Goal: Task Accomplishment & Management: Manage account settings

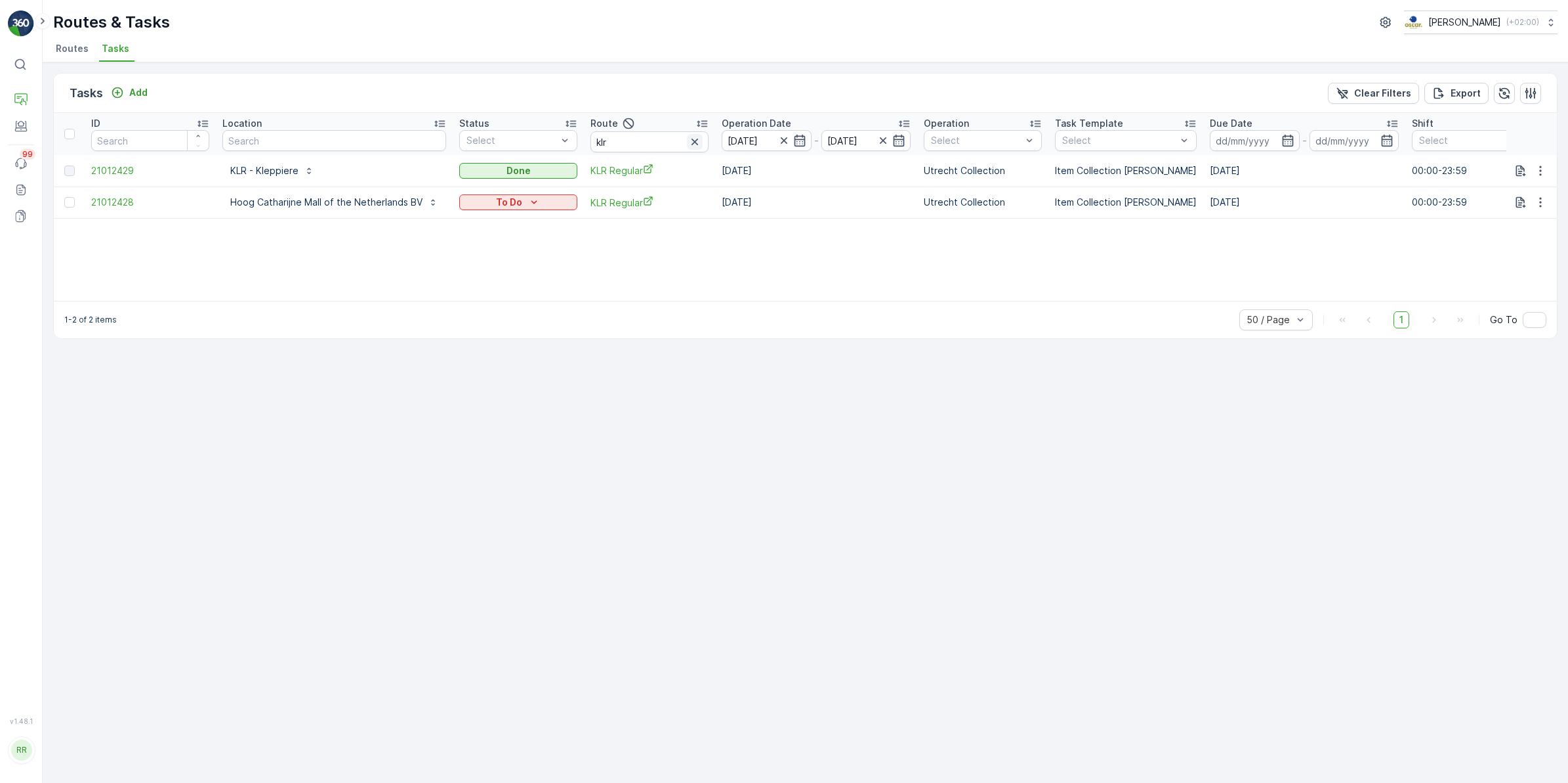
click at [694, 139] on icon "button" at bounding box center [694, 142] width 6 height 6
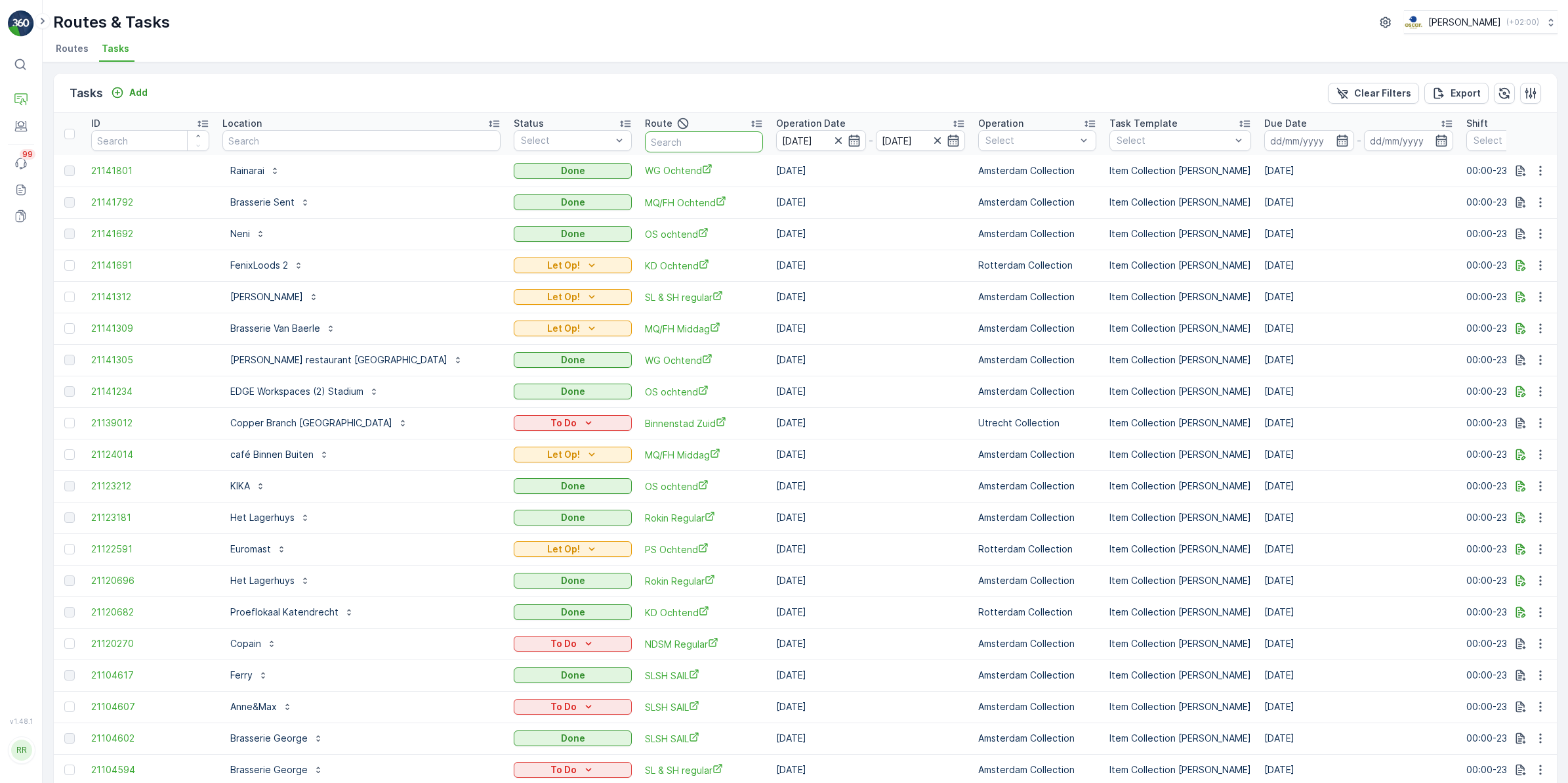
click at [645, 142] on input "text" at bounding box center [704, 142] width 118 height 21
type input "binnen"
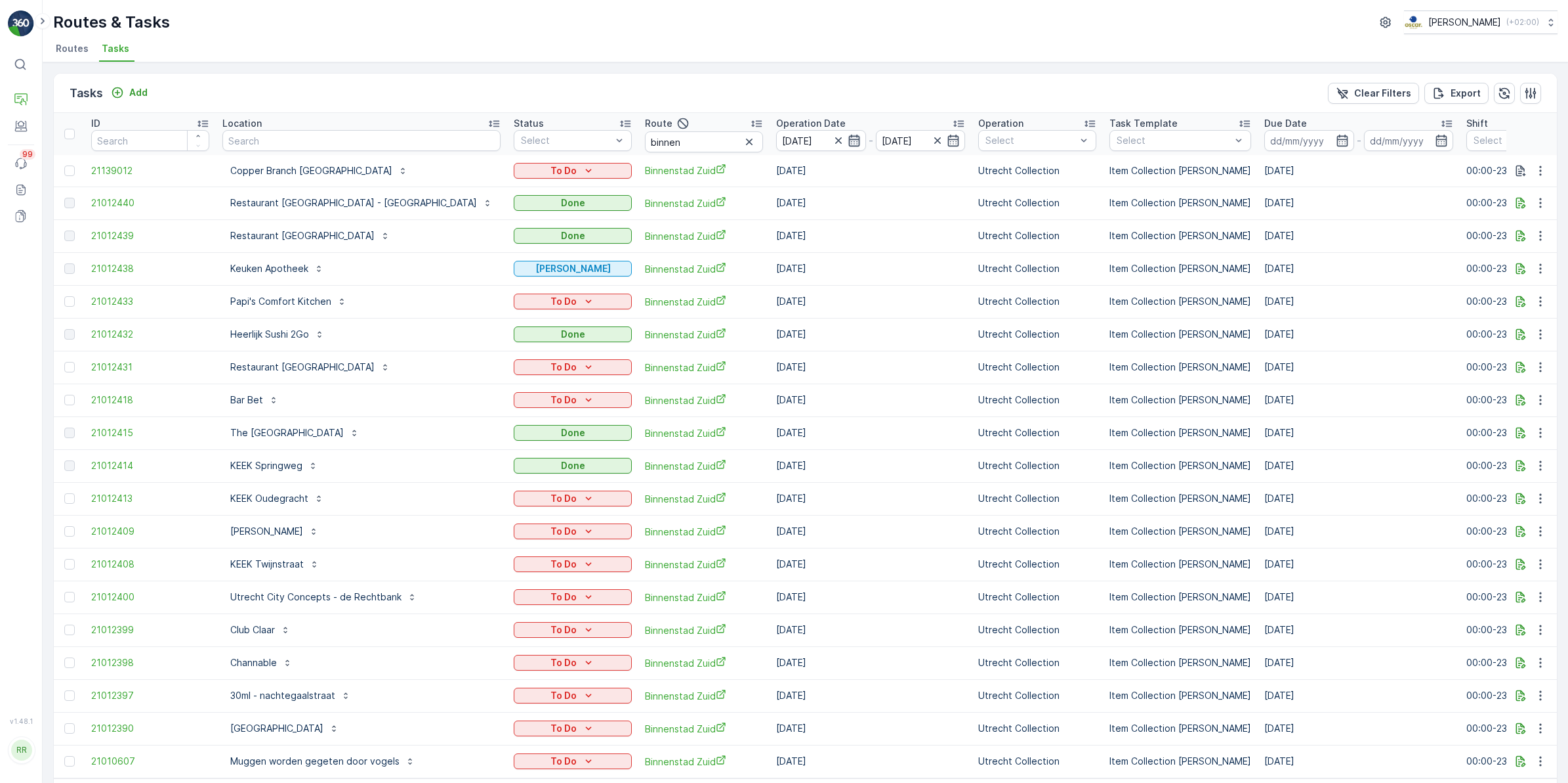
click at [849, 142] on icon "button" at bounding box center [854, 140] width 11 height 12
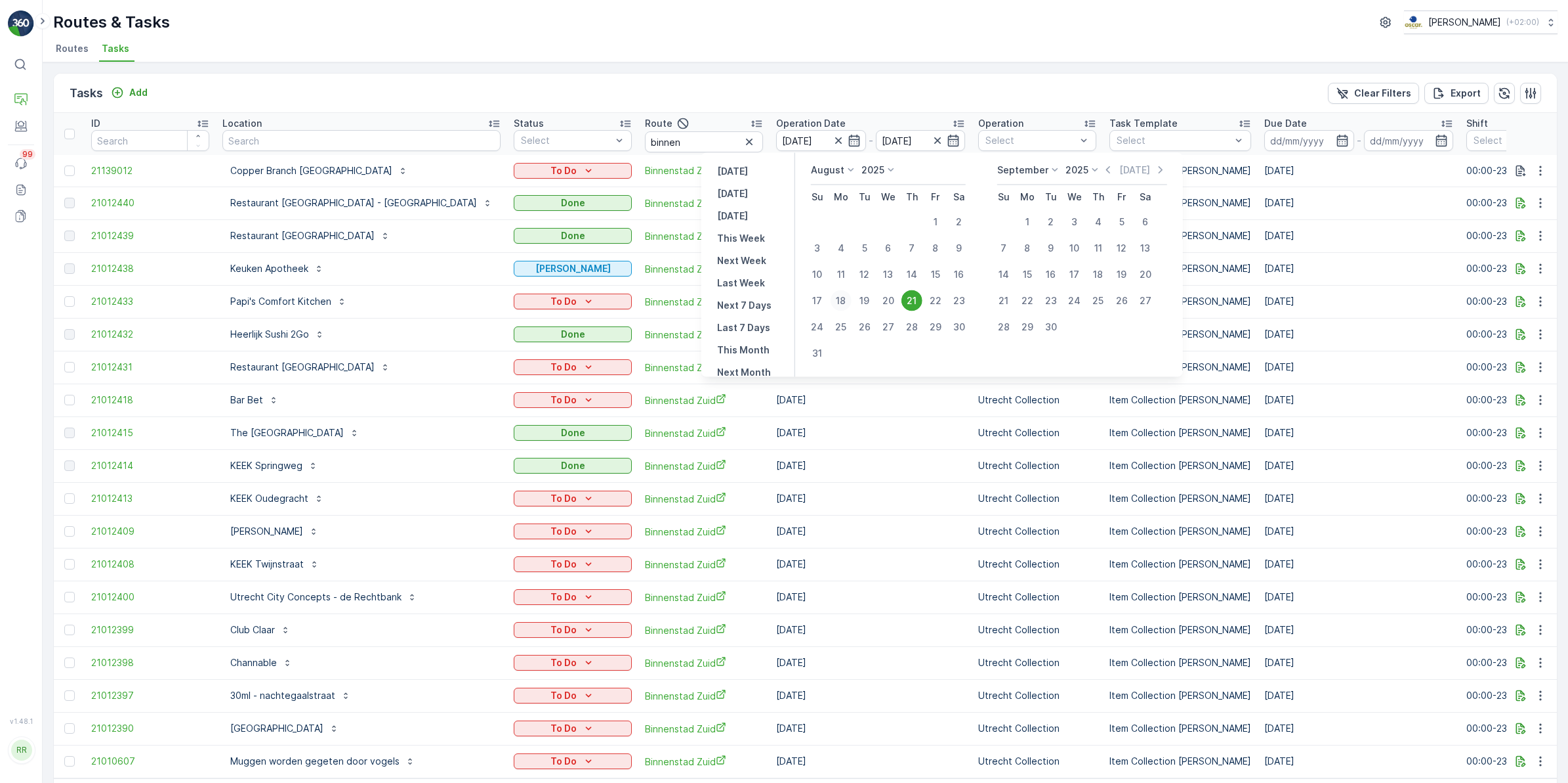
click at [852, 299] on div "18" at bounding box center [840, 301] width 21 height 21
type input "[DATE]"
click at [852, 298] on div "18" at bounding box center [840, 301] width 21 height 21
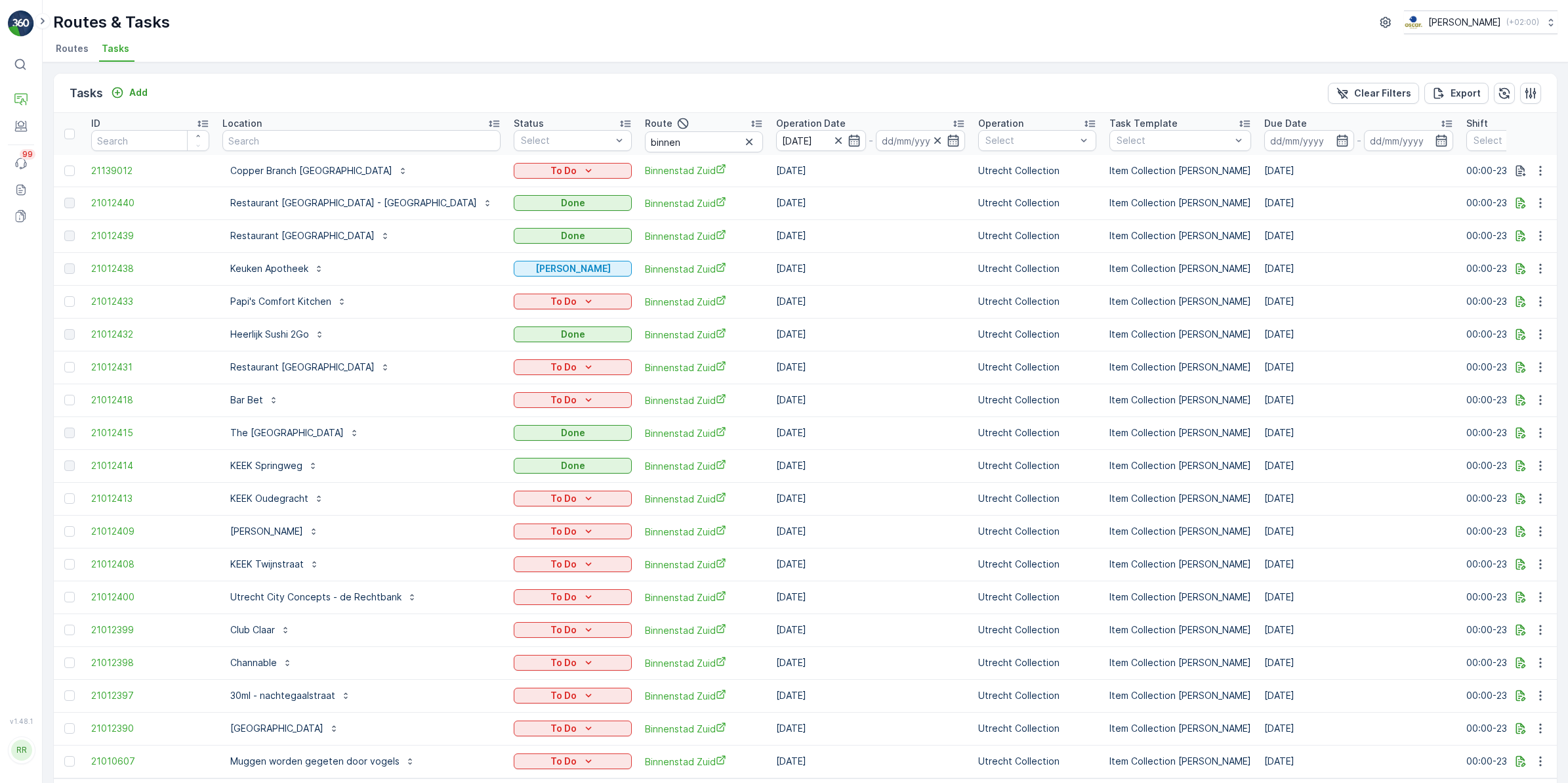
type input "[DATE]"
click at [852, 298] on td "[DATE]" at bounding box center [871, 301] width 202 height 33
drag, startPoint x: 852, startPoint y: 298, endPoint x: 815, endPoint y: 102, distance: 199.5
click at [815, 102] on div "Tasks Add Clear Filters Export" at bounding box center [806, 93] width 1504 height 40
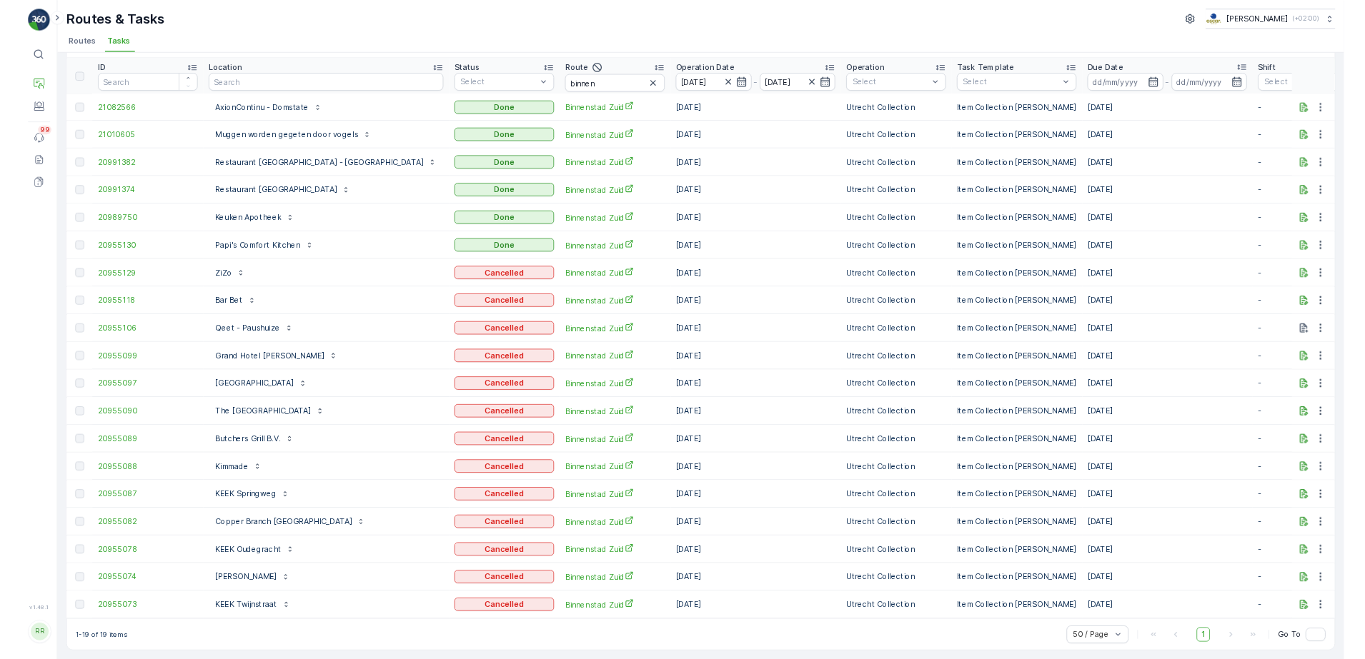
scroll to position [54, 0]
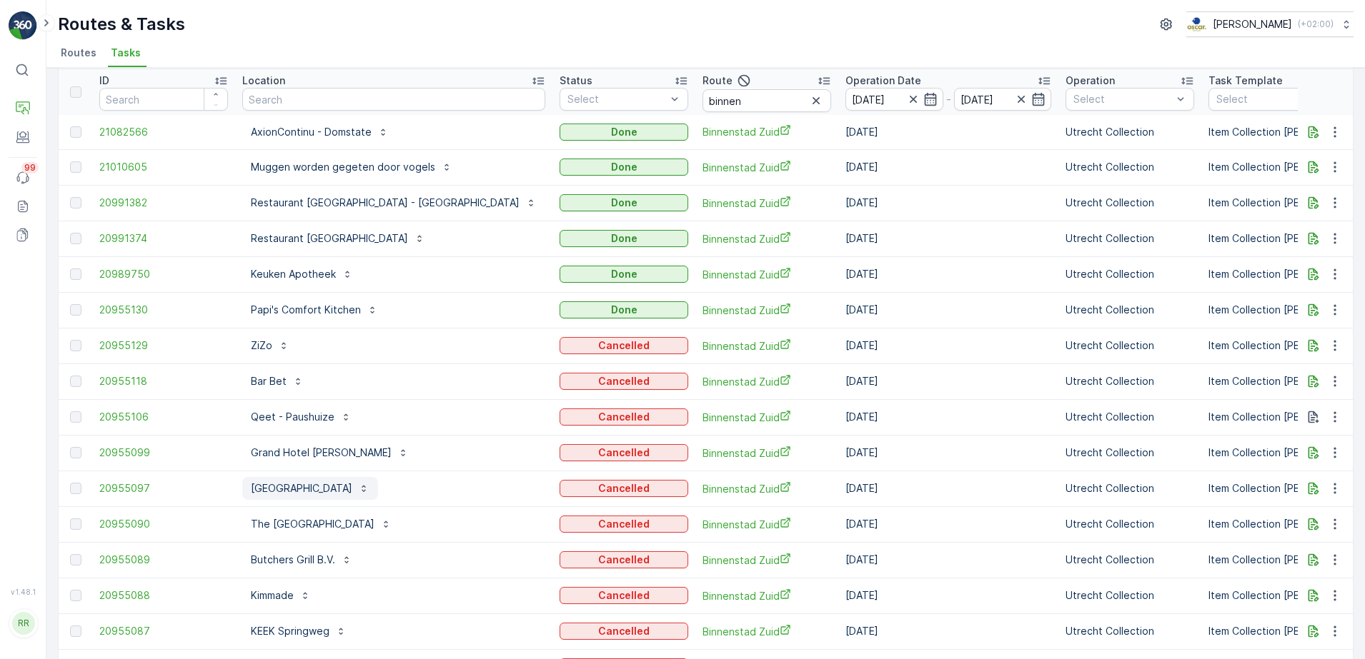
click at [300, 486] on p "Centraal Museum" at bounding box center [301, 489] width 101 height 14
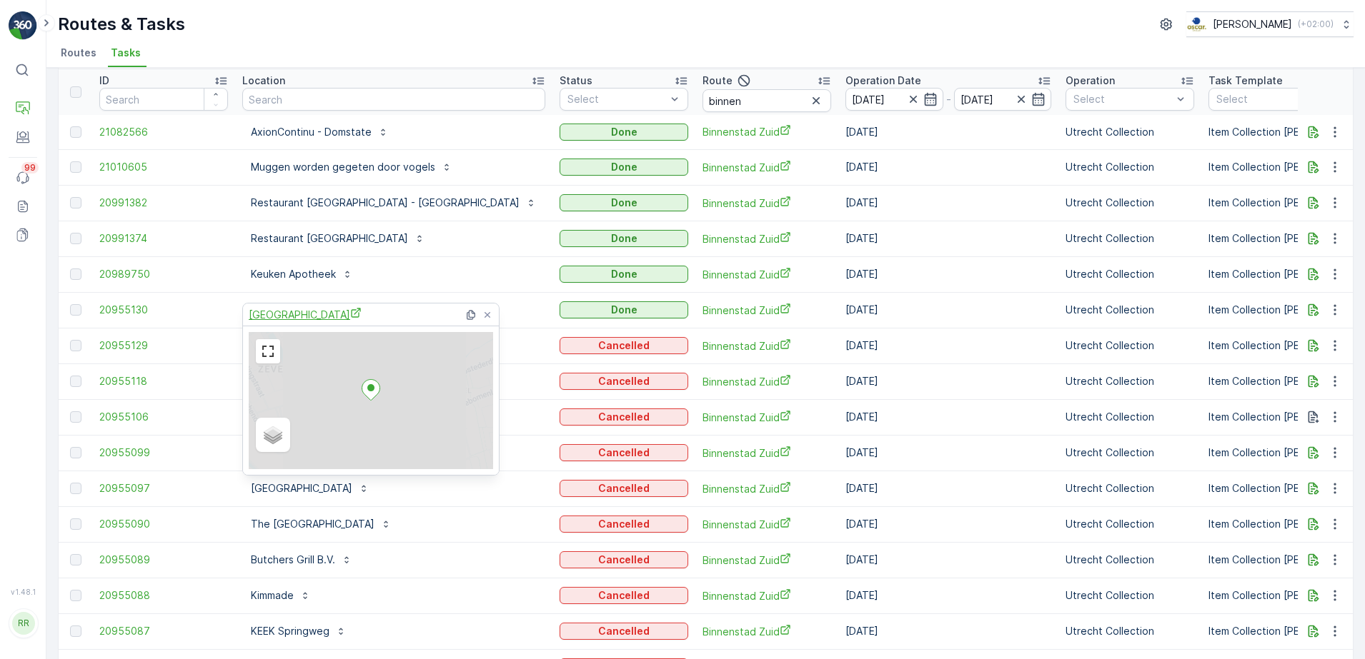
click at [301, 309] on span "Centraal Museum" at bounding box center [305, 314] width 113 height 15
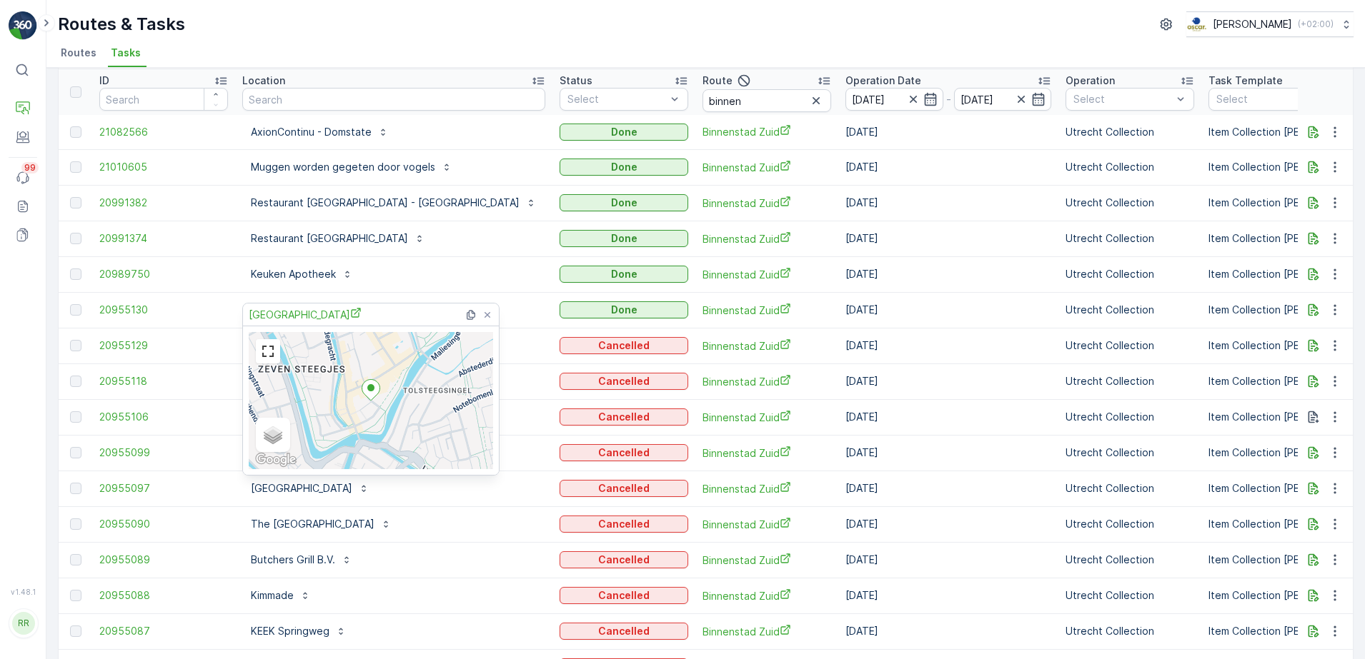
click at [440, 41] on div "Routes & Tasks Oscar Circulair ( +02:00 ) Routes Tasks" at bounding box center [705, 34] width 1318 height 68
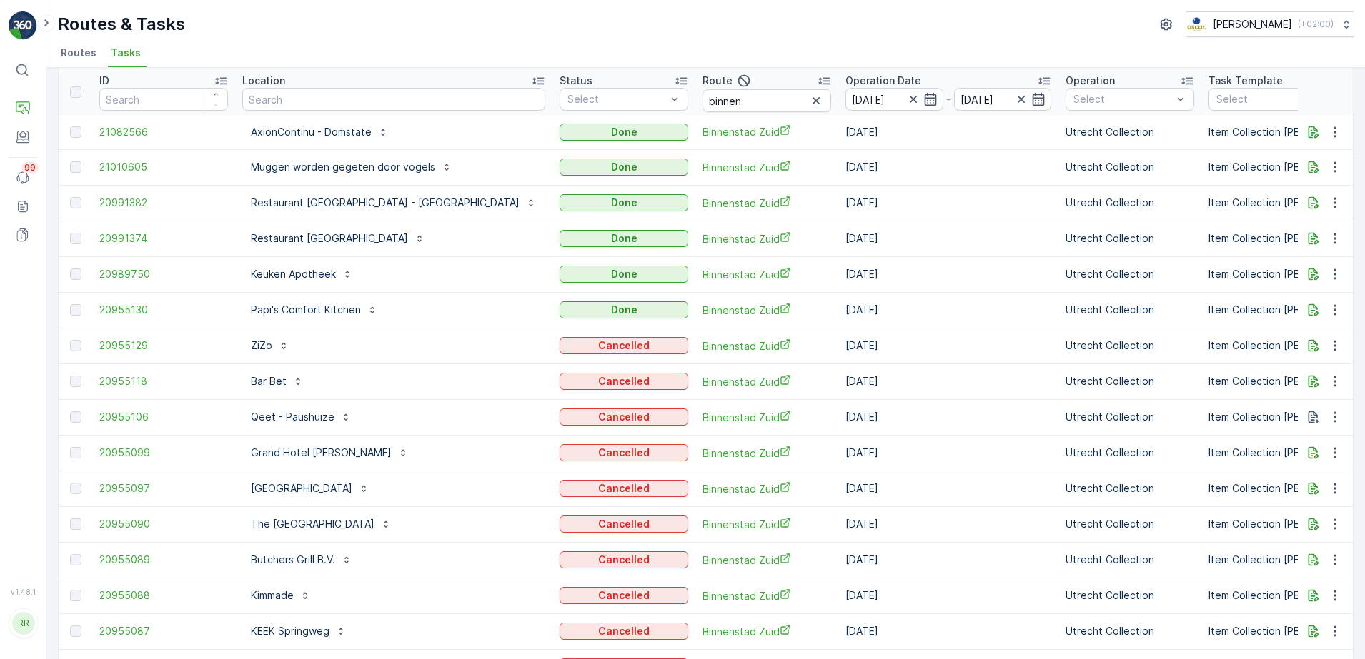
scroll to position [143, 0]
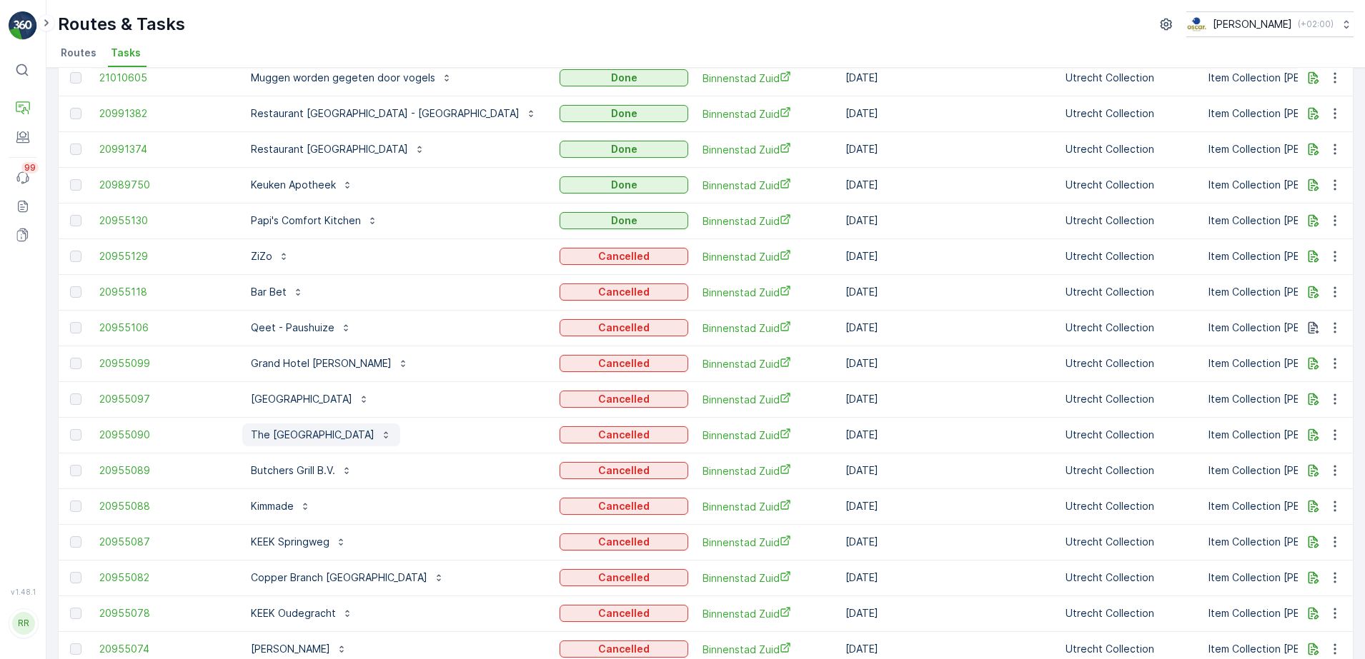
click at [304, 436] on p "The Hunfeld Hotel" at bounding box center [313, 435] width 124 height 14
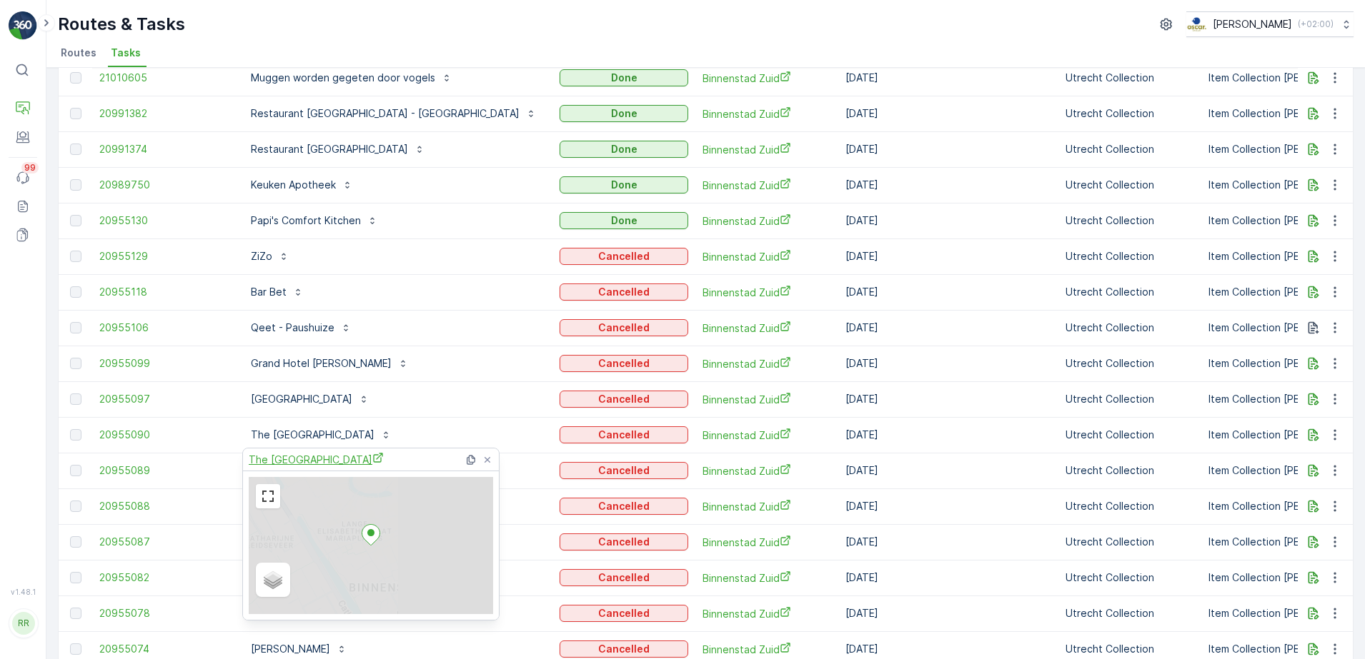
click at [373, 459] on icon "The Hunfeld Hotel" at bounding box center [377, 457] width 9 height 9
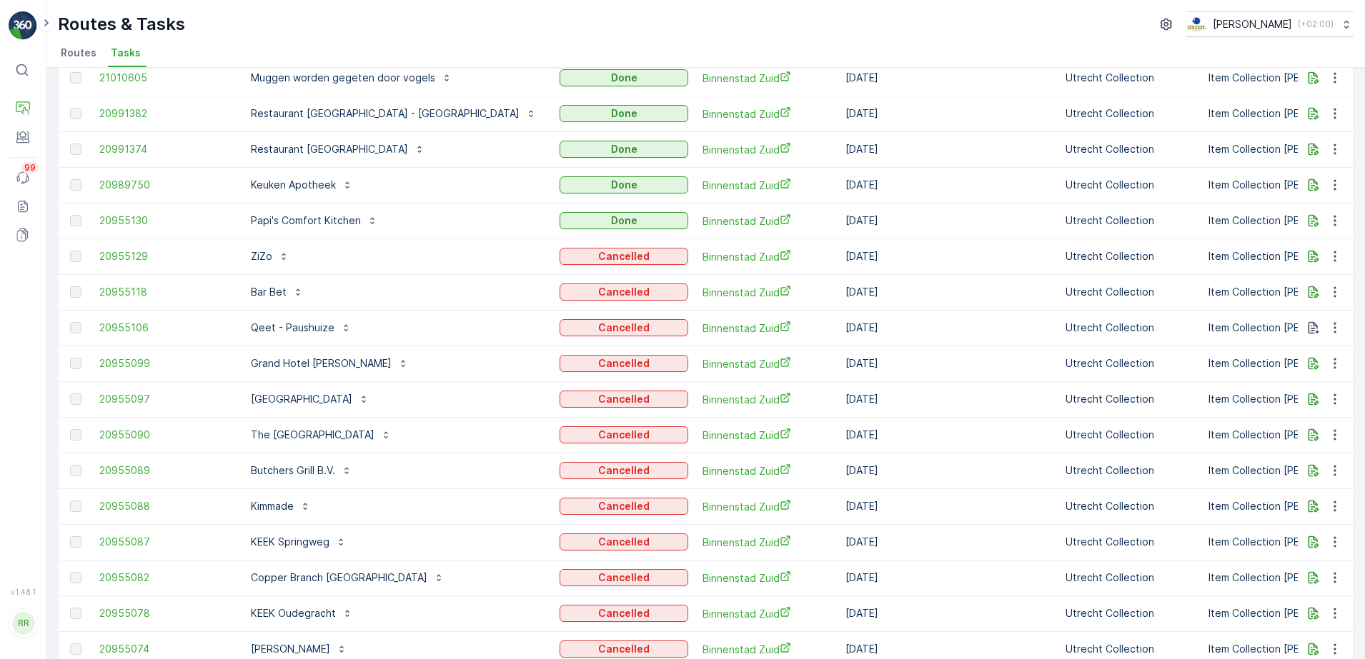
click at [33, 415] on div "⌘B Operations Engagement Events 99 Reports Documents" at bounding box center [23, 314] width 29 height 514
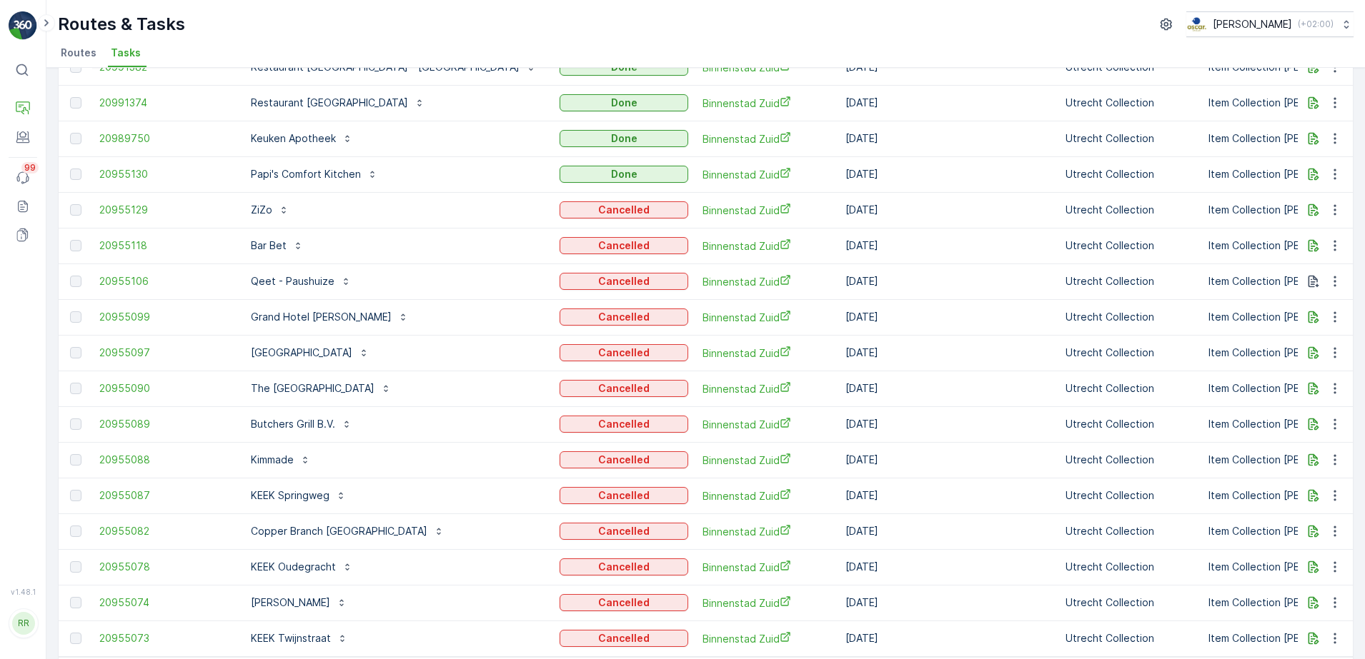
scroll to position [232, 0]
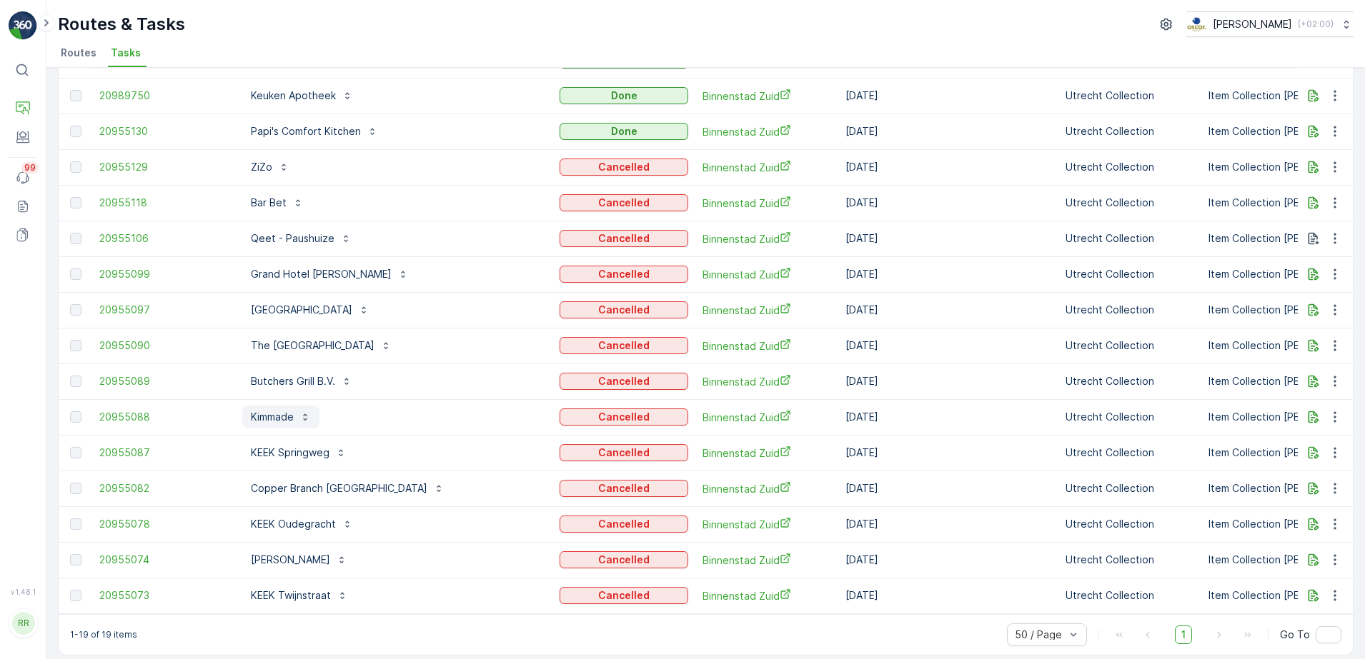
click at [286, 414] on p "Kimmade" at bounding box center [272, 417] width 43 height 14
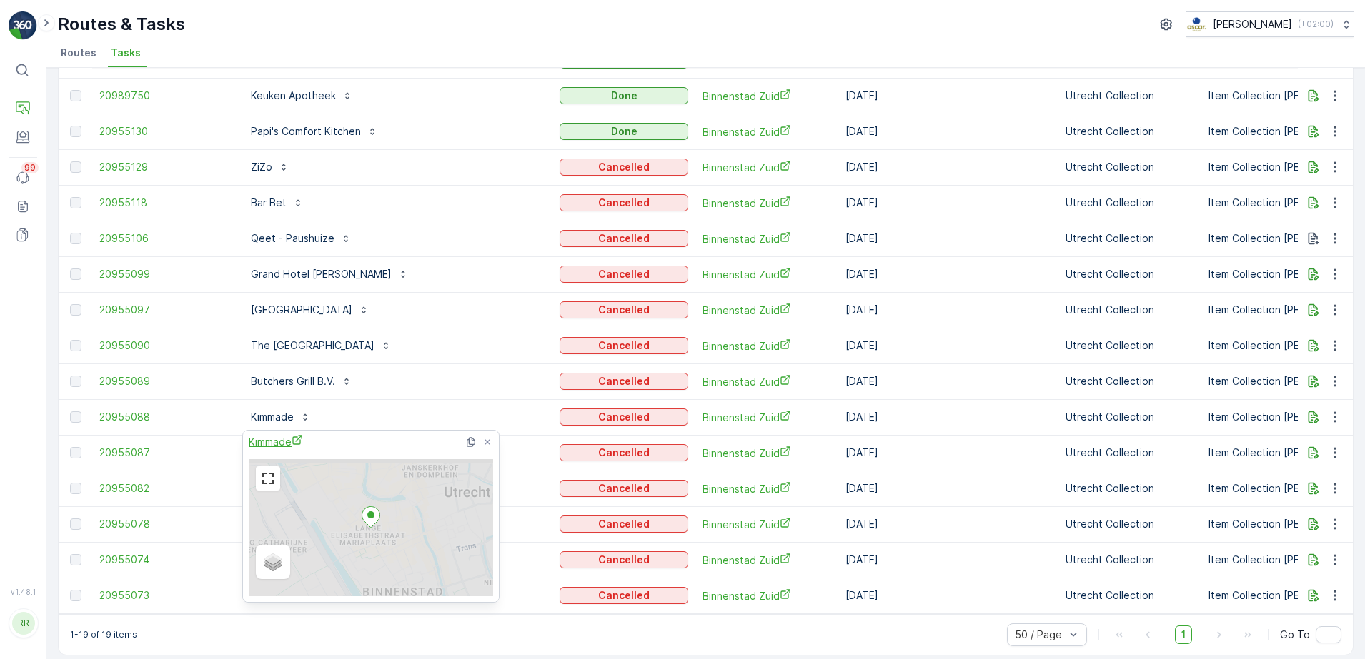
click at [283, 440] on span "Kimmade" at bounding box center [276, 441] width 54 height 15
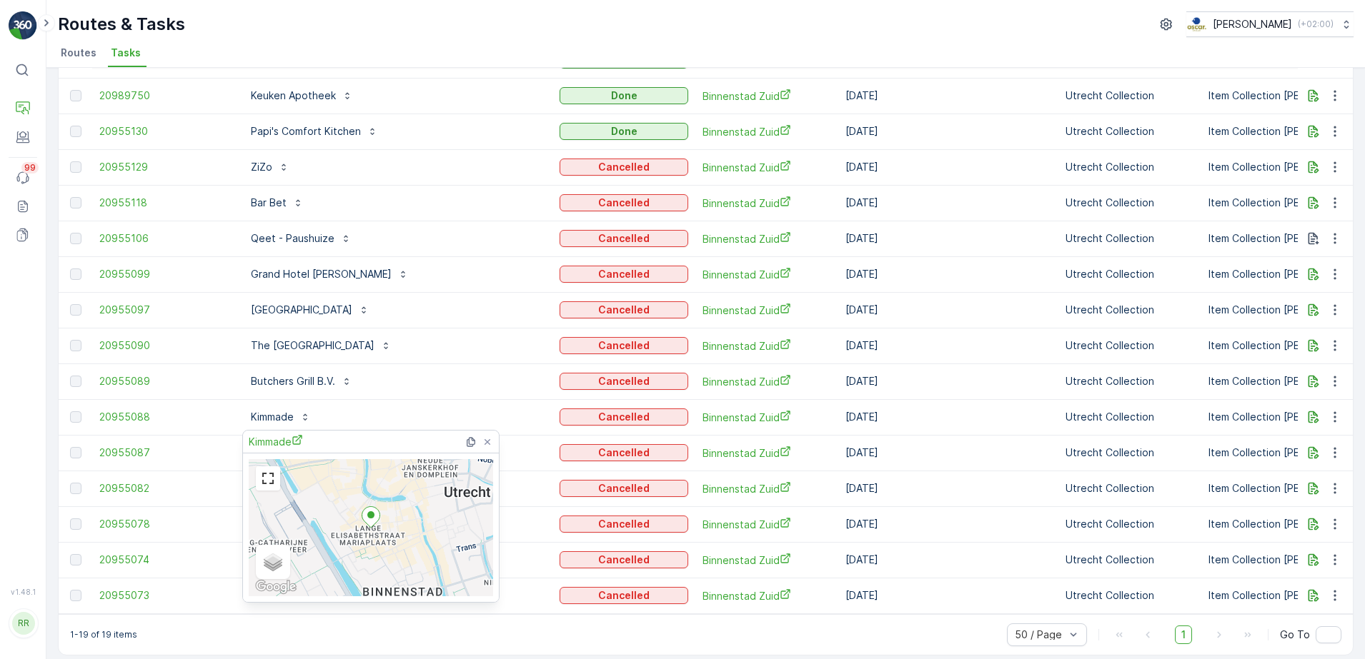
click at [529, 43] on ul "Routes Tasks" at bounding box center [700, 55] width 1284 height 24
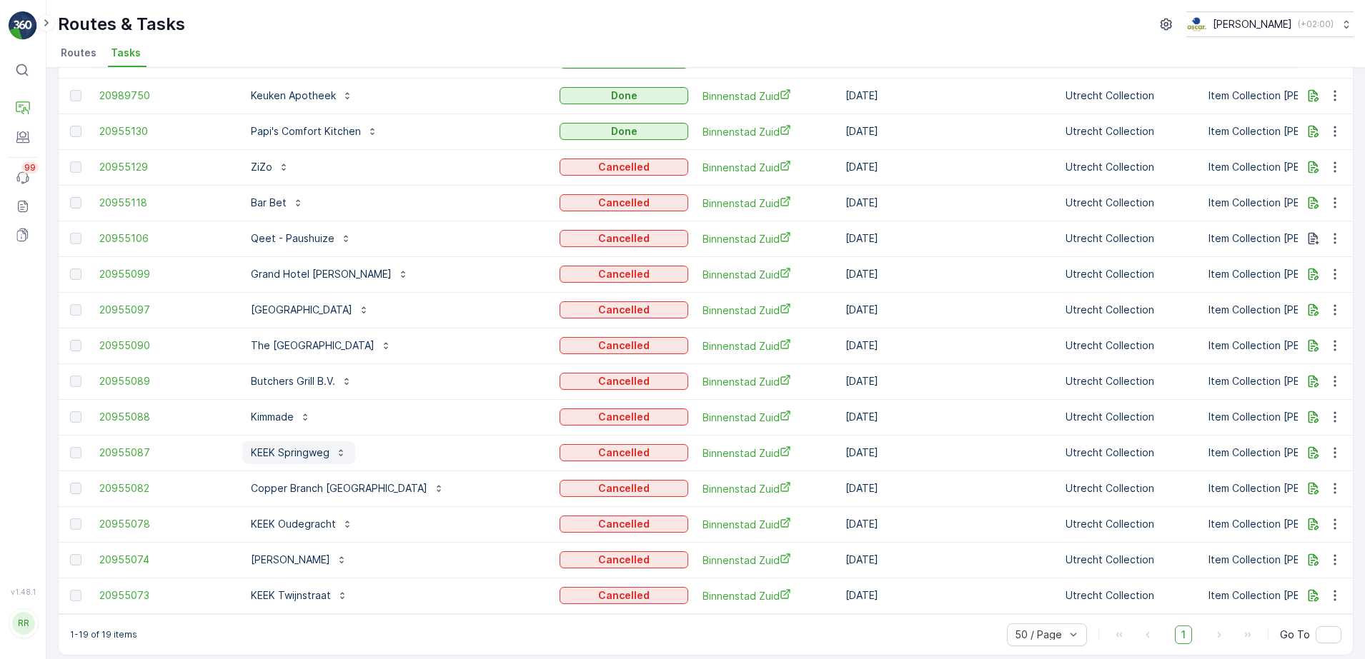
click at [314, 457] on p "KEEK Springweg" at bounding box center [290, 453] width 79 height 14
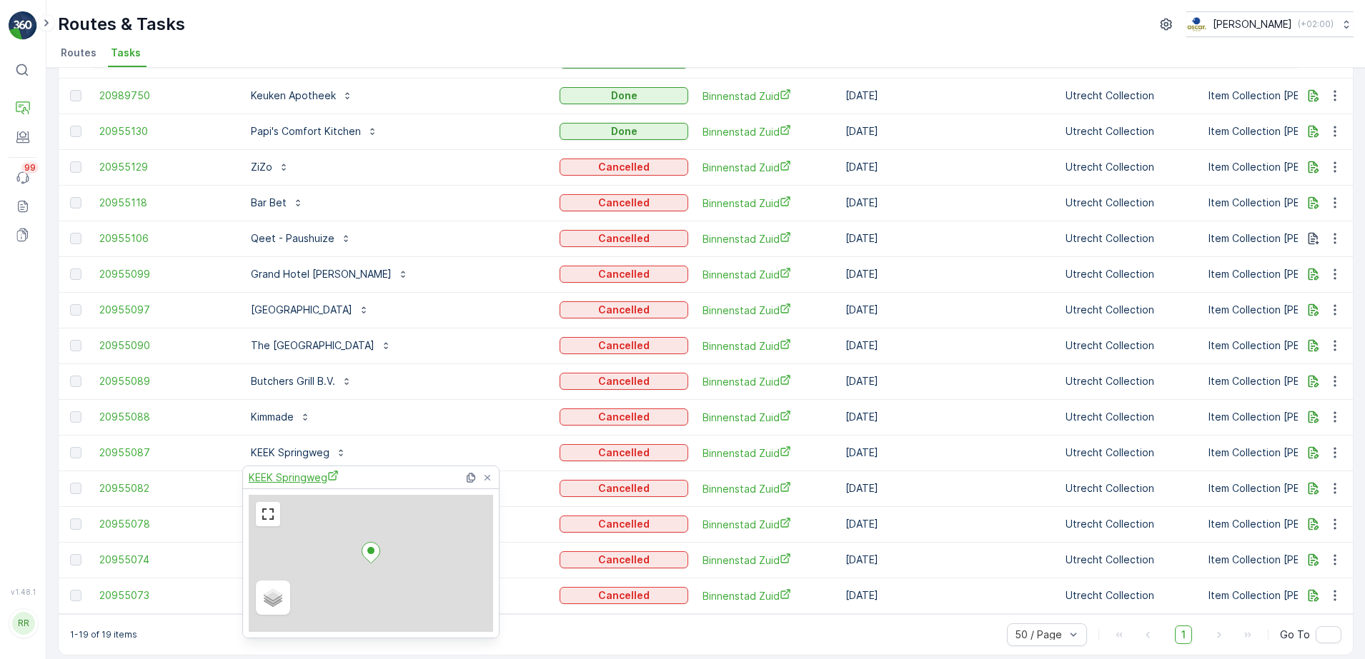
click at [310, 480] on span "KEEK Springweg" at bounding box center [294, 477] width 90 height 15
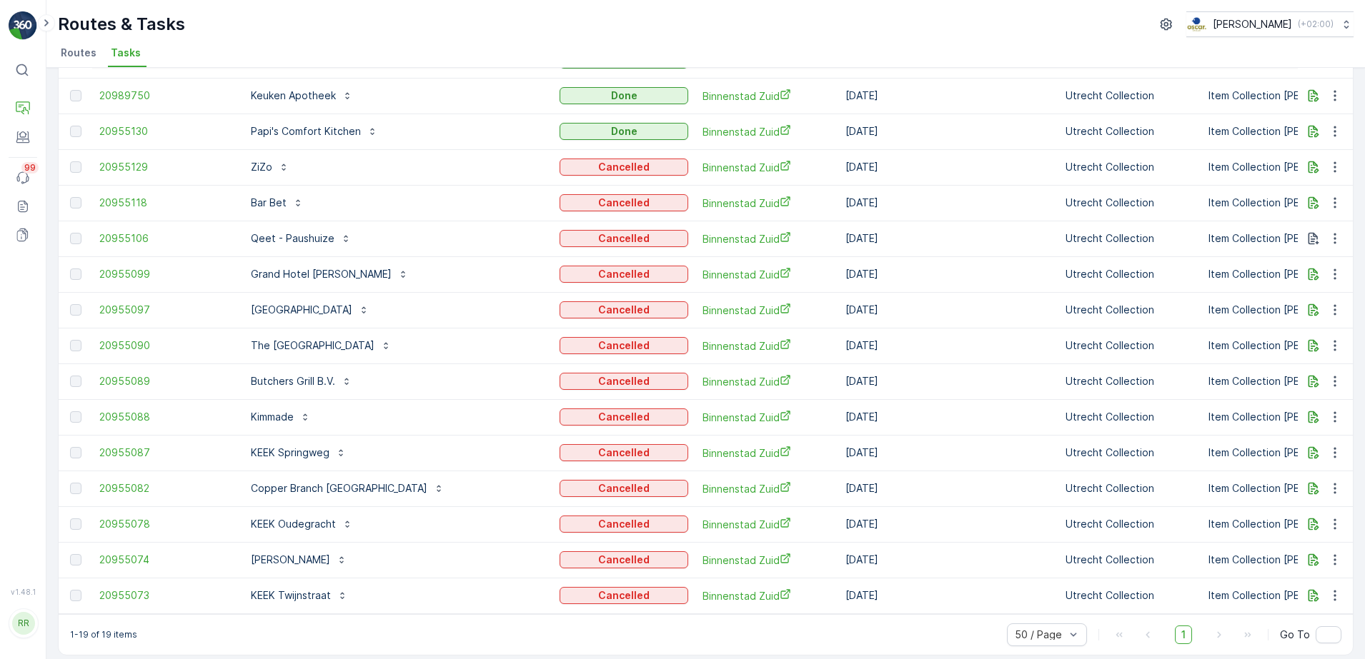
click at [27, 437] on div "⌘B Operations Engagement Events 99 Reports Documents" at bounding box center [23, 314] width 29 height 514
click at [301, 557] on p "Bartholomeus Gasthuis" at bounding box center [290, 560] width 79 height 14
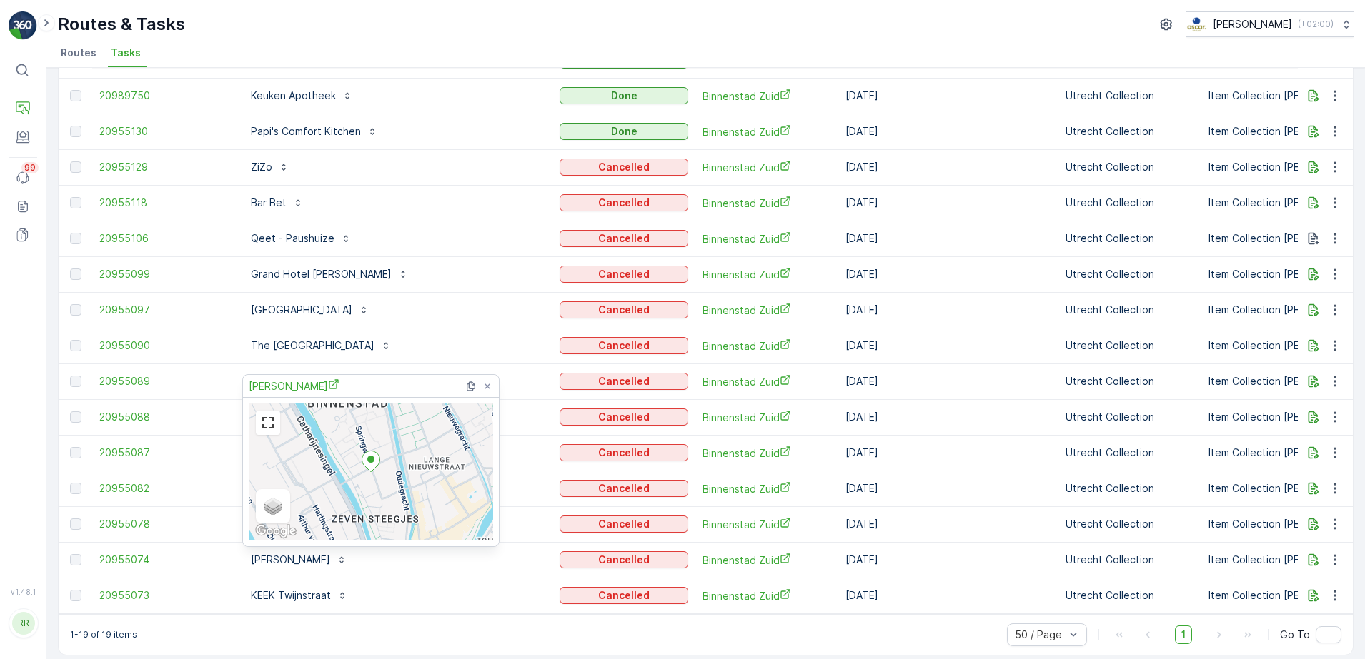
click at [329, 381] on span "Bartholomeus Gasthuis" at bounding box center [294, 386] width 91 height 15
click at [363, 19] on div "Routes & Tasks Oscar Circulair ( +02:00 )" at bounding box center [705, 24] width 1295 height 26
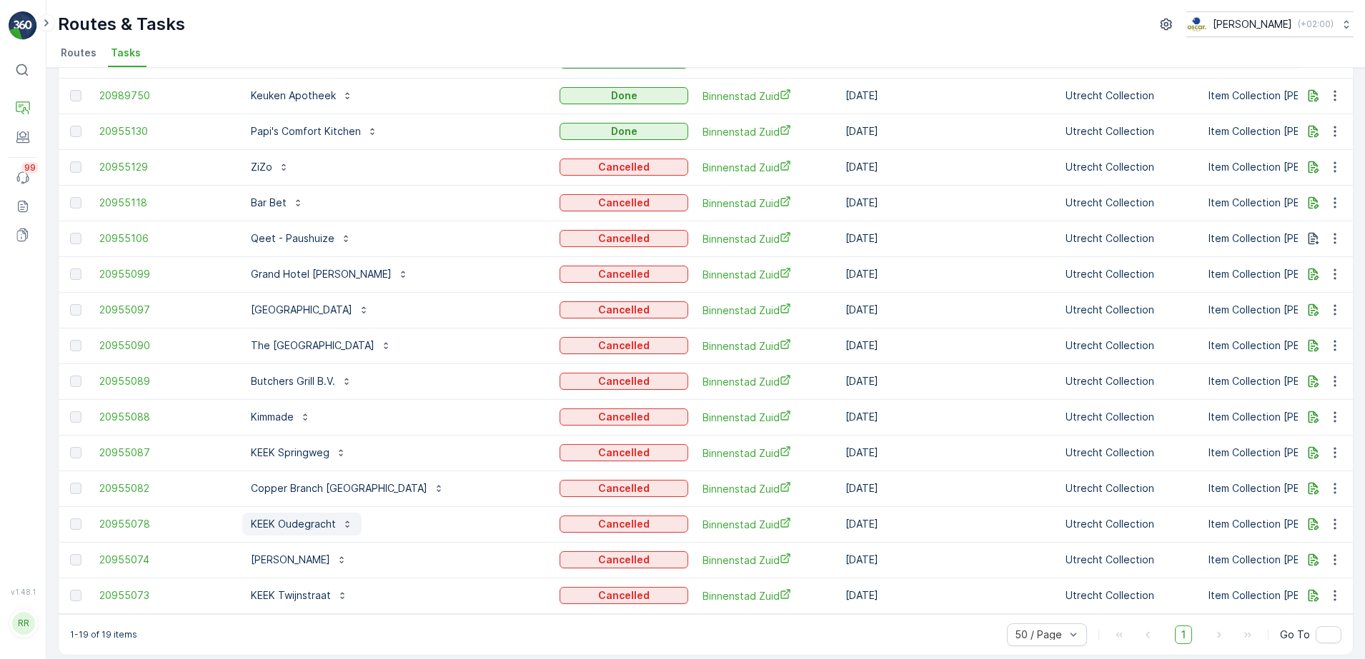
click at [312, 528] on p "KEEK Oudegracht" at bounding box center [293, 524] width 85 height 14
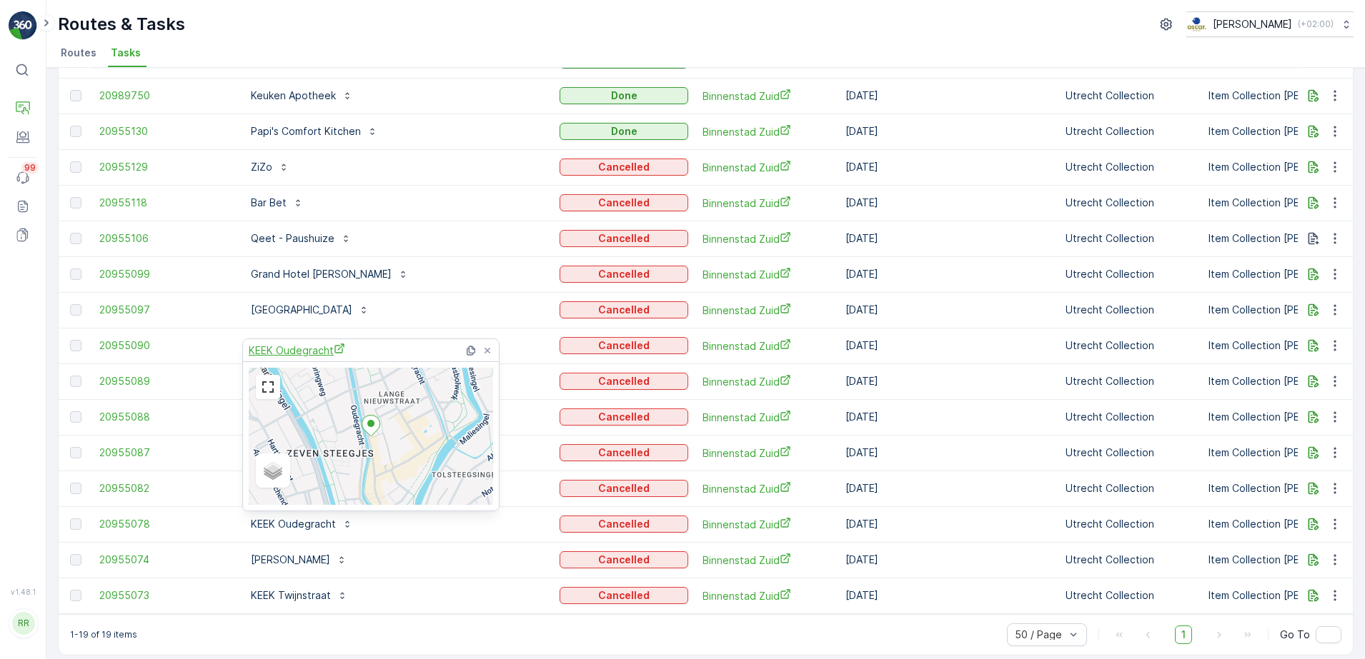
click at [303, 347] on span "KEEK Oudegracht" at bounding box center [297, 350] width 96 height 15
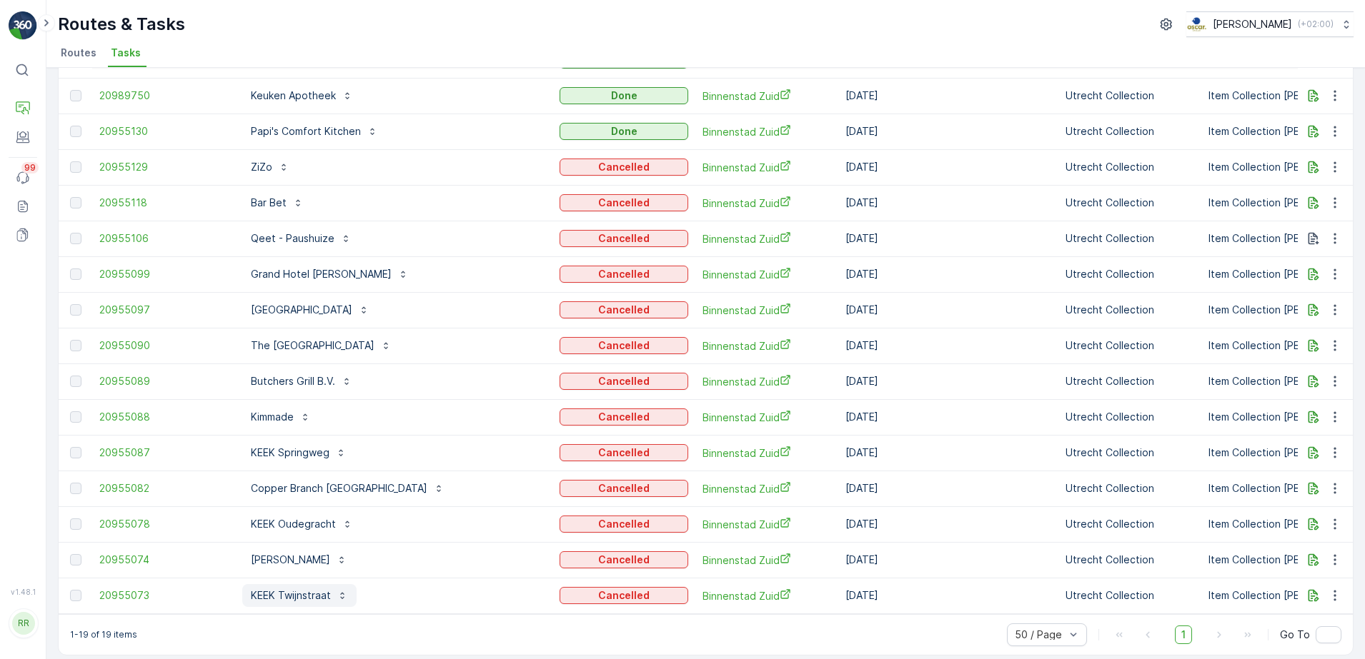
click at [314, 605] on button "KEEK Twijnstraat" at bounding box center [299, 595] width 114 height 23
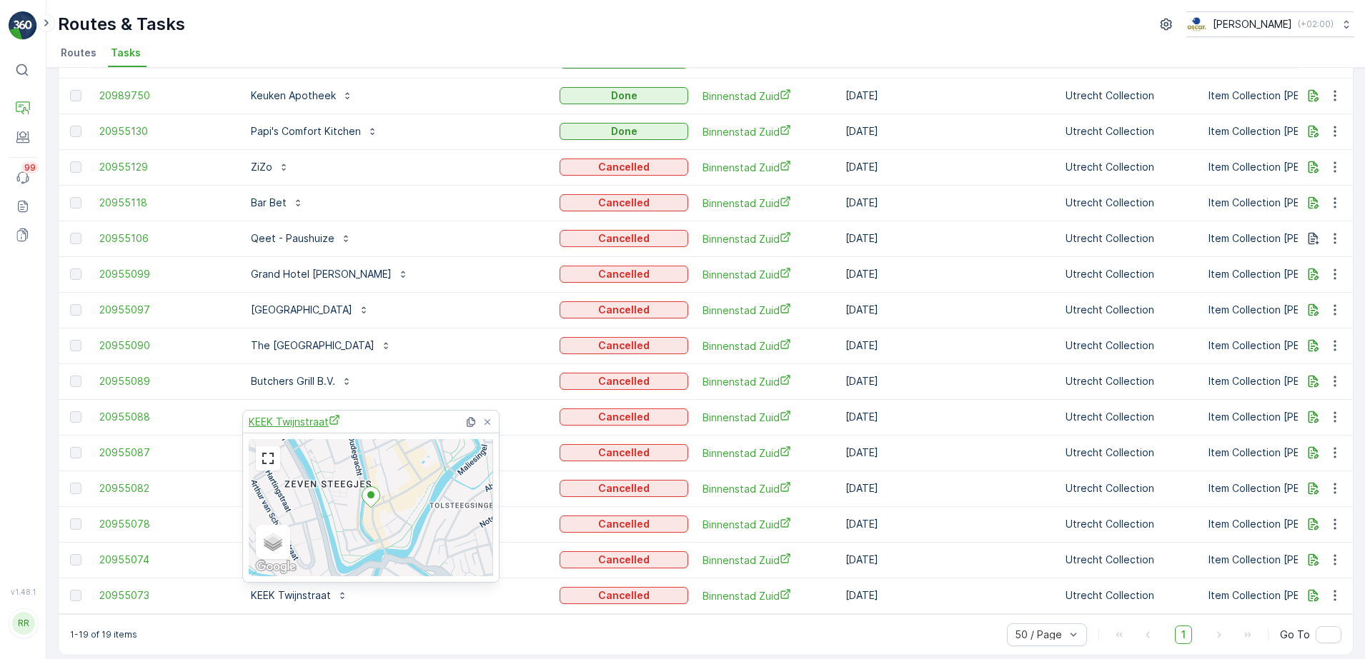
click at [294, 425] on span "KEEK Twijnstraat" at bounding box center [294, 421] width 91 height 15
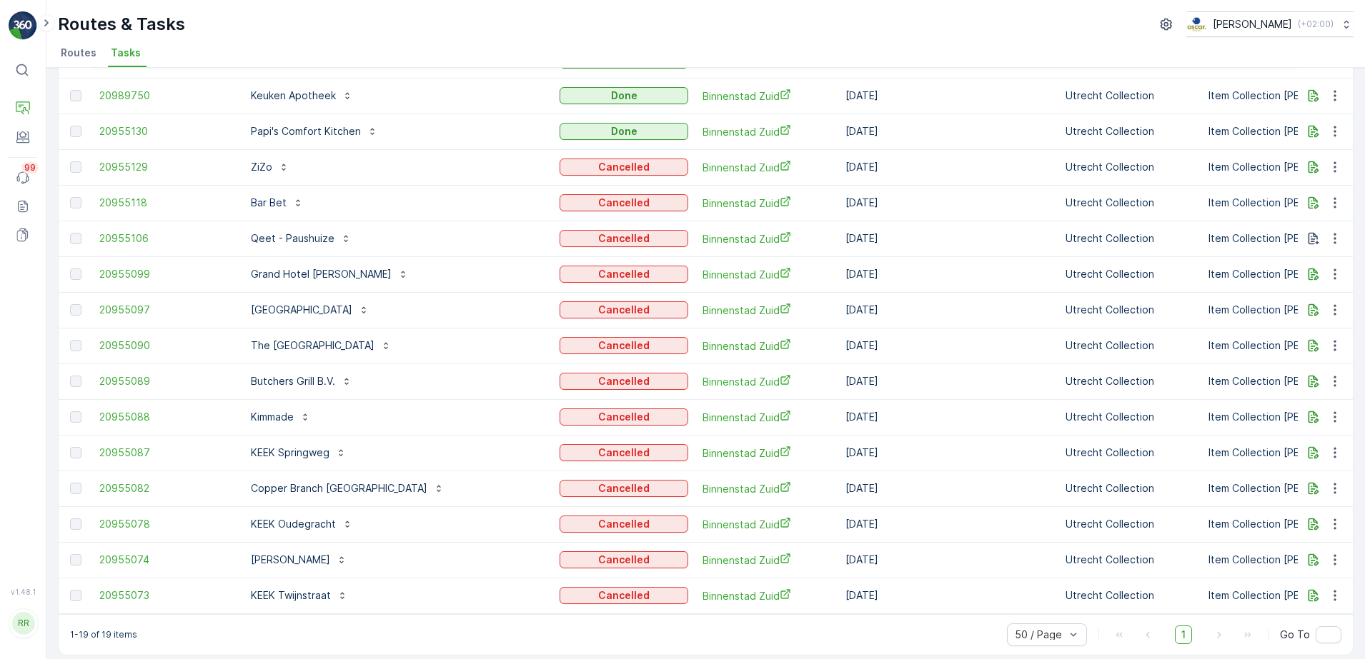
click at [336, 43] on ul "Routes Tasks" at bounding box center [700, 55] width 1284 height 24
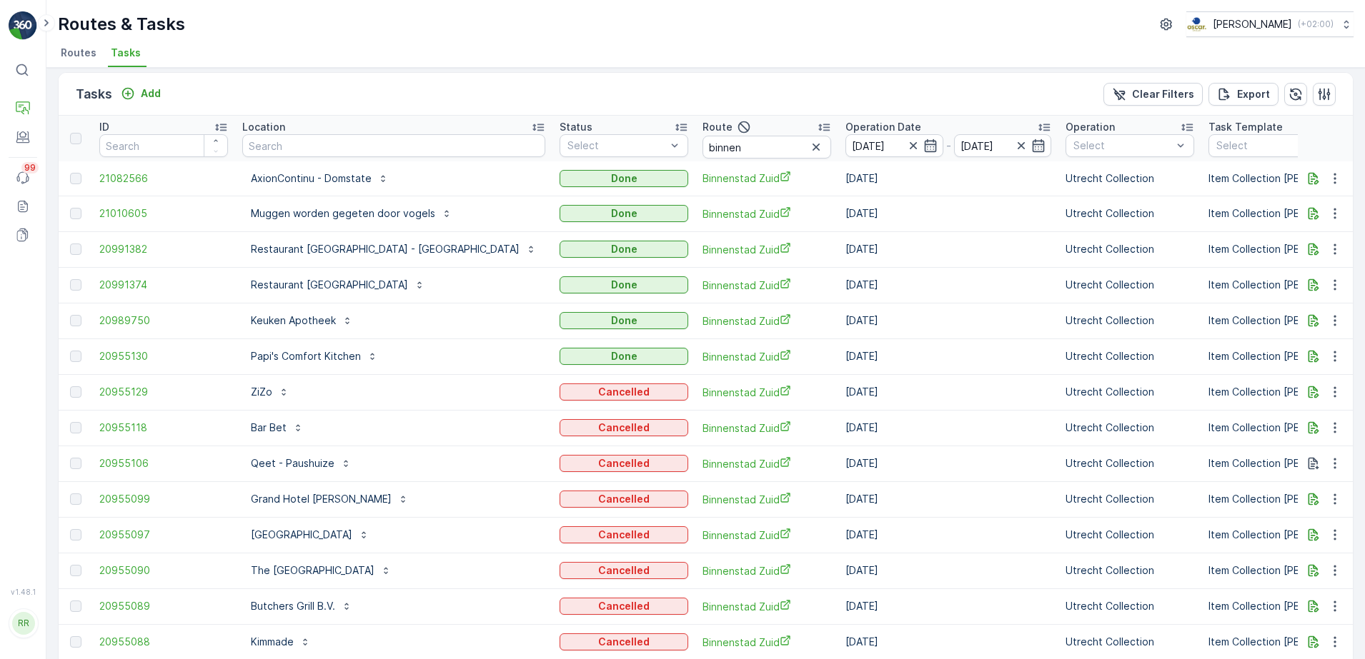
scroll to position [0, 0]
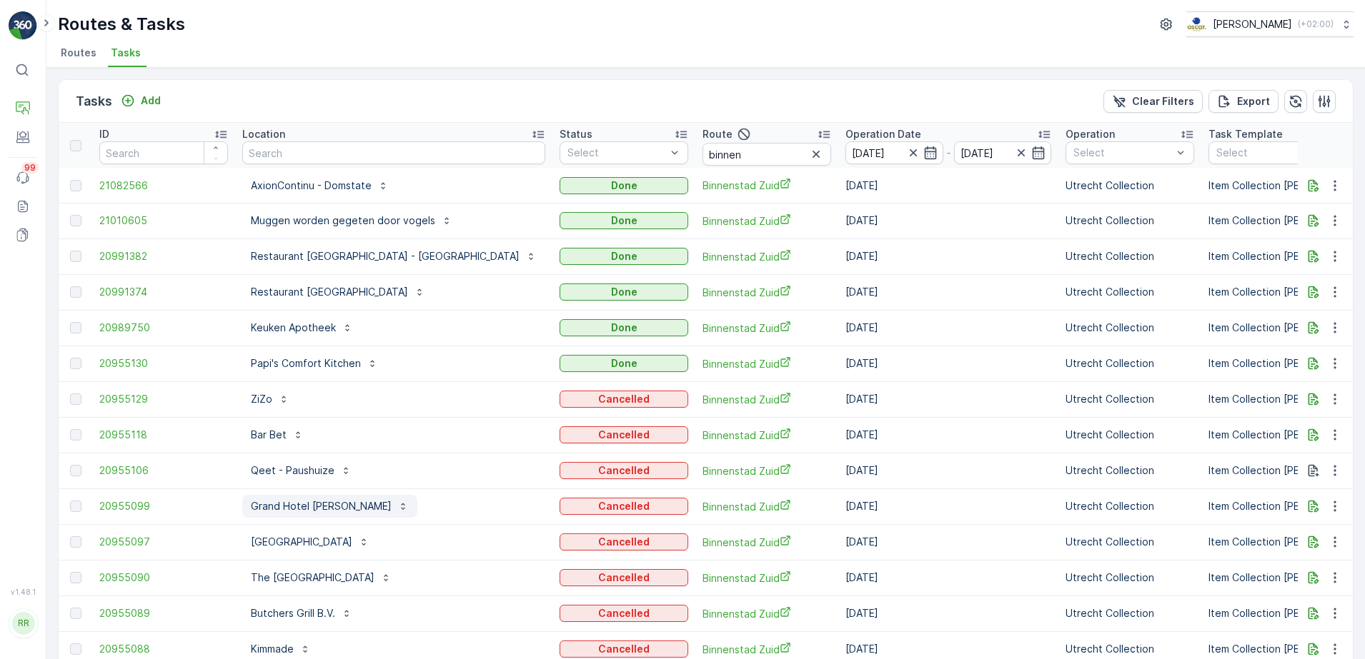
click at [275, 511] on p "Grand Hotel Karel V" at bounding box center [321, 506] width 141 height 14
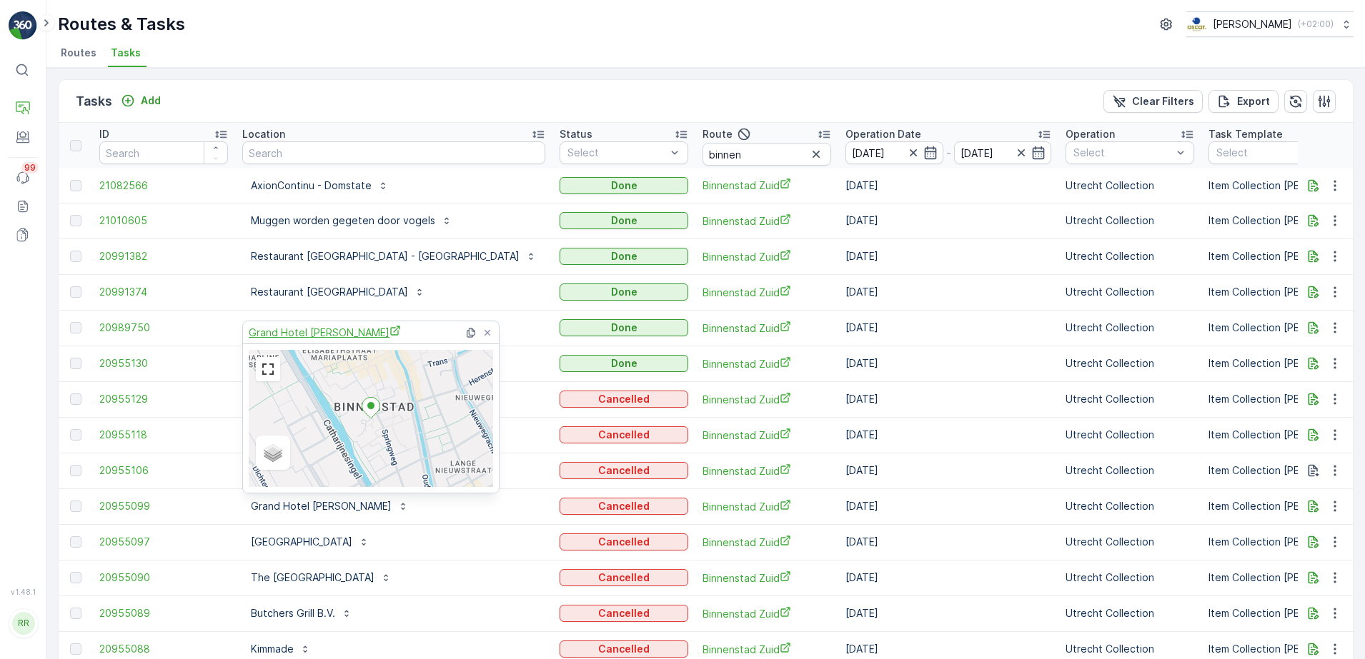
click at [300, 337] on span "Grand Hotel Karel V" at bounding box center [325, 332] width 152 height 15
click at [474, 94] on div "Tasks Add Clear Filters Export" at bounding box center [706, 101] width 1294 height 43
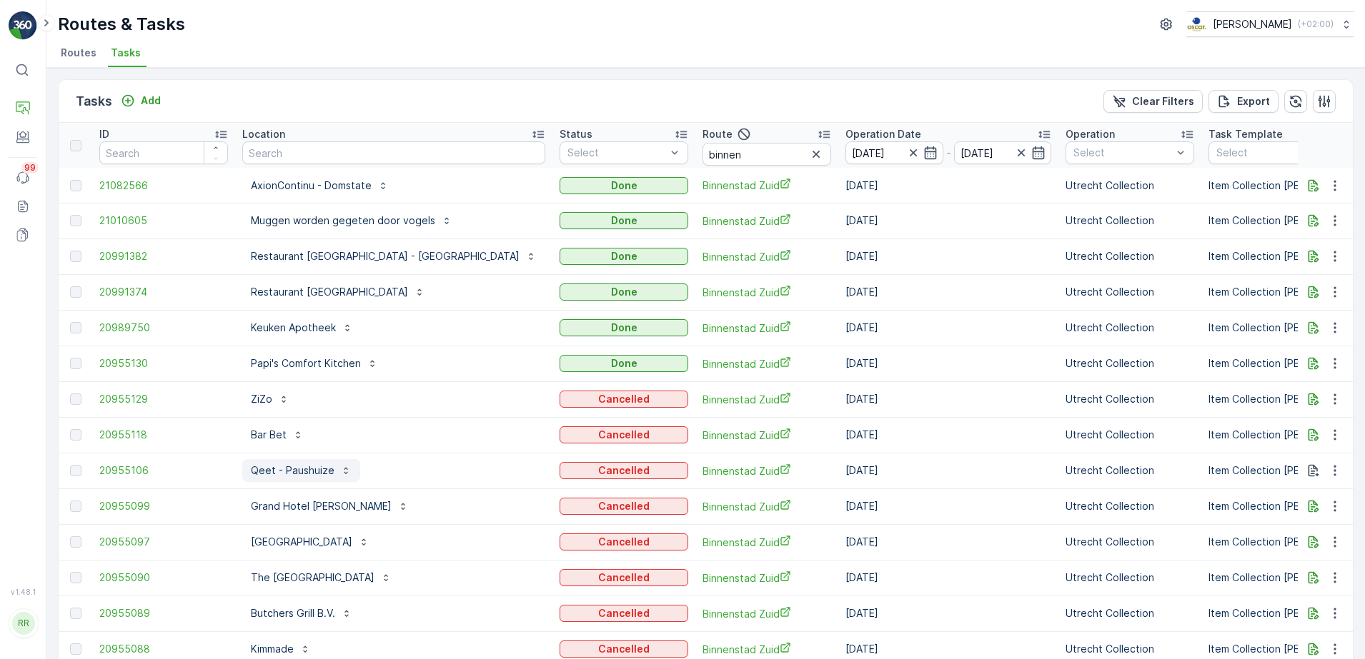
click at [306, 475] on p "Qeet - Paushuize" at bounding box center [293, 471] width 84 height 14
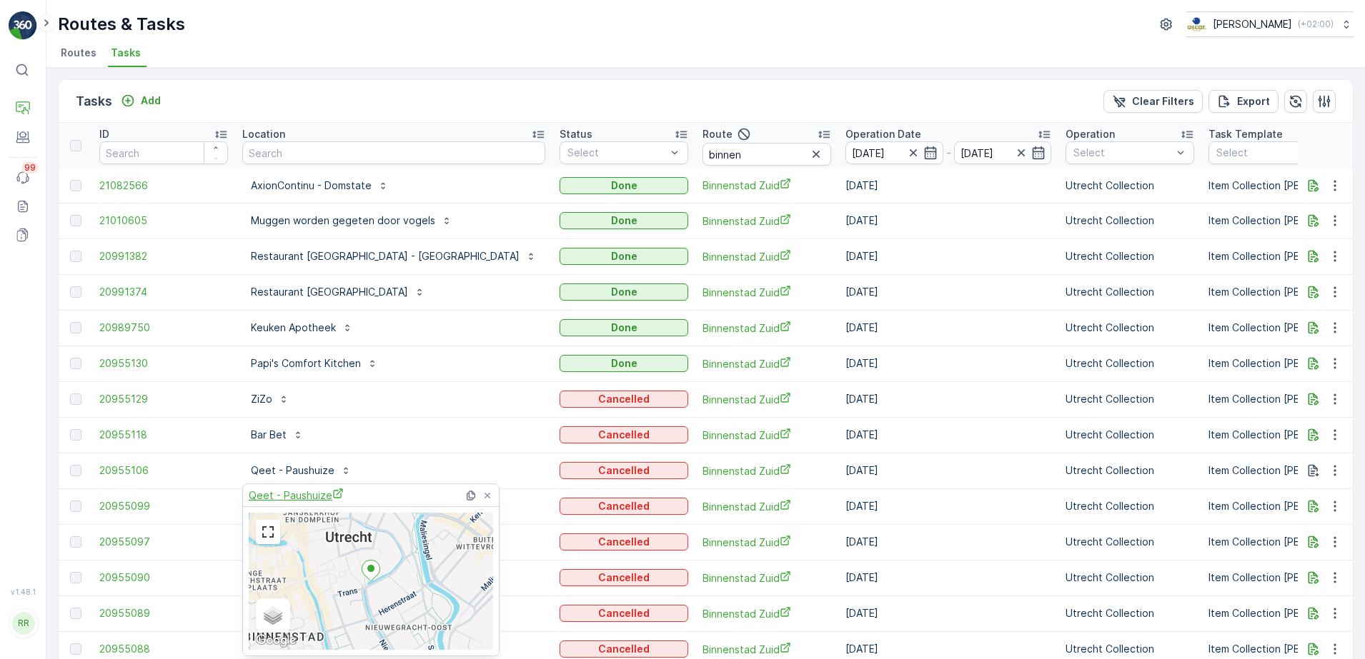
click at [307, 499] on span "Qeet - Paushuize" at bounding box center [296, 495] width 95 height 15
click at [499, 105] on div "Tasks Add Clear Filters Export" at bounding box center [706, 101] width 1294 height 43
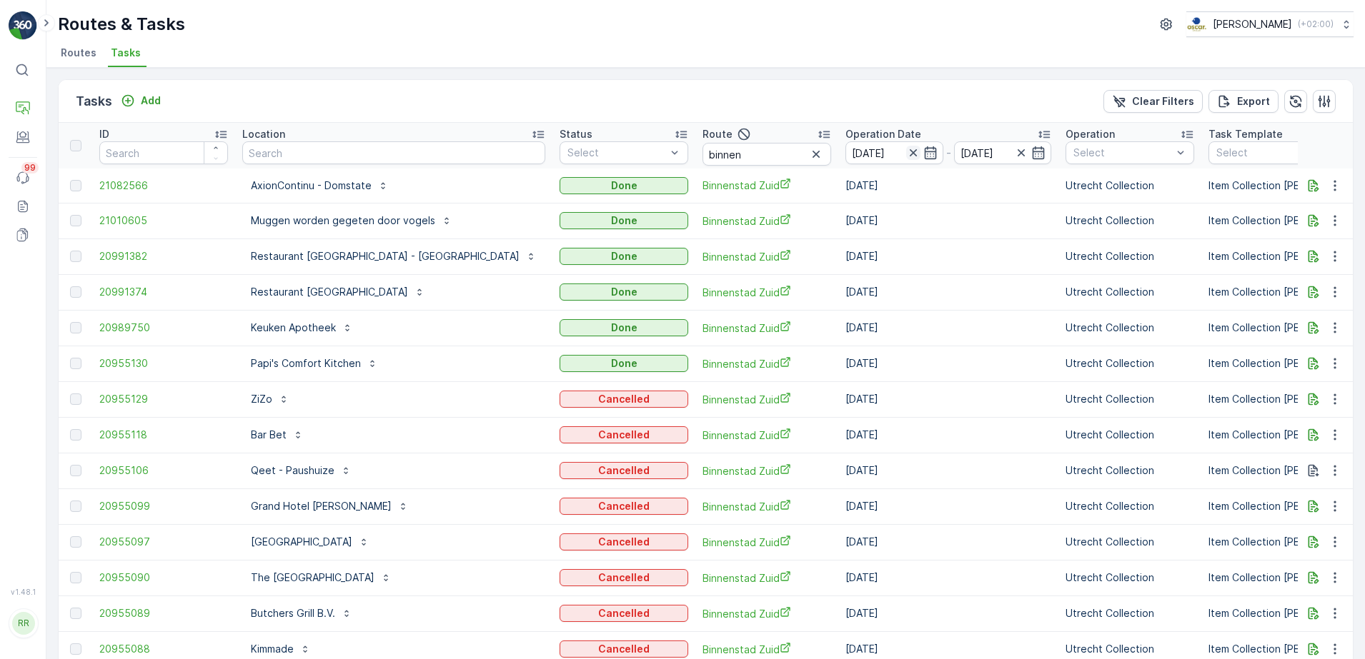
click at [909, 154] on icon "button" at bounding box center [912, 152] width 7 height 7
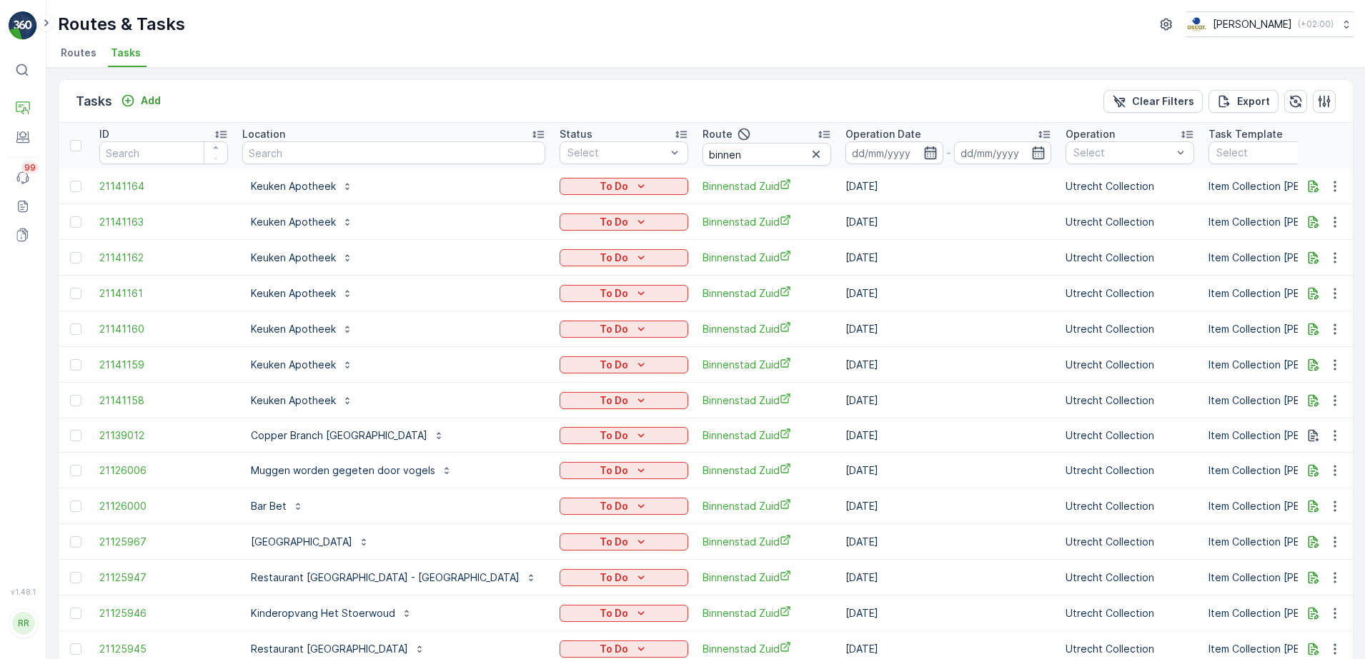
click at [924, 149] on icon "button" at bounding box center [930, 152] width 12 height 13
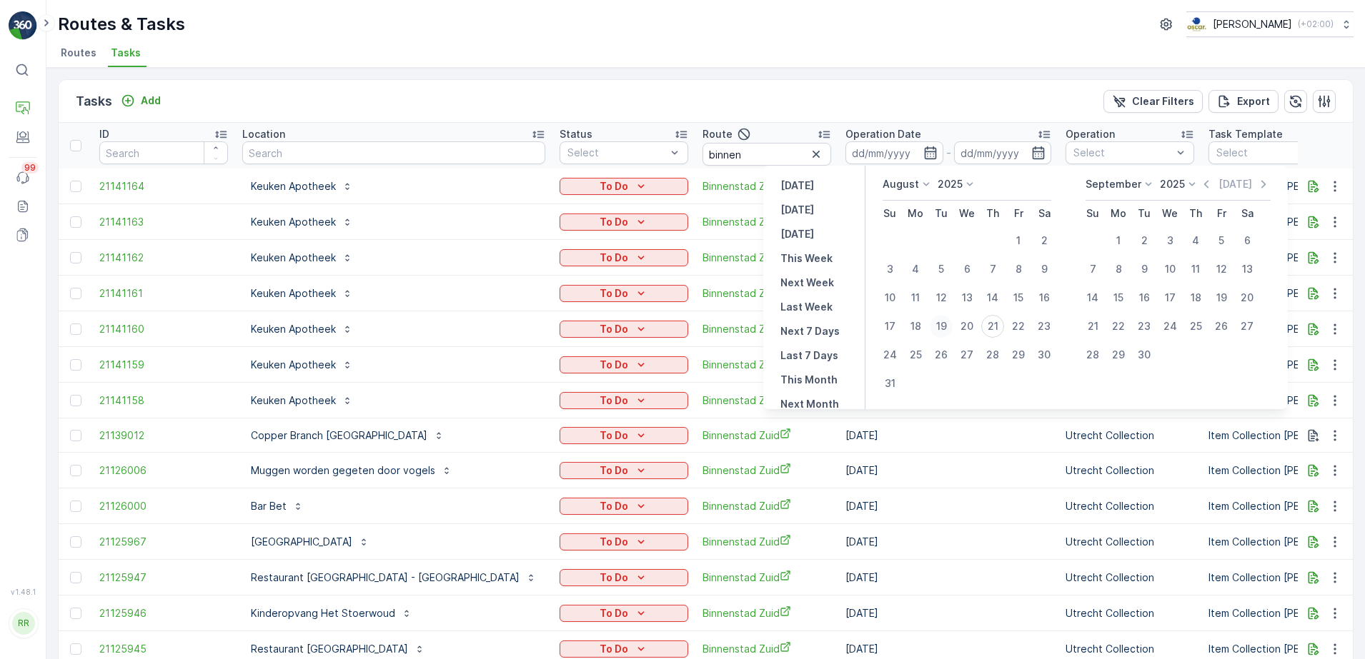
click at [938, 328] on div "19" at bounding box center [940, 326] width 23 height 23
type input "[DATE]"
click at [938, 328] on div "19" at bounding box center [940, 326] width 23 height 23
type input "[DATE]"
click at [939, 328] on div "19" at bounding box center [940, 326] width 23 height 23
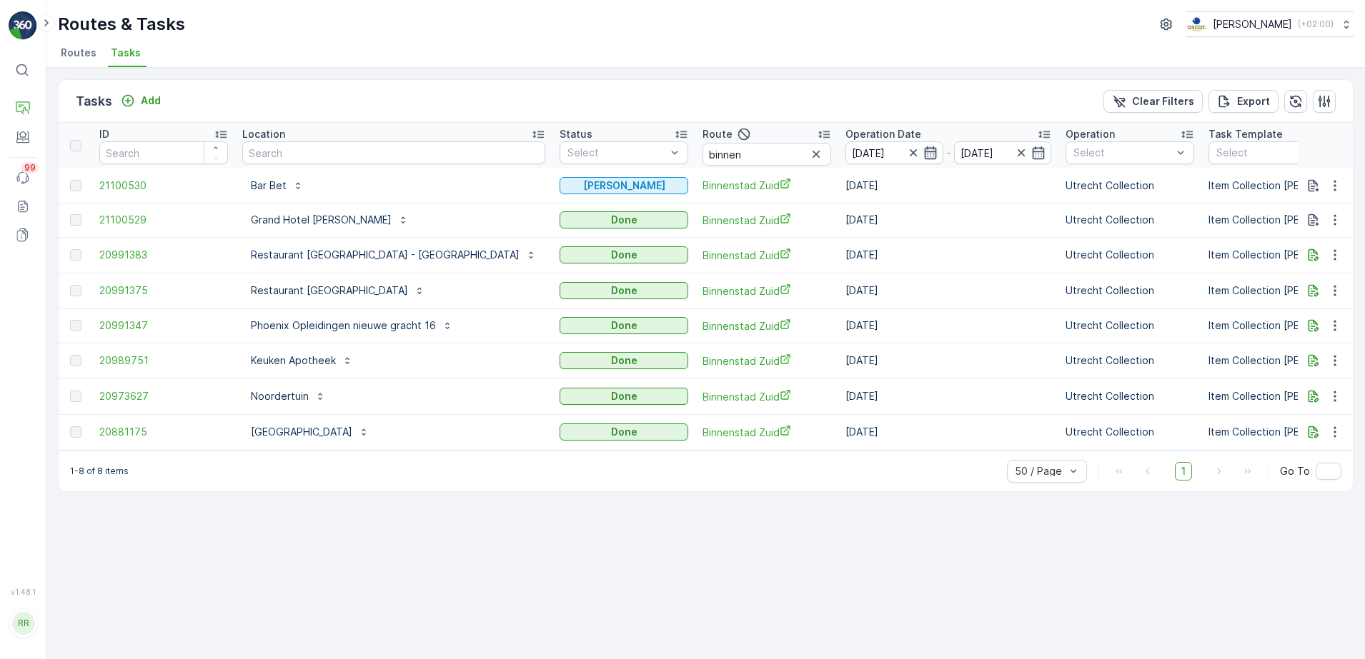
click at [924, 152] on icon "button" at bounding box center [930, 152] width 12 height 13
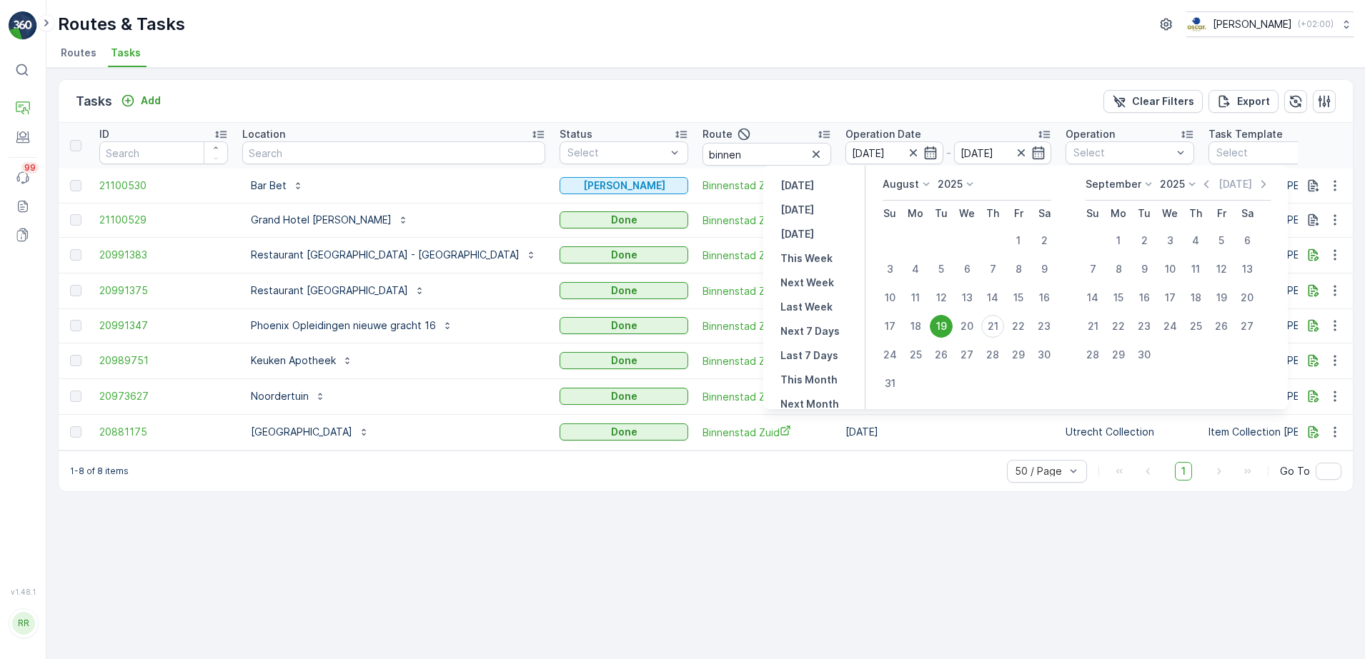
click at [961, 325] on div "20" at bounding box center [966, 326] width 23 height 23
type input "[DATE]"
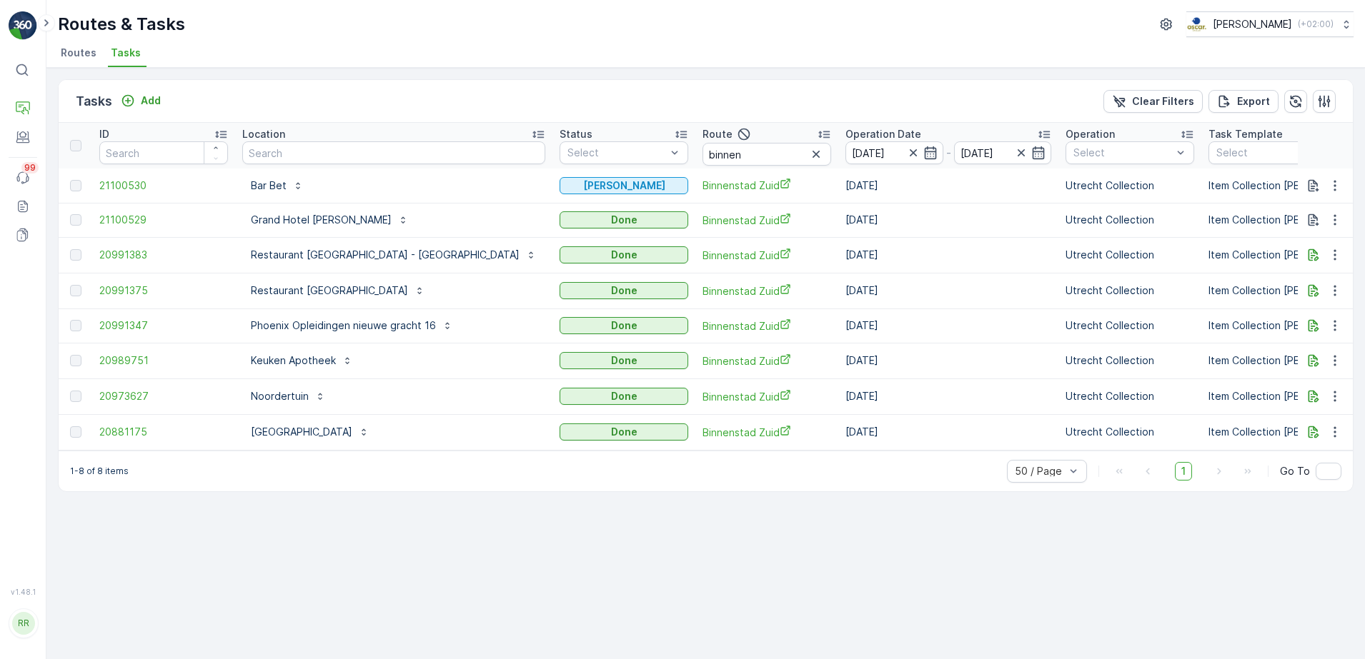
click at [961, 325] on td "[DATE]" at bounding box center [948, 326] width 220 height 34
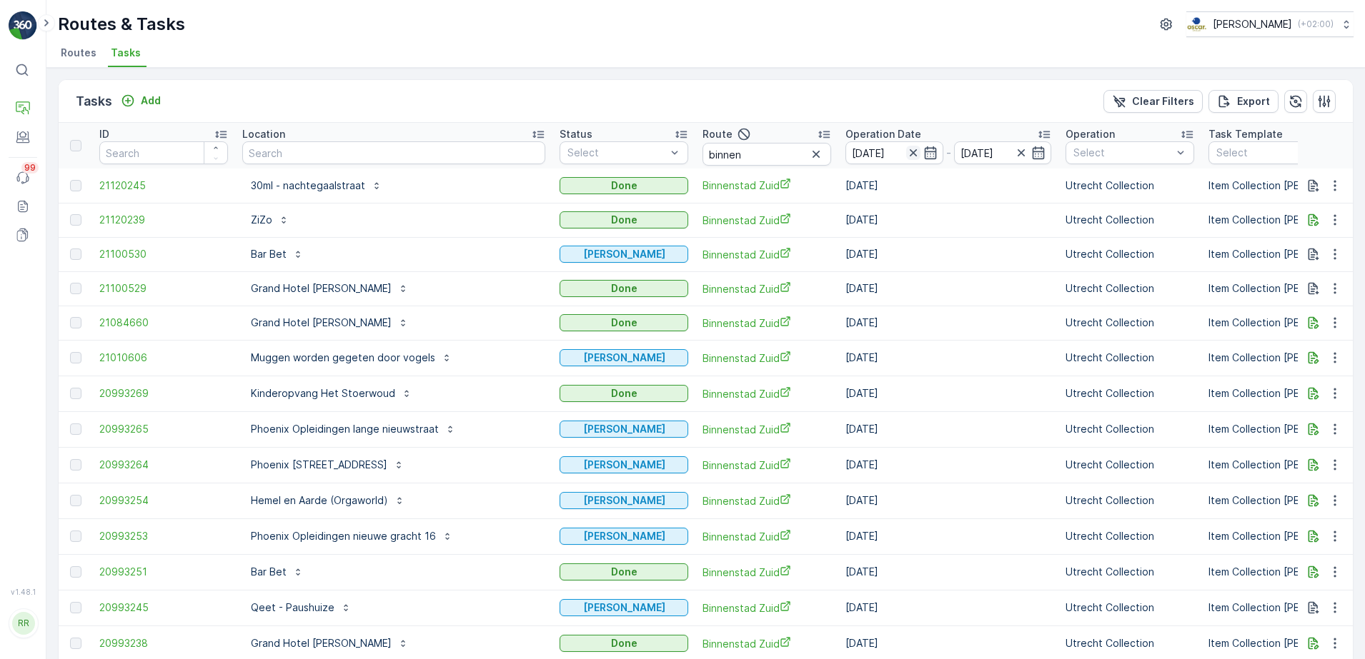
click at [909, 150] on icon "button" at bounding box center [912, 152] width 7 height 7
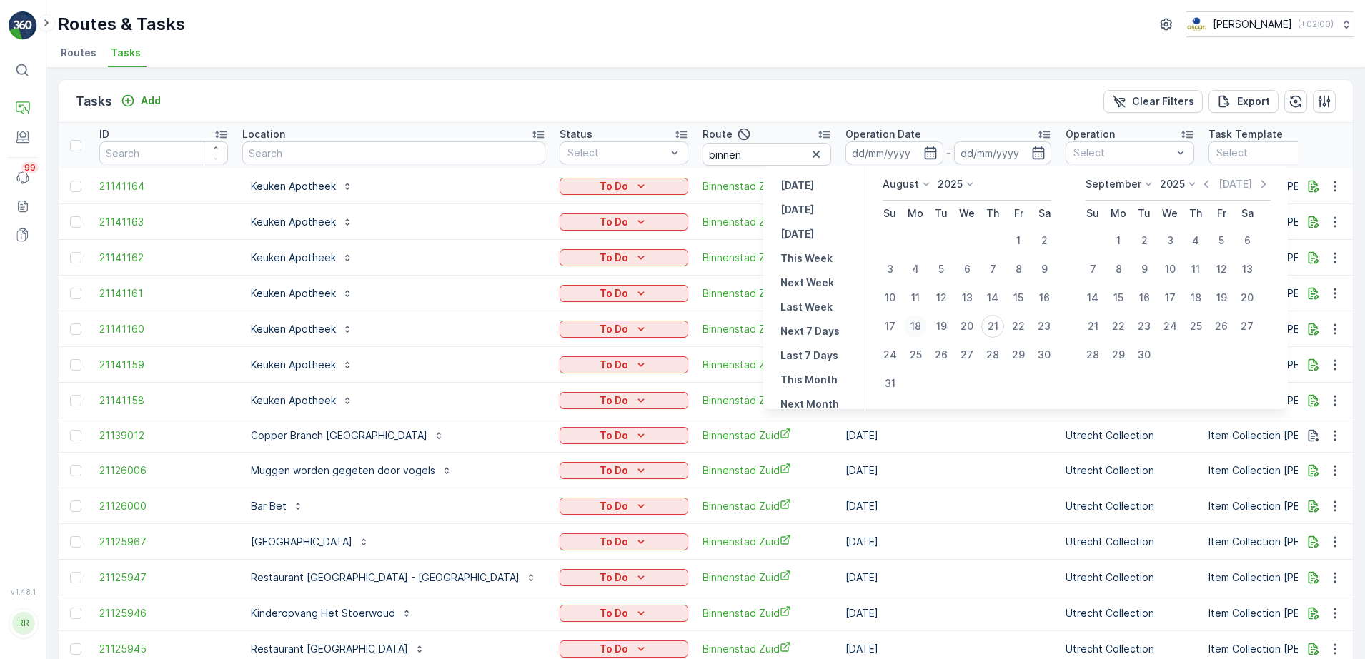
click at [924, 331] on div "18" at bounding box center [915, 326] width 23 height 23
type input "[DATE]"
click at [924, 330] on div "18" at bounding box center [915, 326] width 23 height 23
type input "[DATE]"
click at [924, 330] on div "18" at bounding box center [915, 326] width 23 height 23
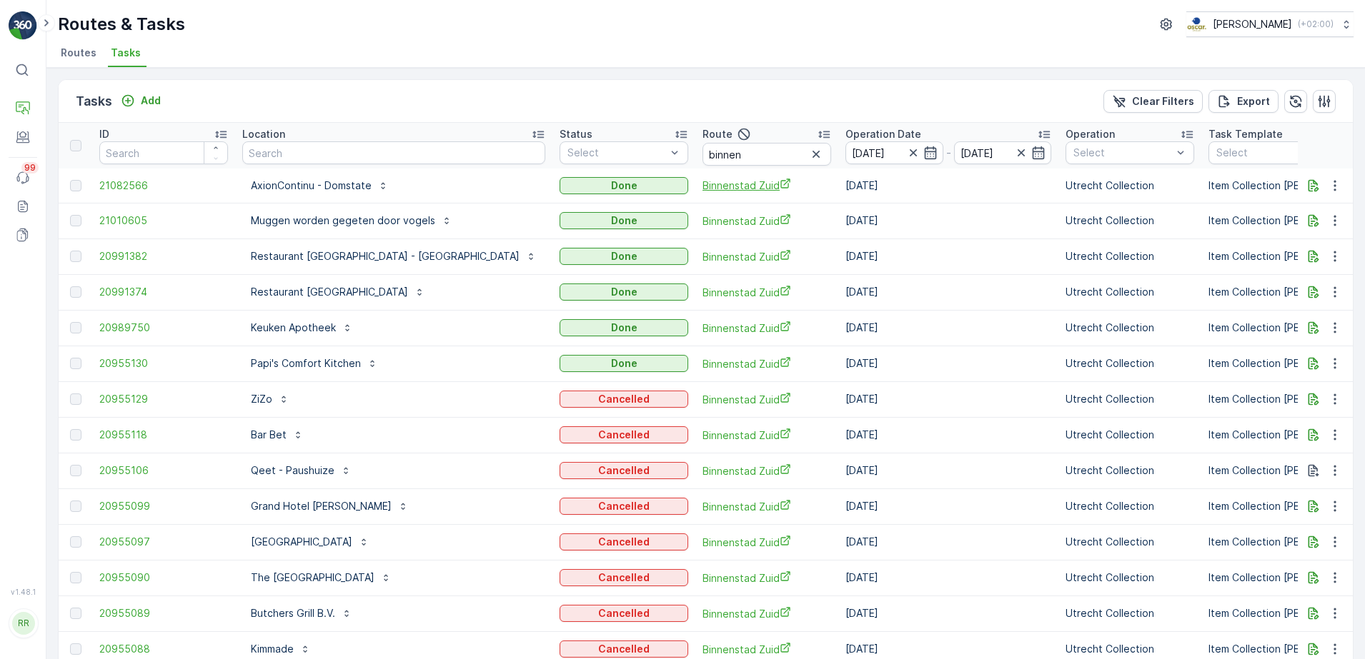
click at [702, 183] on span "Binnenstad Zuid" at bounding box center [766, 185] width 129 height 15
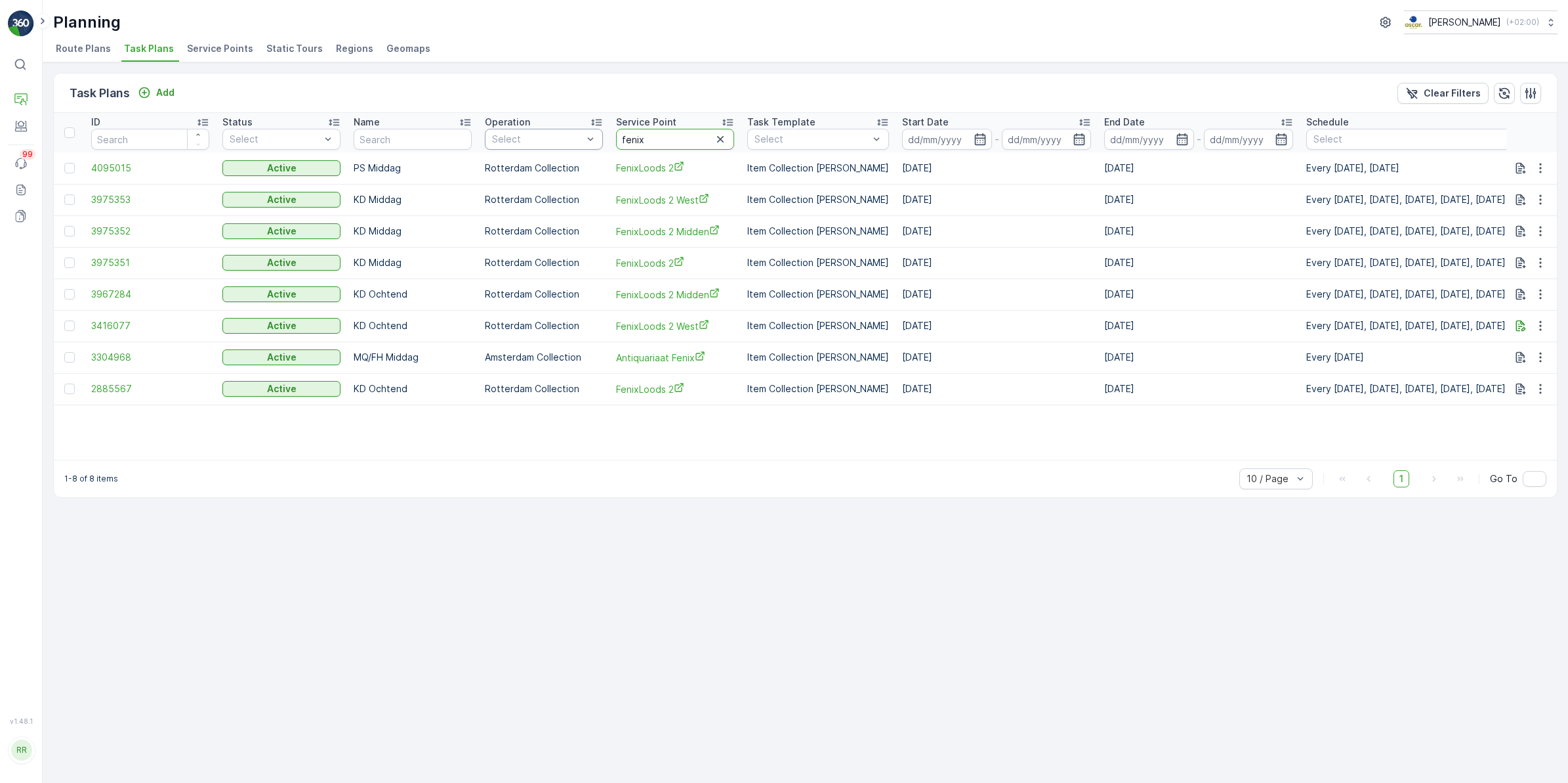
drag, startPoint x: 674, startPoint y: 142, endPoint x: 575, endPoint y: 144, distance: 99.0
click at [575, 144] on tr "ID Status Select Name Operation Select Service Point fenix Task Template Select…" at bounding box center [976, 132] width 1844 height 40
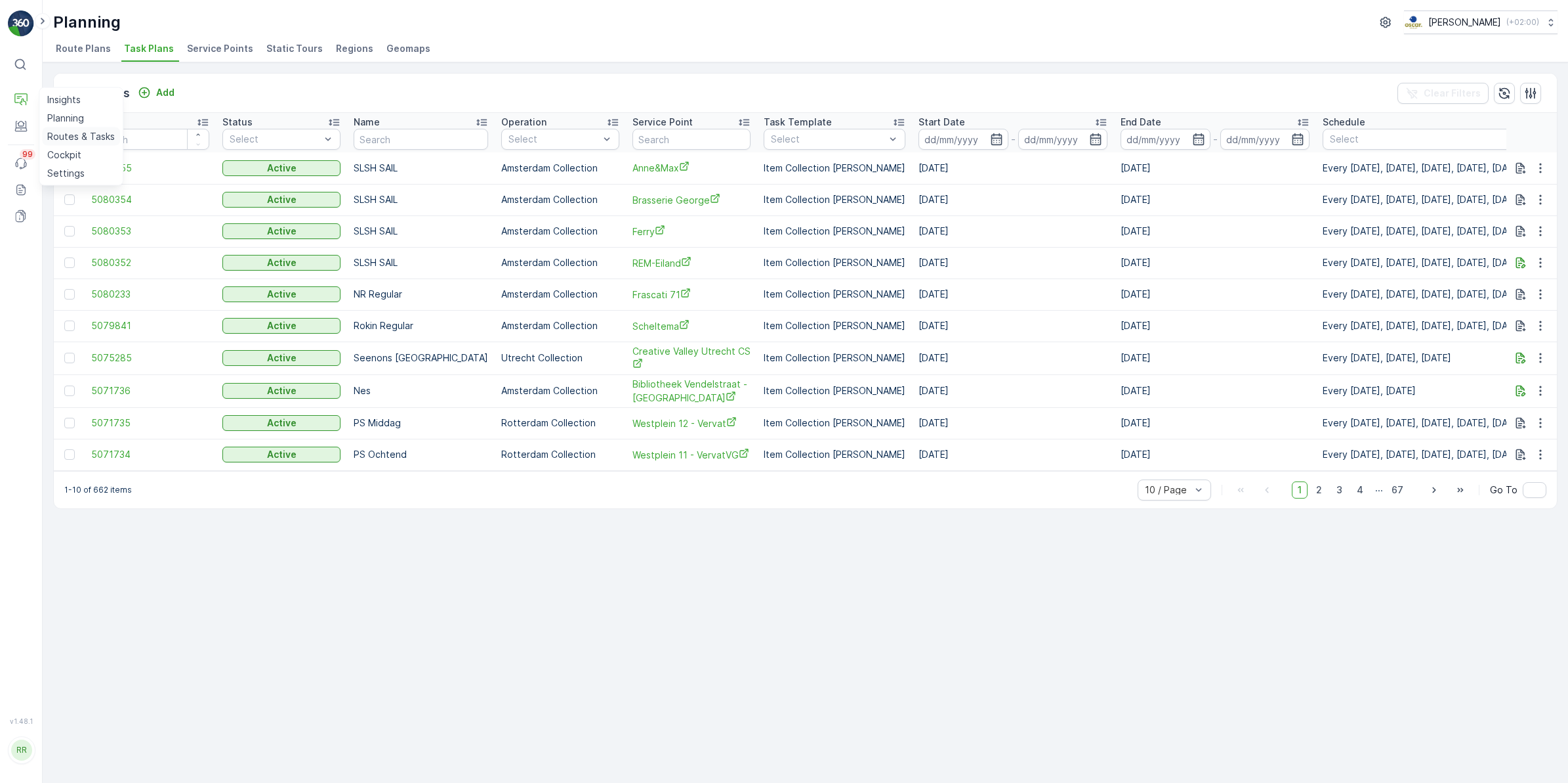
click at [73, 133] on p "Routes & Tasks" at bounding box center [81, 136] width 68 height 13
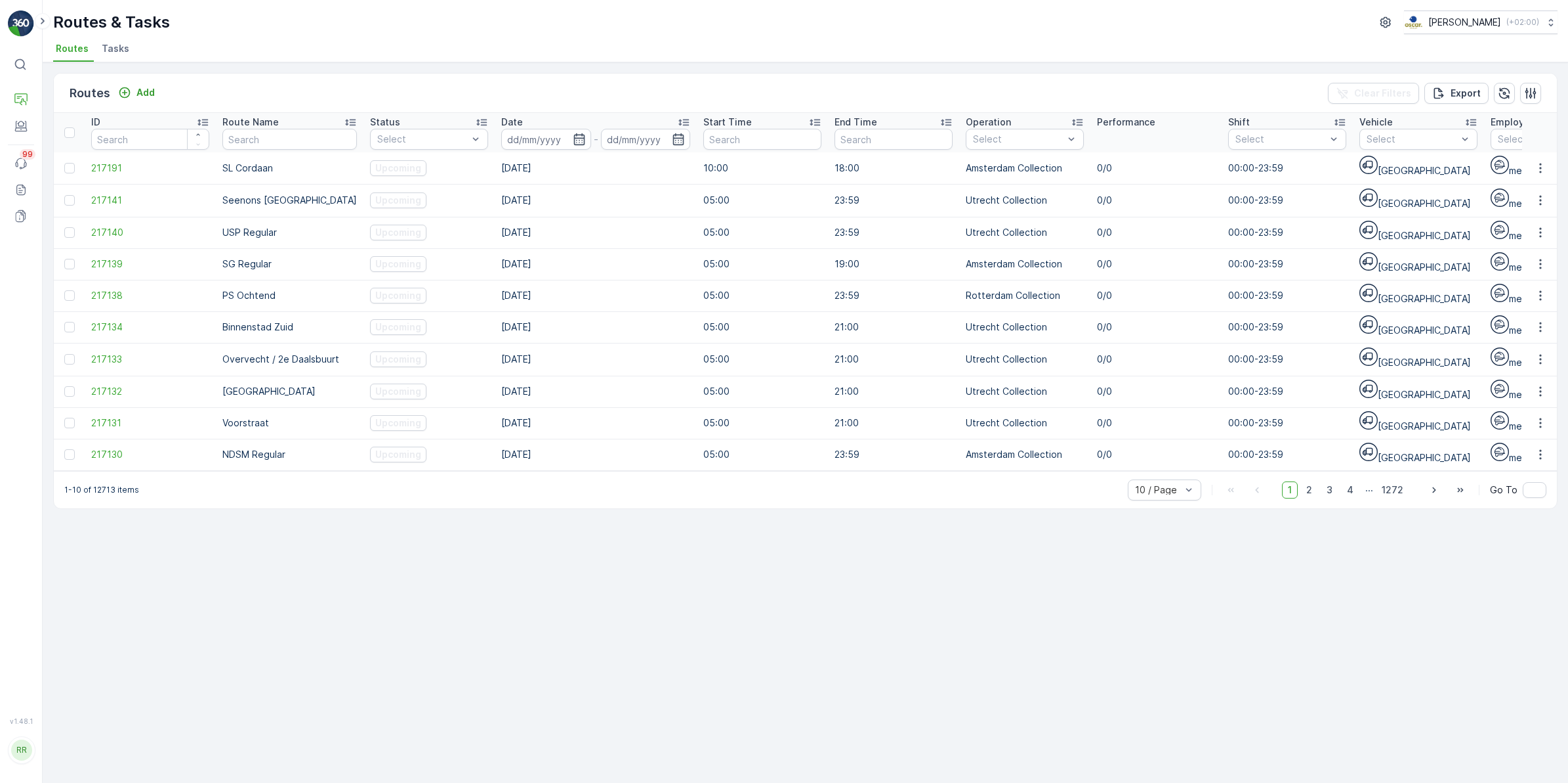
click at [114, 54] on span "Tasks" at bounding box center [116, 49] width 28 height 13
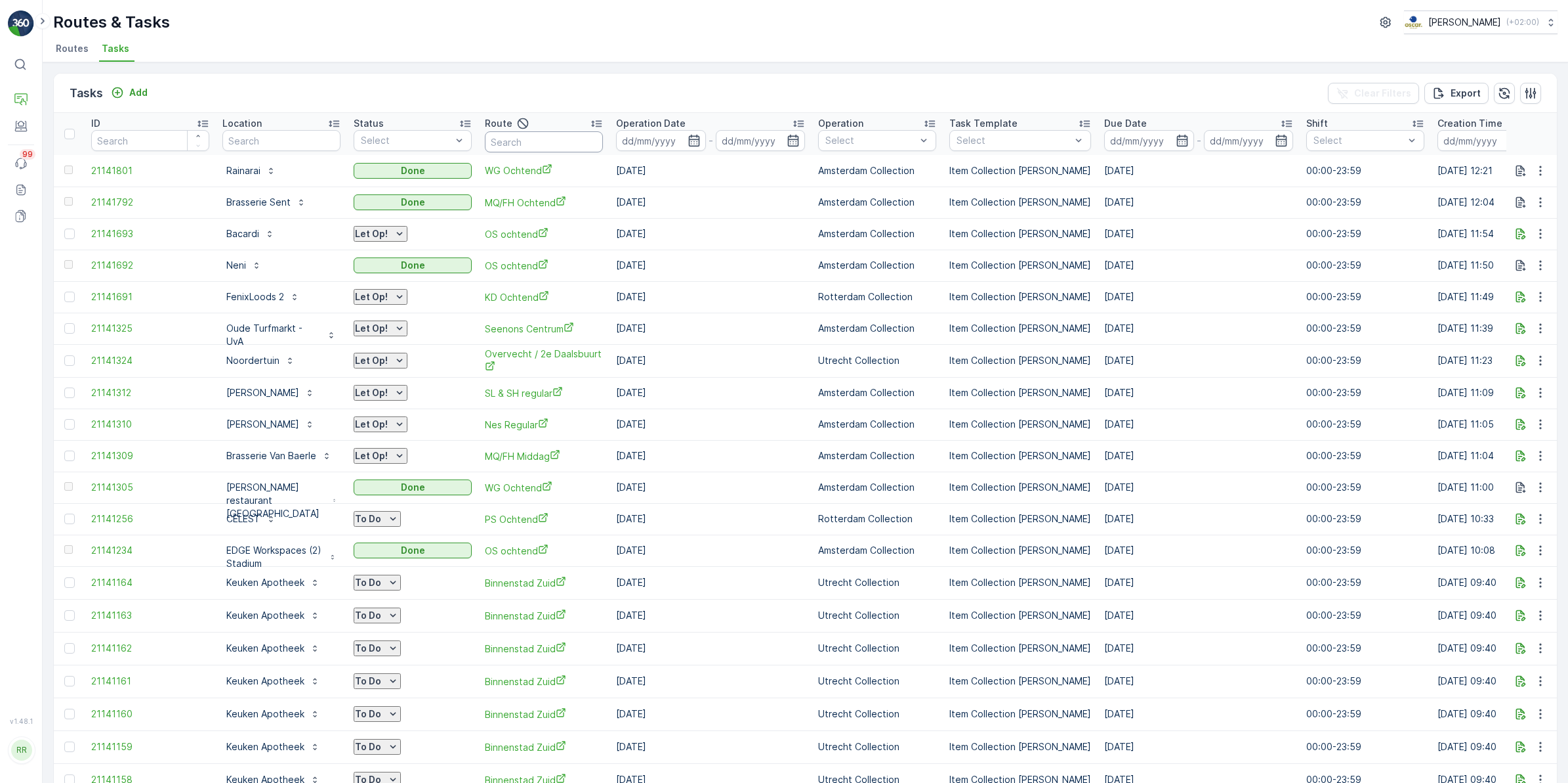
click at [604, 148] on input "text" at bounding box center [544, 142] width 118 height 21
type input "binnen"
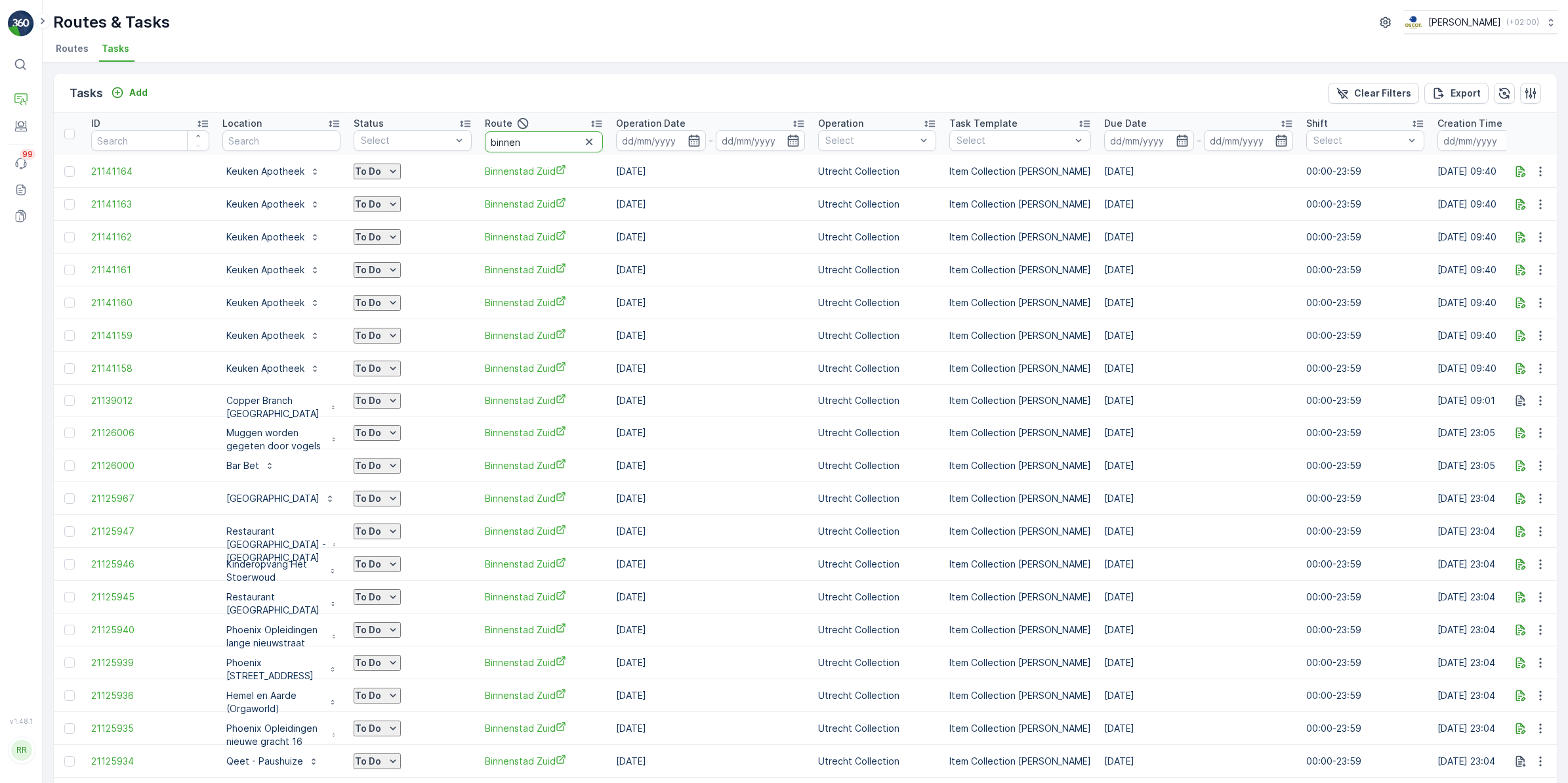
drag, startPoint x: 620, startPoint y: 144, endPoint x: 535, endPoint y: 153, distance: 85.5
click at [535, 153] on tr "ID Location Status Select Route binnen Operation Date - Operation Select Task T…" at bounding box center [1066, 134] width 2025 height 42
click at [341, 136] on input "text" at bounding box center [281, 140] width 118 height 21
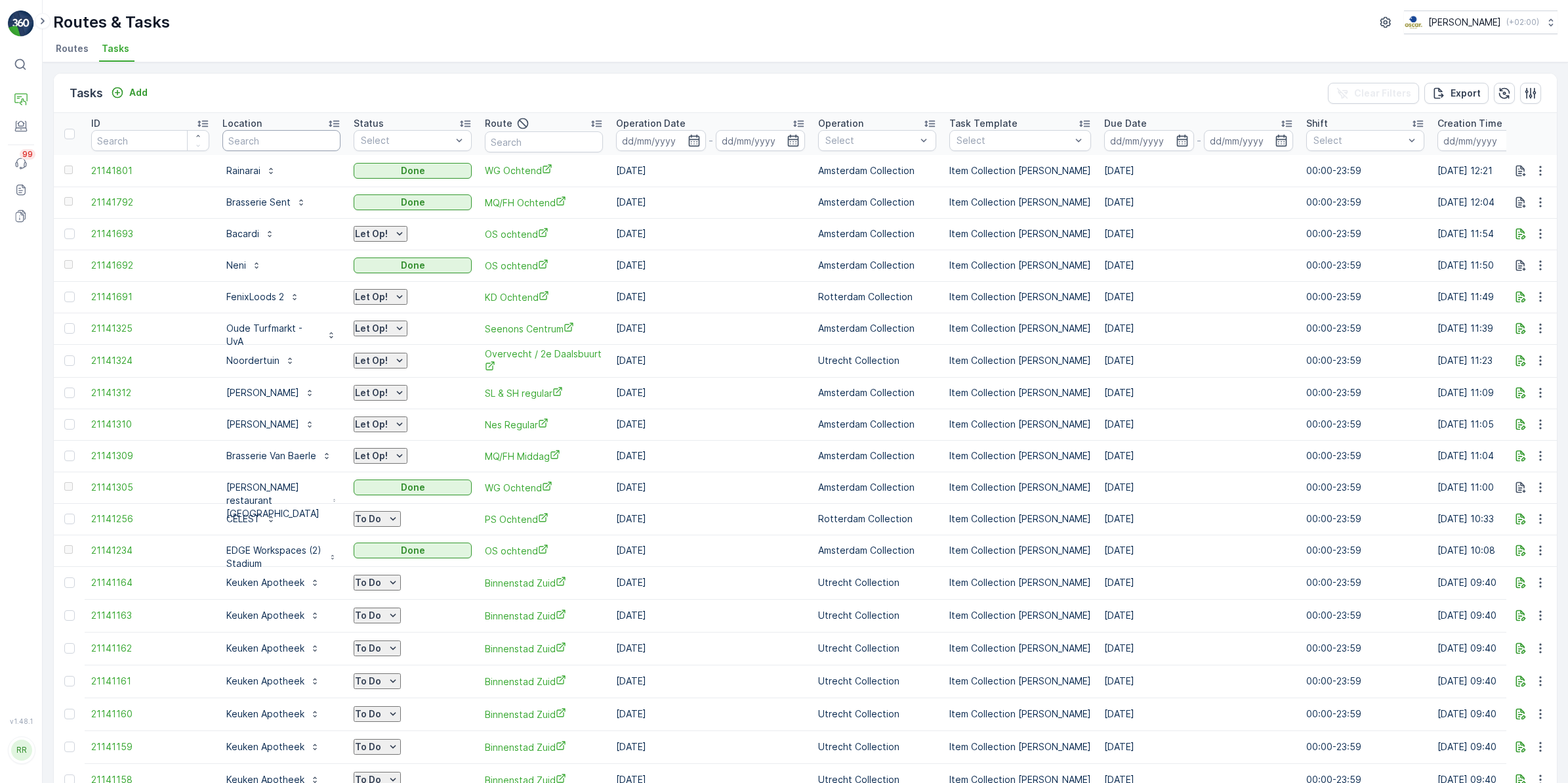
click at [341, 131] on input "text" at bounding box center [281, 140] width 118 height 21
type input "zizo"
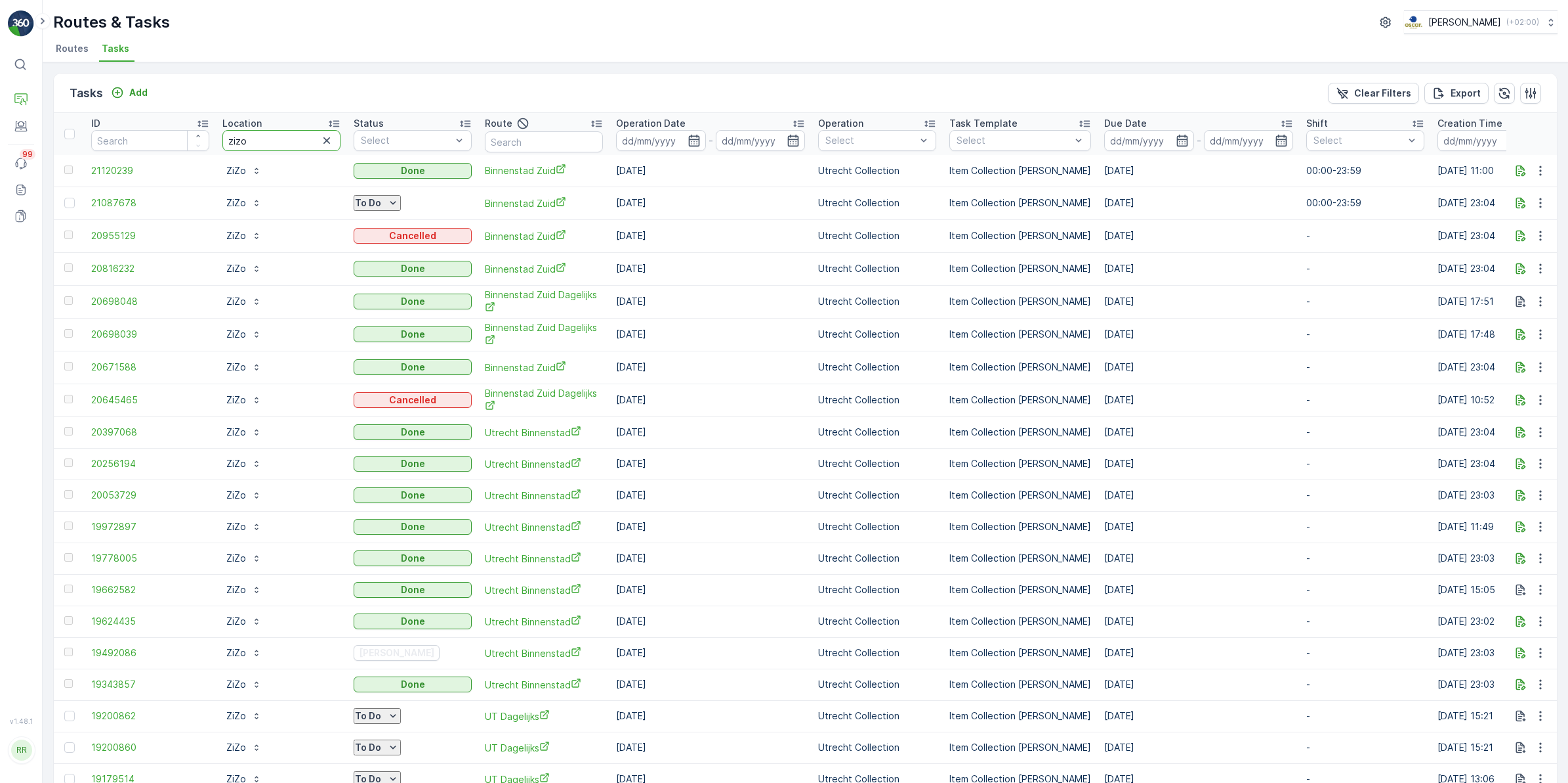
drag, startPoint x: 254, startPoint y: 149, endPoint x: 211, endPoint y: 162, distance: 44.9
click at [201, 159] on table "ID Location zizo Status Select Route Operation Date - Operation Select Task Tem…" at bounding box center [1066, 786] width 2025 height 1345
type input "bar v"
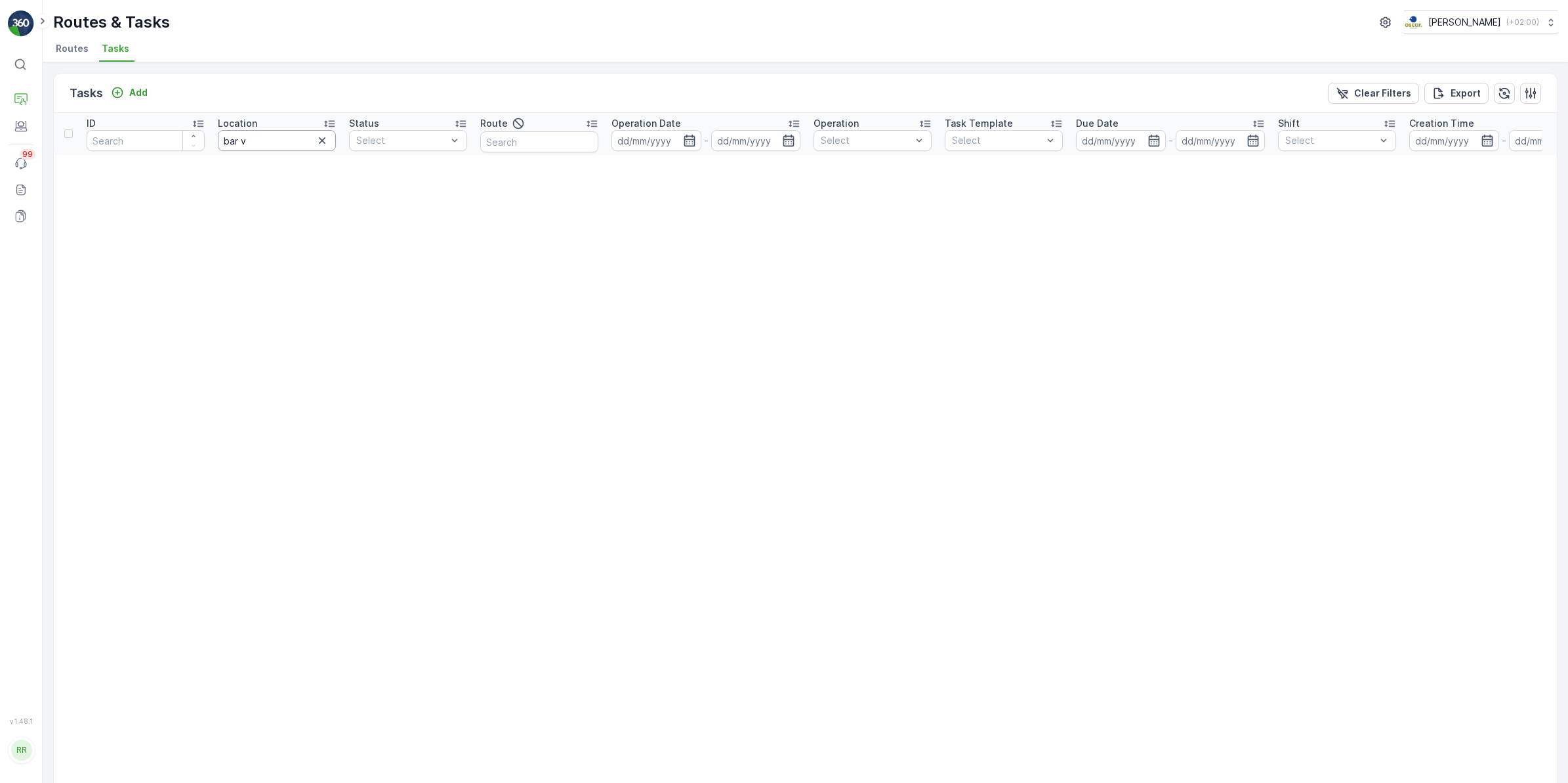
click at [254, 145] on input "bar v" at bounding box center [276, 140] width 118 height 21
type input "bar be"
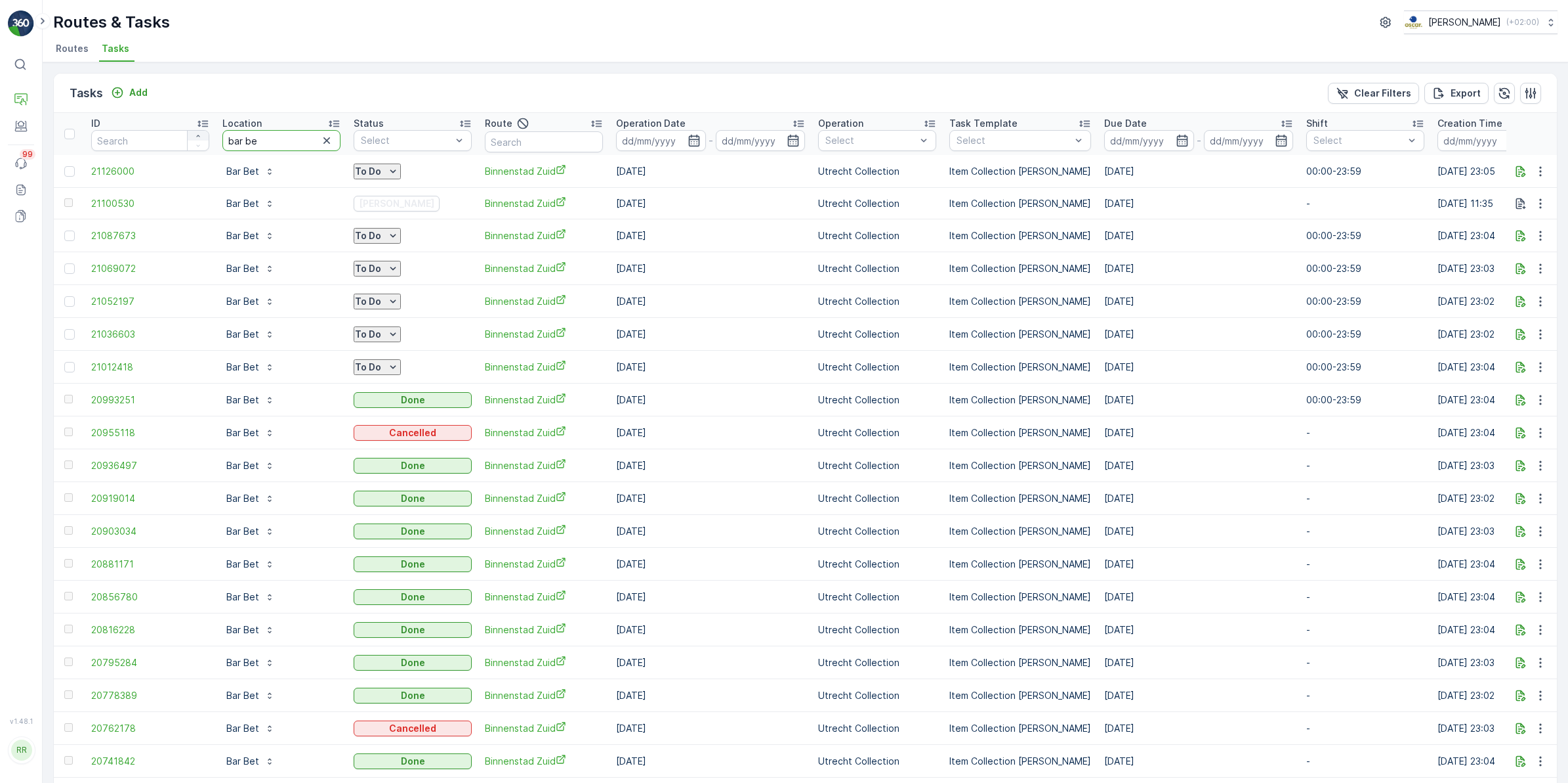
drag, startPoint x: 299, startPoint y: 135, endPoint x: 197, endPoint y: 134, distance: 102.0
click at [197, 134] on tr "ID Location bar be Status Select Route Operation Date - Operation Select Task T…" at bounding box center [1066, 134] width 2025 height 42
type input "centraal"
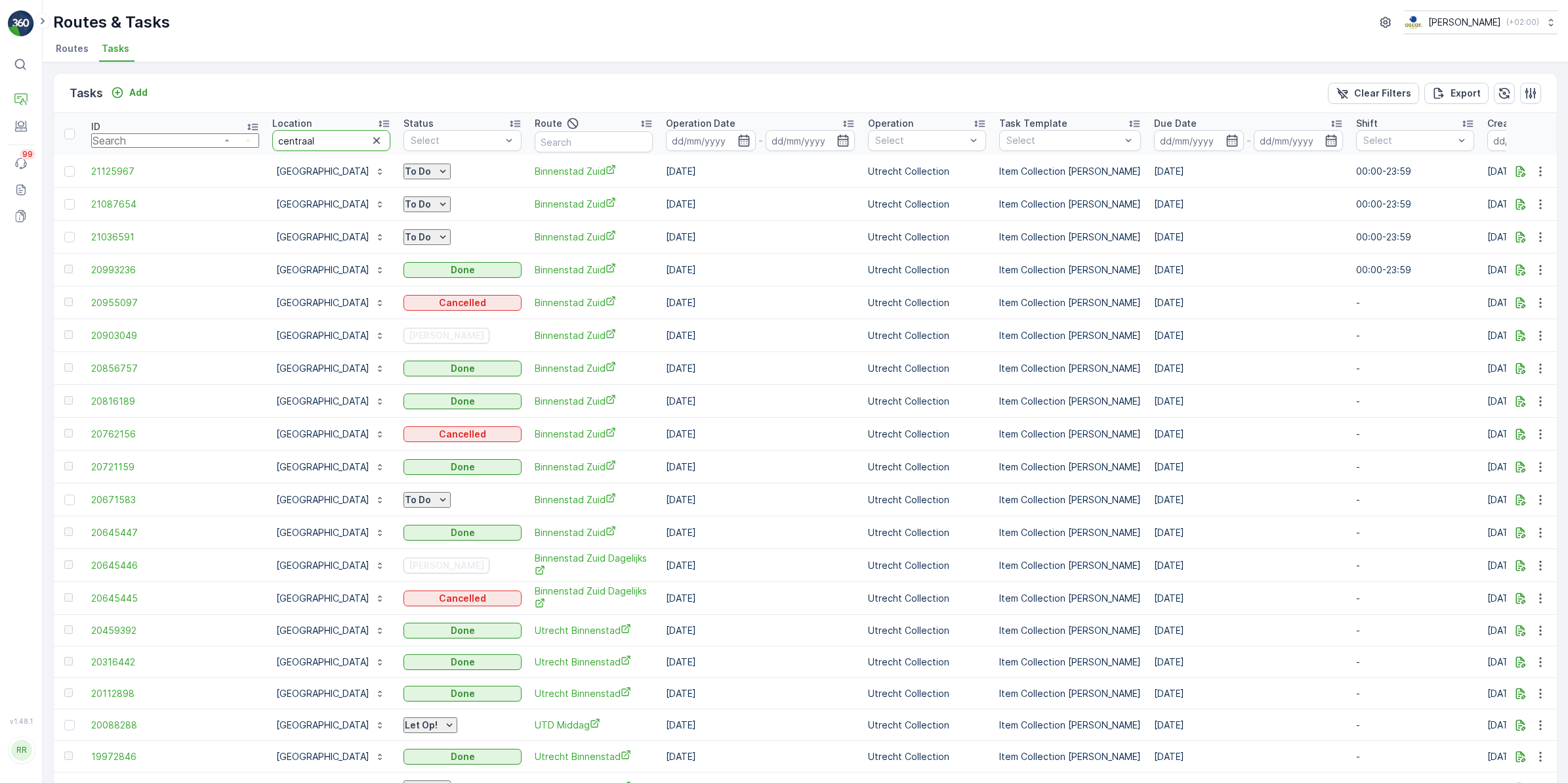
drag, startPoint x: 282, startPoint y: 139, endPoint x: 168, endPoint y: 145, distance: 114.2
click at [168, 145] on tr "ID Location centraal Status Select Route Operation Date - Operation Select Task…" at bounding box center [1091, 134] width 2074 height 42
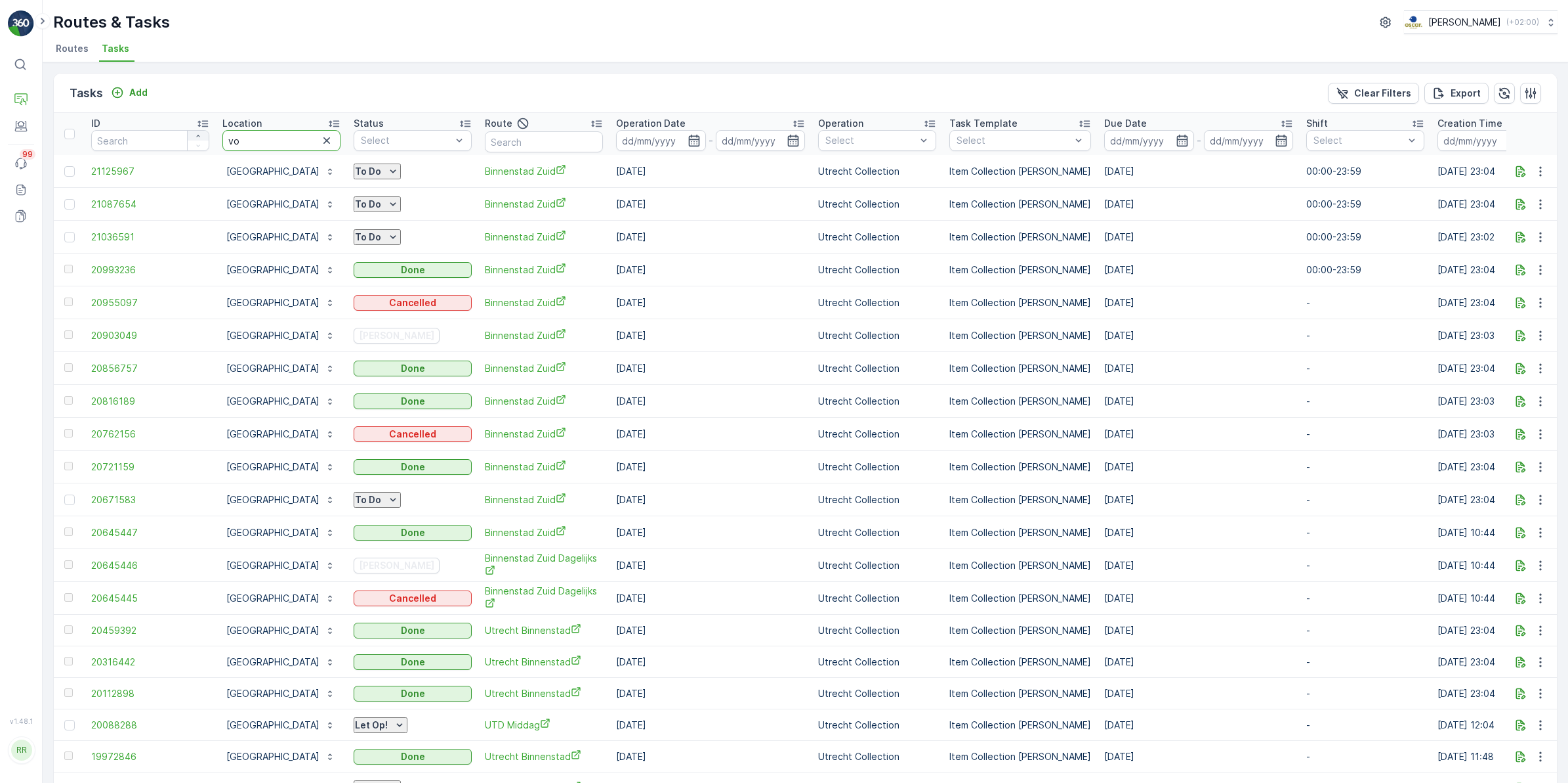
type input "v"
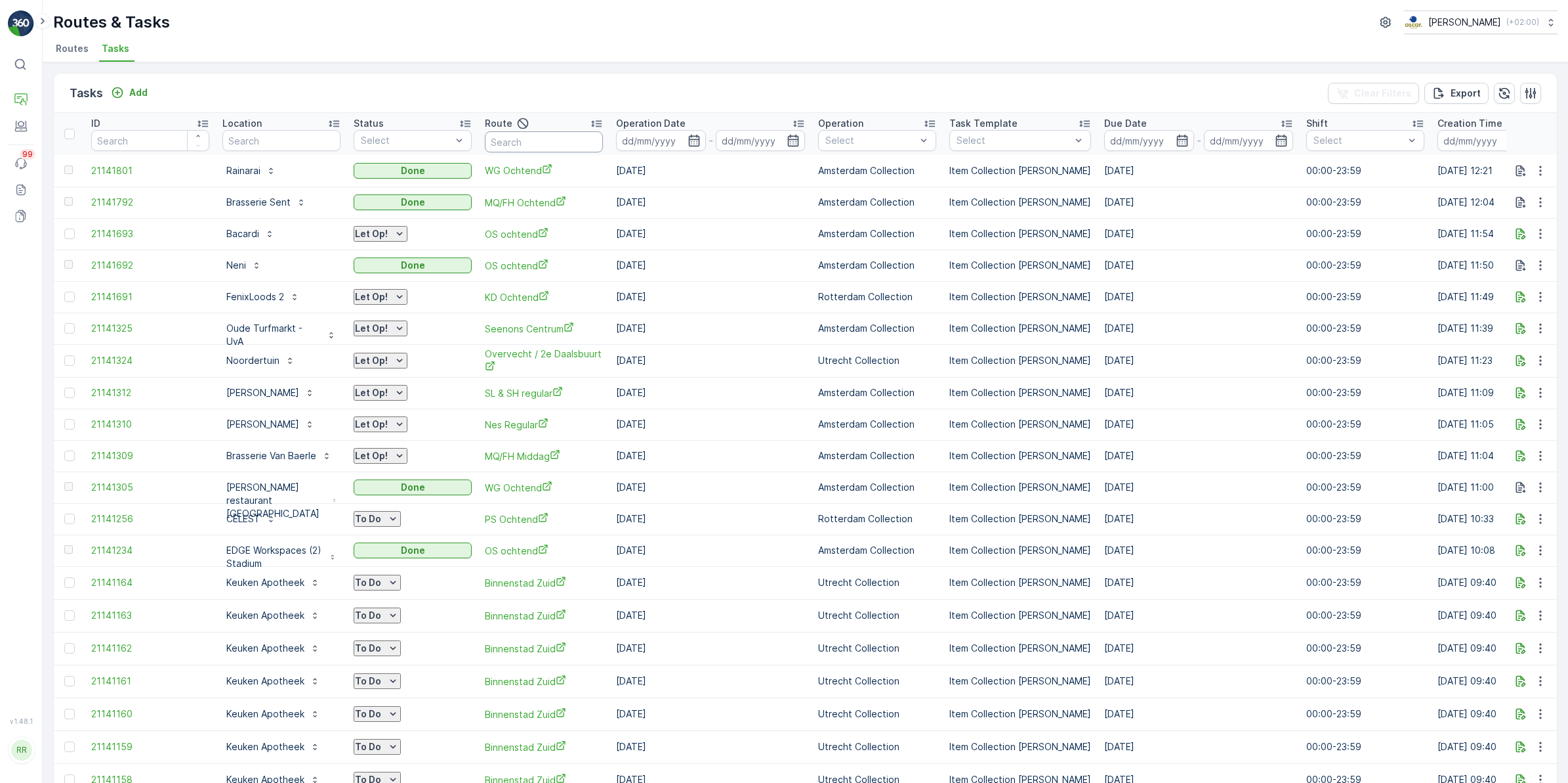
click at [585, 140] on input "text" at bounding box center [544, 142] width 118 height 21
type input "voor"
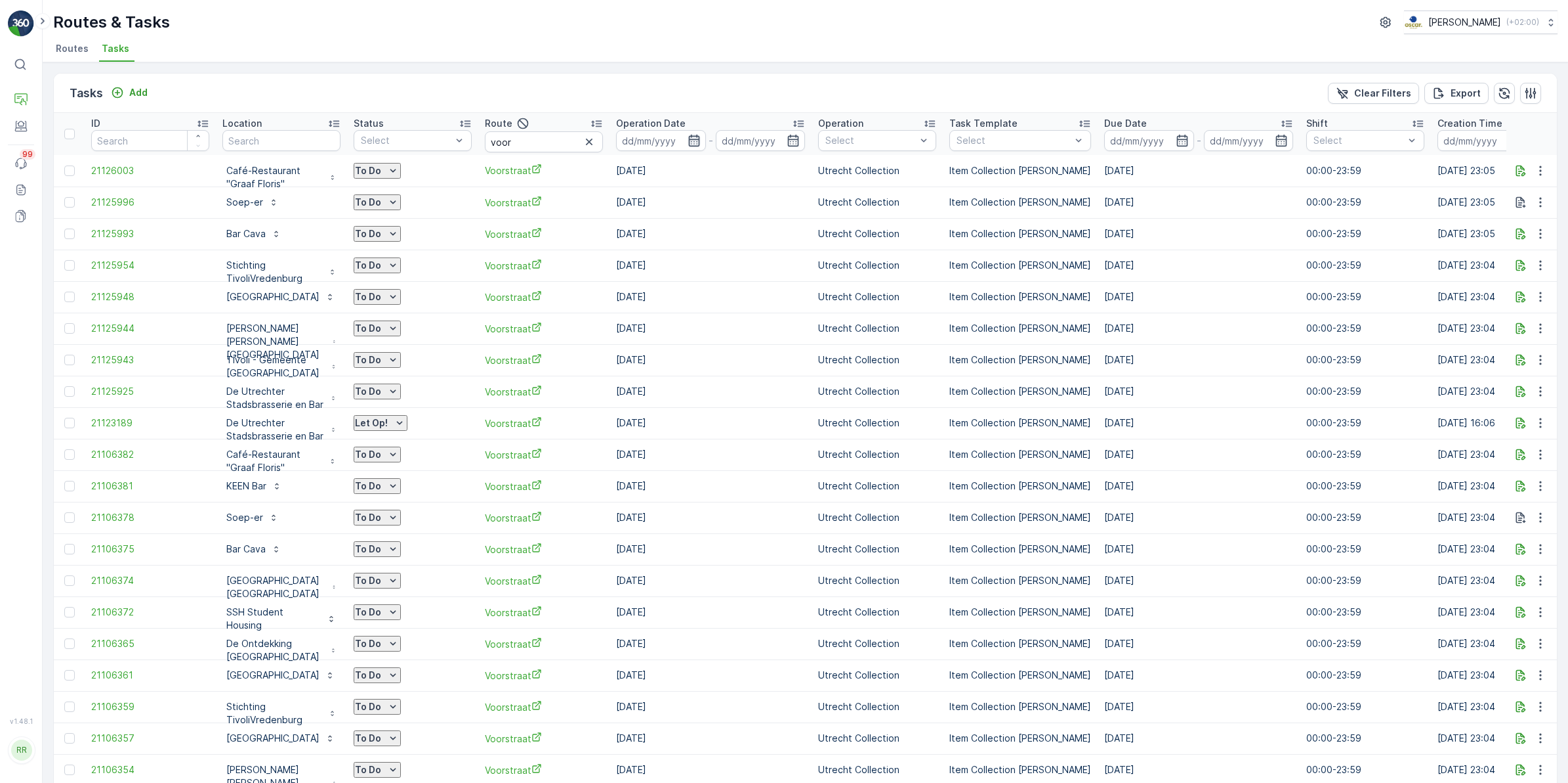
click at [701, 142] on icon "button" at bounding box center [694, 141] width 13 height 13
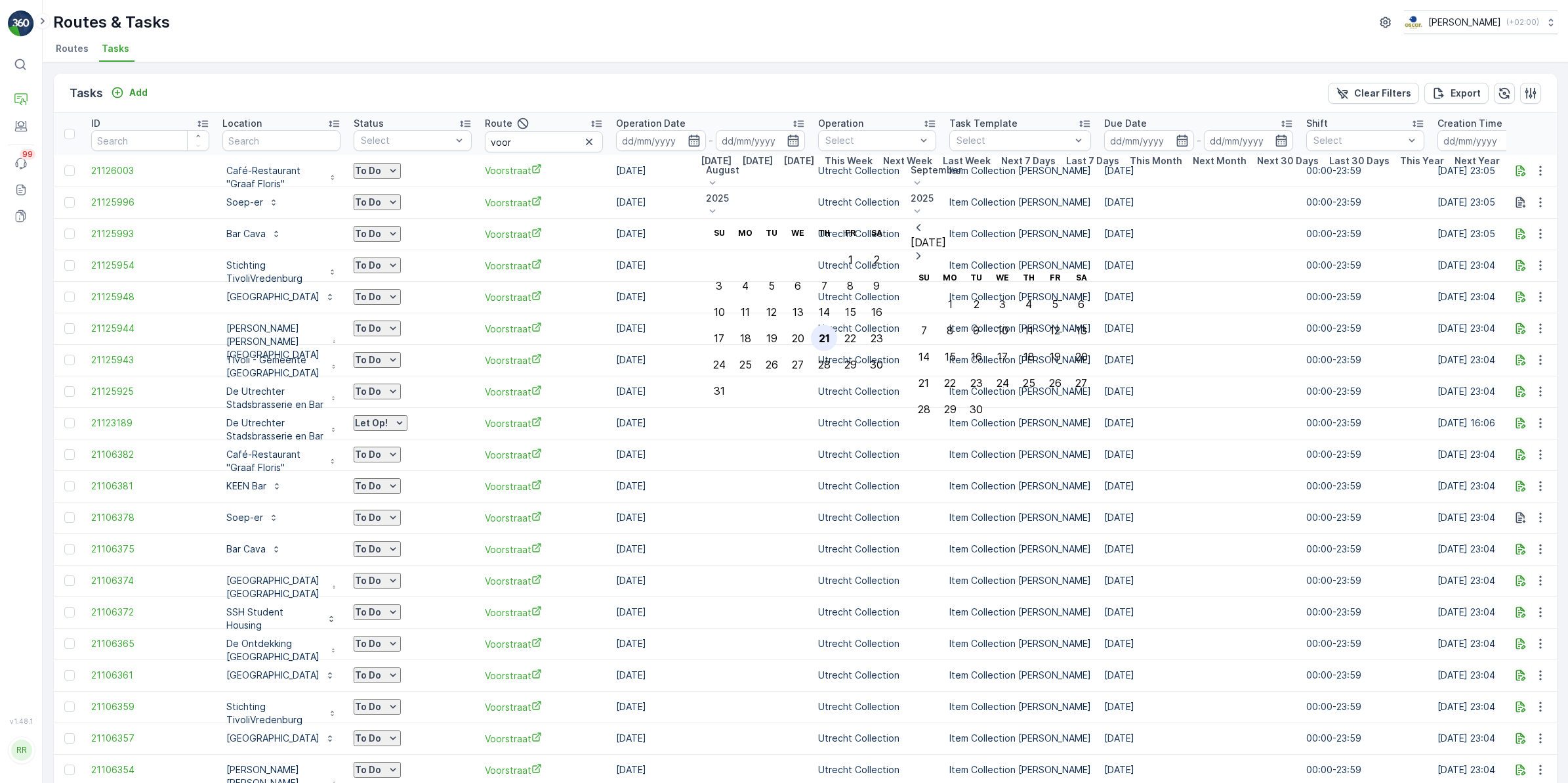
click at [830, 332] on div "21" at bounding box center [825, 337] width 11 height 12
type input "[DATE]"
click at [830, 332] on div "21" at bounding box center [825, 337] width 11 height 12
type input "[DATE]"
click at [830, 332] on div "21" at bounding box center [825, 337] width 11 height 12
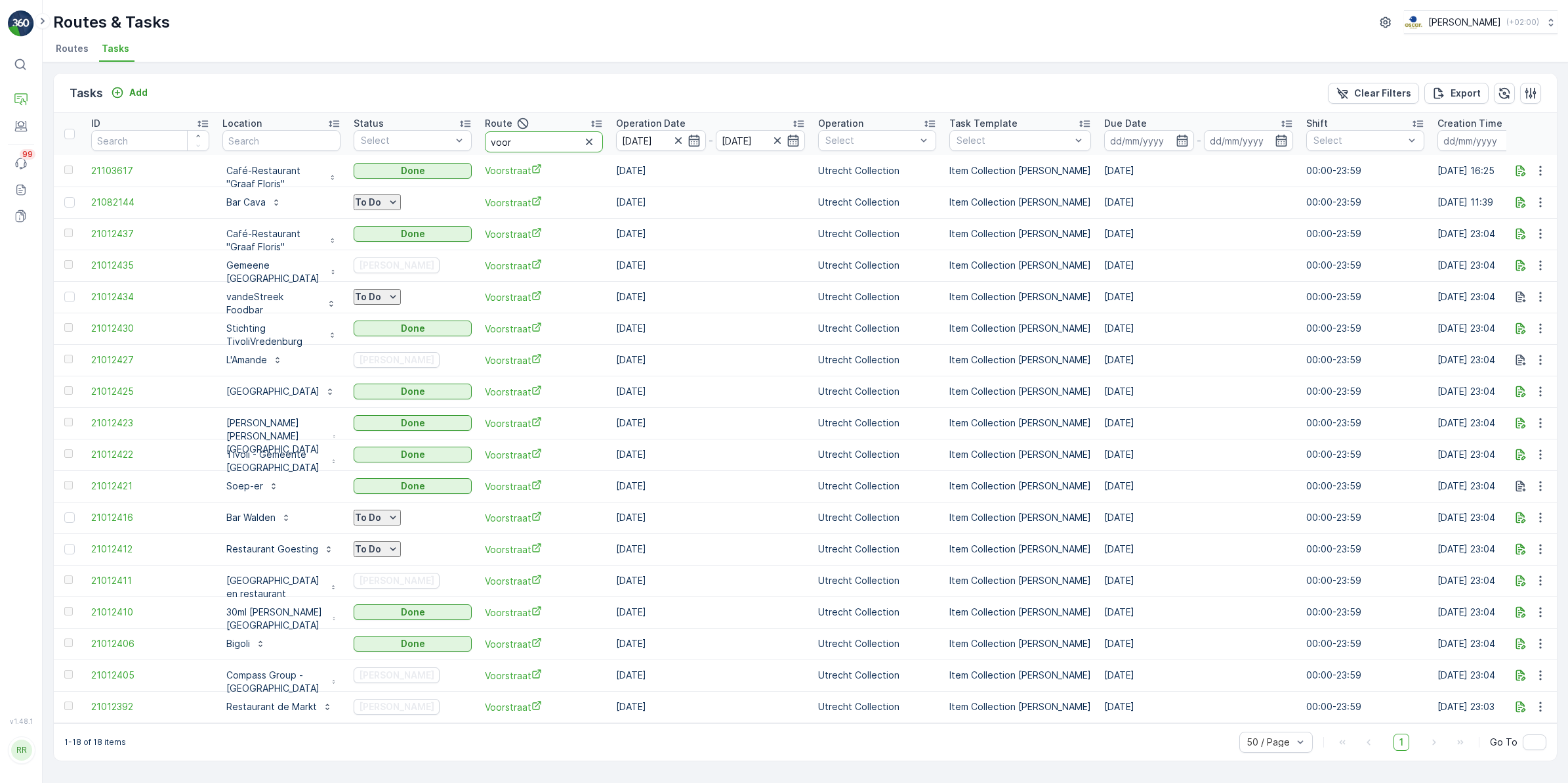
drag, startPoint x: 665, startPoint y: 136, endPoint x: 597, endPoint y: 142, distance: 68.3
click at [597, 142] on th "Route voor" at bounding box center [544, 134] width 131 height 42
type input "seenon"
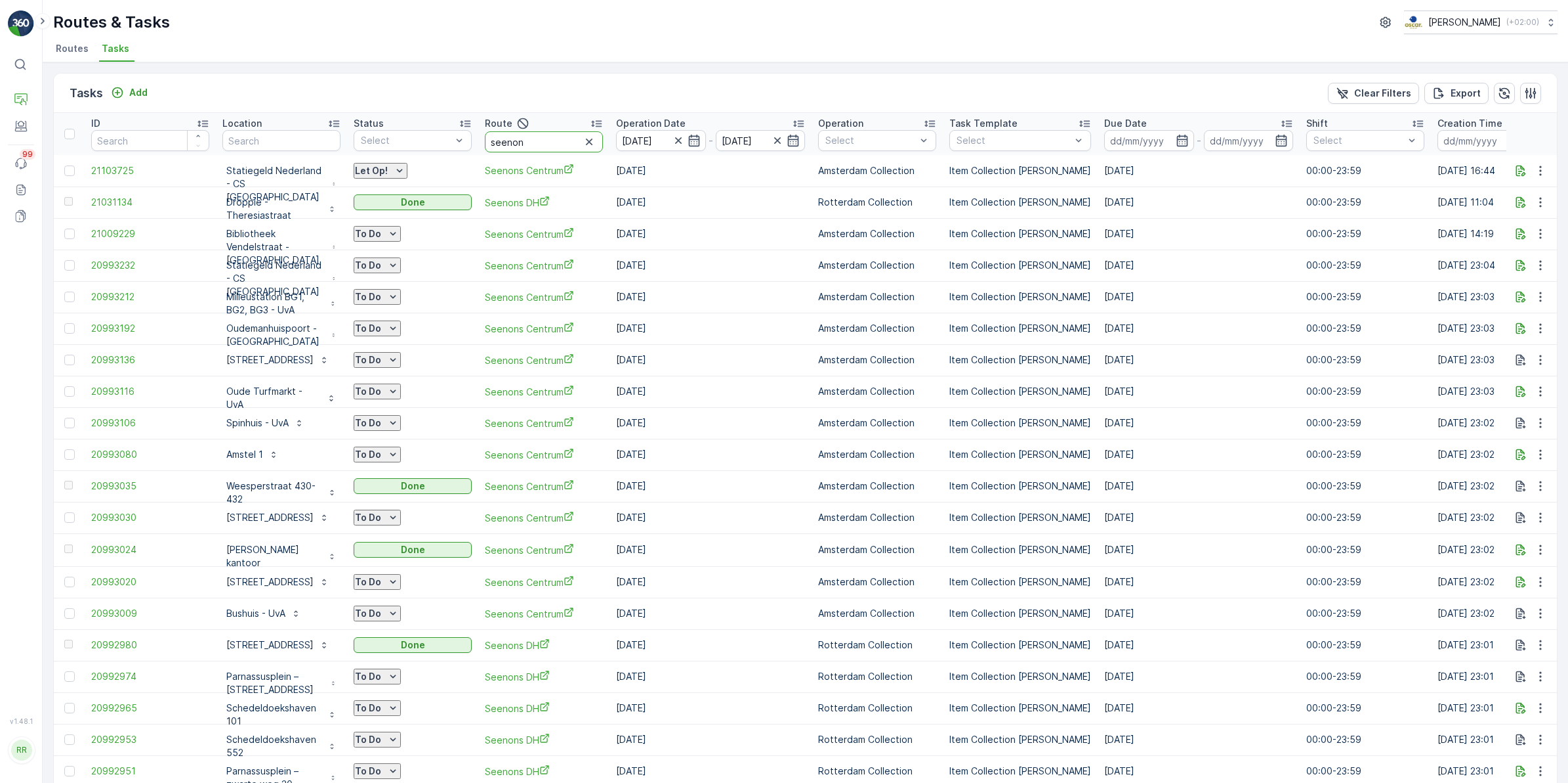
click at [604, 136] on input "seenon" at bounding box center [544, 142] width 118 height 21
type input "seenons ce"
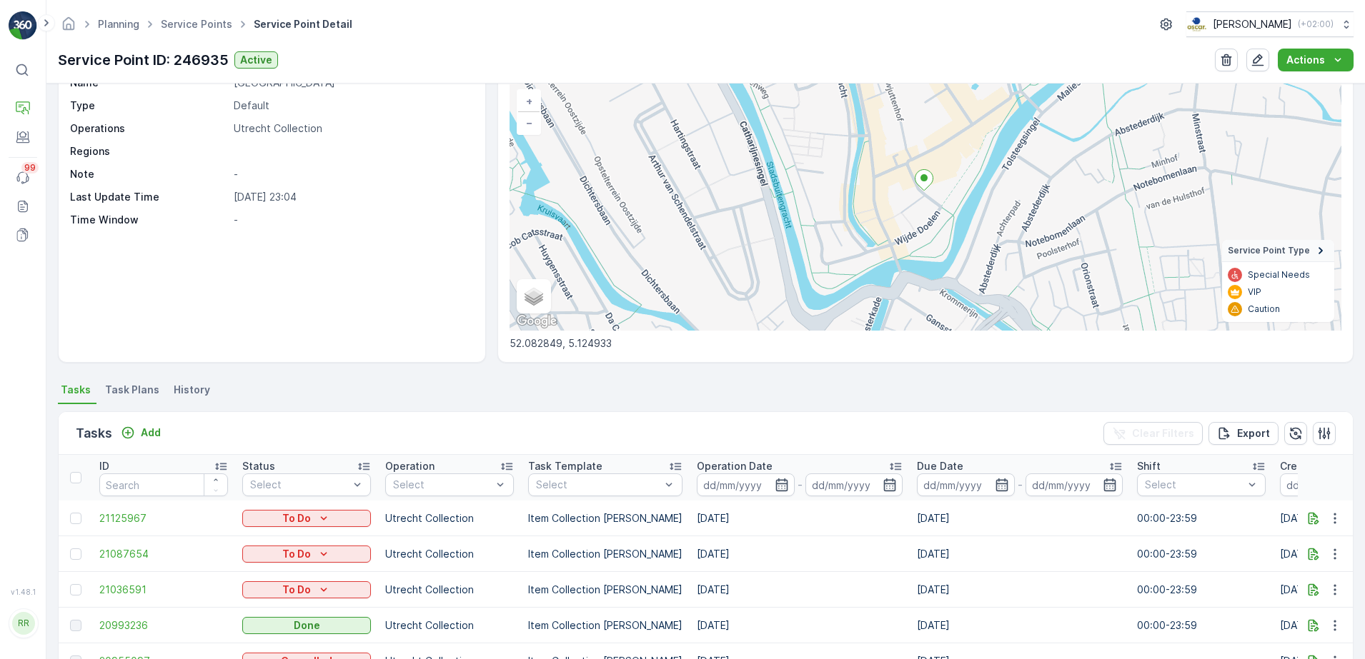
scroll to position [179, 0]
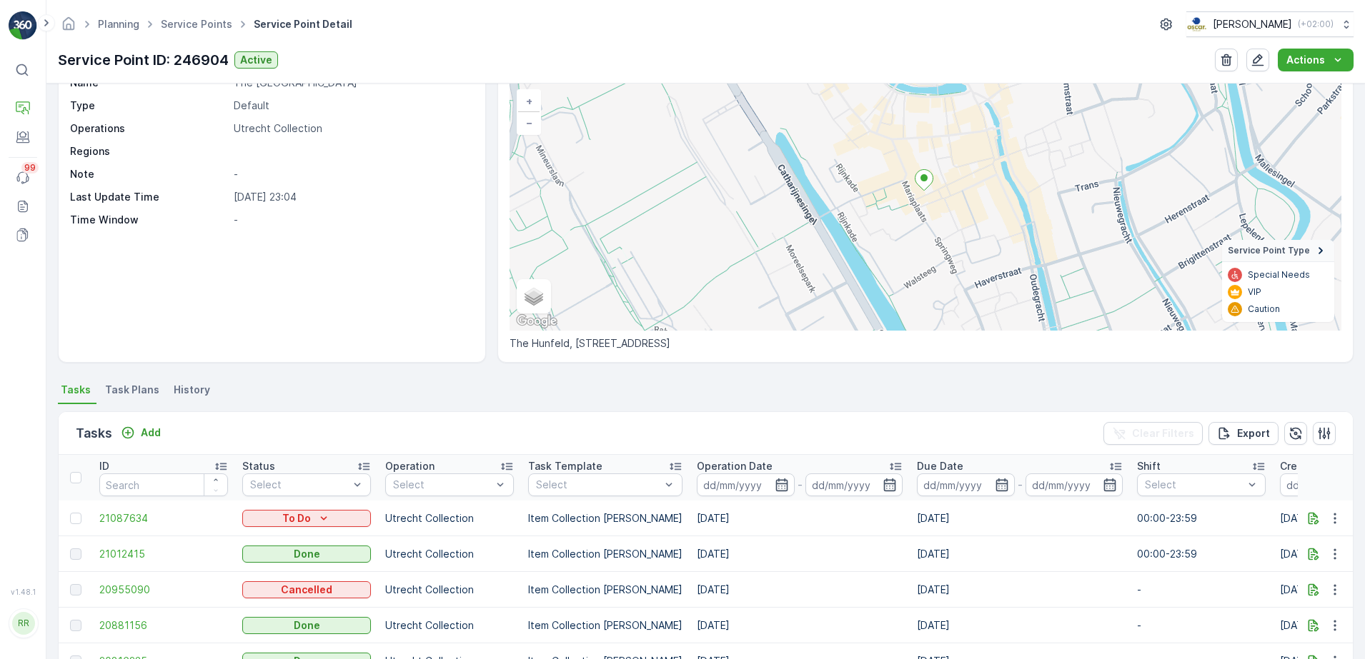
scroll to position [179, 0]
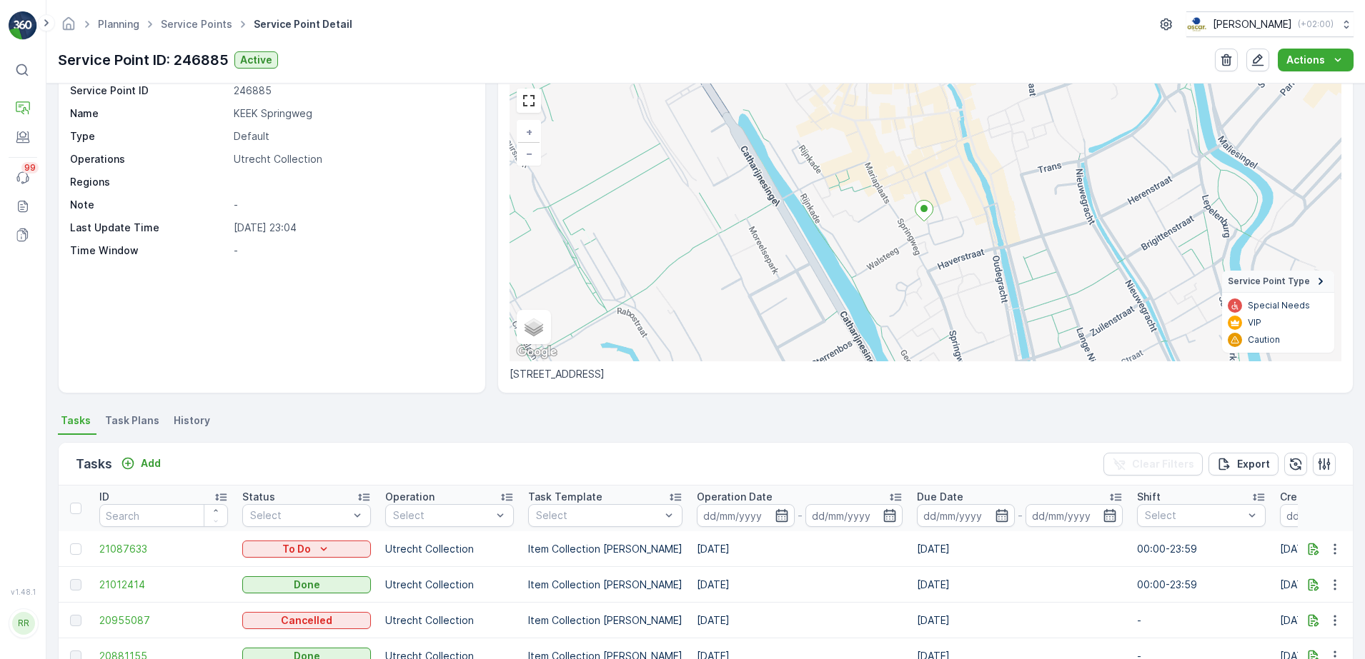
scroll to position [89, 0]
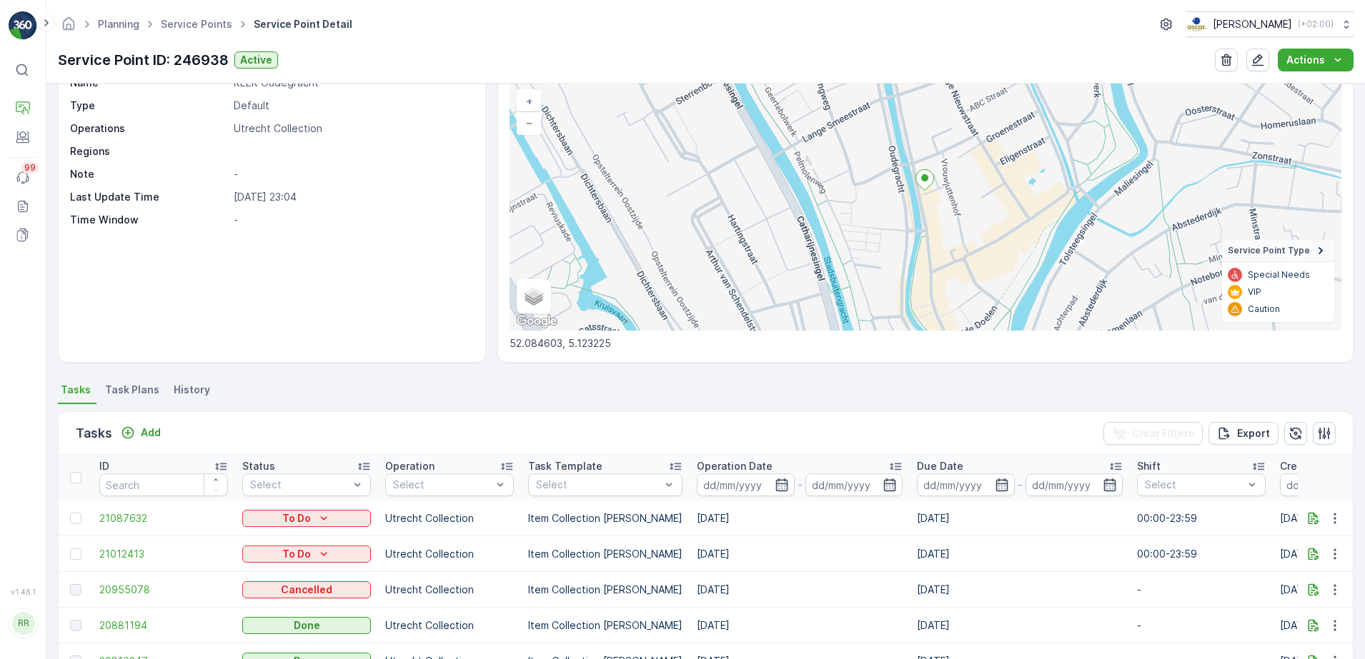
scroll to position [179, 0]
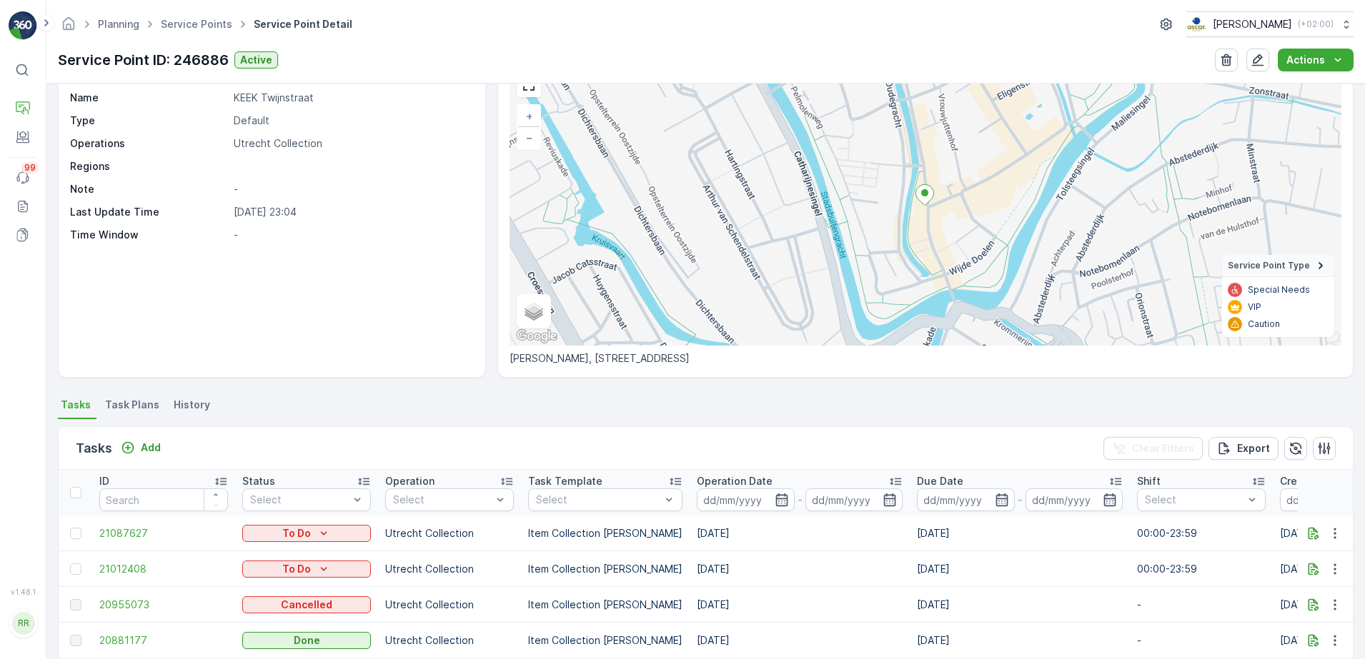
scroll to position [179, 0]
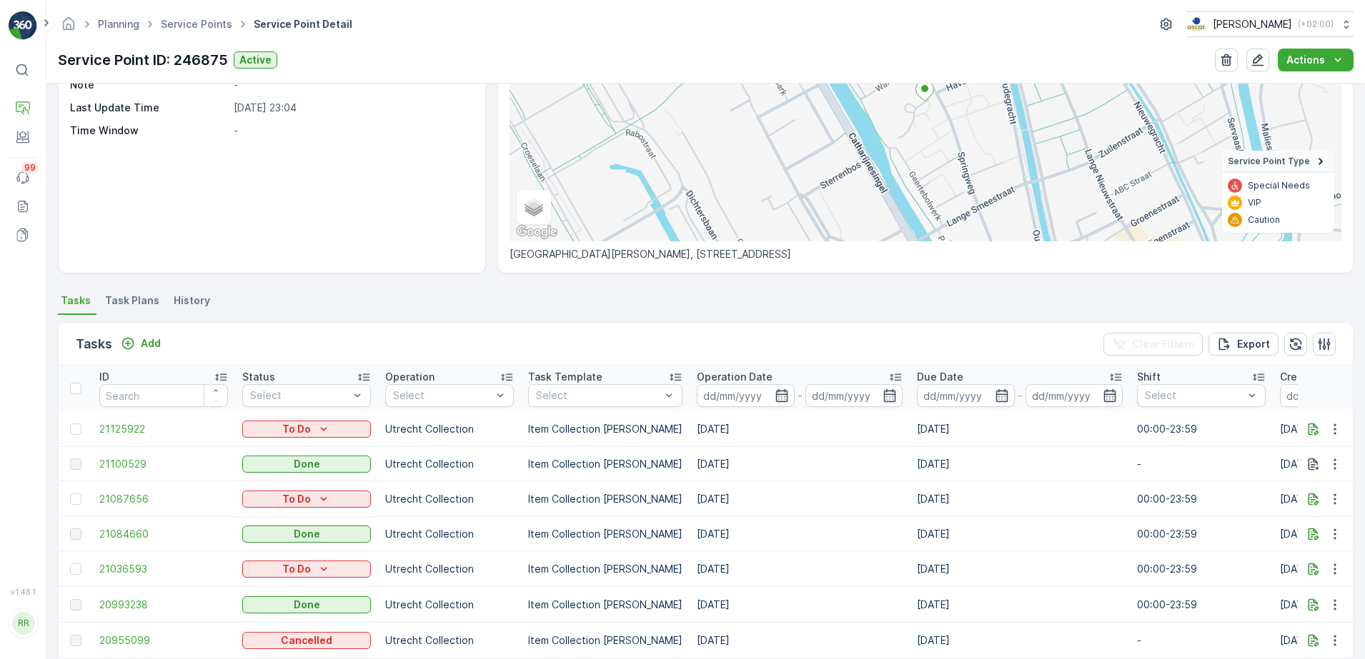
scroll to position [268, 0]
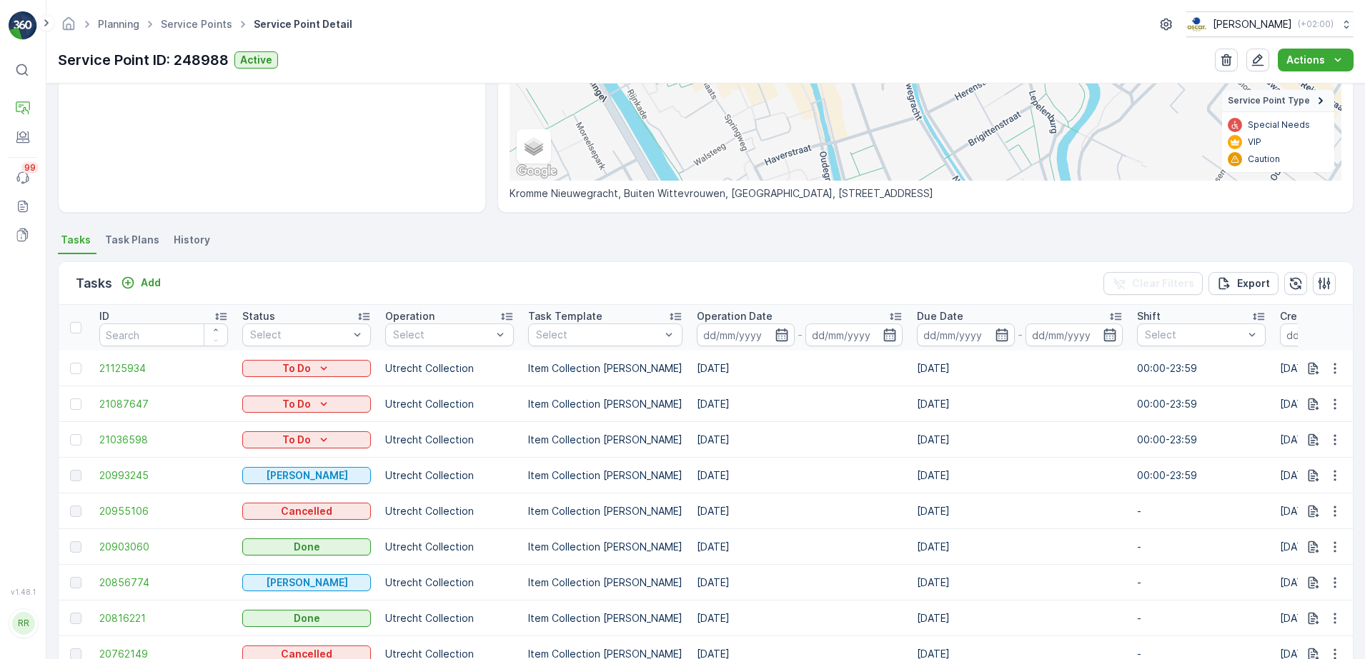
scroll to position [268, 0]
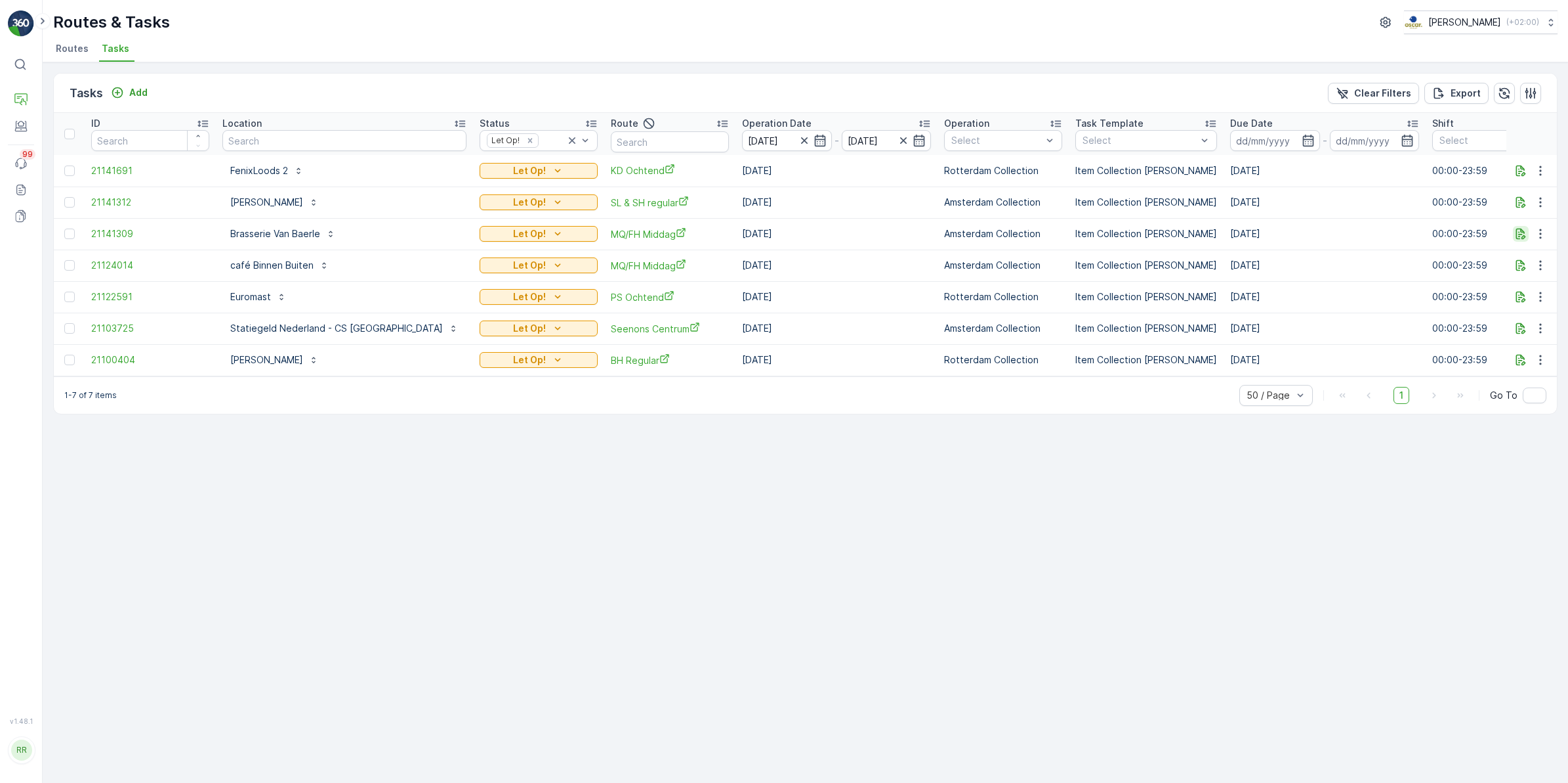
click at [1517, 231] on icon "button" at bounding box center [1521, 234] width 10 height 11
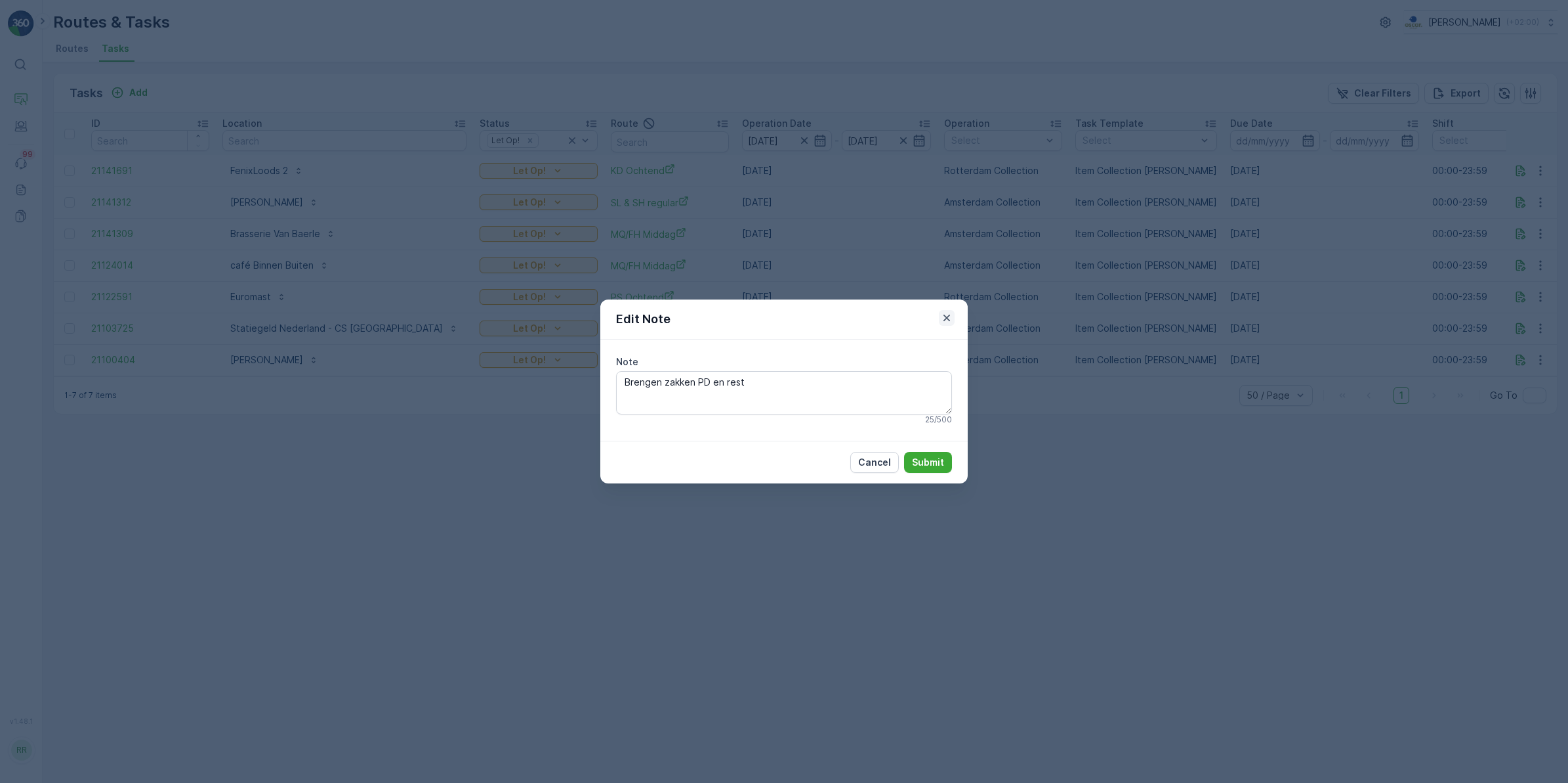
click at [950, 322] on icon "button" at bounding box center [947, 318] width 13 height 13
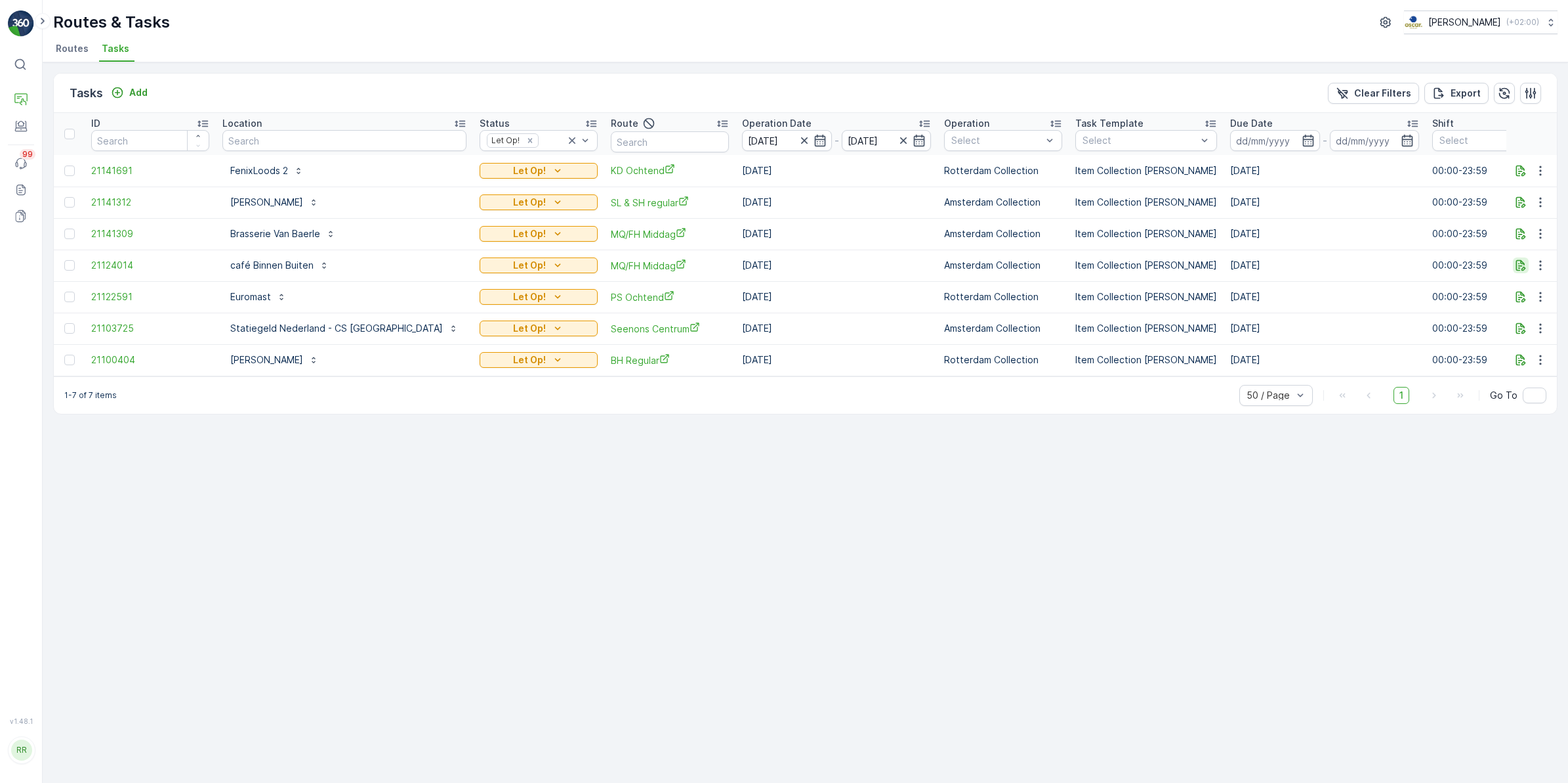
click at [1525, 267] on icon "button" at bounding box center [1521, 265] width 13 height 13
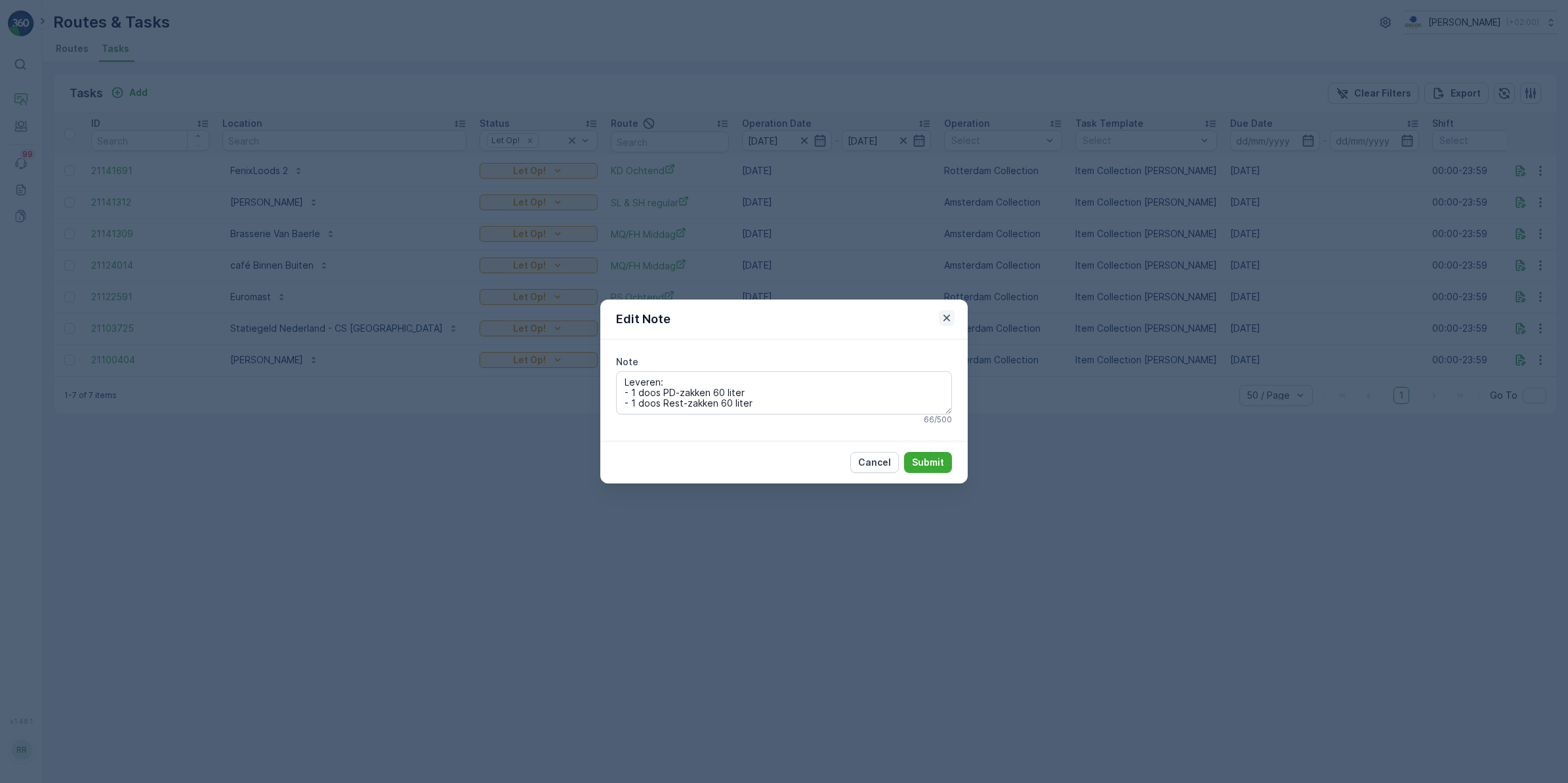
click at [950, 322] on icon "button" at bounding box center [947, 318] width 13 height 13
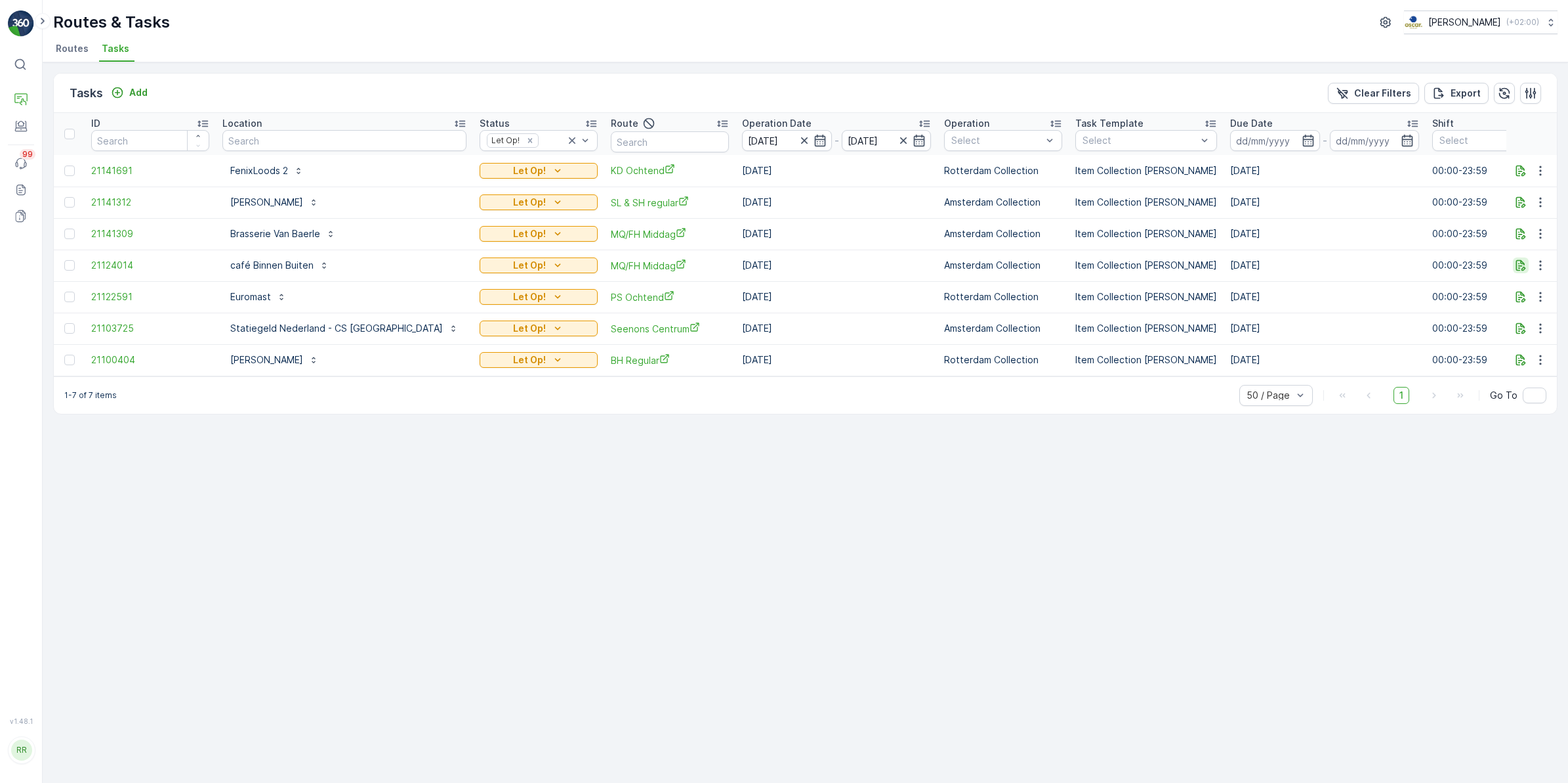
click at [1516, 266] on icon "button" at bounding box center [1521, 265] width 13 height 13
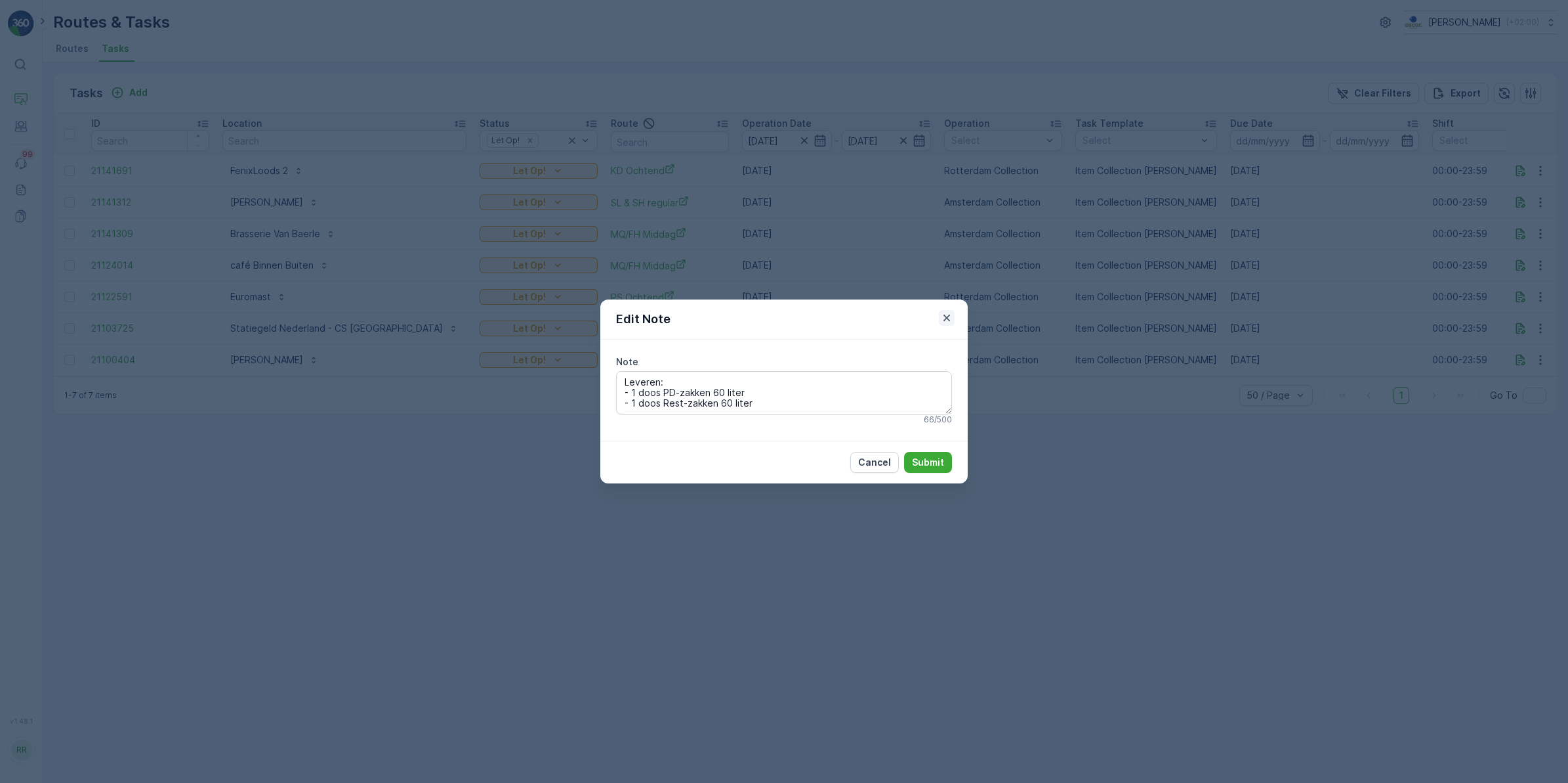
click at [950, 316] on icon "button" at bounding box center [947, 318] width 13 height 13
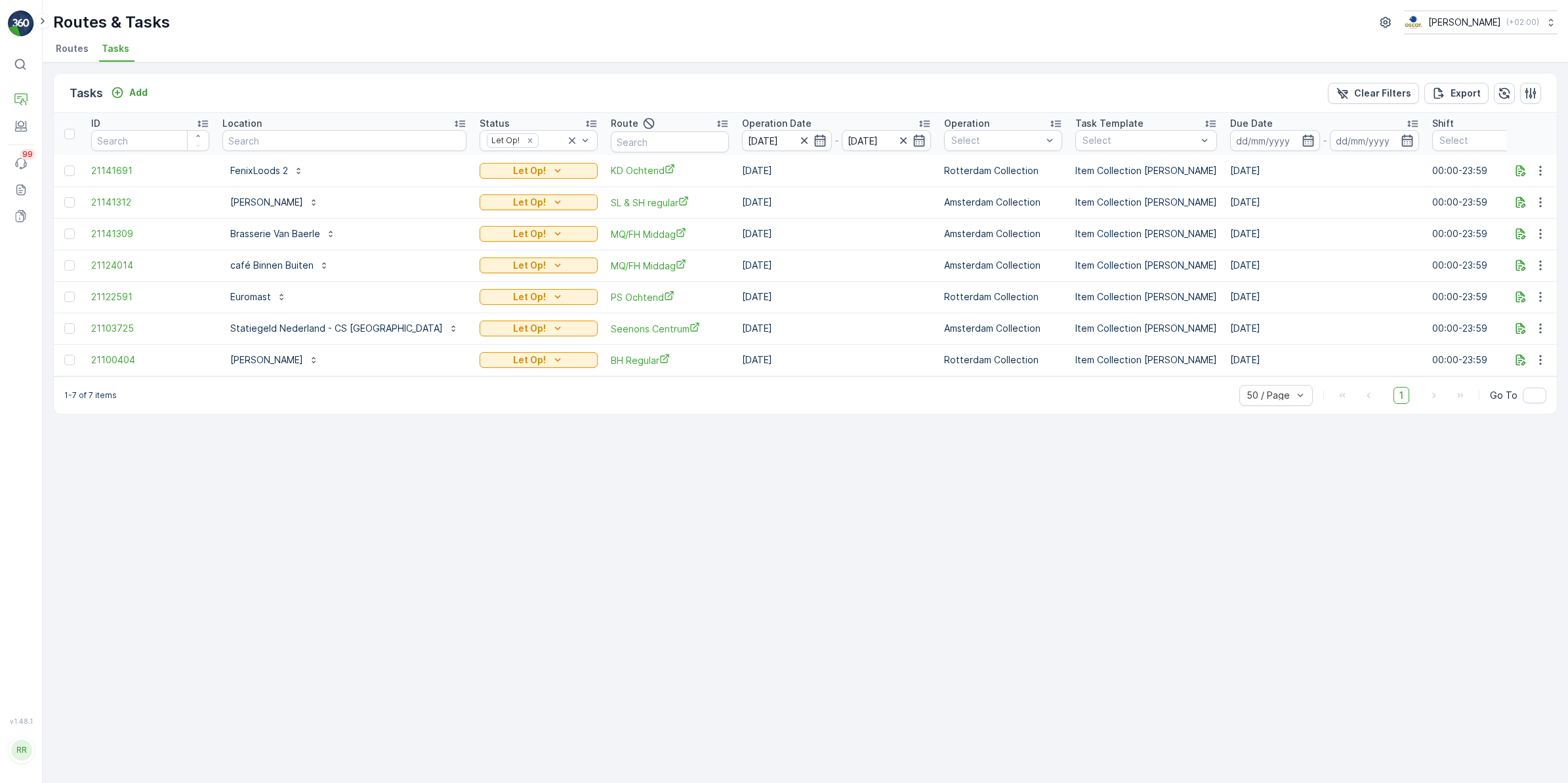
click at [1510, 361] on td at bounding box center [1532, 359] width 51 height 31
click at [1513, 361] on button "button" at bounding box center [1520, 359] width 16 height 16
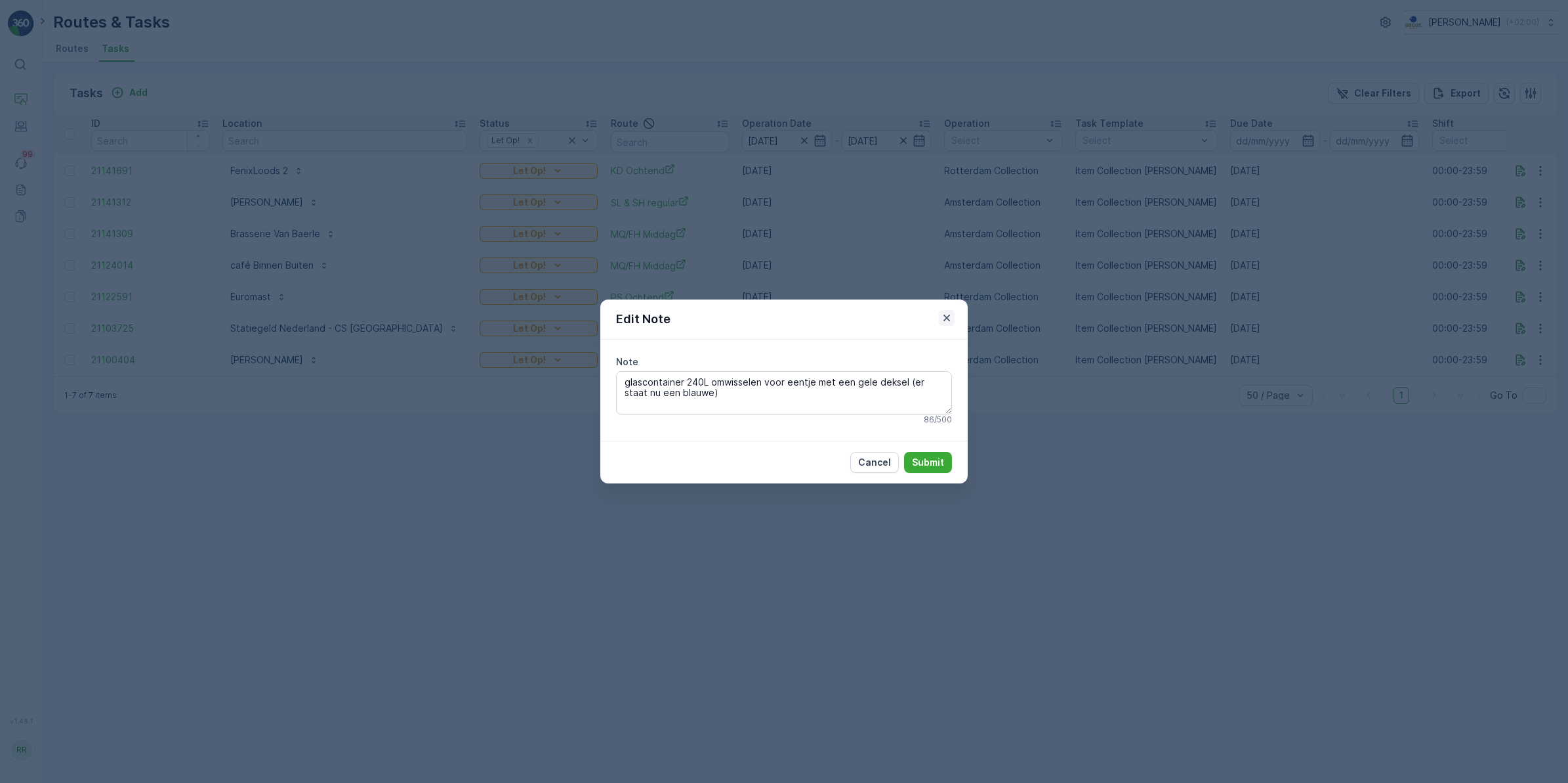
click at [949, 318] on icon "button" at bounding box center [947, 318] width 13 height 13
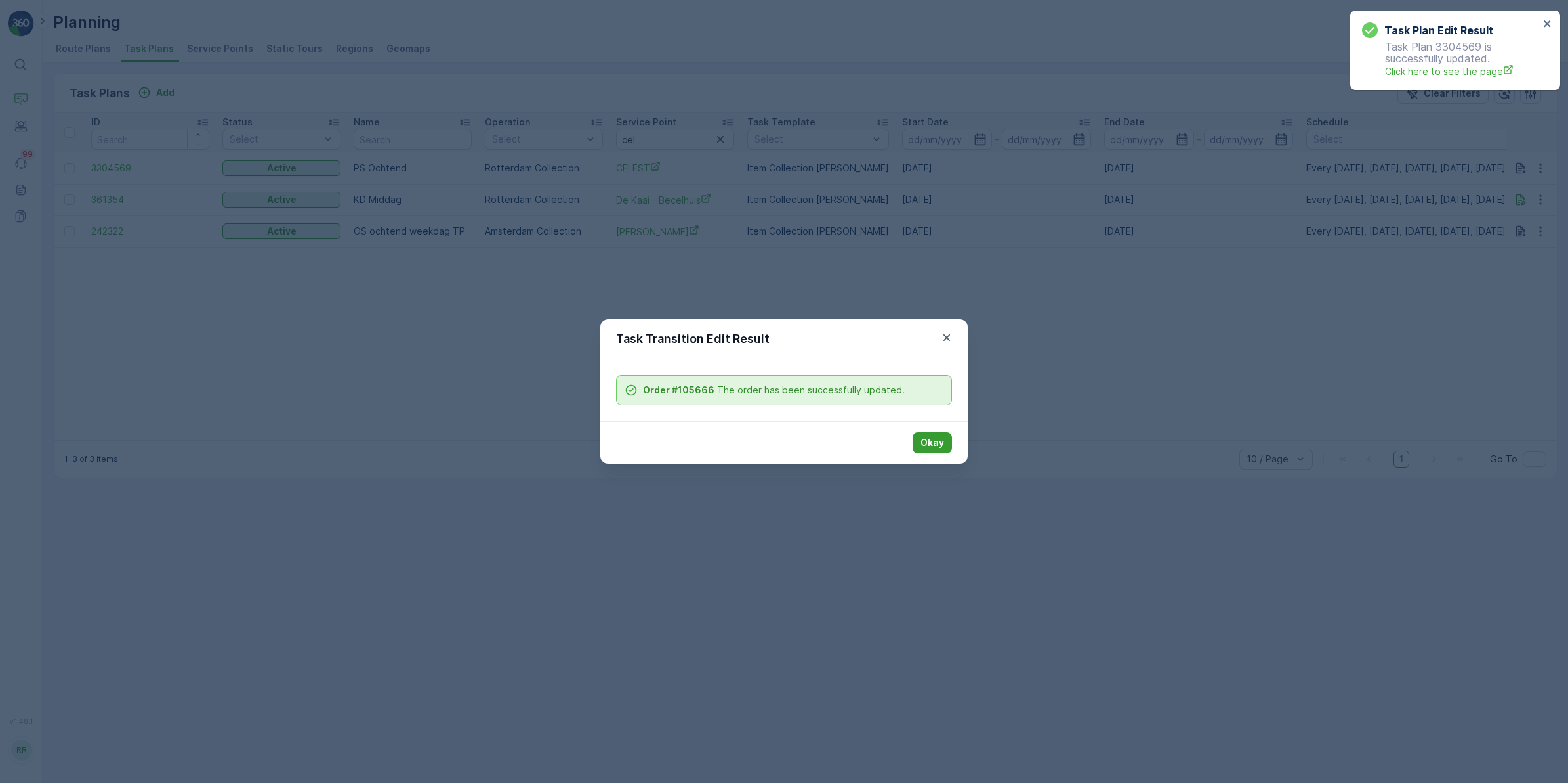
click at [950, 441] on button "Okay" at bounding box center [932, 442] width 39 height 21
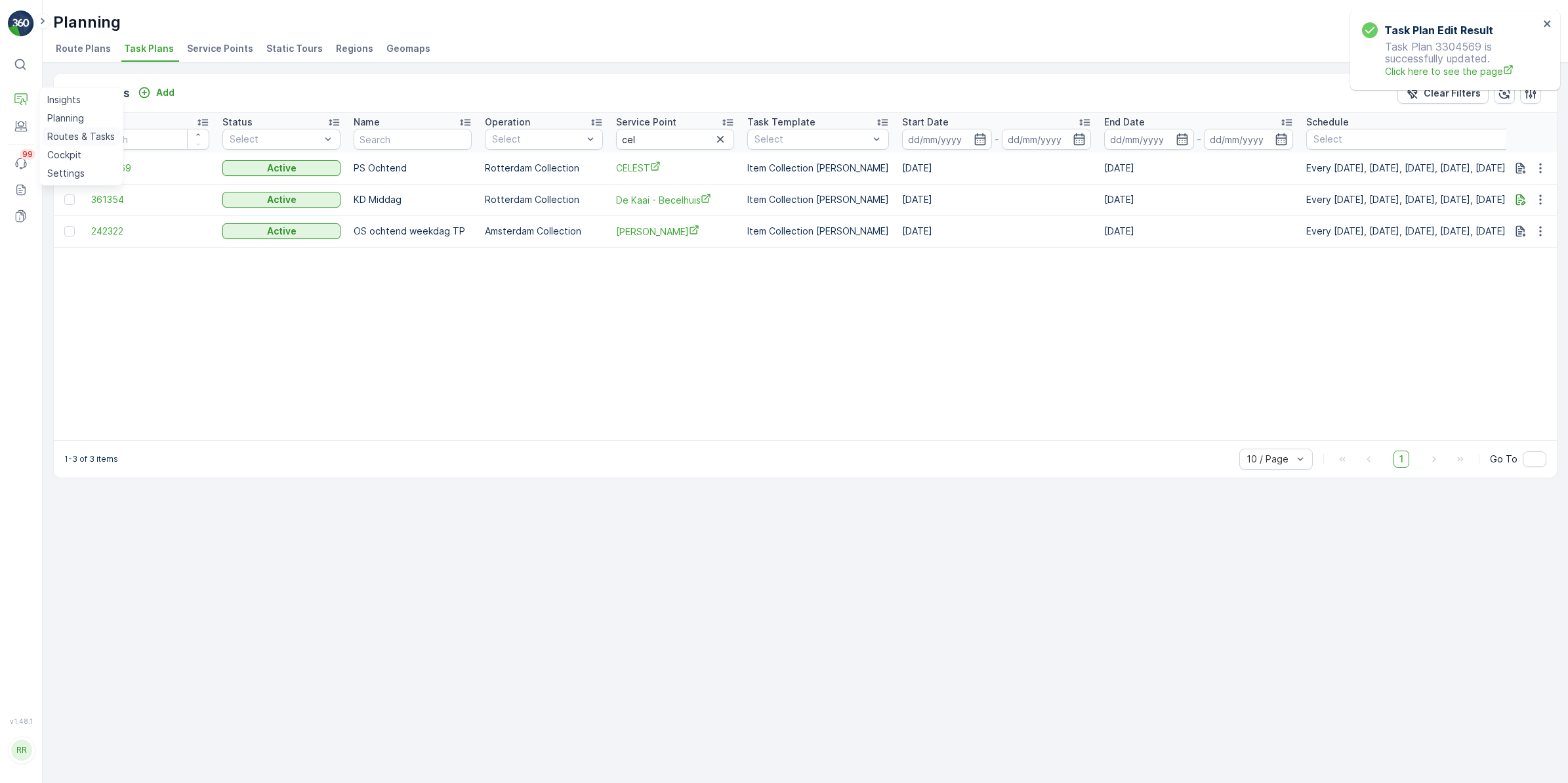
click at [70, 130] on p "Routes & Tasks" at bounding box center [81, 136] width 68 height 13
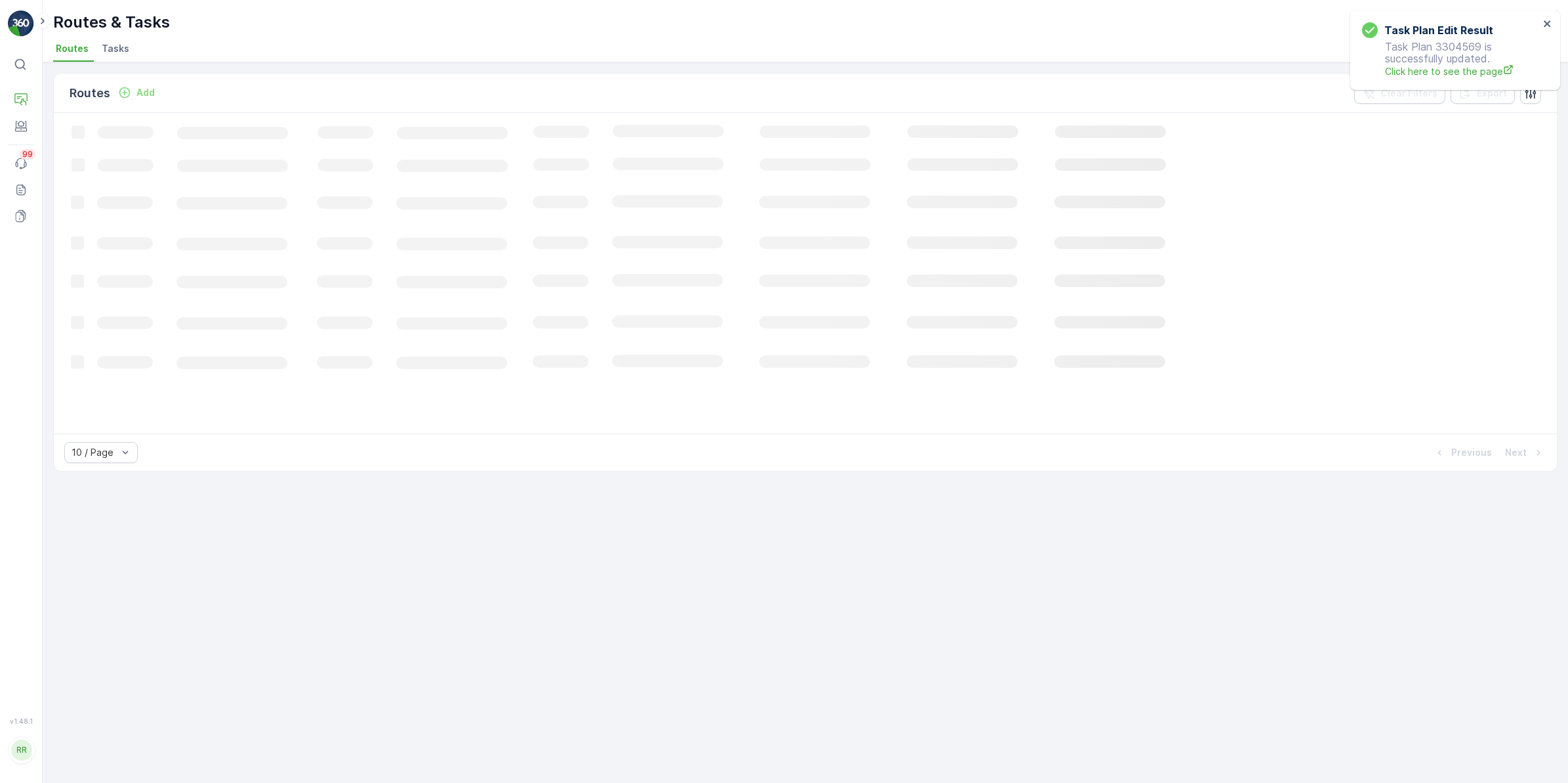
click at [113, 51] on span "Tasks" at bounding box center [116, 49] width 28 height 13
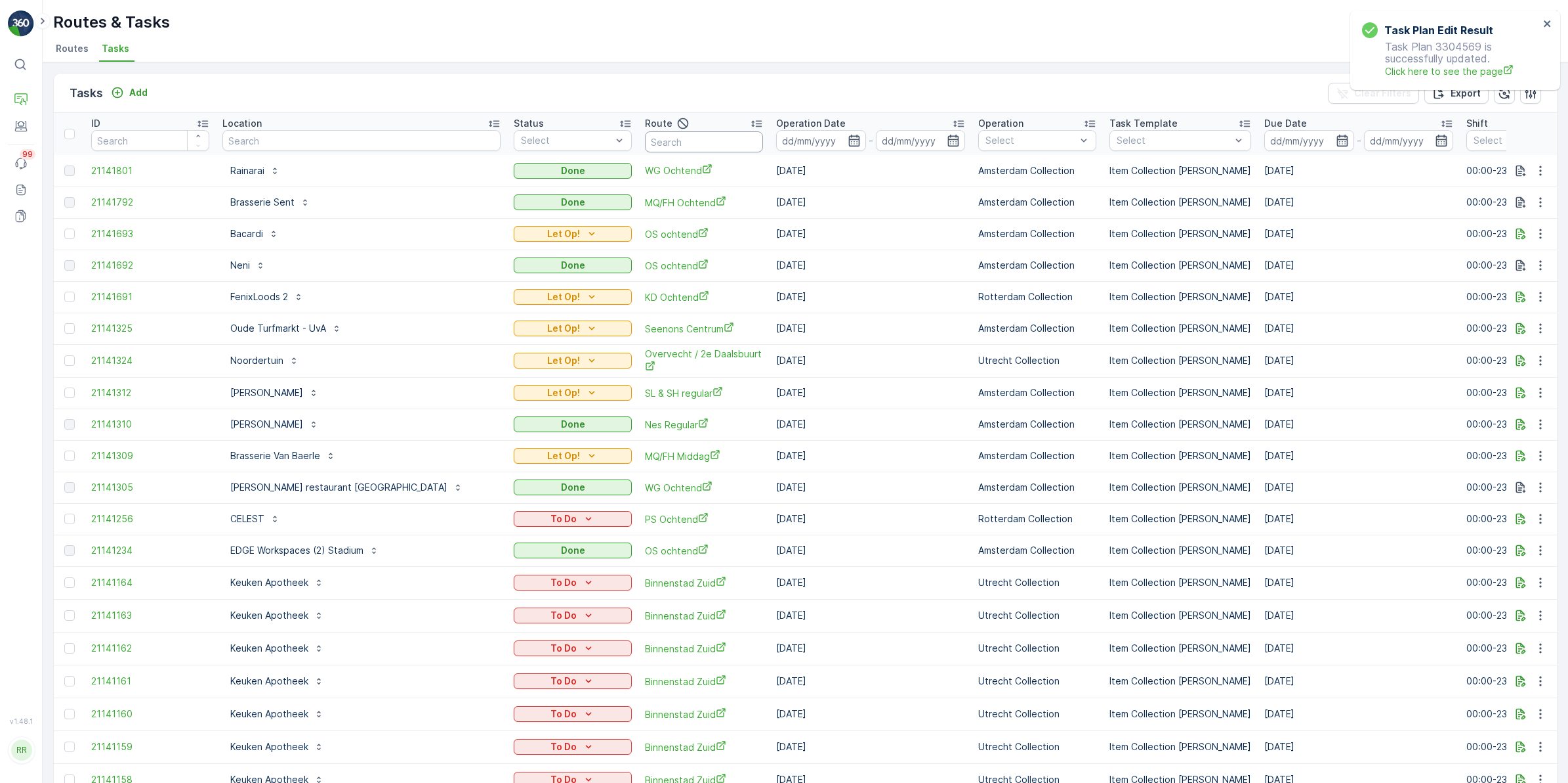
click at [645, 142] on input "text" at bounding box center [704, 142] width 118 height 21
type input "bh"
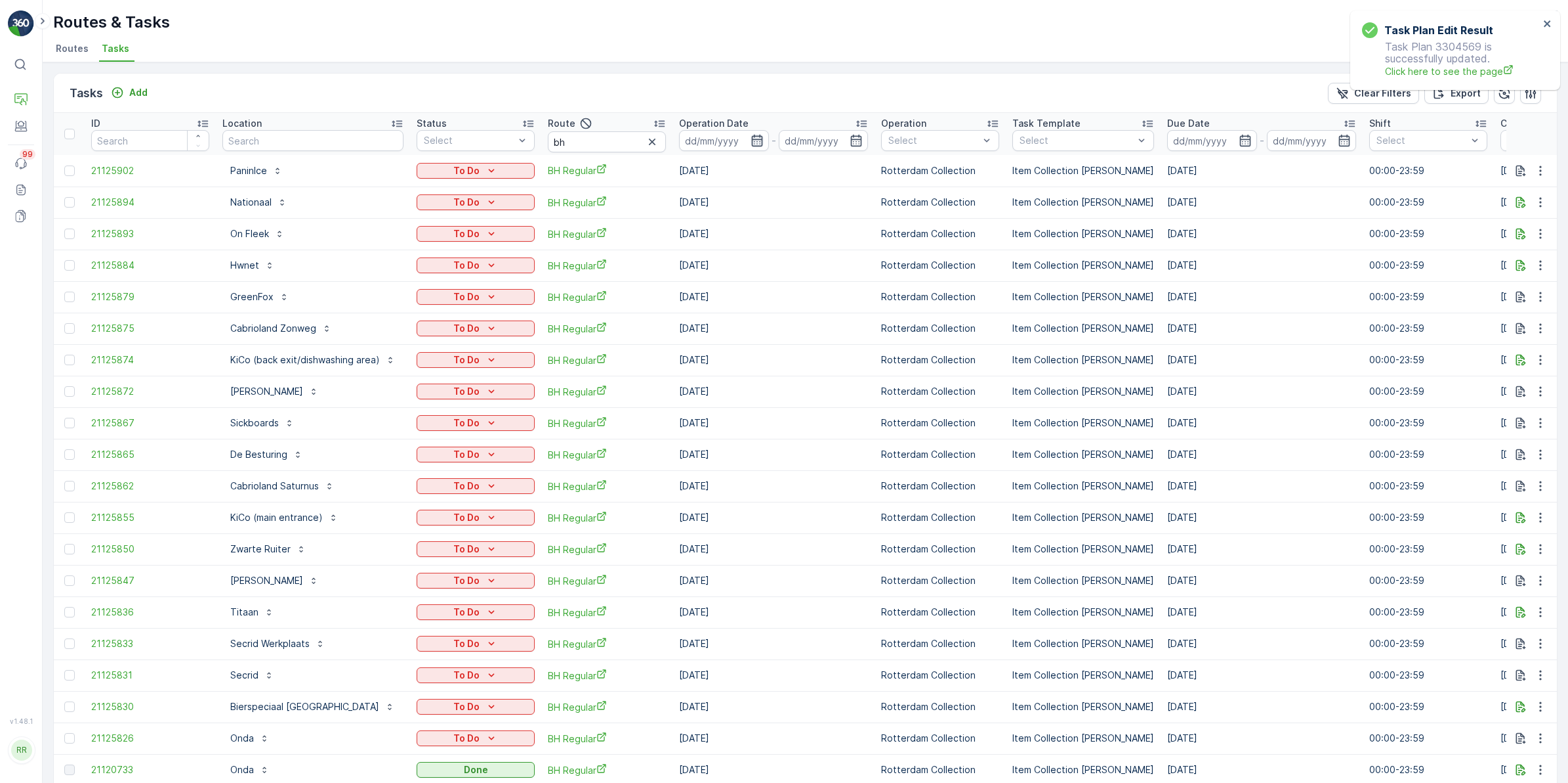
click at [759, 140] on icon "button" at bounding box center [757, 141] width 13 height 13
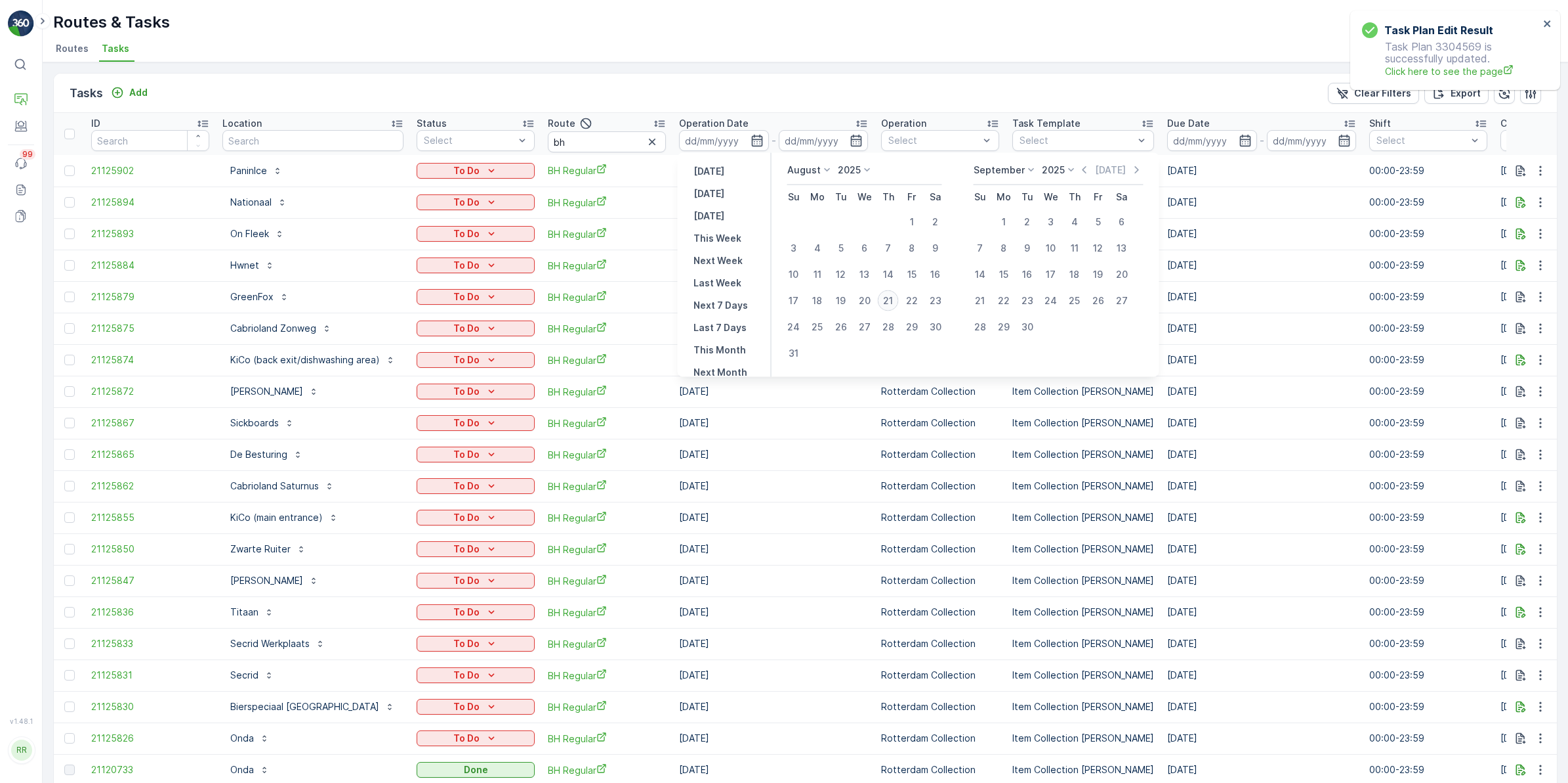
click at [888, 293] on div "21" at bounding box center [888, 301] width 21 height 21
type input "[DATE]"
click at [888, 294] on div "21" at bounding box center [888, 301] width 21 height 21
type input "[DATE]"
click at [888, 294] on div "21" at bounding box center [888, 301] width 21 height 21
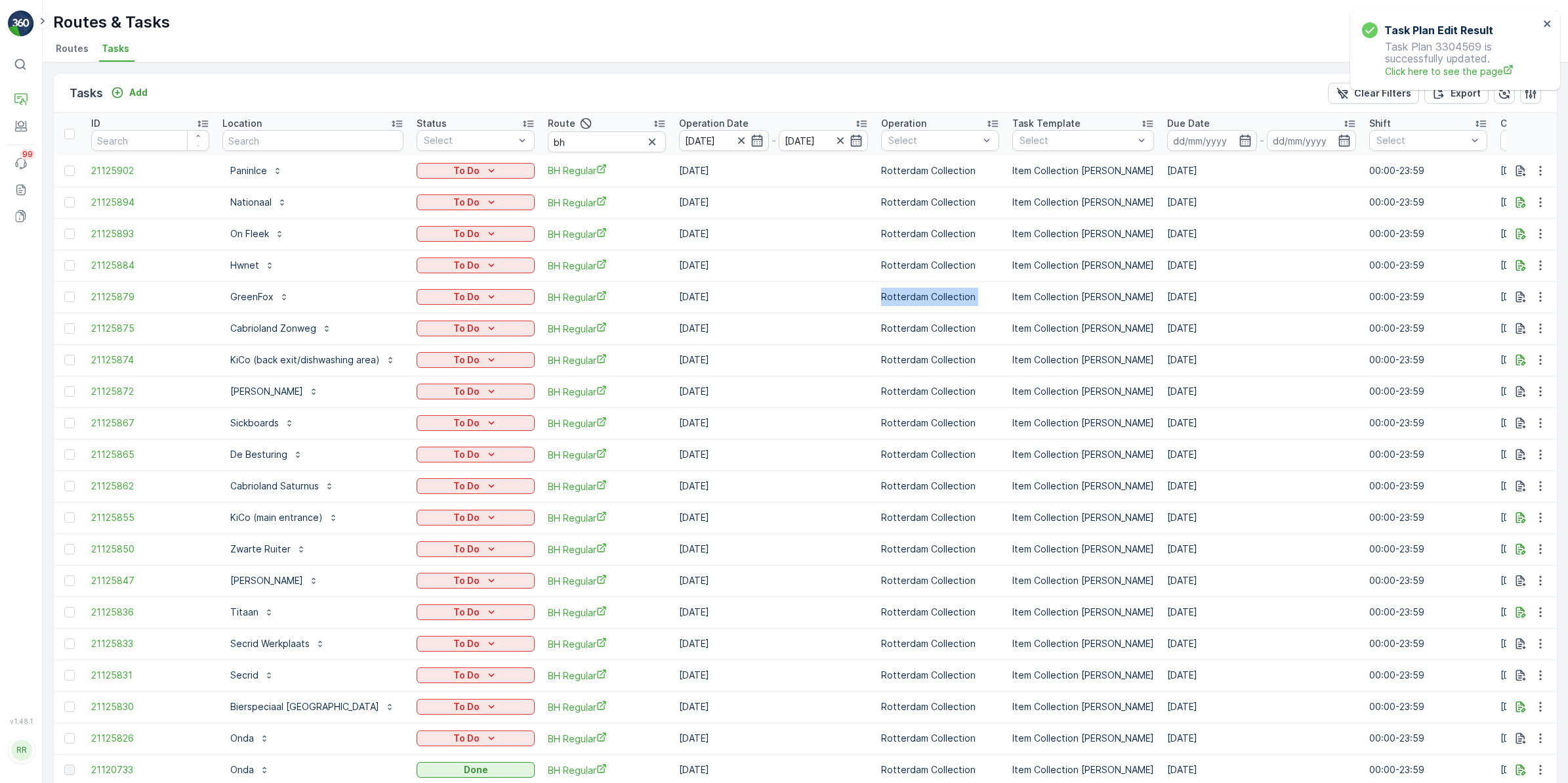
click at [888, 294] on td "Rotterdam Collection" at bounding box center [940, 297] width 131 height 31
click at [769, 82] on div "Tasks Add Clear Filters Export" at bounding box center [806, 93] width 1504 height 40
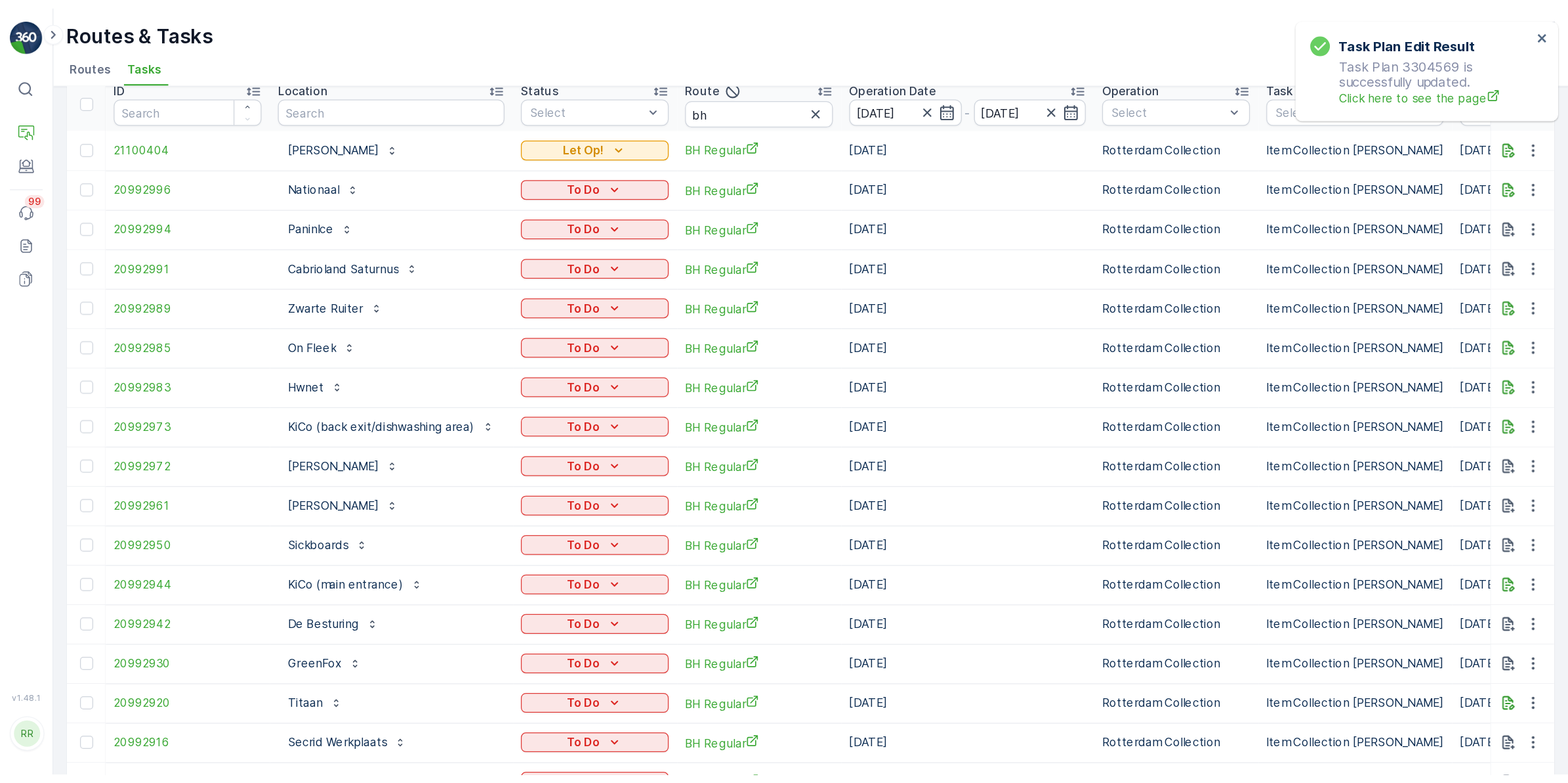
scroll to position [57, 0]
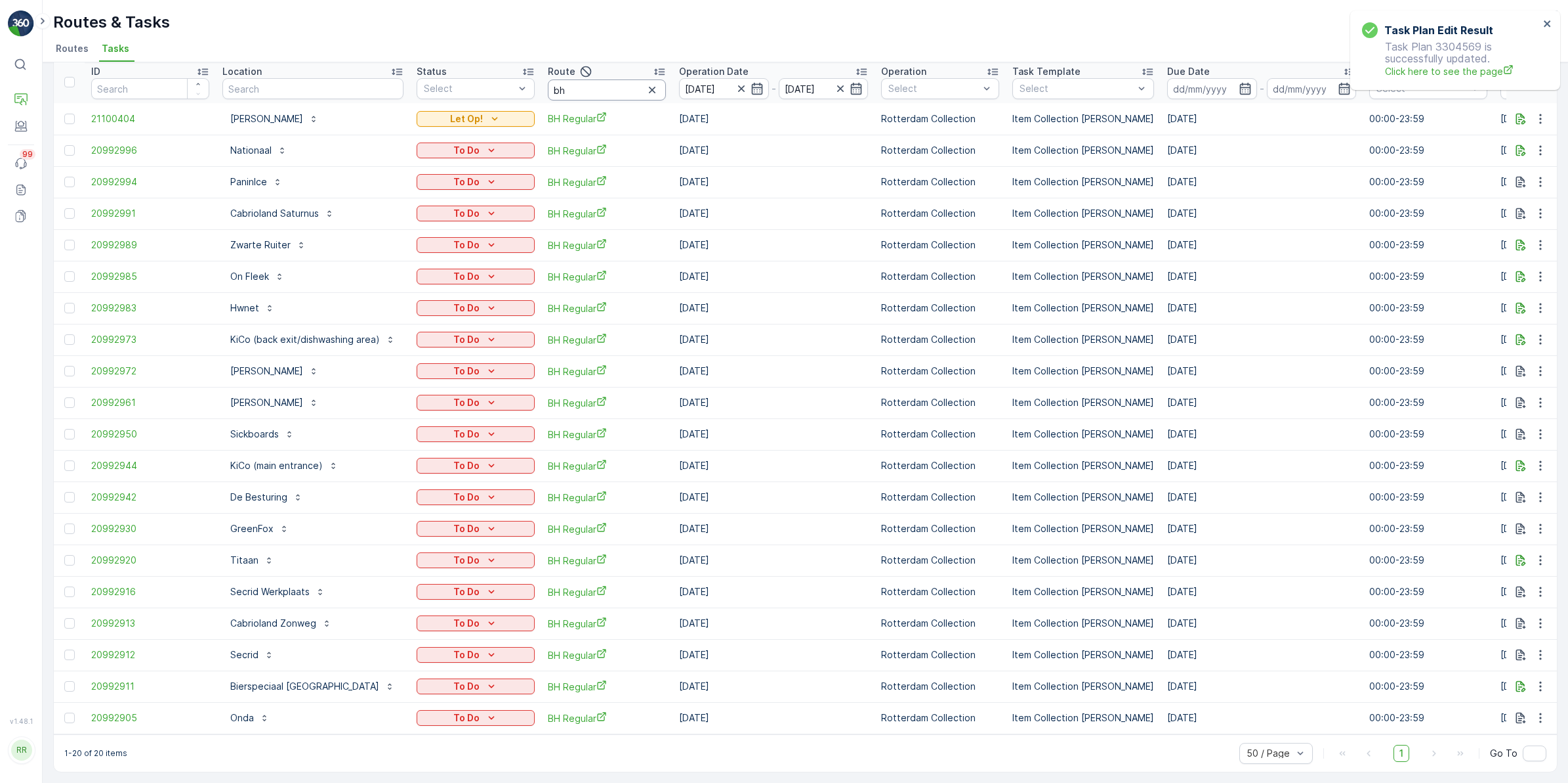
click at [582, 80] on input "bh" at bounding box center [607, 89] width 118 height 21
type input "b"
type input "seenon"
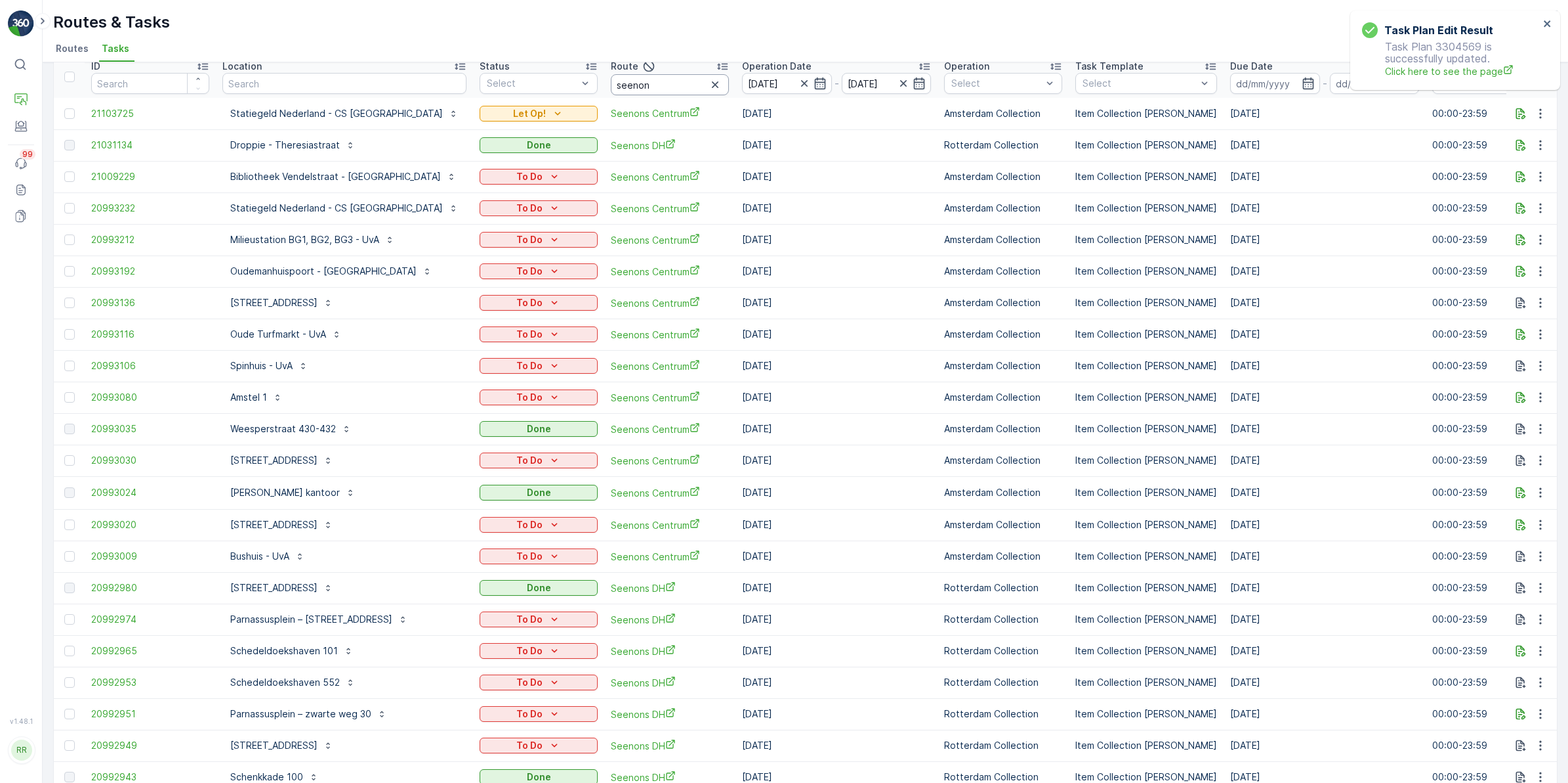
click at [630, 89] on input "seenon" at bounding box center [670, 85] width 118 height 21
type input "seenons dh"
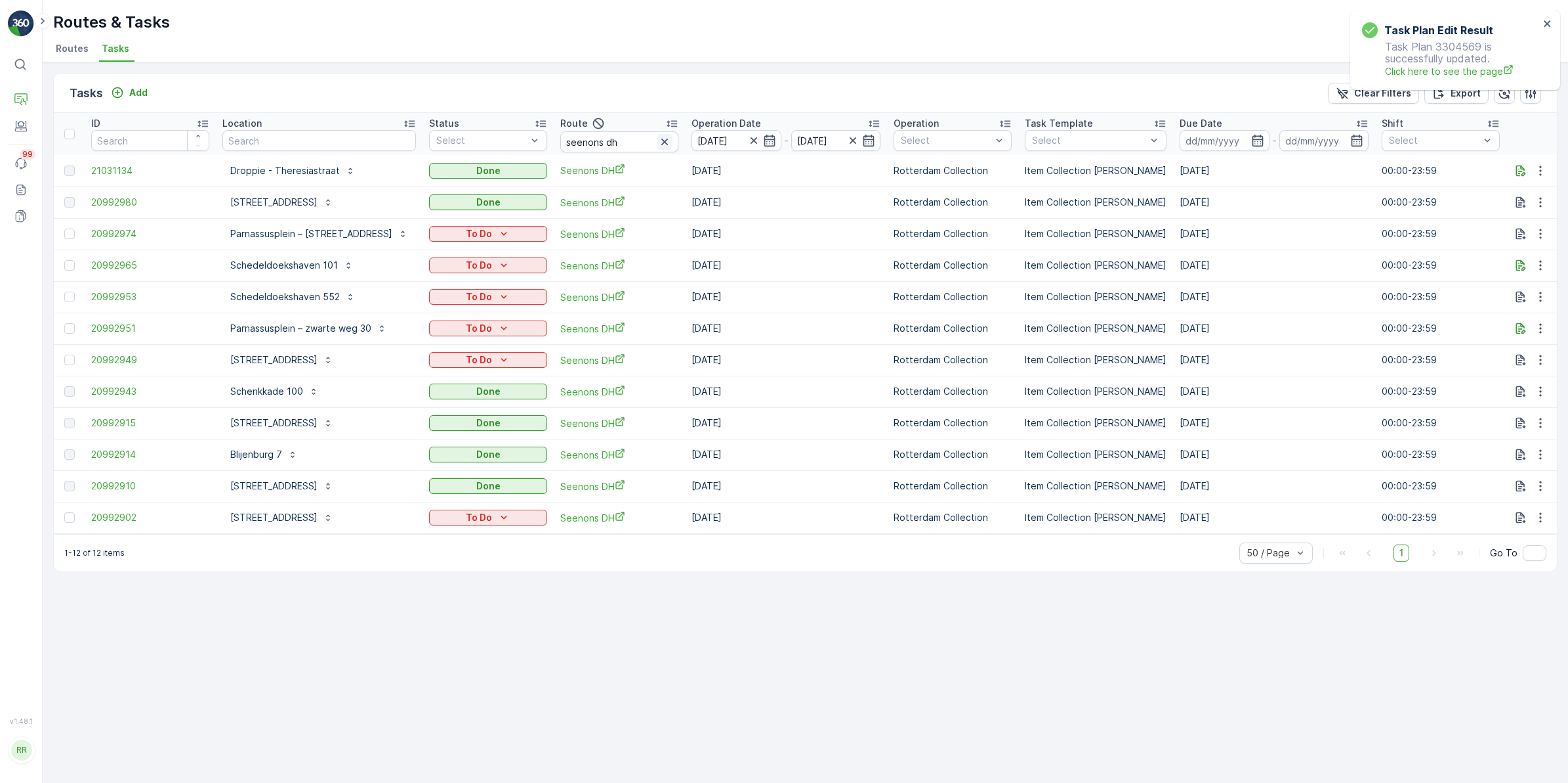
click at [661, 140] on icon "button" at bounding box center [664, 142] width 6 height 6
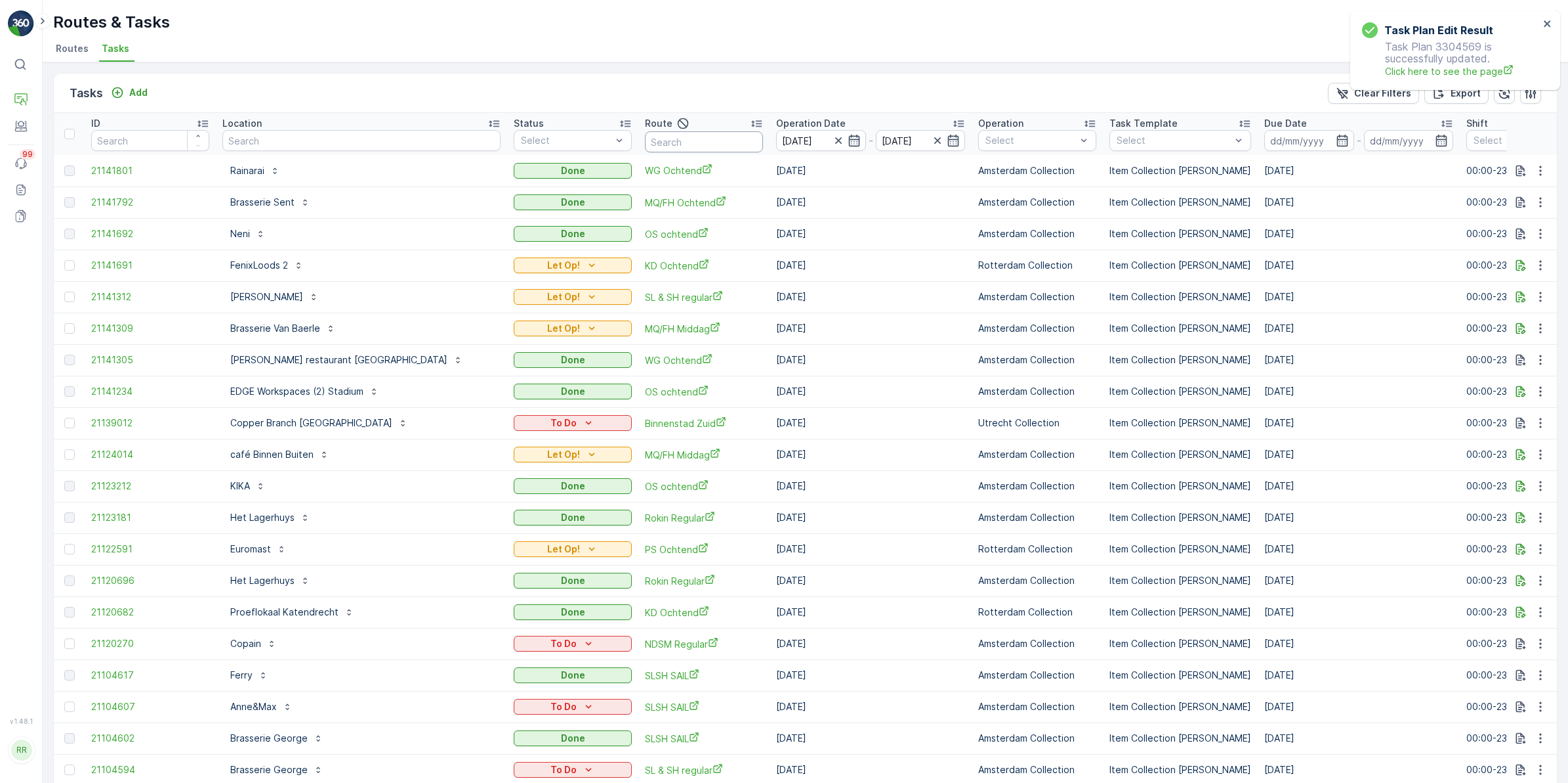
click at [653, 137] on input "text" at bounding box center [704, 142] width 118 height 21
type input "bh"
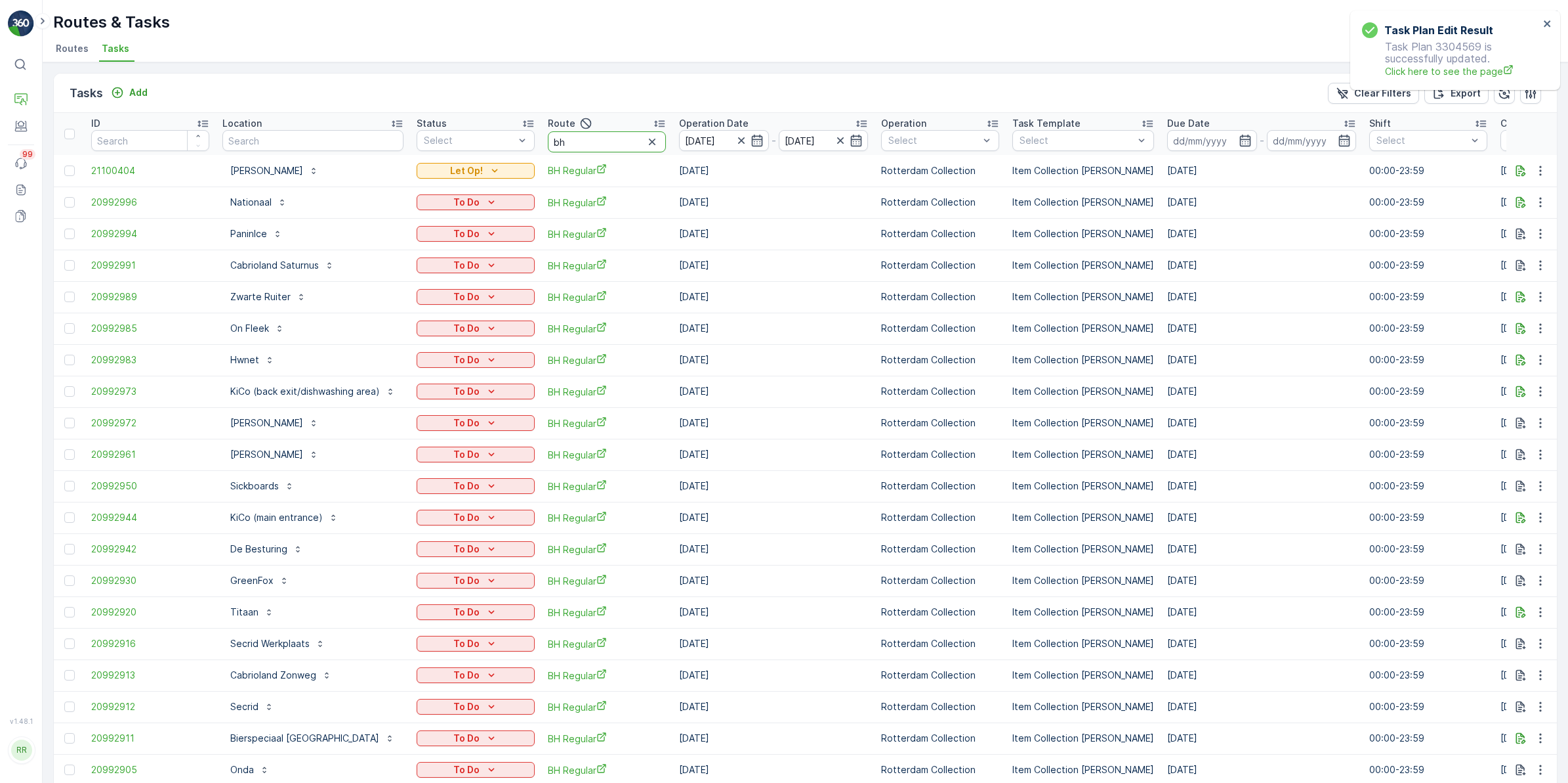
click at [617, 142] on input "bh" at bounding box center [607, 142] width 118 height 21
type input "bh reg"
click at [517, 299] on div "To Do" at bounding box center [475, 297] width 107 height 13
click at [434, 353] on span "Done" at bounding box center [435, 353] width 24 height 13
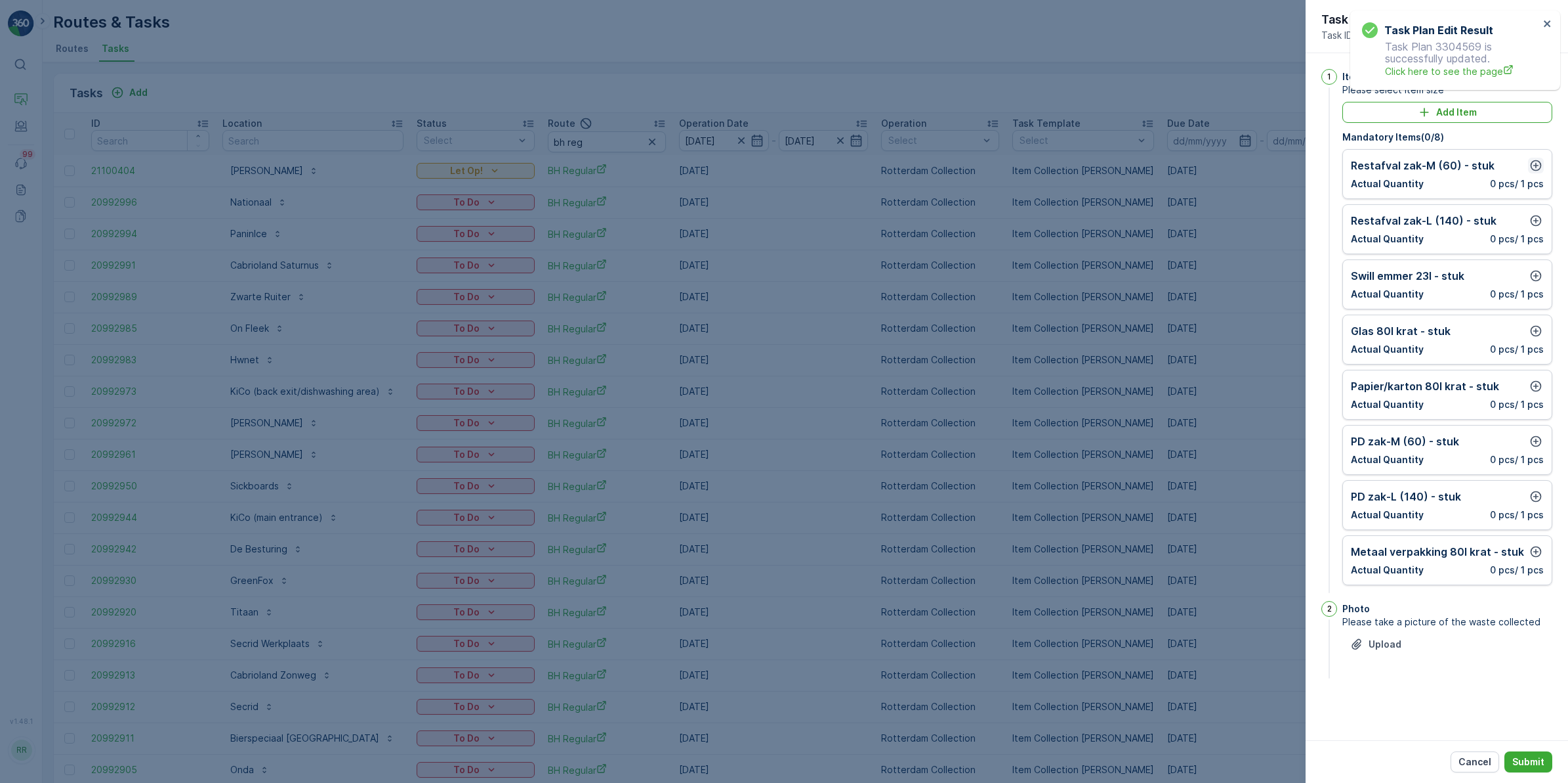
click at [1537, 167] on icon "button" at bounding box center [1536, 165] width 13 height 13
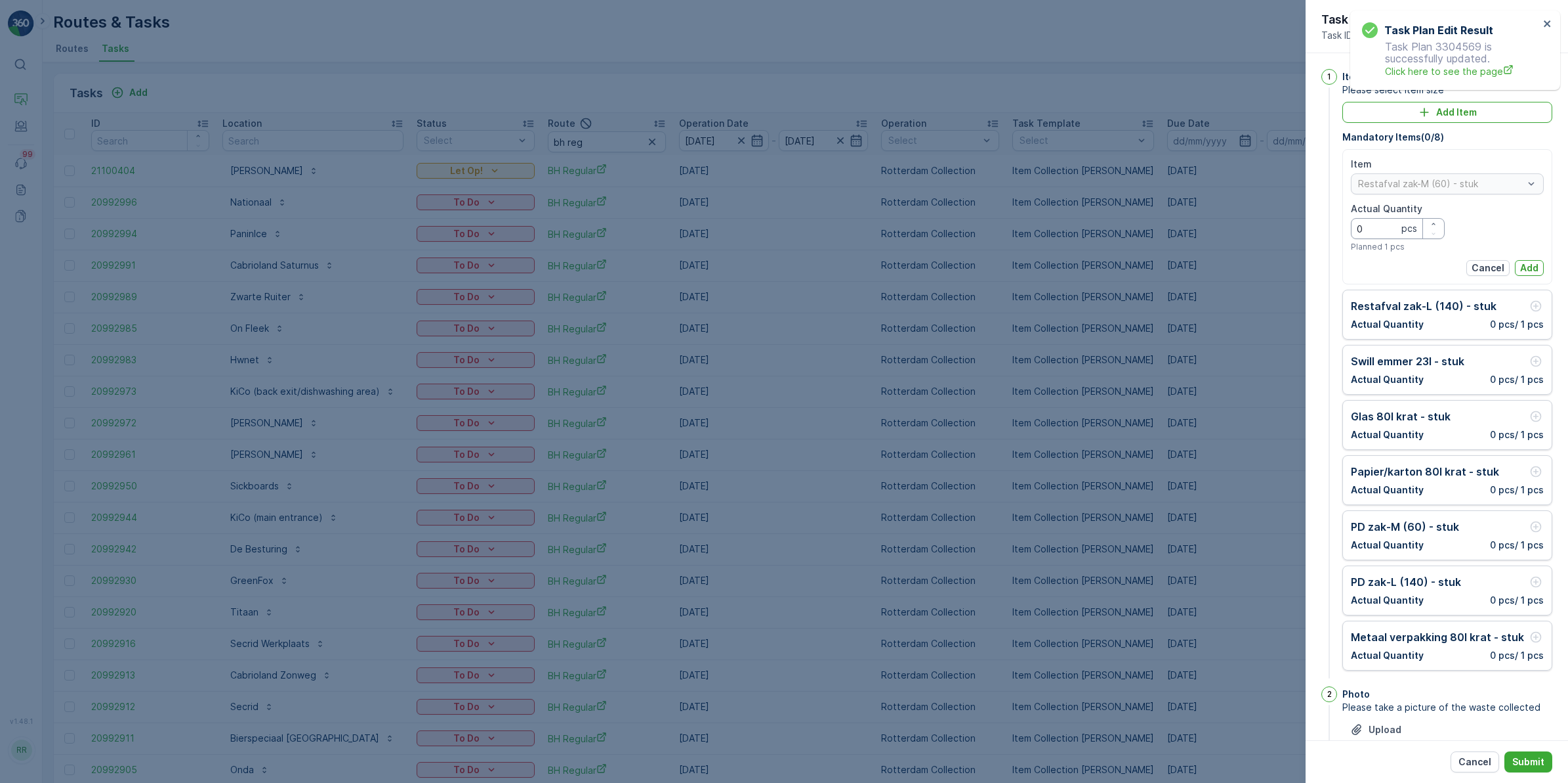
click at [1378, 230] on Quantity "0" at bounding box center [1398, 228] width 94 height 21
type Quantity "8"
click at [1527, 267] on p "Add" at bounding box center [1529, 267] width 18 height 13
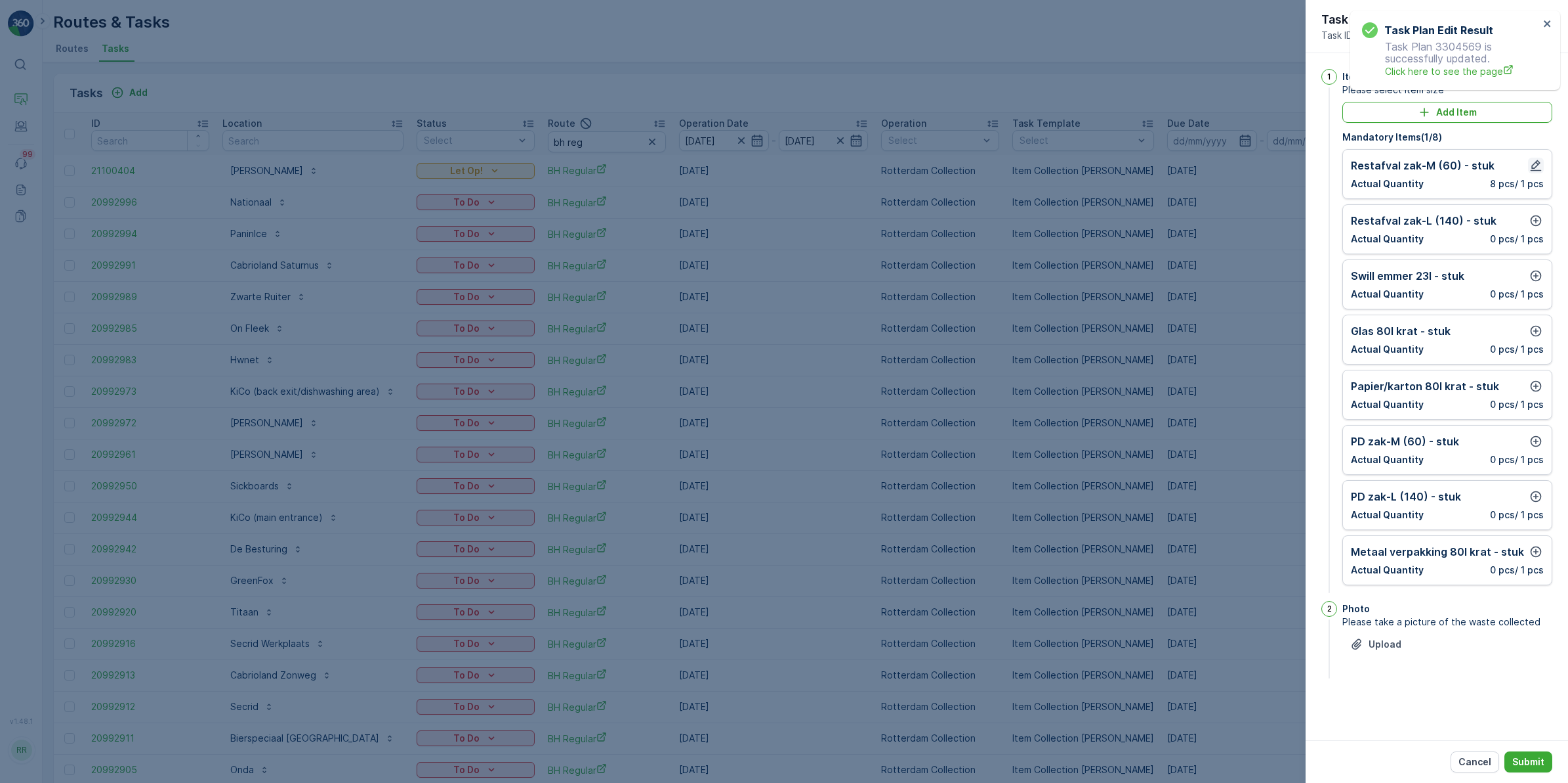
click at [1536, 169] on icon "button" at bounding box center [1536, 165] width 13 height 13
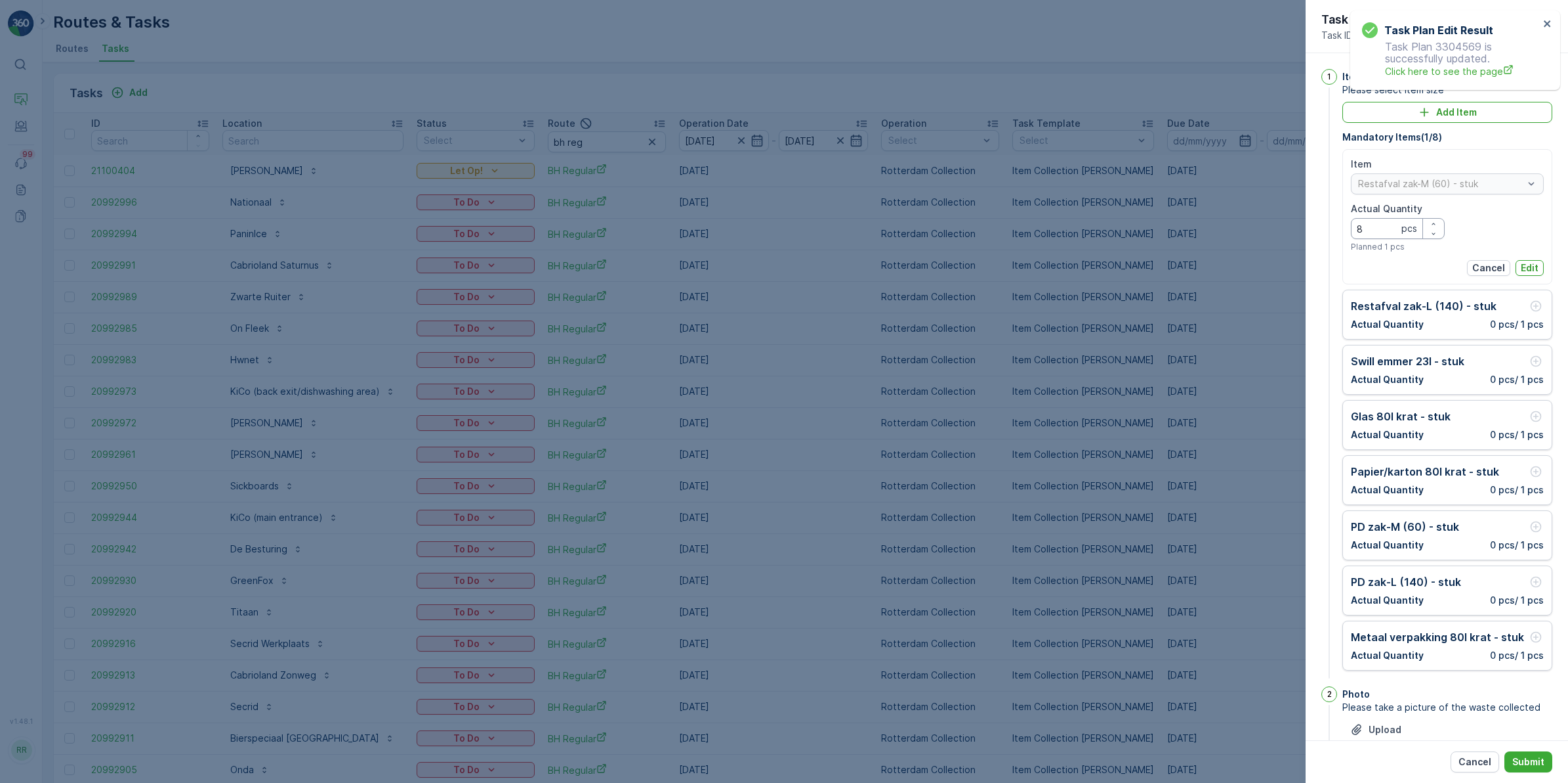
click at [1392, 229] on Quantity "8" at bounding box center [1398, 228] width 94 height 21
type Quantity "0"
click at [1528, 263] on p "Edit" at bounding box center [1529, 267] width 17 height 13
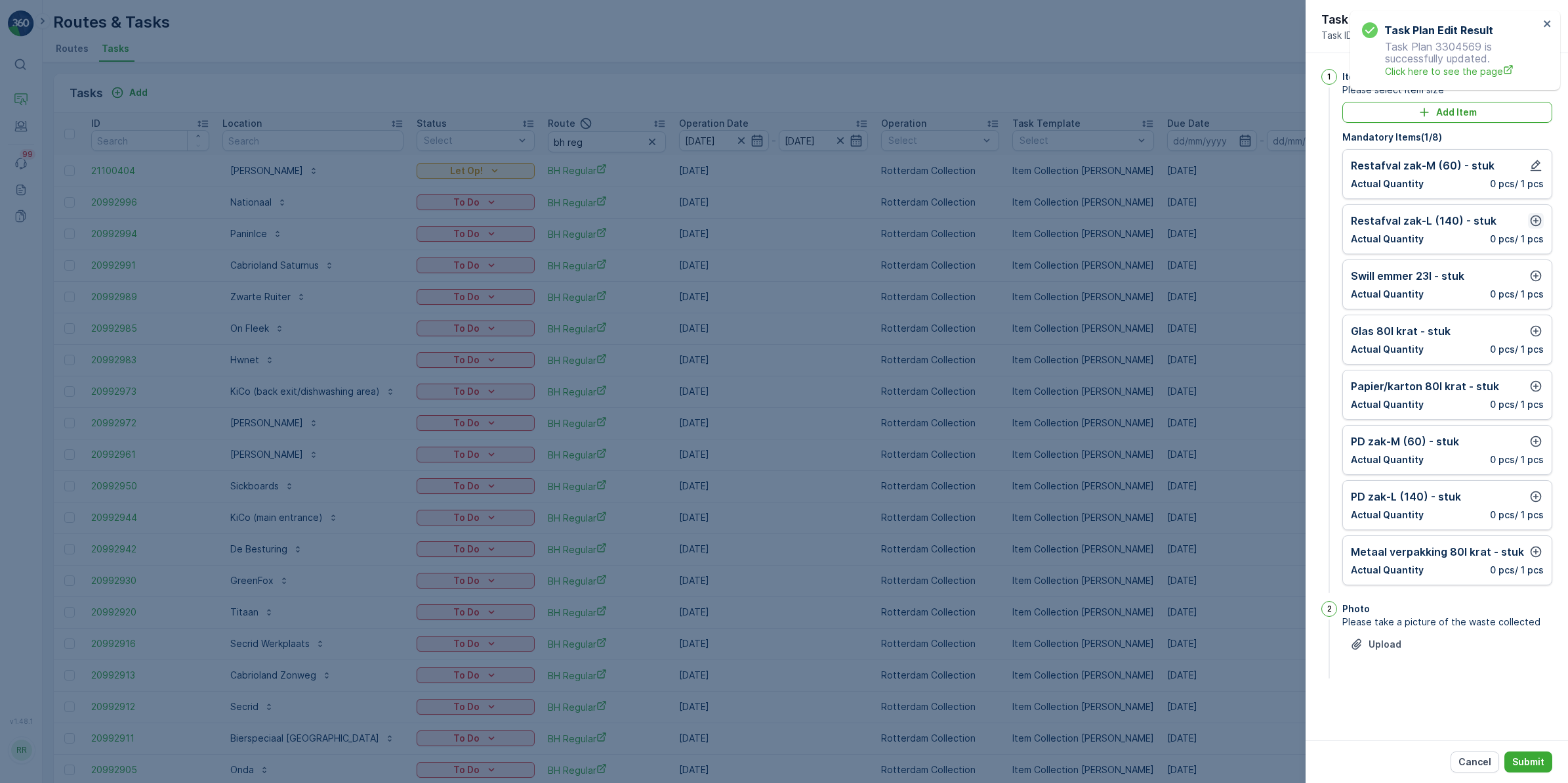
click at [1534, 221] on icon "button" at bounding box center [1536, 221] width 13 height 13
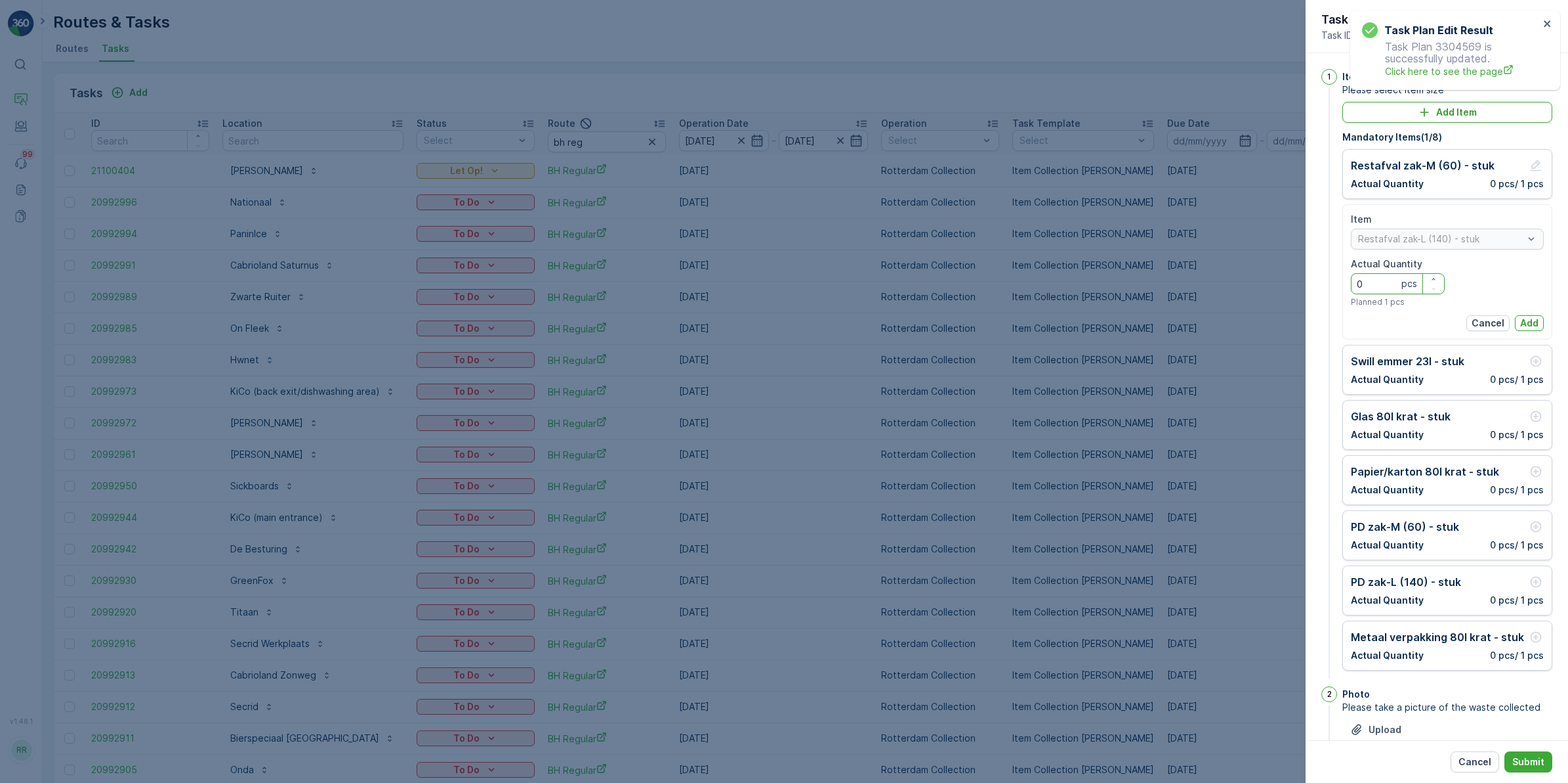
click at [1388, 283] on Quantity "0" at bounding box center [1398, 283] width 94 height 21
type Quantity "8"
click at [1522, 319] on p "Add" at bounding box center [1529, 323] width 18 height 13
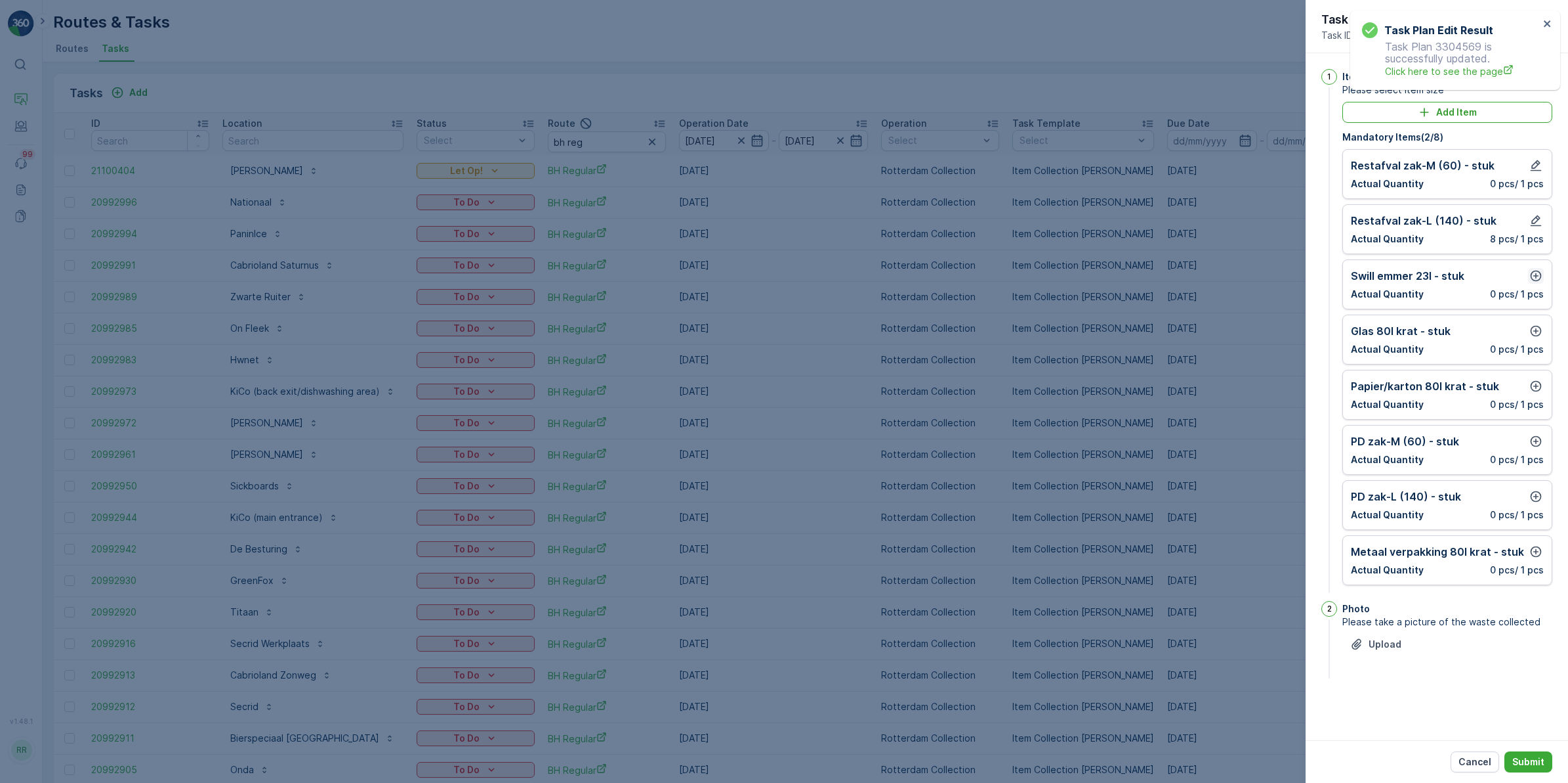
click at [1538, 277] on icon "button" at bounding box center [1536, 276] width 13 height 13
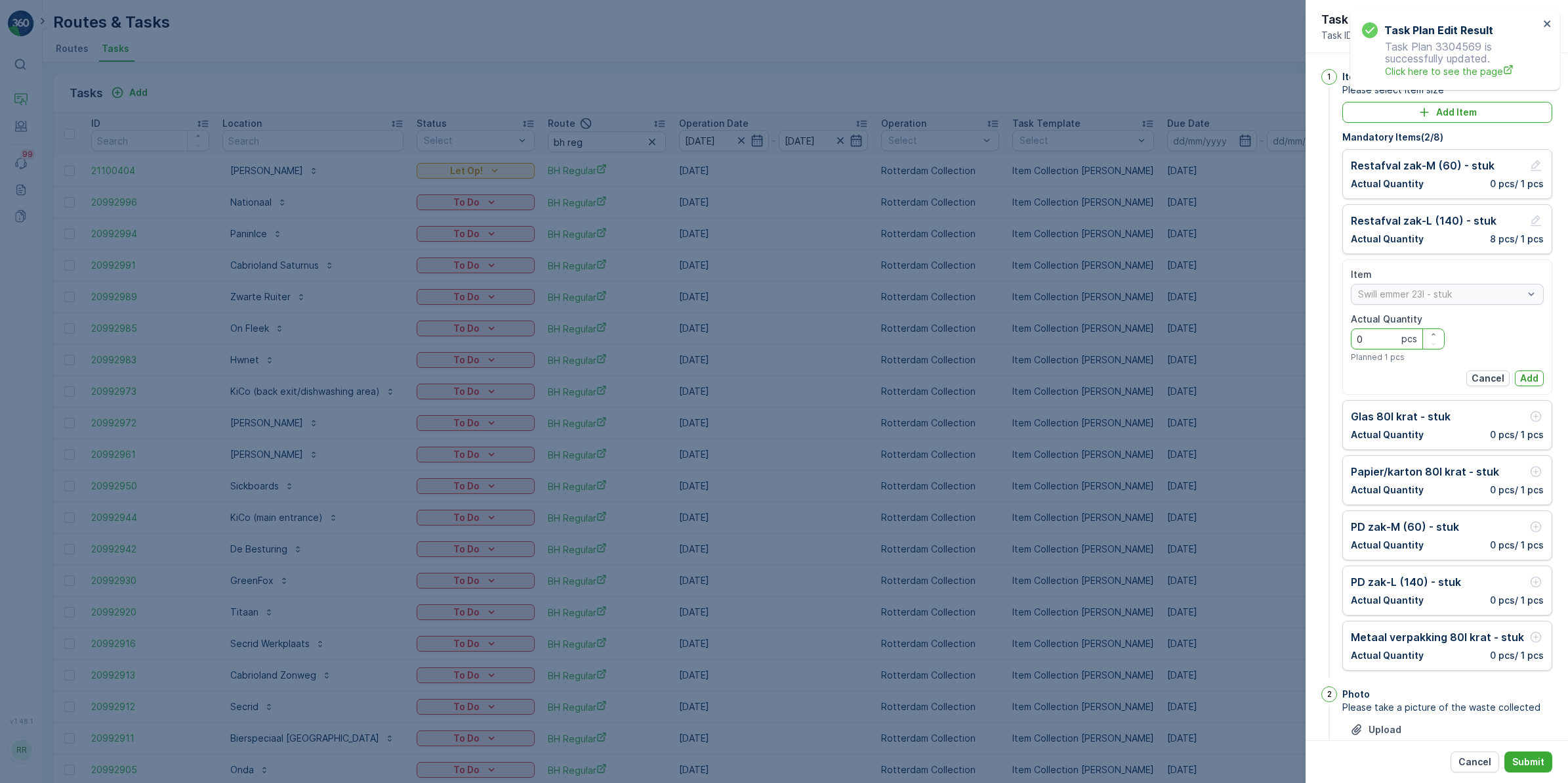
click at [1380, 343] on Quantity "0" at bounding box center [1398, 338] width 94 height 21
type Quantity "2"
click at [1522, 378] on p "Add" at bounding box center [1529, 378] width 18 height 13
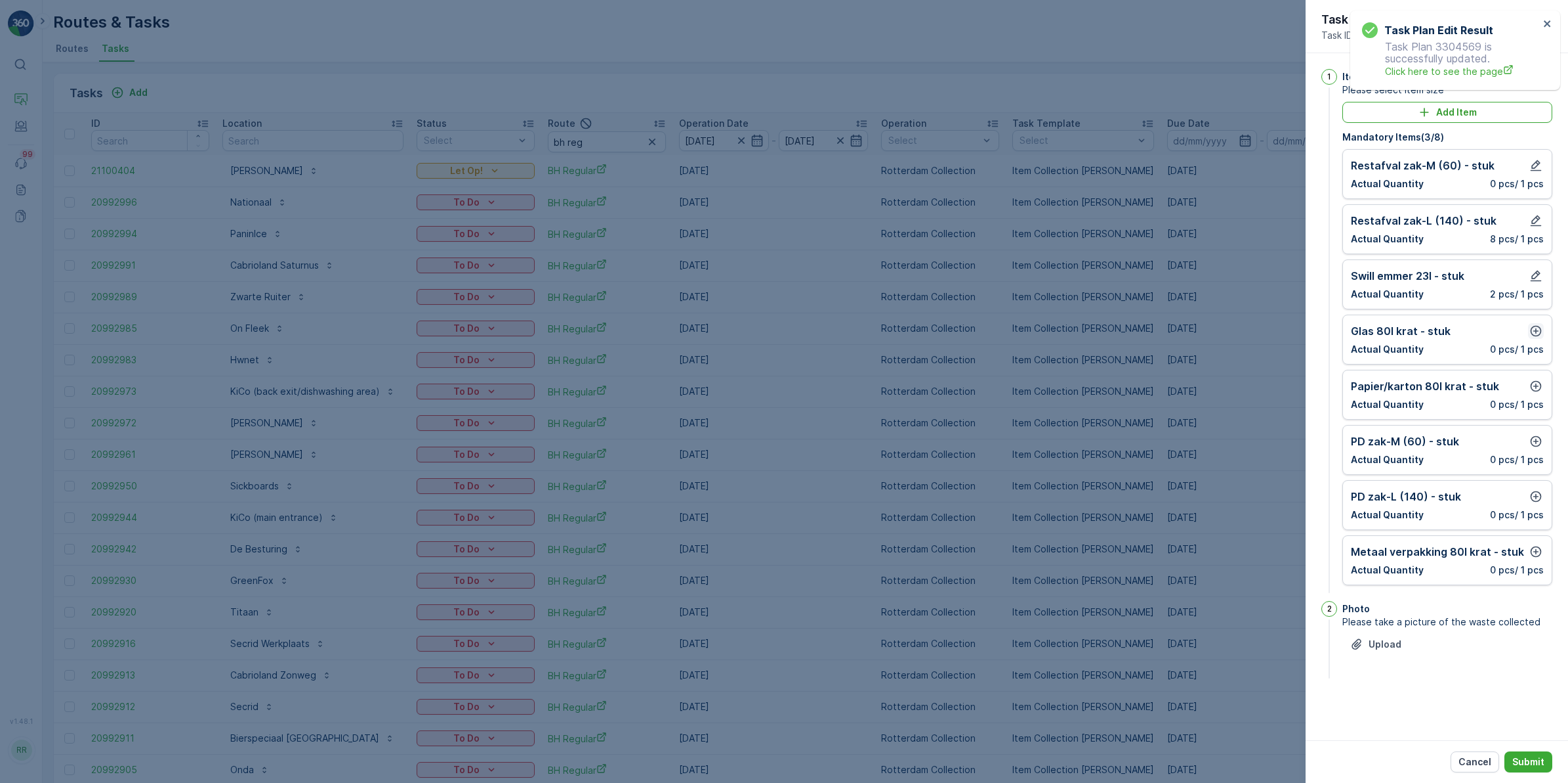
click at [1536, 333] on icon "button" at bounding box center [1537, 331] width 11 height 11
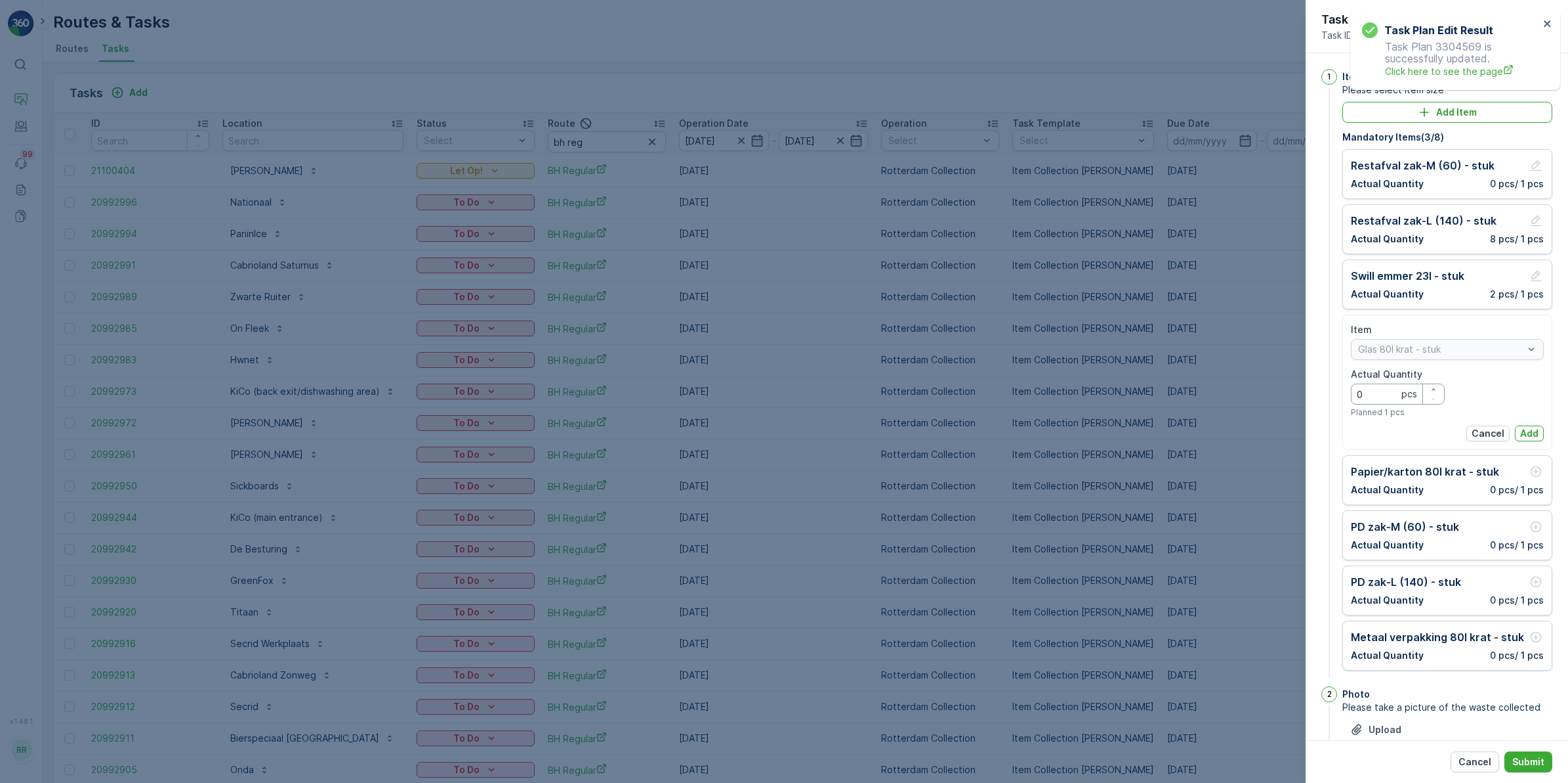
click at [1382, 396] on Quantity "0" at bounding box center [1398, 393] width 94 height 21
type Quantity "1"
click at [1534, 431] on p "Add" at bounding box center [1529, 433] width 18 height 13
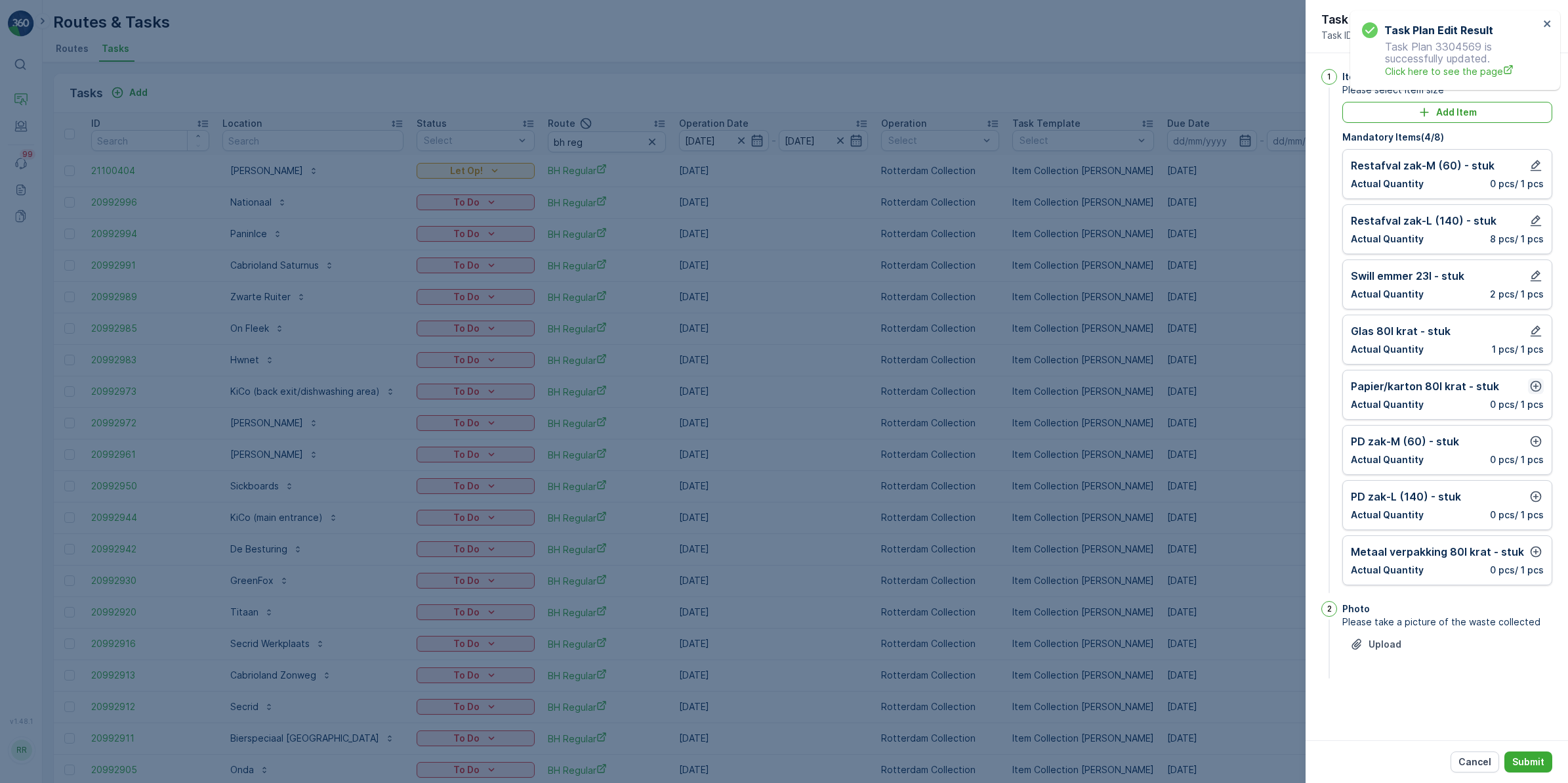
click at [1534, 389] on icon "button" at bounding box center [1536, 386] width 13 height 13
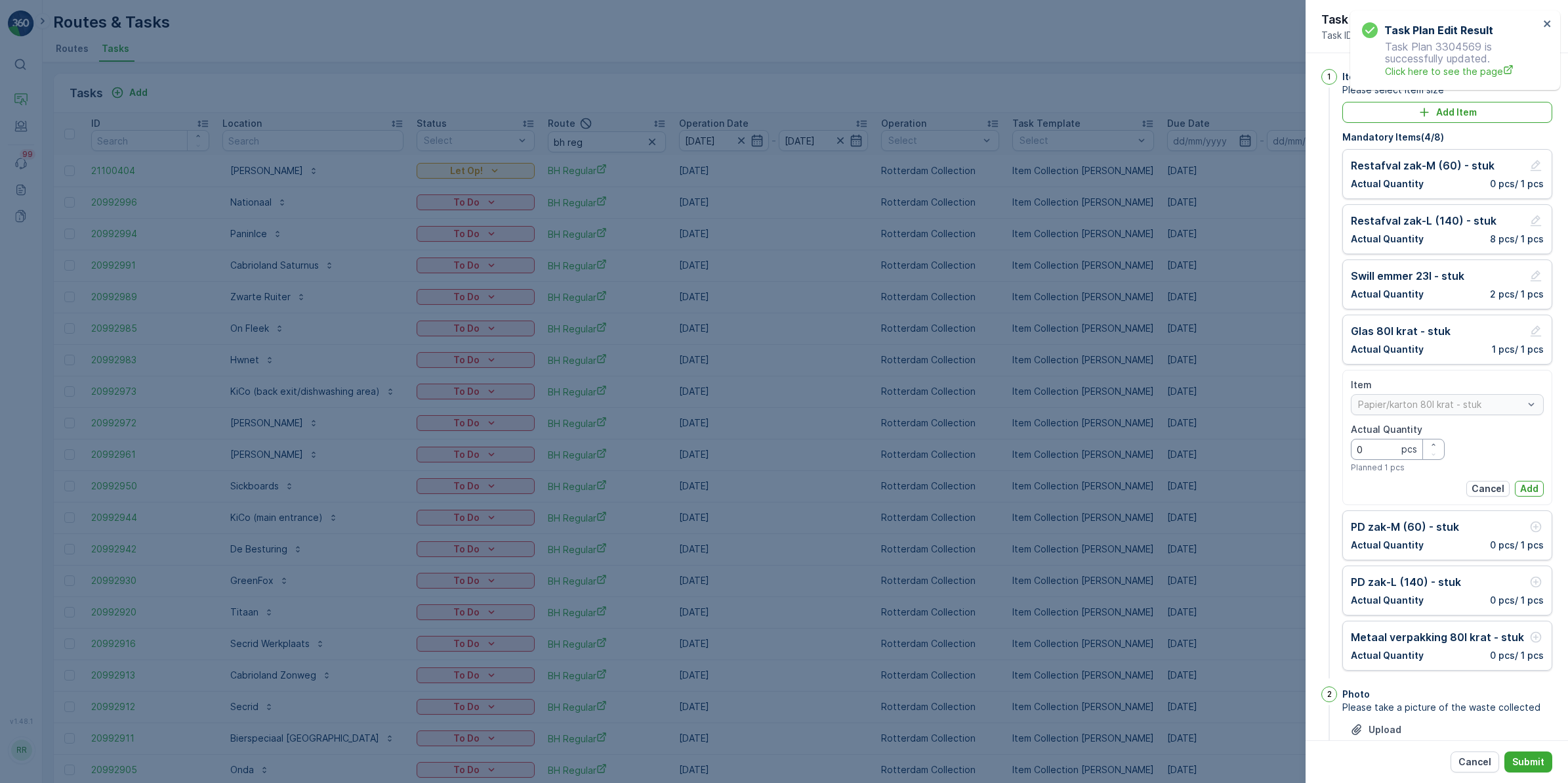
click at [1396, 447] on Quantity "0" at bounding box center [1398, 448] width 94 height 21
type Quantity "1"
click at [1520, 484] on p "Add" at bounding box center [1529, 488] width 18 height 13
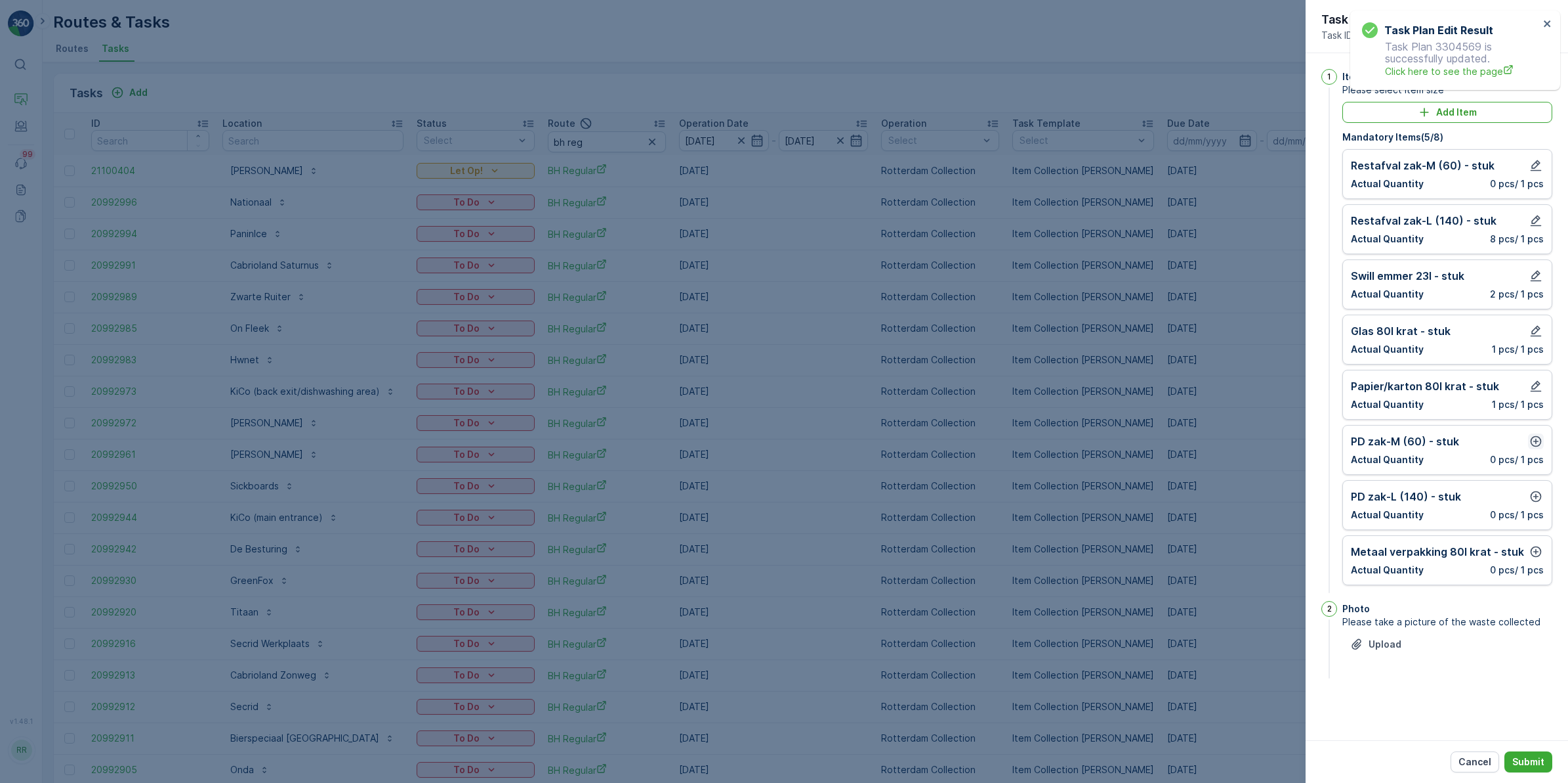
click at [1534, 444] on icon "button" at bounding box center [1536, 441] width 13 height 13
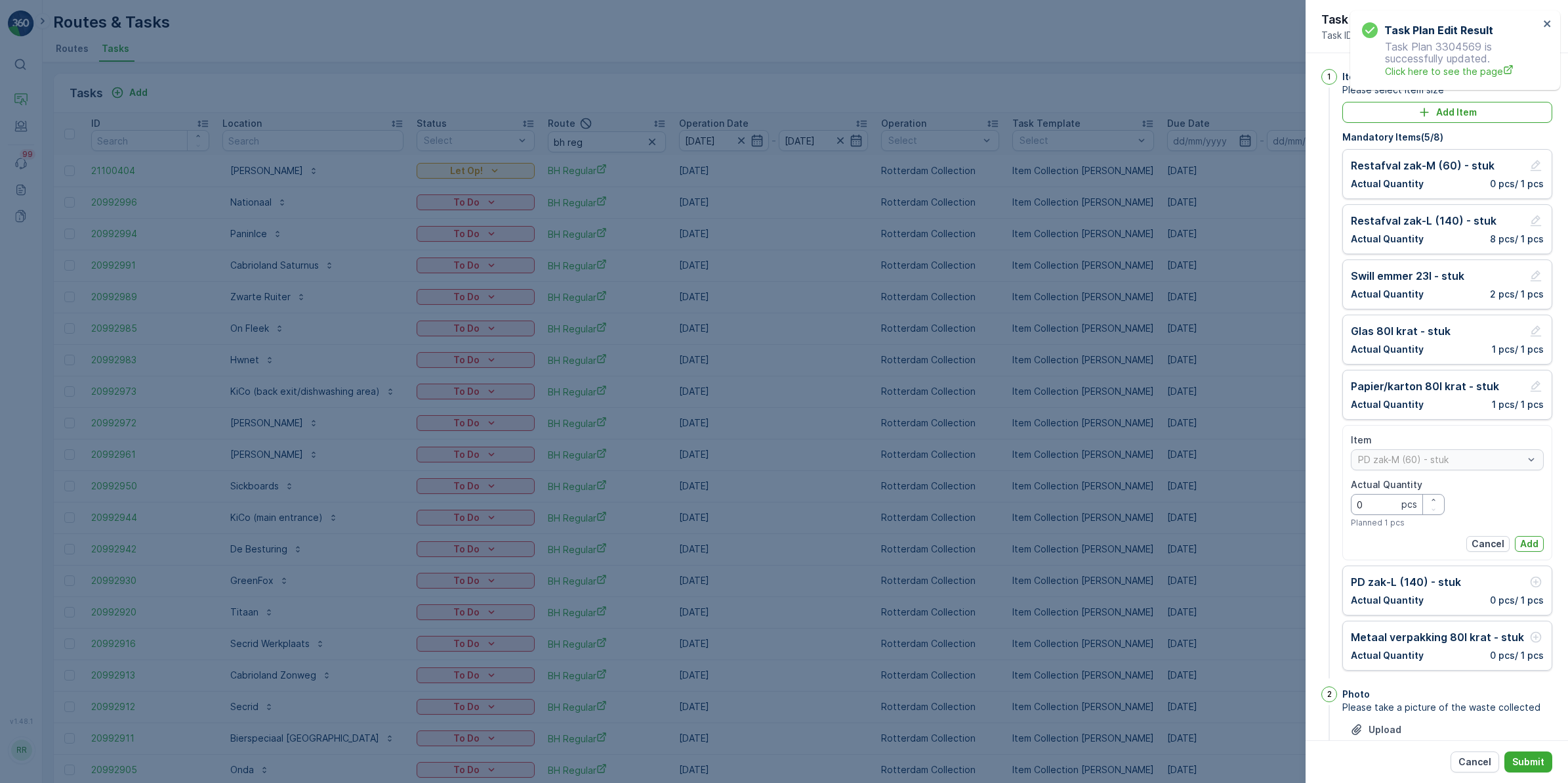
click at [1380, 504] on Quantity "0" at bounding box center [1398, 504] width 94 height 21
type Quantity "3"
click at [1523, 540] on p "Add" at bounding box center [1529, 543] width 18 height 13
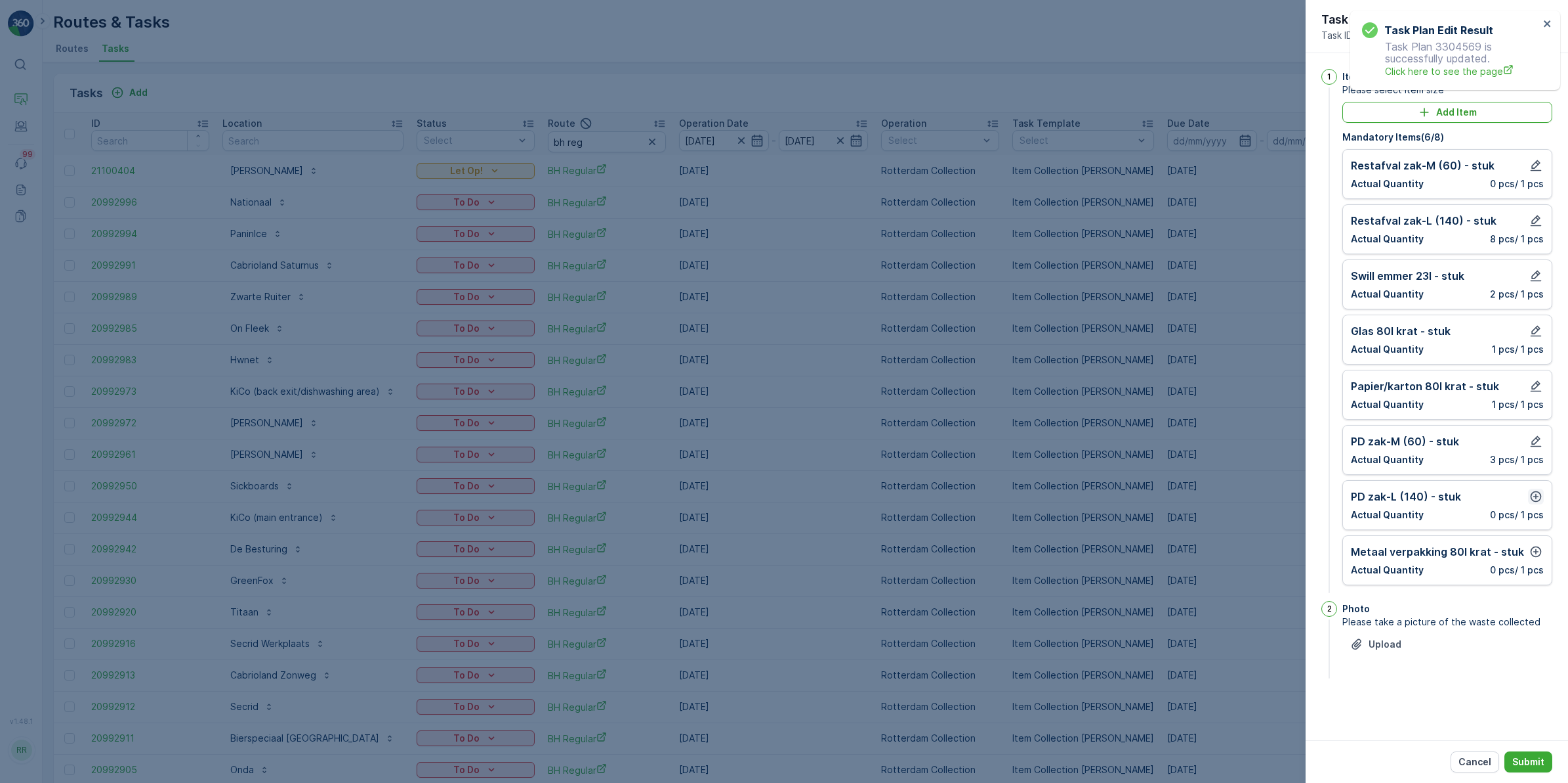
click at [1536, 500] on icon "button" at bounding box center [1537, 496] width 11 height 11
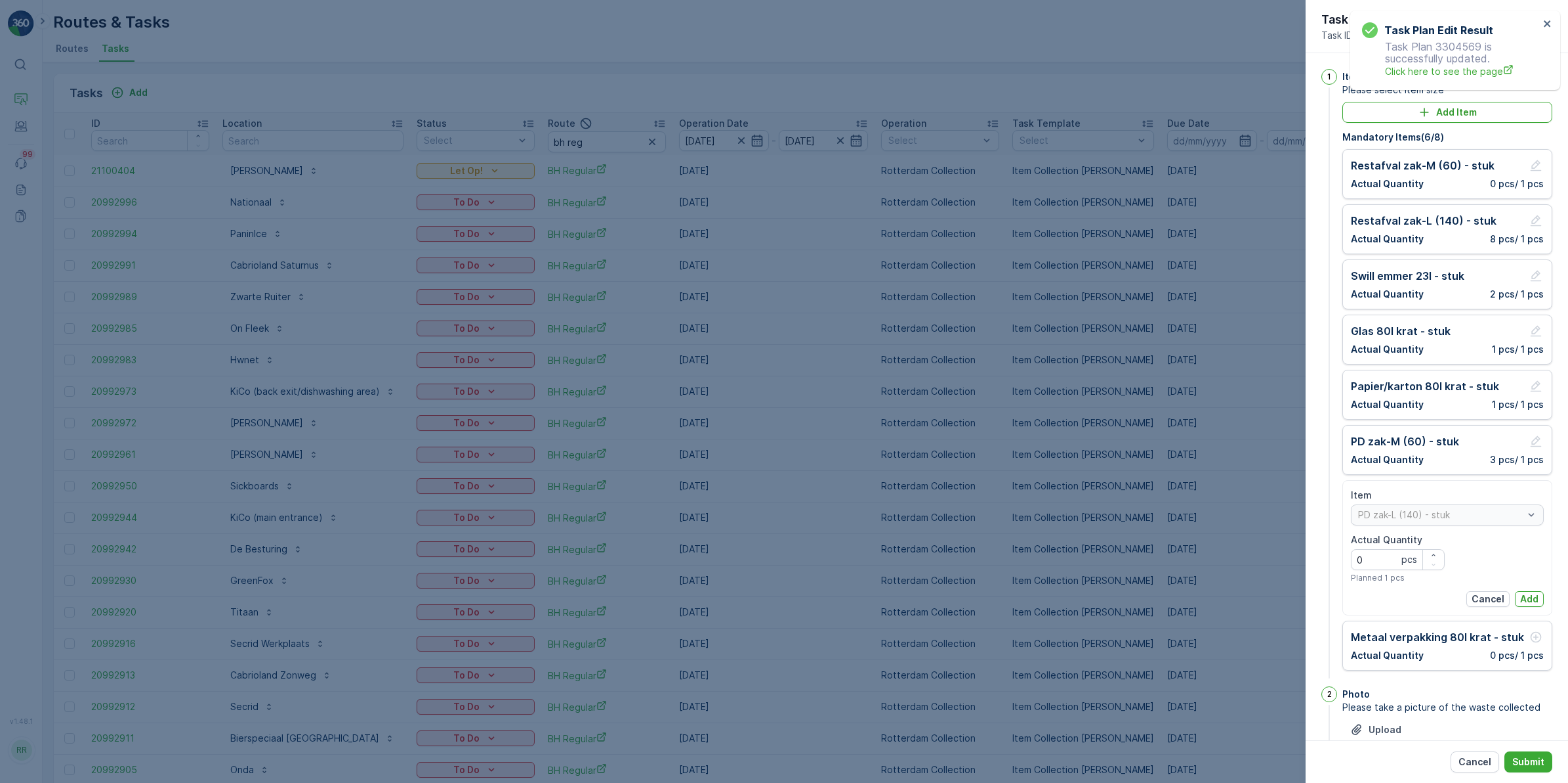
click at [1529, 596] on p "Add" at bounding box center [1529, 598] width 18 height 13
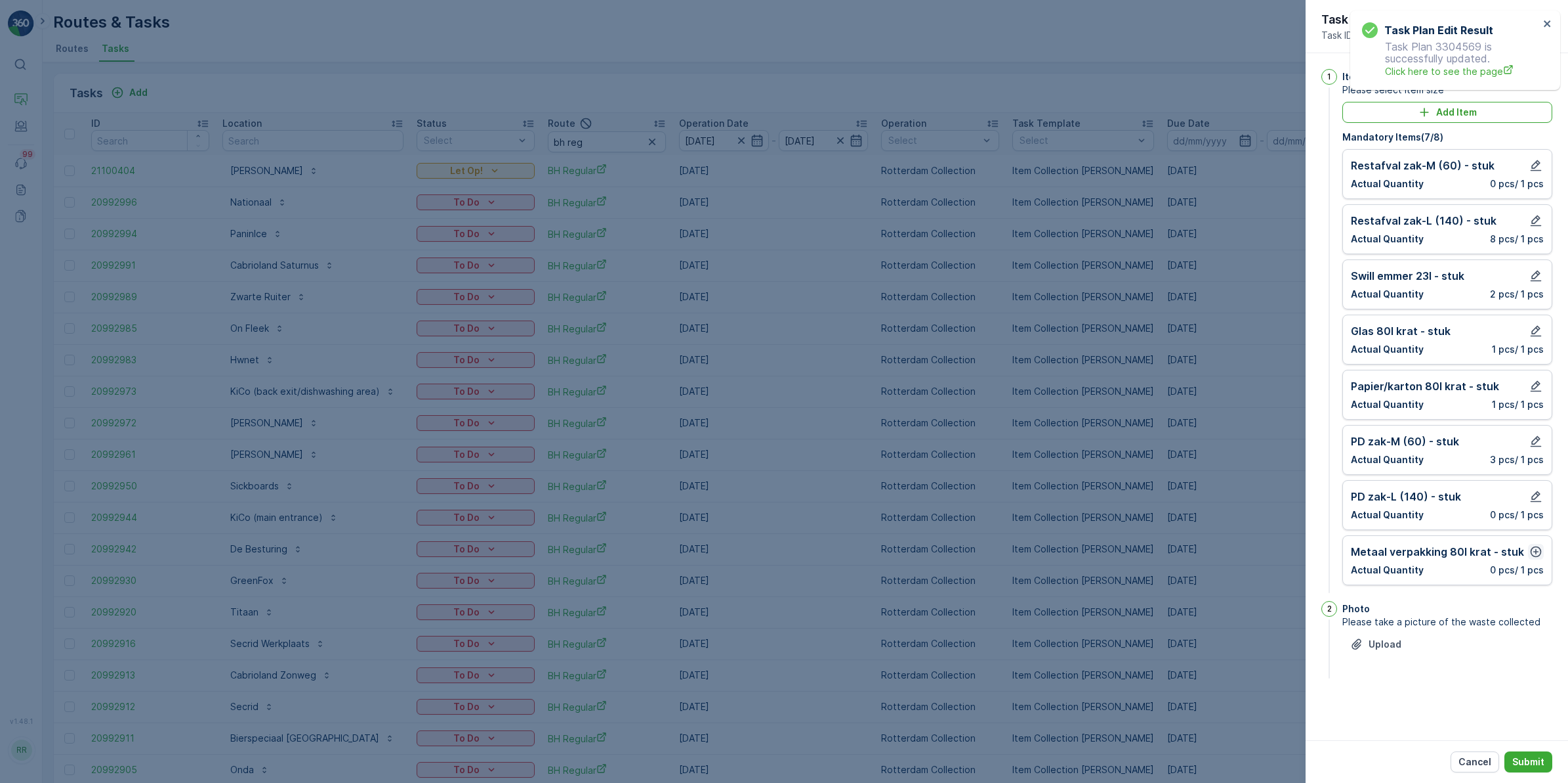
click at [1537, 553] on icon "button" at bounding box center [1536, 551] width 13 height 13
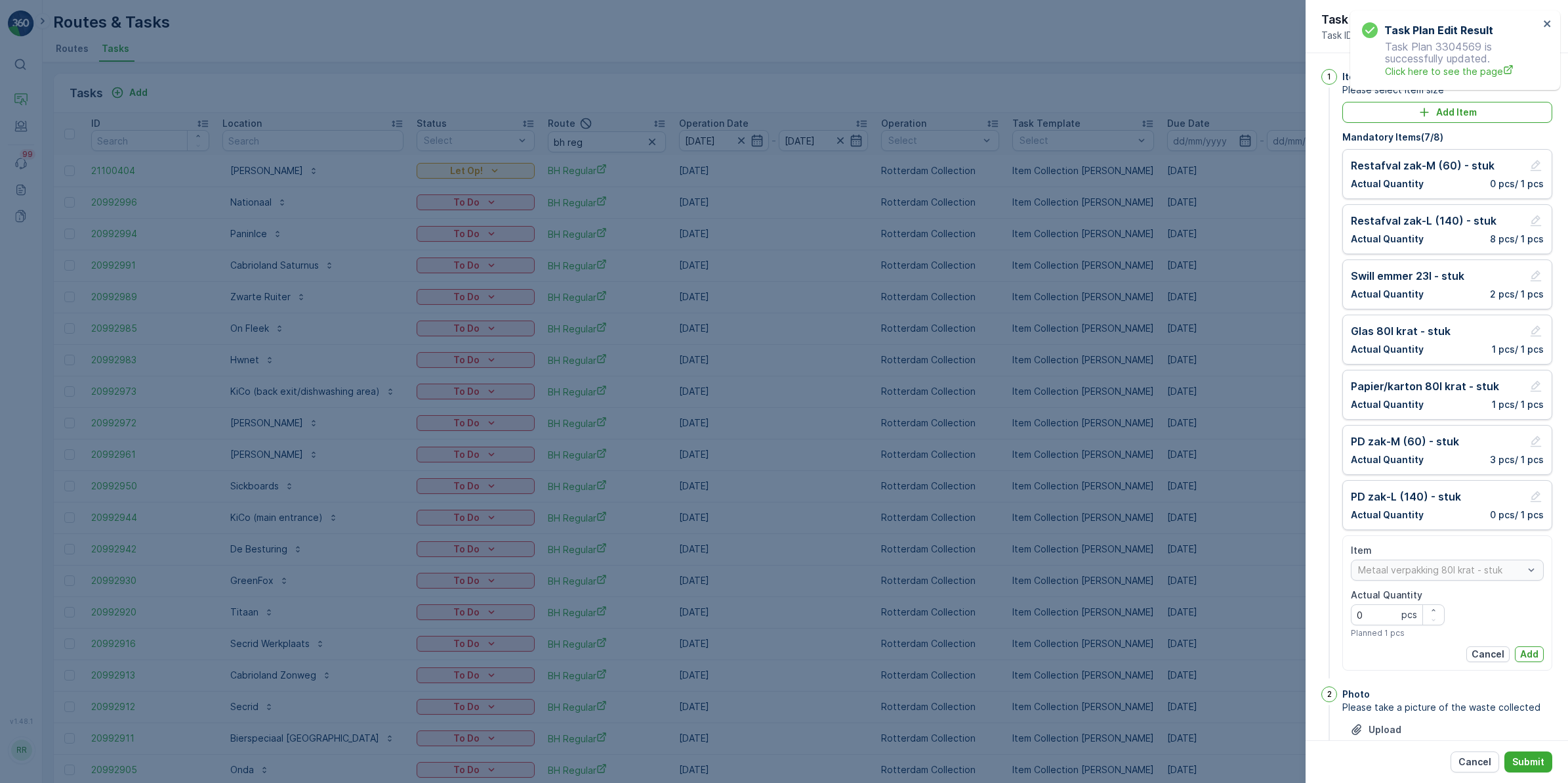
click at [1534, 657] on p "Add" at bounding box center [1529, 653] width 18 height 13
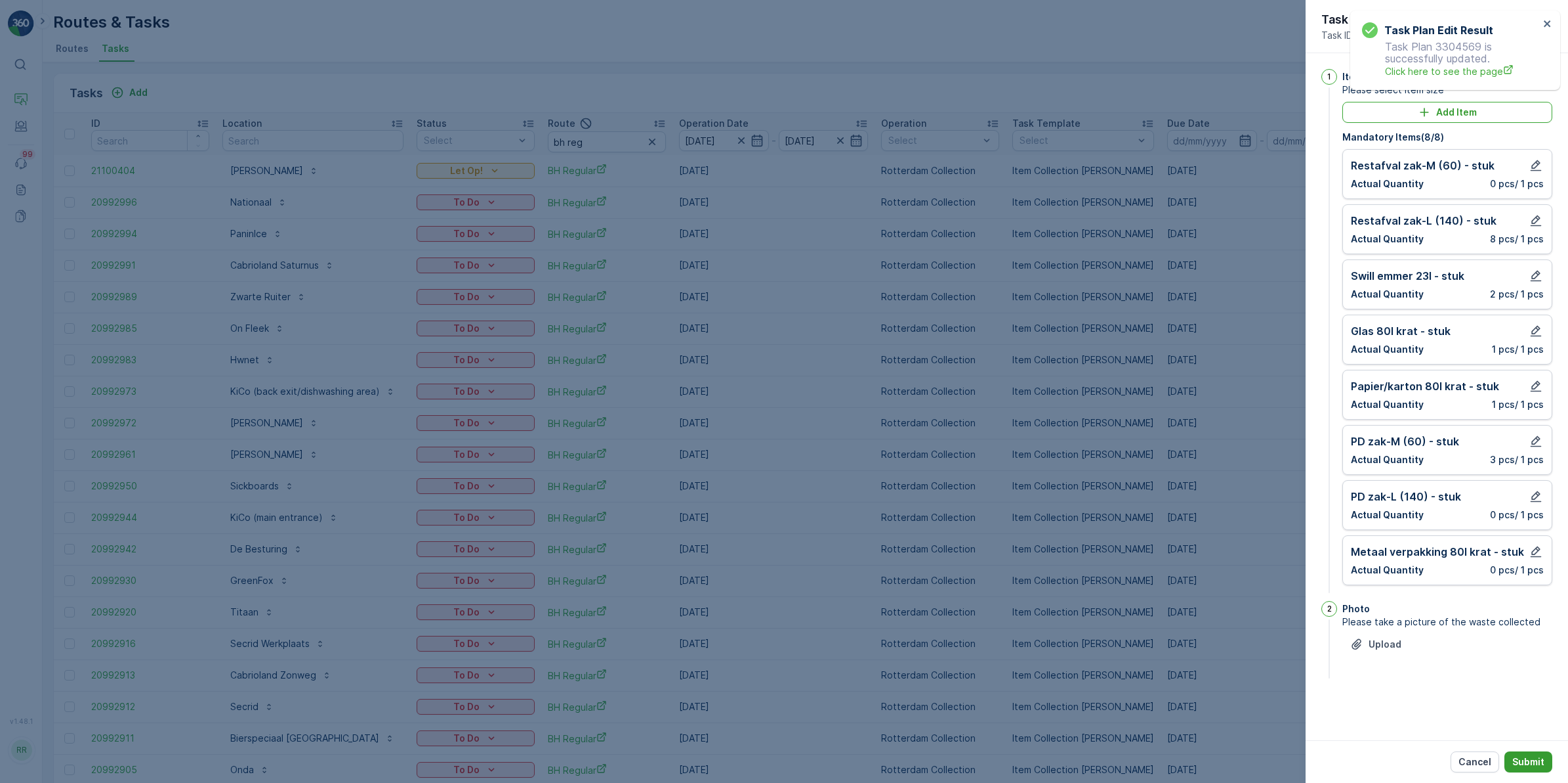
click at [1537, 758] on p "Submit" at bounding box center [1529, 762] width 32 height 13
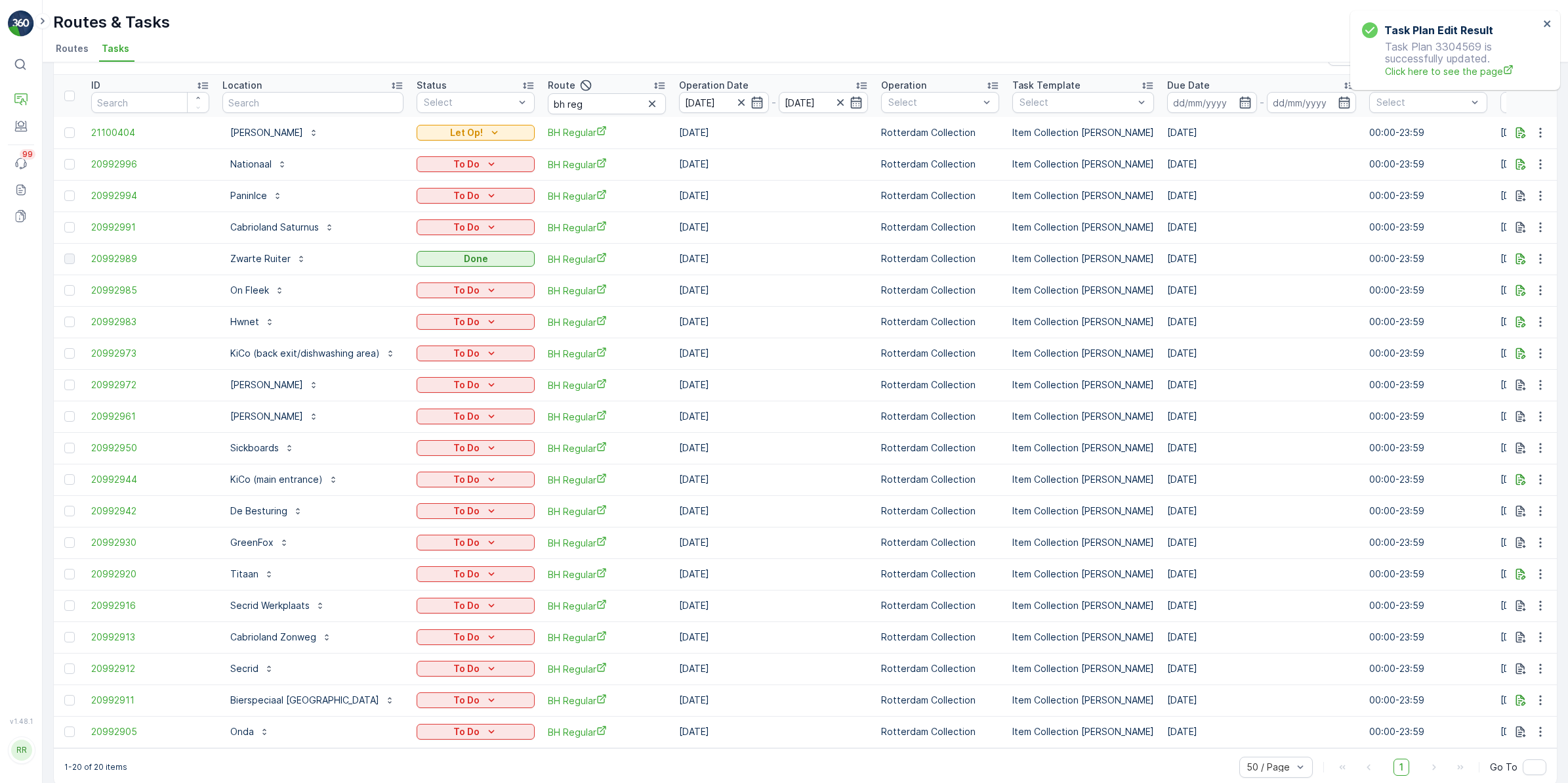
scroll to position [58, 0]
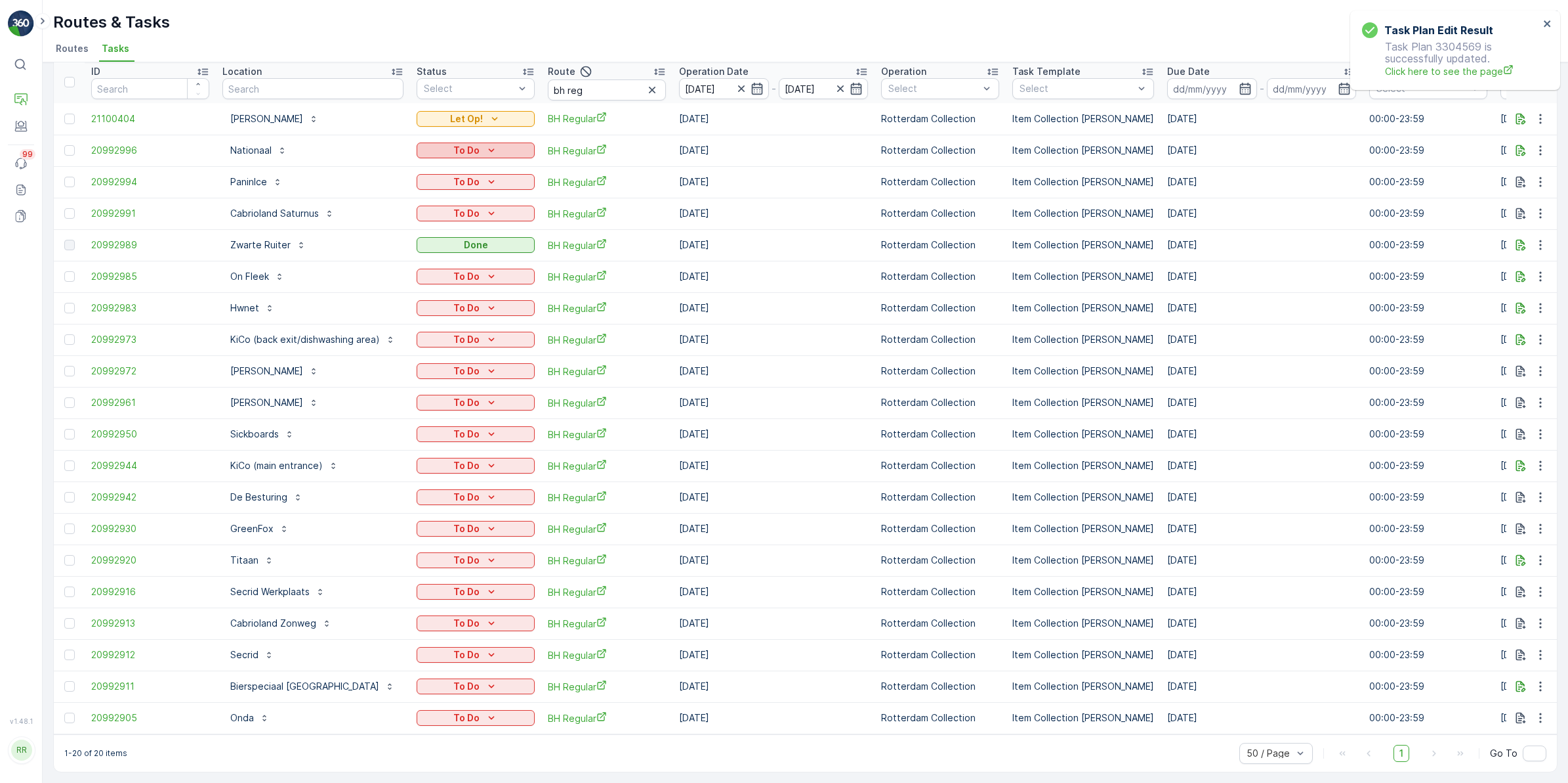
click at [474, 143] on p "To Do" at bounding box center [467, 150] width 27 height 13
click at [442, 200] on span "Done" at bounding box center [435, 199] width 24 height 13
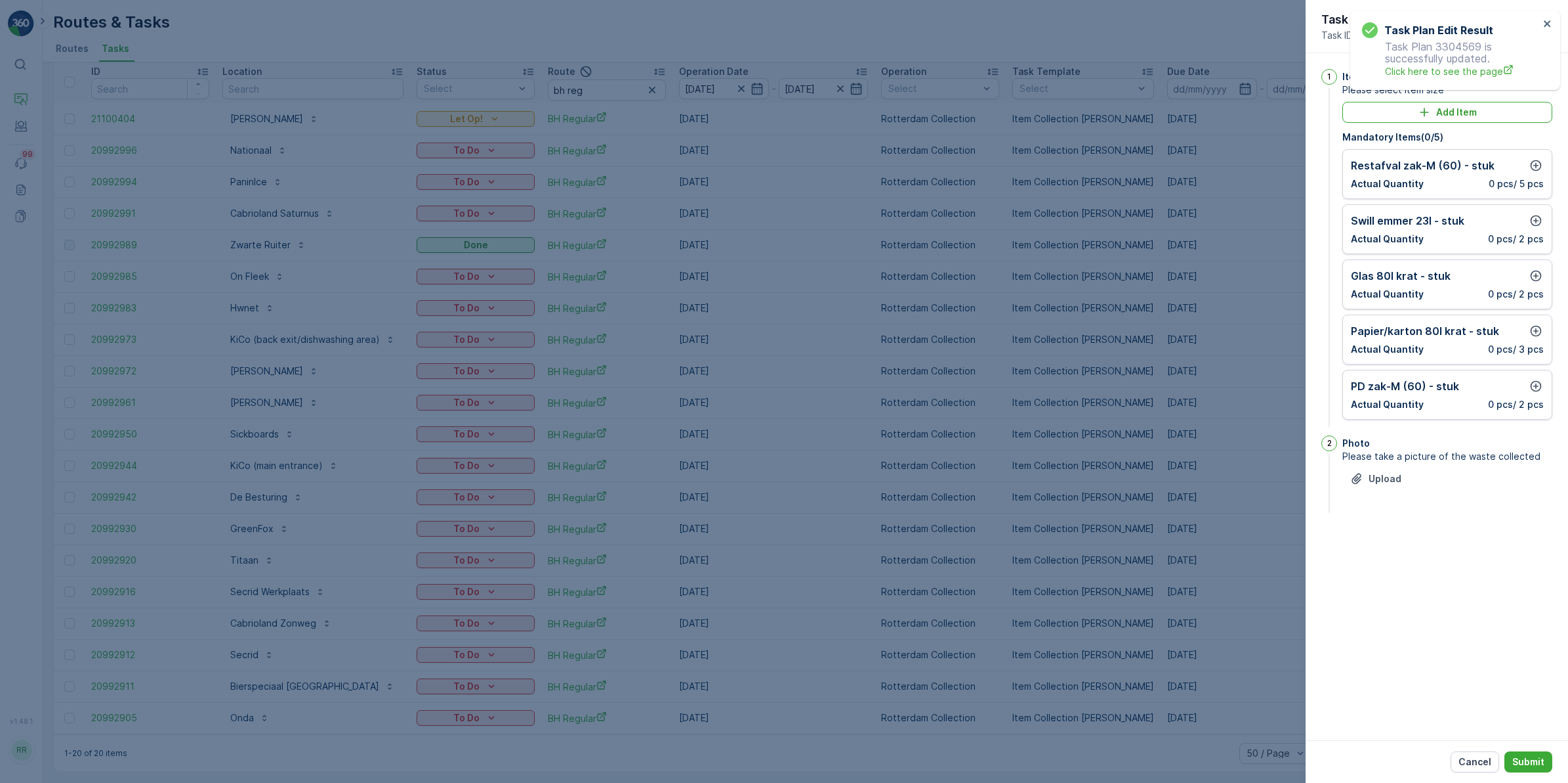
scroll to position [57, 0]
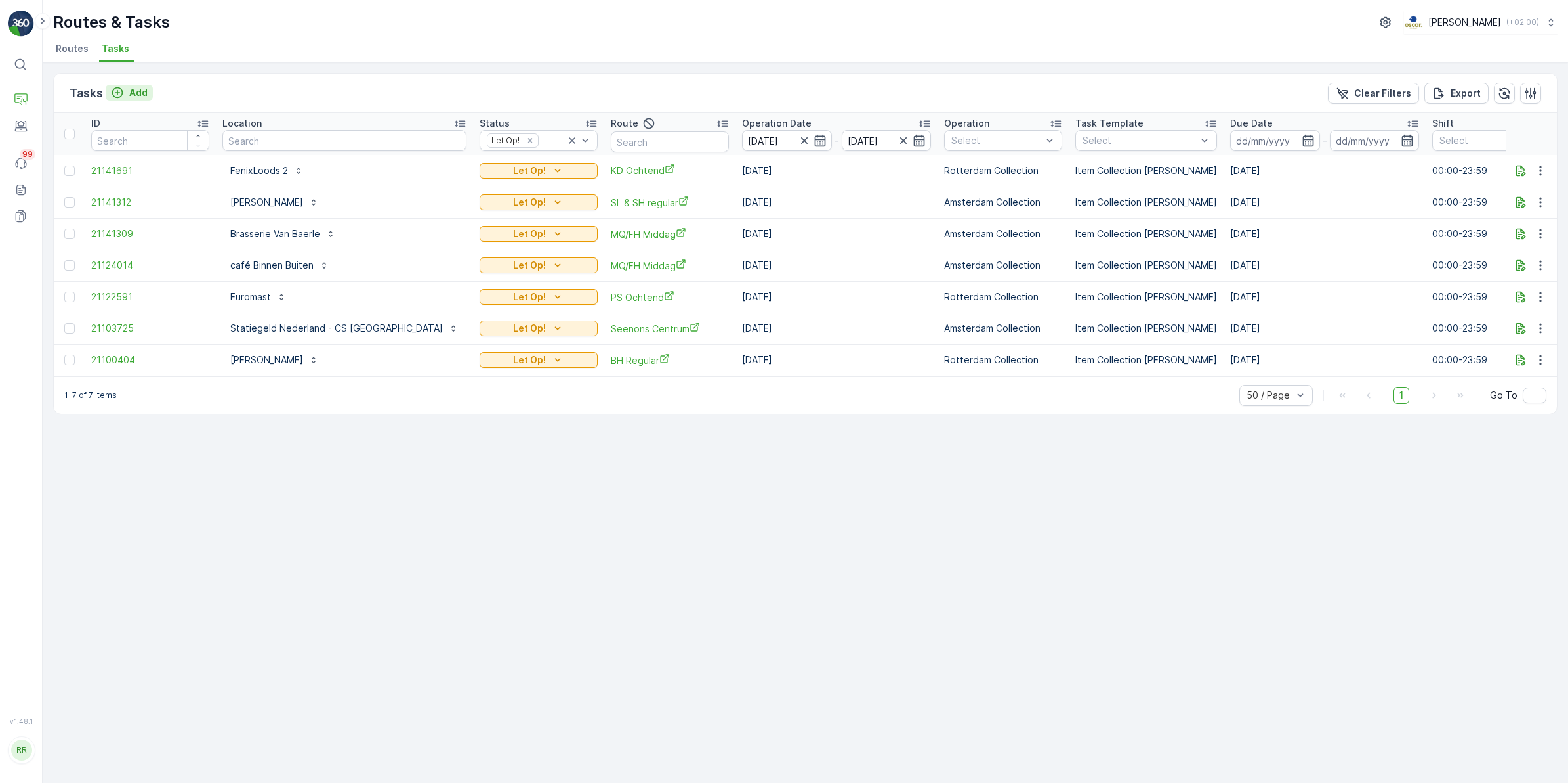
click at [128, 91] on div "Add" at bounding box center [130, 93] width 37 height 13
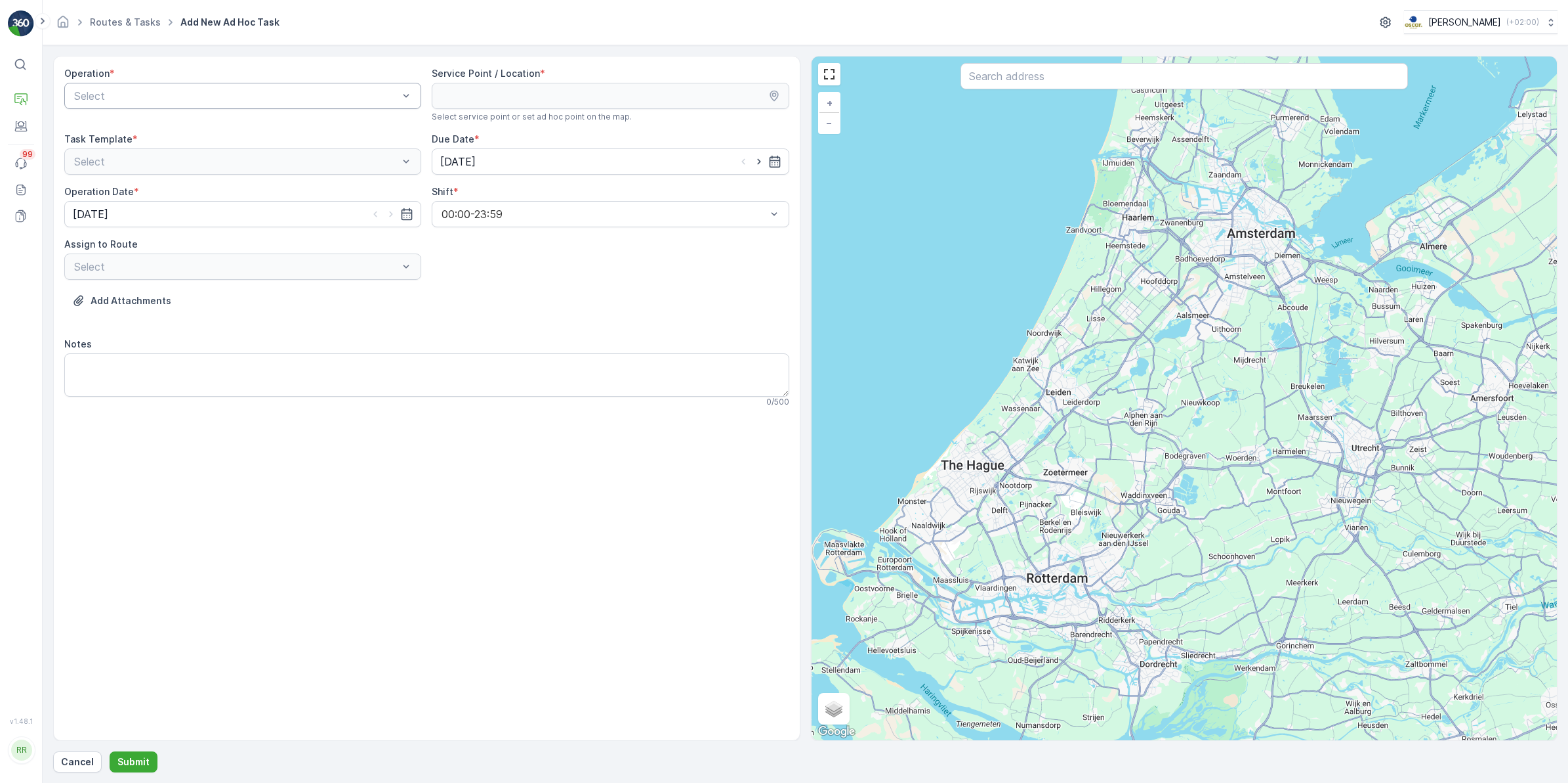
click at [238, 96] on div at bounding box center [236, 96] width 327 height 12
click at [118, 191] on span "Utrecht Collection" at bounding box center [118, 195] width 90 height 12
click at [1049, 84] on input "text" at bounding box center [1184, 76] width 447 height 27
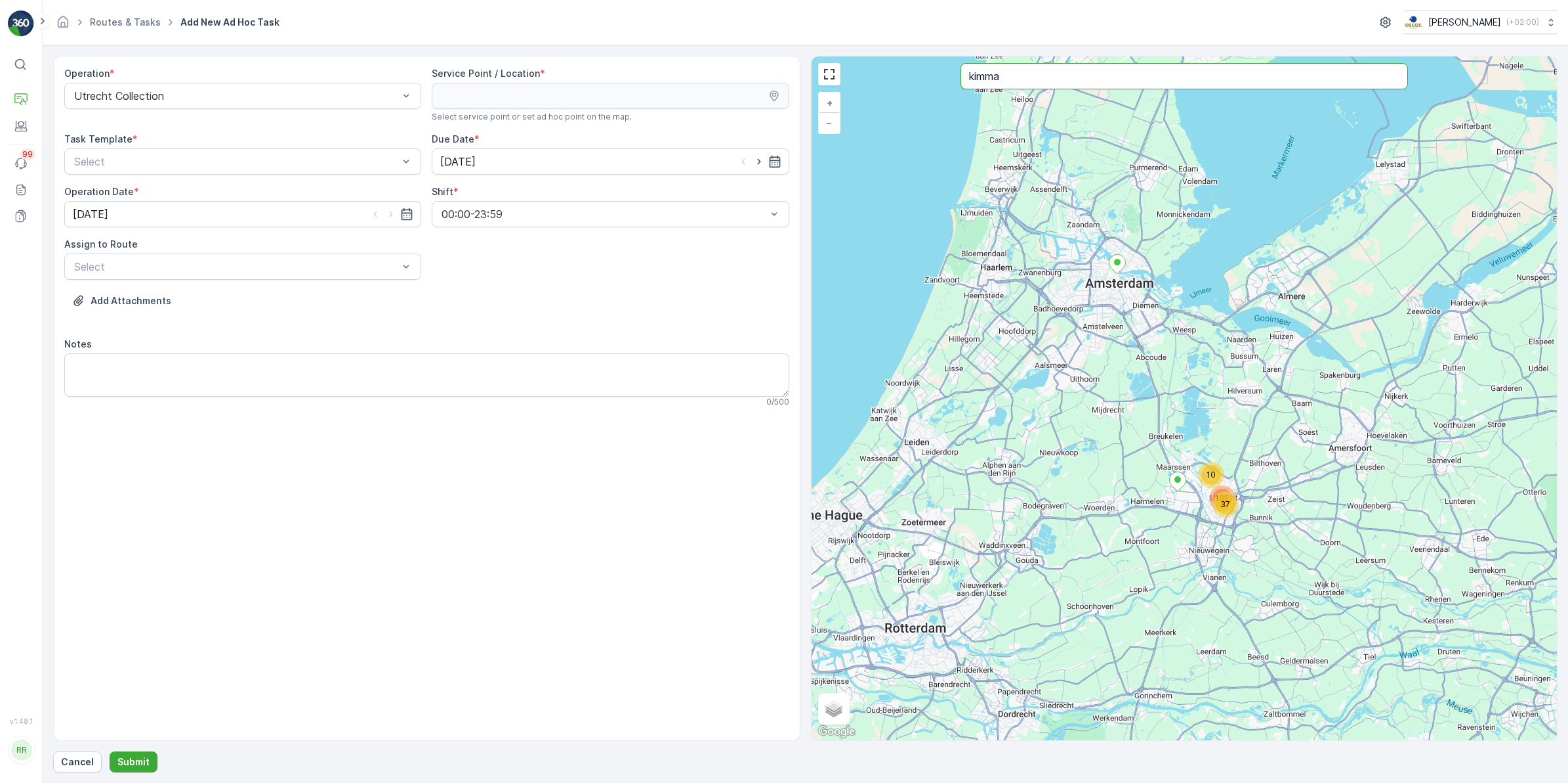
type input "kimma"
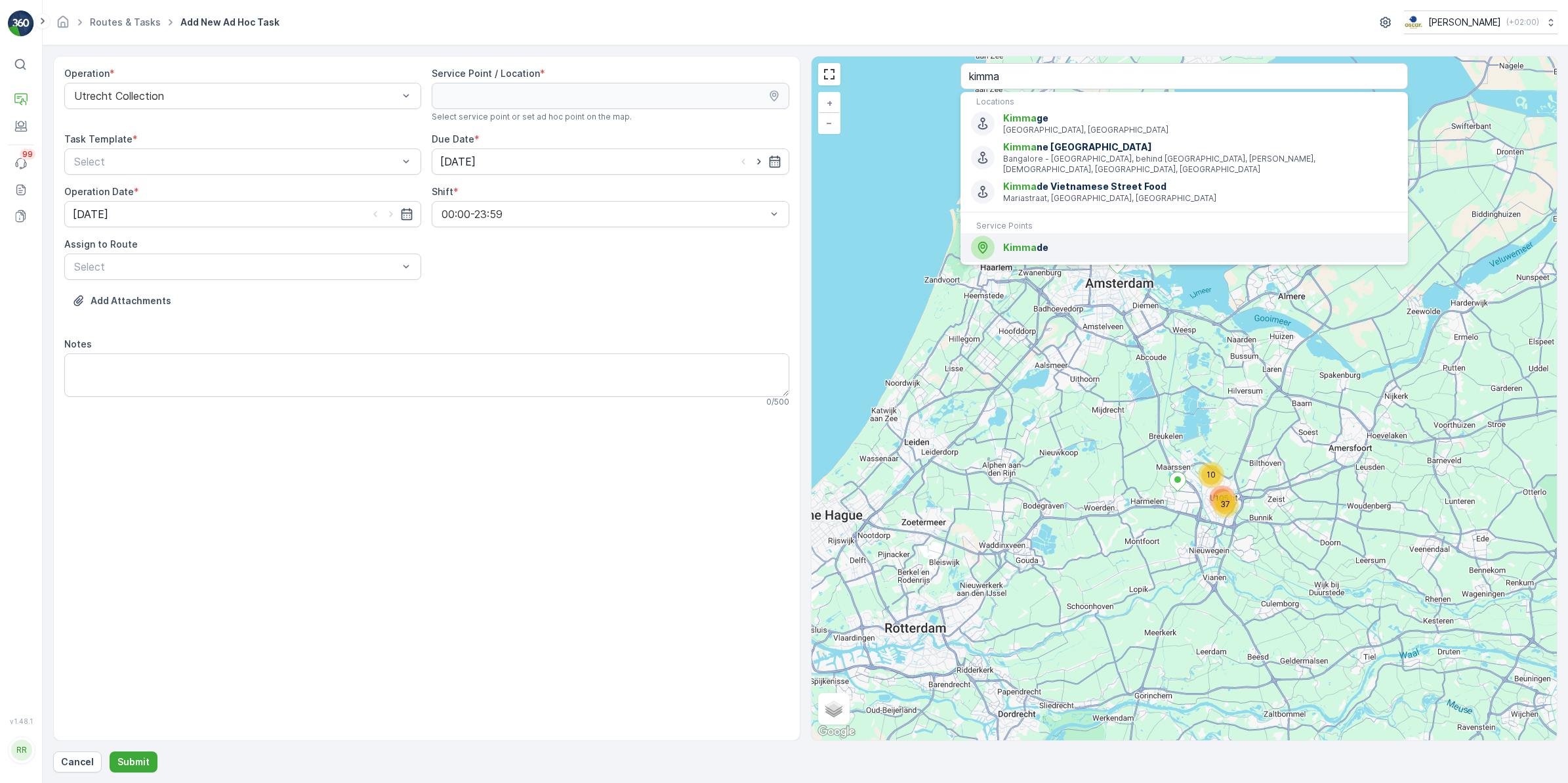
click at [1034, 237] on span "Kimma de" at bounding box center [1200, 243] width 394 height 13
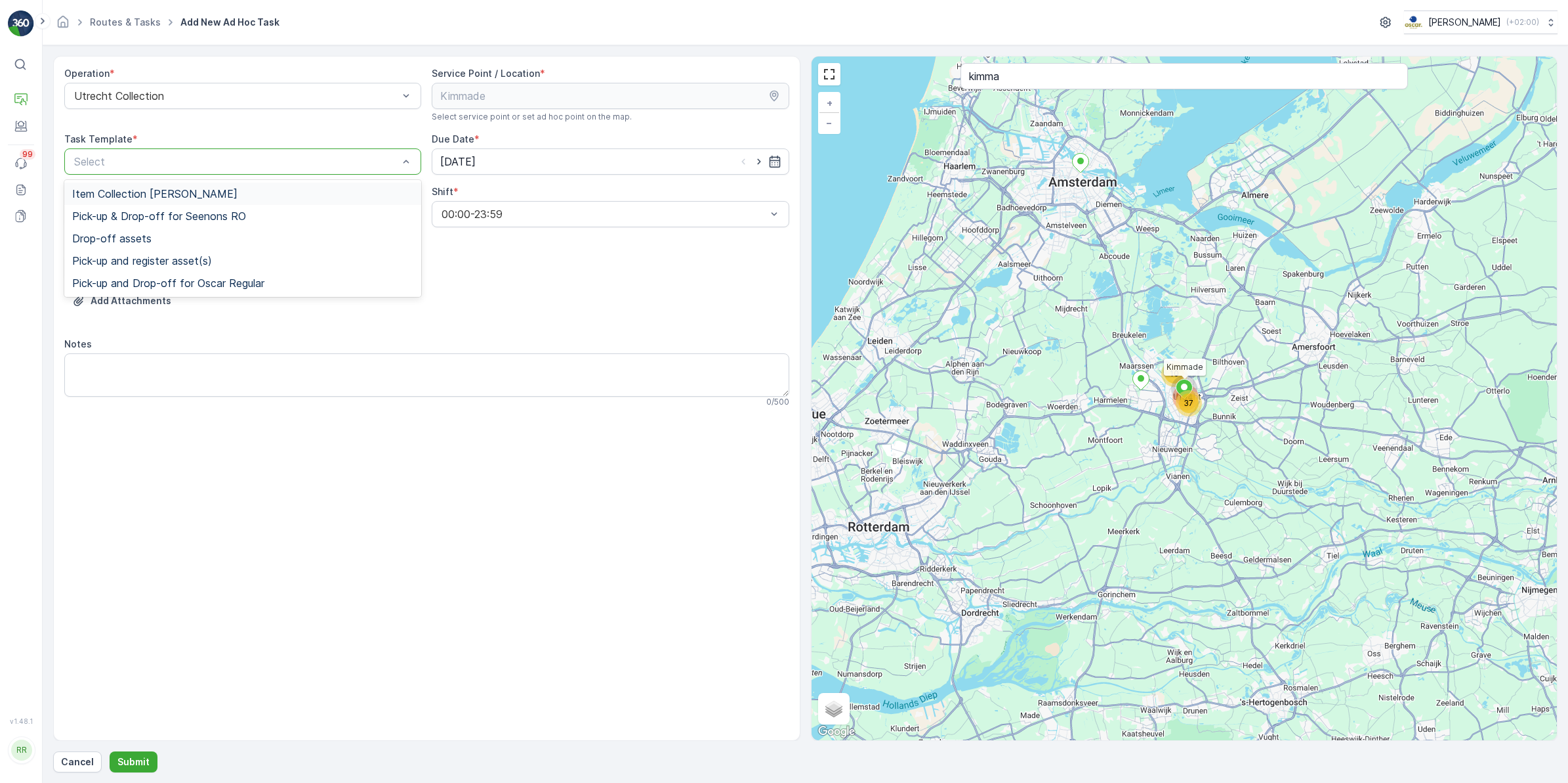
click at [328, 165] on div at bounding box center [236, 161] width 327 height 12
click at [188, 197] on span "Item Collection [PERSON_NAME]" at bounding box center [155, 193] width 165 height 12
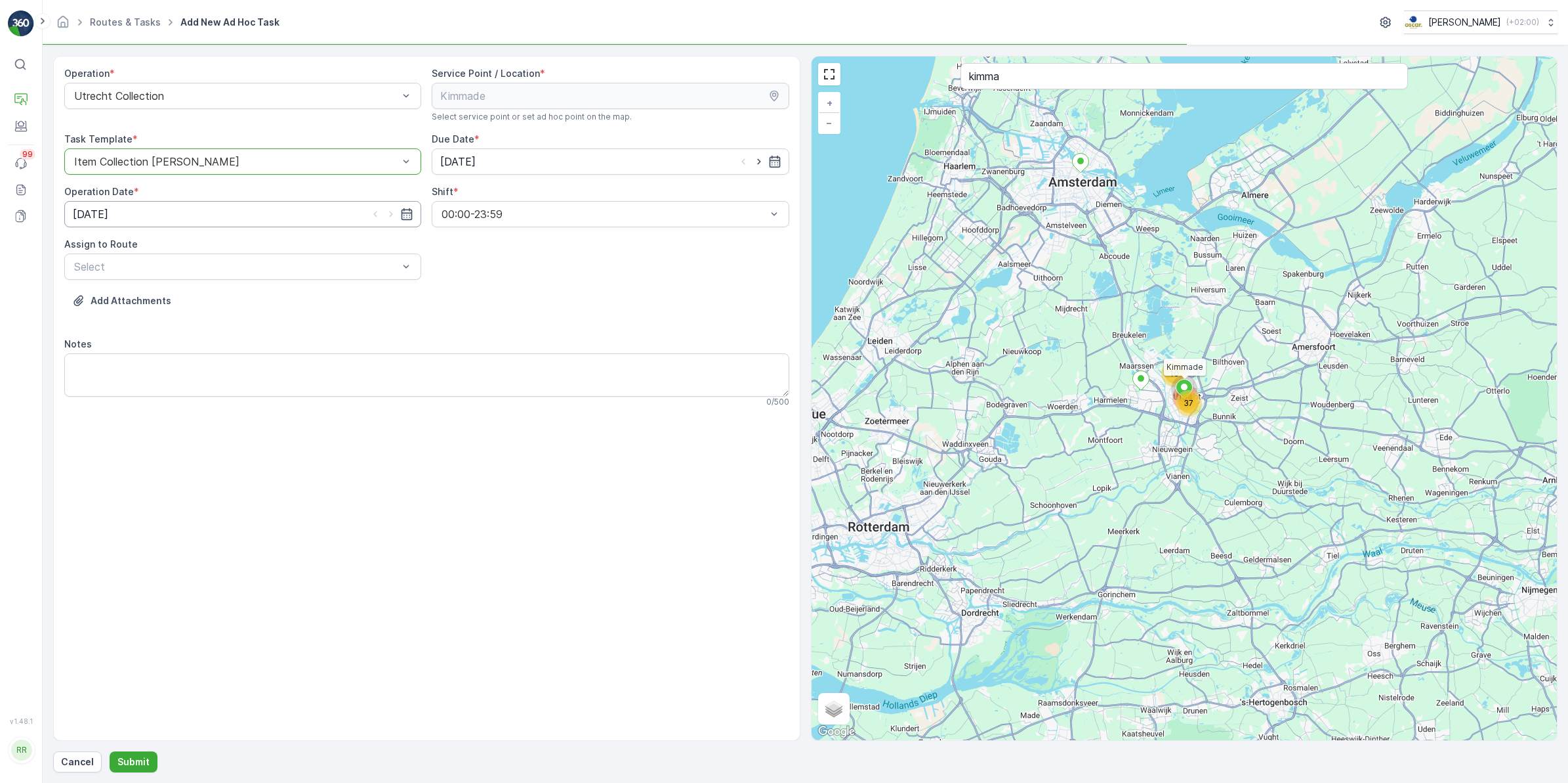
click at [244, 217] on input "[DATE]" at bounding box center [243, 214] width 357 height 27
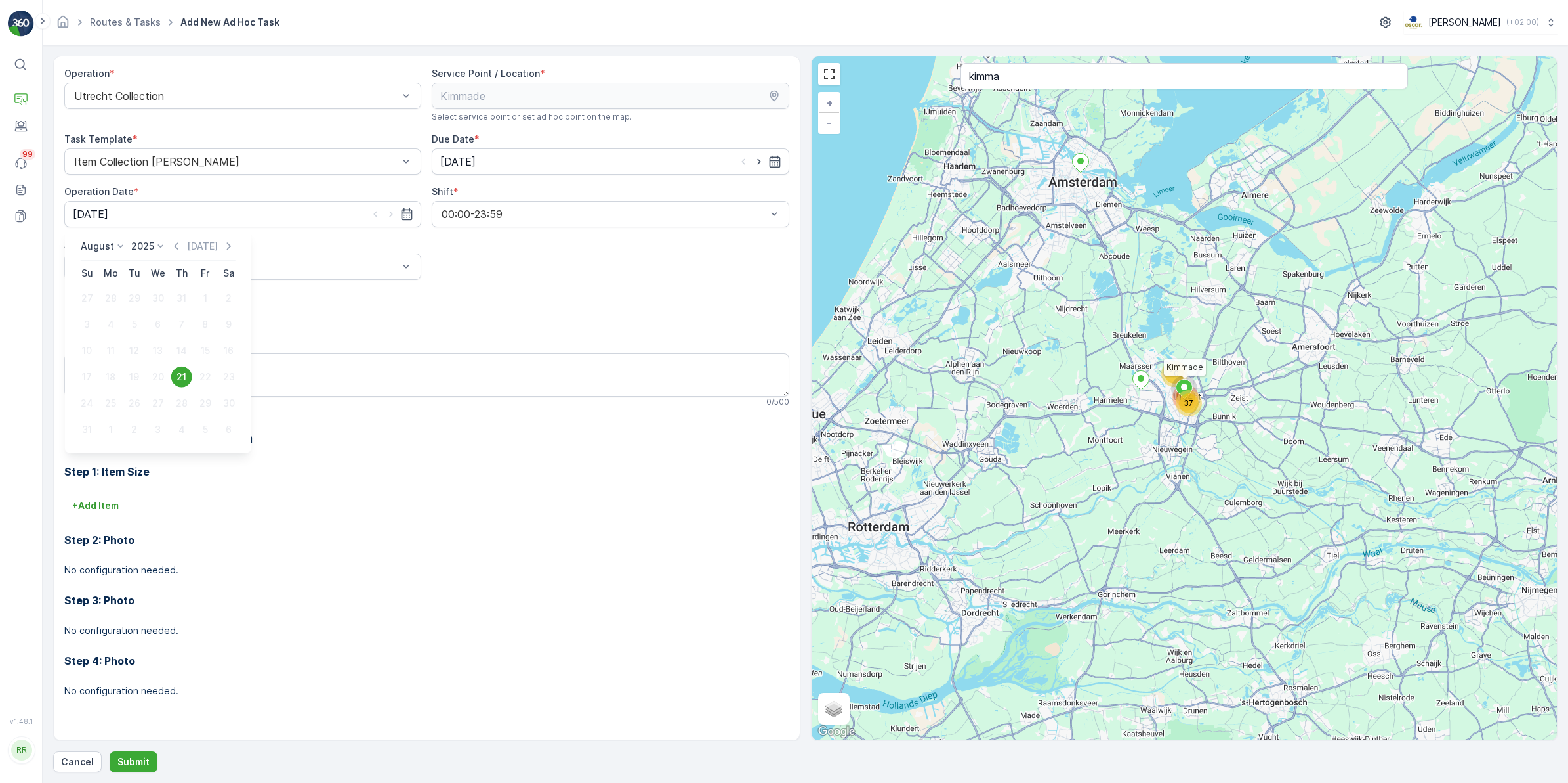
click at [532, 273] on div "Operation * Utrecht Collection Service Point / Location * Select service point …" at bounding box center [426, 392] width 725 height 652
click at [367, 271] on div at bounding box center [236, 267] width 327 height 12
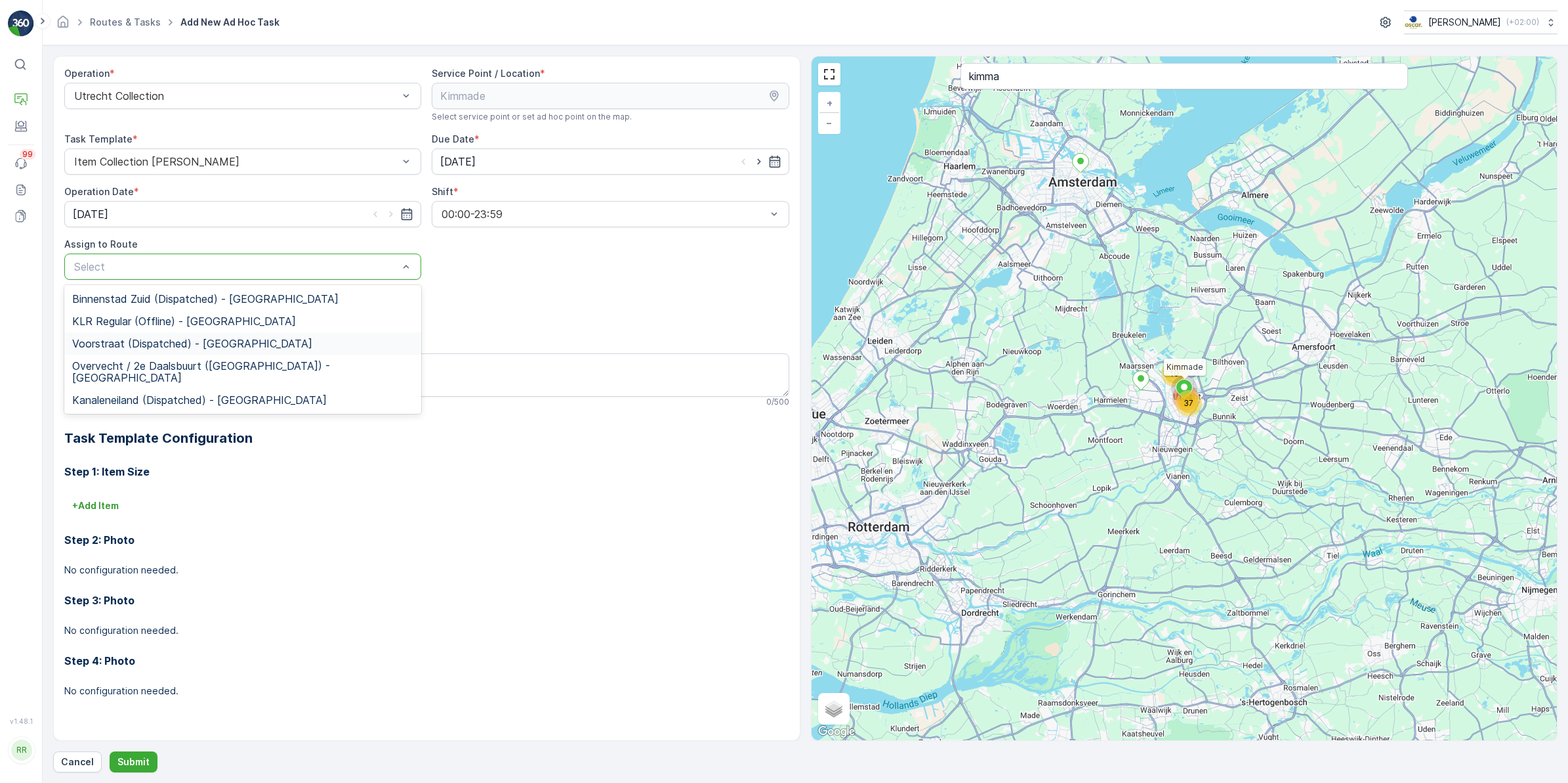
click at [131, 346] on span "Voorstraat (Dispatched) - [GEOGRAPHIC_DATA]" at bounding box center [192, 343] width 240 height 12
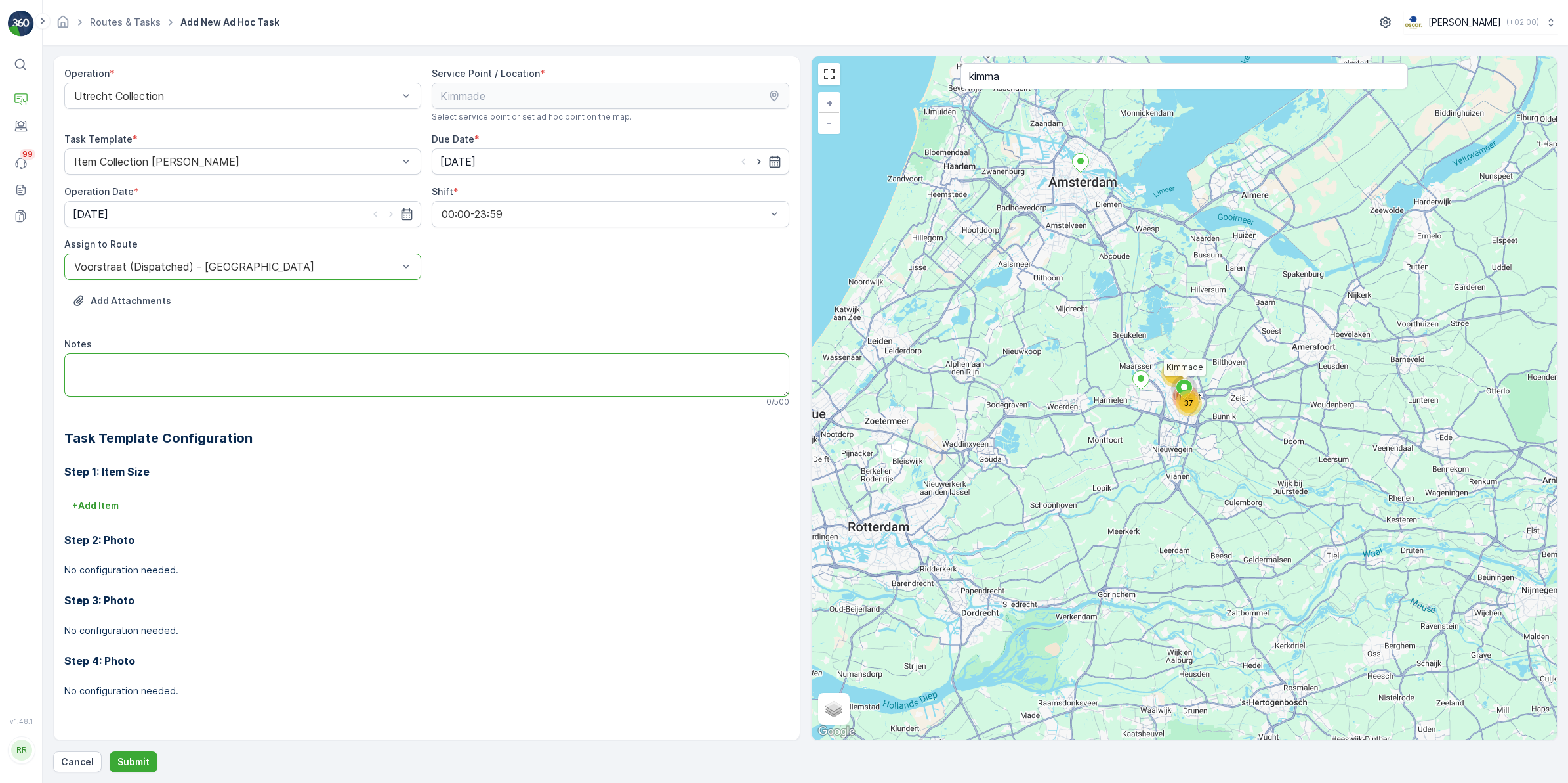
click at [152, 365] on textarea "Notes" at bounding box center [426, 374] width 725 height 43
click at [145, 763] on p "Submit" at bounding box center [133, 762] width 32 height 13
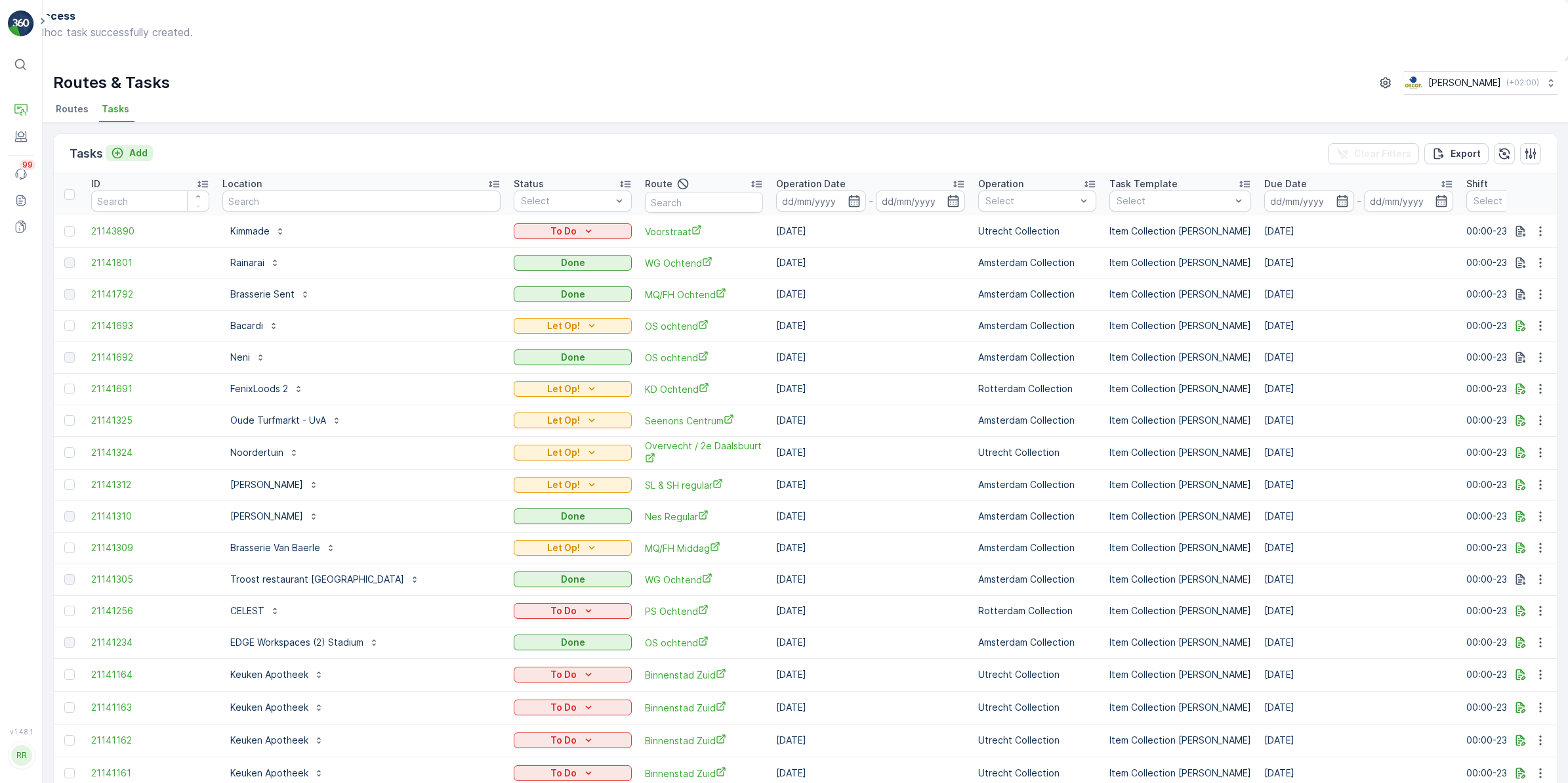
click at [136, 146] on p "Add" at bounding box center [139, 153] width 18 height 13
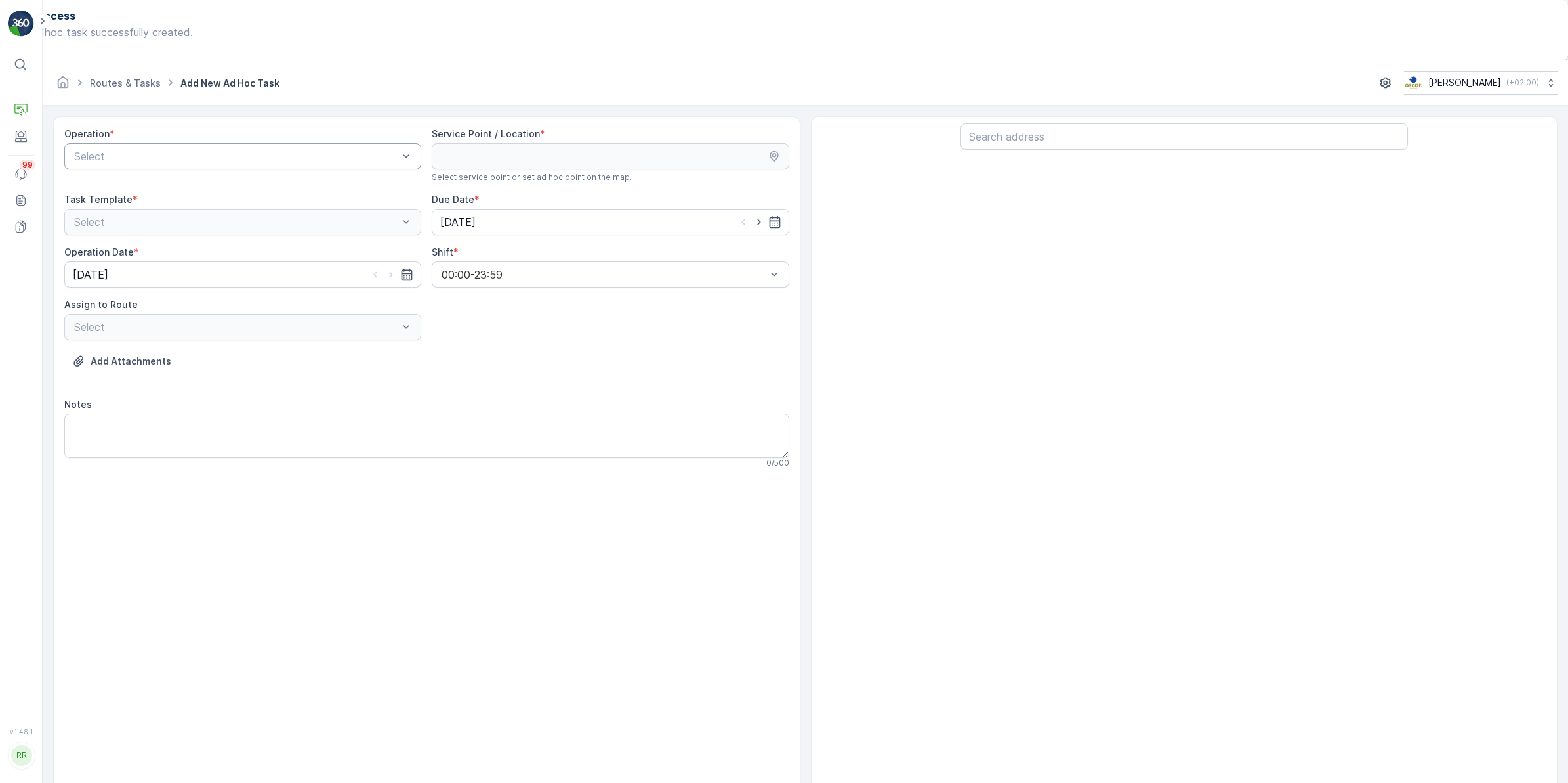
click at [151, 151] on div at bounding box center [236, 156] width 327 height 12
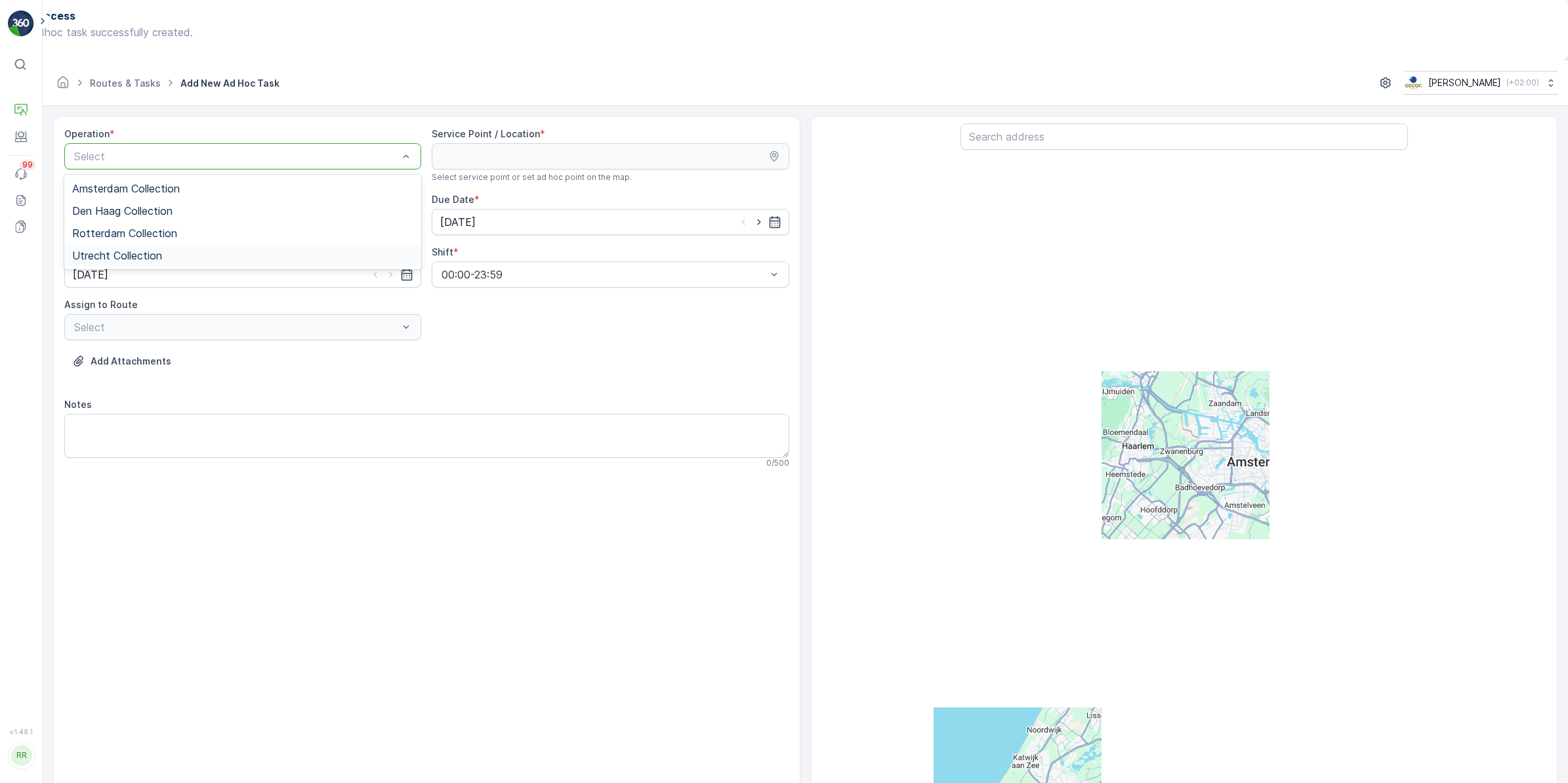
click at [111, 249] on span "Utrecht Collection" at bounding box center [118, 255] width 90 height 12
click at [1043, 123] on input "text" at bounding box center [1184, 136] width 447 height 27
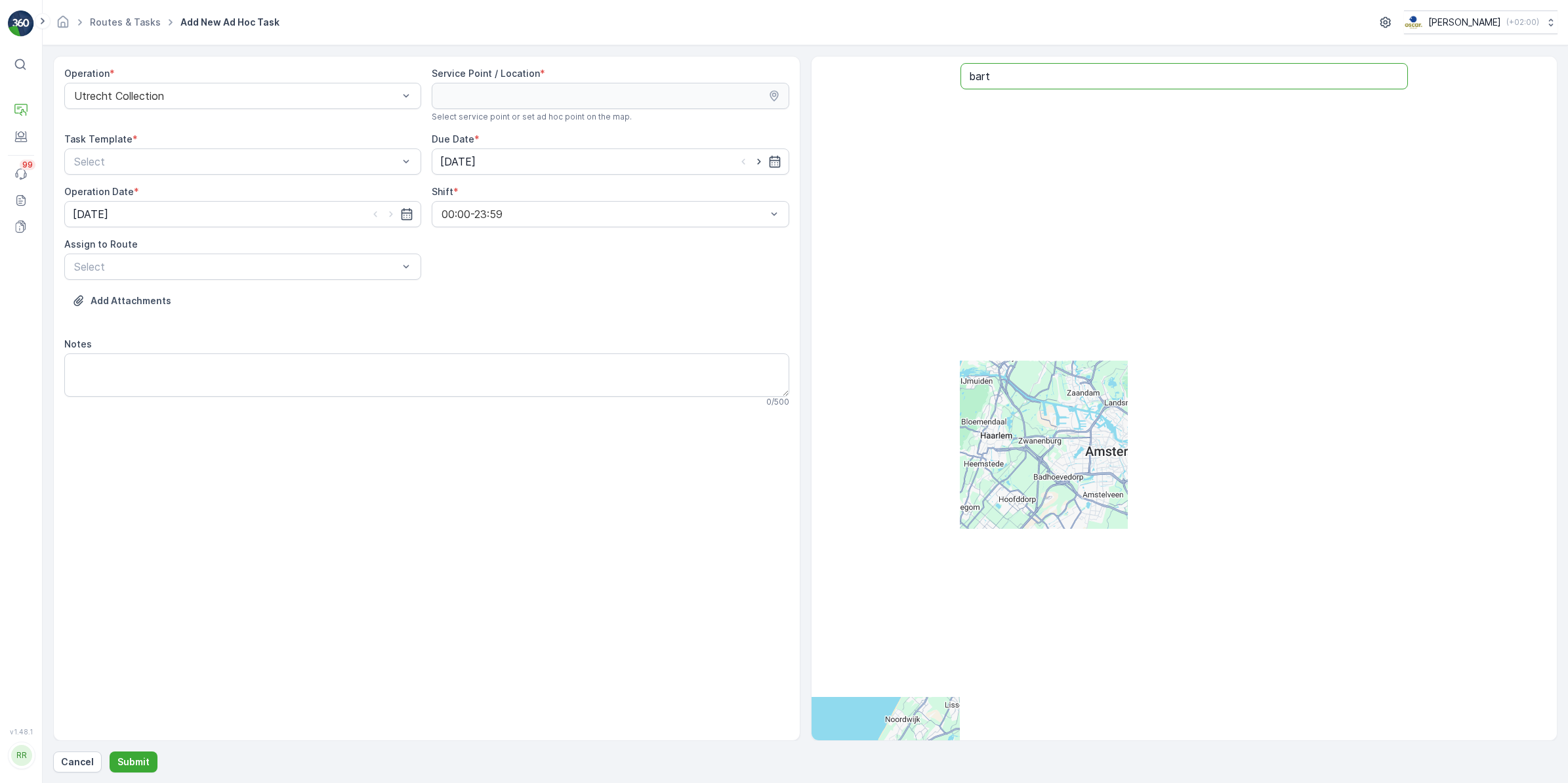
type input "bart"
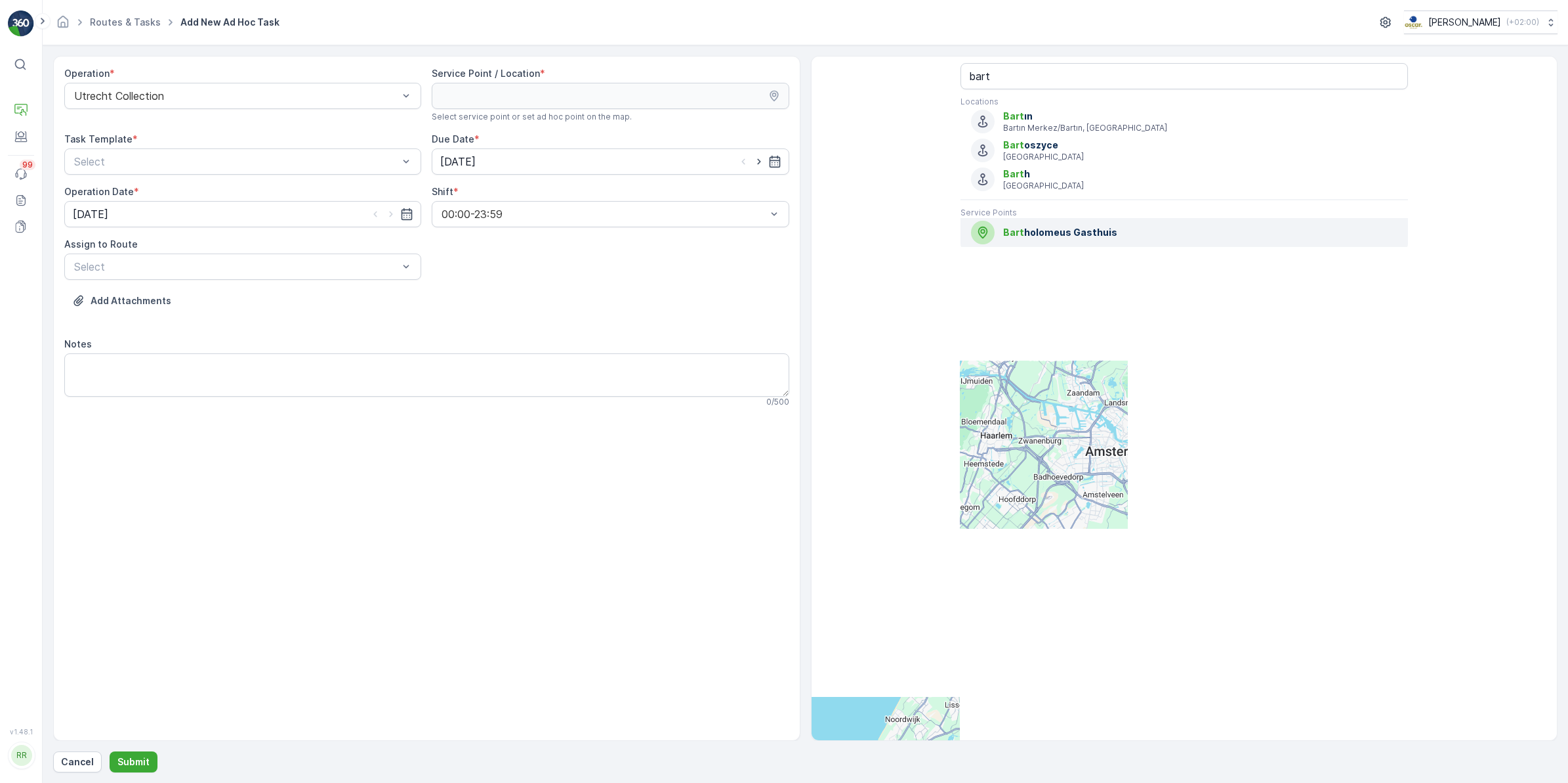
drag, startPoint x: 1047, startPoint y: 234, endPoint x: 1035, endPoint y: 234, distance: 12.0
click at [1048, 233] on span "Bart holomeus Gasthuis" at bounding box center [1200, 233] width 394 height 13
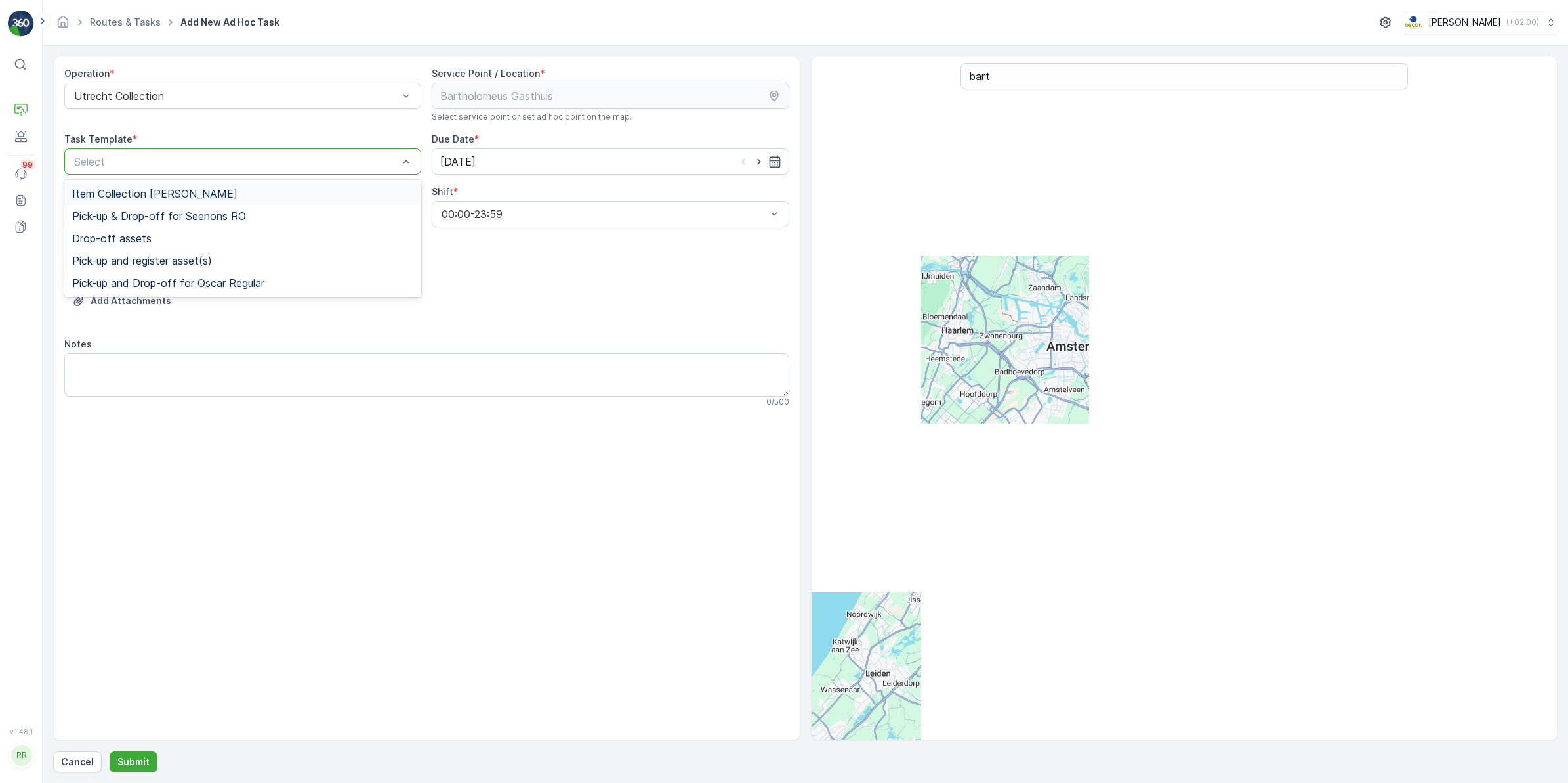
click at [275, 174] on div "Select" at bounding box center [243, 161] width 357 height 27
click at [202, 194] on span "Item Collection Oscar Regulier" at bounding box center [155, 193] width 165 height 12
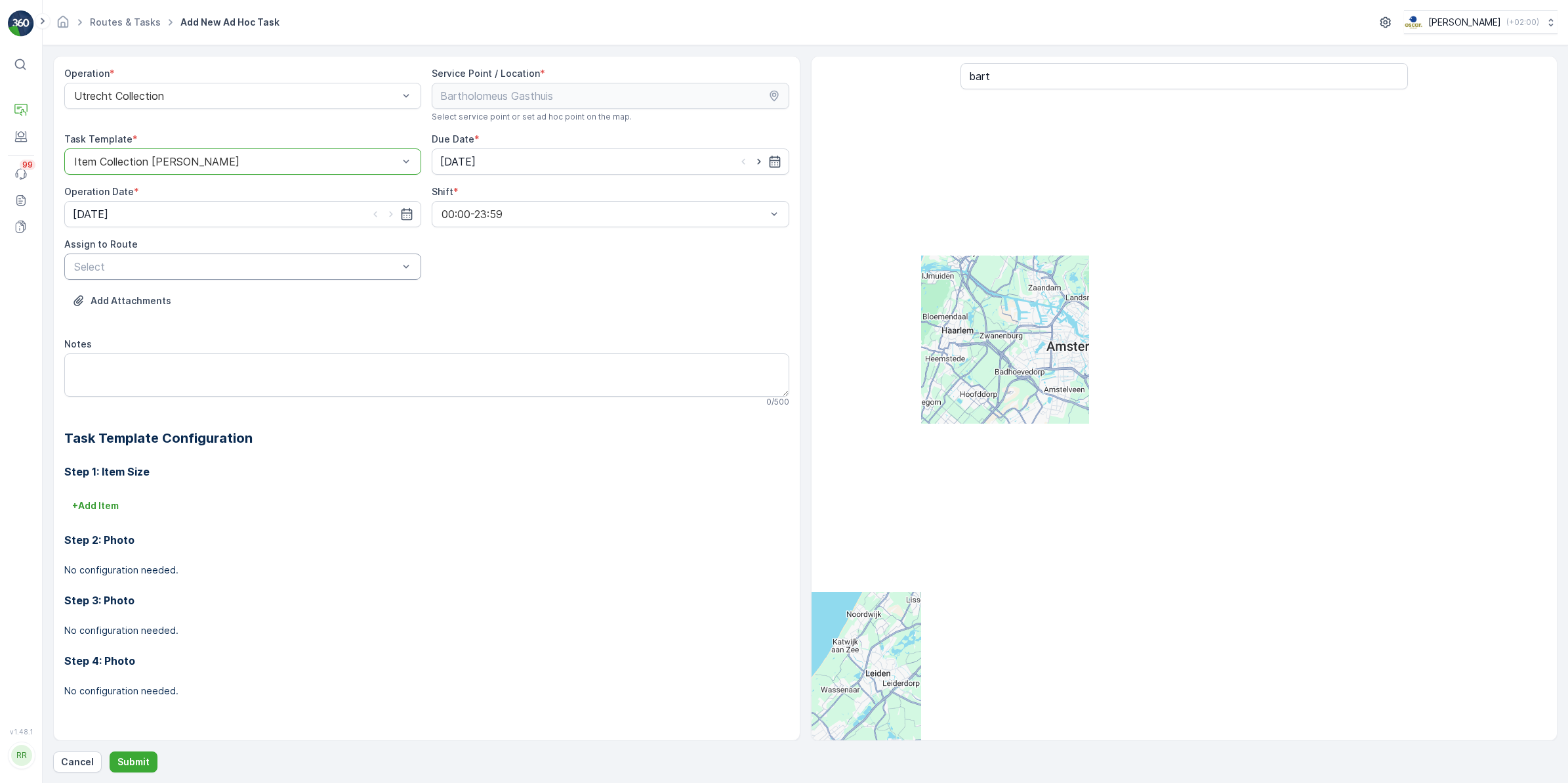
click at [267, 267] on div at bounding box center [236, 267] width 327 height 12
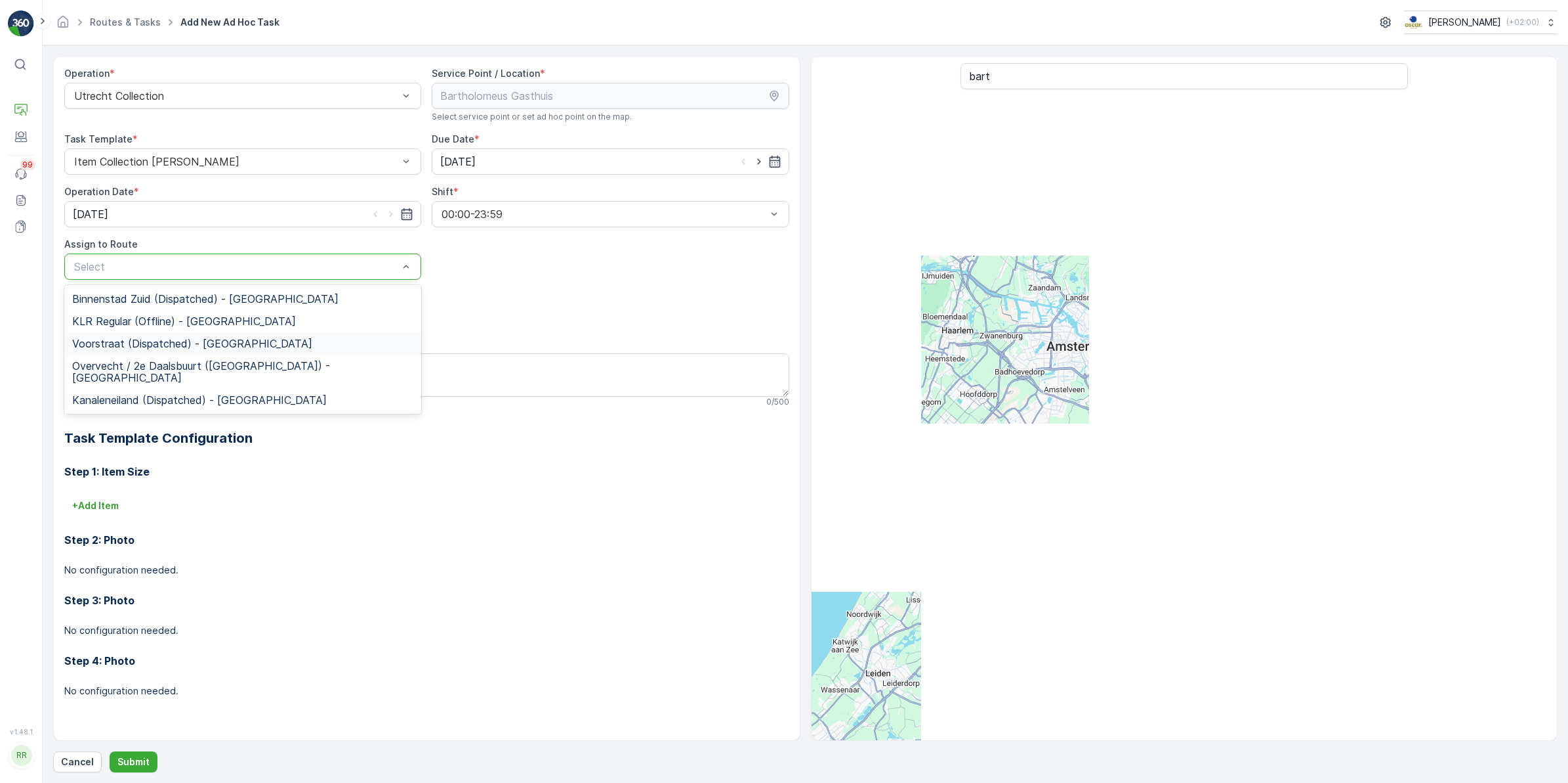
click at [132, 342] on span "Voorstraat (Dispatched) - Utrecht" at bounding box center [192, 343] width 240 height 12
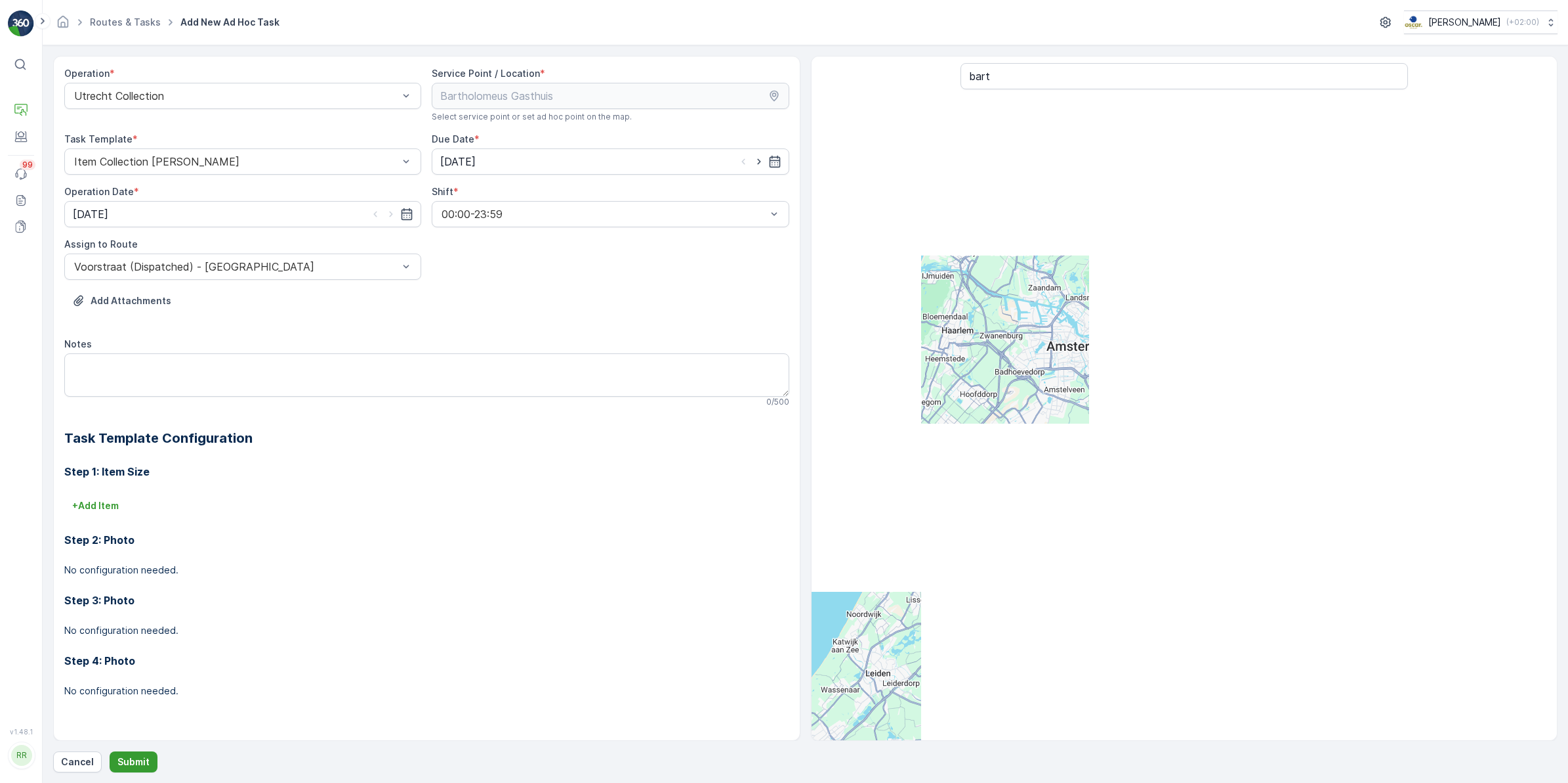
click at [140, 760] on p "Submit" at bounding box center [133, 762] width 32 height 13
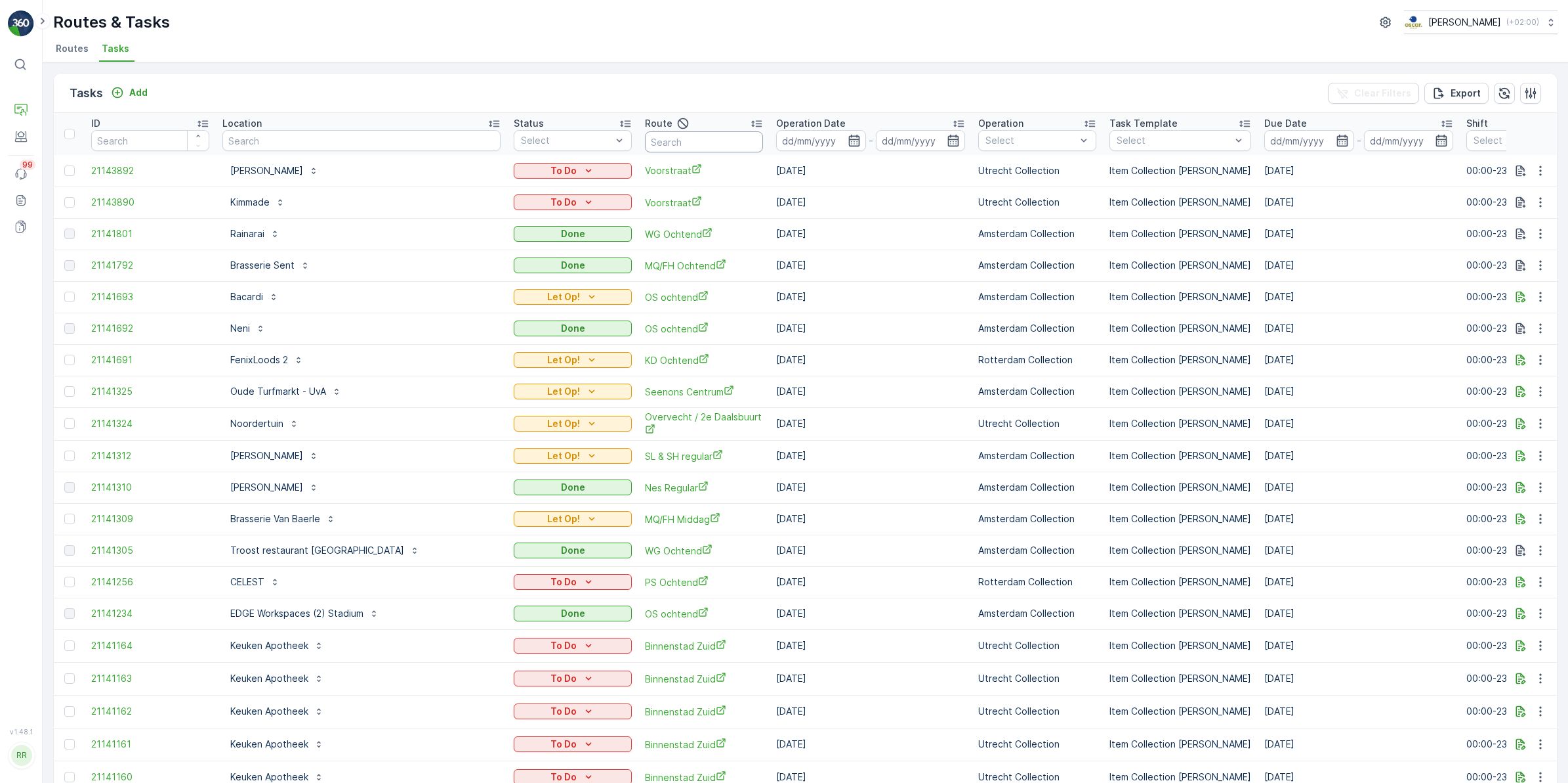
drag, startPoint x: 628, startPoint y: 145, endPoint x: 627, endPoint y: 153, distance: 8.1
click at [645, 145] on input "text" at bounding box center [704, 142] width 118 height 21
type input "sl"
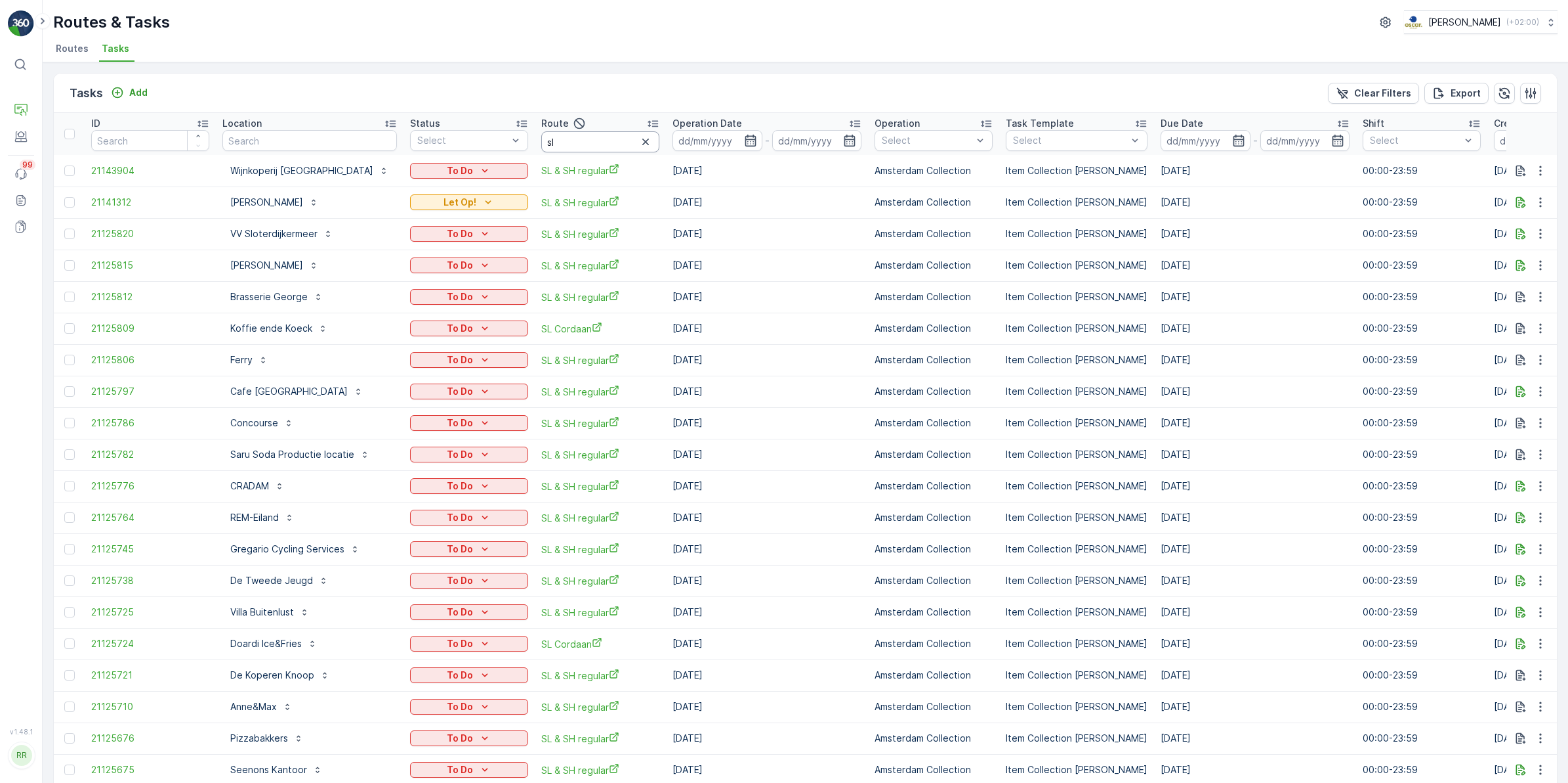
click at [615, 140] on input "sl" at bounding box center [600, 142] width 118 height 21
type input "slsh"
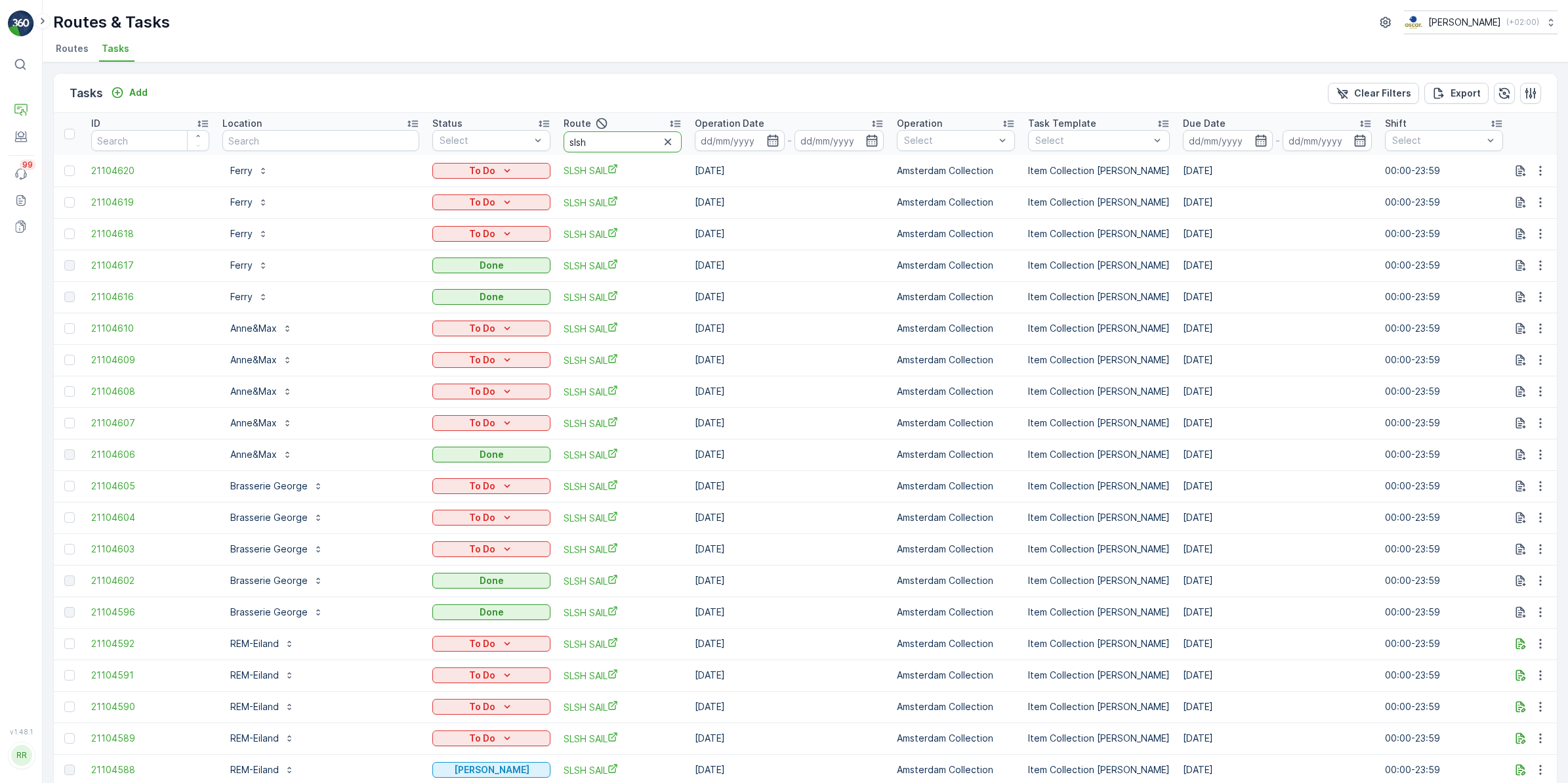
click at [594, 142] on input "slsh" at bounding box center [623, 142] width 118 height 21
type input "slsh sail"
click at [766, 142] on icon "button" at bounding box center [773, 141] width 13 height 13
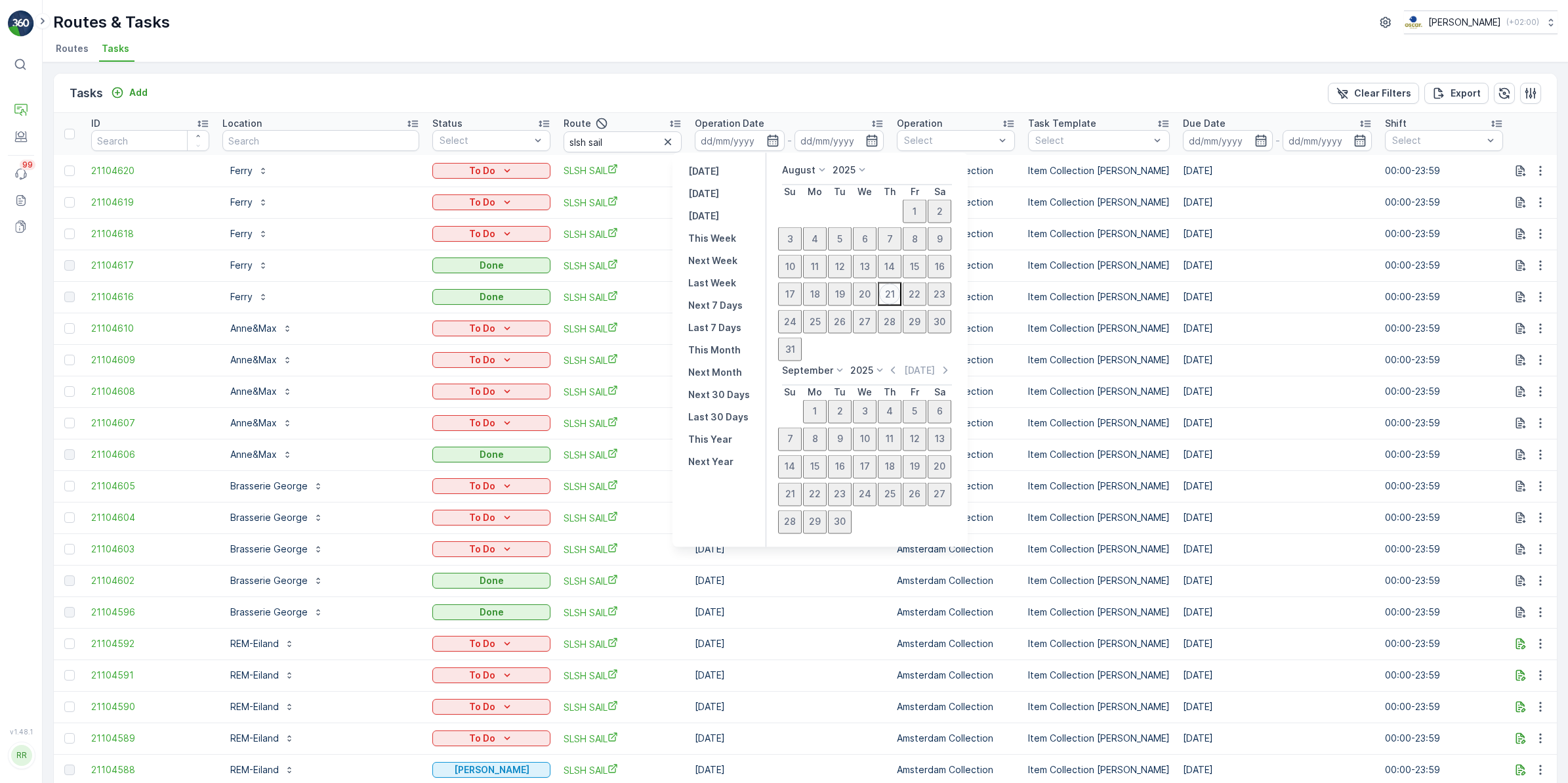
click at [879, 302] on div "21" at bounding box center [889, 293] width 21 height 21
type input "[DATE]"
click at [879, 302] on div "21" at bounding box center [889, 293] width 21 height 21
type input "[DATE]"
click at [879, 302] on div "21" at bounding box center [889, 293] width 21 height 21
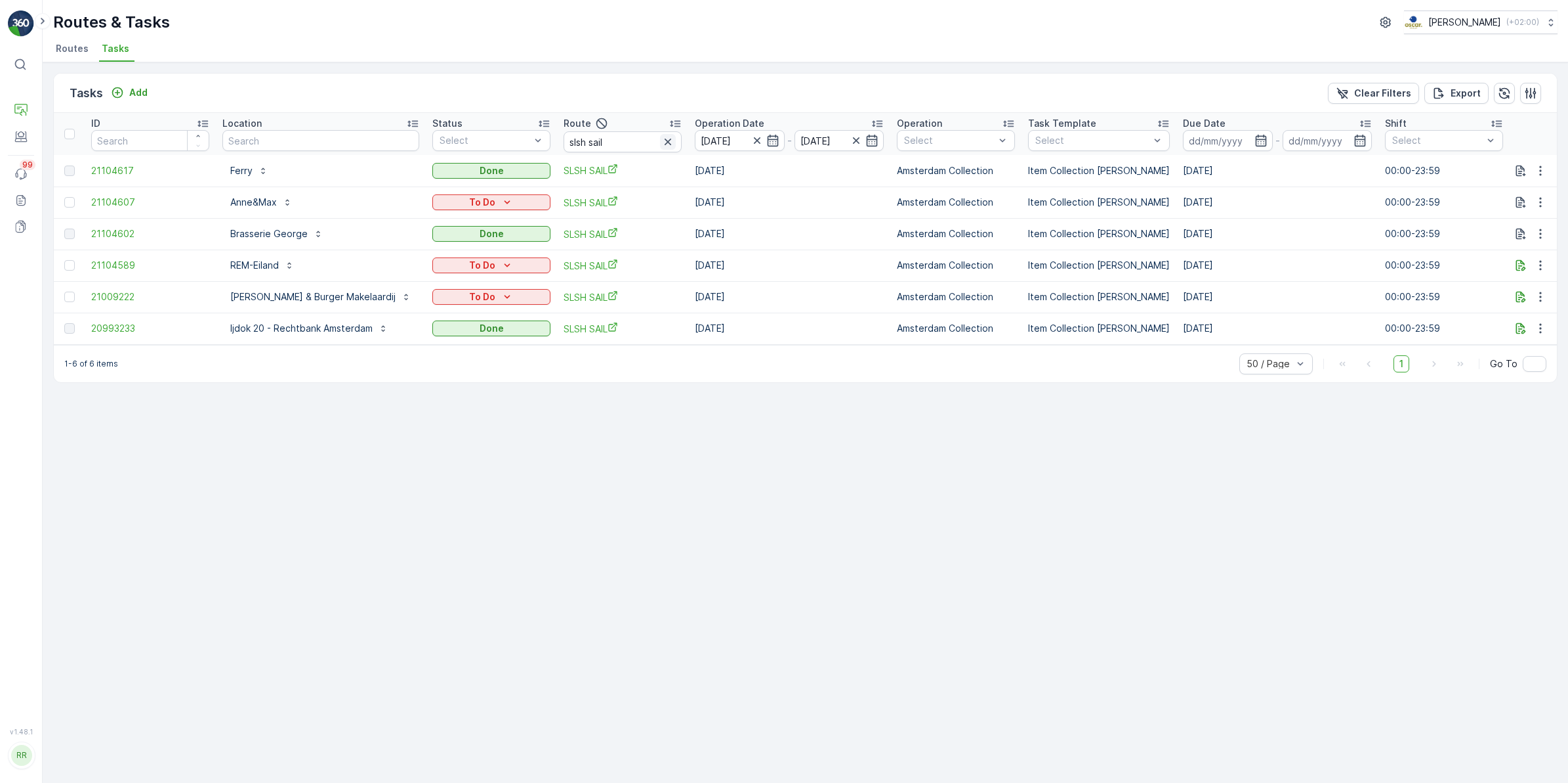
click at [661, 143] on icon "button" at bounding box center [668, 142] width 13 height 13
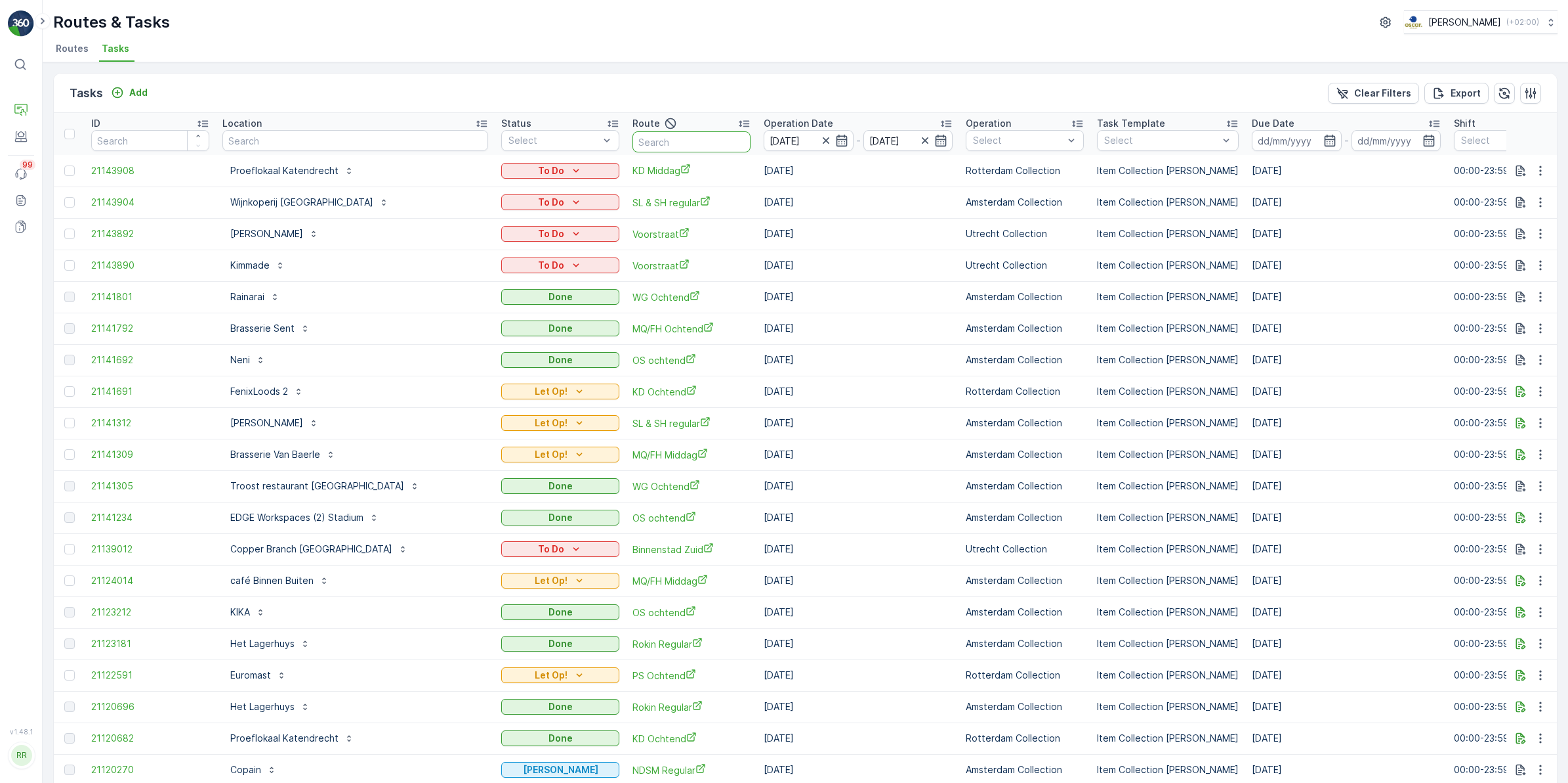
click at [633, 142] on input "text" at bounding box center [692, 142] width 118 height 21
type input "sl"
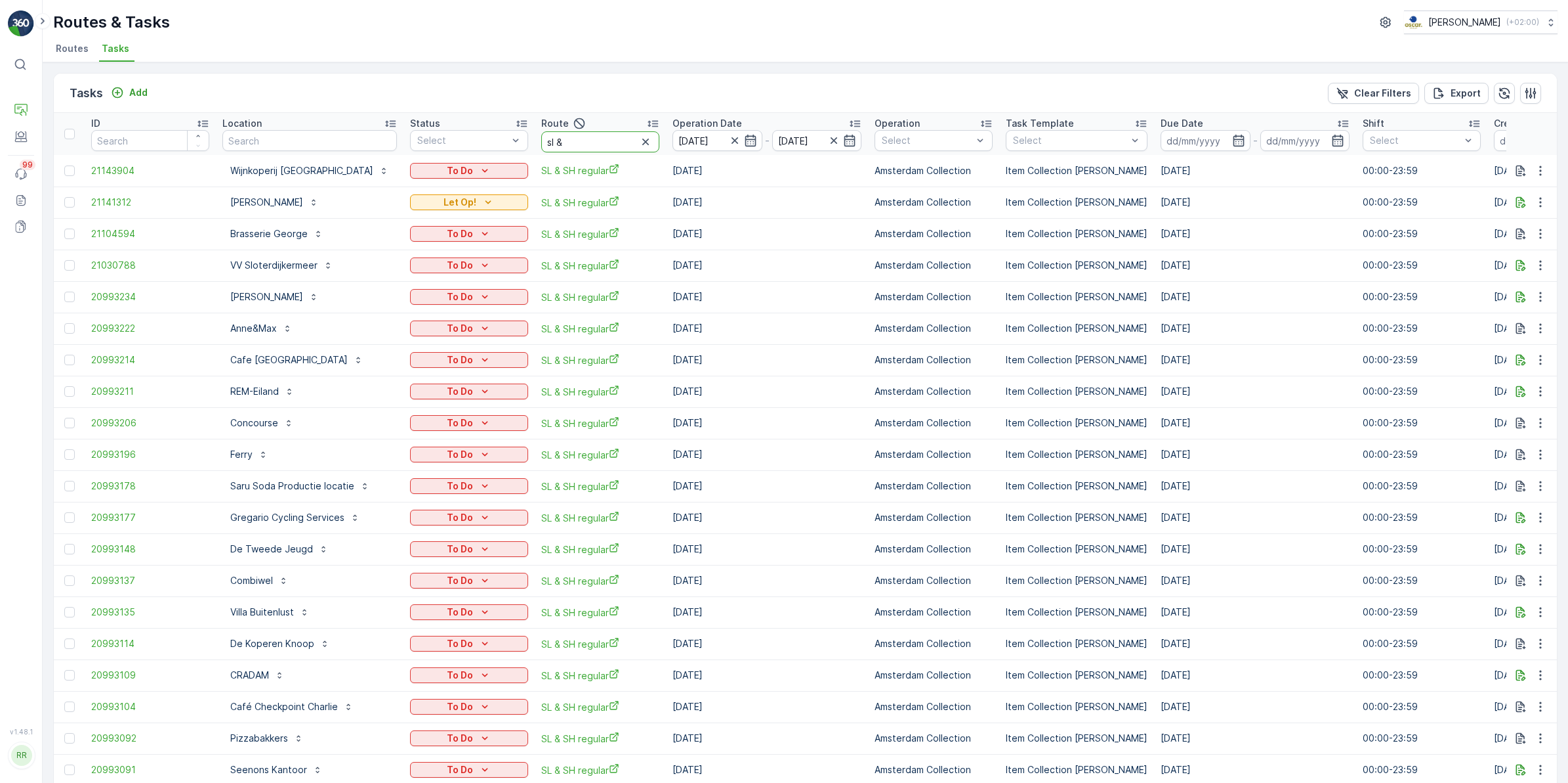
click at [570, 142] on input "sl &" at bounding box center [600, 142] width 118 height 21
type input "sl & s"
click at [562, 140] on input "sl & s" at bounding box center [600, 142] width 118 height 21
type input "sl & sh"
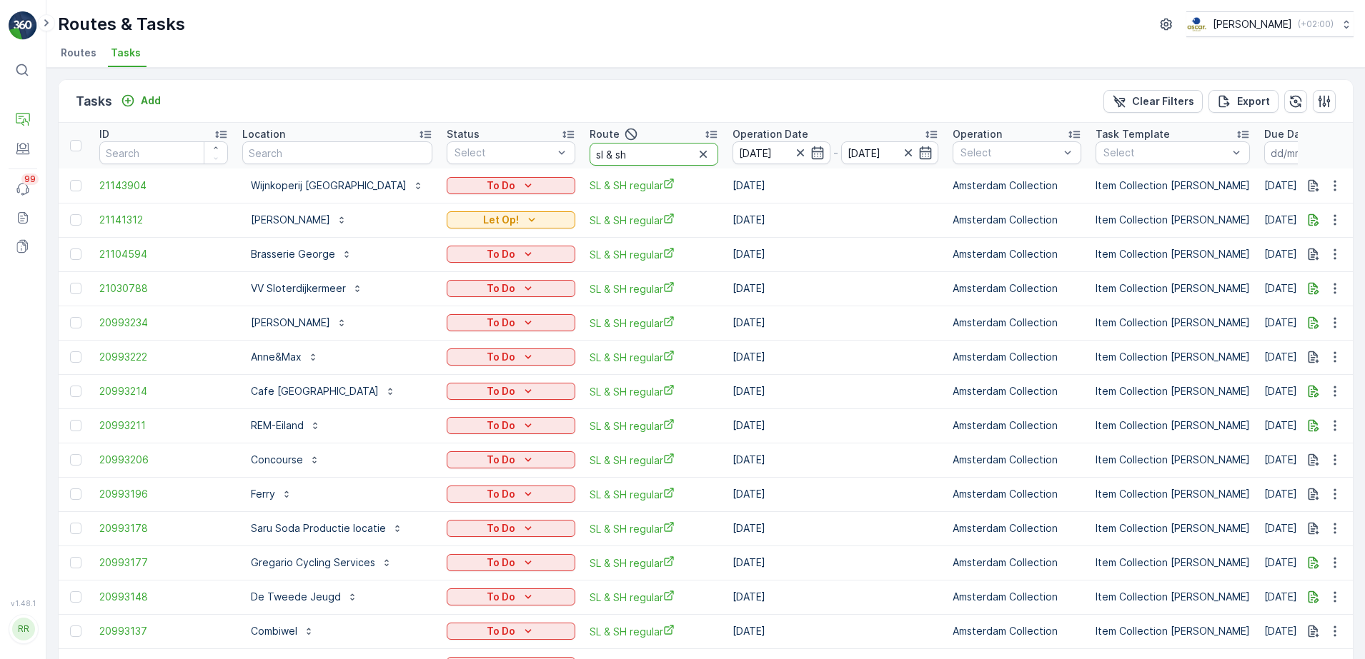
drag, startPoint x: 635, startPoint y: 159, endPoint x: 479, endPoint y: 167, distance: 156.7
click at [479, 167] on tr "ID Location Status Select Route sl & sh Operation Date 21.08.2025 - 21.08.2025 …" at bounding box center [1191, 146] width 2265 height 46
type input "seenons"
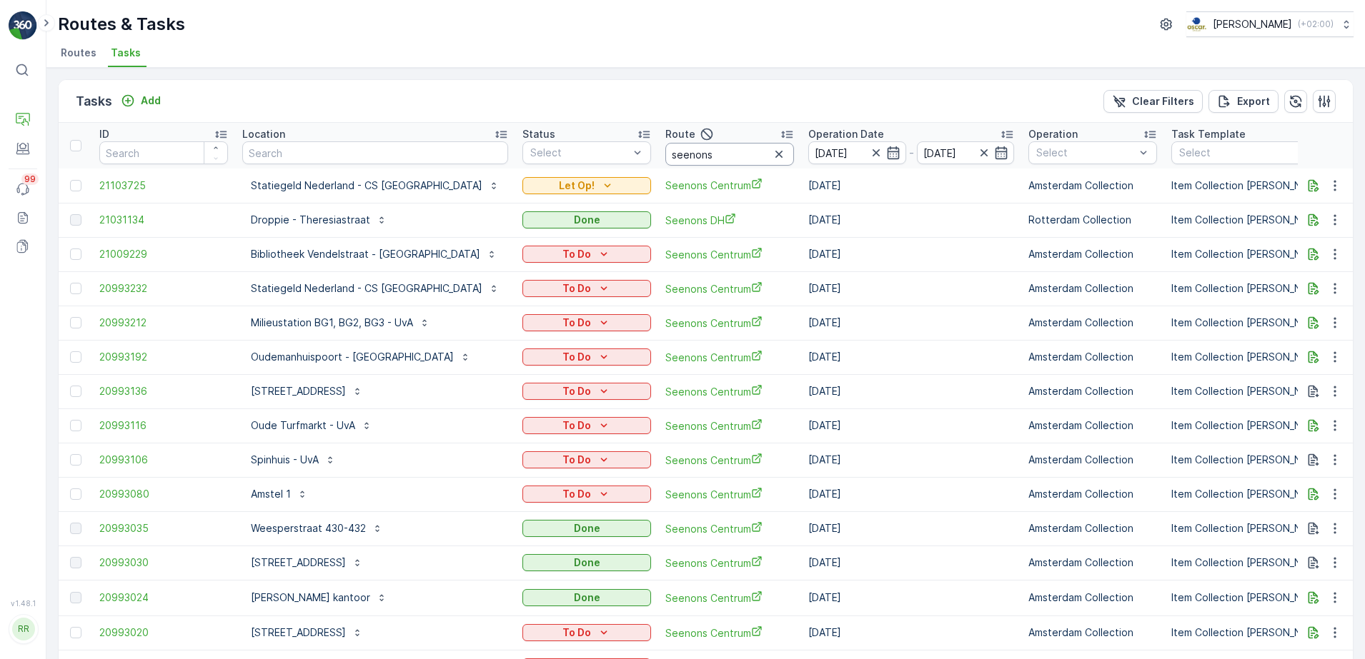
click at [668, 164] on input "seenons" at bounding box center [729, 154] width 129 height 23
type input "seenons ce"
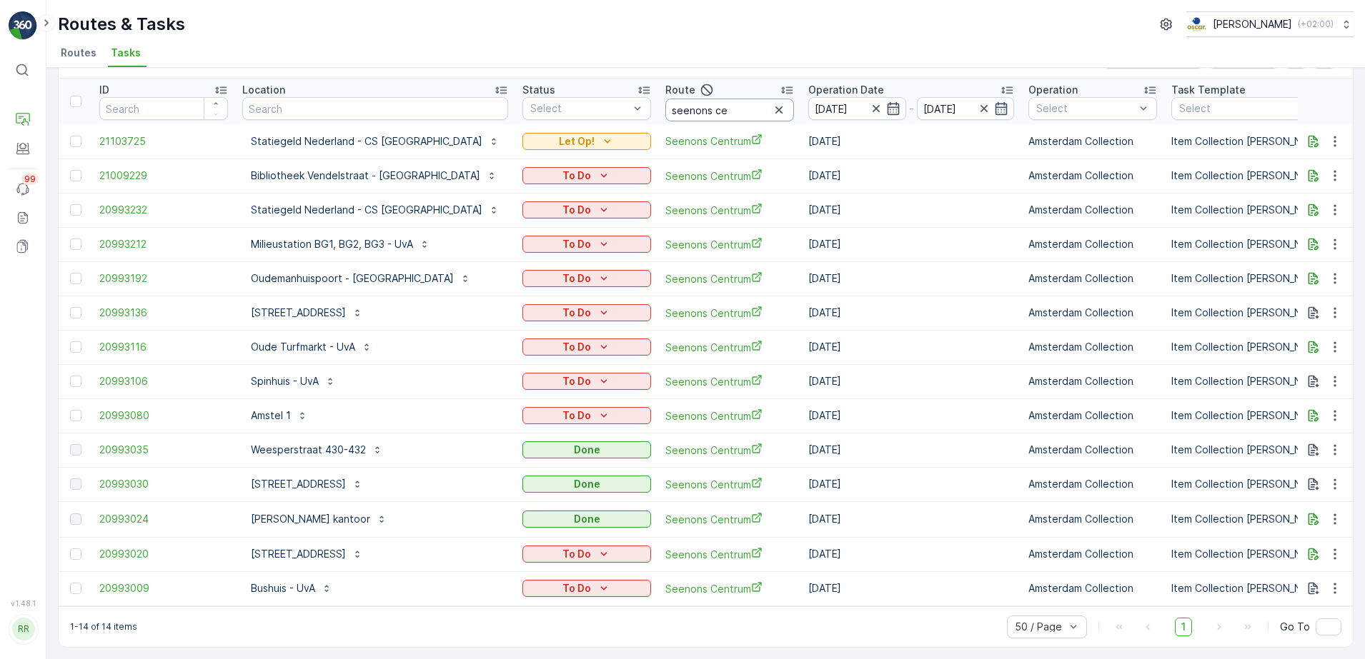
scroll to position [51, 0]
click at [293, 271] on p "Oudemanhuispoort - UvA" at bounding box center [352, 278] width 203 height 14
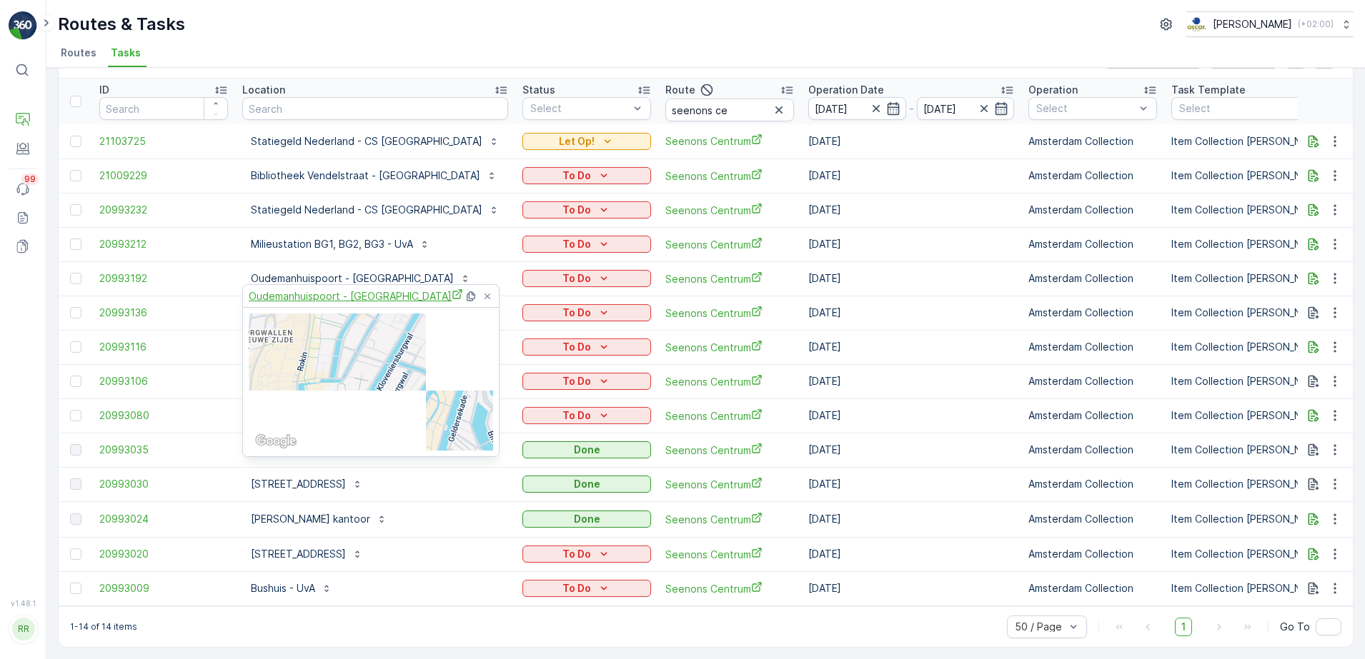
click at [326, 294] on span "Oudemanhuispoort - UvA" at bounding box center [356, 296] width 214 height 15
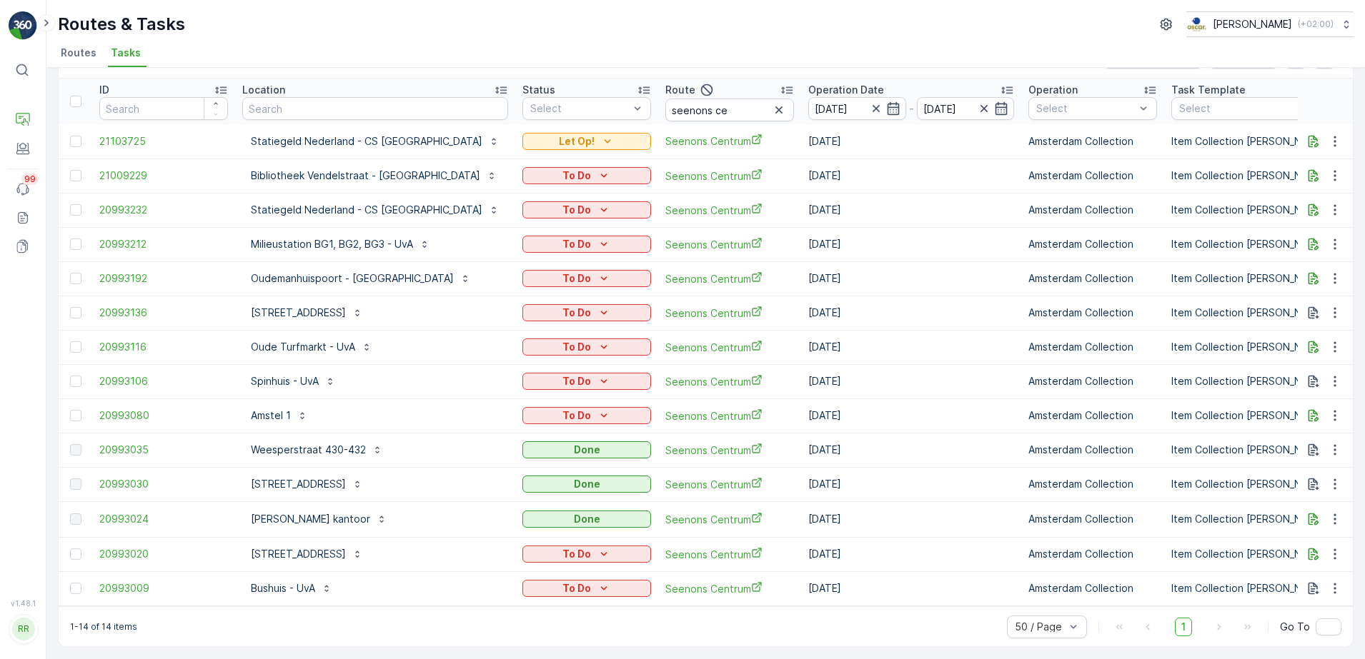
click at [468, 44] on ul "Routes Tasks" at bounding box center [700, 55] width 1284 height 24
click at [560, 409] on div "To Do" at bounding box center [586, 416] width 117 height 14
click at [502, 469] on span "Done" at bounding box center [493, 470] width 26 height 14
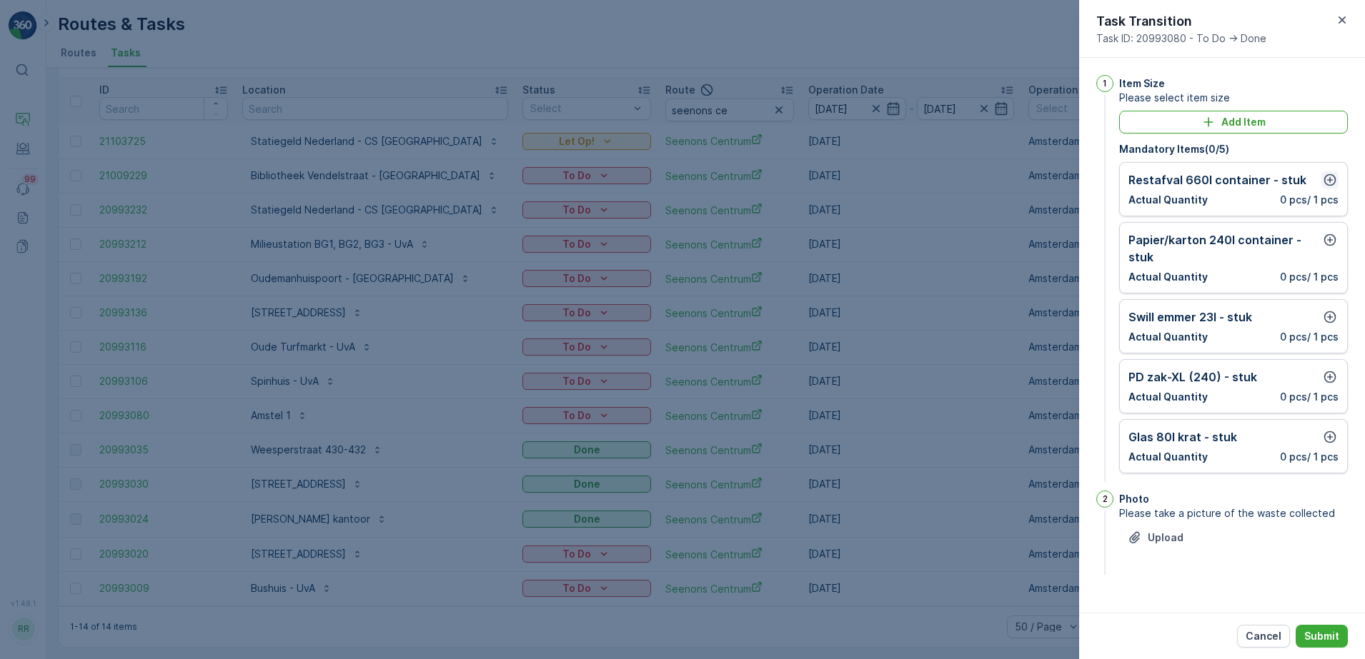
click at [1330, 181] on icon "button" at bounding box center [1329, 180] width 14 height 14
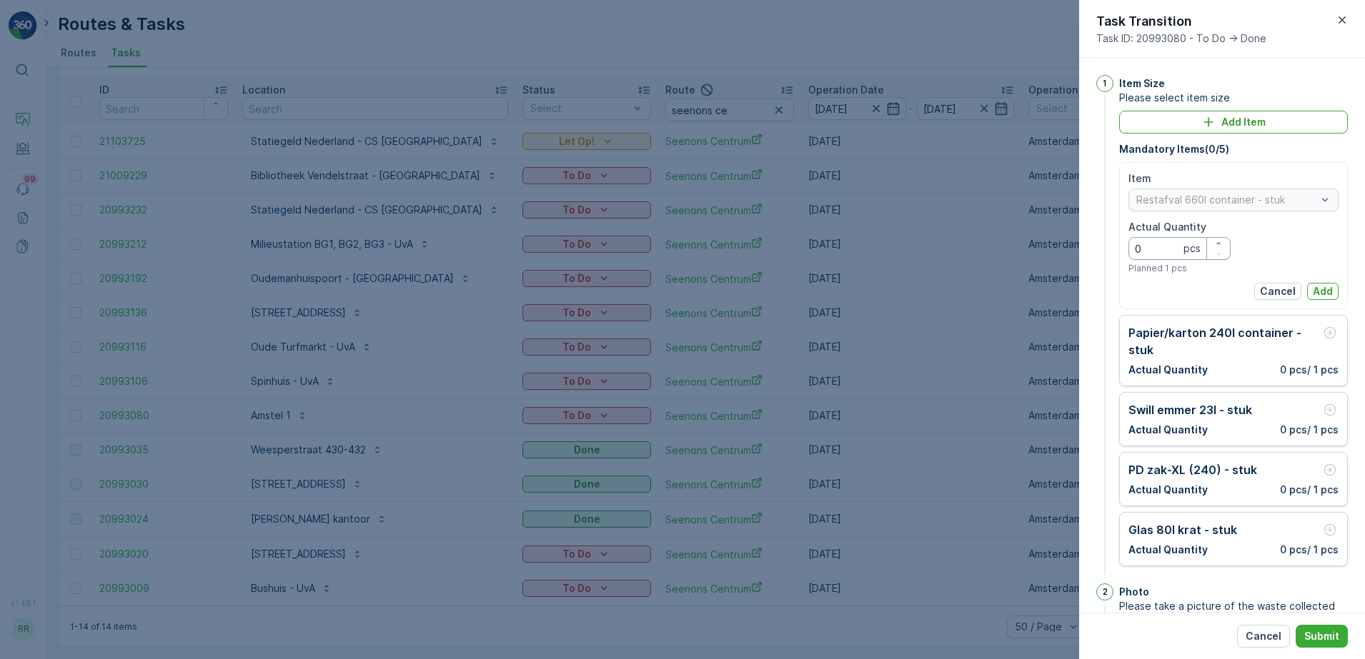
click at [1173, 247] on Quantity "0" at bounding box center [1179, 248] width 102 height 23
type Quantity "2"
click at [1266, 234] on div "Item Restafval 660l container - stuk Actual Quantity pcs Planned 1 pcs" at bounding box center [1233, 222] width 210 height 103
click at [1277, 291] on p "Cancel" at bounding box center [1278, 291] width 36 height 14
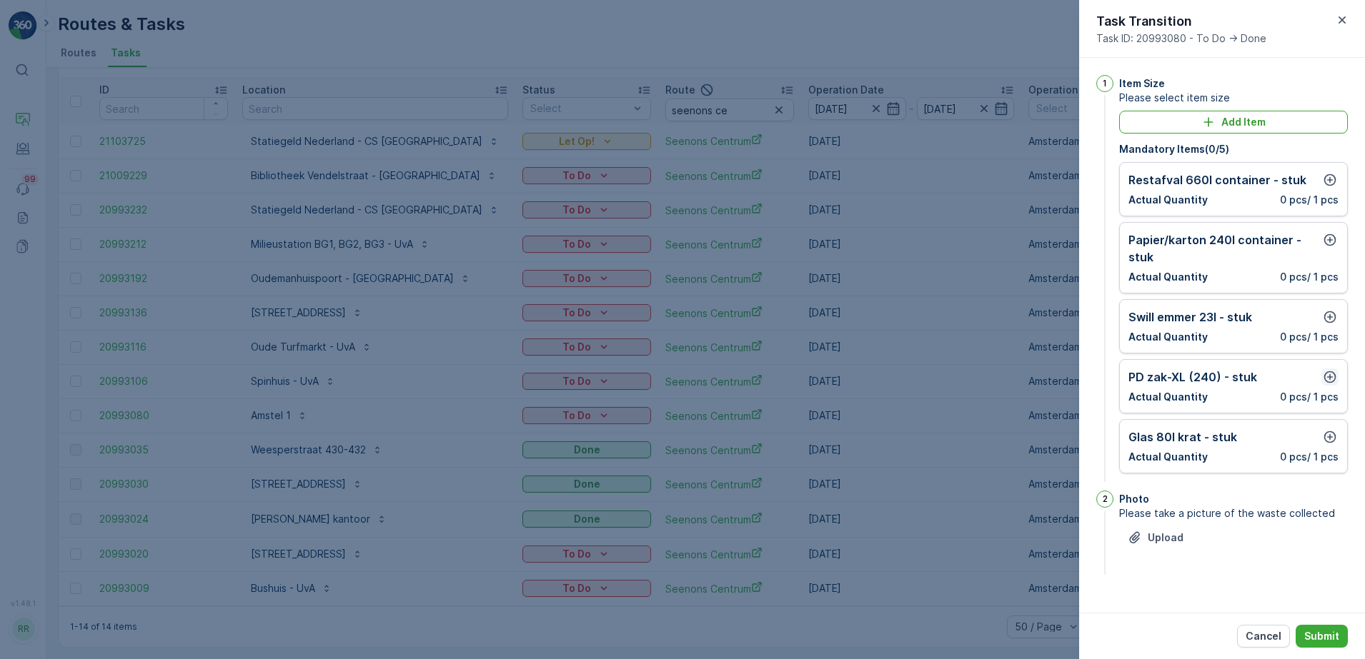
click at [1327, 374] on icon "button" at bounding box center [1329, 377] width 14 height 14
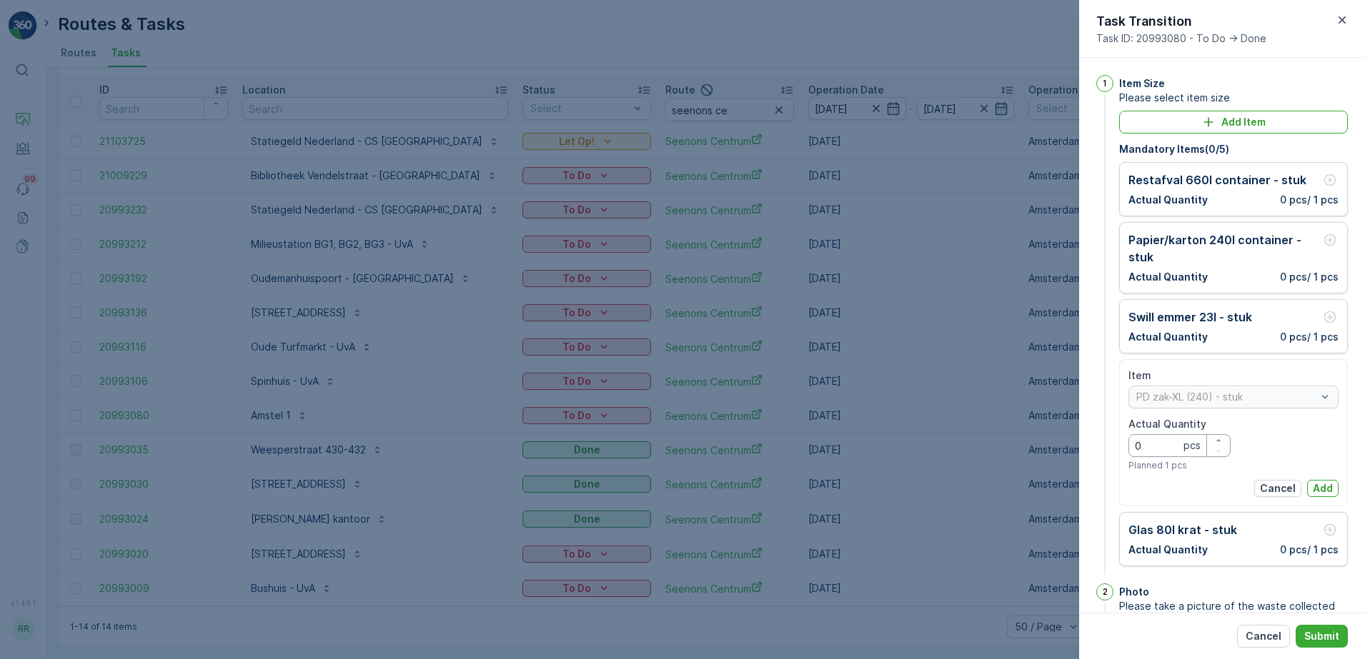
click at [1160, 442] on Quantity "0" at bounding box center [1179, 445] width 102 height 23
type Quantity "1"
click at [1315, 489] on p "Add" at bounding box center [1322, 489] width 20 height 14
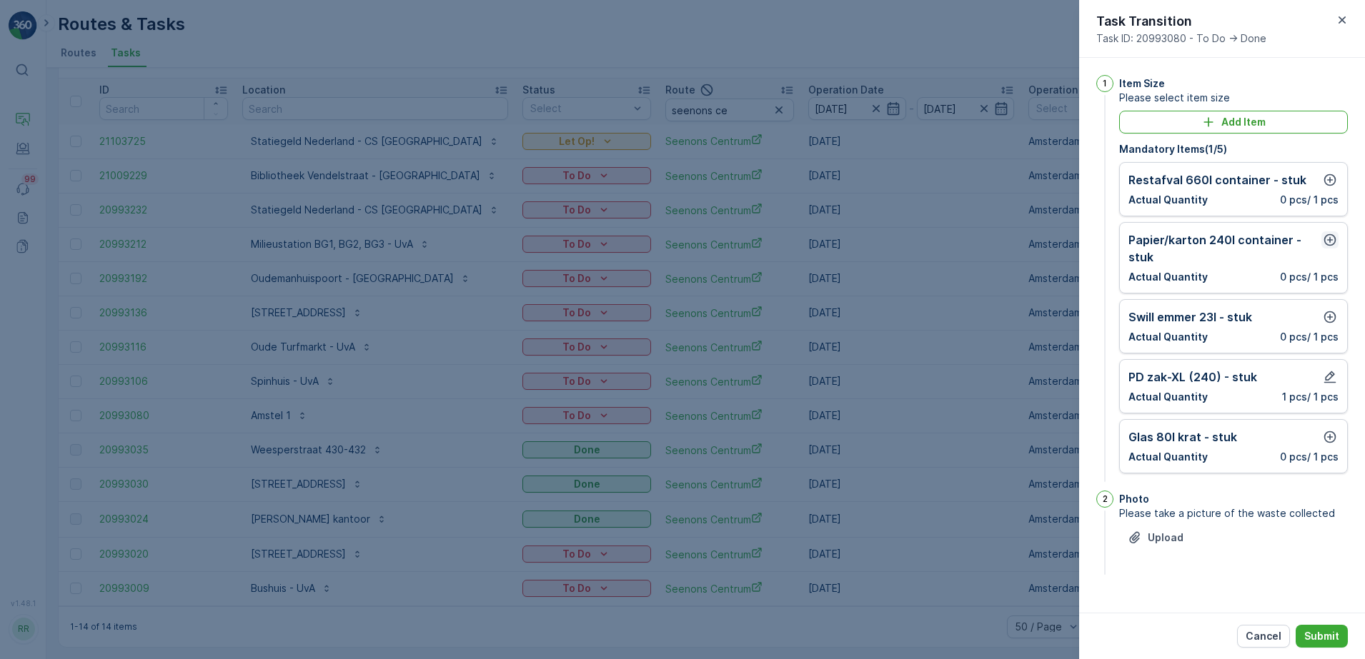
click at [1332, 239] on icon "button" at bounding box center [1329, 240] width 14 height 14
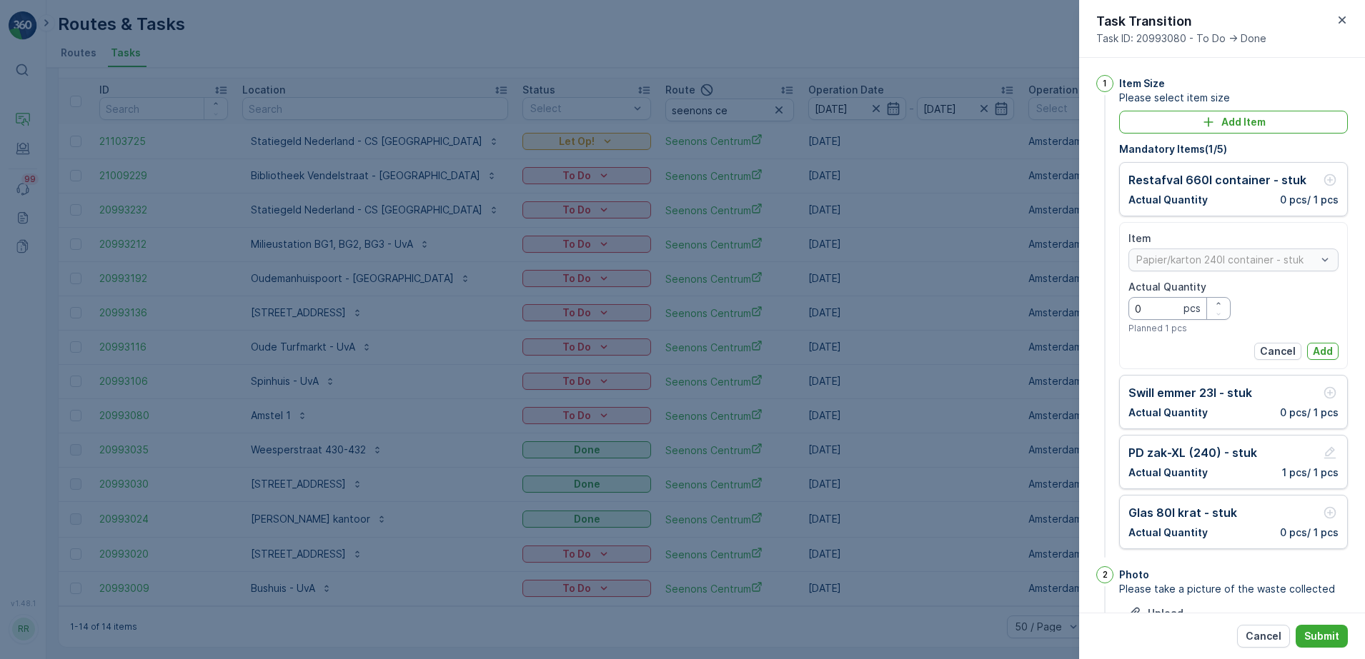
click at [1164, 310] on Quantity "0" at bounding box center [1179, 308] width 102 height 23
type Quantity "2"
click at [1313, 346] on p "Add" at bounding box center [1322, 351] width 20 height 14
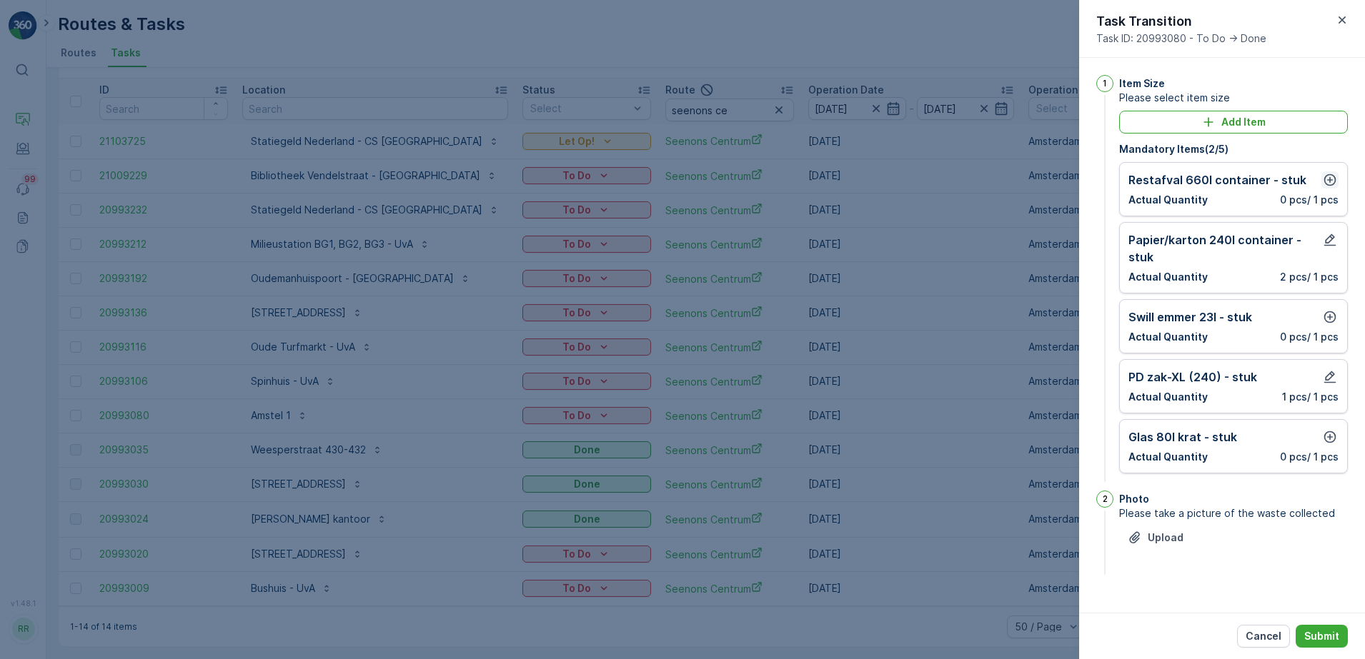
click at [1335, 180] on icon "button" at bounding box center [1330, 180] width 12 height 12
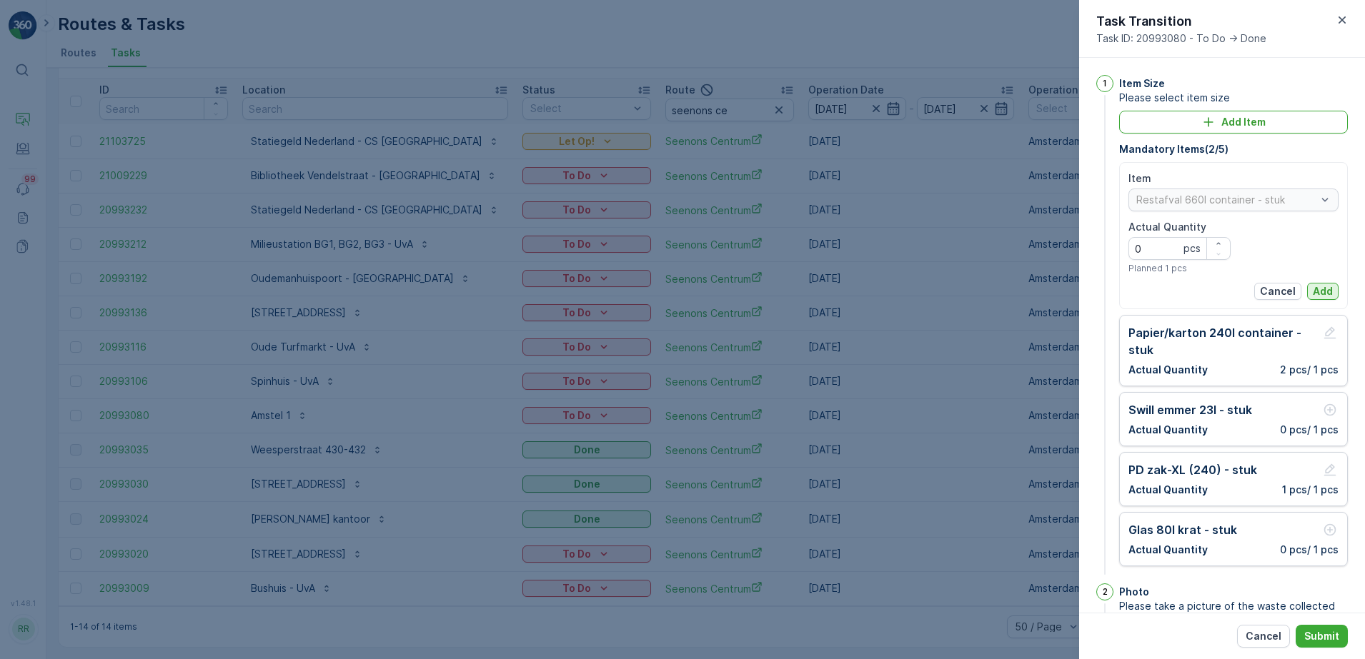
click at [1320, 296] on p "Add" at bounding box center [1322, 291] width 20 height 14
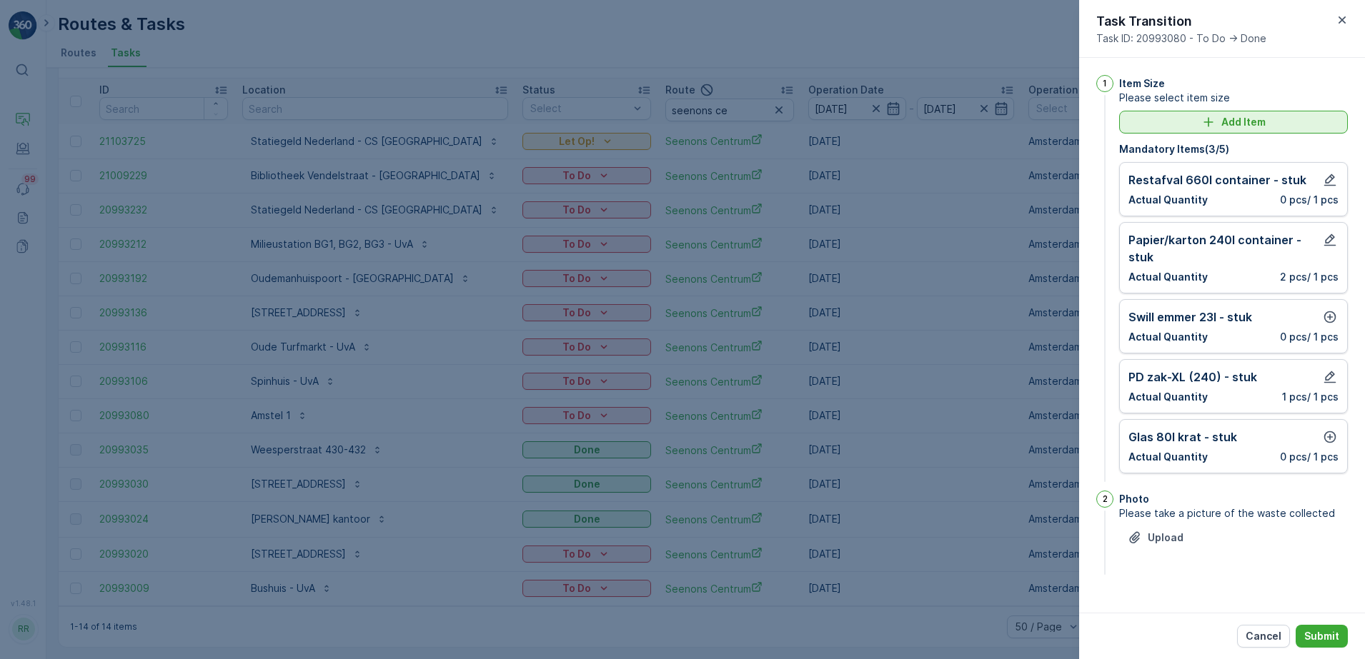
click at [1263, 119] on p "Add Item" at bounding box center [1243, 122] width 44 height 14
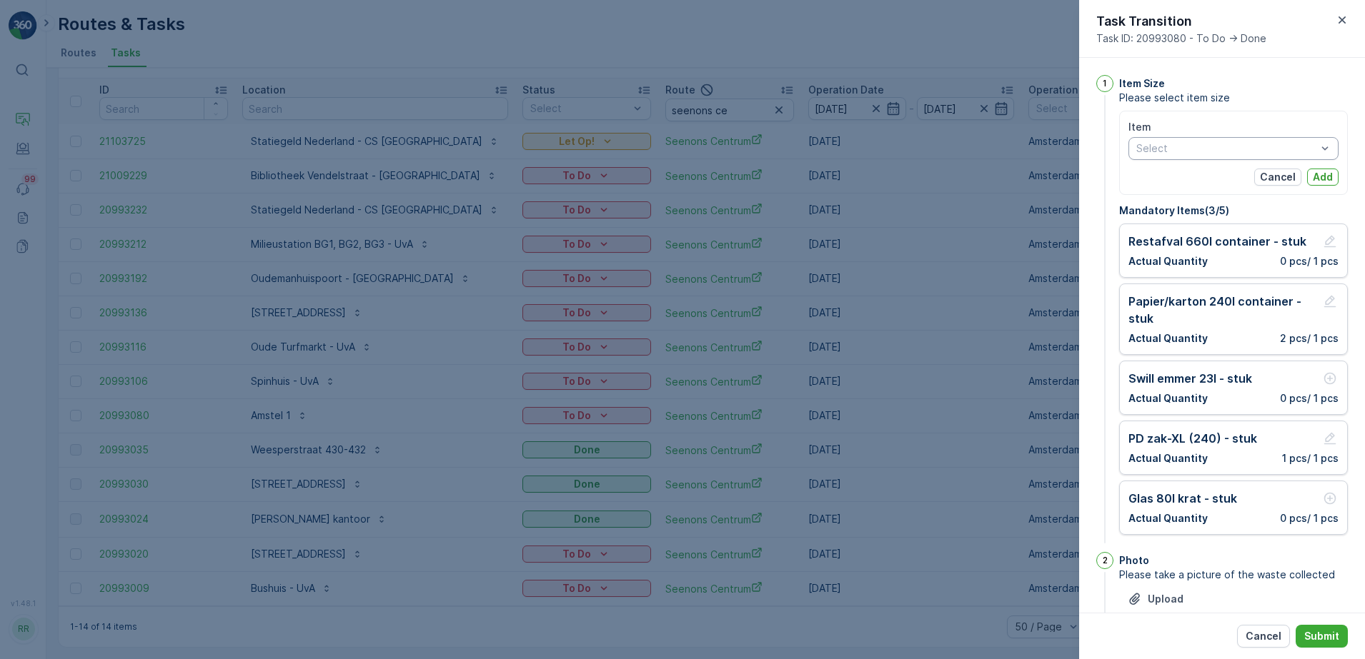
click at [1227, 152] on div at bounding box center [1226, 148] width 183 height 11
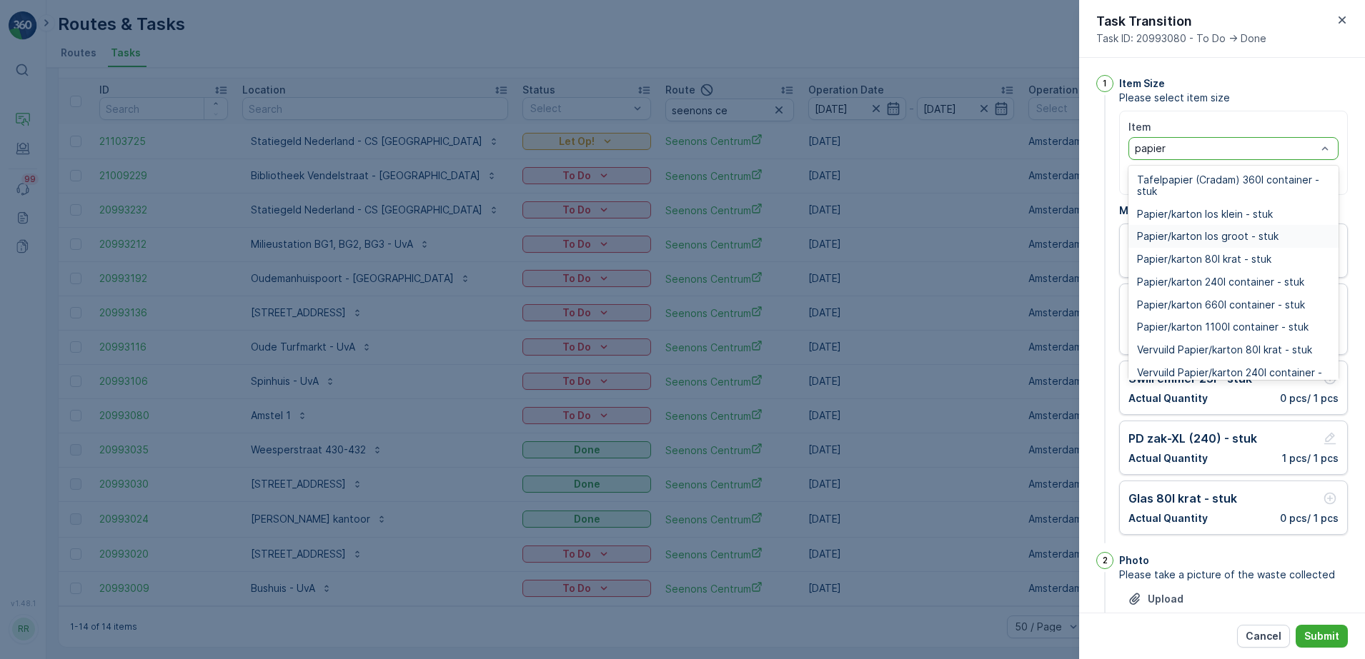
type input "papier"
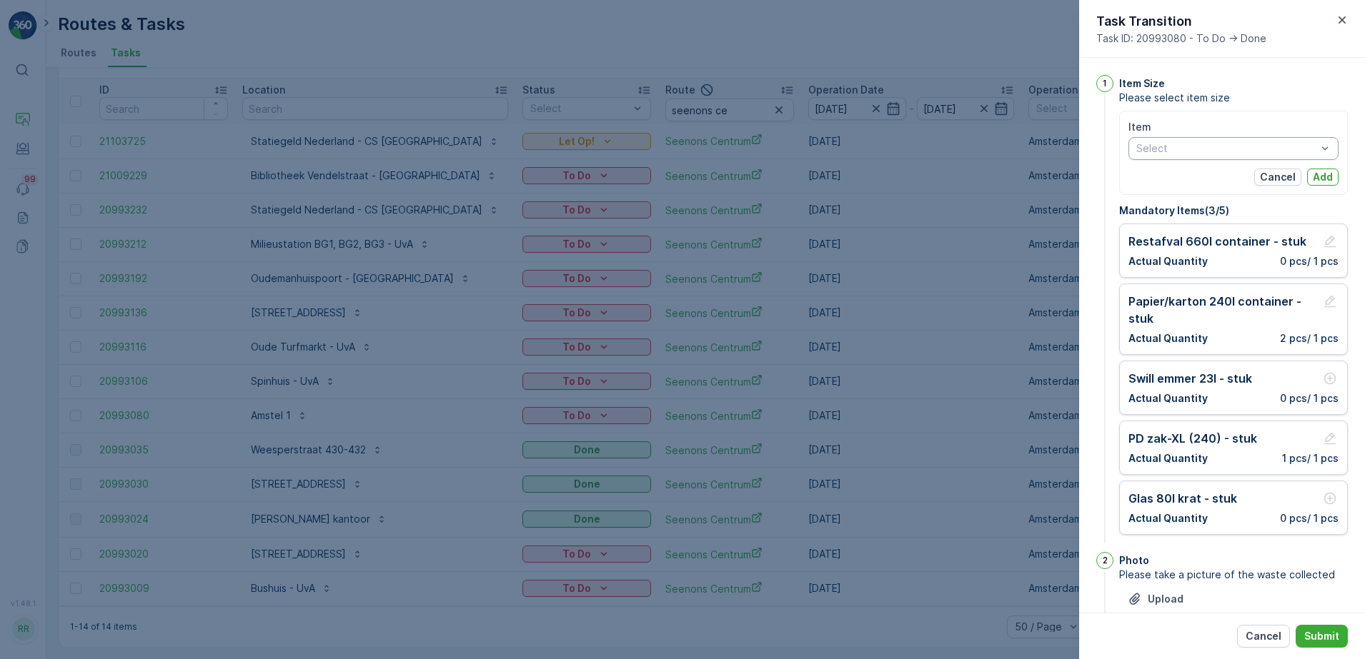
click at [1272, 139] on div "Select" at bounding box center [1233, 148] width 210 height 23
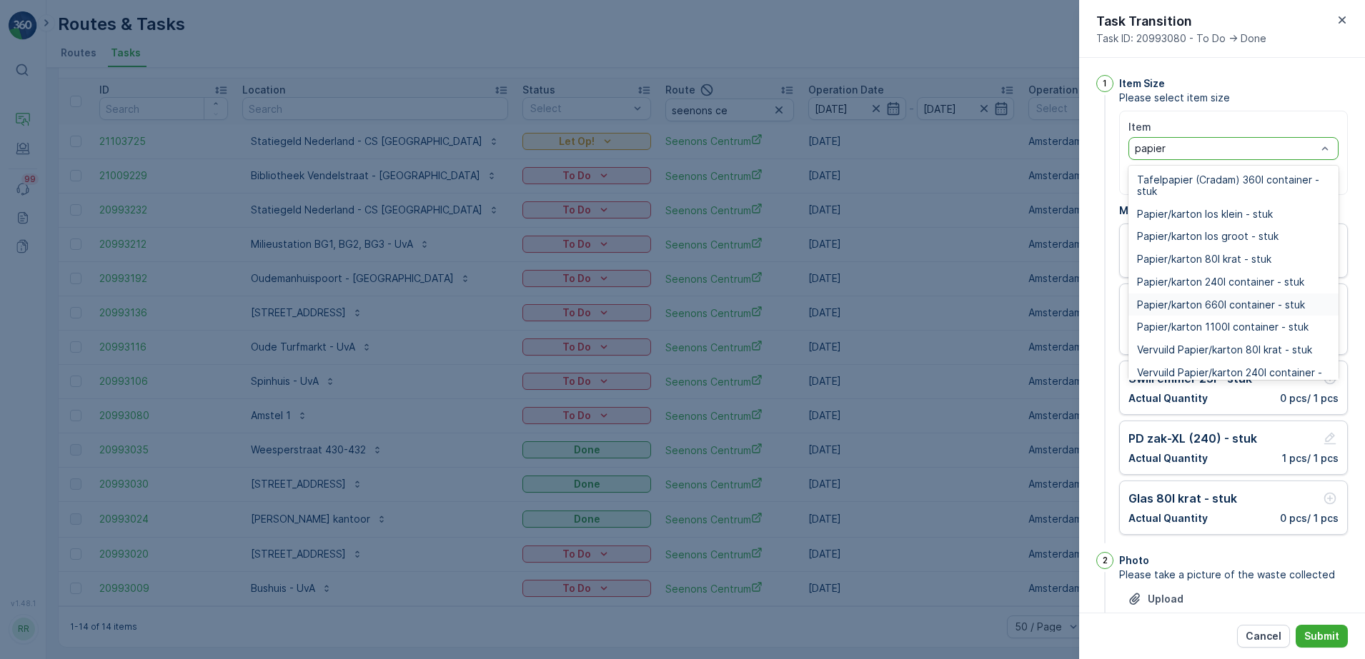
type input "papier"
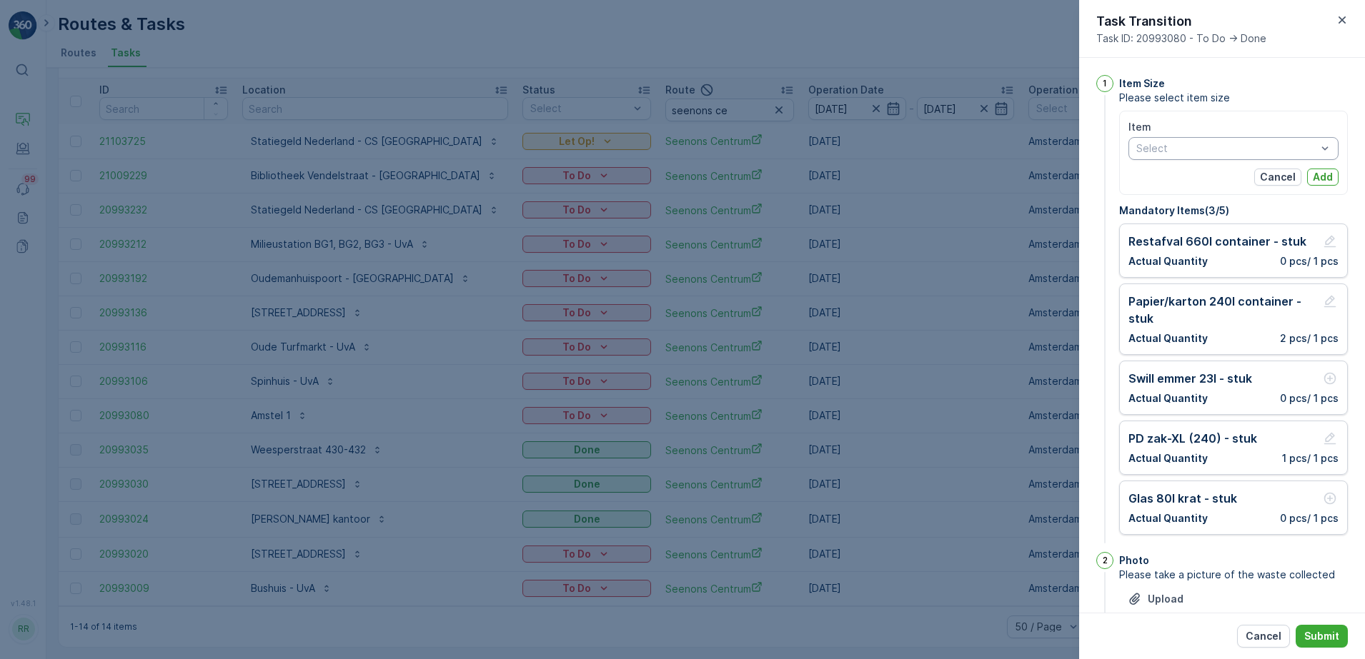
click at [1257, 146] on div at bounding box center [1226, 148] width 183 height 11
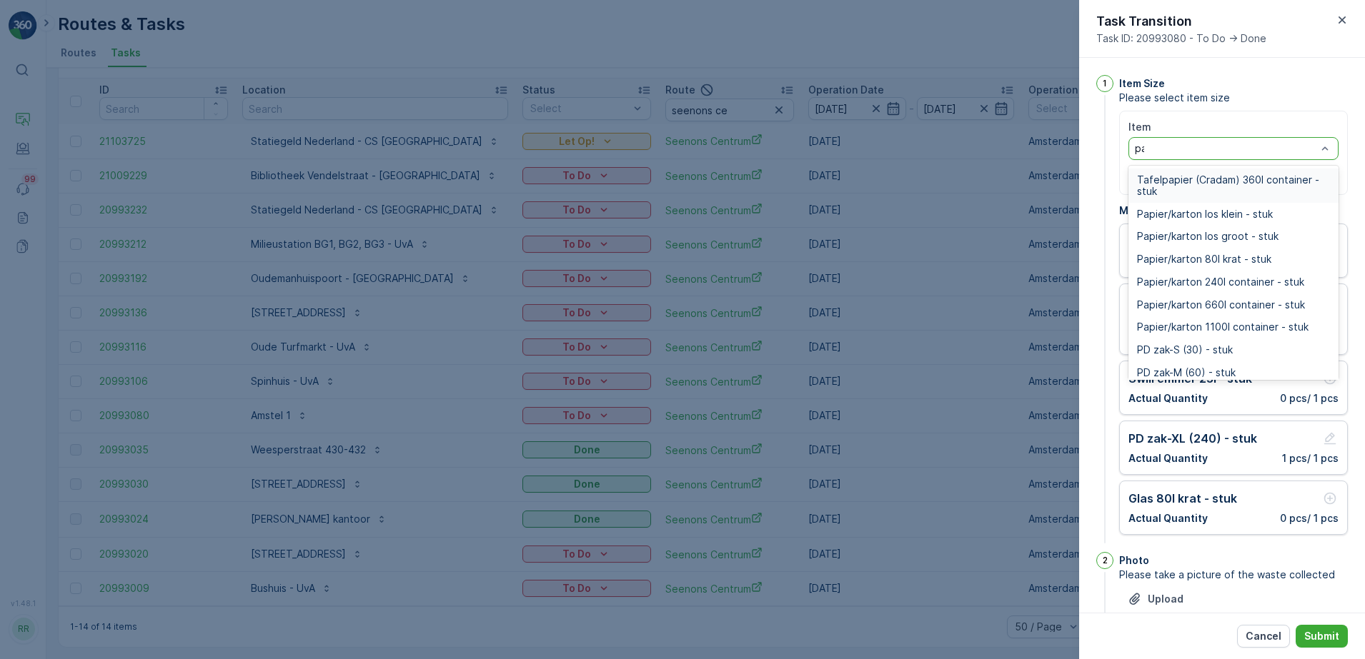
type input "pap"
click at [1242, 306] on span "Papier/karton 660l container - stuk" at bounding box center [1221, 304] width 168 height 11
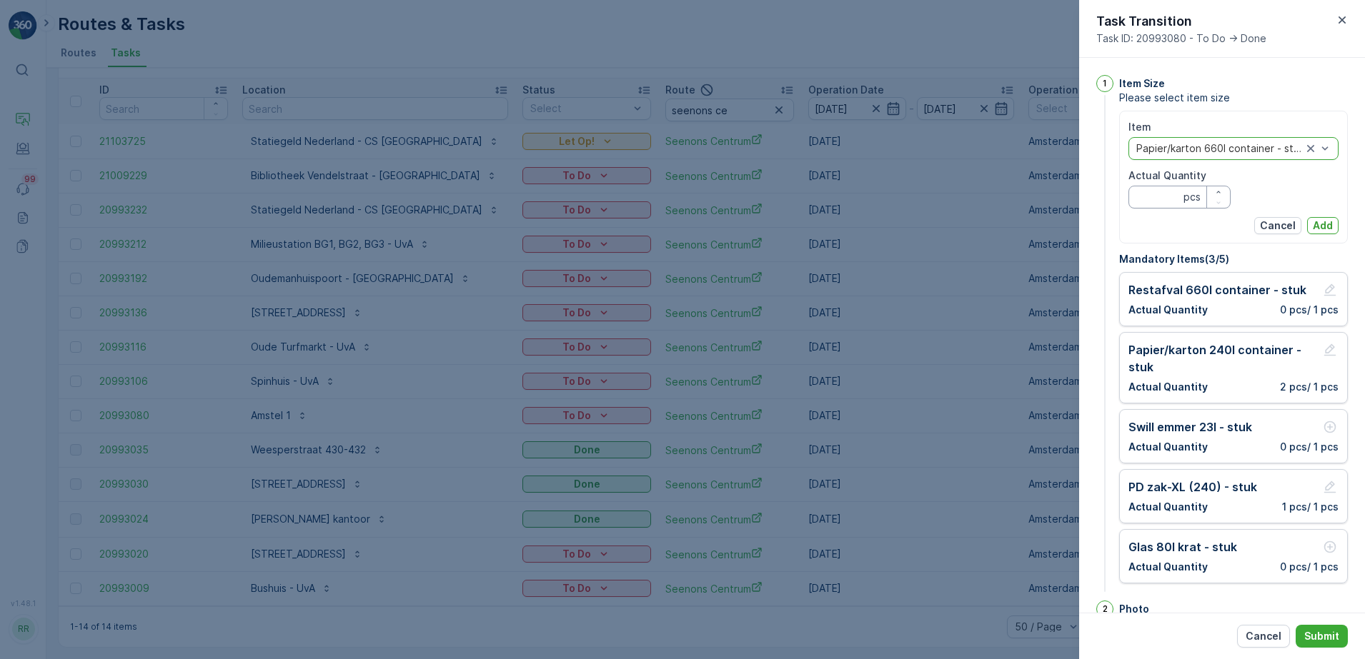
click at [1167, 197] on Quantity "Actual Quantity" at bounding box center [1179, 197] width 102 height 23
type Quantity "2"
click at [1325, 220] on p "Add" at bounding box center [1322, 226] width 20 height 14
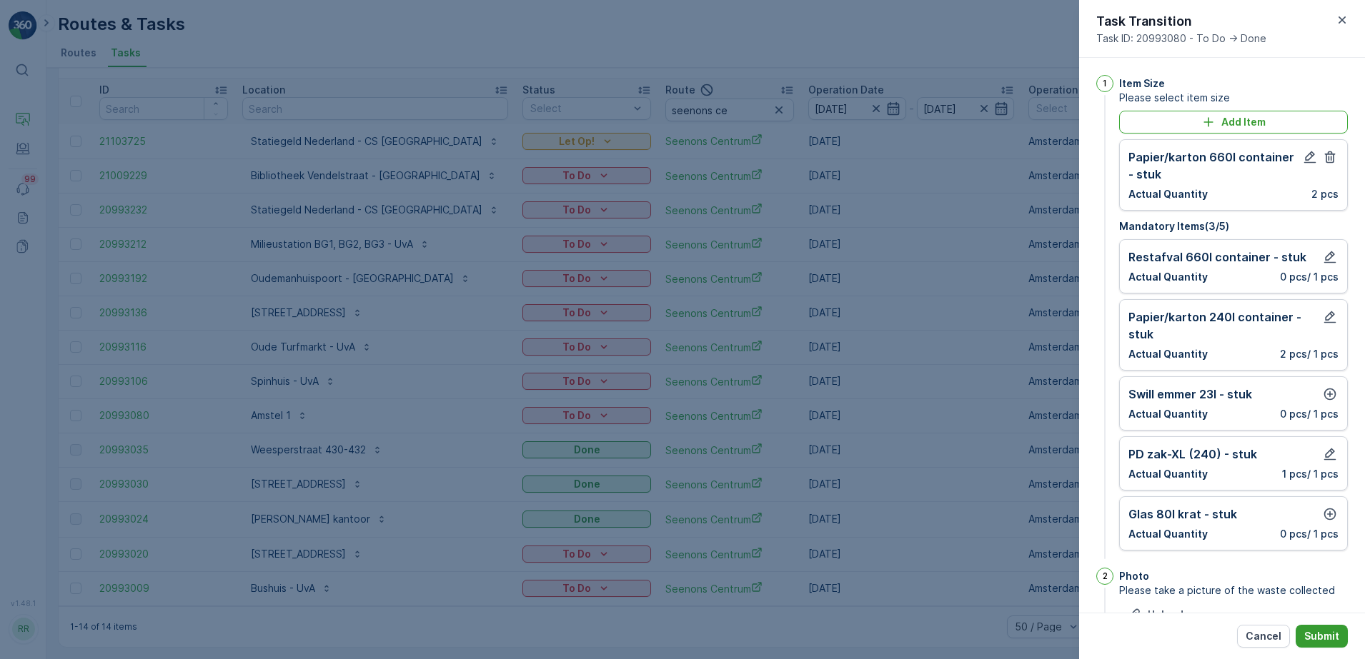
click at [1321, 642] on p "Submit" at bounding box center [1321, 636] width 35 height 14
click at [1326, 392] on icon "button" at bounding box center [1330, 395] width 12 height 12
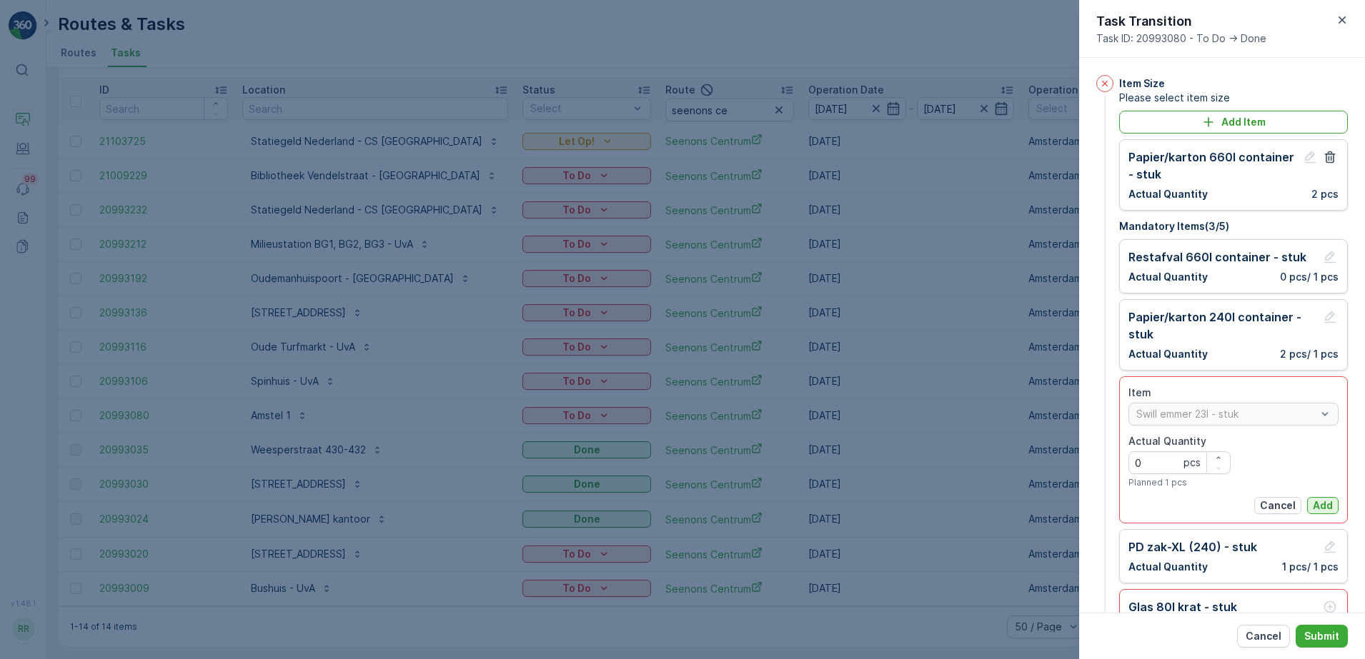
click at [1323, 512] on p "Add" at bounding box center [1322, 506] width 20 height 14
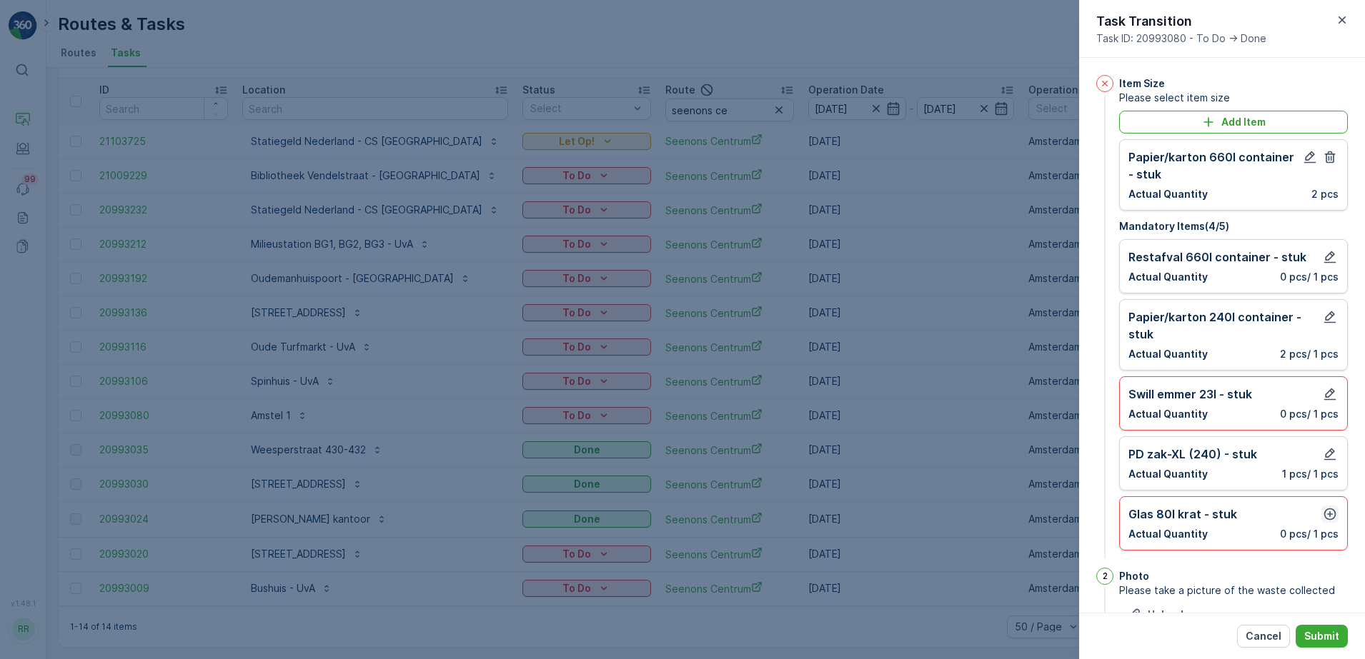
click at [1326, 512] on icon "button" at bounding box center [1330, 515] width 12 height 12
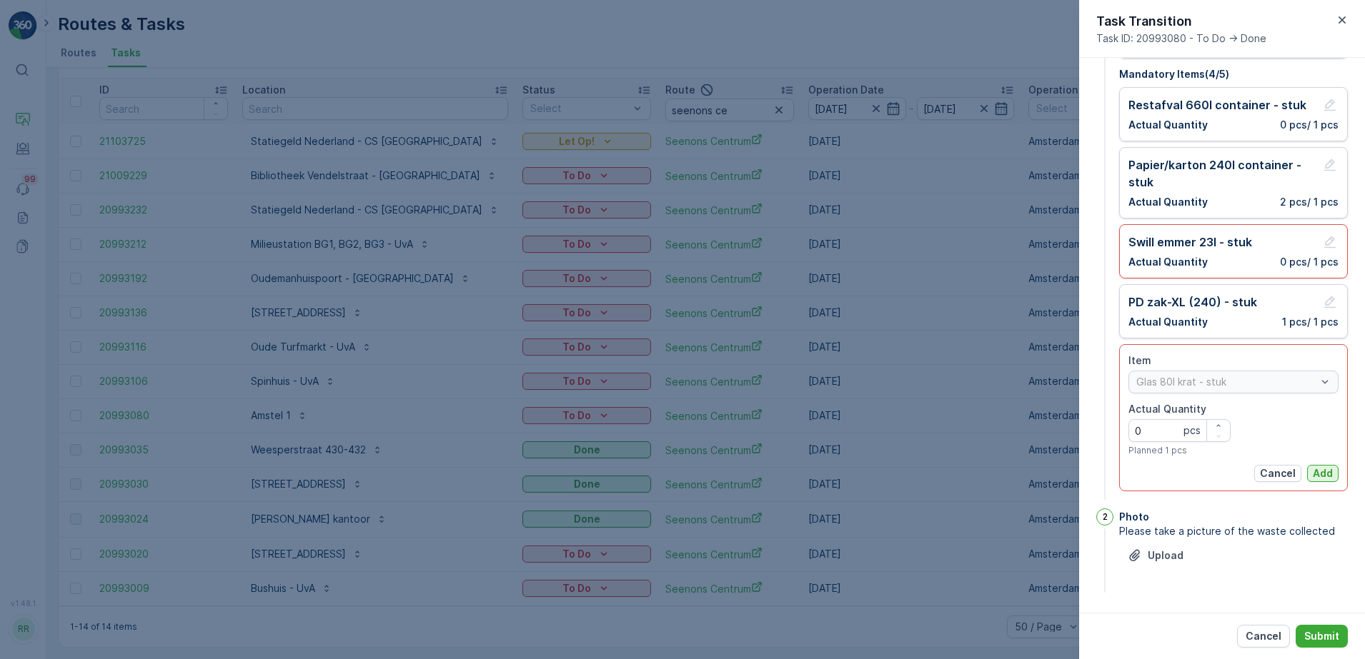
click at [1321, 477] on p "Add" at bounding box center [1322, 474] width 20 height 14
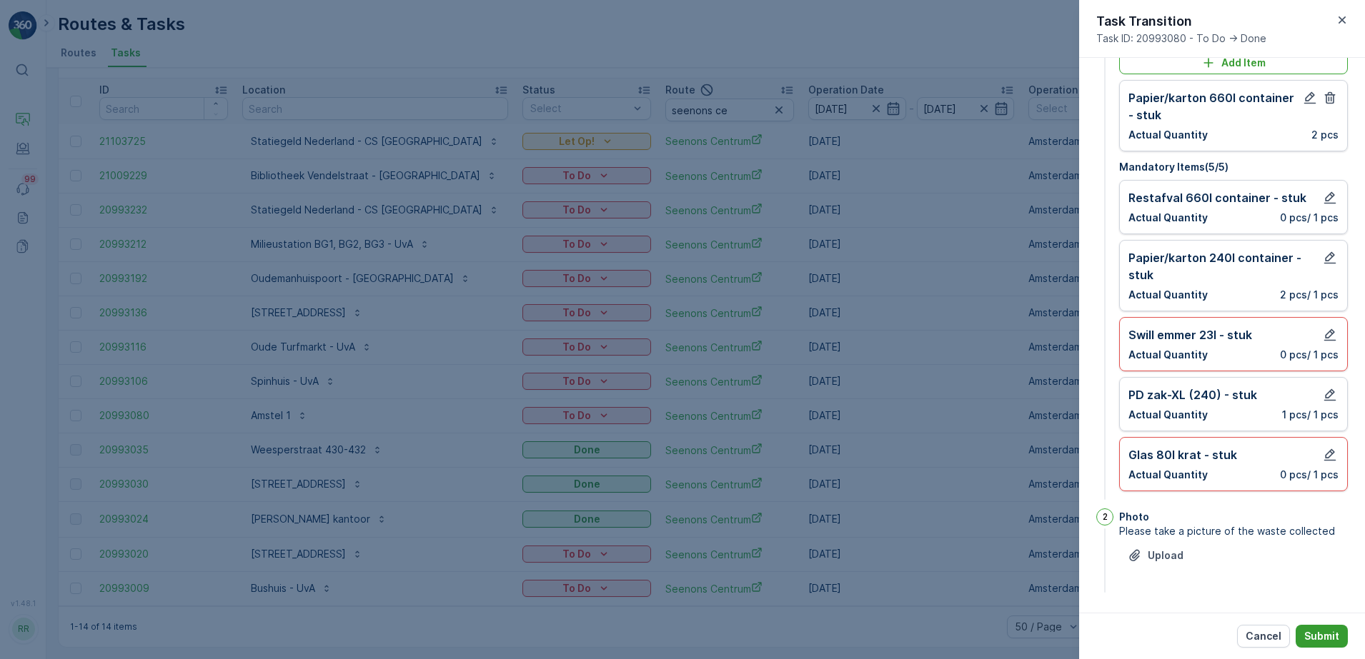
click at [1314, 633] on p "Submit" at bounding box center [1321, 636] width 35 height 14
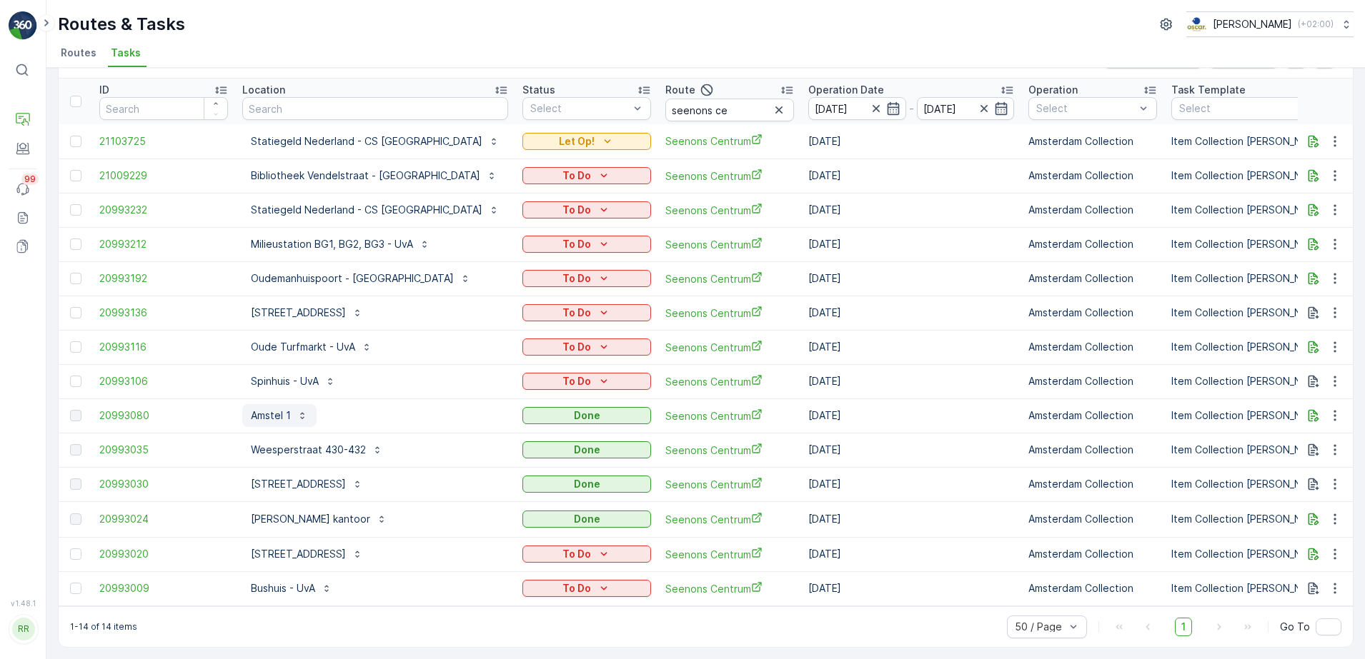
click at [280, 414] on p "Amstel 1" at bounding box center [271, 416] width 40 height 14
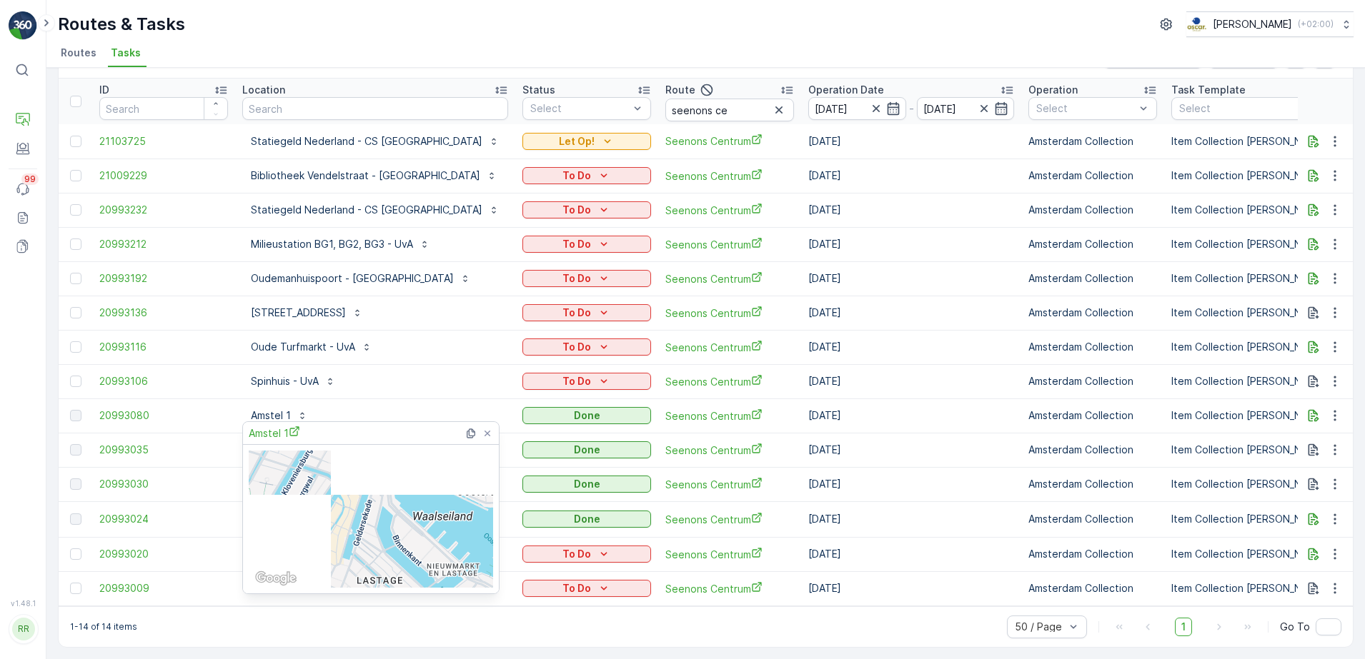
click at [362, 38] on div "Routes & Tasks Oscar Circulair ( +02:00 ) Routes Tasks" at bounding box center [705, 34] width 1318 height 68
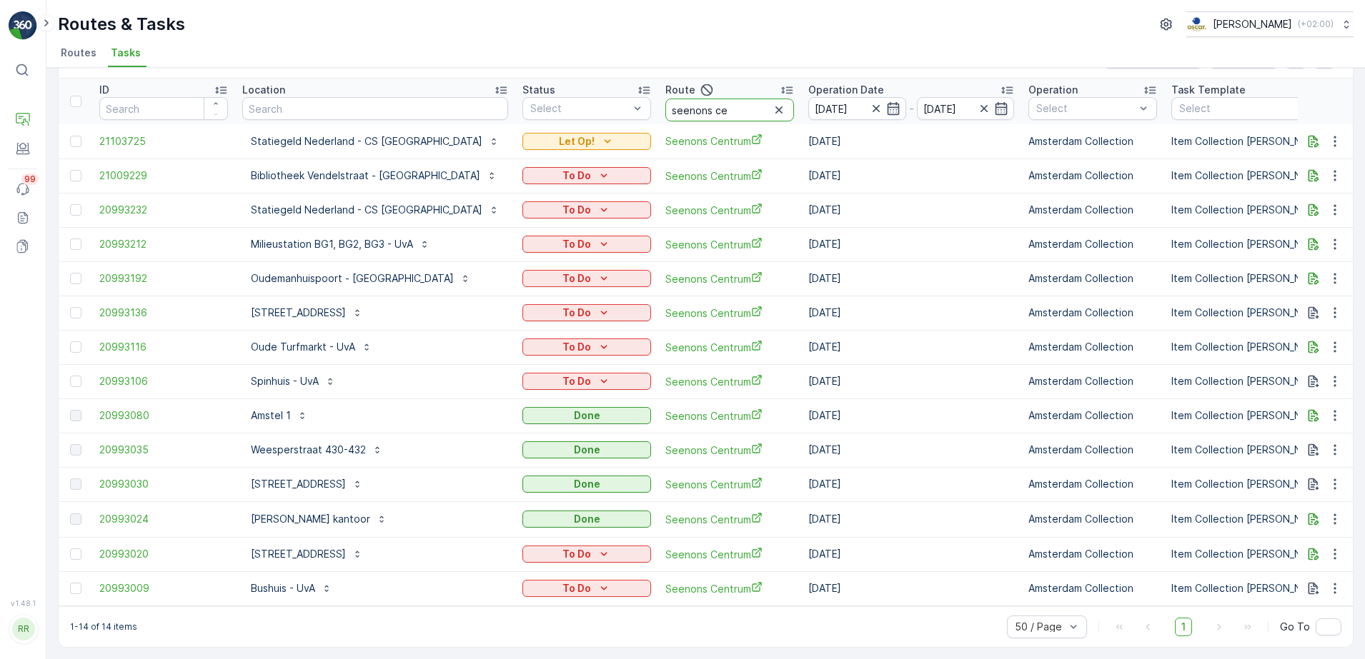
drag, startPoint x: 689, startPoint y: 104, endPoint x: 573, endPoint y: 114, distance: 116.9
click at [577, 113] on tr "ID Location Status Select Route seenons ce Operation Date 21.08.2025 - 21.08.20…" at bounding box center [1229, 102] width 2341 height 46
type input "binnen"
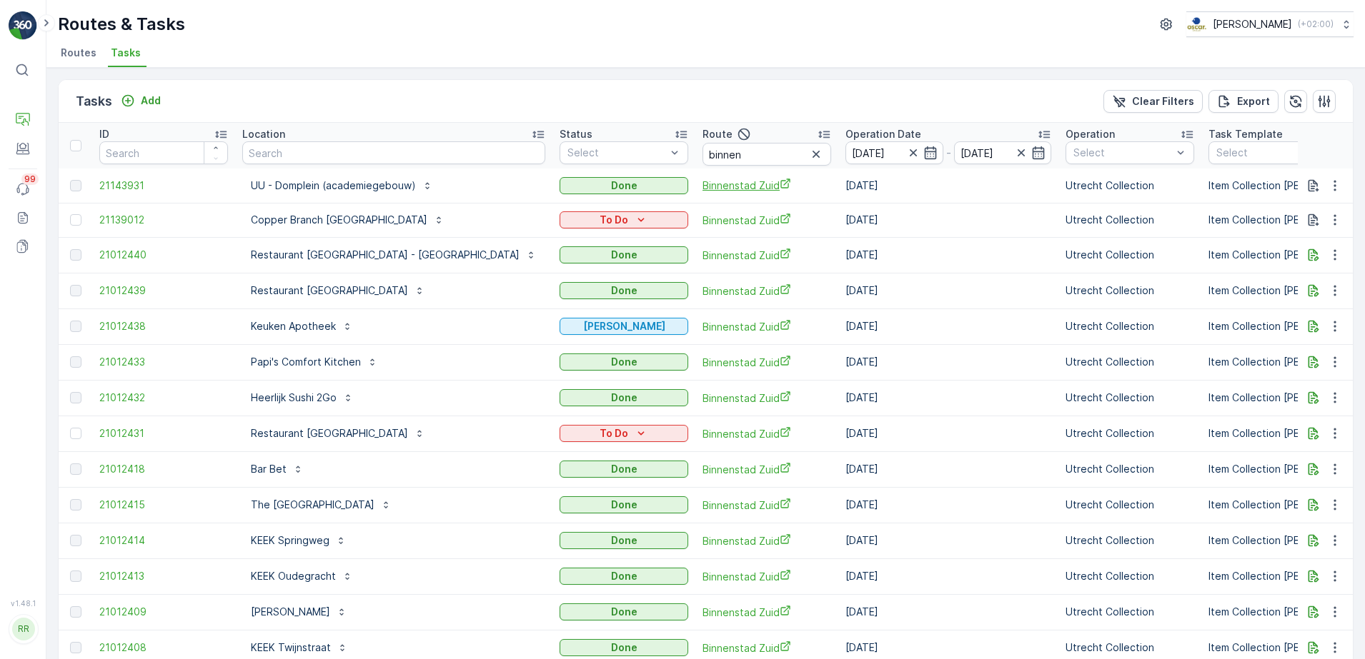
click at [702, 191] on span "Binnenstad Zuid" at bounding box center [766, 185] width 129 height 15
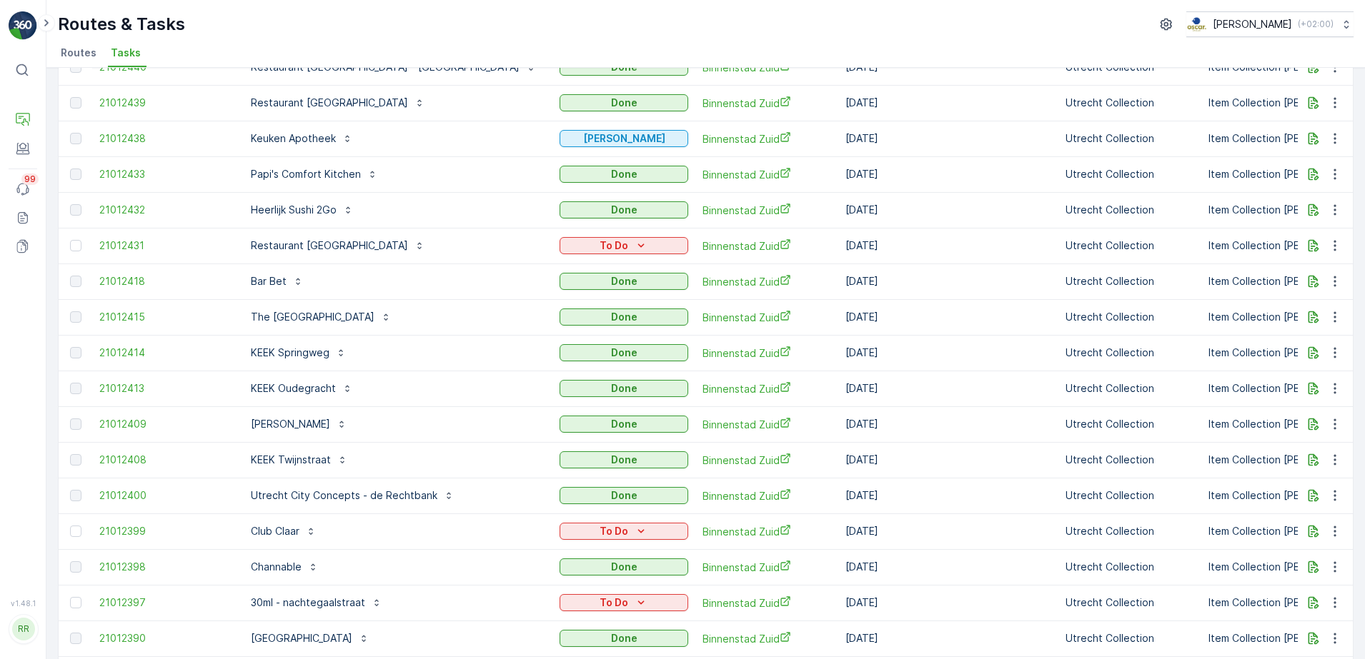
scroll to position [281, 0]
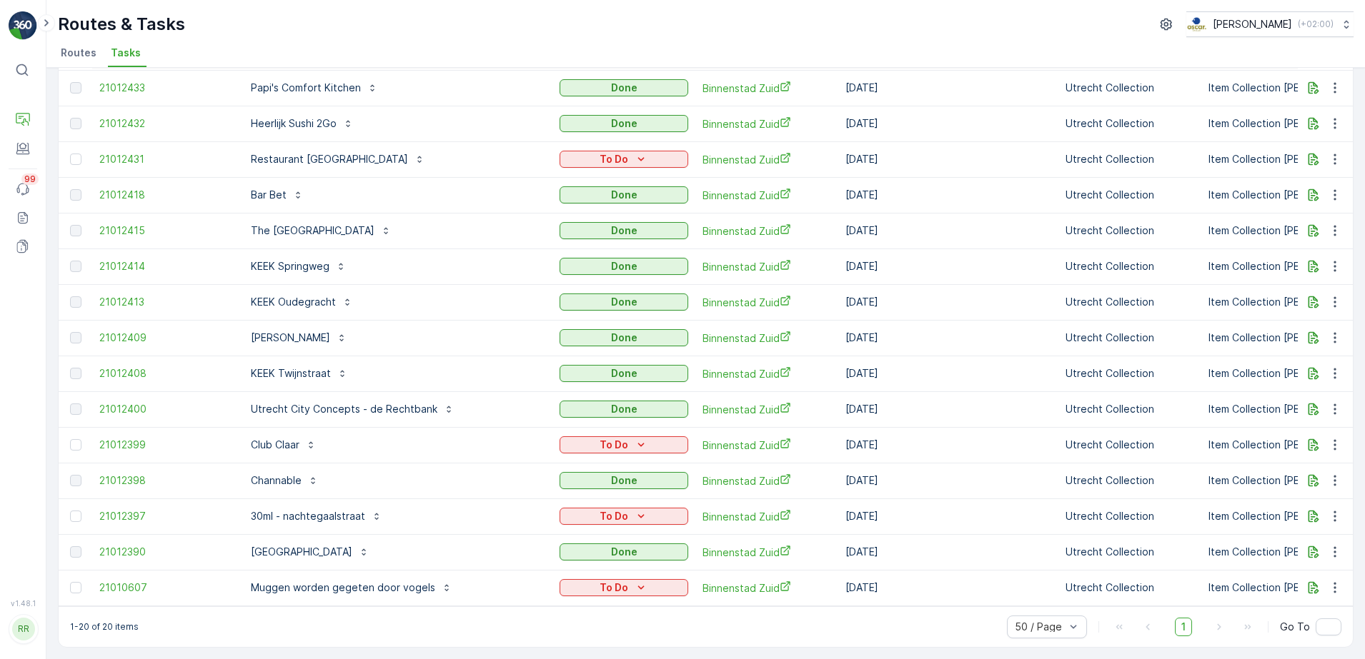
drag, startPoint x: 338, startPoint y: 580, endPoint x: 467, endPoint y: 296, distance: 312.4
click at [338, 581] on p "Muggen worden gegeten door vogels" at bounding box center [343, 588] width 184 height 14
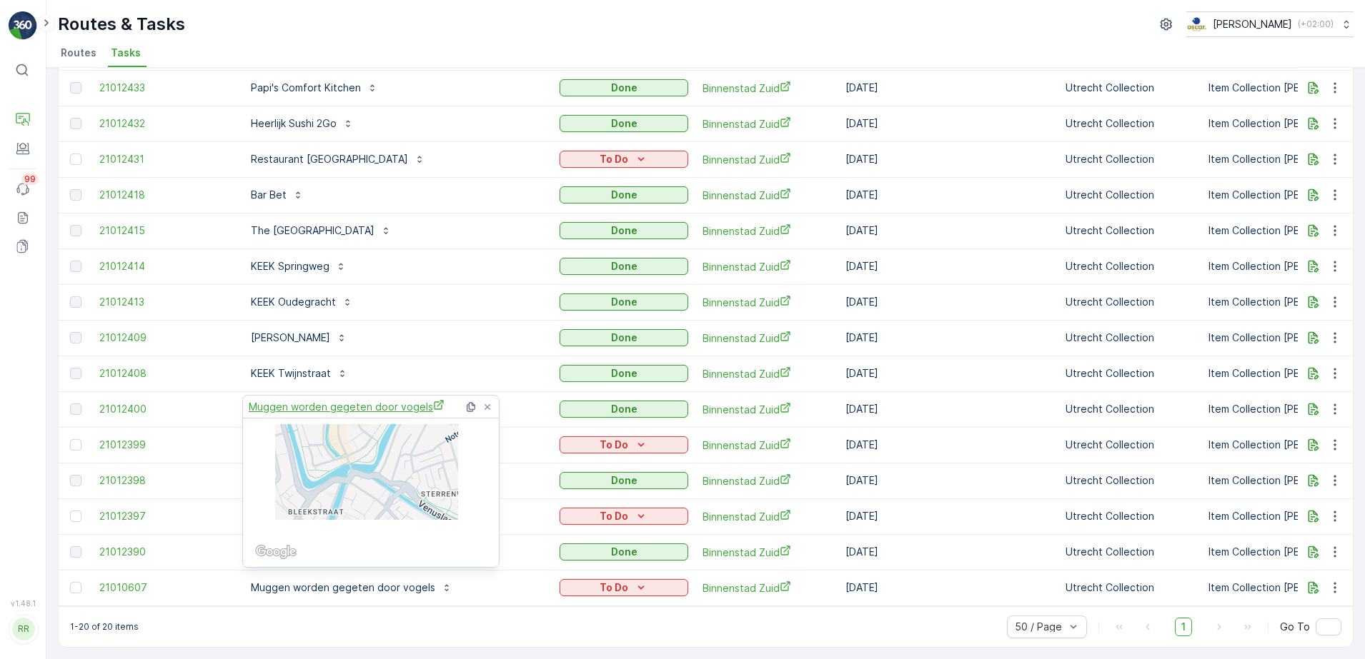
click at [401, 407] on span "Muggen worden gegeten door vogels" at bounding box center [347, 406] width 196 height 15
click at [520, 23] on div "Routes & Tasks Oscar Circulair ( +02:00 )" at bounding box center [705, 24] width 1295 height 26
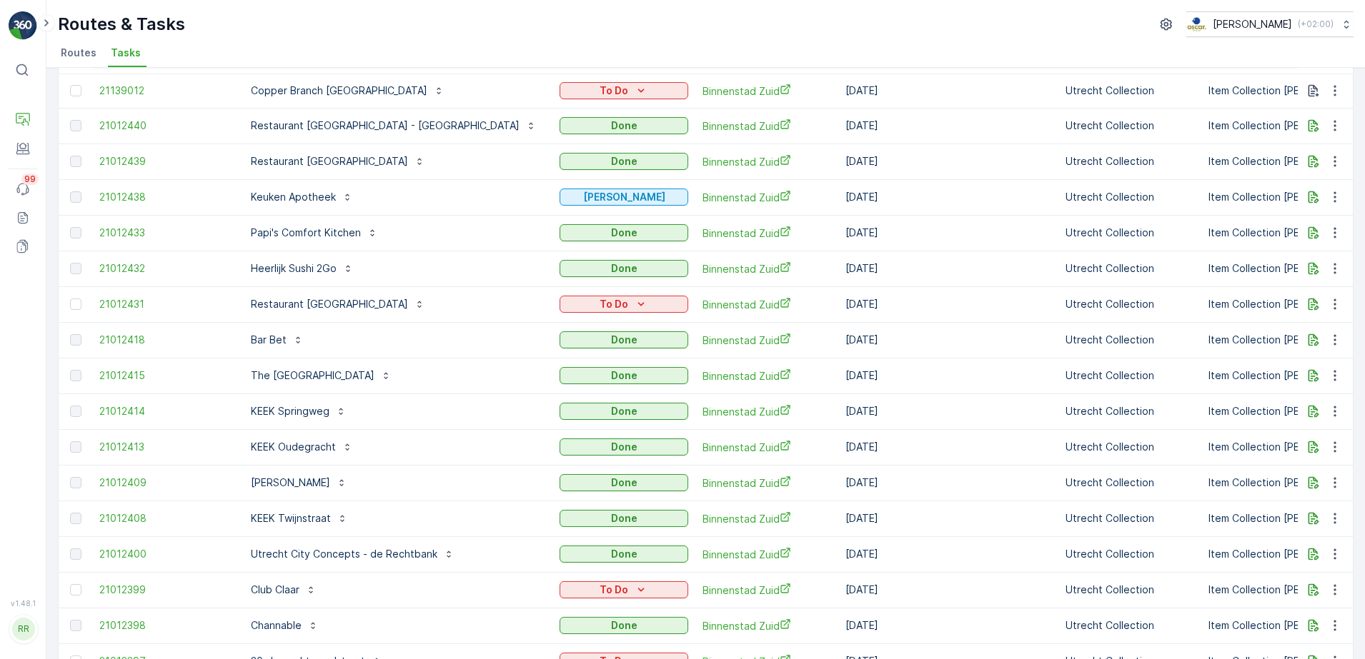
scroll to position [0, 0]
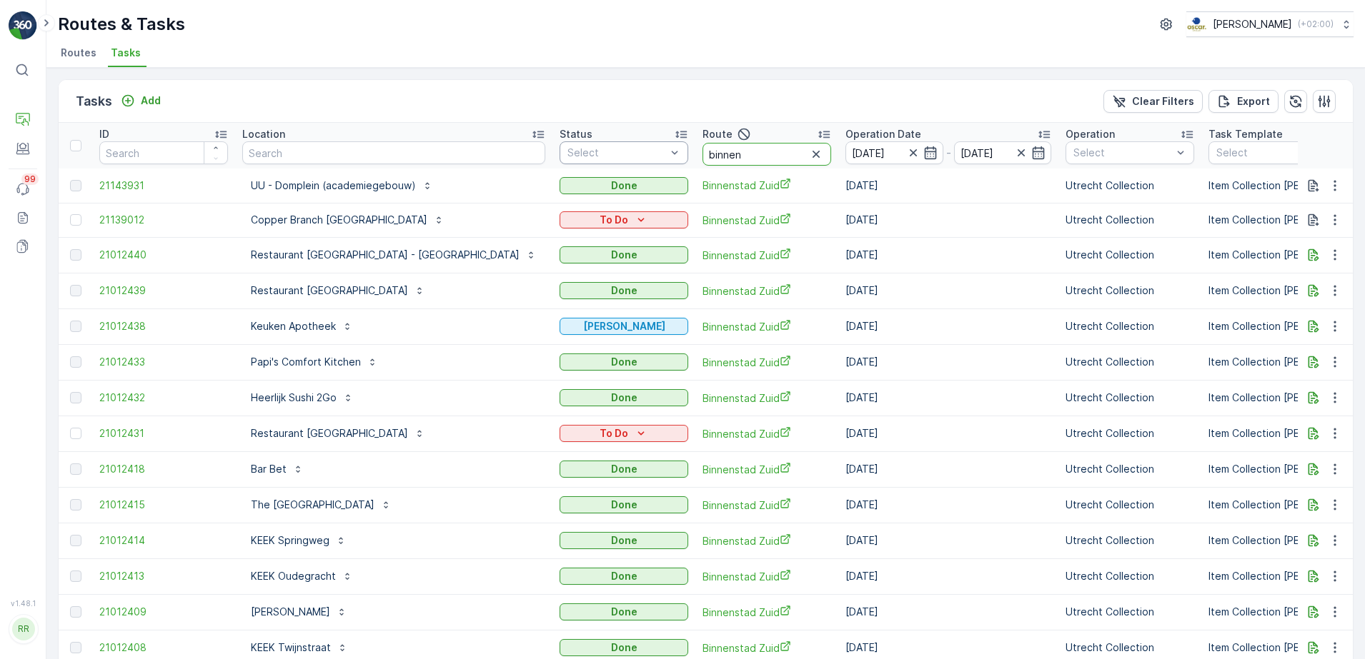
drag, startPoint x: 674, startPoint y: 152, endPoint x: 562, endPoint y: 159, distance: 112.4
click at [562, 159] on tr "ID Location Status Select Route binnen Operation Date 21.08.2025 - 21.08.2025 O…" at bounding box center [1248, 146] width 2378 height 46
type input "sl"
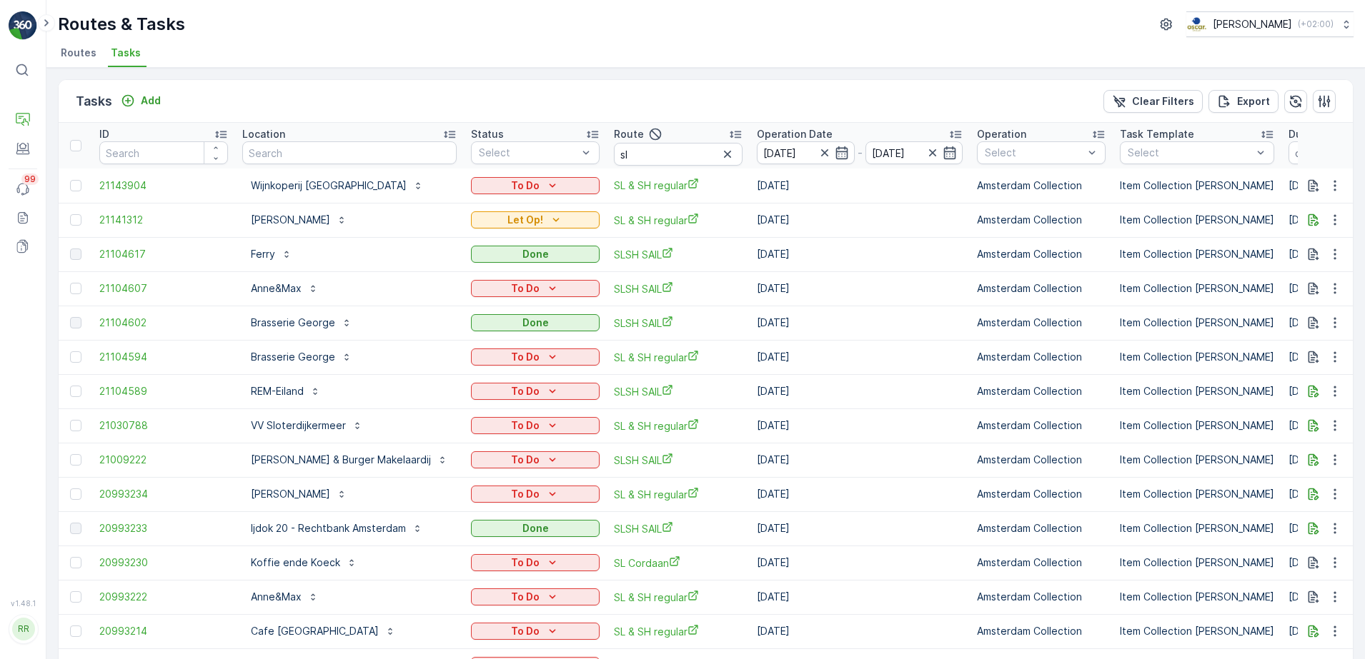
click at [662, 149] on input "sl" at bounding box center [678, 154] width 129 height 23
type input "slsh"
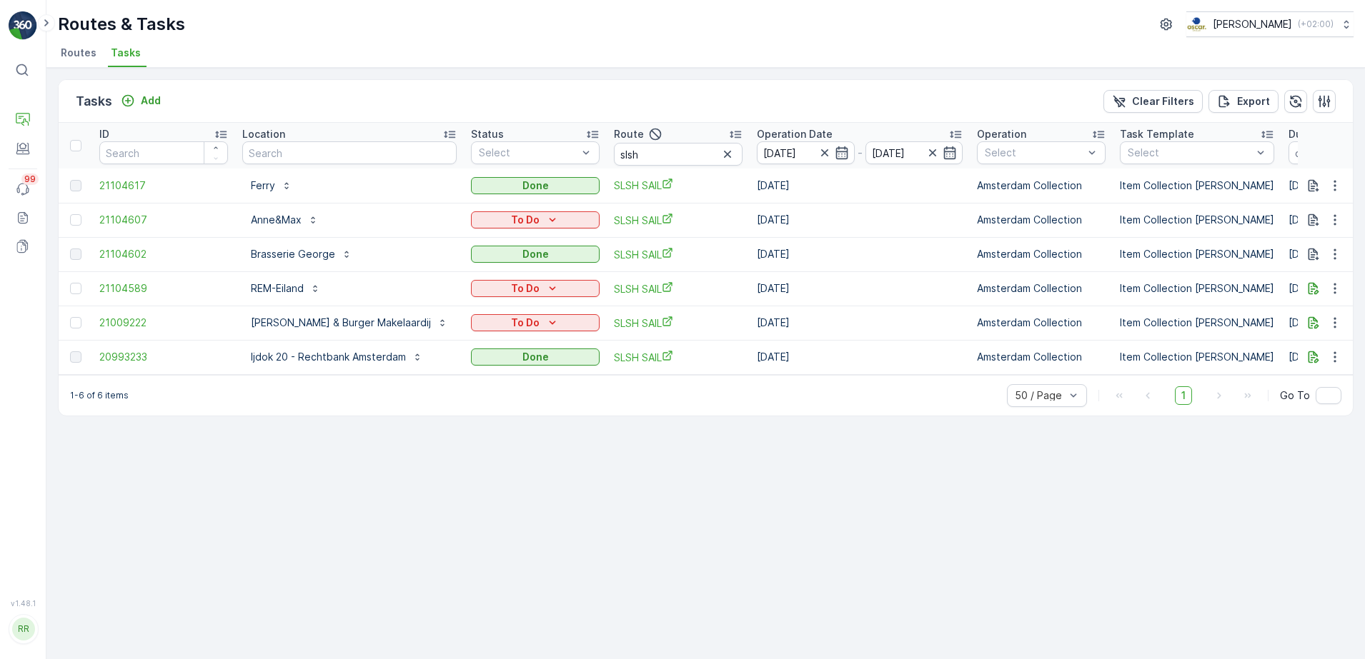
click at [720, 155] on icon "button" at bounding box center [727, 154] width 14 height 14
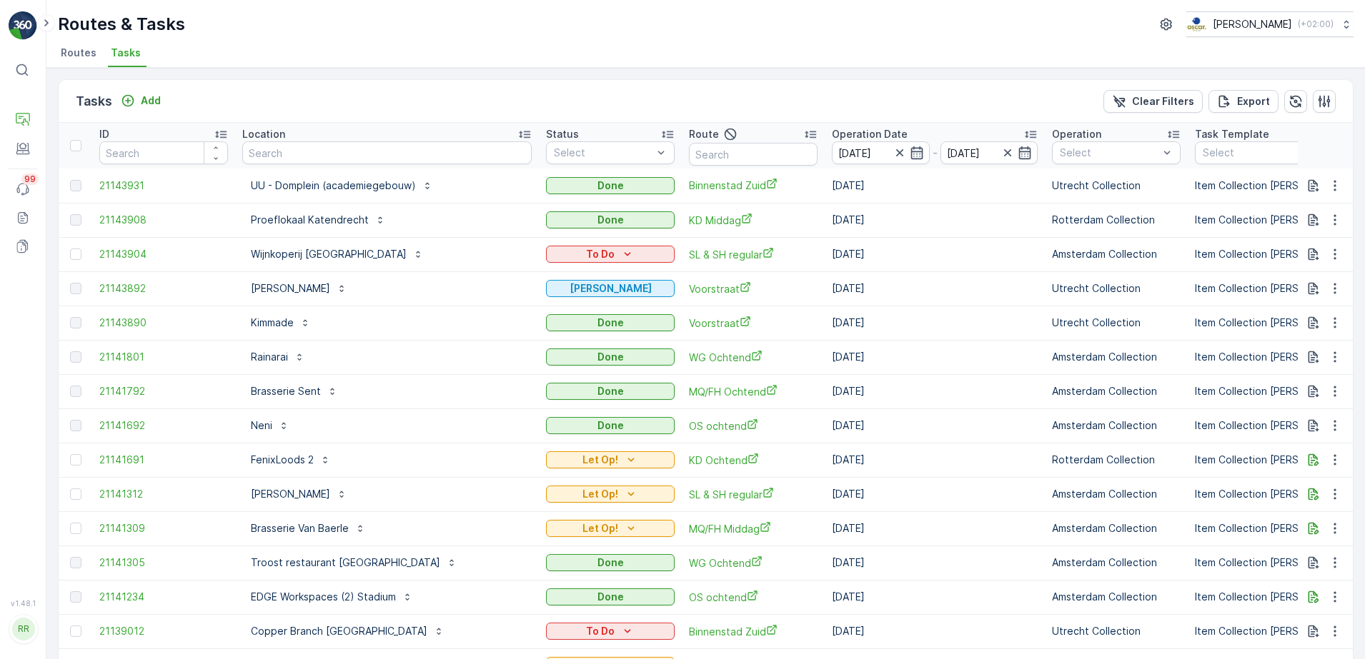
click at [689, 156] on input "text" at bounding box center [753, 154] width 129 height 23
type input "sl"
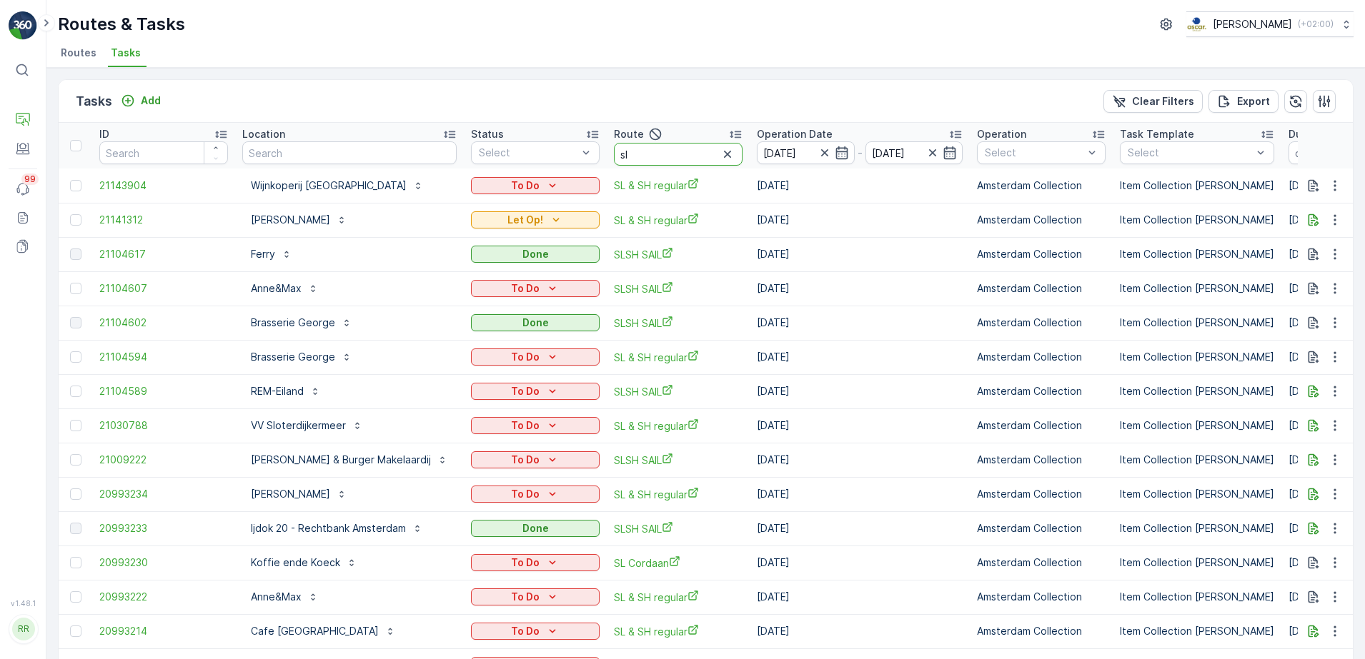
click at [653, 150] on input "sl" at bounding box center [678, 154] width 129 height 23
type input "sl & sh"
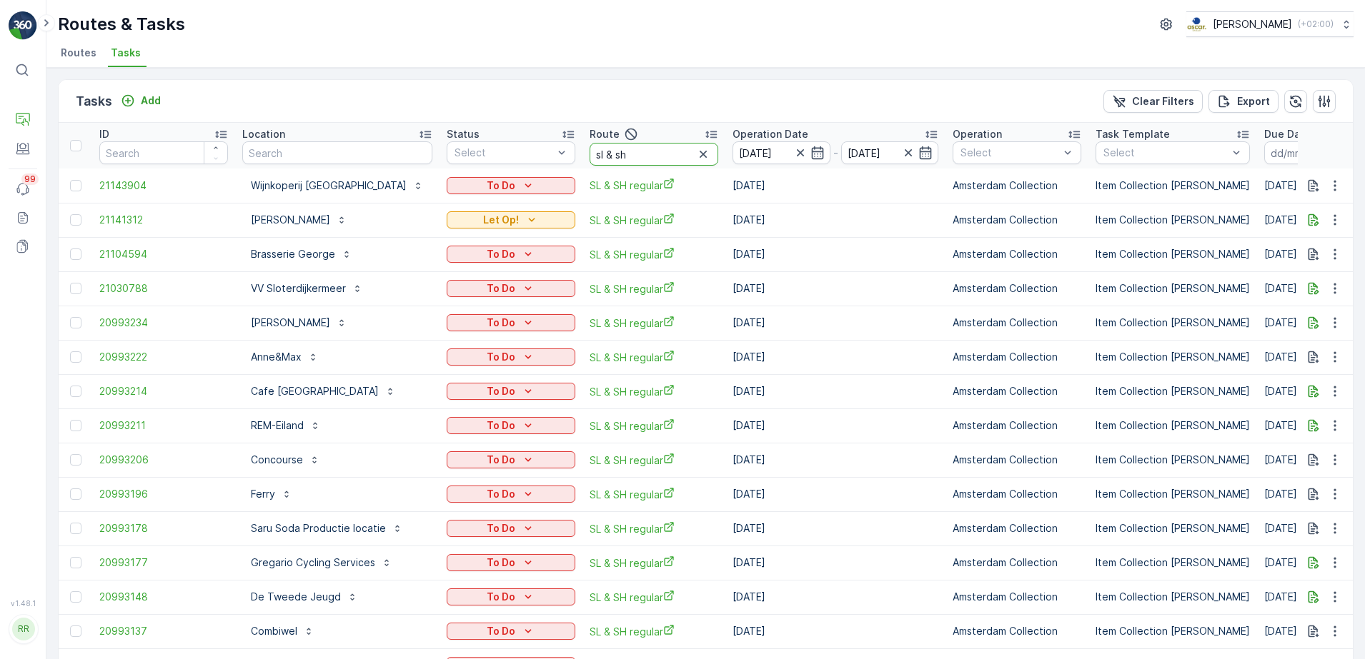
drag, startPoint x: 612, startPoint y: 159, endPoint x: 543, endPoint y: 164, distance: 68.8
click at [543, 164] on tr "ID Location Status Select Route sl & sh Operation Date 21.08.2025 - 21.08.2025 …" at bounding box center [1191, 146] width 2265 height 46
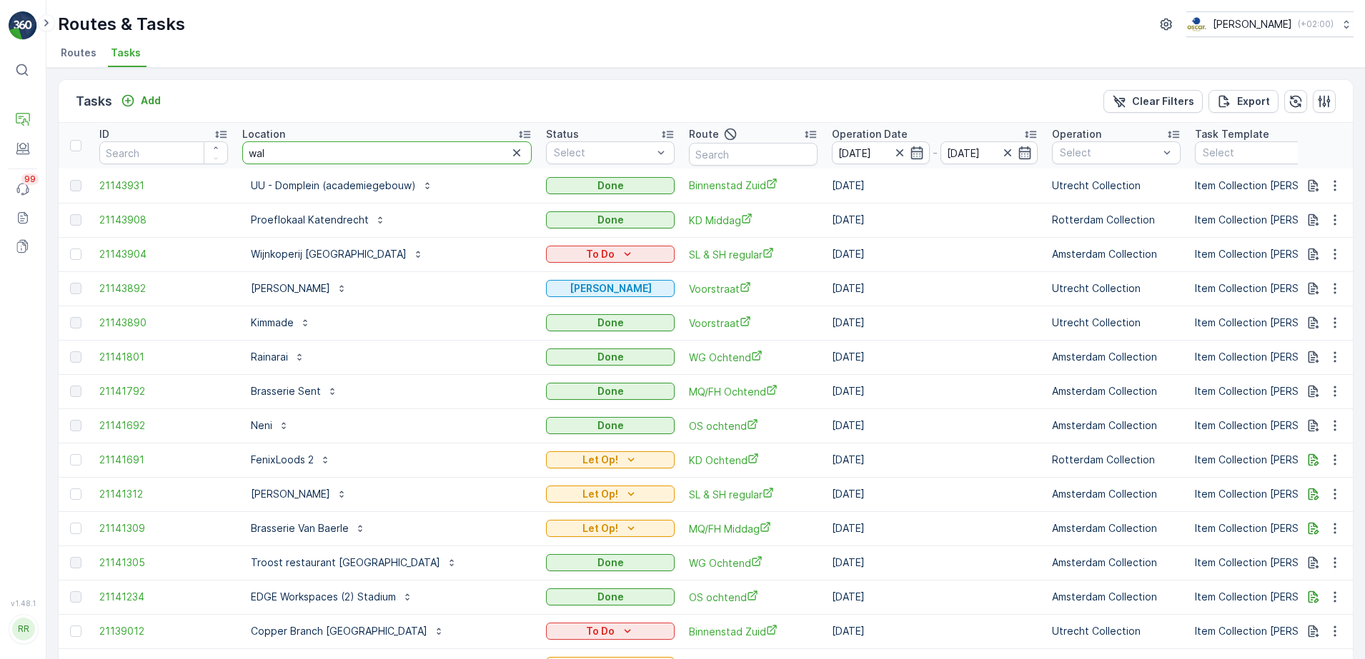
type input "walh"
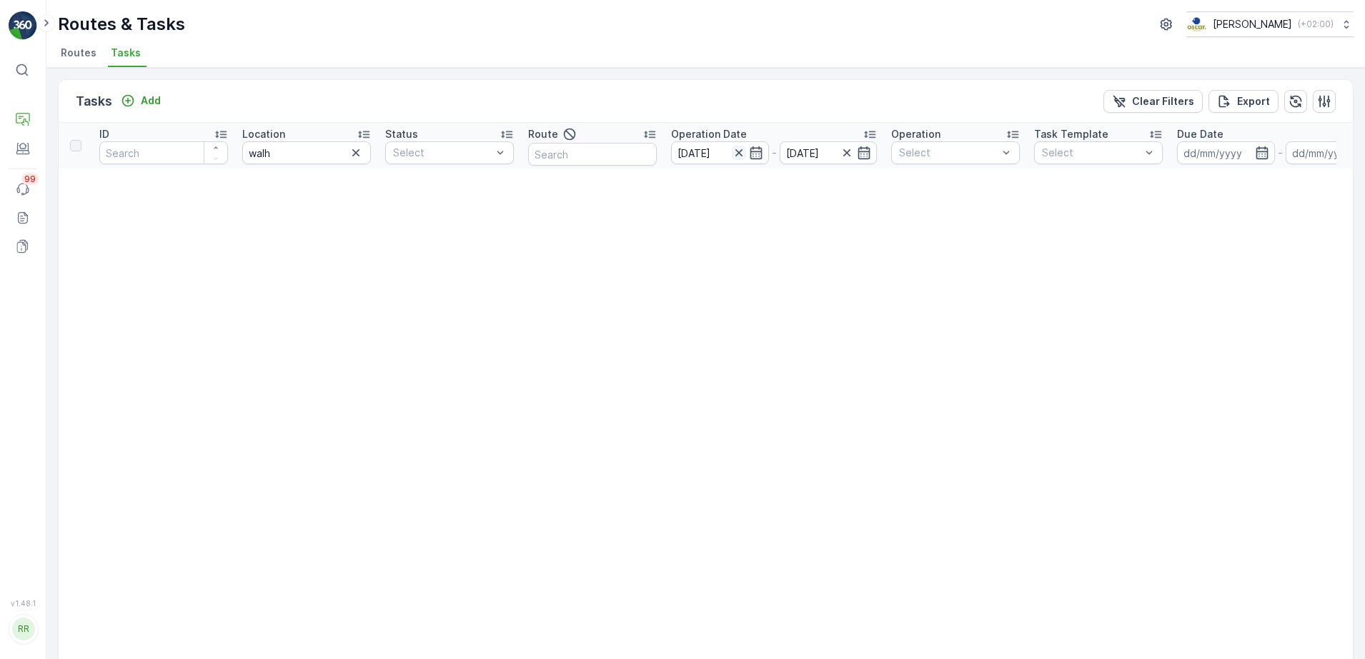
click at [736, 154] on icon "button" at bounding box center [739, 153] width 14 height 14
click at [305, 159] on input "walh" at bounding box center [306, 152] width 129 height 23
type input "w"
type input "teath"
click at [306, 159] on input "teath" at bounding box center [306, 152] width 129 height 23
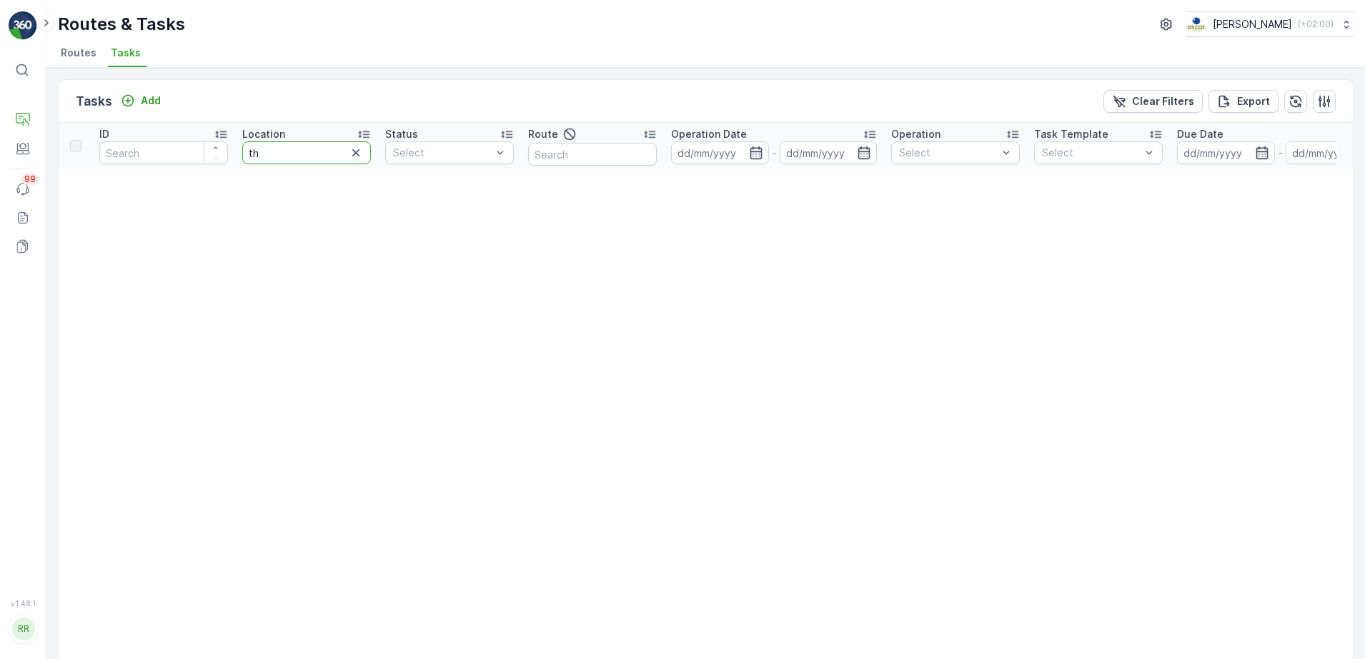
type input "the"
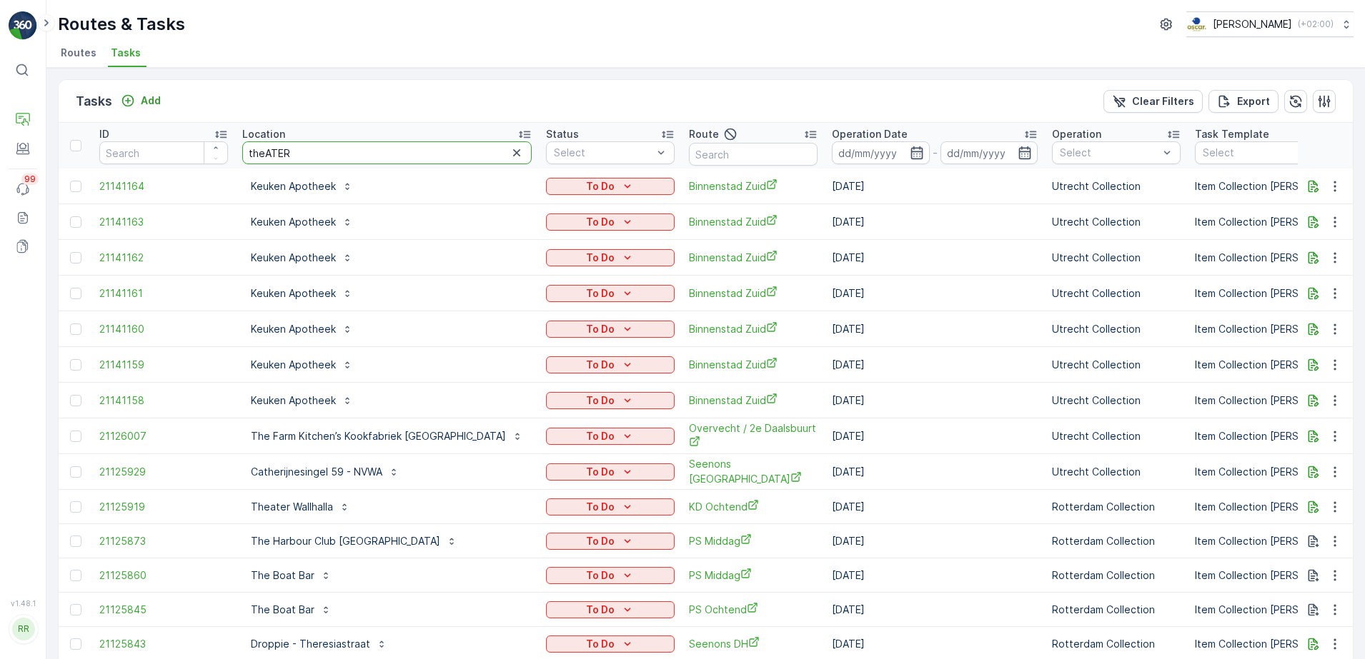
type input "theATER"
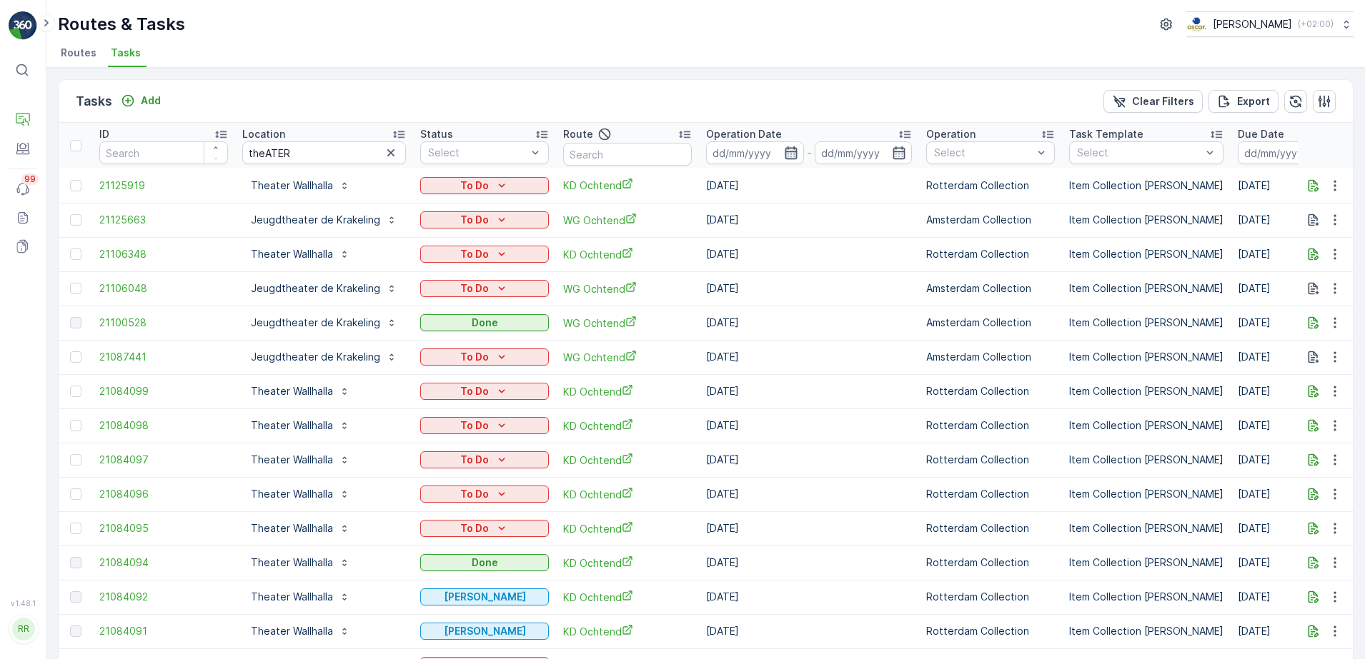
click at [791, 154] on icon "button" at bounding box center [790, 152] width 12 height 13
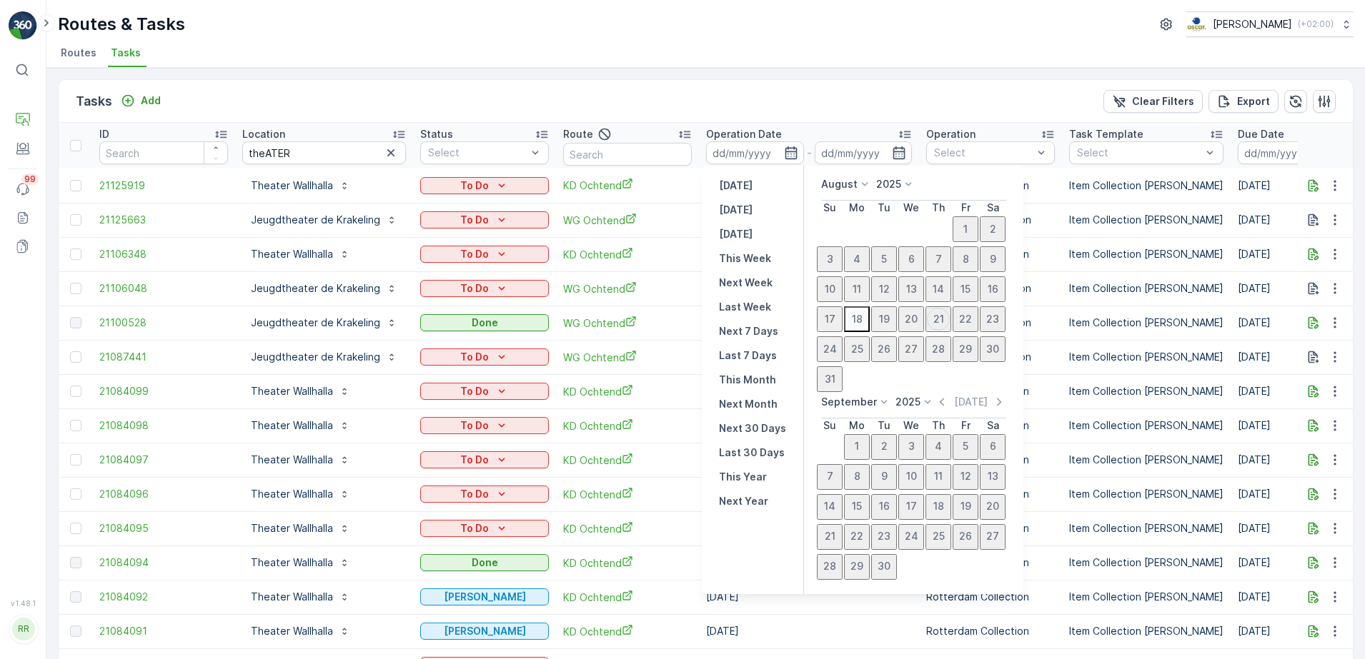
click at [854, 325] on div "18" at bounding box center [856, 319] width 23 height 23
type input "[DATE]"
click at [993, 324] on div "23" at bounding box center [992, 319] width 23 height 23
type input "23.08.2025"
click at [857, 323] on div "18" at bounding box center [856, 319] width 23 height 23
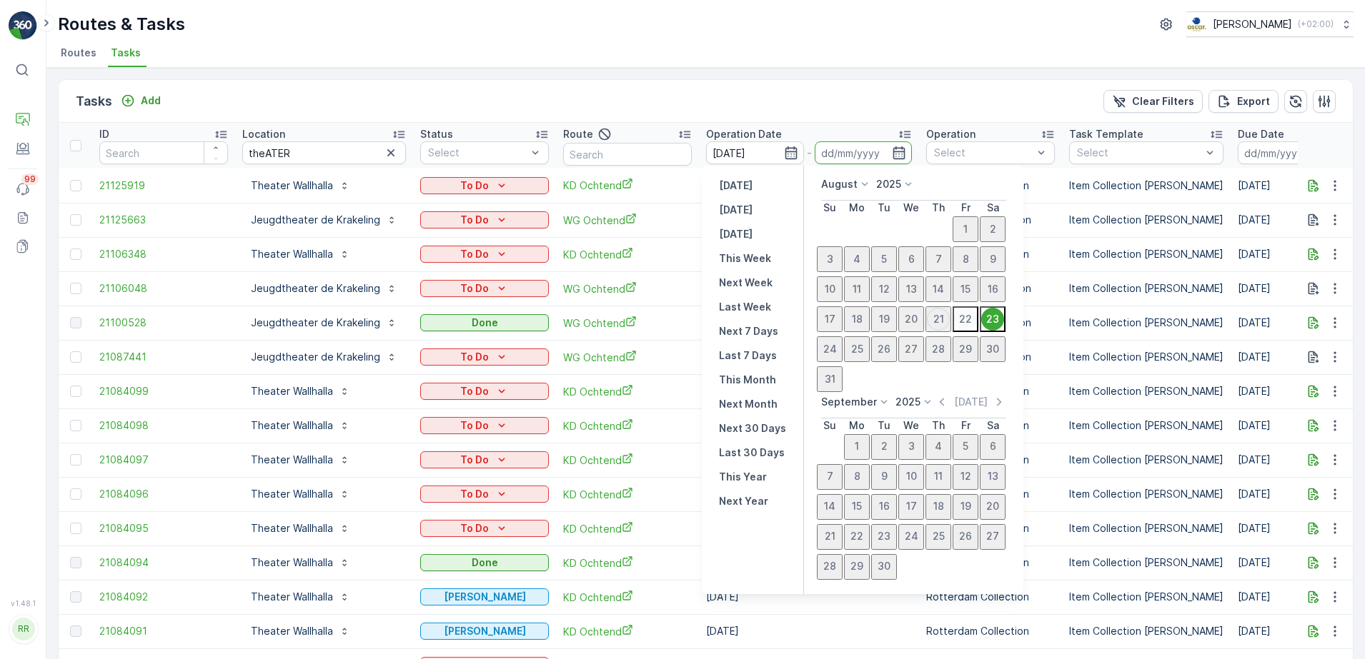
type input "18.08.2025"
click at [991, 327] on div "23" at bounding box center [992, 319] width 23 height 23
type input "23.08.2025"
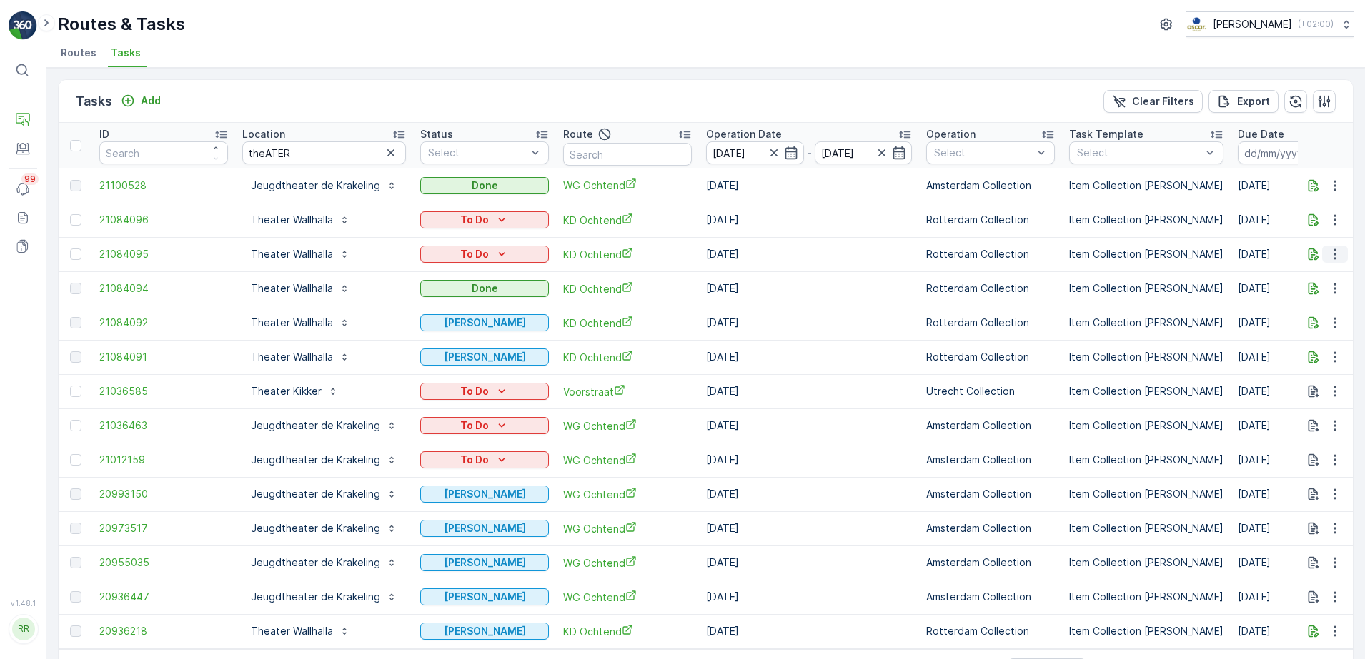
click at [1333, 257] on icon "button" at bounding box center [1334, 254] width 2 height 11
click at [149, 105] on p "Add" at bounding box center [151, 101] width 20 height 14
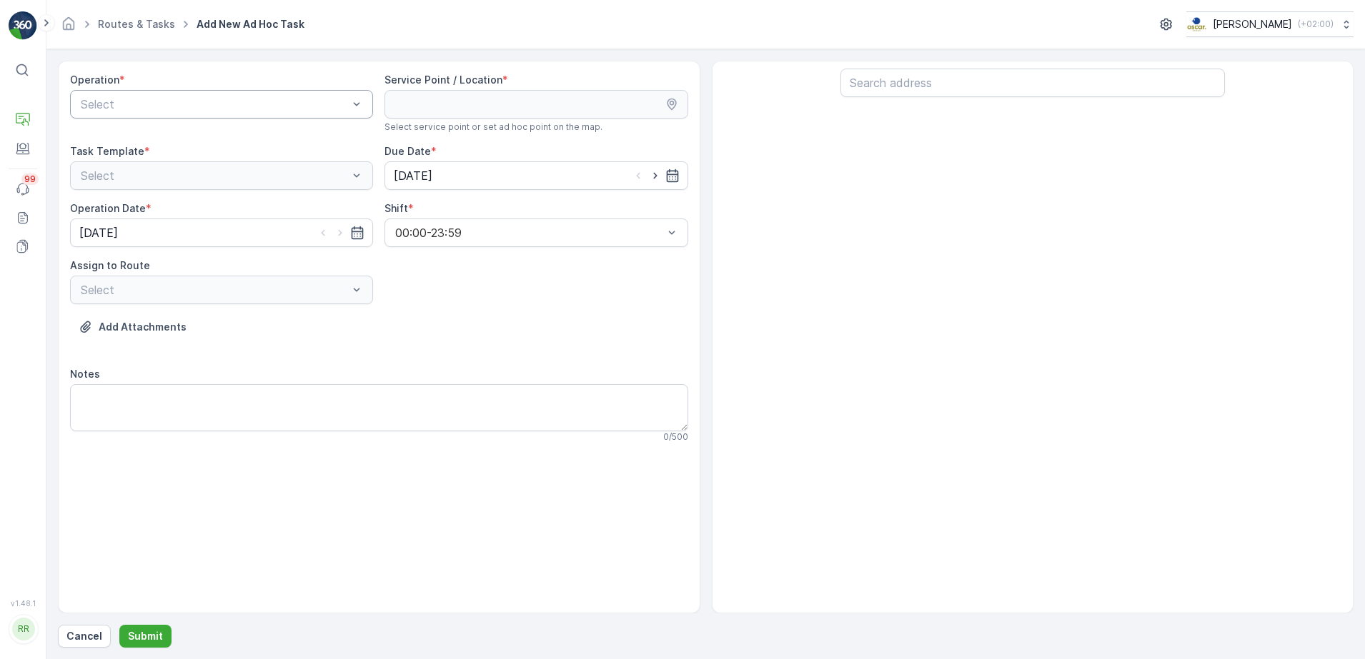
click at [196, 109] on div at bounding box center [214, 104] width 270 height 13
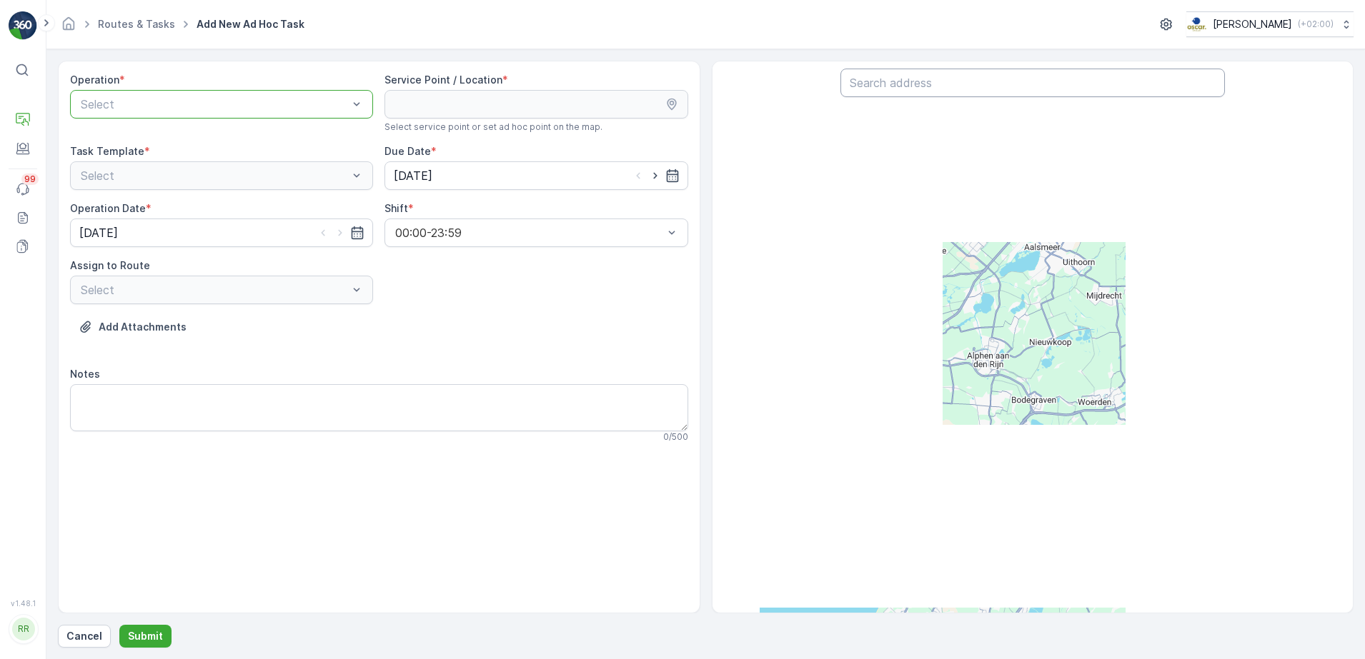
click at [963, 82] on input "text" at bounding box center [1032, 83] width 384 height 29
type input "wall"
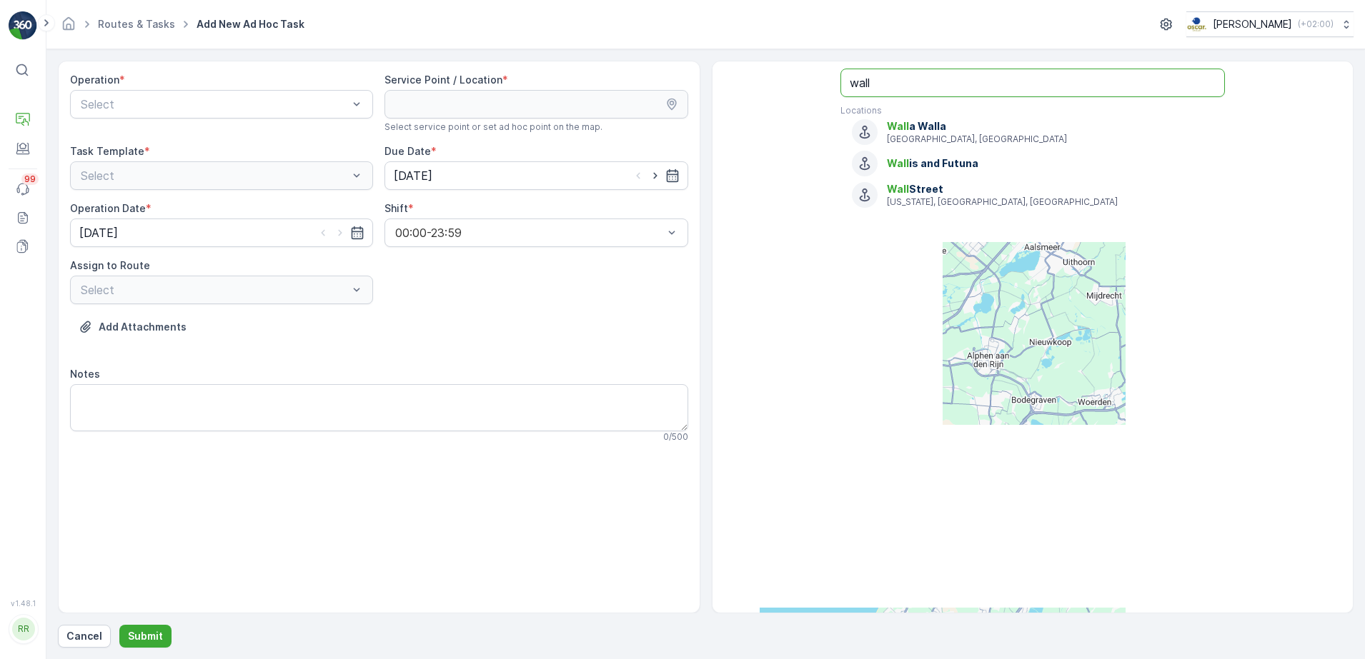
drag, startPoint x: 891, startPoint y: 89, endPoint x: 837, endPoint y: 88, distance: 54.3
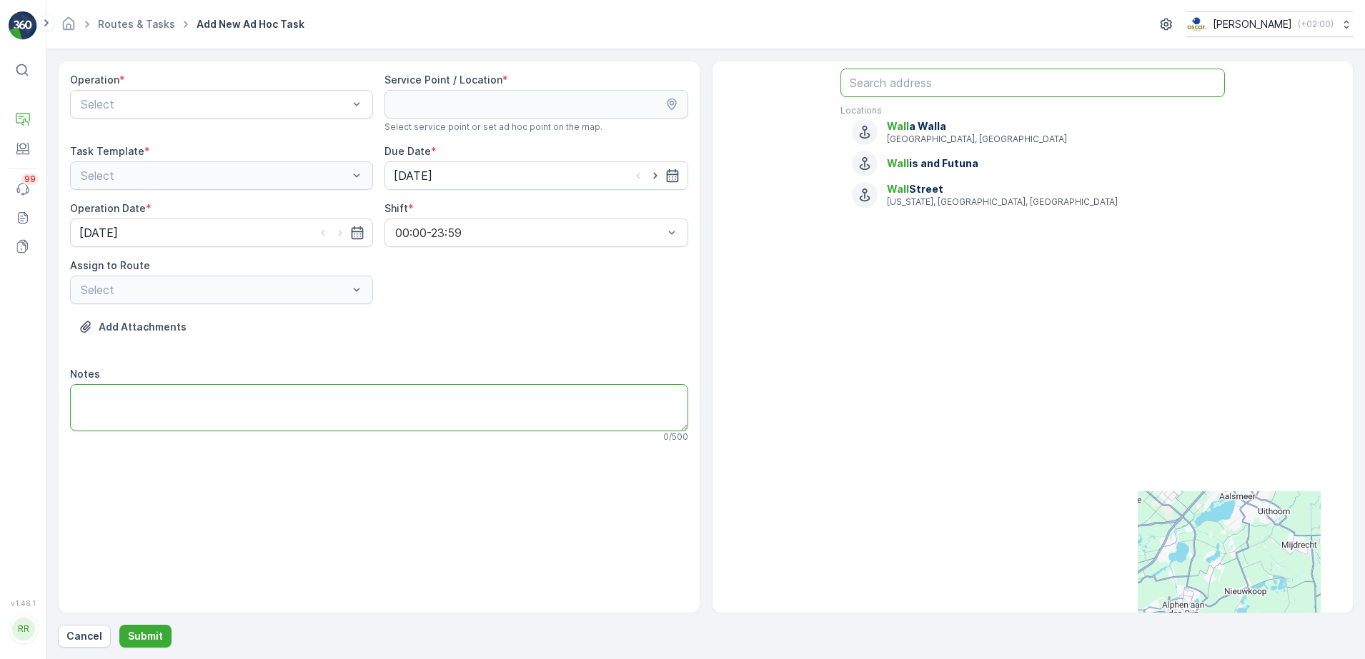
click at [196, 394] on textarea "Notes" at bounding box center [379, 407] width 618 height 47
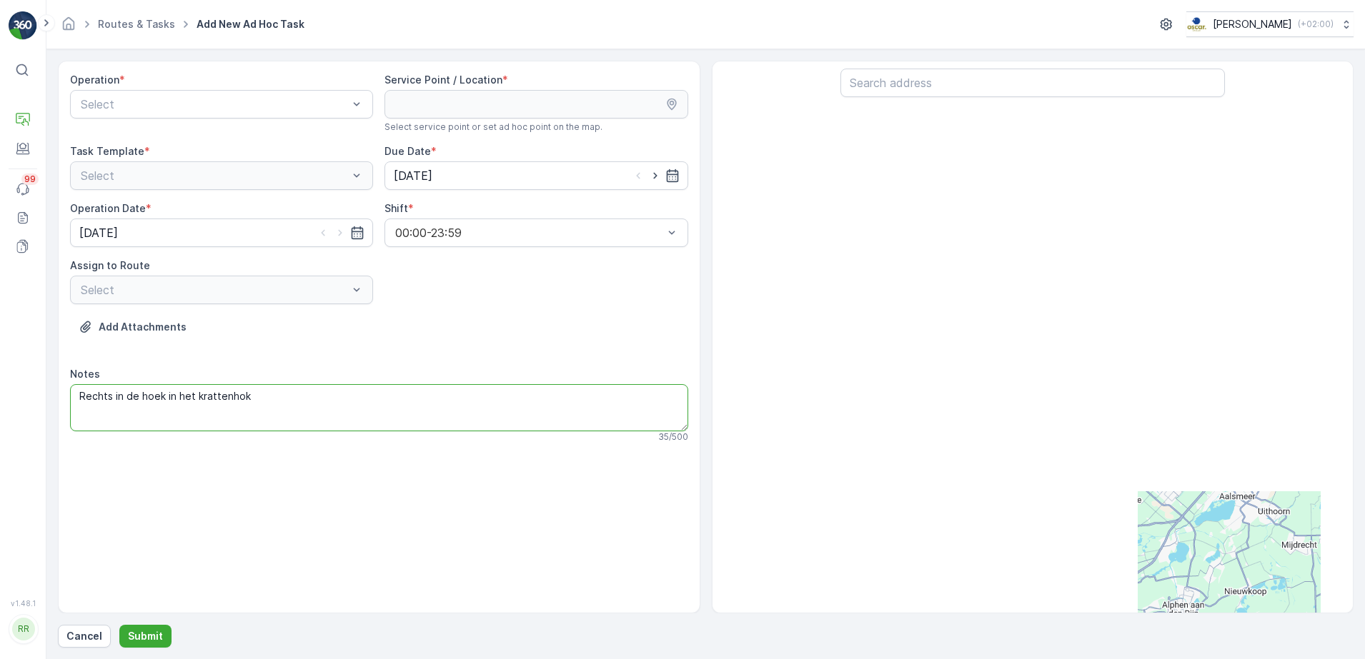
click at [81, 399] on textarea "Rechts in de hoek in het krattenhok" at bounding box center [379, 407] width 618 height 47
click at [79, 399] on textarea "60L rest Rechts in de hoek in het krattenhok" at bounding box center [379, 407] width 618 height 47
click at [244, 389] on textarea "Leveren: enkele rollen 60L rest Rechts in de hoek in het krattenhok" at bounding box center [379, 407] width 618 height 47
type textarea "Leveren: enkele rollen 60L rest, neerzetten rechts in de hoek in het krattenhok"
click at [172, 109] on div at bounding box center [214, 104] width 270 height 13
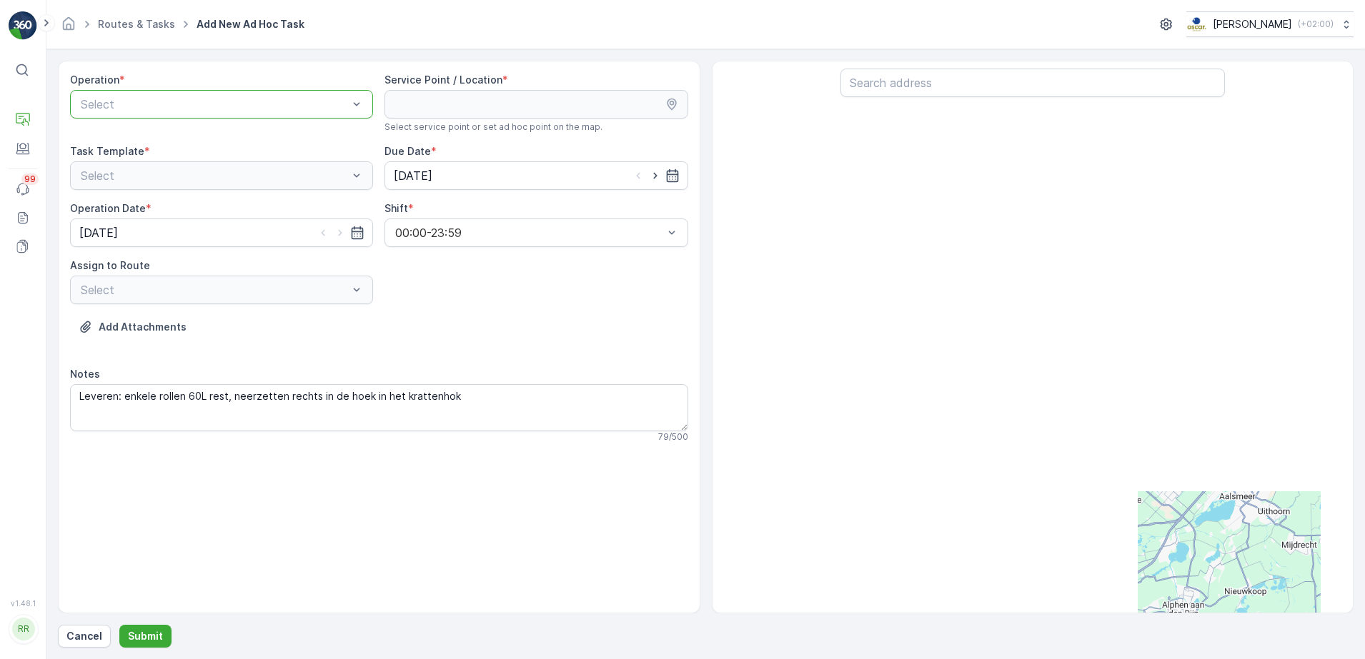
click at [259, 101] on div at bounding box center [214, 104] width 270 height 13
click at [183, 182] on span "Rotterdam Collection" at bounding box center [136, 187] width 114 height 13
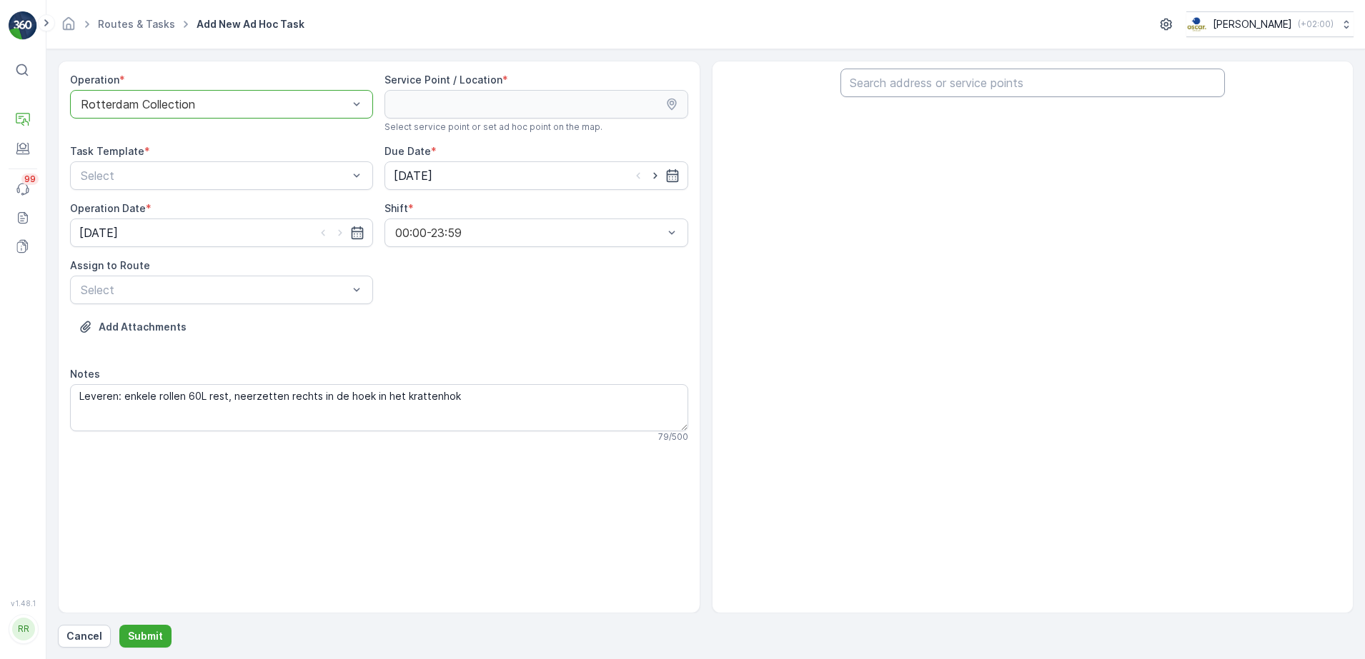
click at [999, 90] on input "text" at bounding box center [1032, 83] width 384 height 29
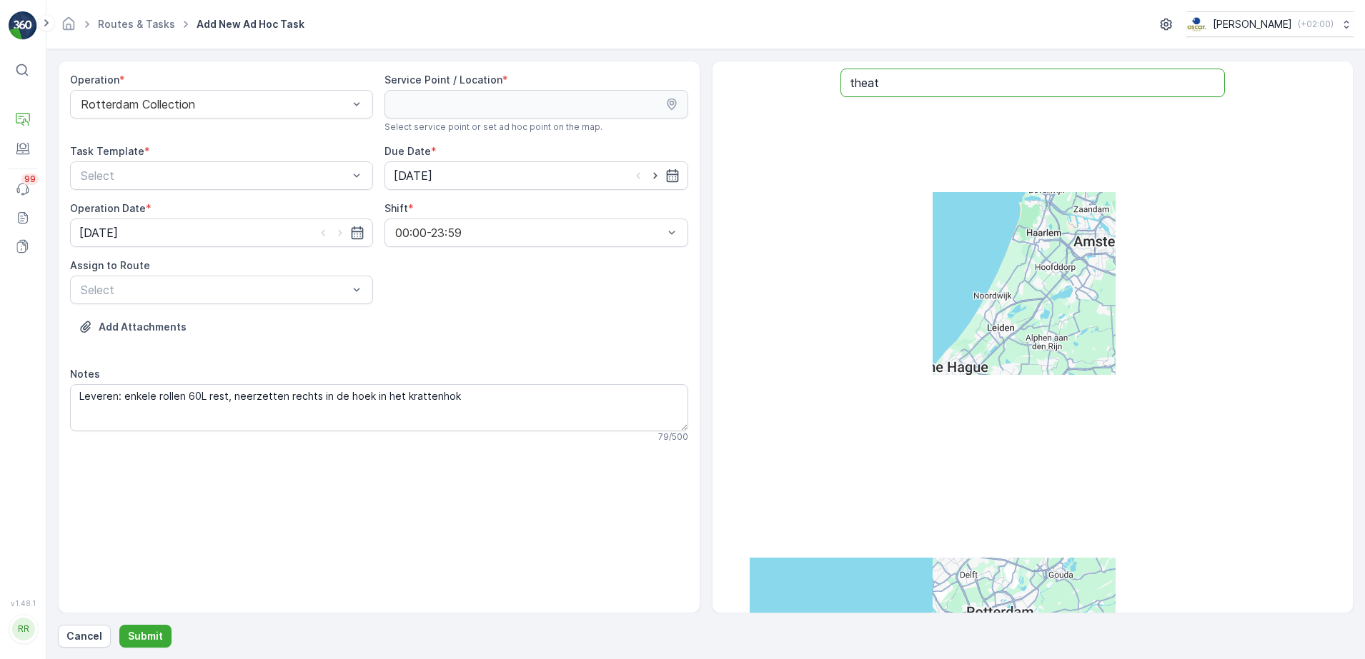
type input "theat"
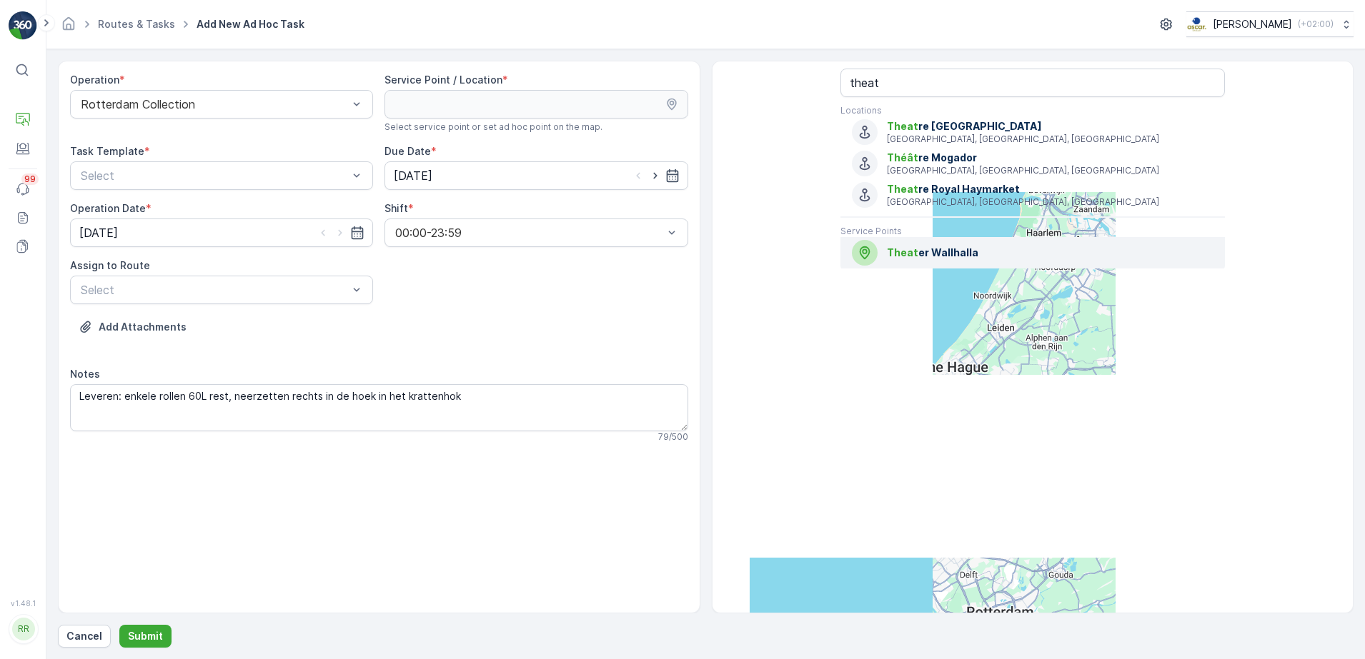
click at [972, 259] on span "Theat er Wallhalla" at bounding box center [1050, 253] width 326 height 14
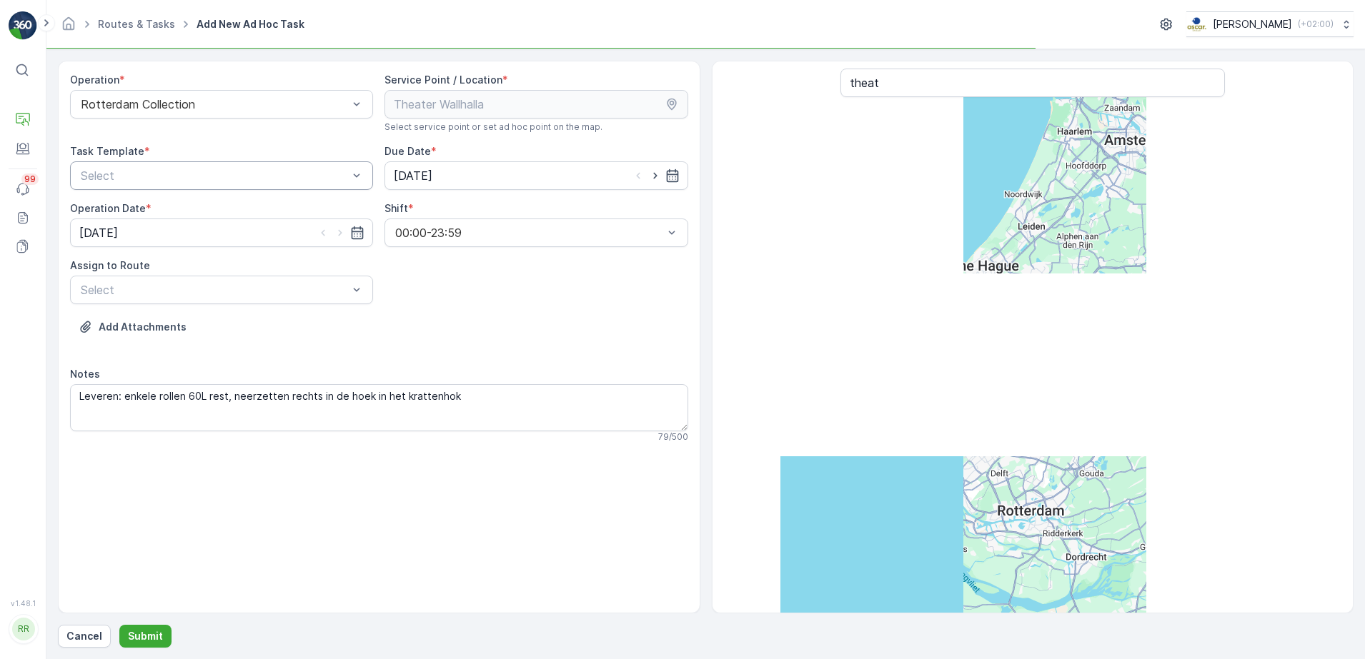
click at [273, 169] on div at bounding box center [214, 175] width 270 height 13
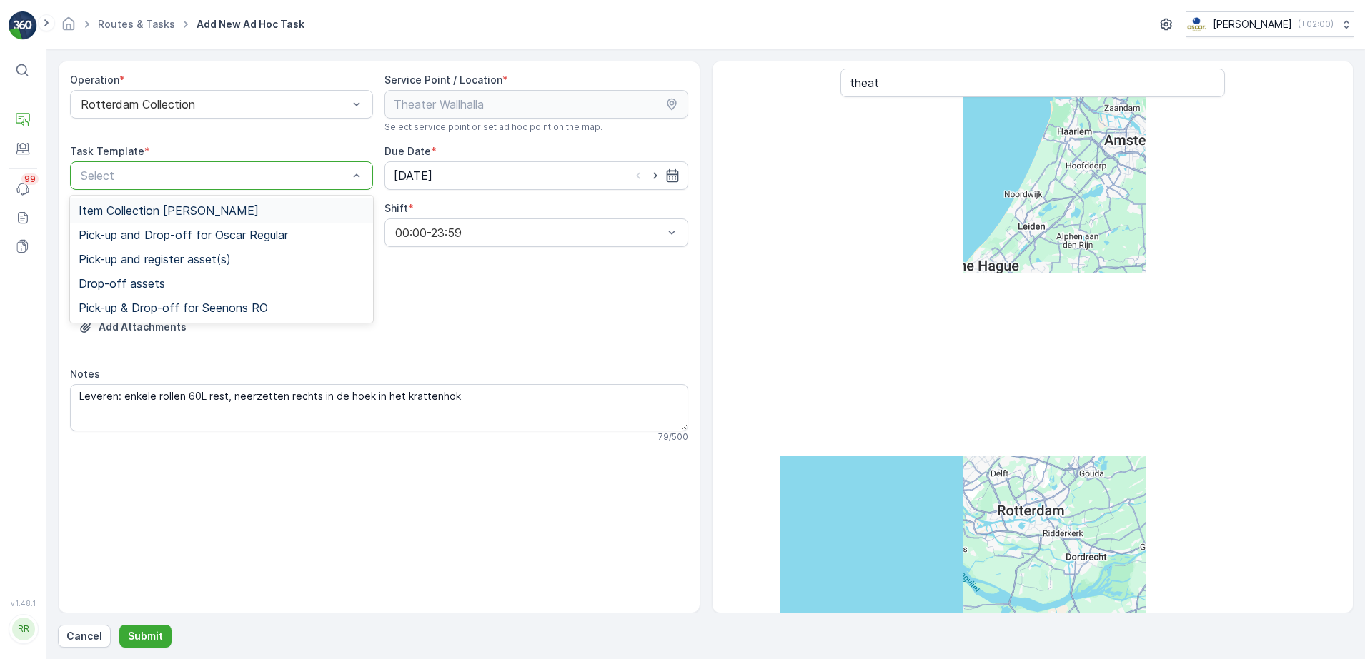
click at [201, 205] on span "Item Collection [PERSON_NAME]" at bounding box center [169, 210] width 180 height 13
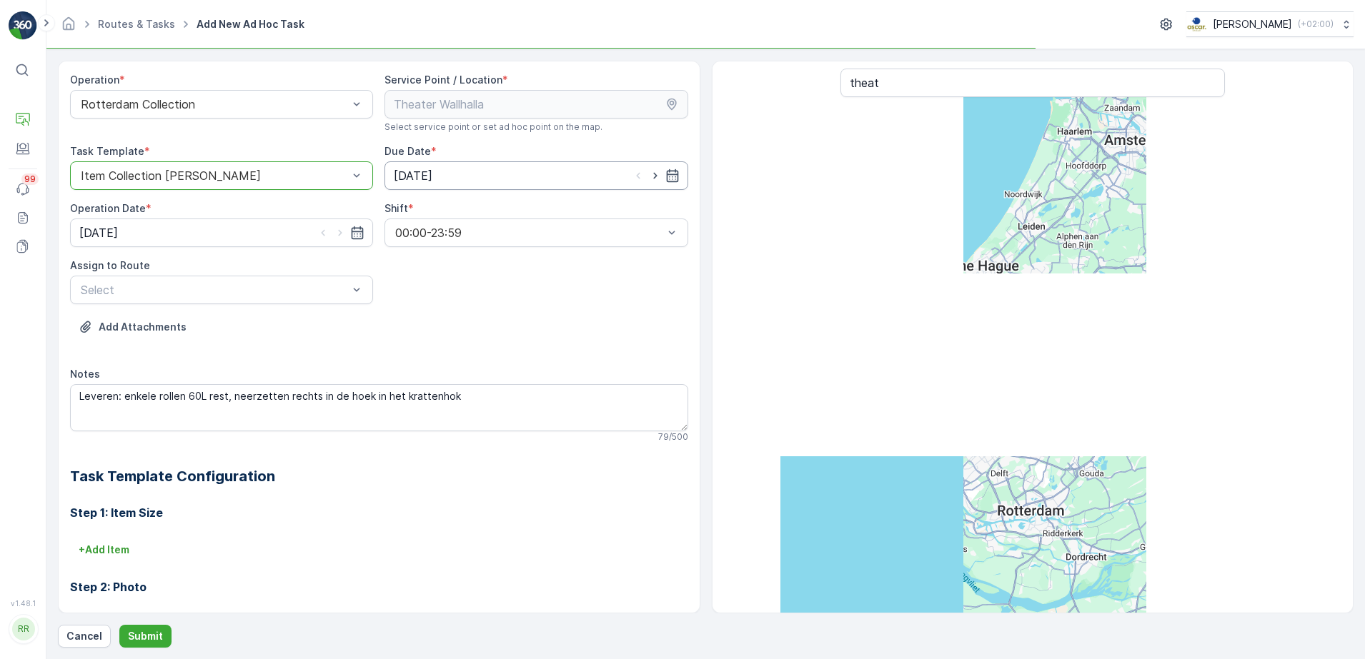
click at [457, 180] on input "[DATE]" at bounding box center [535, 175] width 303 height 29
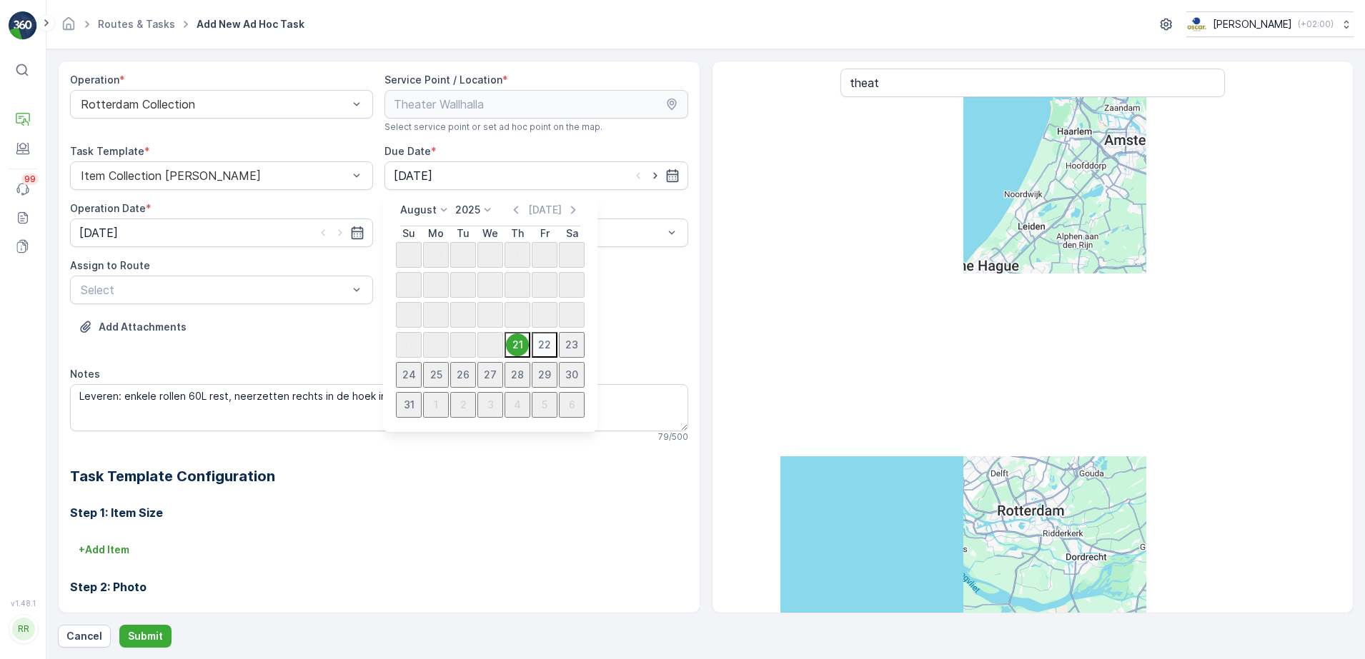
click at [533, 348] on div "22" at bounding box center [544, 345] width 23 height 23
type input "22.08.2025"
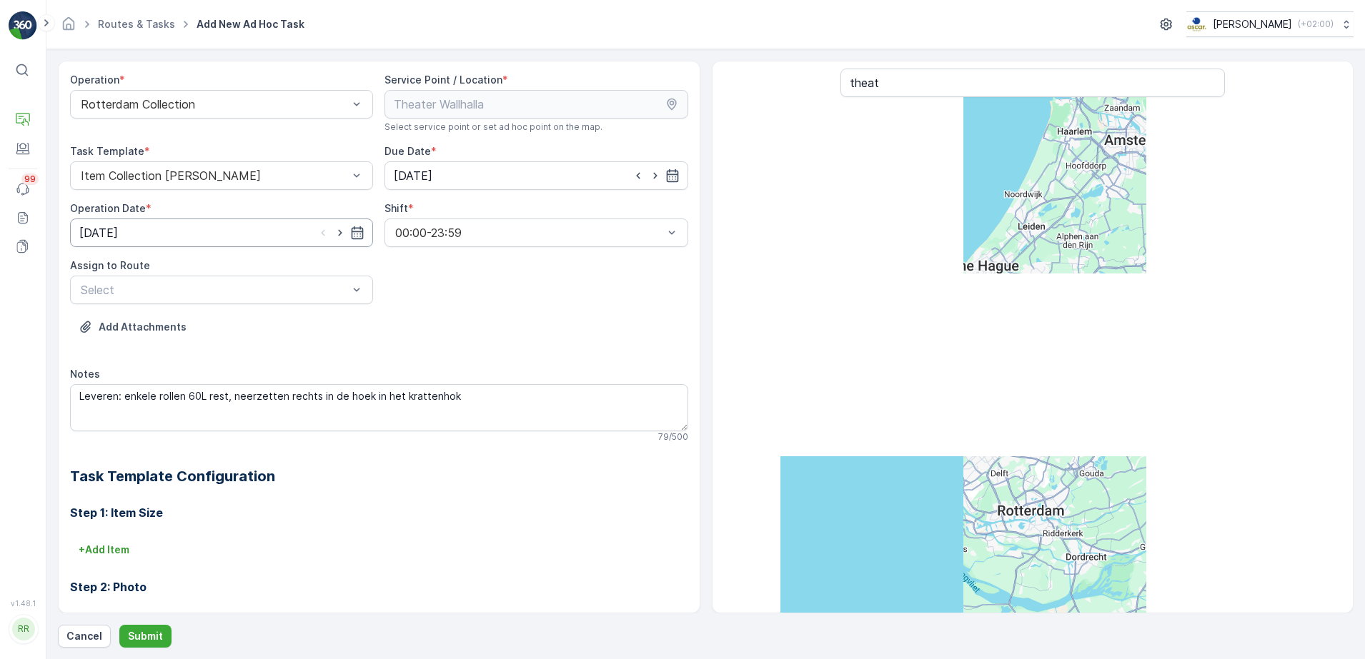
click at [276, 226] on input "[DATE]" at bounding box center [221, 233] width 303 height 29
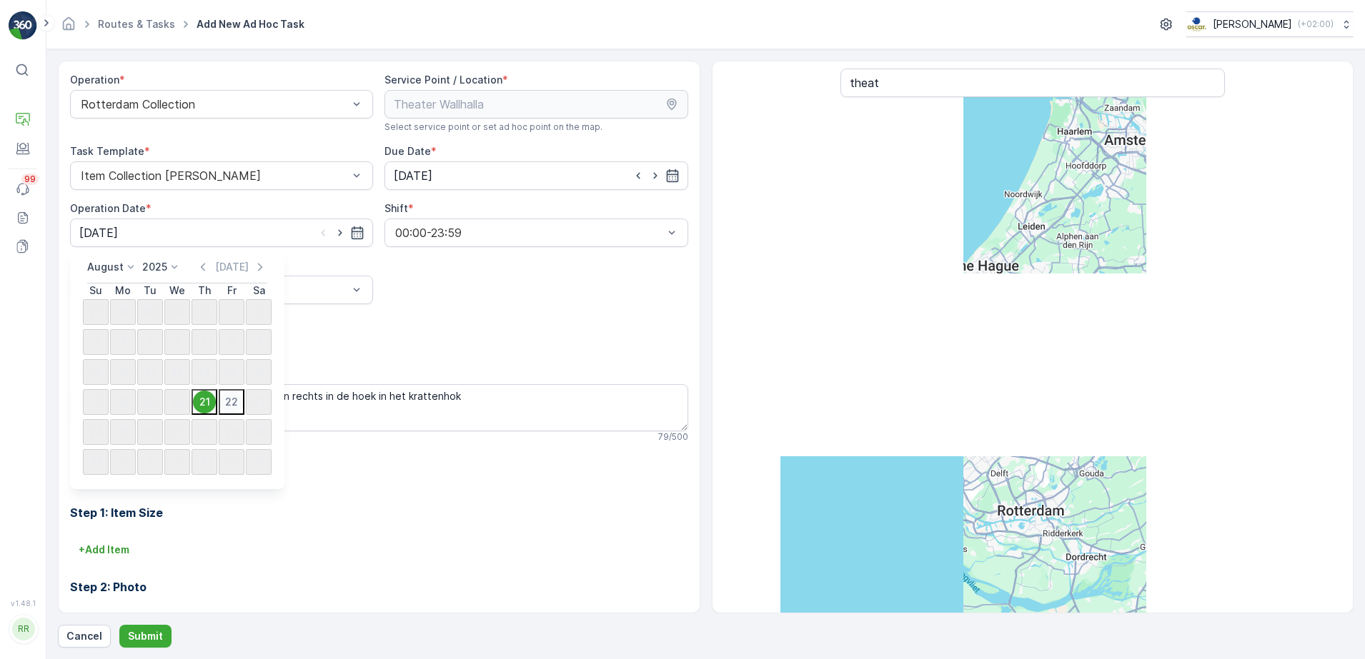
click at [219, 409] on button "22" at bounding box center [232, 402] width 26 height 26
type input "22.08.2025"
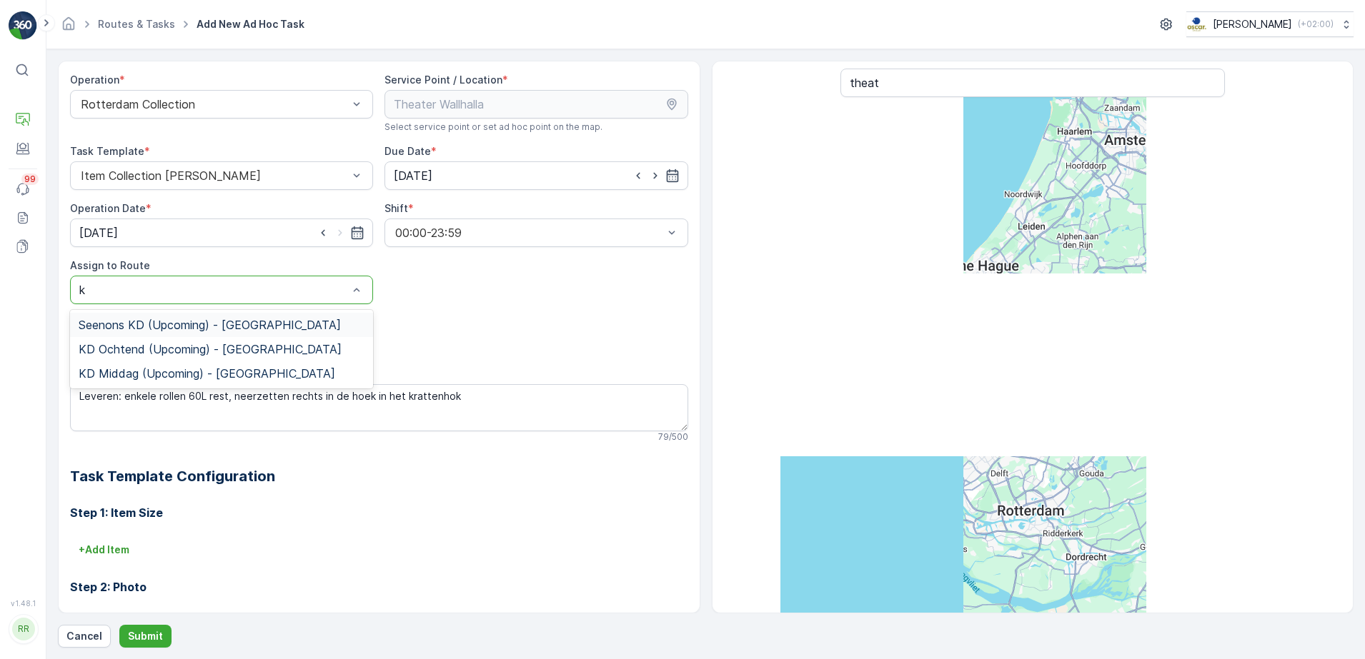
type input "kd"
click at [141, 344] on span "KD Ochtend (Upcoming) - Rotterdam" at bounding box center [210, 349] width 263 height 13
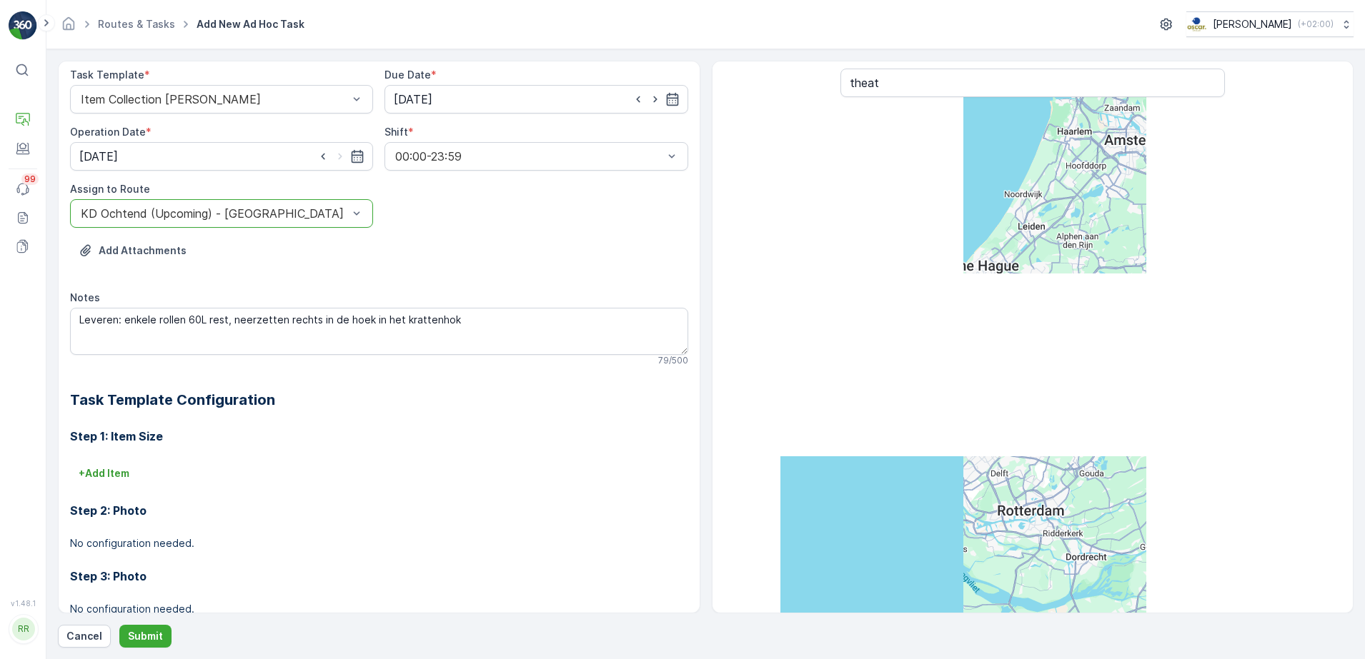
scroll to position [179, 0]
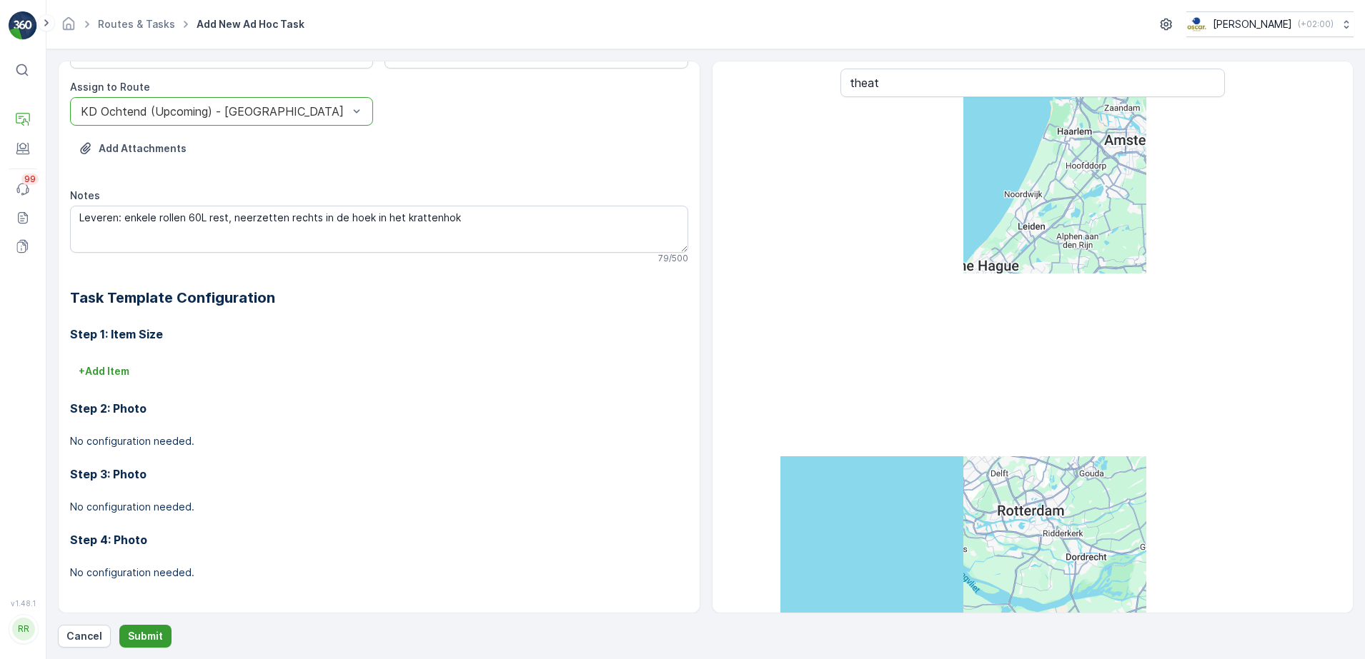
click at [151, 629] on p "Submit" at bounding box center [145, 636] width 35 height 14
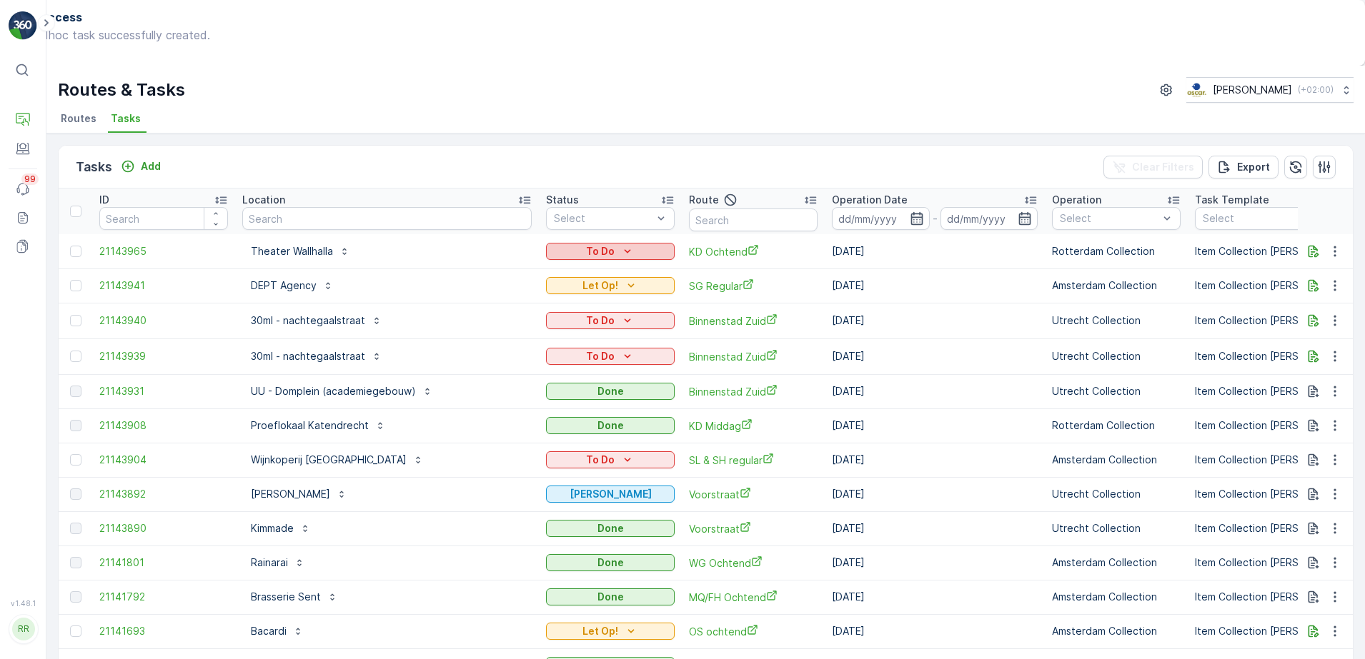
click at [552, 244] on div "To Do" at bounding box center [610, 251] width 117 height 14
click at [516, 266] on span "Let Op!" at bounding box center [505, 273] width 36 height 14
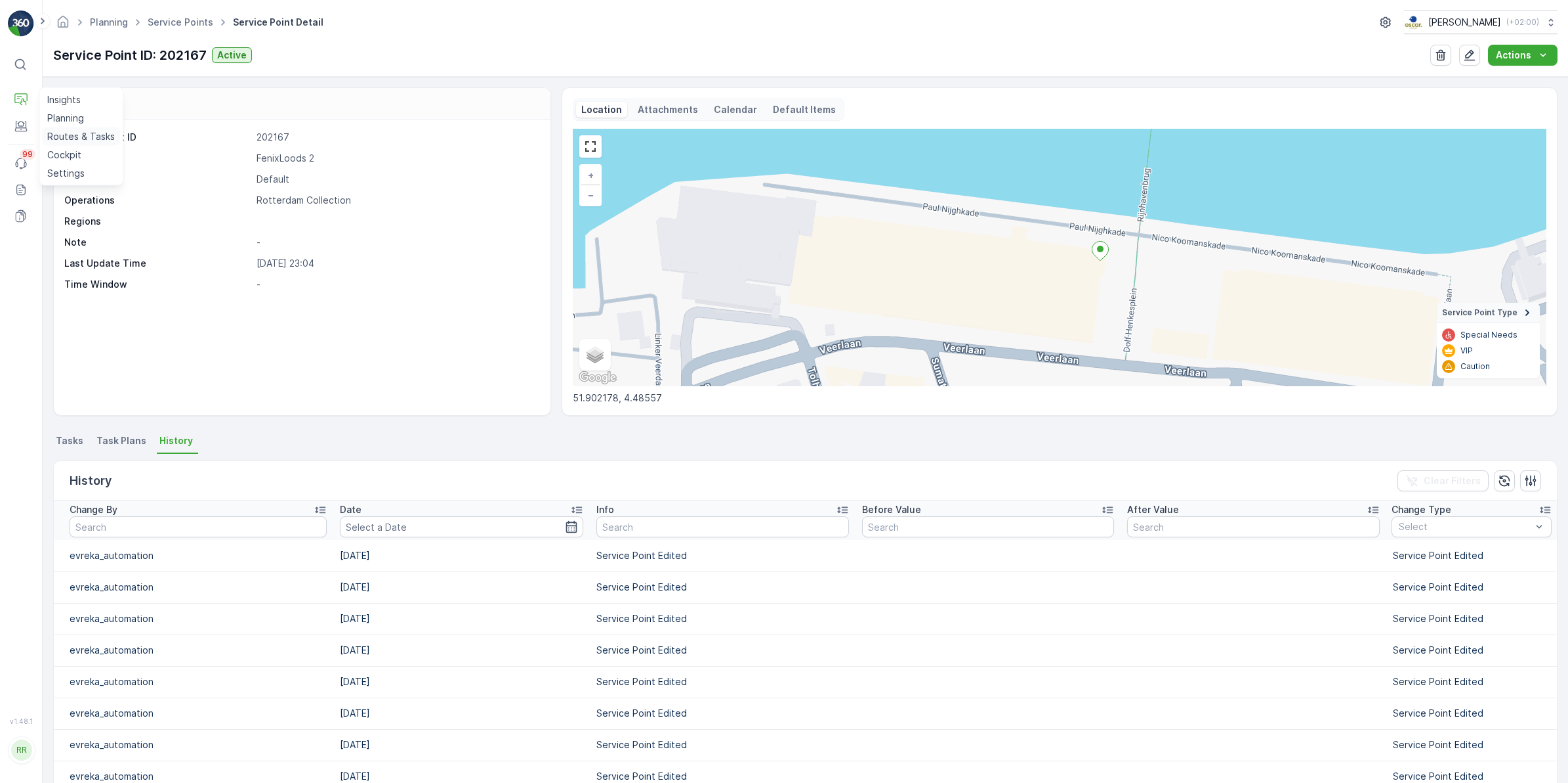
click at [80, 136] on p "Routes & Tasks" at bounding box center [81, 136] width 68 height 13
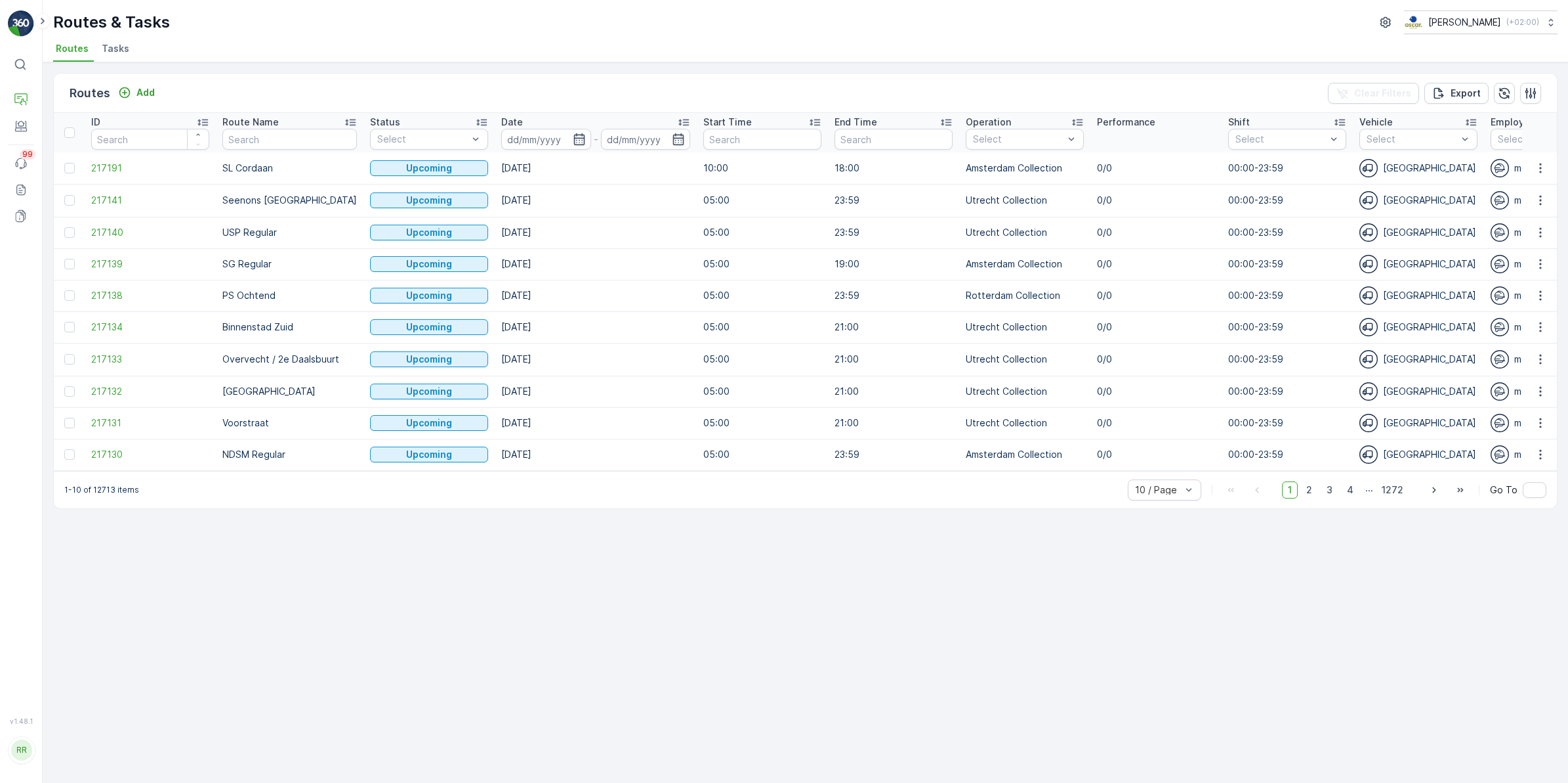
click at [121, 47] on span "Tasks" at bounding box center [116, 49] width 28 height 13
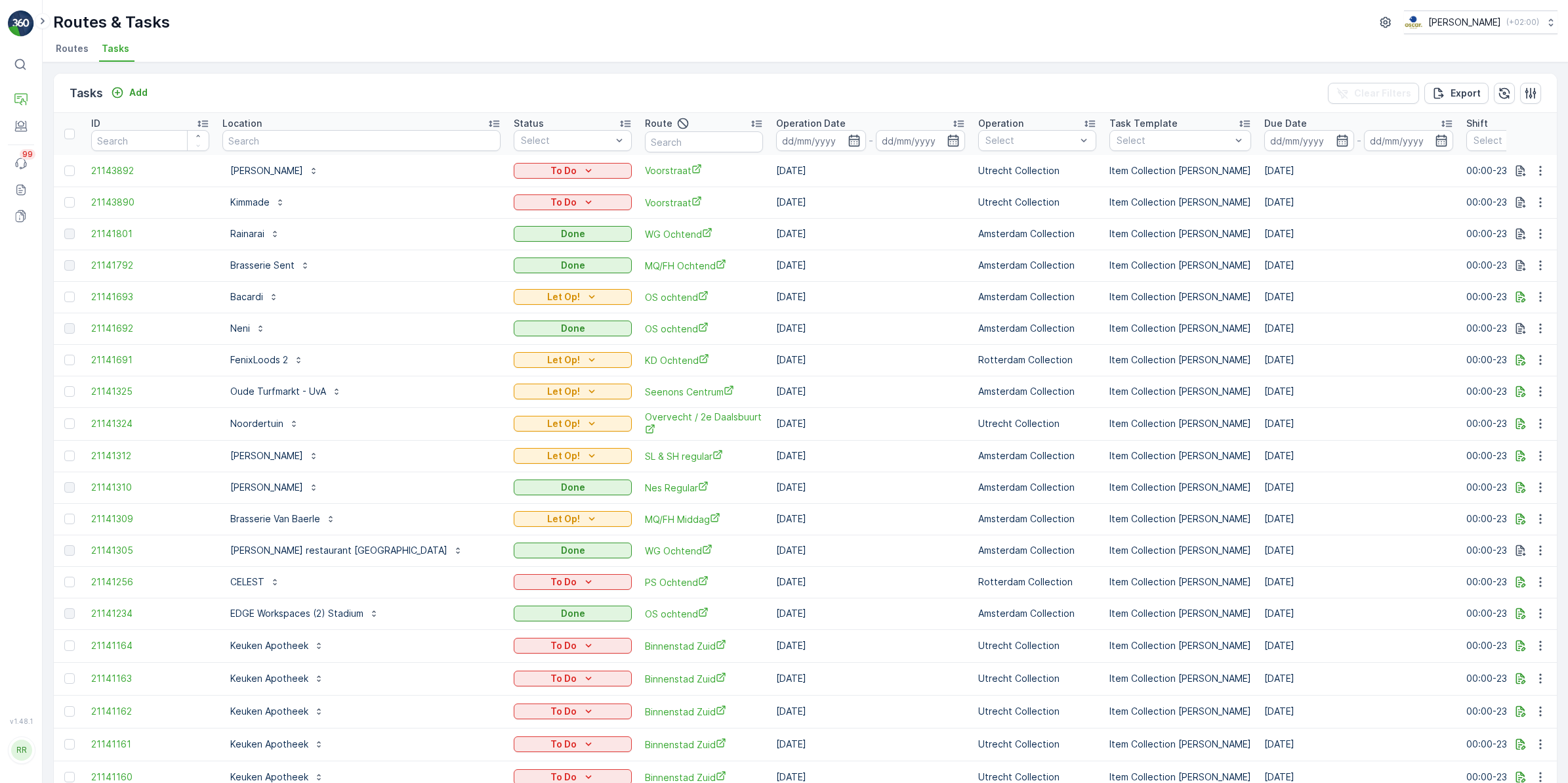
click at [300, 136] on input "text" at bounding box center [361, 140] width 278 height 21
type input "wijn"
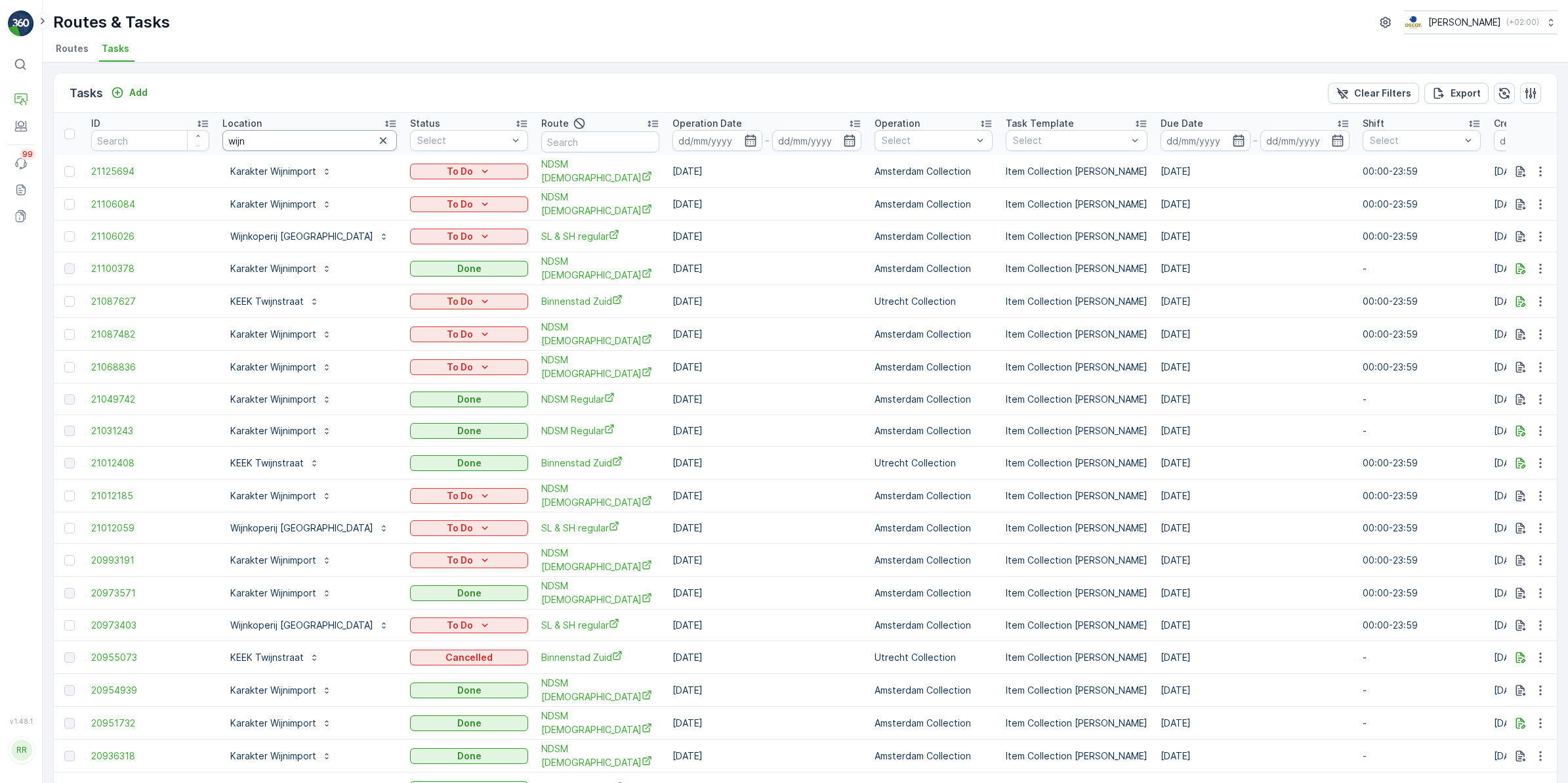
click at [293, 140] on input "wijn" at bounding box center [310, 140] width 175 height 21
type input "wijnkoper"
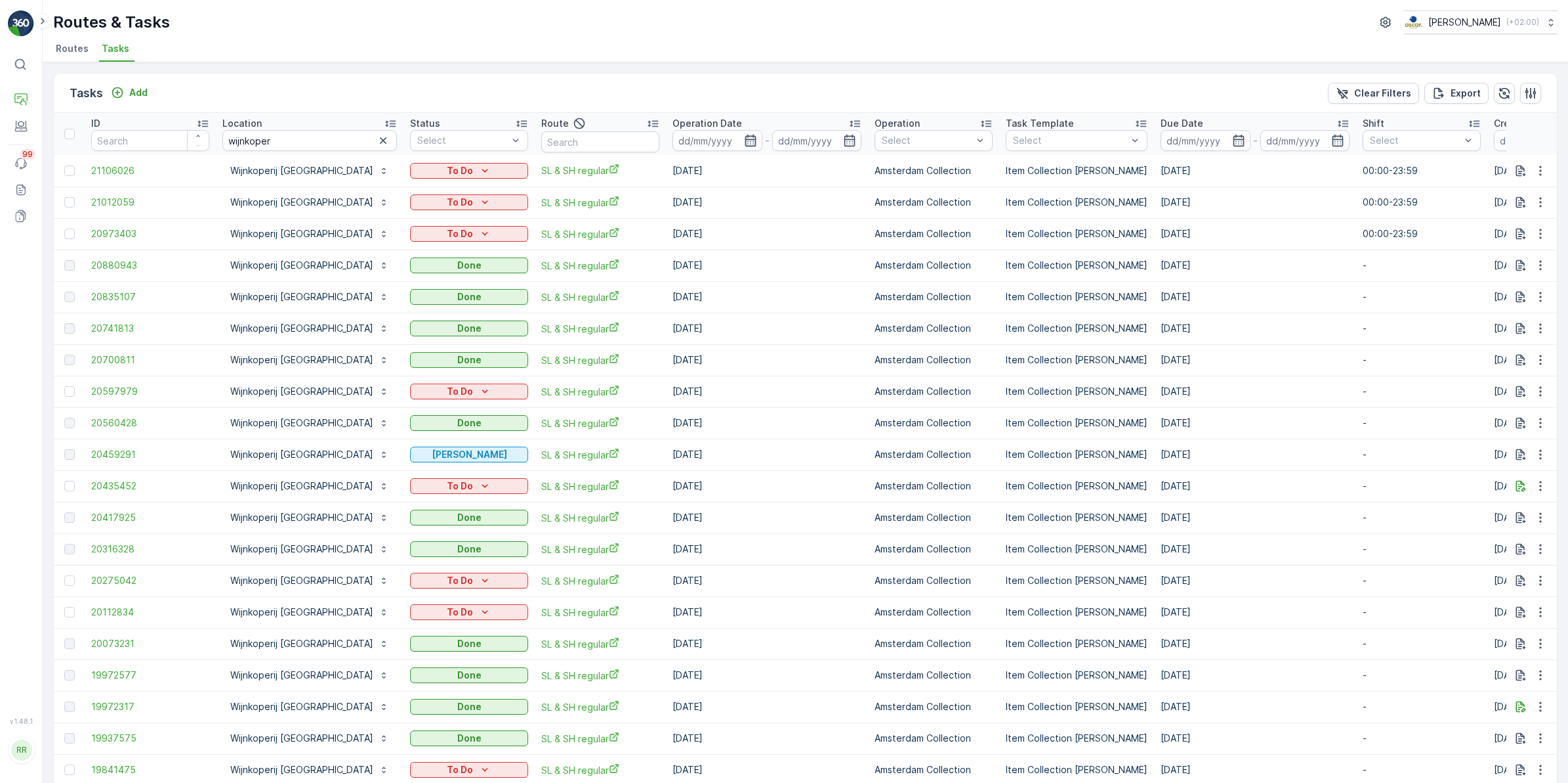
click at [744, 138] on icon "button" at bounding box center [750, 141] width 13 height 13
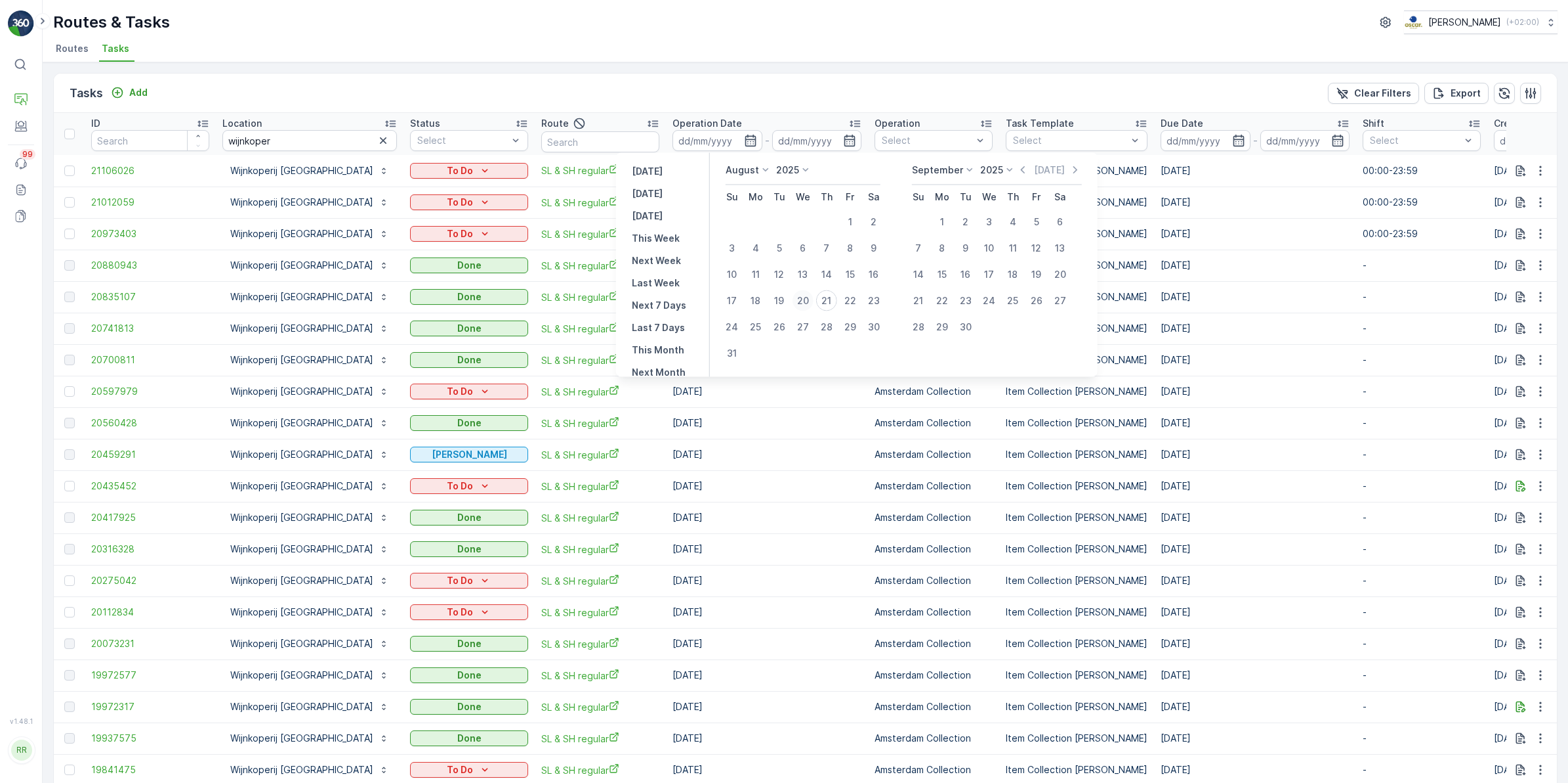
click at [807, 297] on div "20" at bounding box center [803, 301] width 21 height 21
type input "[DATE]"
click at [808, 300] on div "20" at bounding box center [803, 301] width 21 height 21
type input "20.08.2025"
click at [857, 300] on div "22" at bounding box center [850, 301] width 21 height 21
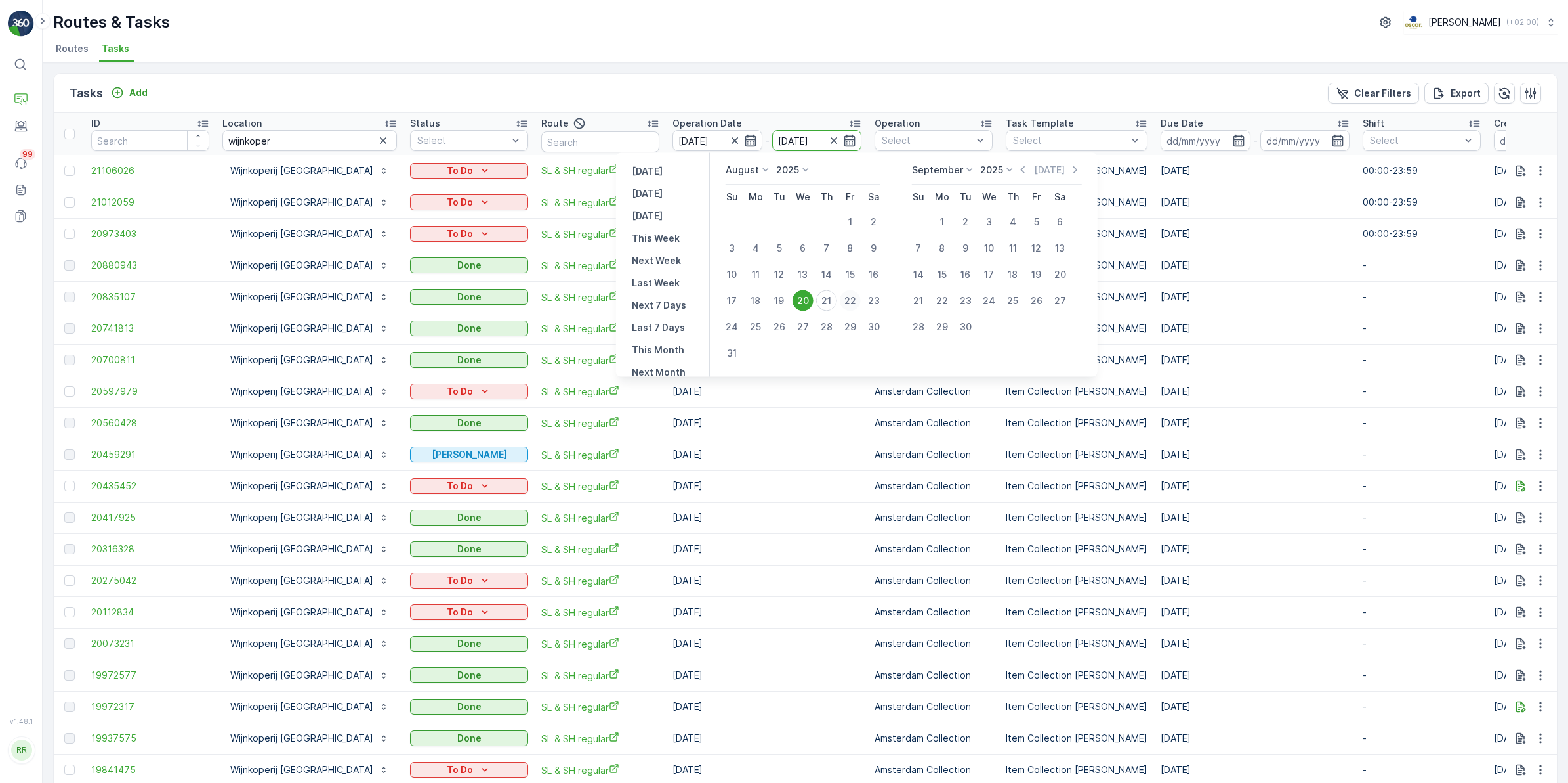
type input "22.08.2025"
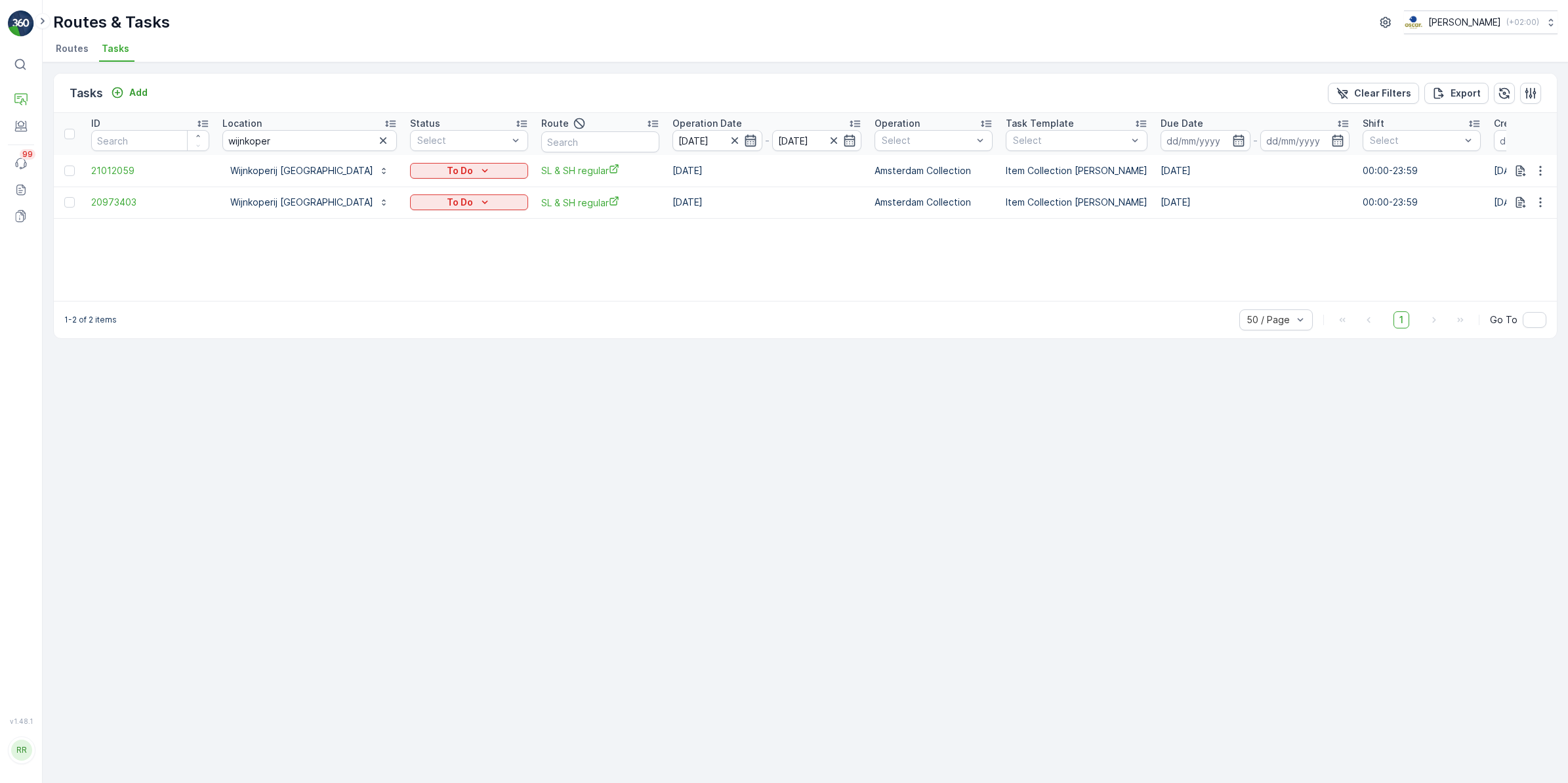
click at [744, 142] on icon "button" at bounding box center [750, 141] width 13 height 13
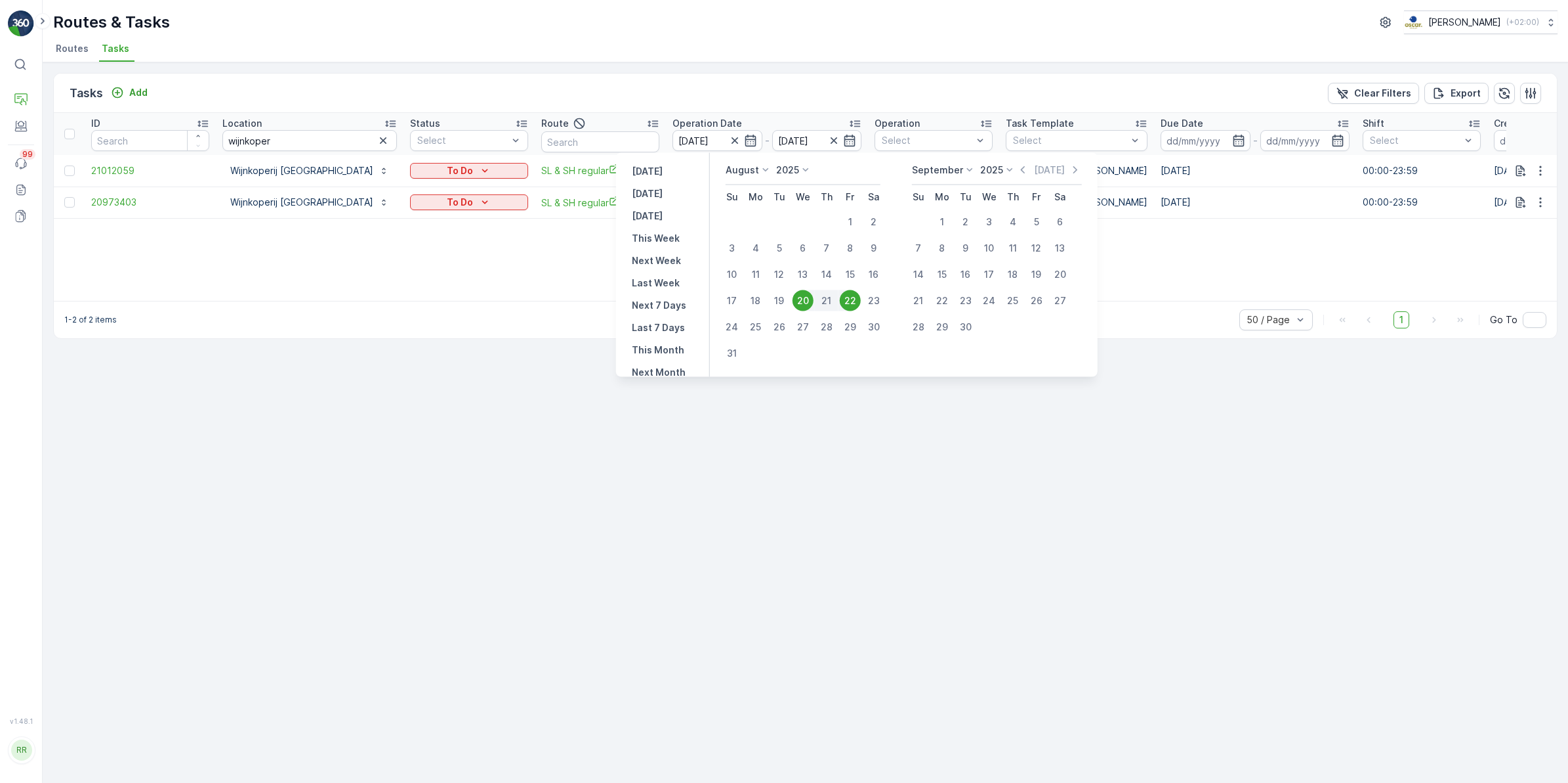
click at [687, 87] on div "Tasks Add Clear Filters Export" at bounding box center [806, 93] width 1504 height 40
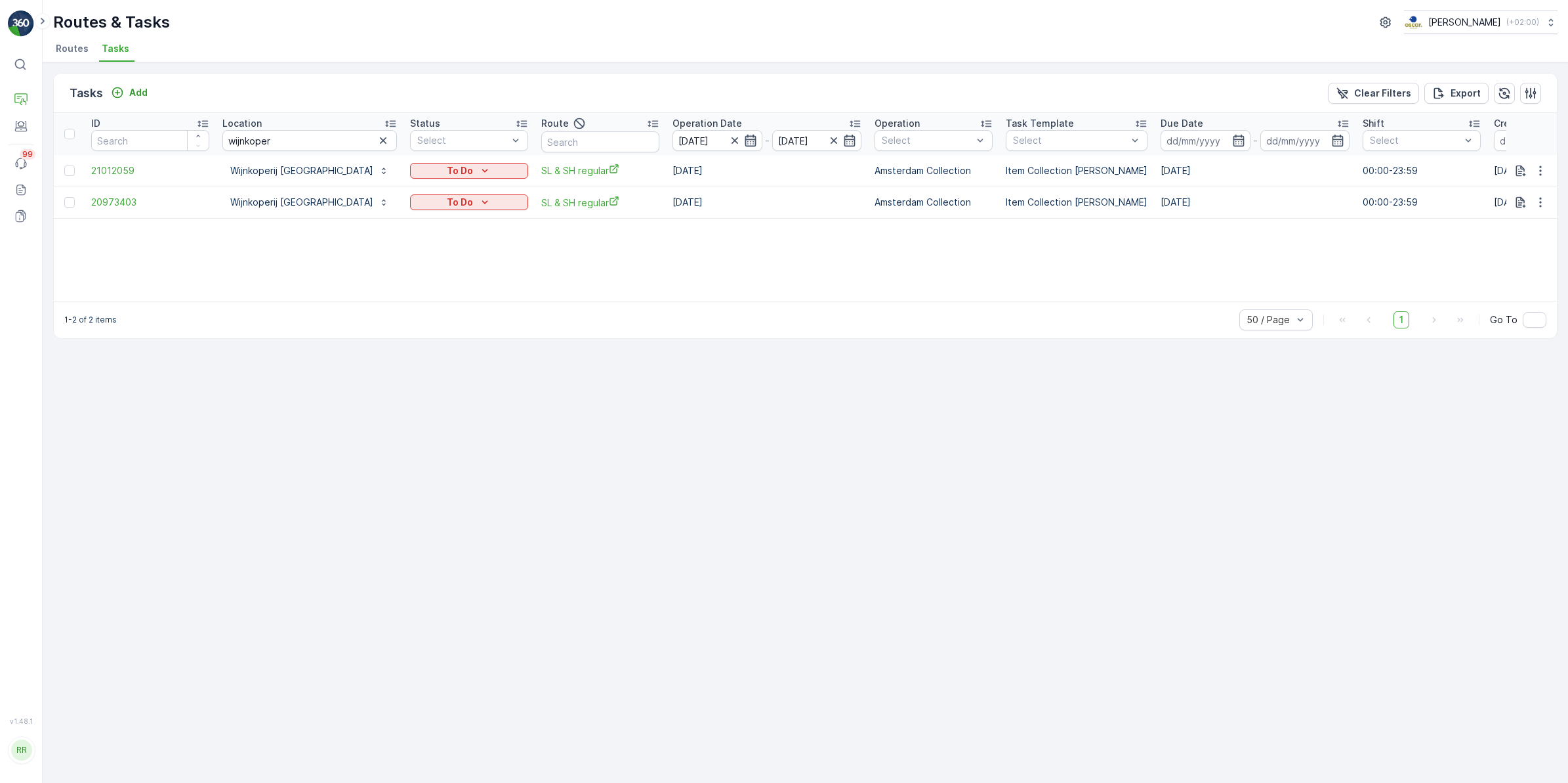
click at [744, 140] on icon "button" at bounding box center [750, 141] width 13 height 13
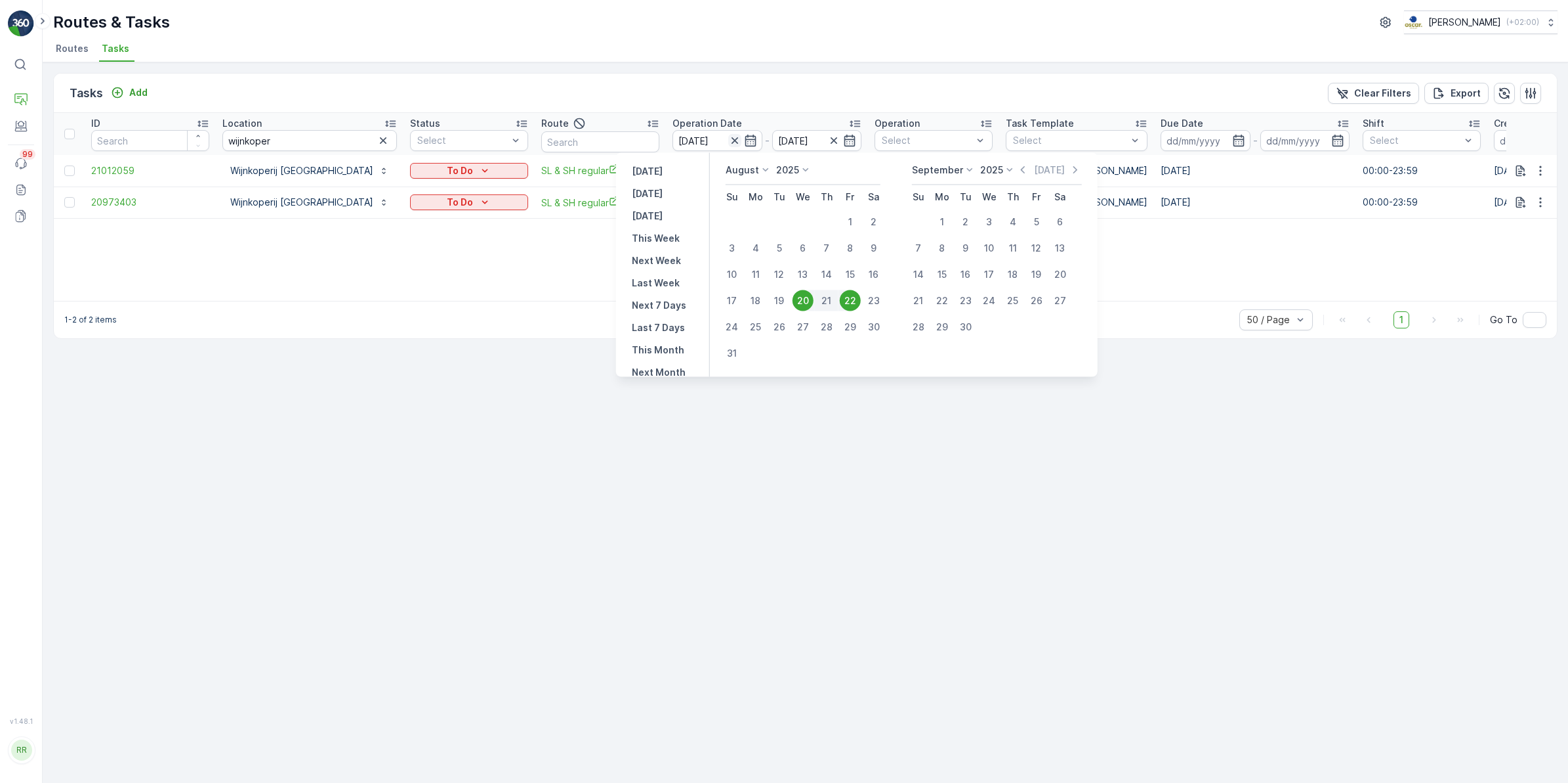
click at [728, 139] on icon "button" at bounding box center [735, 141] width 13 height 13
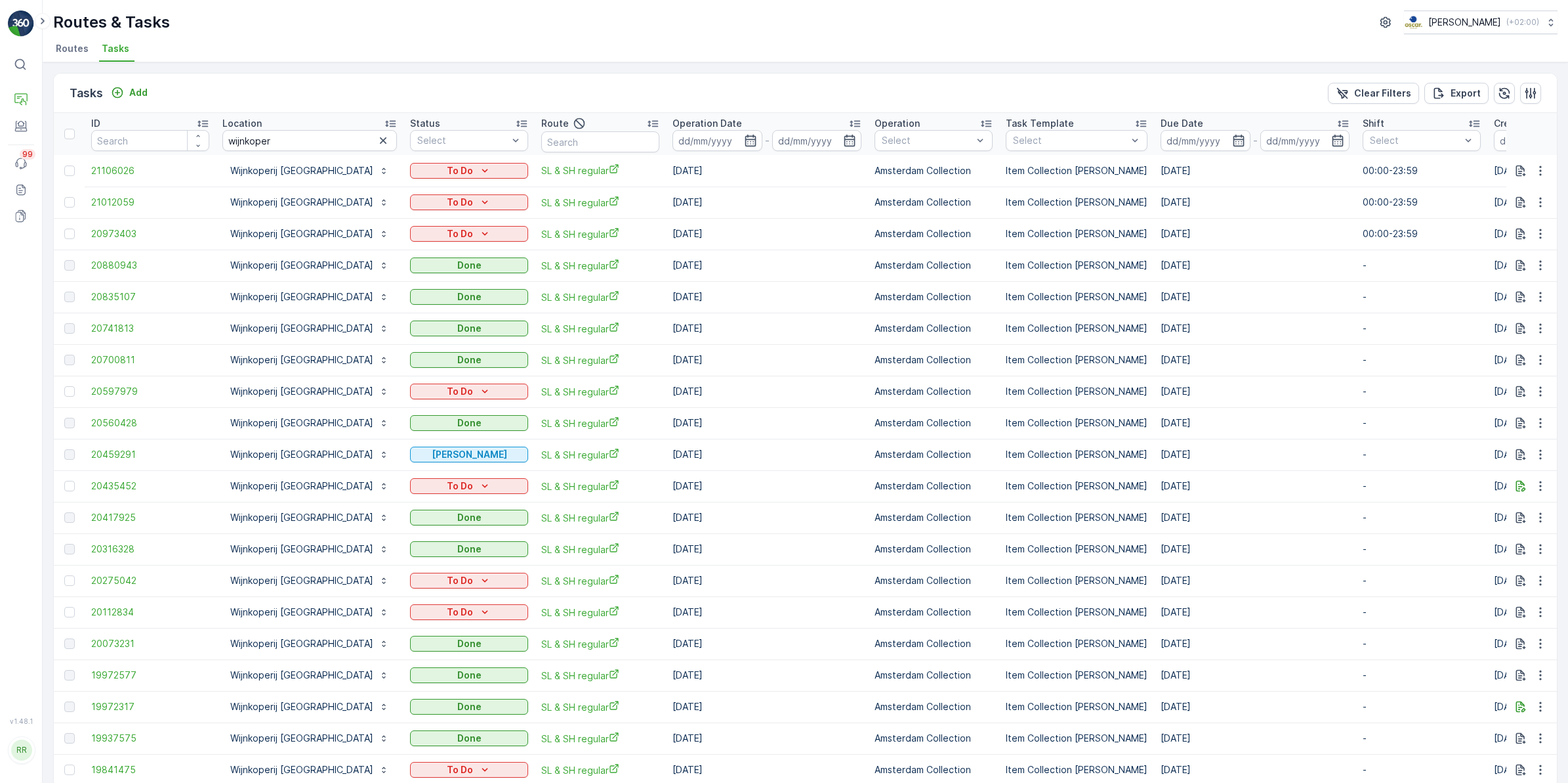
click at [744, 137] on icon "button" at bounding box center [750, 141] width 13 height 13
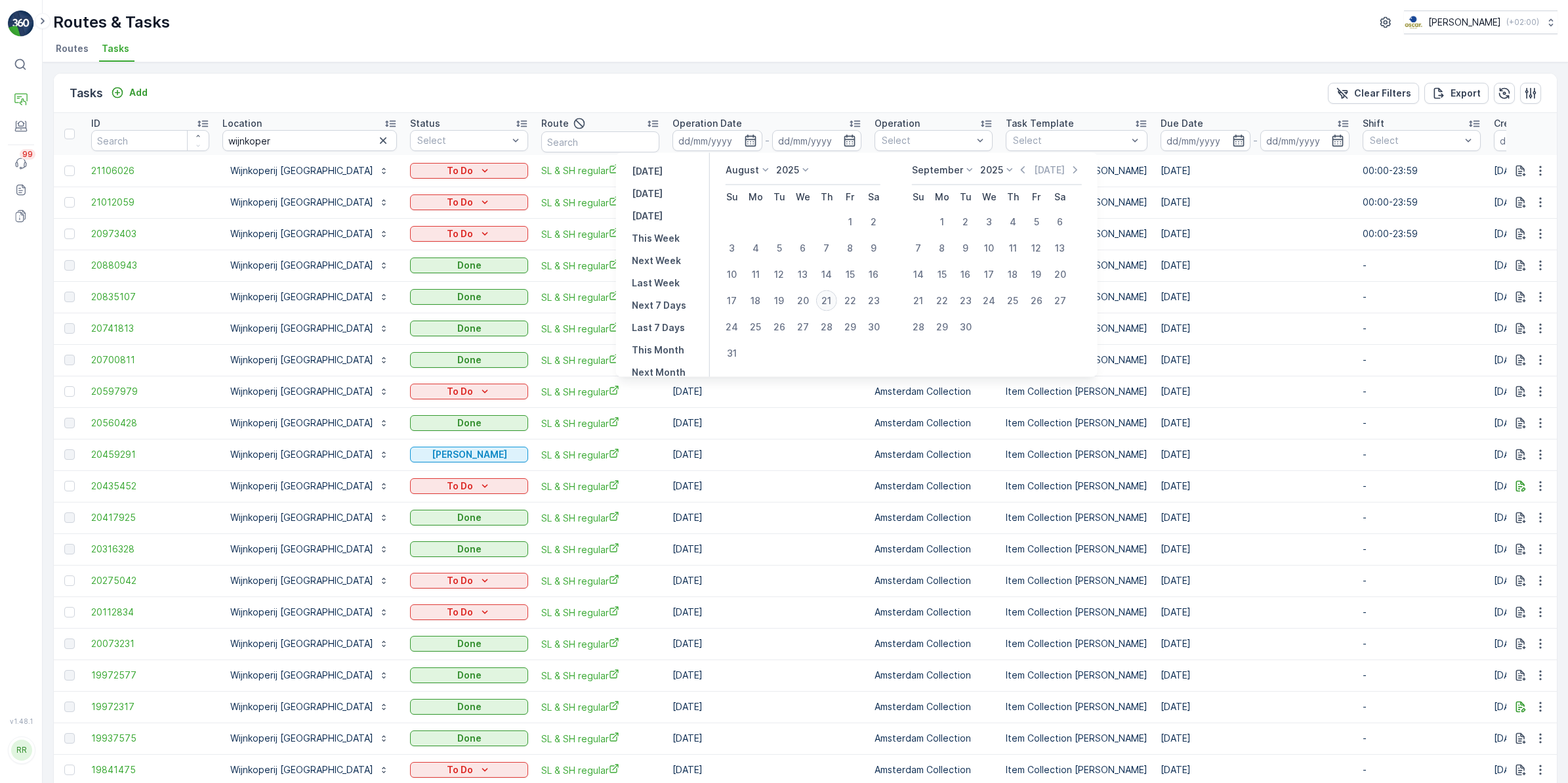
click at [824, 300] on div "21" at bounding box center [827, 301] width 21 height 21
type input "[DATE]"
click at [824, 300] on div "21" at bounding box center [827, 301] width 21 height 21
type input "[DATE]"
click at [824, 300] on div "21" at bounding box center [827, 301] width 21 height 21
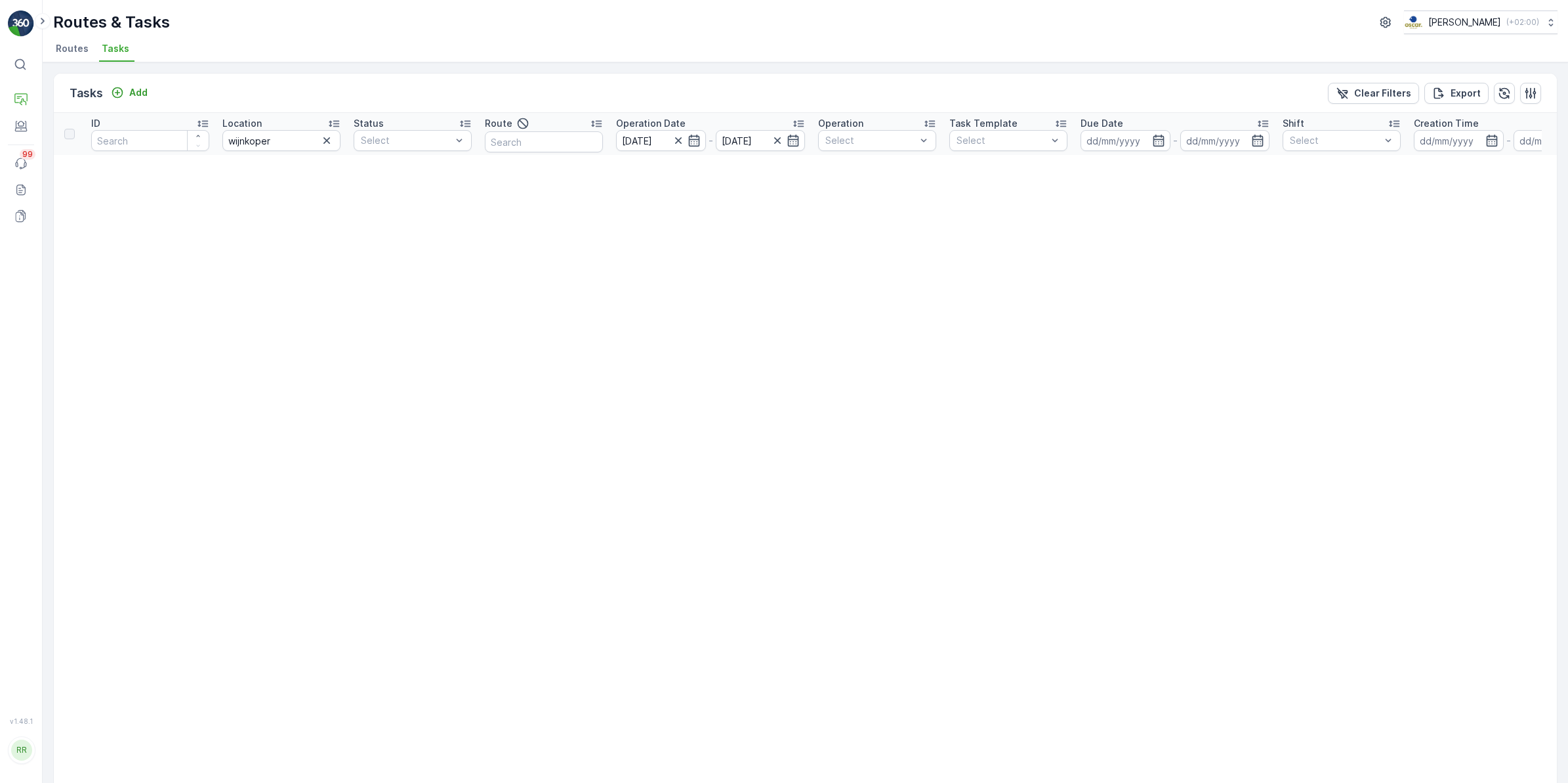
drag, startPoint x: 318, startPoint y: 139, endPoint x: 329, endPoint y: 143, distance: 11.7
click at [319, 139] on button "button" at bounding box center [326, 140] width 16 height 16
click at [530, 149] on input "text" at bounding box center [544, 142] width 118 height 21
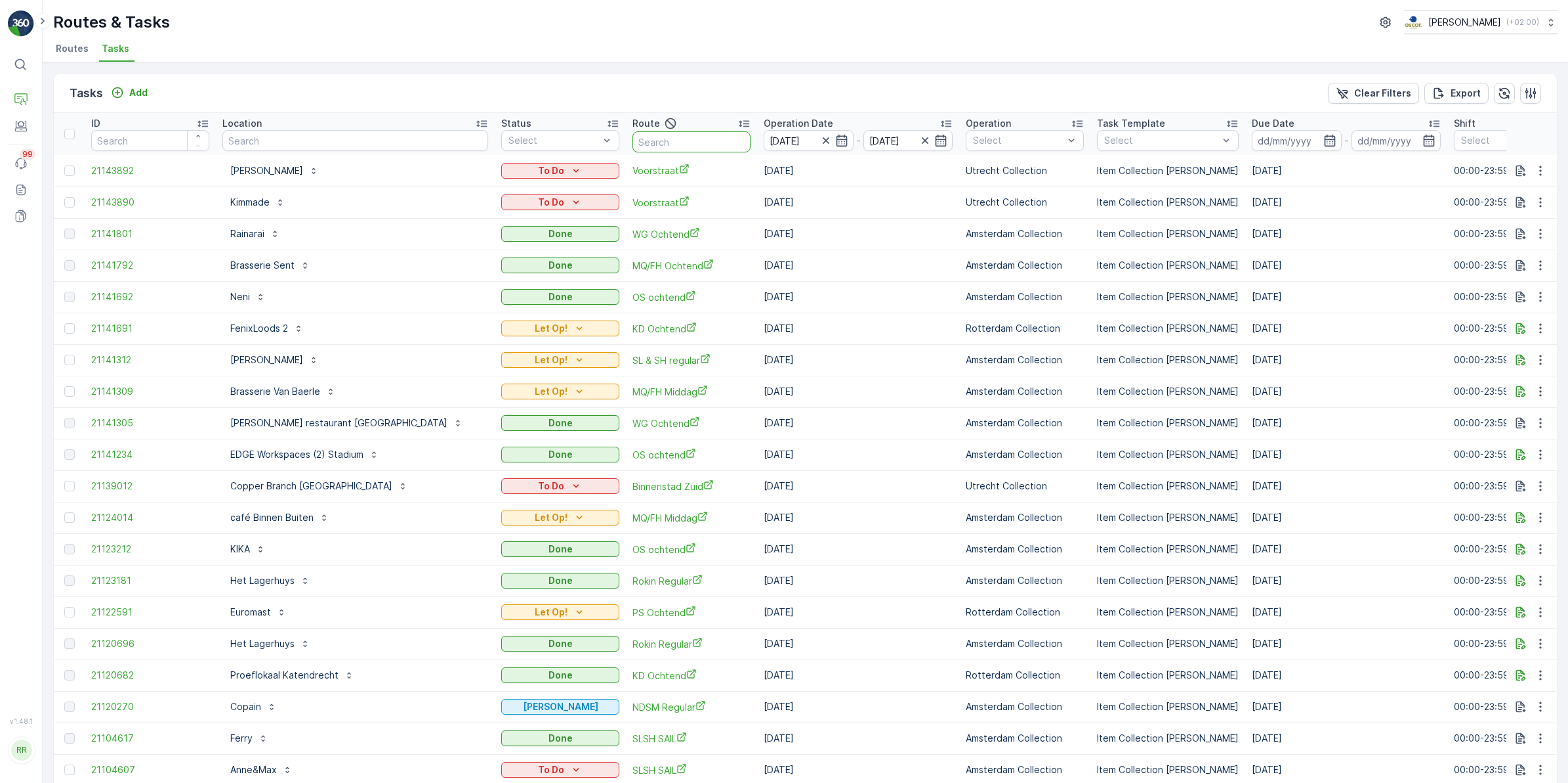
click at [633, 137] on input "text" at bounding box center [692, 142] width 118 height 21
type input "sl"
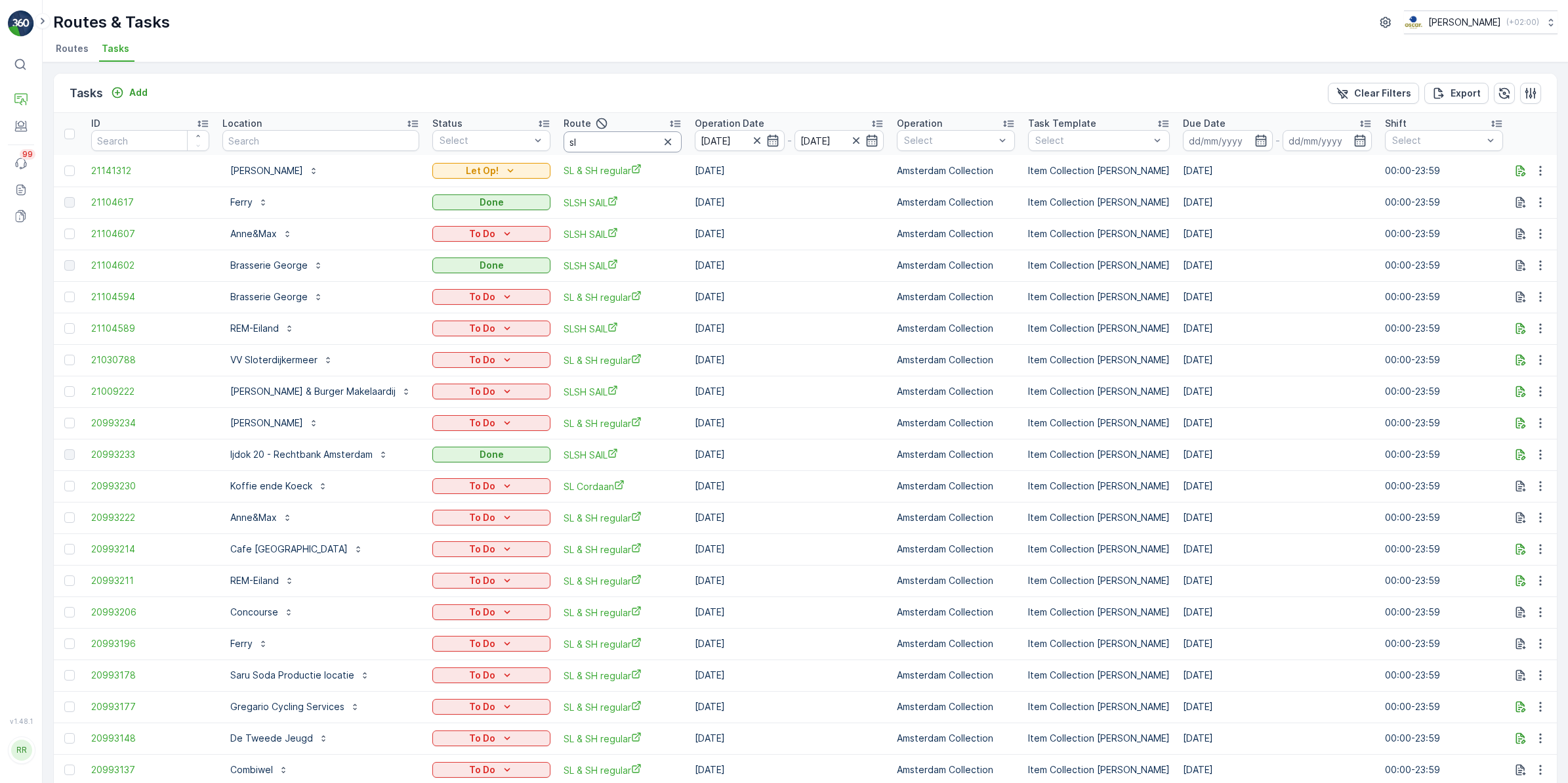
click at [597, 149] on input "sl" at bounding box center [623, 142] width 118 height 21
type input "sl &"
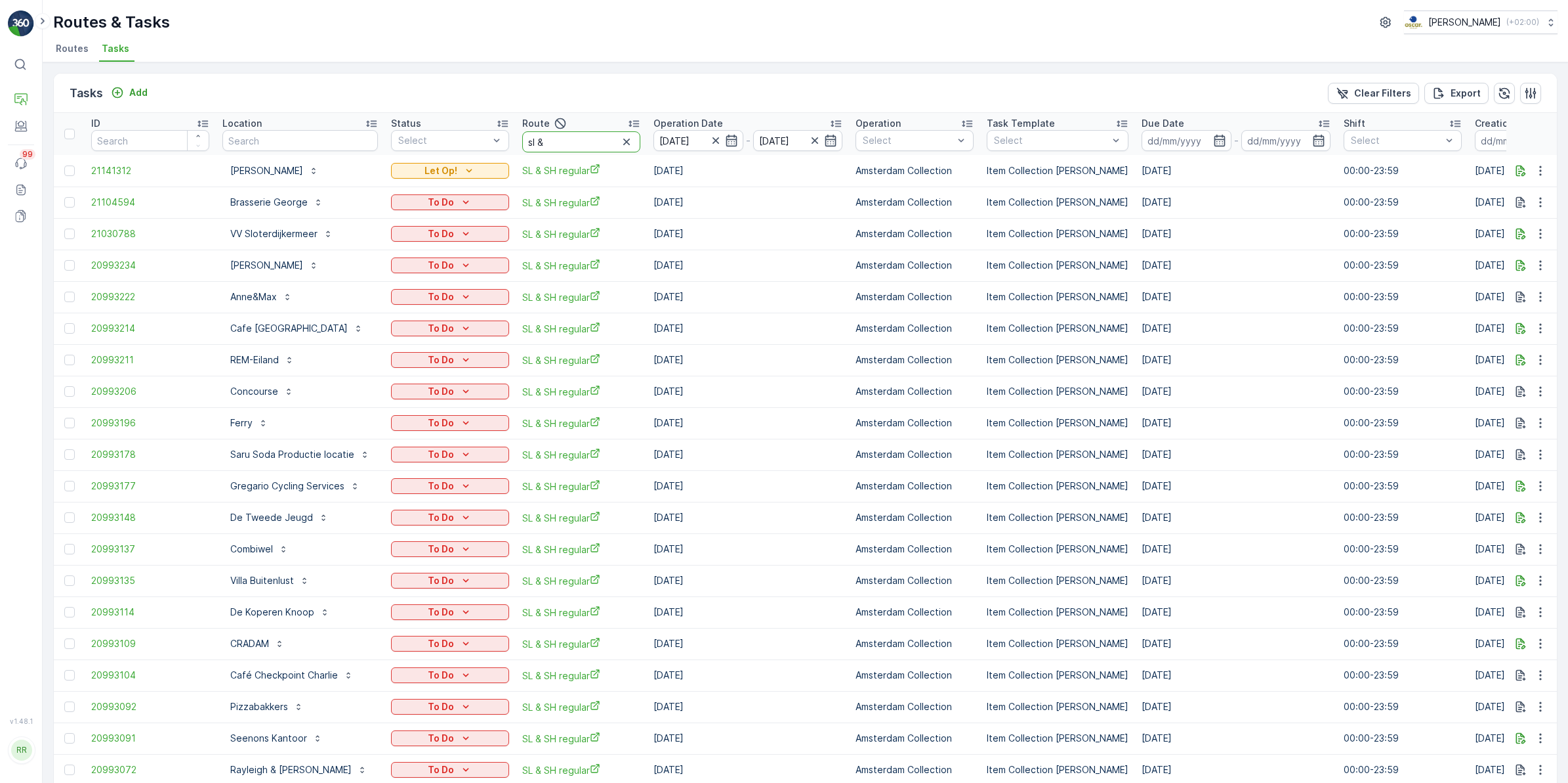
click at [558, 143] on input "sl &" at bounding box center [581, 142] width 118 height 21
click at [333, 140] on input "text" at bounding box center [299, 140] width 155 height 21
type input "wijn"
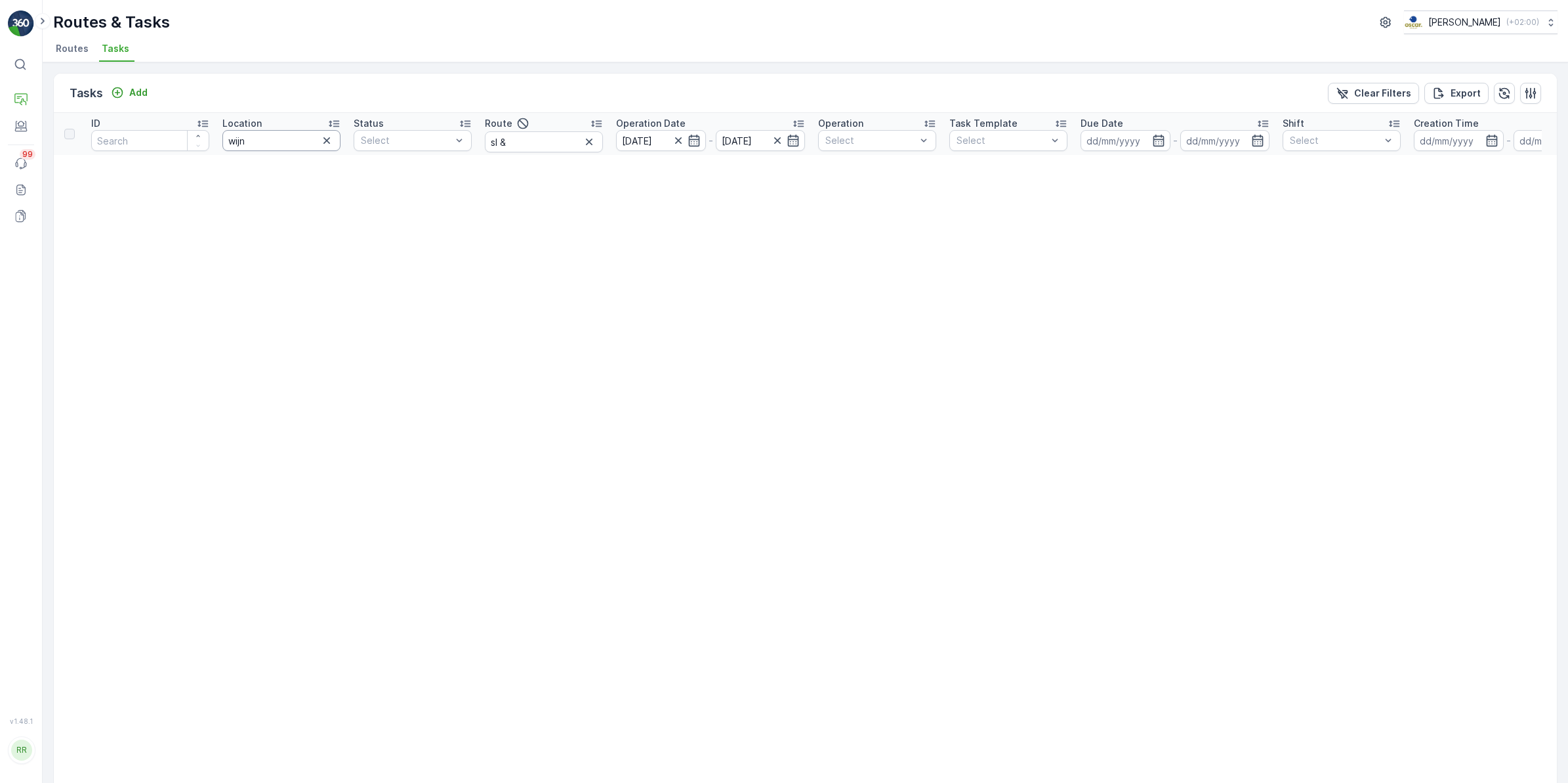
click at [279, 142] on input "wijn" at bounding box center [281, 140] width 118 height 21
drag, startPoint x: 543, startPoint y: 142, endPoint x: 487, endPoint y: 145, distance: 56.1
click at [487, 145] on input "sl &" at bounding box center [544, 142] width 118 height 21
click at [594, 76] on div "Tasks Add Clear Filters Export" at bounding box center [806, 93] width 1504 height 40
click at [676, 139] on icon "button" at bounding box center [679, 141] width 13 height 13
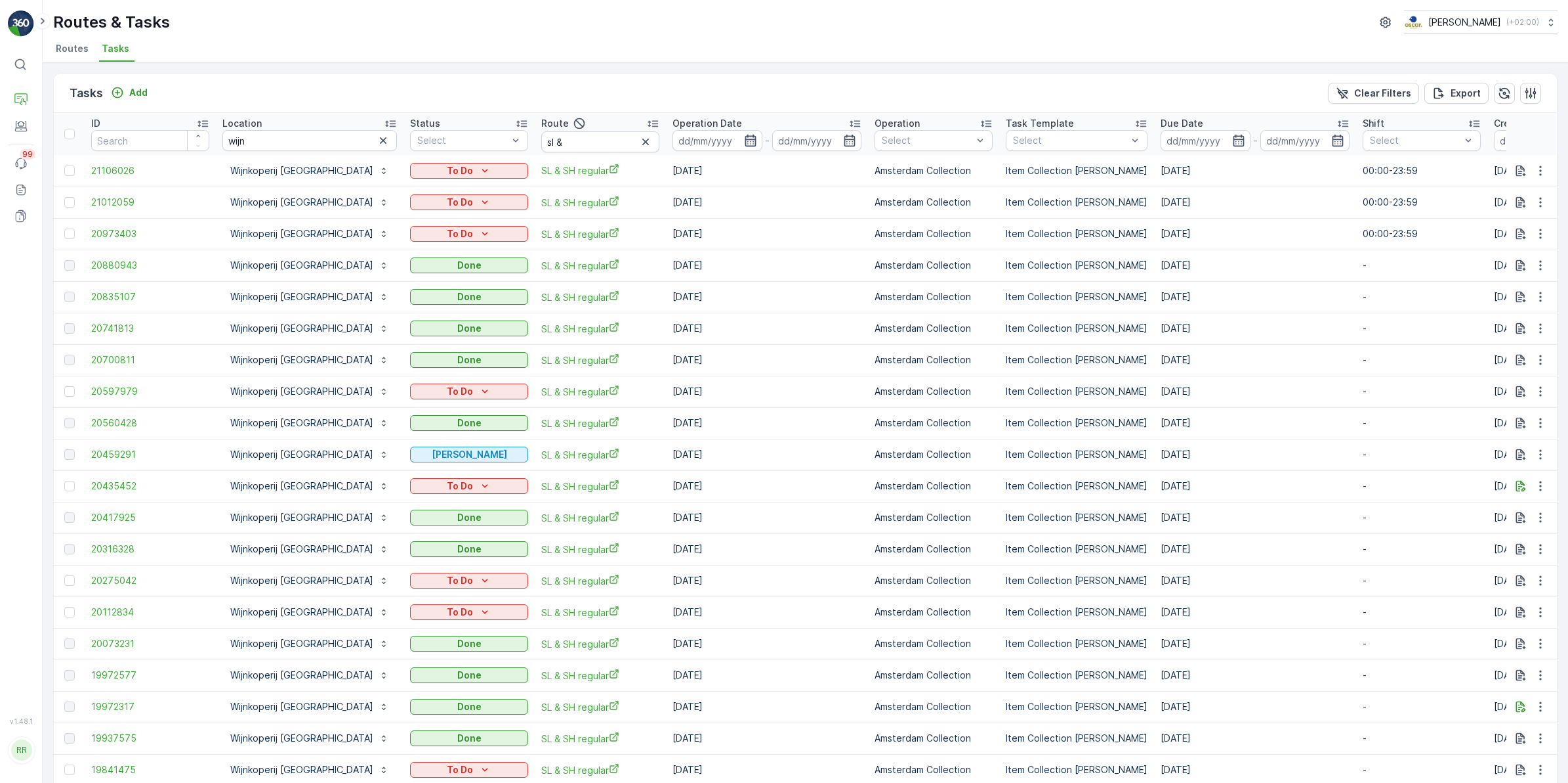
click at [744, 137] on icon "button" at bounding box center [750, 141] width 13 height 13
click at [755, 89] on div "Tasks Add Clear Filters Export" at bounding box center [806, 93] width 1504 height 40
click at [541, 173] on span "SL & SH regular" at bounding box center [600, 170] width 118 height 14
click at [118, 92] on icon "Add" at bounding box center [118, 93] width 11 height 11
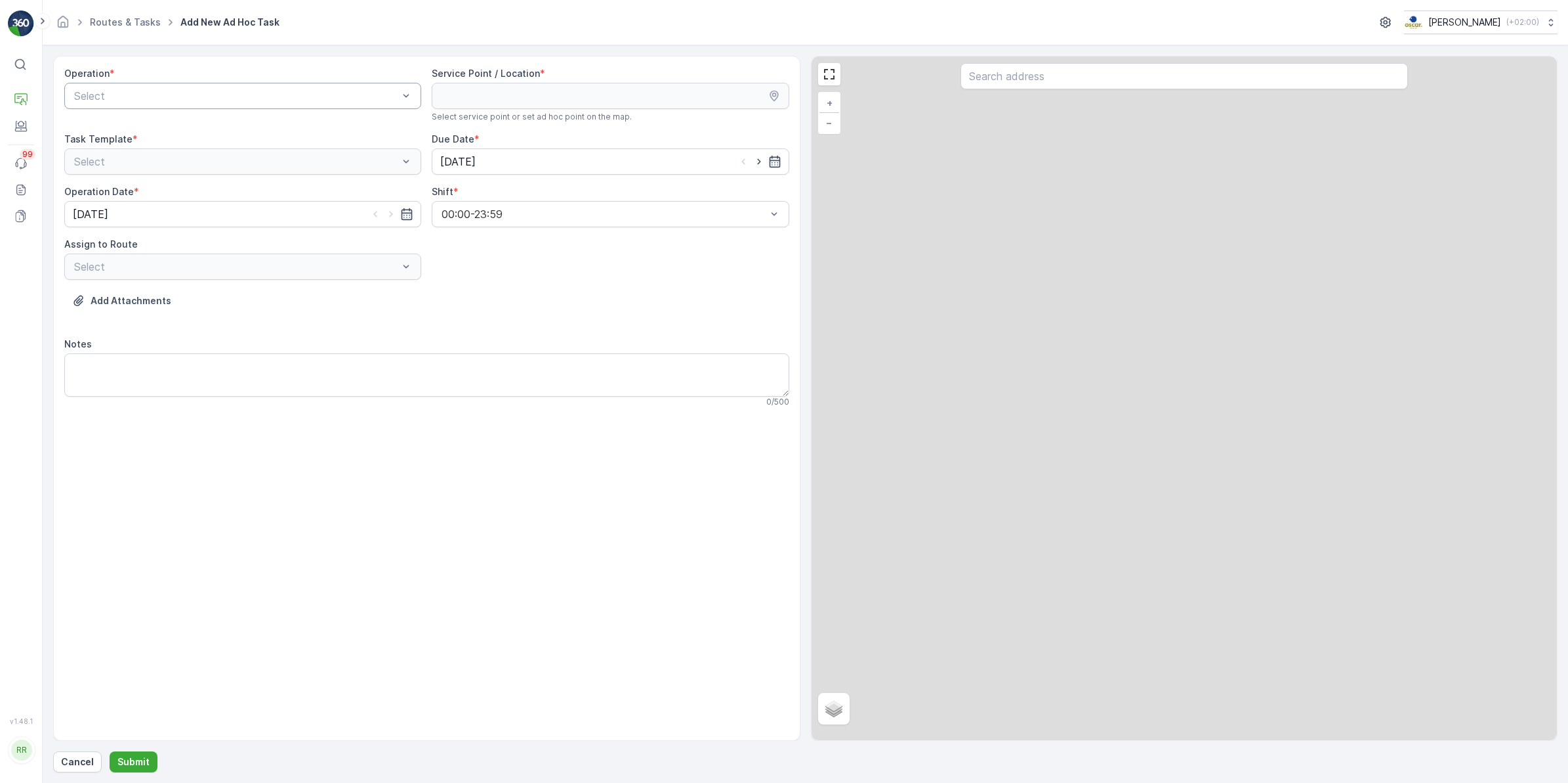
click at [256, 96] on div at bounding box center [236, 96] width 327 height 12
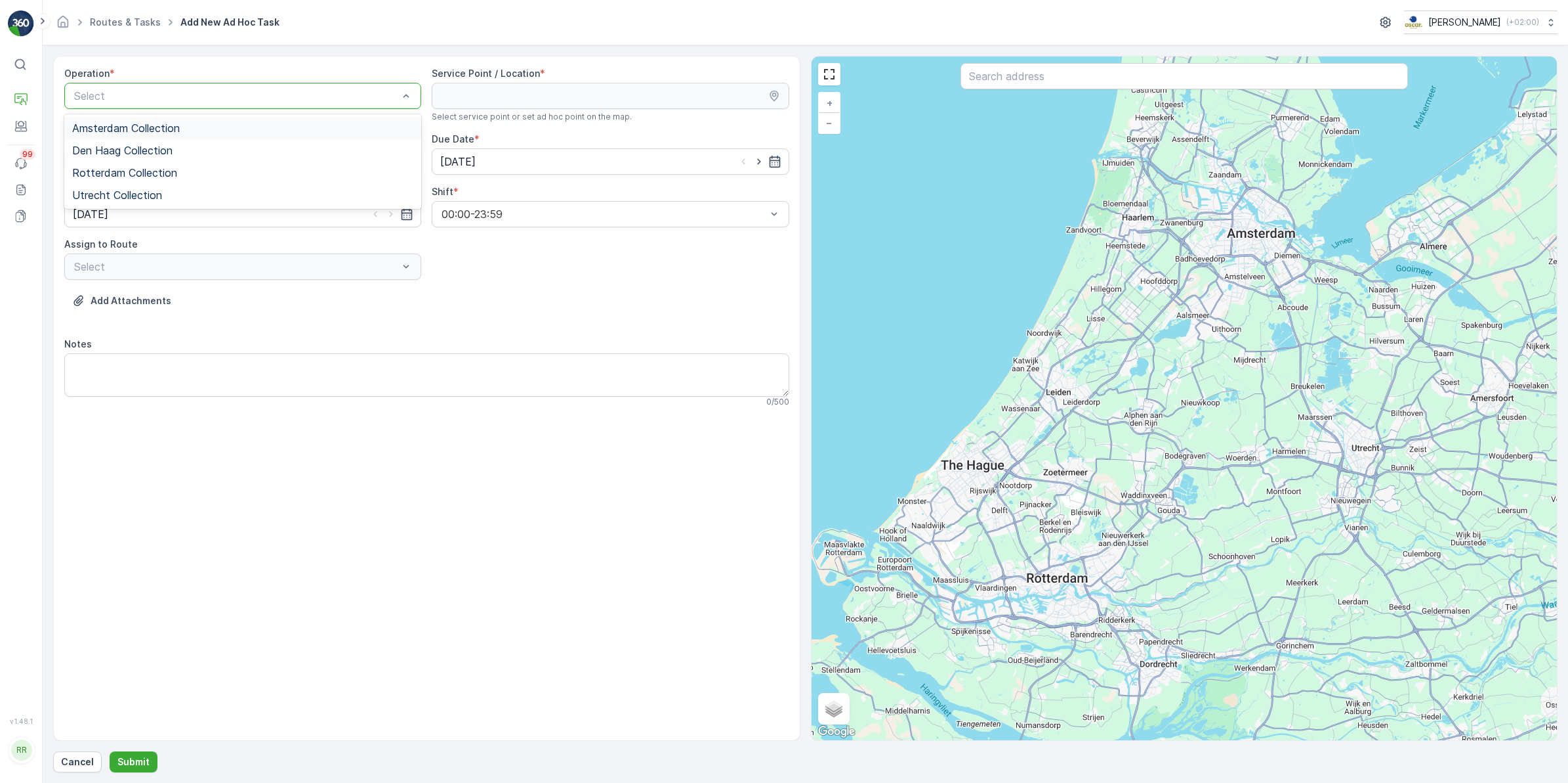
click at [161, 131] on span "Amsterdam Collection" at bounding box center [126, 128] width 107 height 12
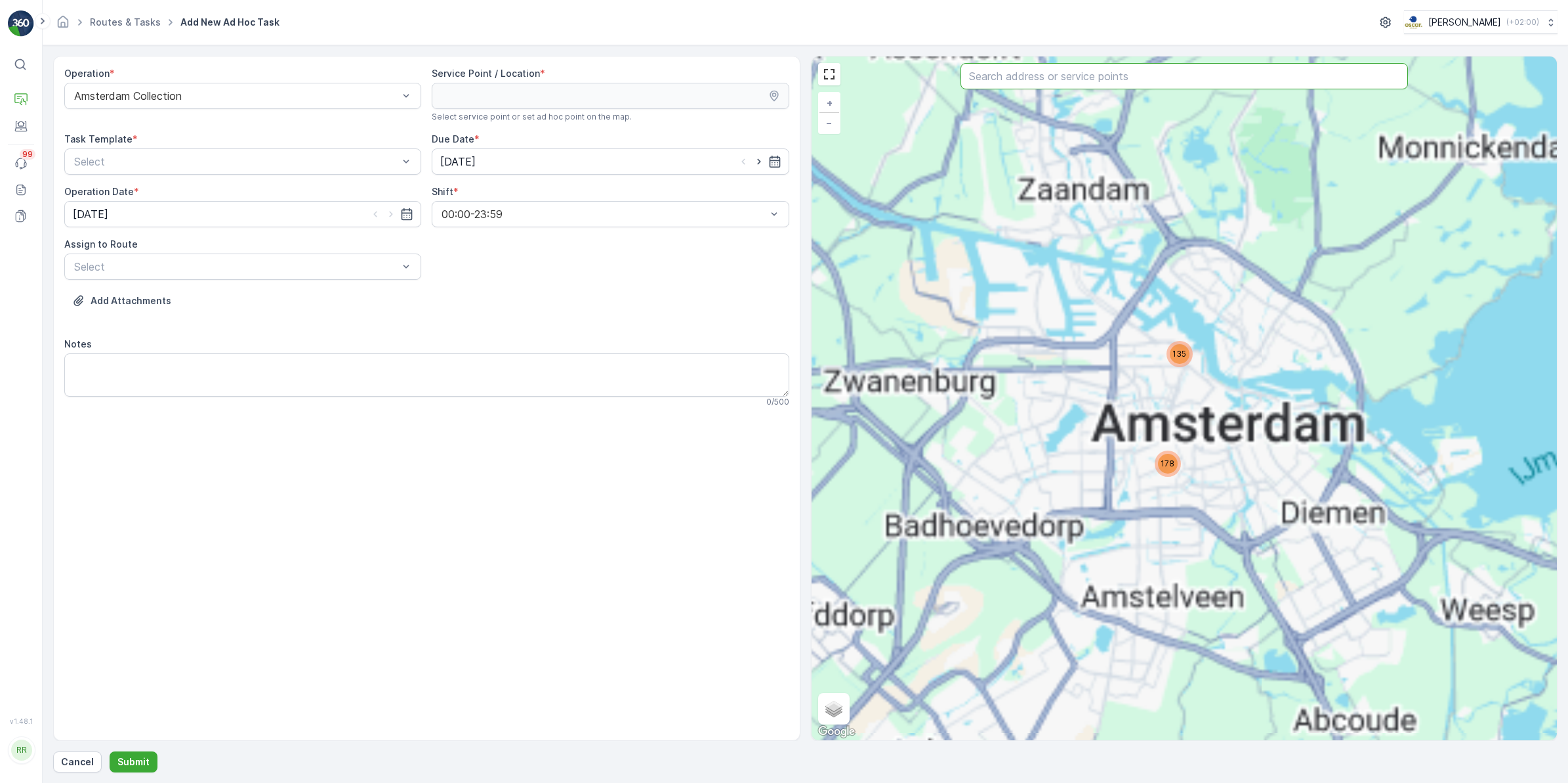
click at [1097, 80] on input "text" at bounding box center [1184, 76] width 447 height 27
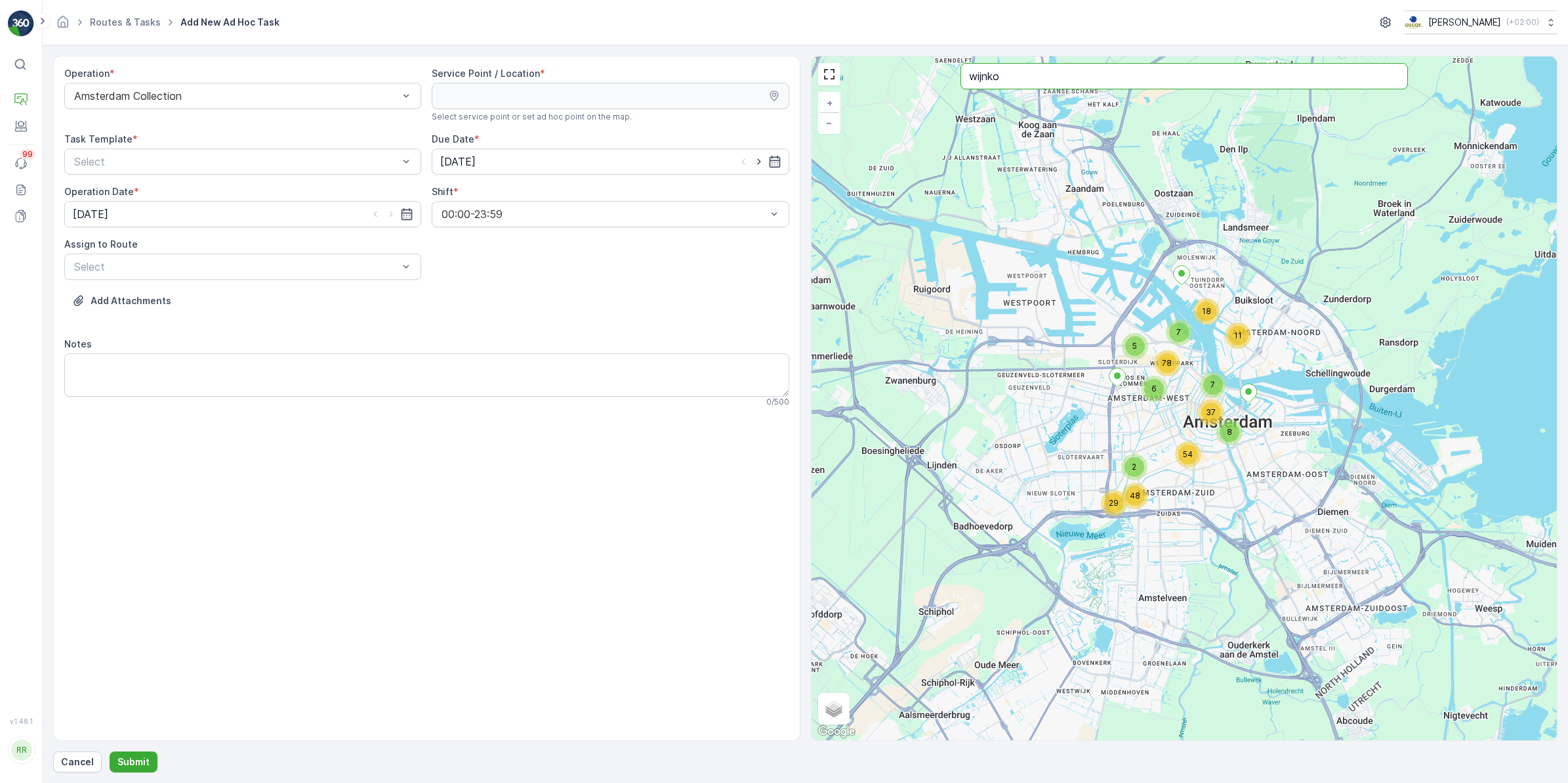
type input "wijnko"
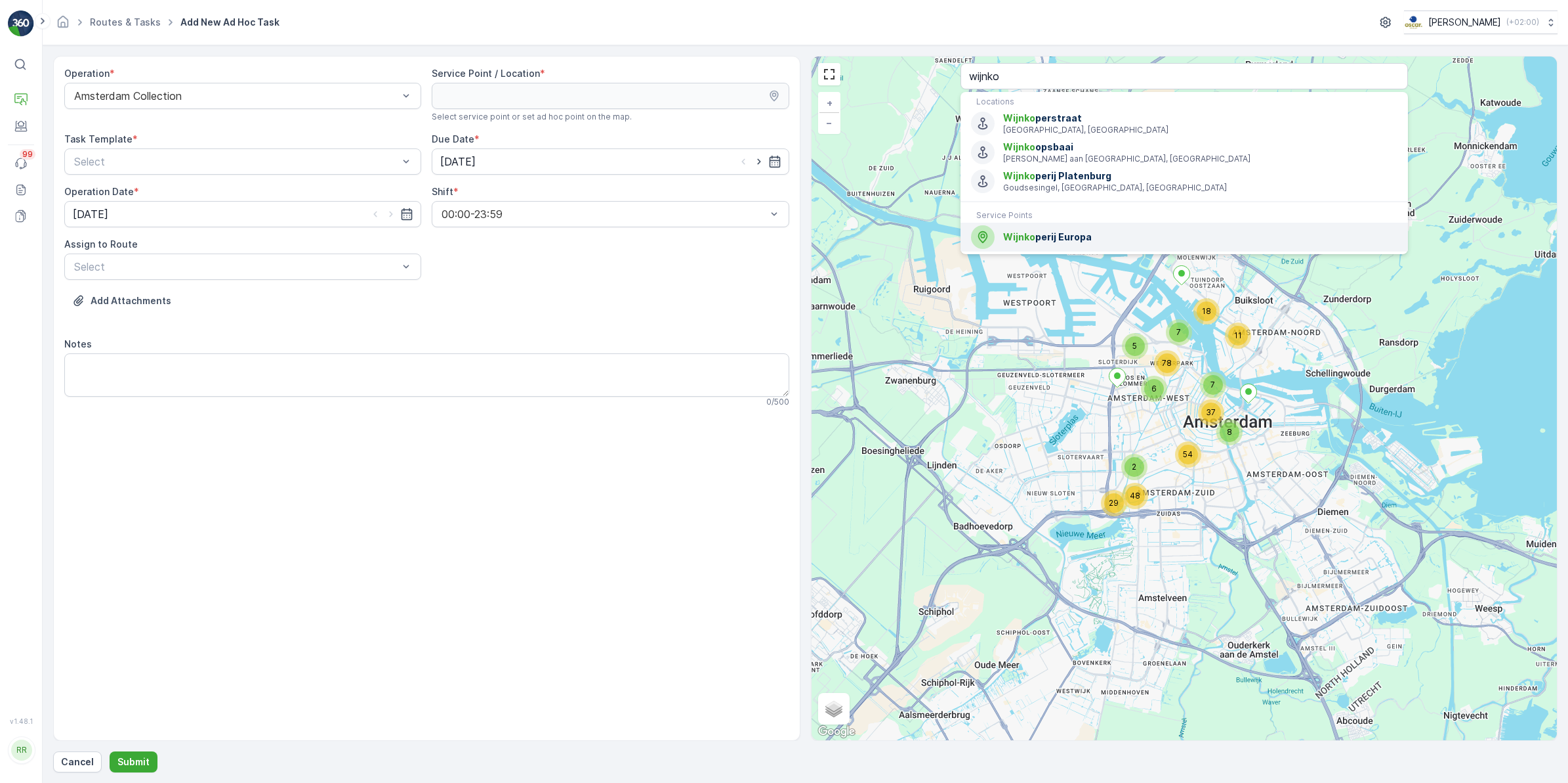
click at [1077, 240] on span "Wijnko perij Europa" at bounding box center [1200, 237] width 394 height 13
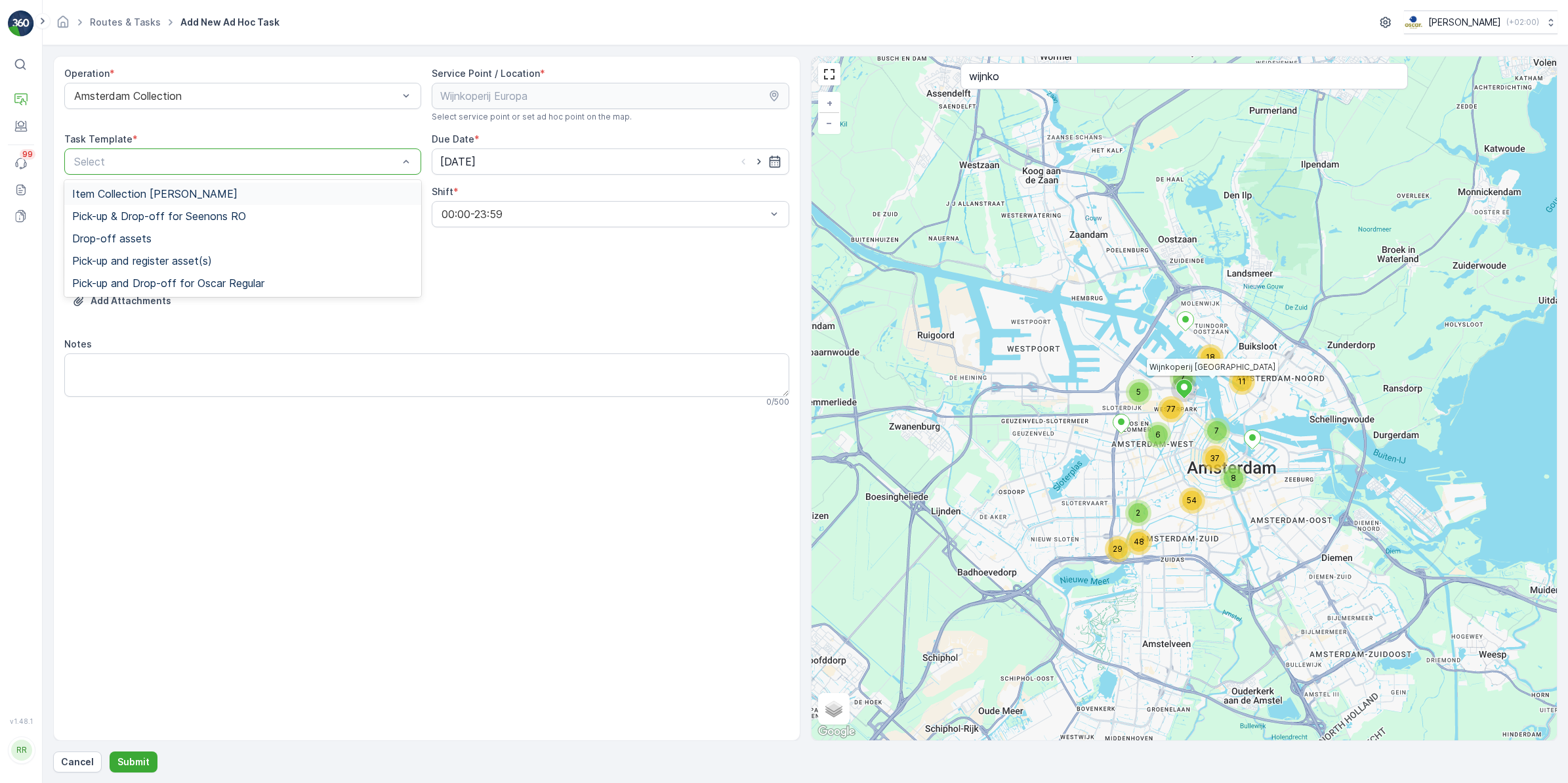
click at [304, 173] on div "Select" at bounding box center [243, 161] width 357 height 27
click at [189, 190] on span "Item Collection [PERSON_NAME]" at bounding box center [155, 193] width 165 height 12
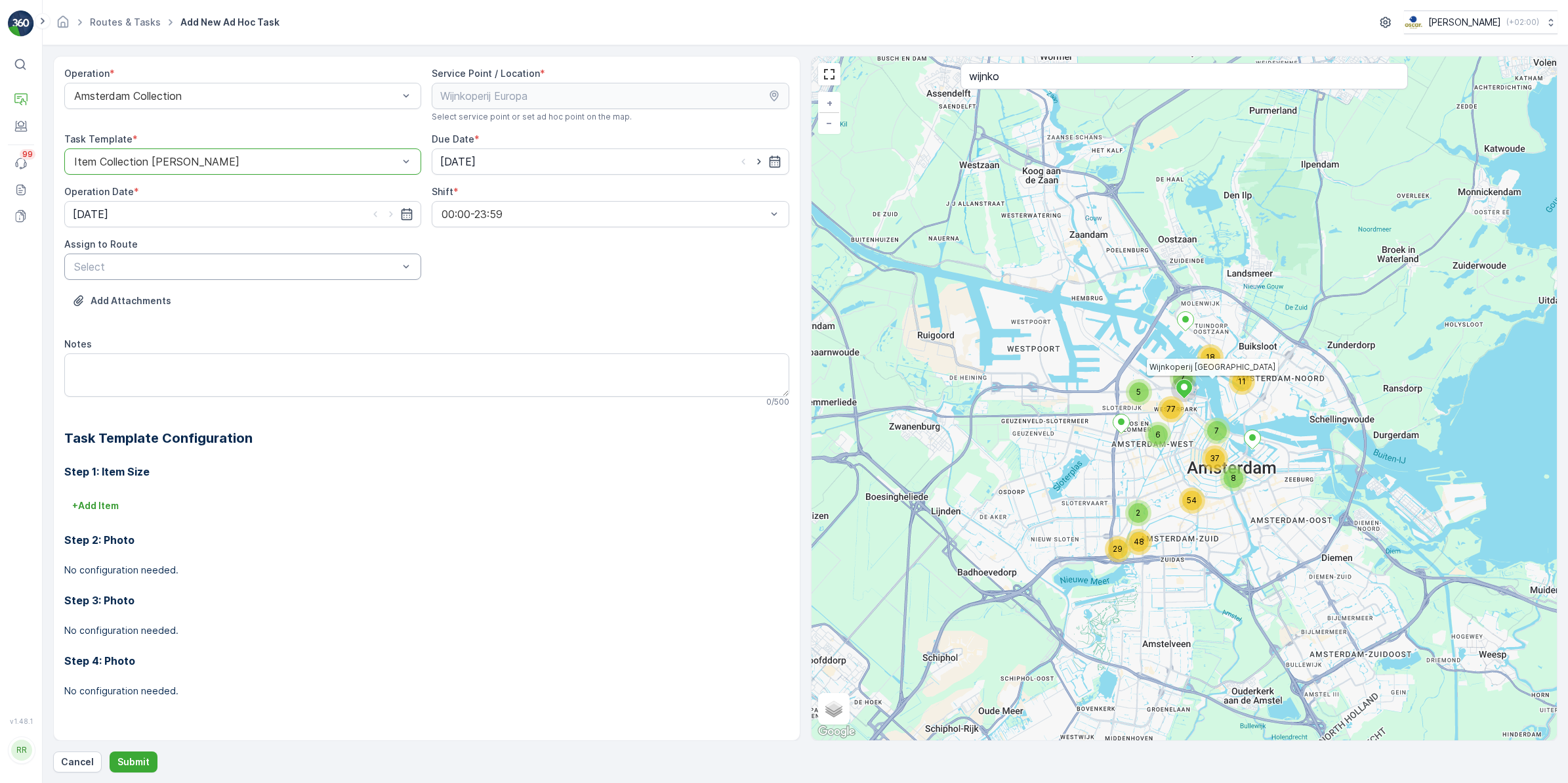
click at [190, 263] on div at bounding box center [236, 267] width 327 height 12
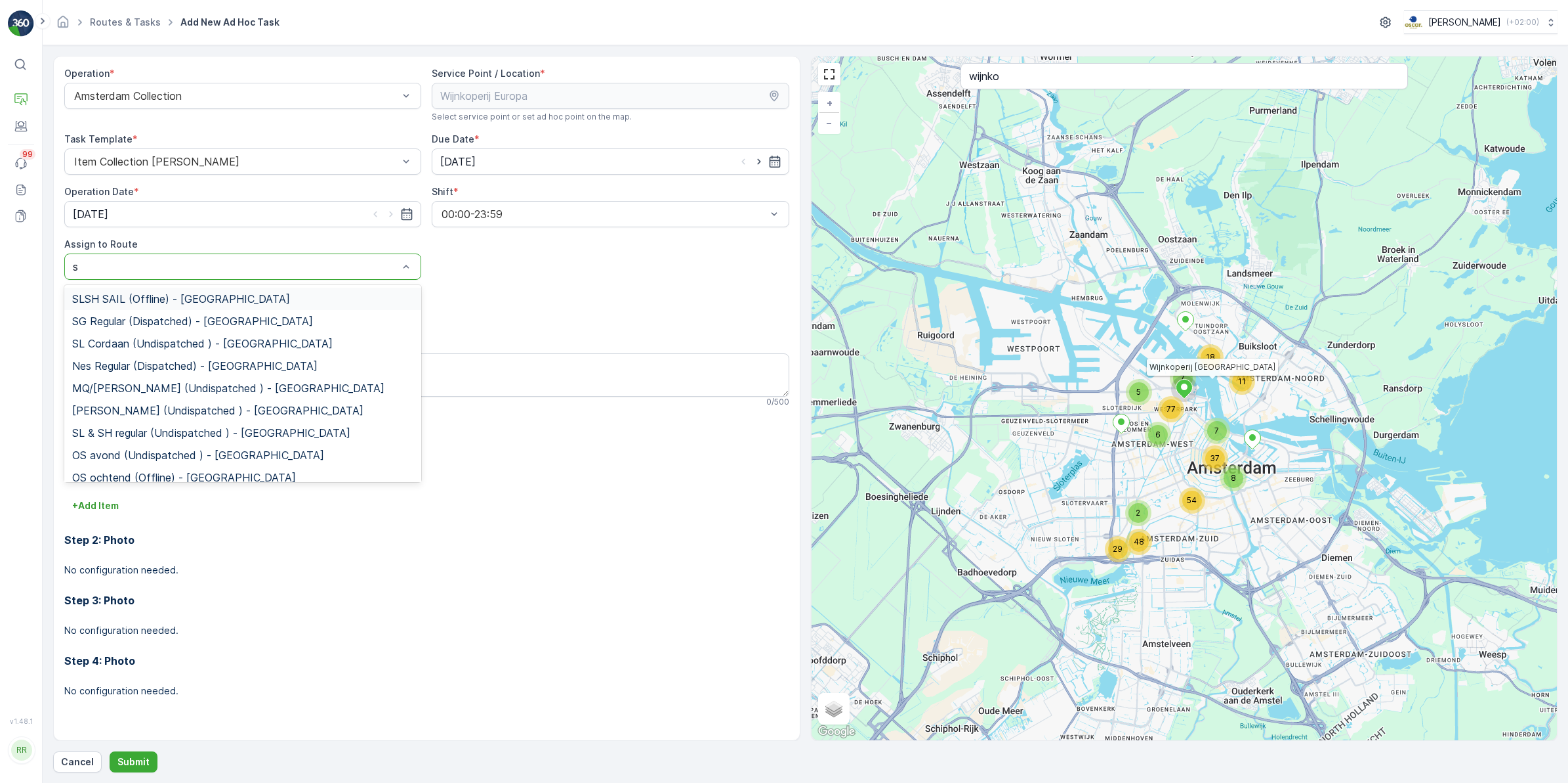
type input "sl"
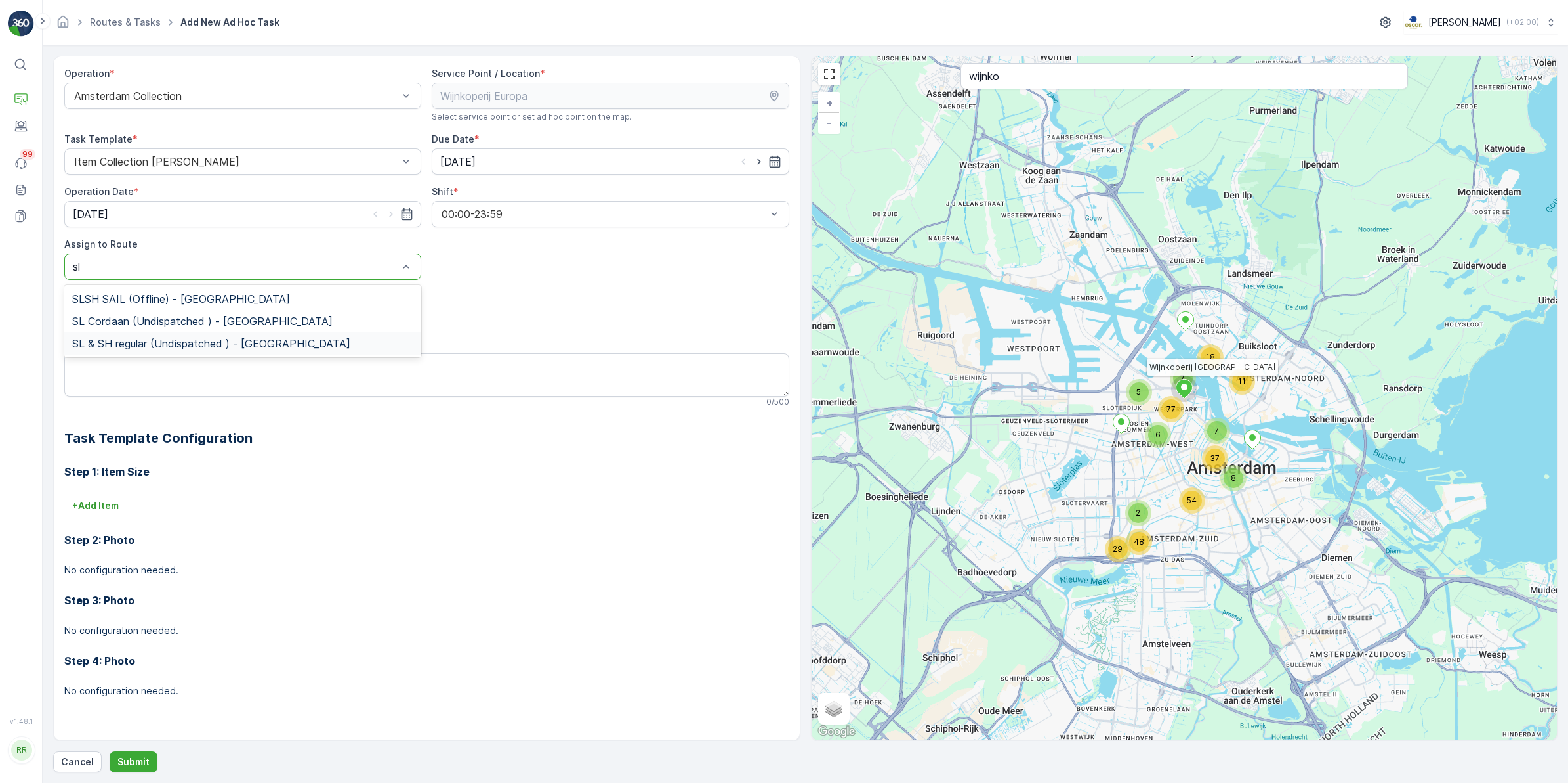
click at [171, 340] on span "SL & SH regular (Undispatched ) - Amsterdam" at bounding box center [211, 343] width 278 height 12
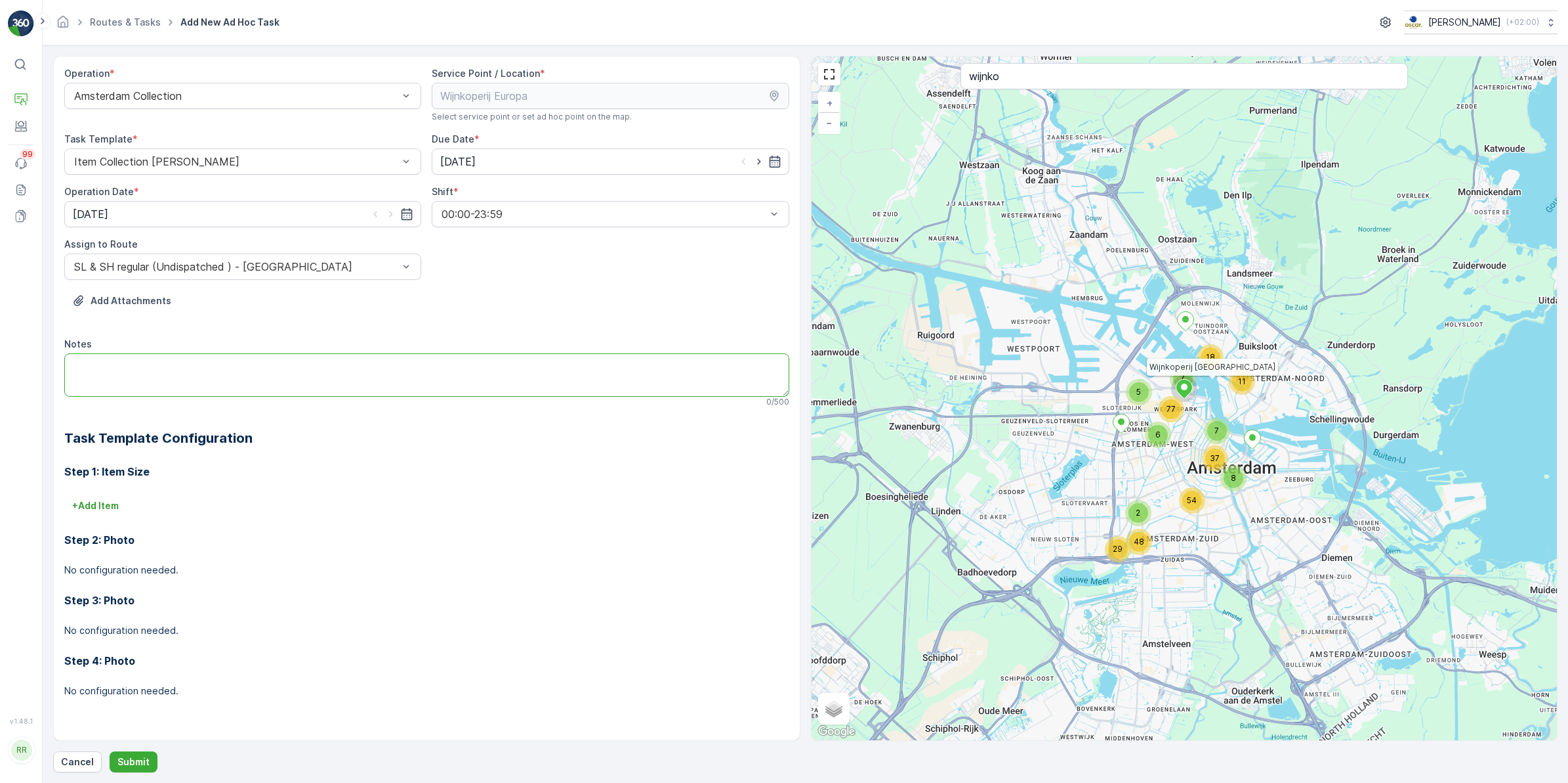
click at [130, 369] on textarea "Notes" at bounding box center [426, 374] width 725 height 43
click at [105, 503] on p "+ Add Item" at bounding box center [96, 505] width 47 height 13
click at [152, 526] on div at bounding box center [364, 524] width 583 height 12
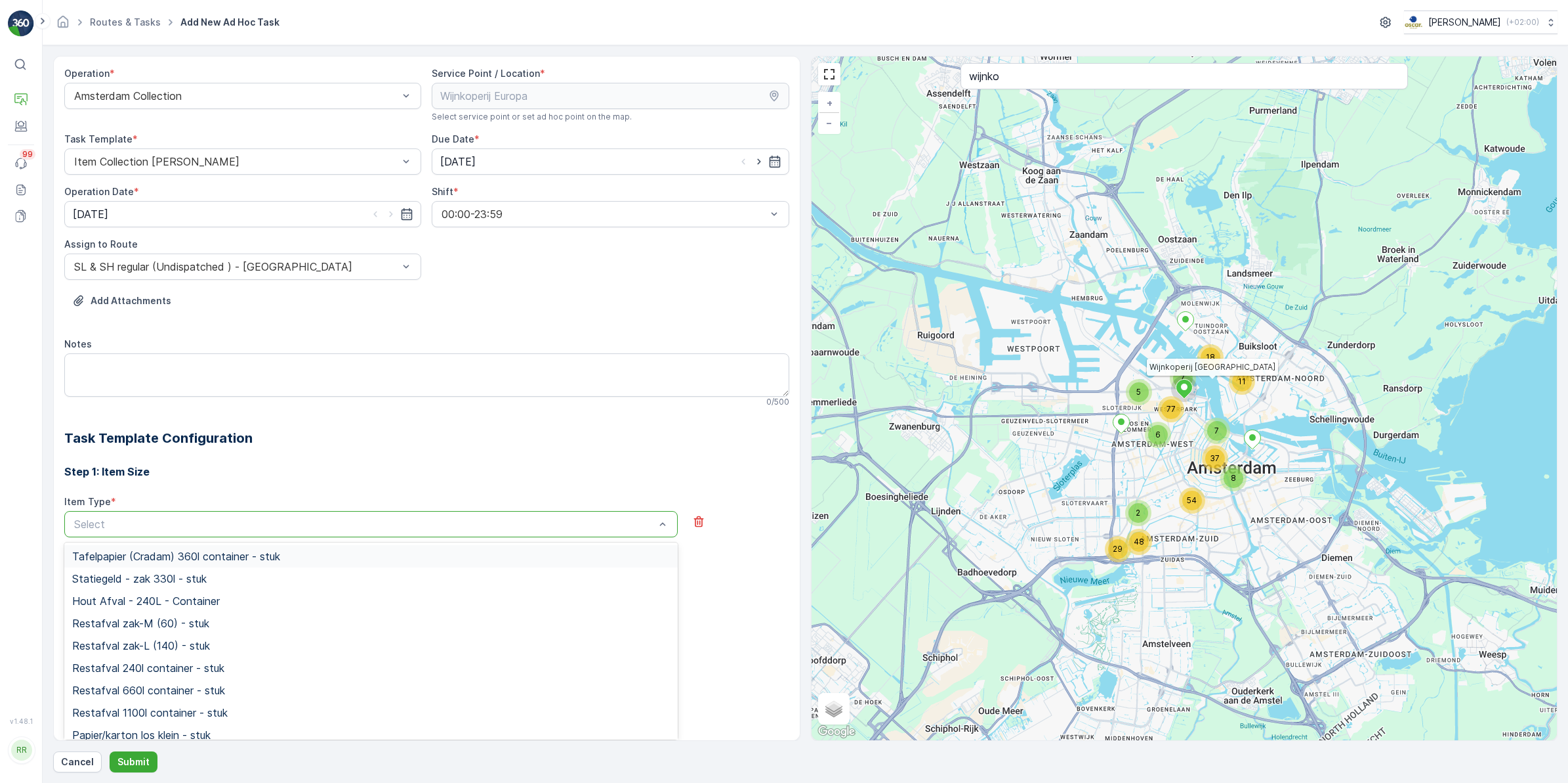
scroll to position [47, 0]
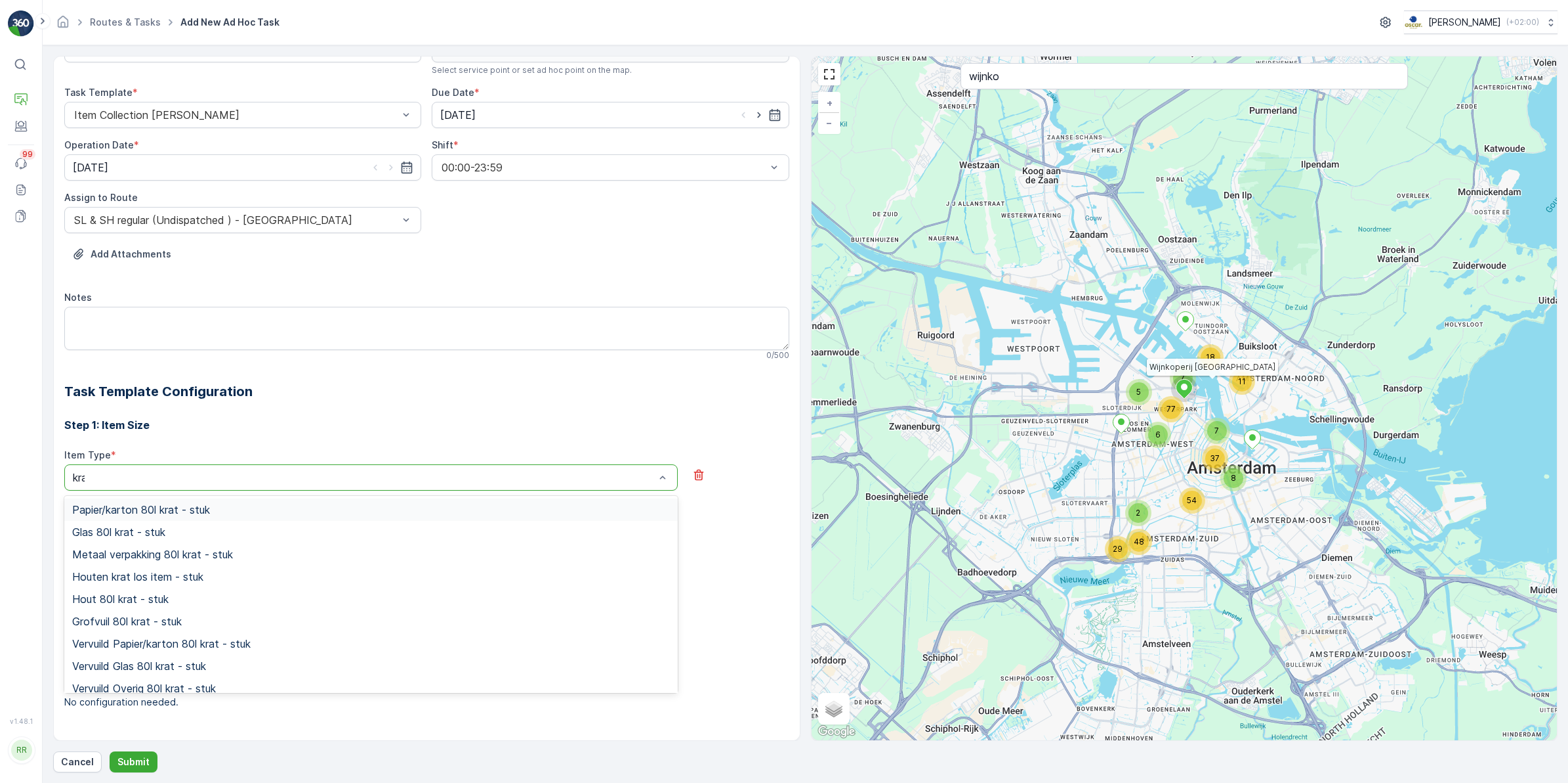
type input "krat"
click at [186, 505] on span "Papier/karton 80l krat - stuk" at bounding box center [141, 509] width 138 height 12
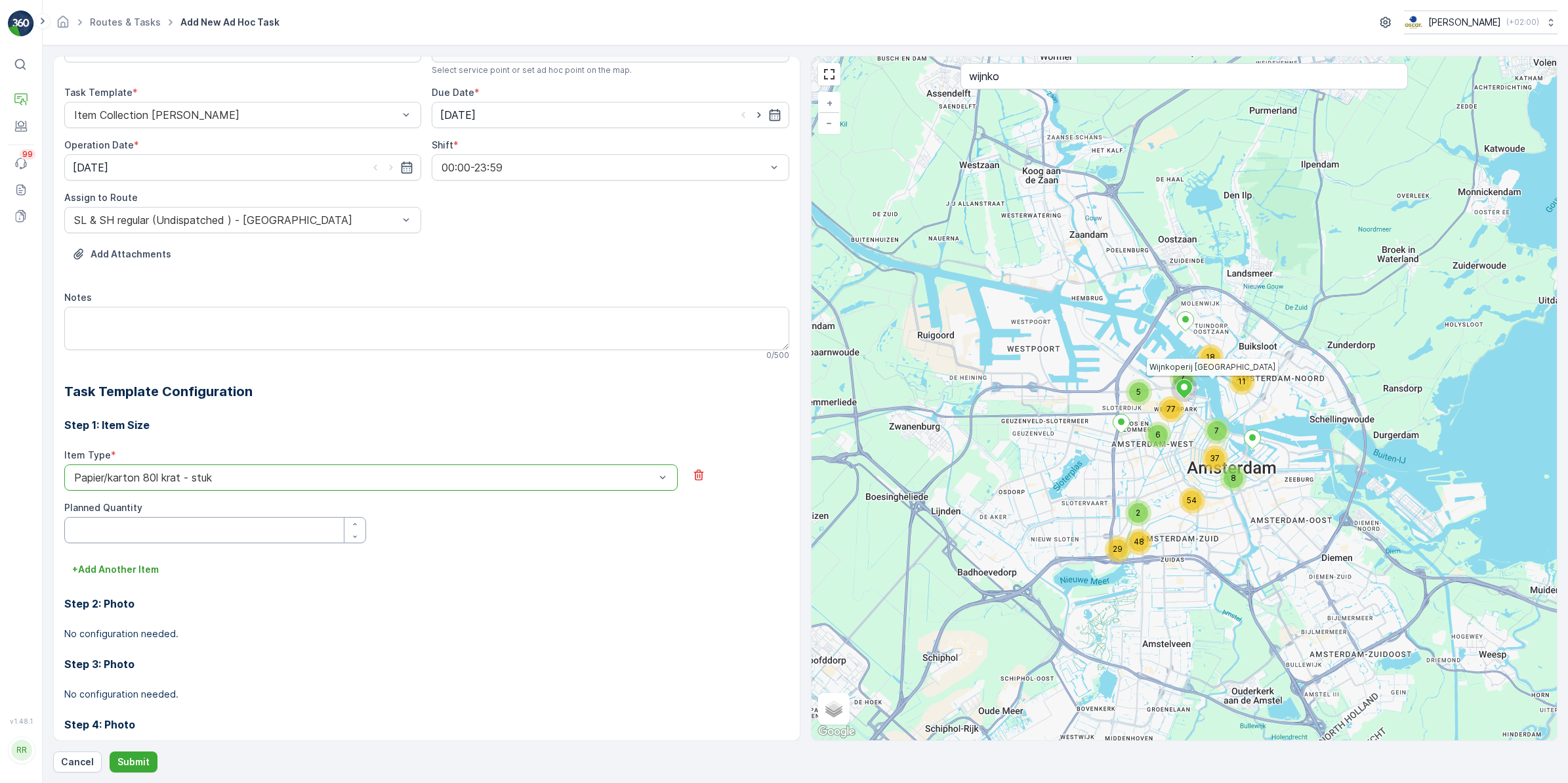
click at [155, 529] on Quantity "Planned Quantity" at bounding box center [215, 529] width 302 height 27
type Quantity "1"
click at [129, 766] on p "Submit" at bounding box center [133, 762] width 32 height 13
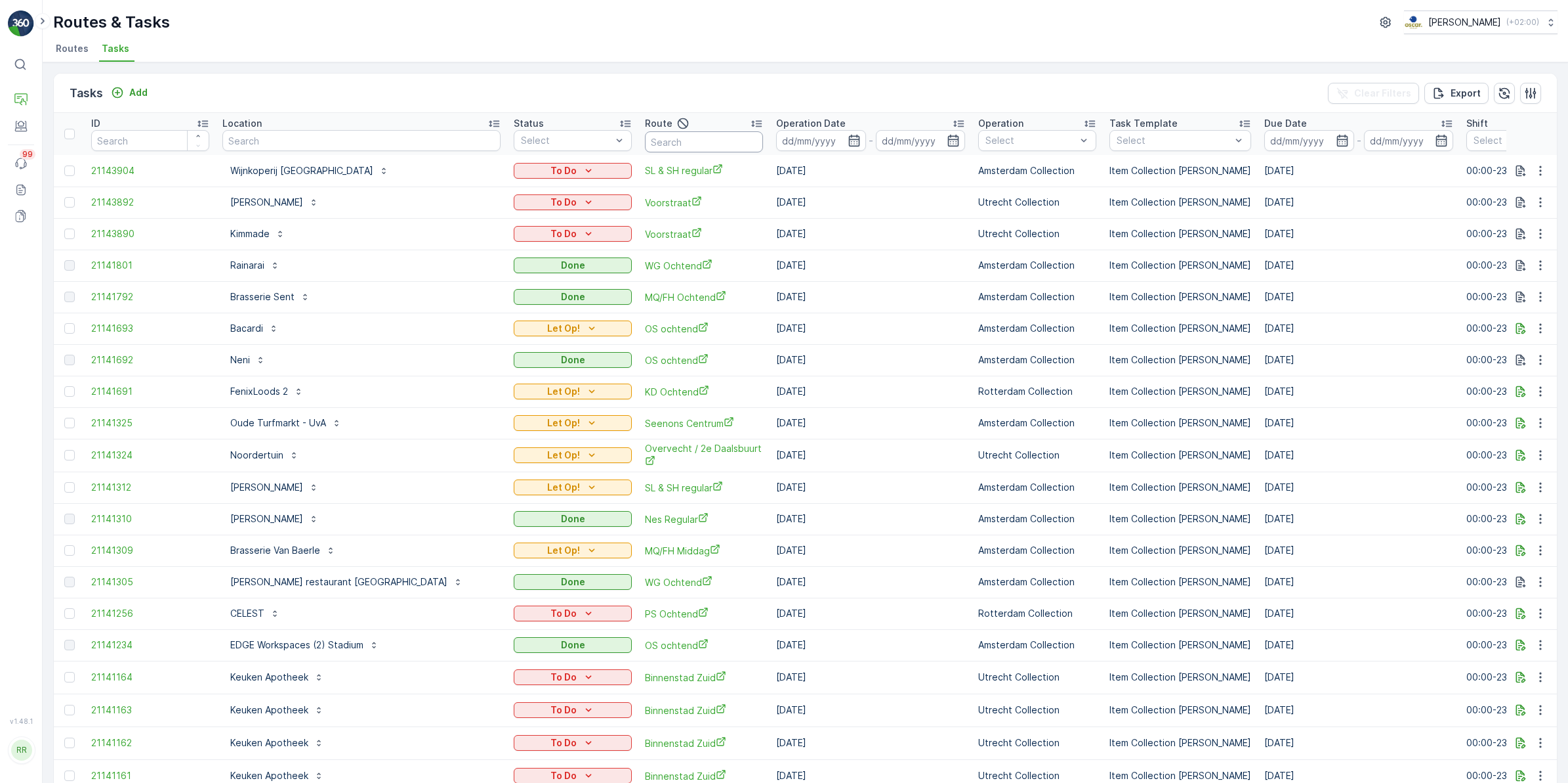
click at [645, 145] on input "text" at bounding box center [704, 142] width 118 height 21
type input "katen"
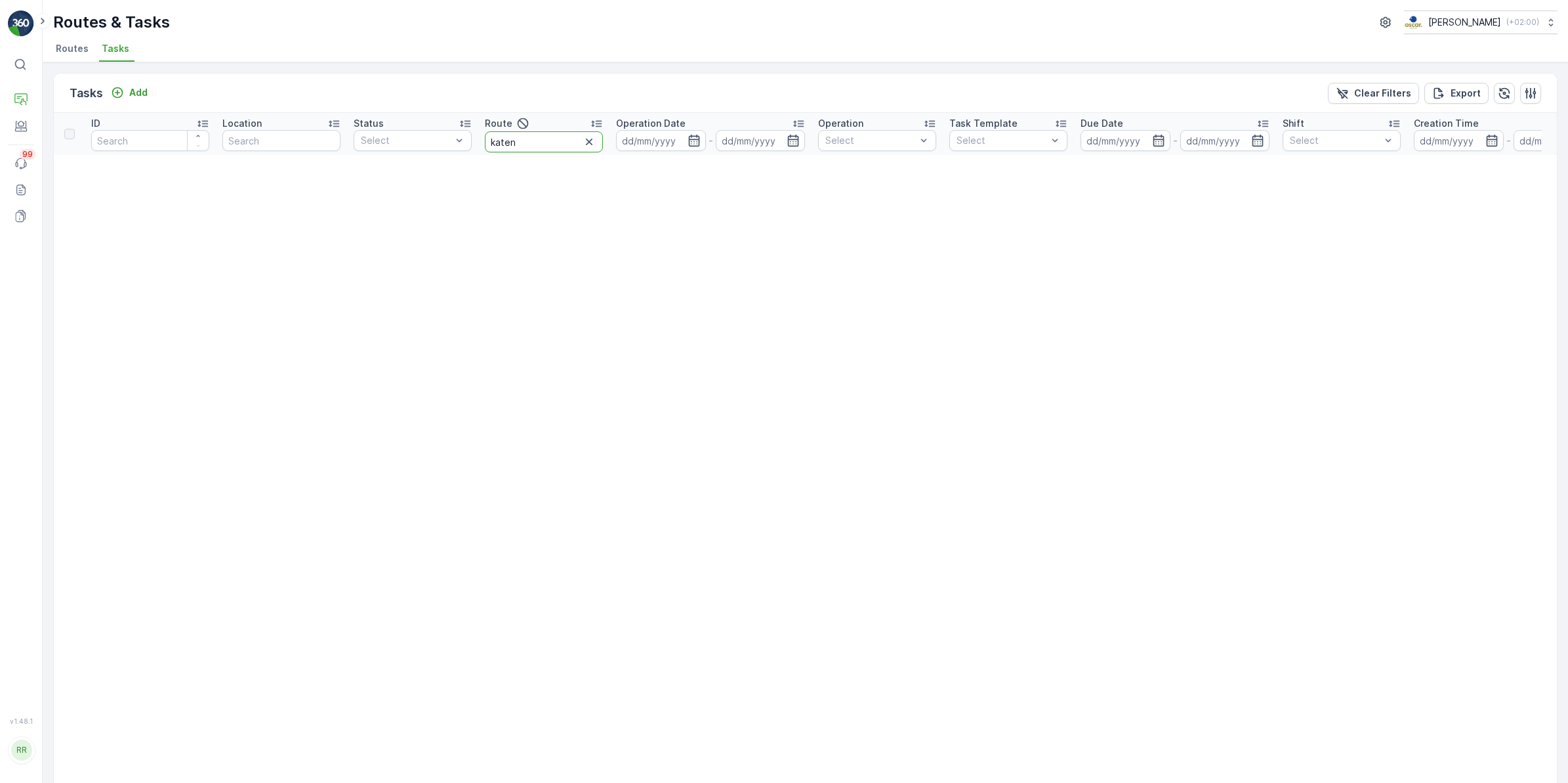
click at [549, 142] on input "katen" at bounding box center [544, 142] width 118 height 21
type input "k"
type input "kd"
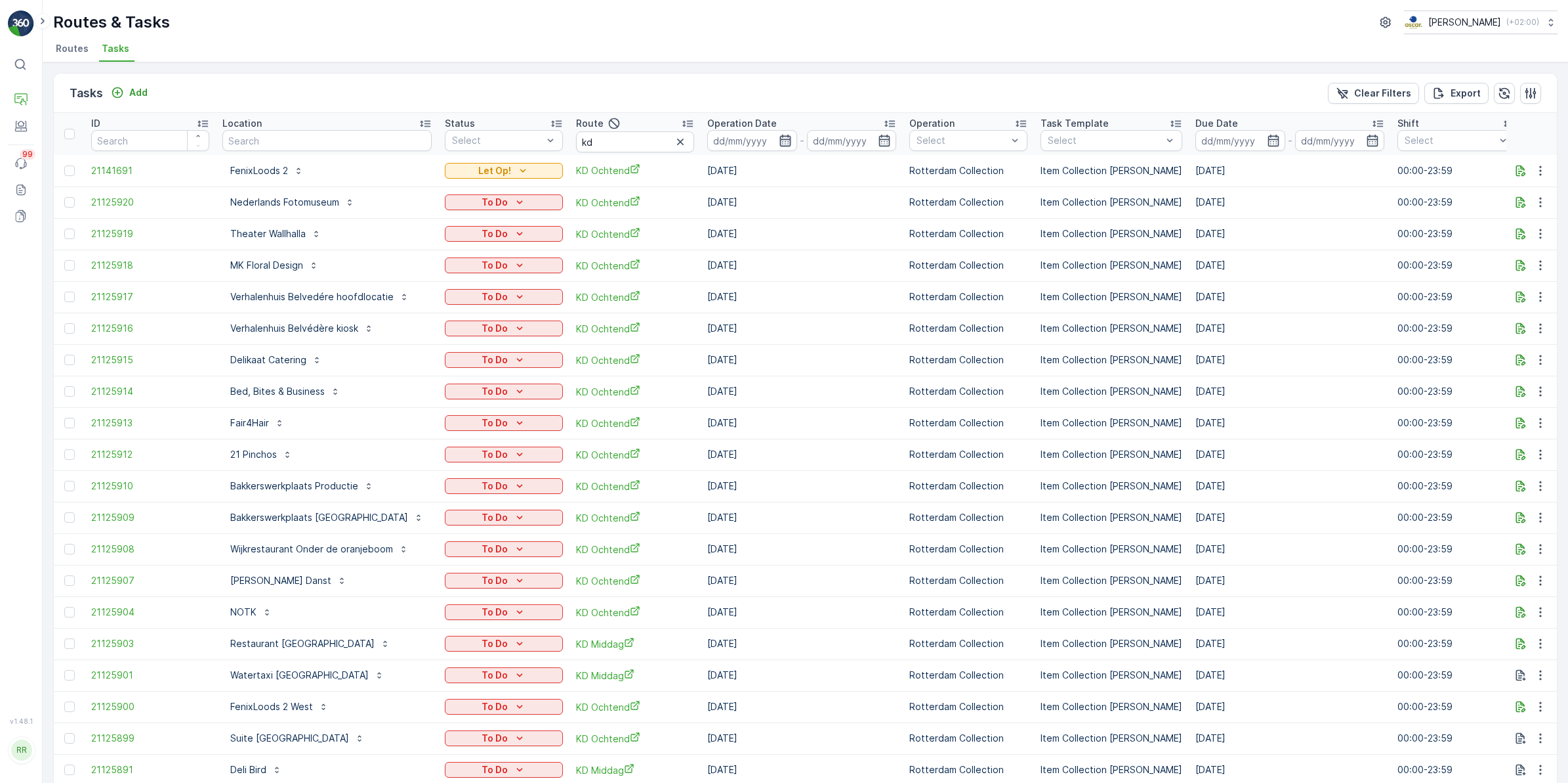
click at [779, 142] on icon "button" at bounding box center [785, 141] width 13 height 13
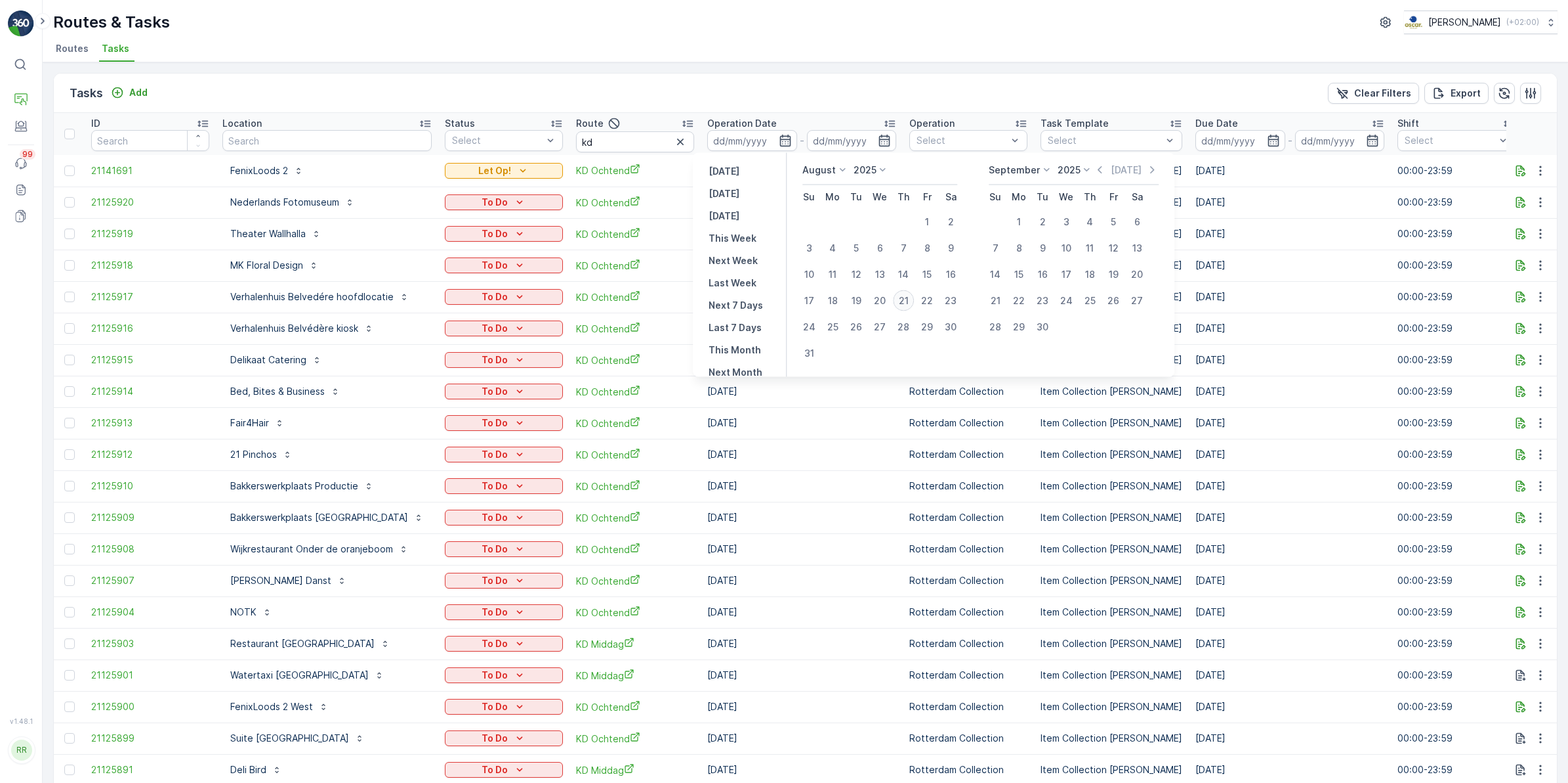
click at [902, 300] on div "21" at bounding box center [903, 301] width 21 height 21
type input "[DATE]"
click at [902, 300] on div "21" at bounding box center [903, 301] width 21 height 21
type input "[DATE]"
click at [902, 300] on div "21" at bounding box center [903, 301] width 21 height 21
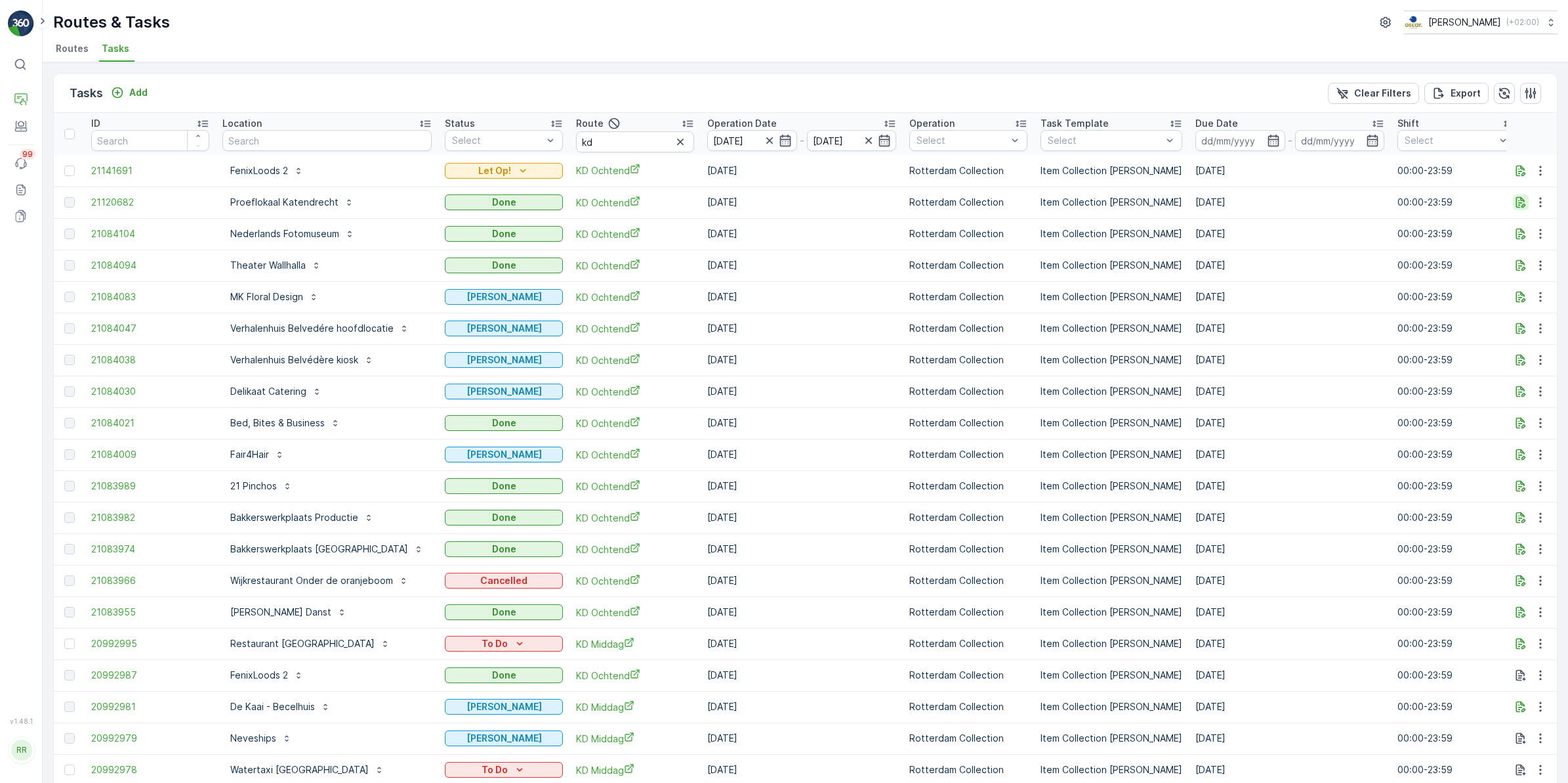
click at [1523, 199] on icon "button" at bounding box center [1521, 202] width 13 height 13
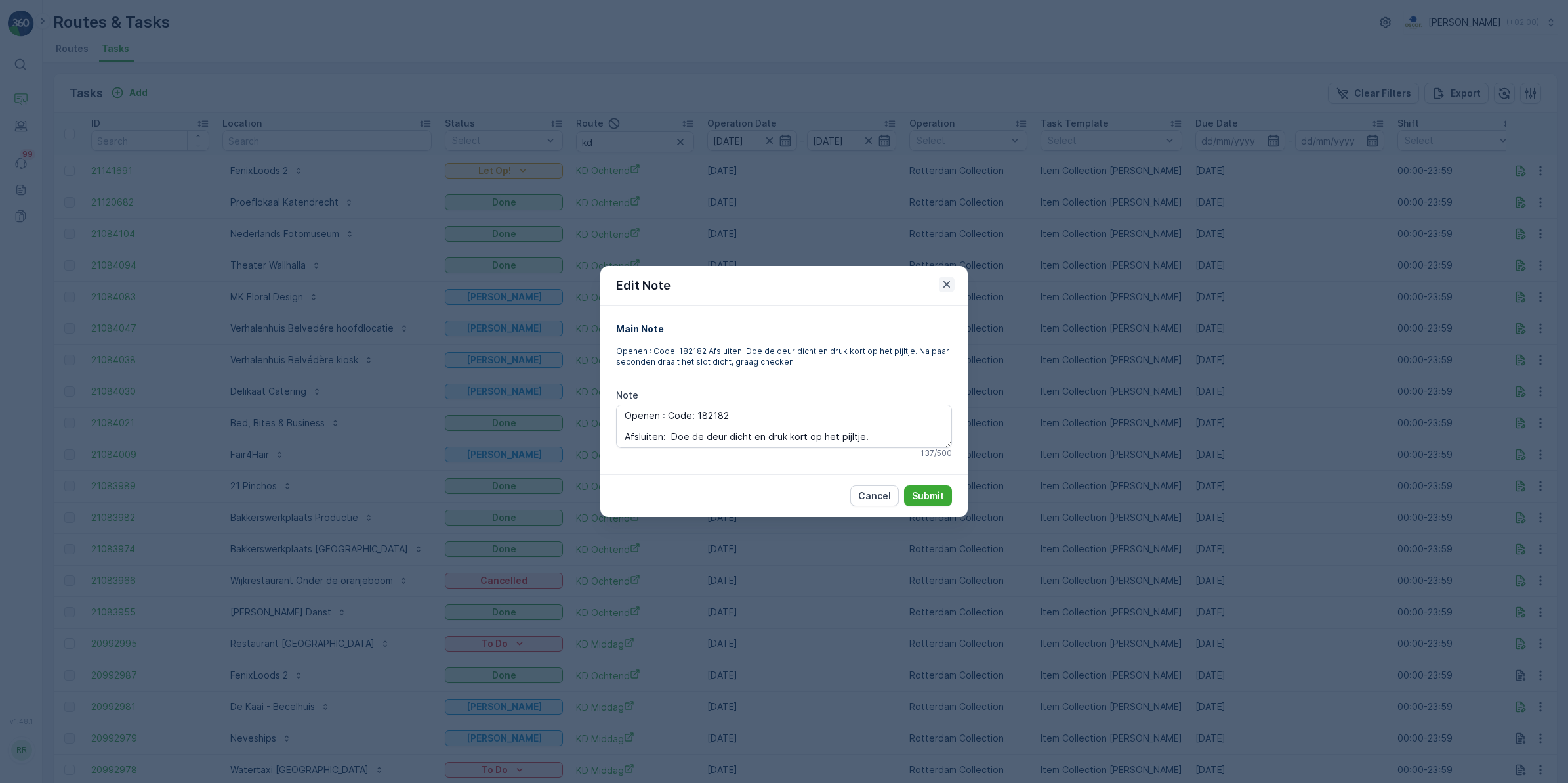
click at [943, 289] on icon "button" at bounding box center [947, 284] width 13 height 13
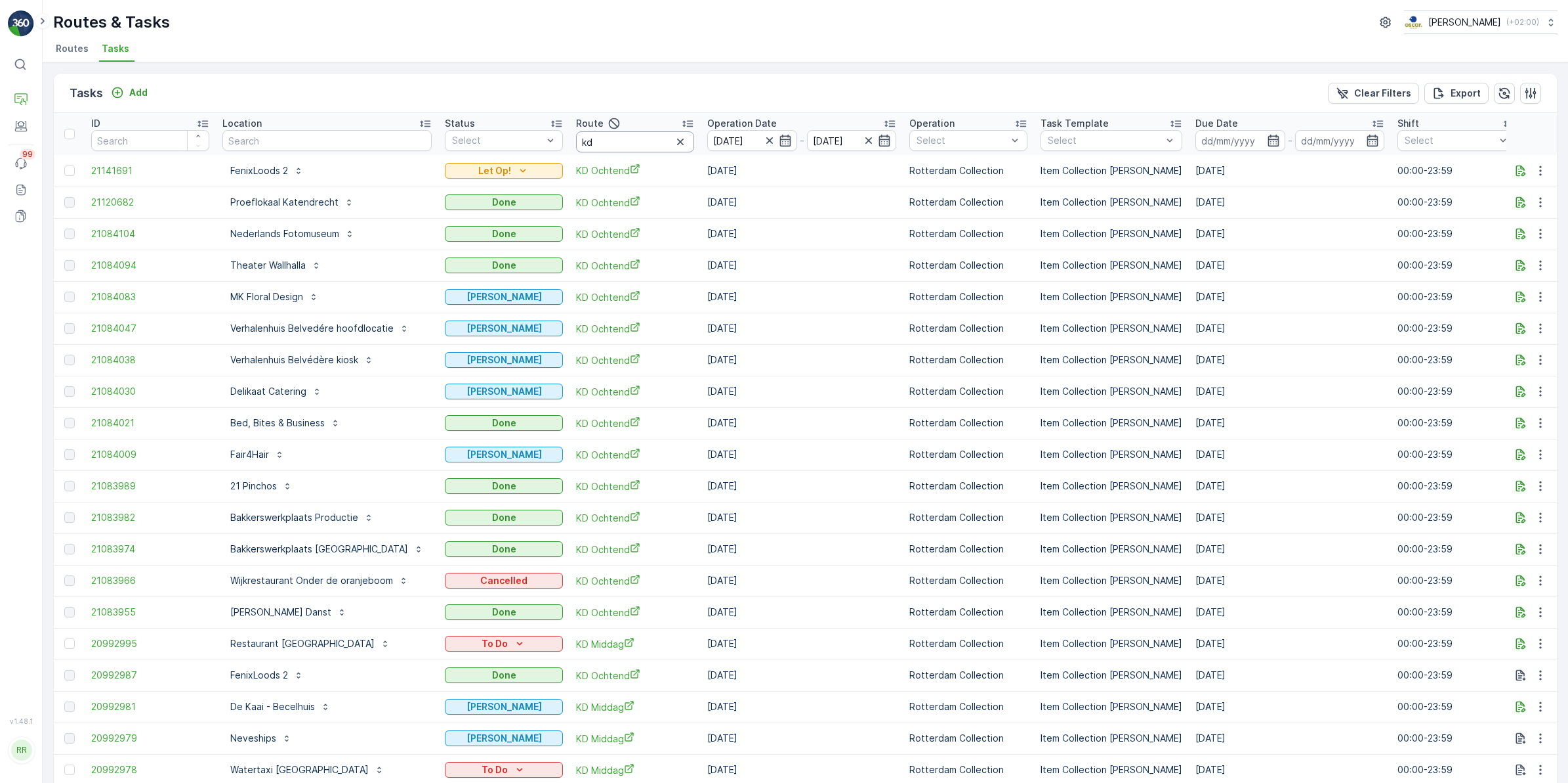
click at [587, 146] on input "kd" at bounding box center [635, 142] width 118 height 21
type input "kd mid"
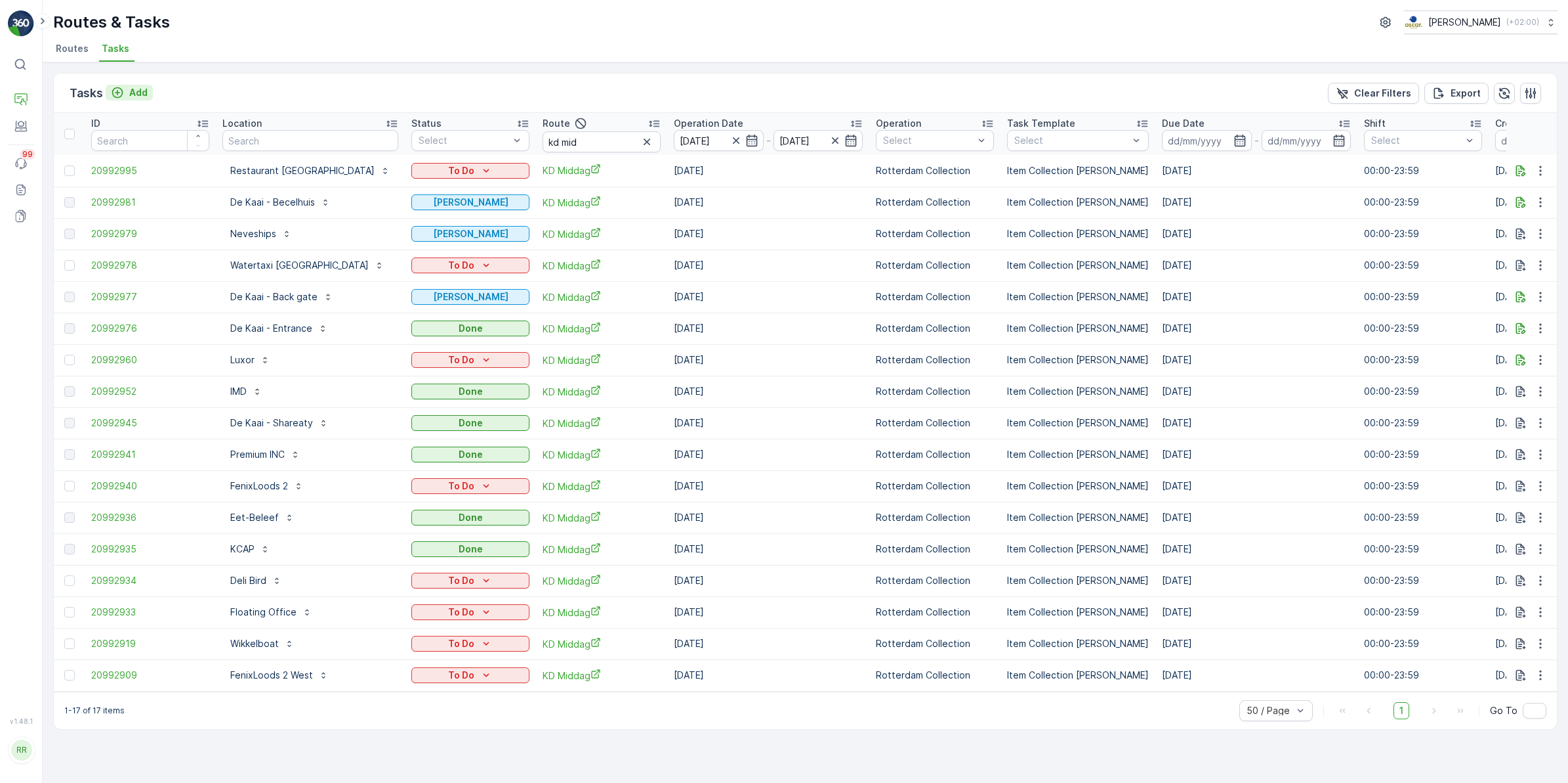
click at [133, 93] on p "Add" at bounding box center [139, 93] width 18 height 13
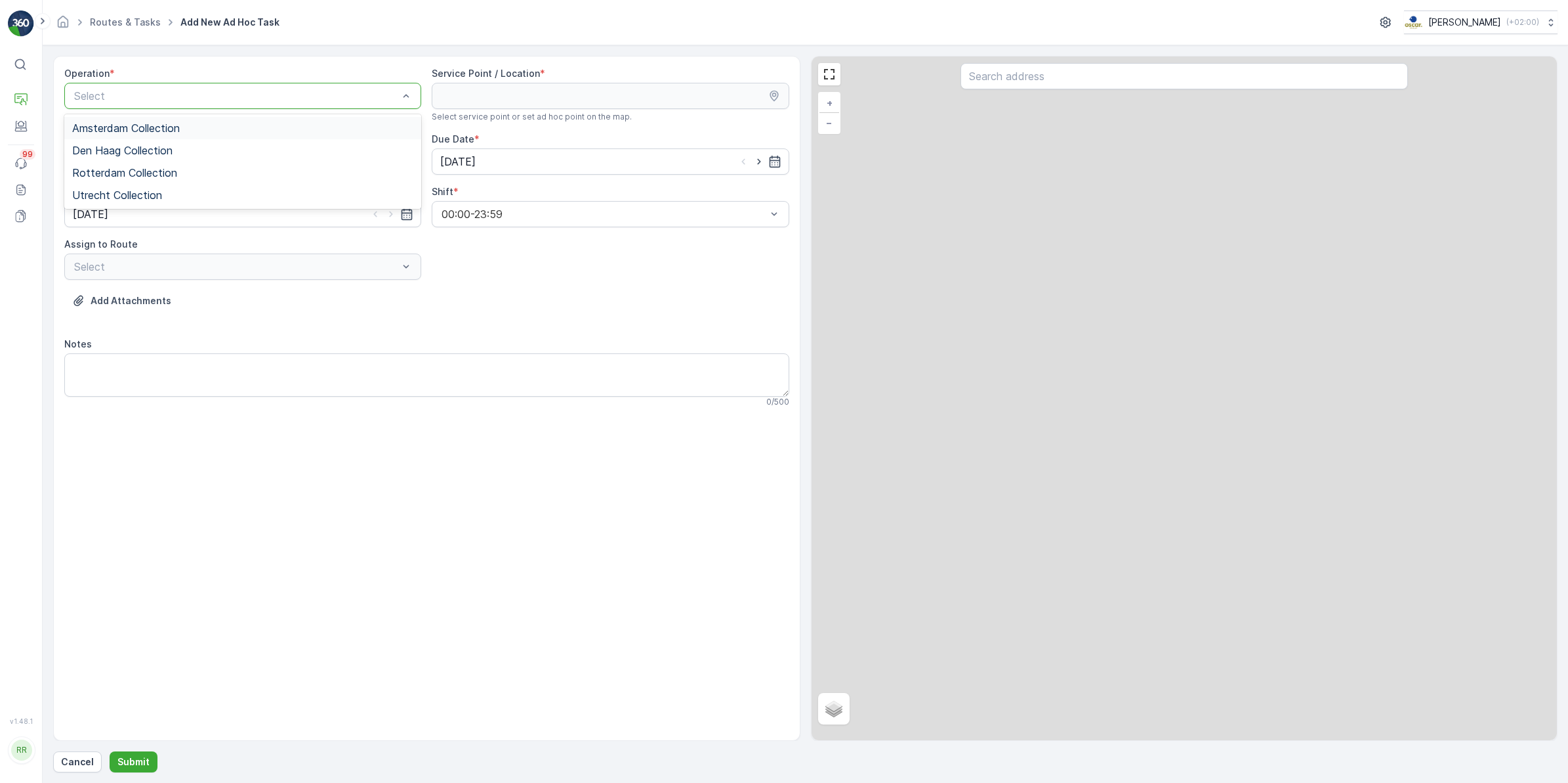
click at [266, 93] on div at bounding box center [236, 96] width 327 height 12
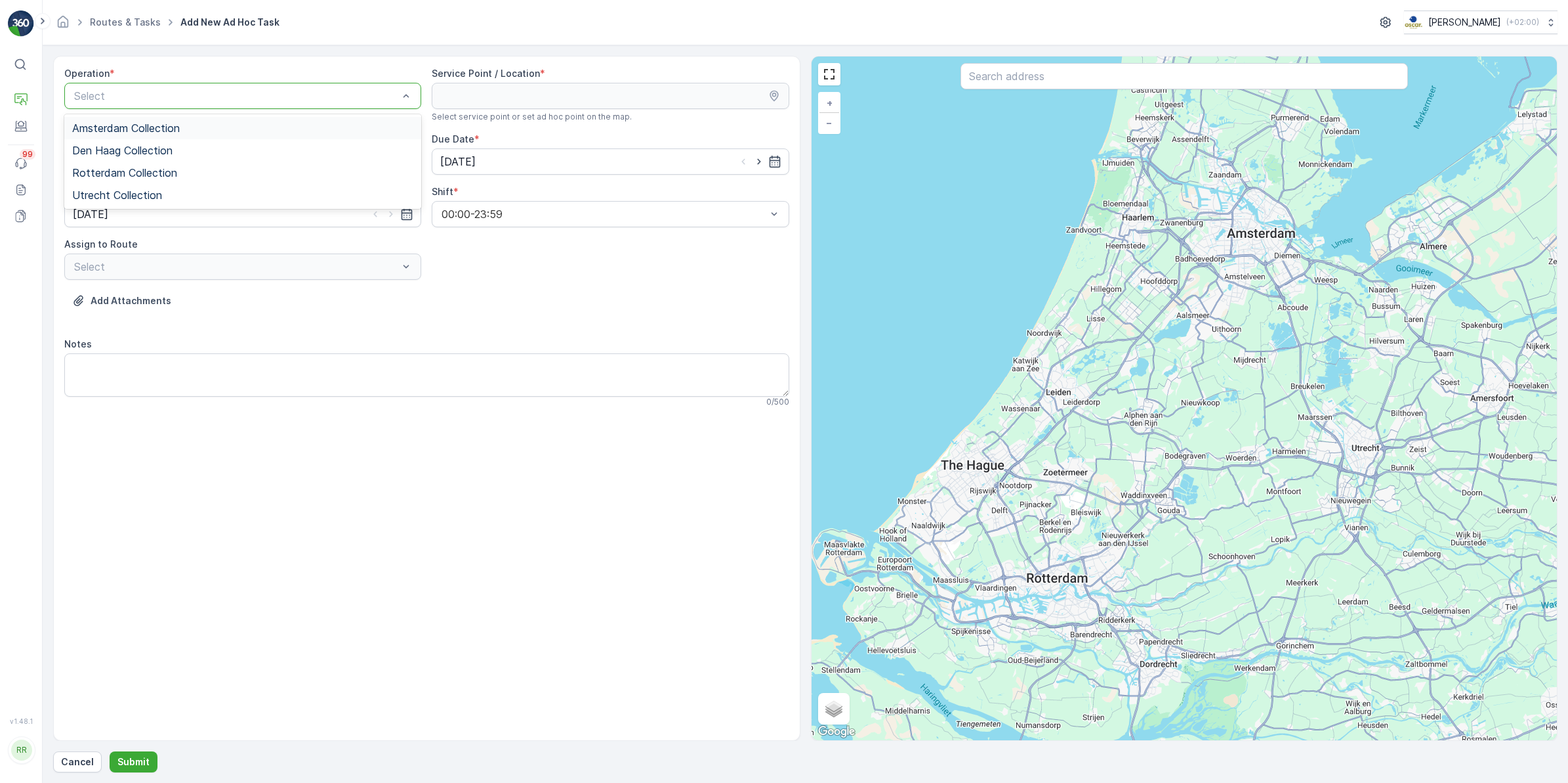
click at [150, 125] on span "Amsterdam Collection" at bounding box center [126, 128] width 107 height 12
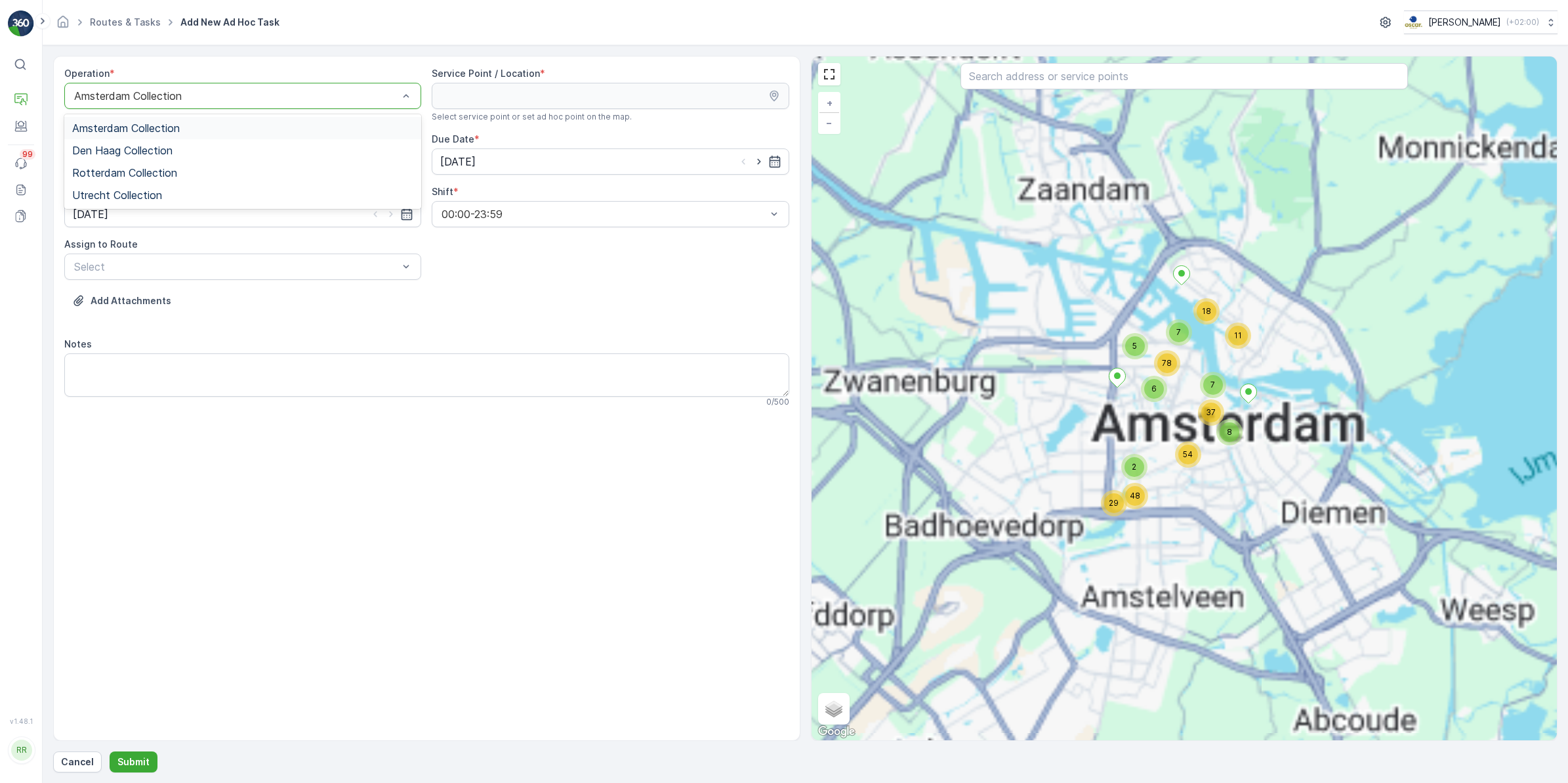
click at [149, 97] on div at bounding box center [236, 96] width 327 height 12
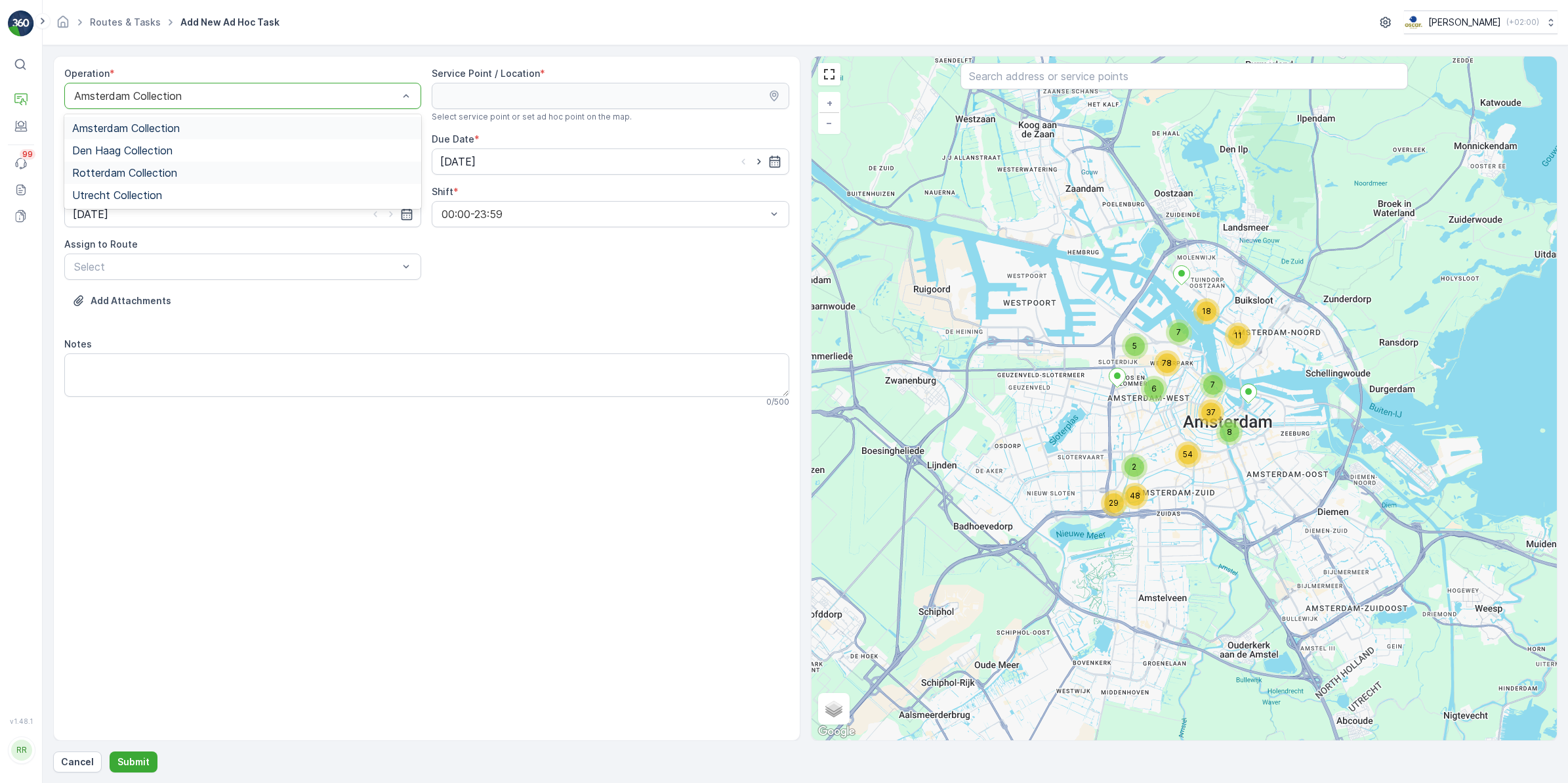
click at [129, 177] on span "Rotterdam Collection" at bounding box center [125, 172] width 105 height 12
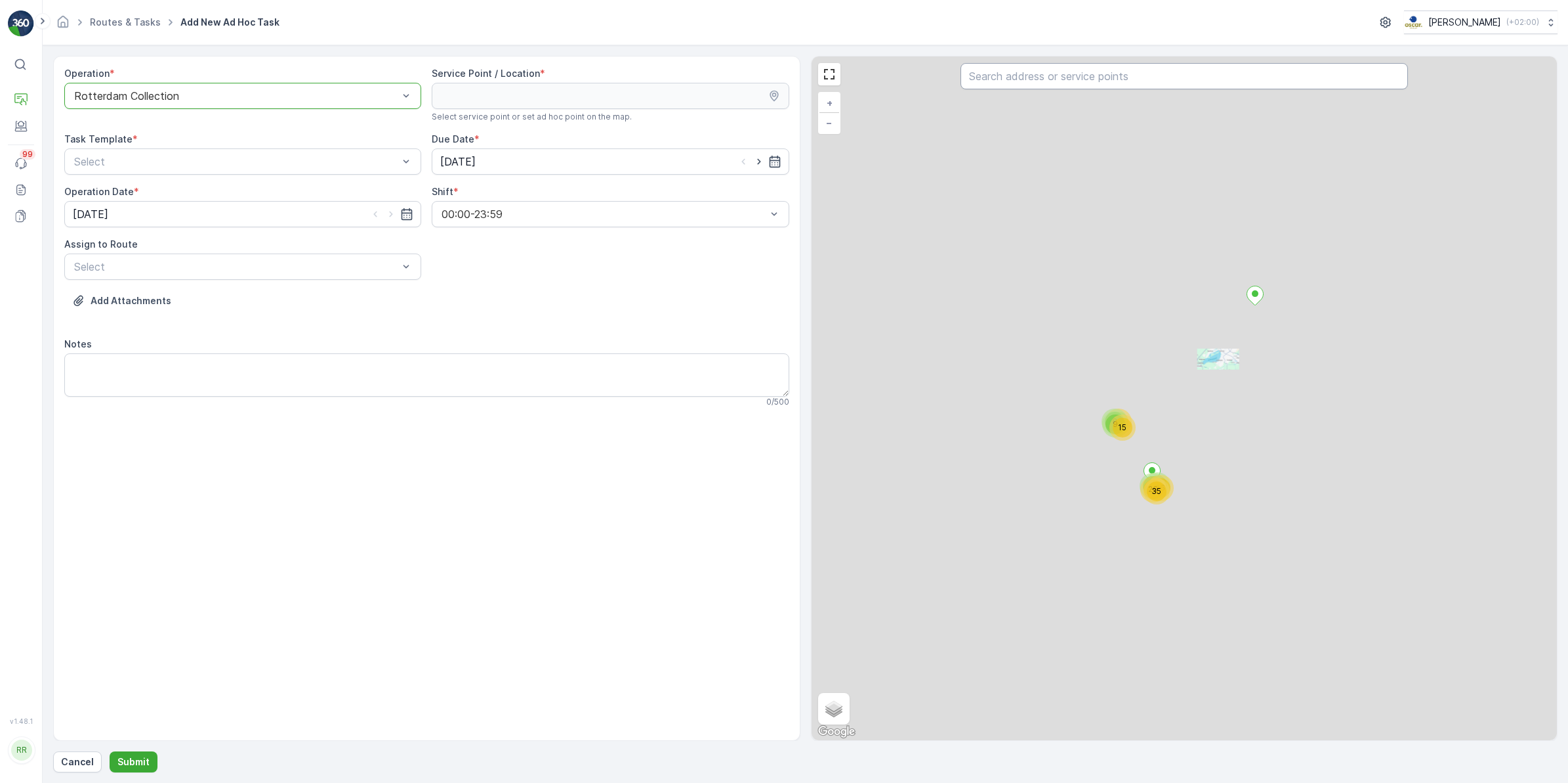
click at [1096, 86] on input "text" at bounding box center [1184, 76] width 447 height 27
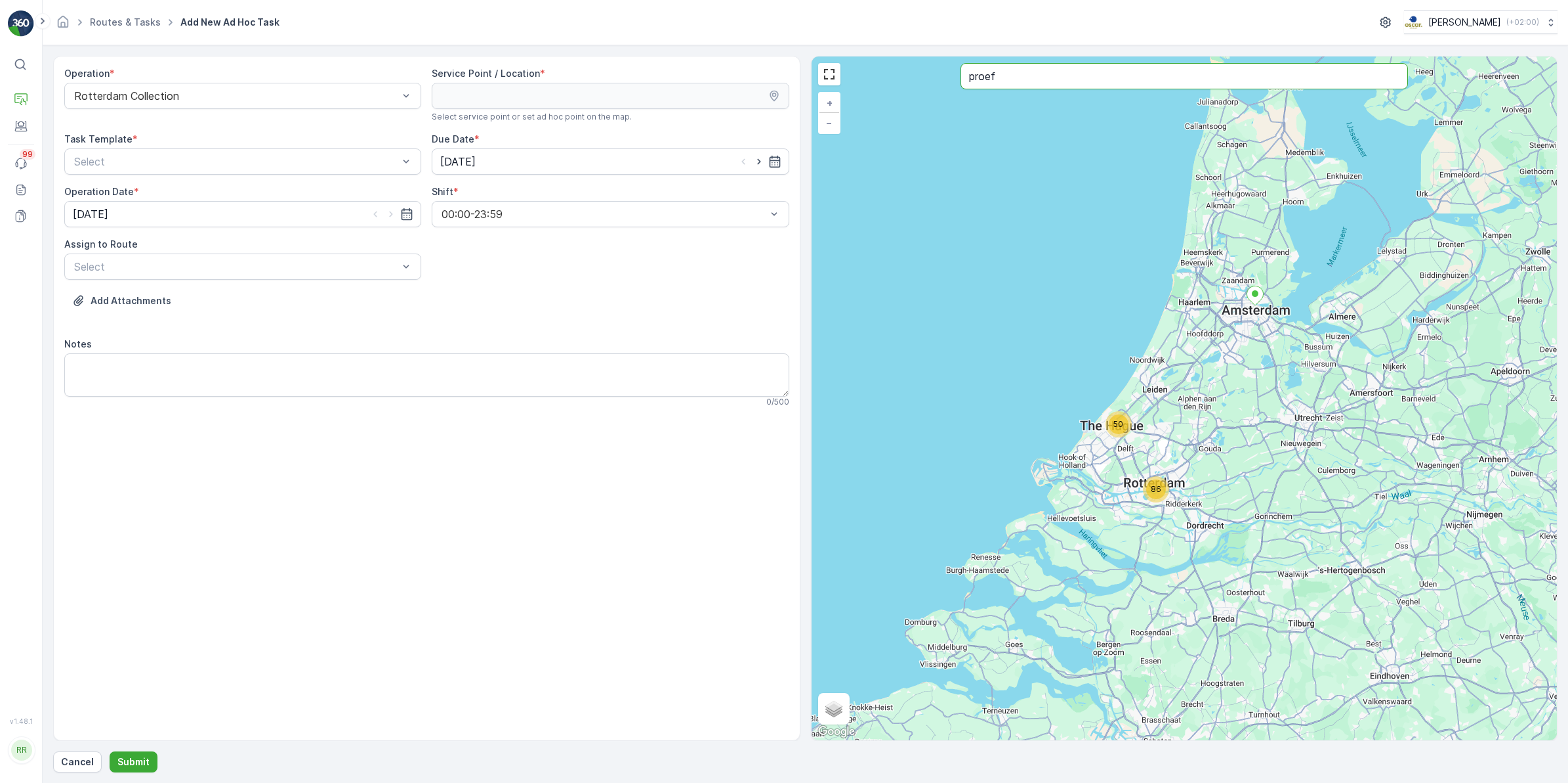
type input "proef"
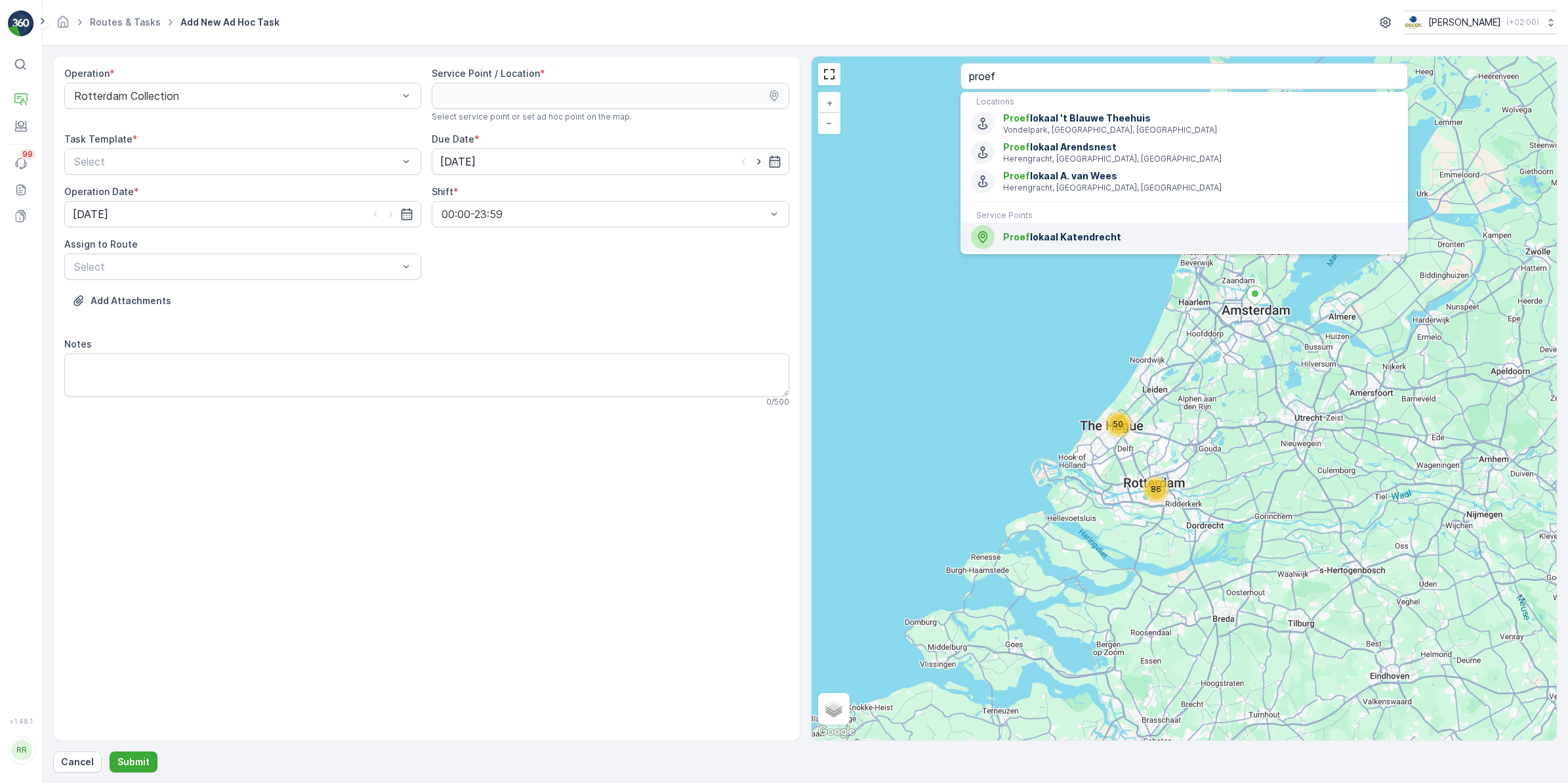
click at [1050, 232] on span "Proef lokaal Katendrecht" at bounding box center [1200, 237] width 394 height 13
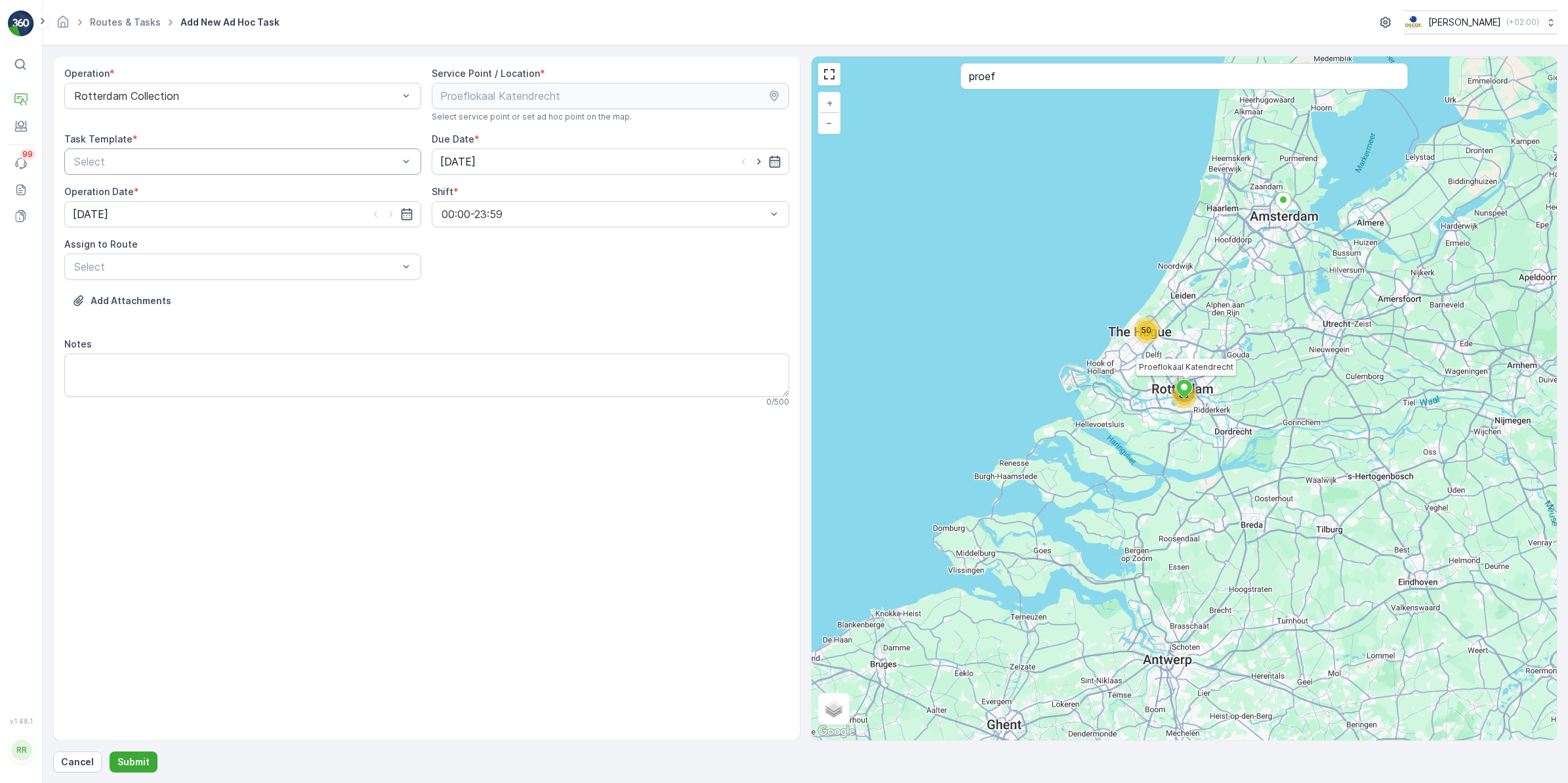
click at [270, 161] on div at bounding box center [236, 161] width 327 height 12
click at [212, 191] on span "Item Collection [PERSON_NAME]" at bounding box center [155, 193] width 165 height 12
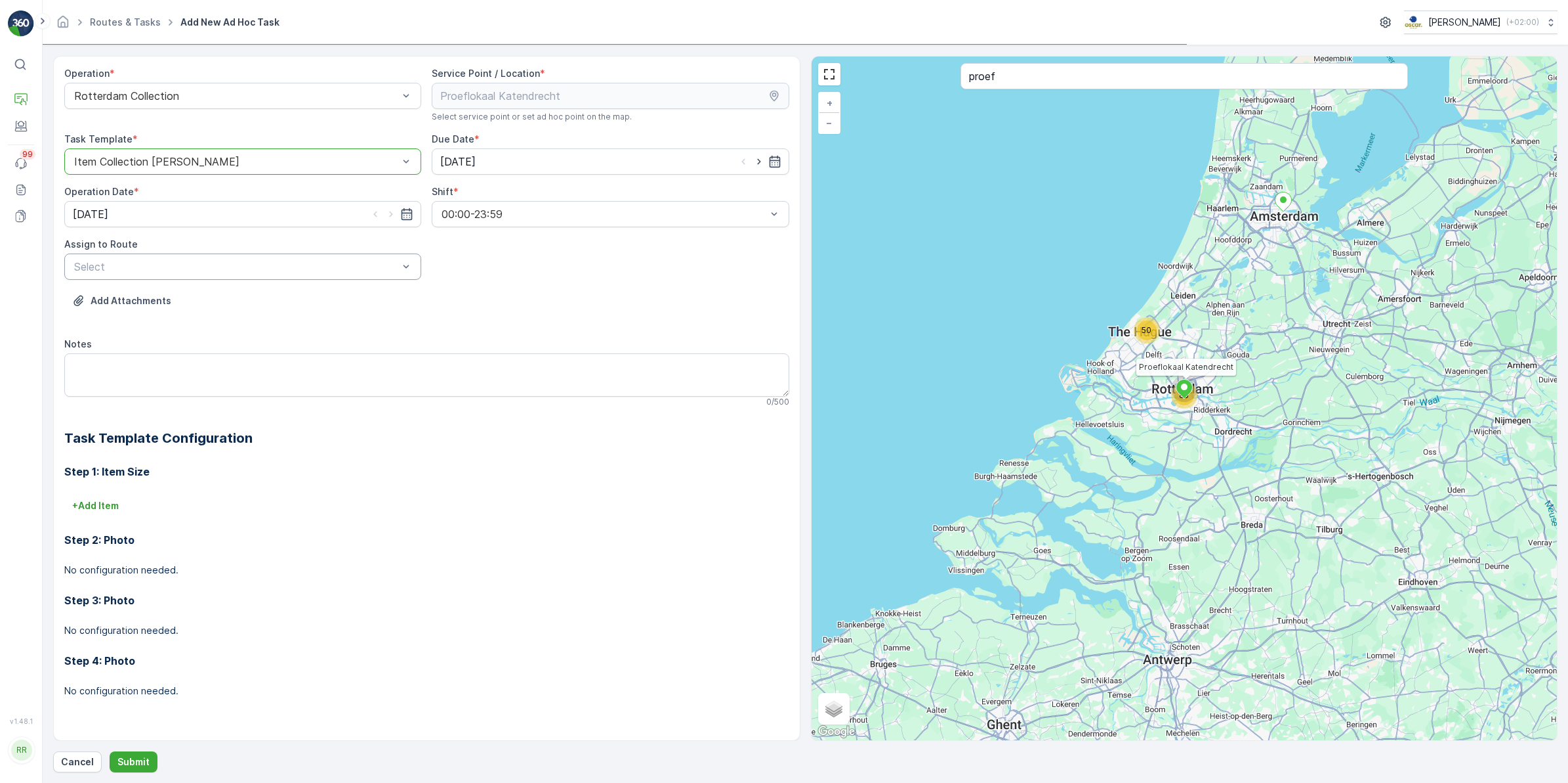
click at [144, 264] on div at bounding box center [236, 267] width 327 height 12
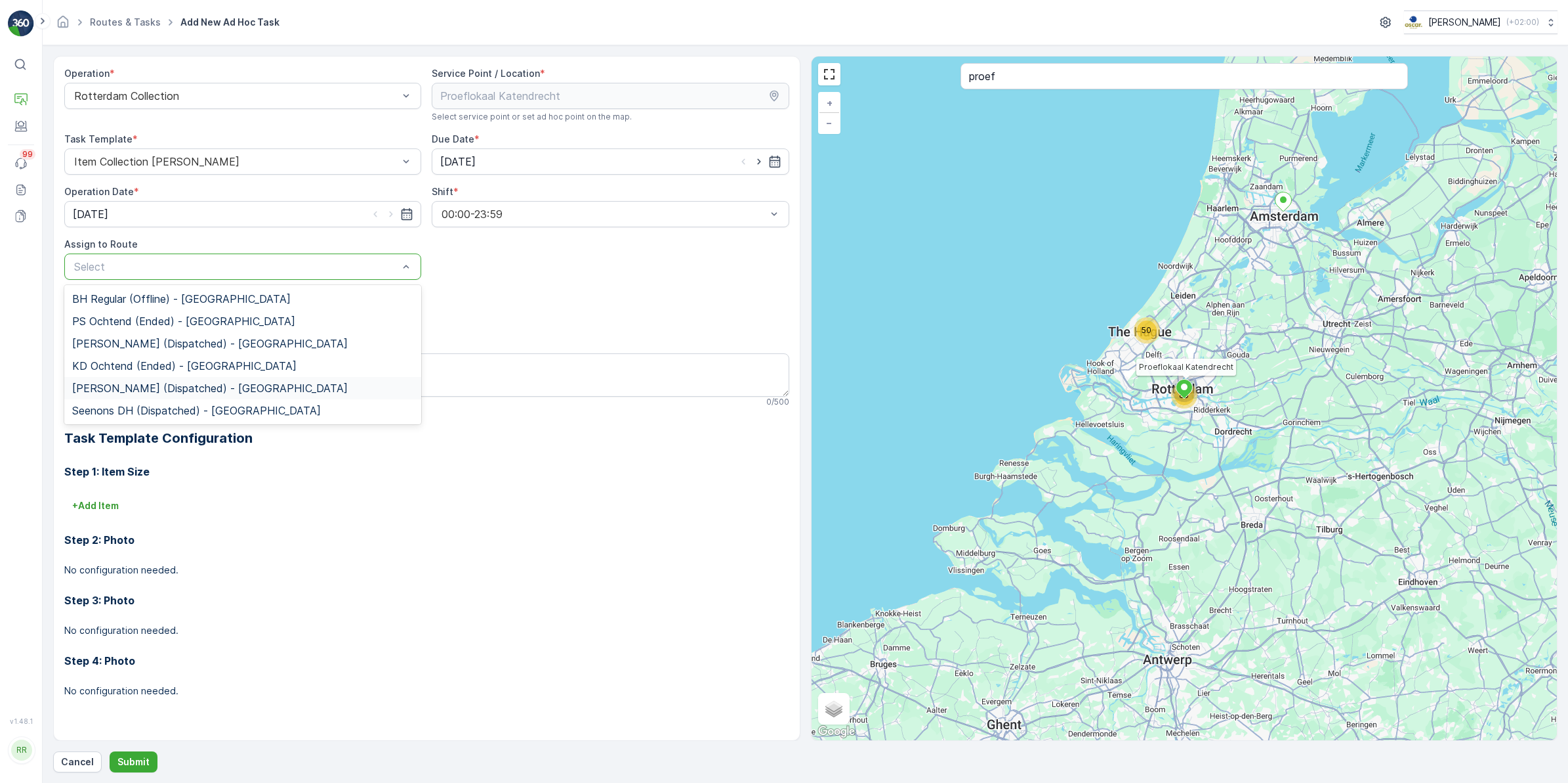
click at [177, 383] on span "KD Middag (Dispatched) - Rotterdam" at bounding box center [210, 388] width 276 height 12
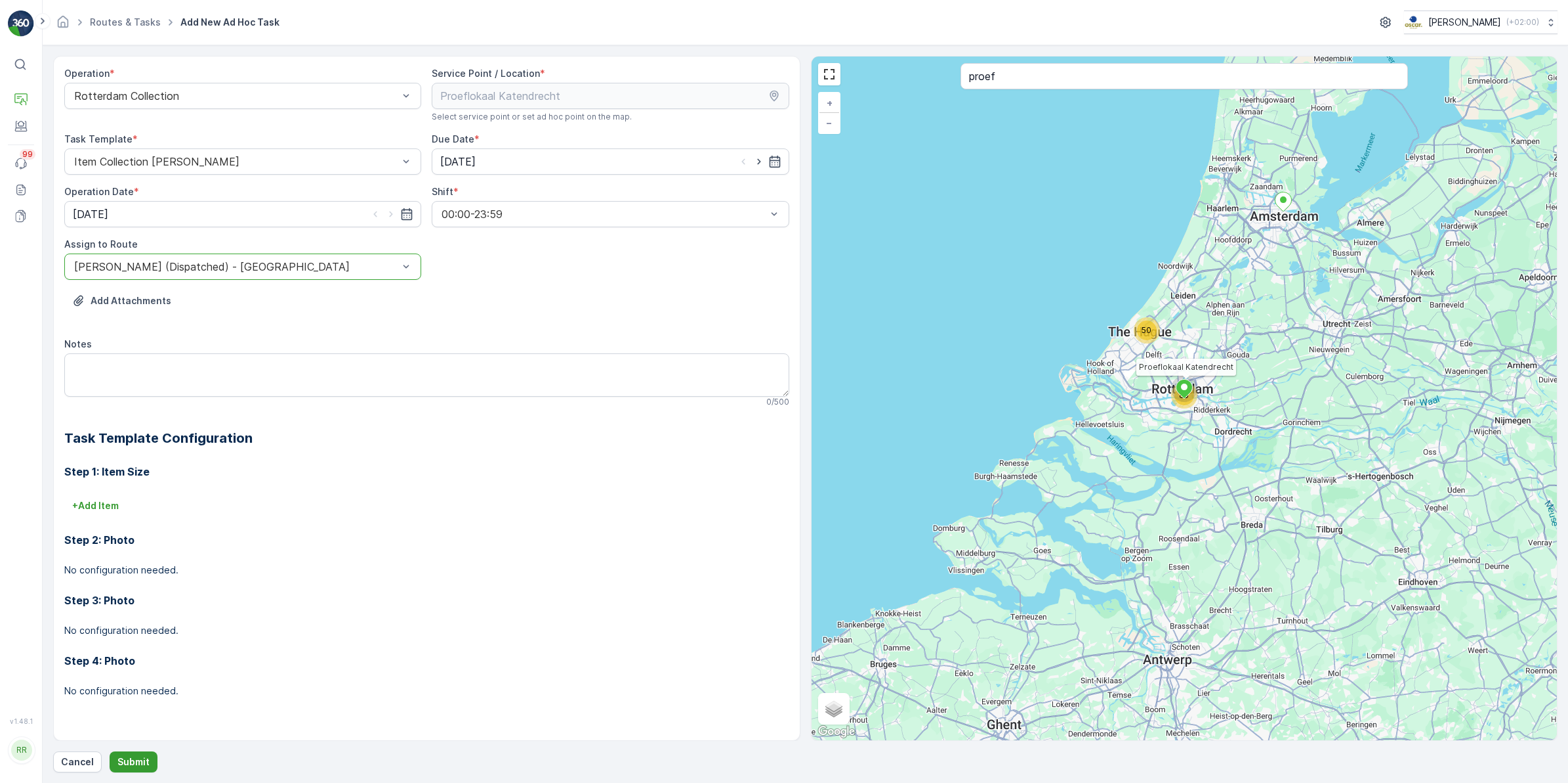
click at [137, 766] on p "Submit" at bounding box center [133, 762] width 32 height 13
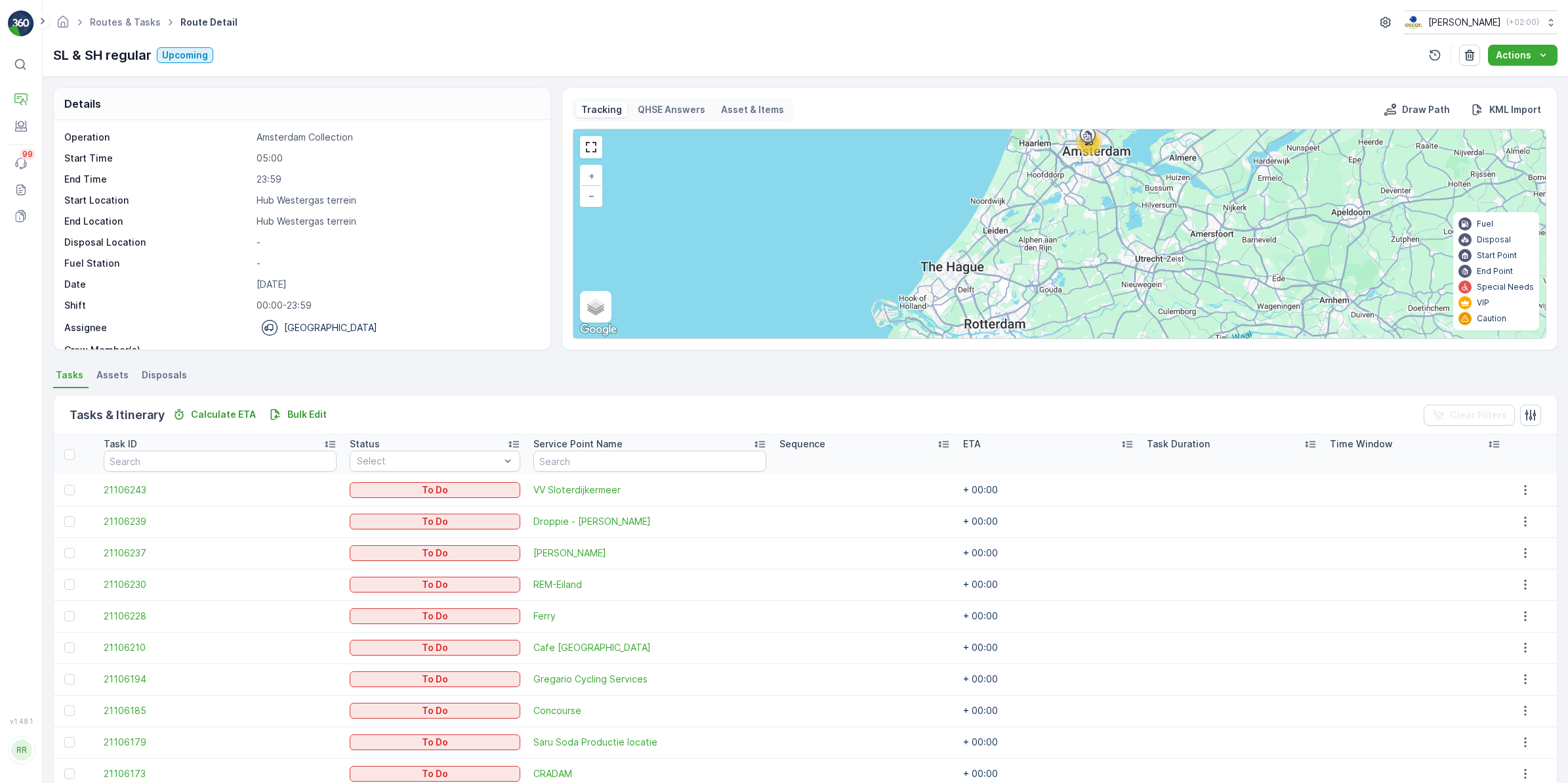
click at [1096, 168] on div "25 + − Satellite Roadmap Terrain Hybrid Leaflet Keyboard shortcuts Map Data Map…" at bounding box center [1059, 233] width 973 height 209
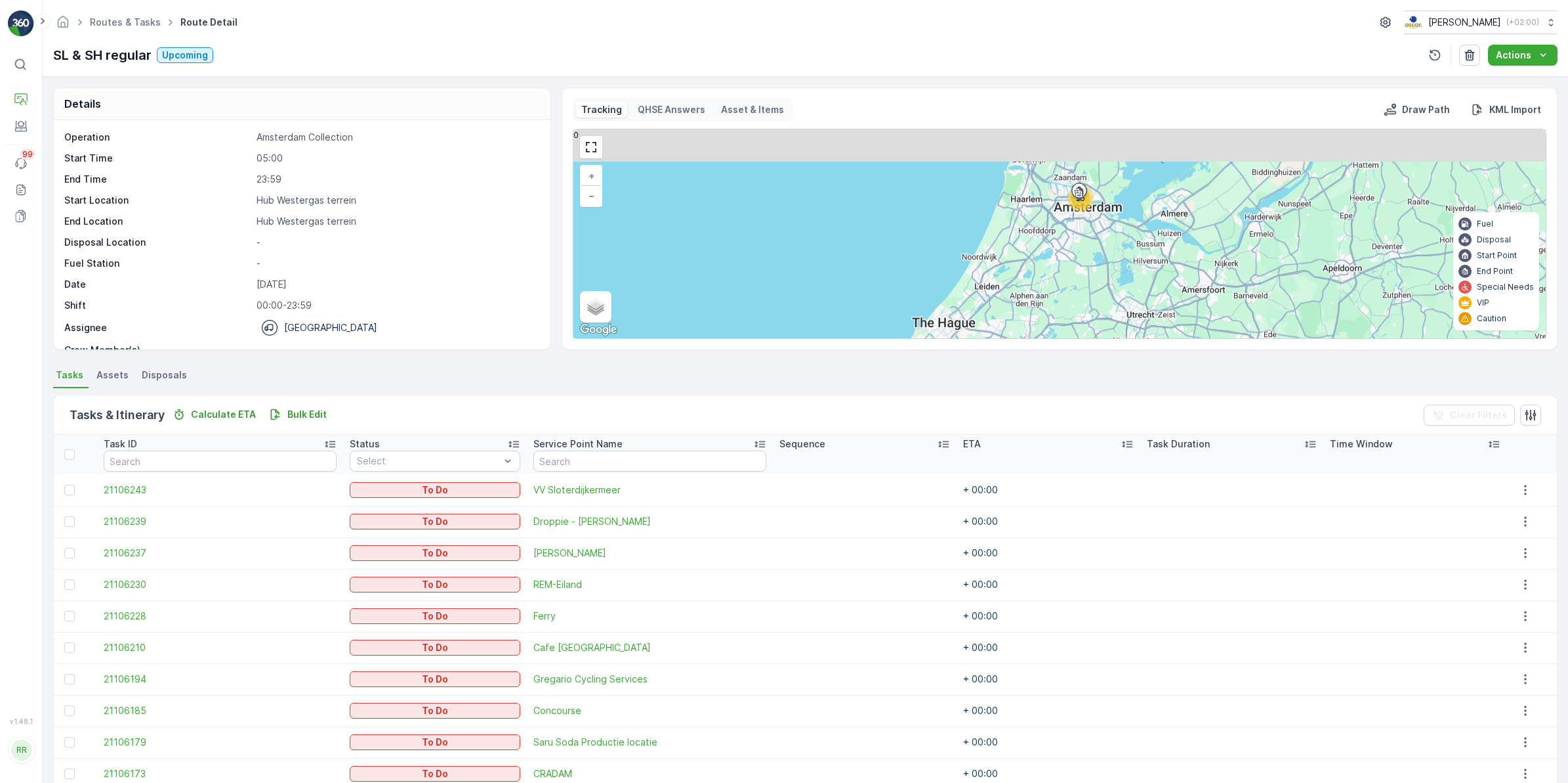
drag, startPoint x: 1088, startPoint y: 160, endPoint x: 1071, endPoint y: 290, distance: 131.1
click at [1071, 290] on div "25 + − Satellite Roadmap Terrain Hybrid Leaflet Keyboard shortcuts Map Data Map…" at bounding box center [1059, 233] width 973 height 209
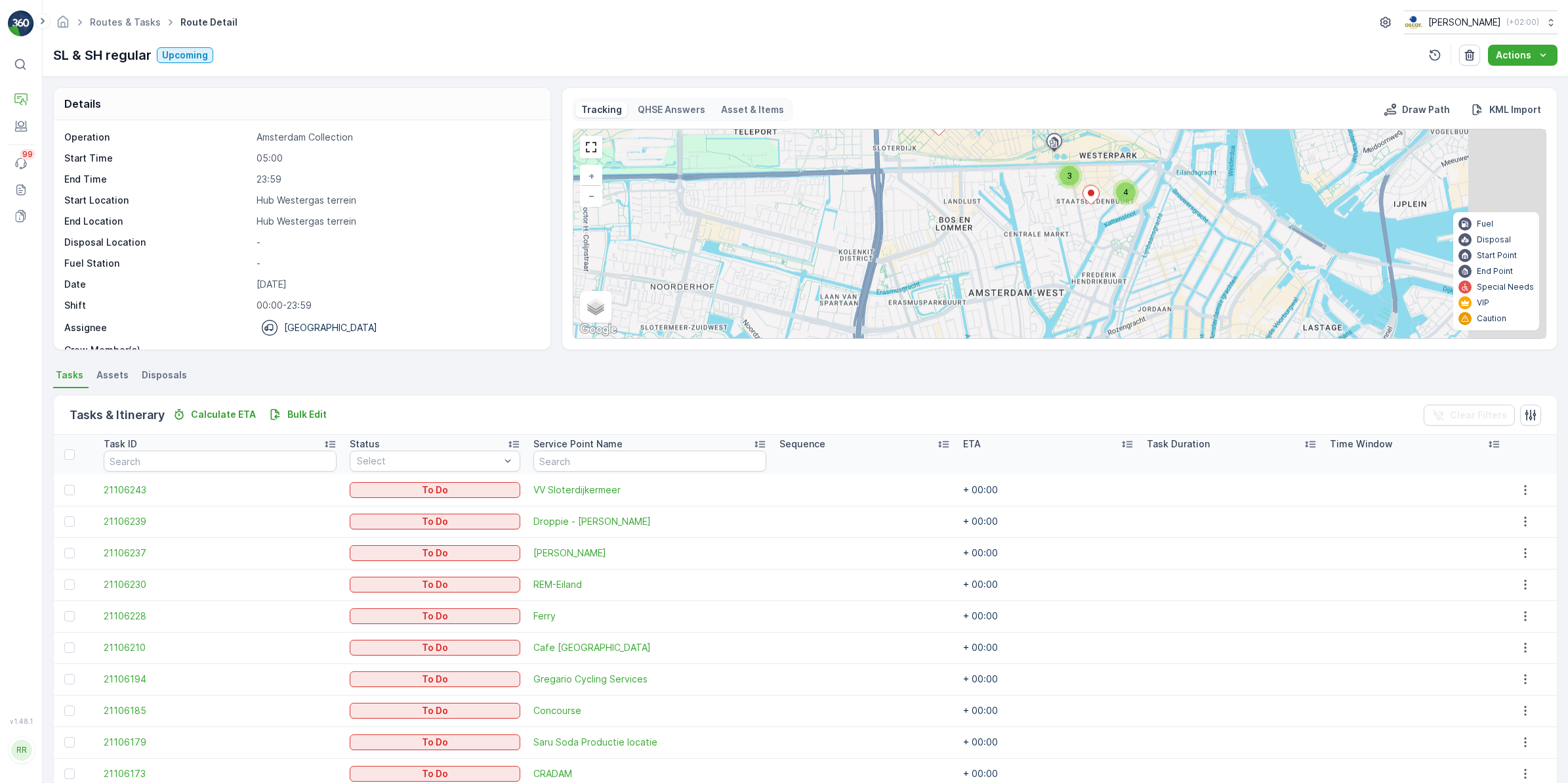
drag, startPoint x: 1165, startPoint y: 231, endPoint x: 1080, endPoint y: 373, distance: 165.5
click at [1080, 373] on div "Details Operation Amsterdam Collection Start Time 05:00 End Time 23:59 Start Lo…" at bounding box center [805, 430] width 1526 height 706
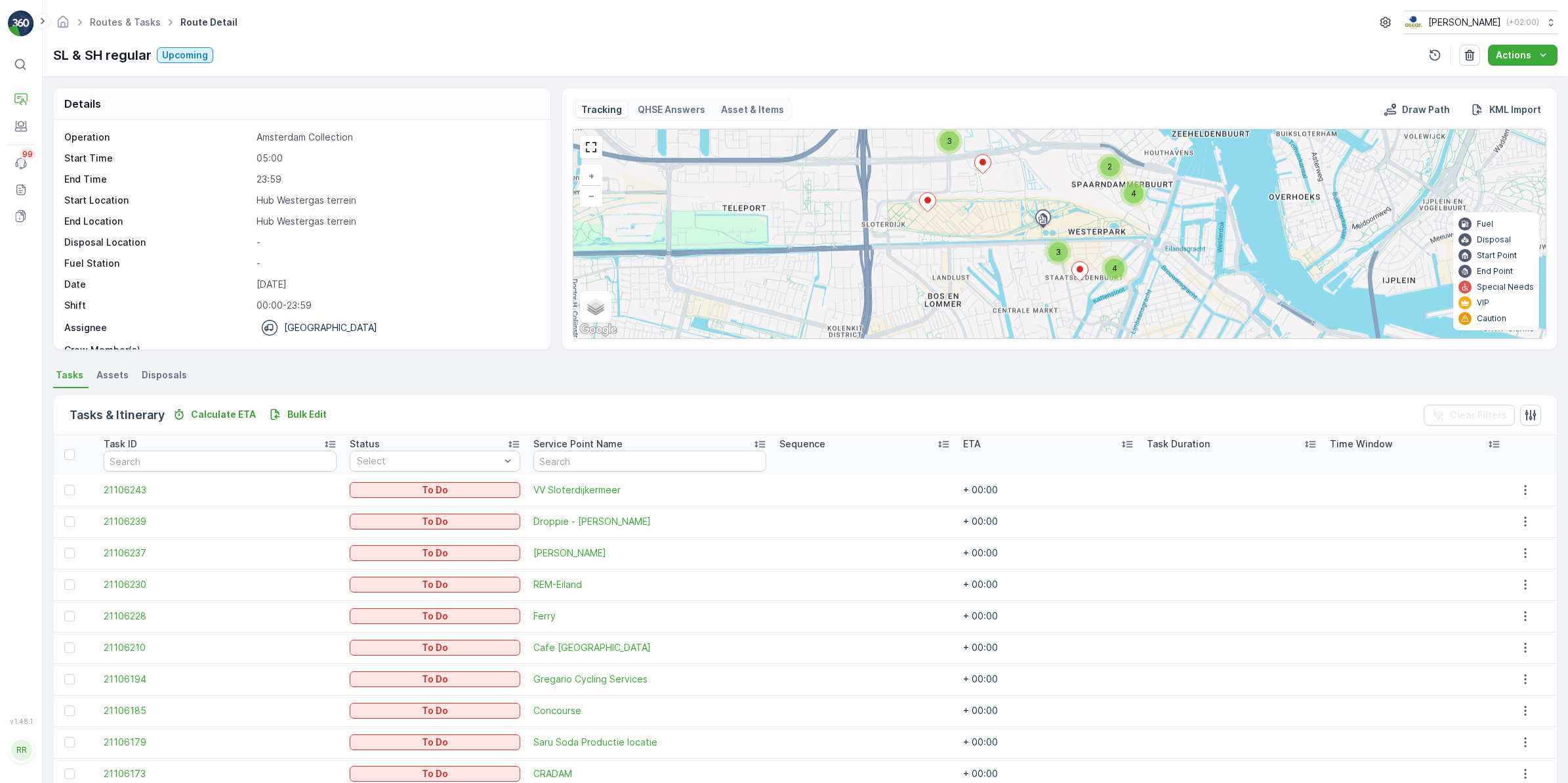
drag, startPoint x: 1075, startPoint y: 264, endPoint x: 1075, endPoint y: 300, distance: 36.0
click at [1075, 284] on div at bounding box center [1080, 272] width 17 height 23
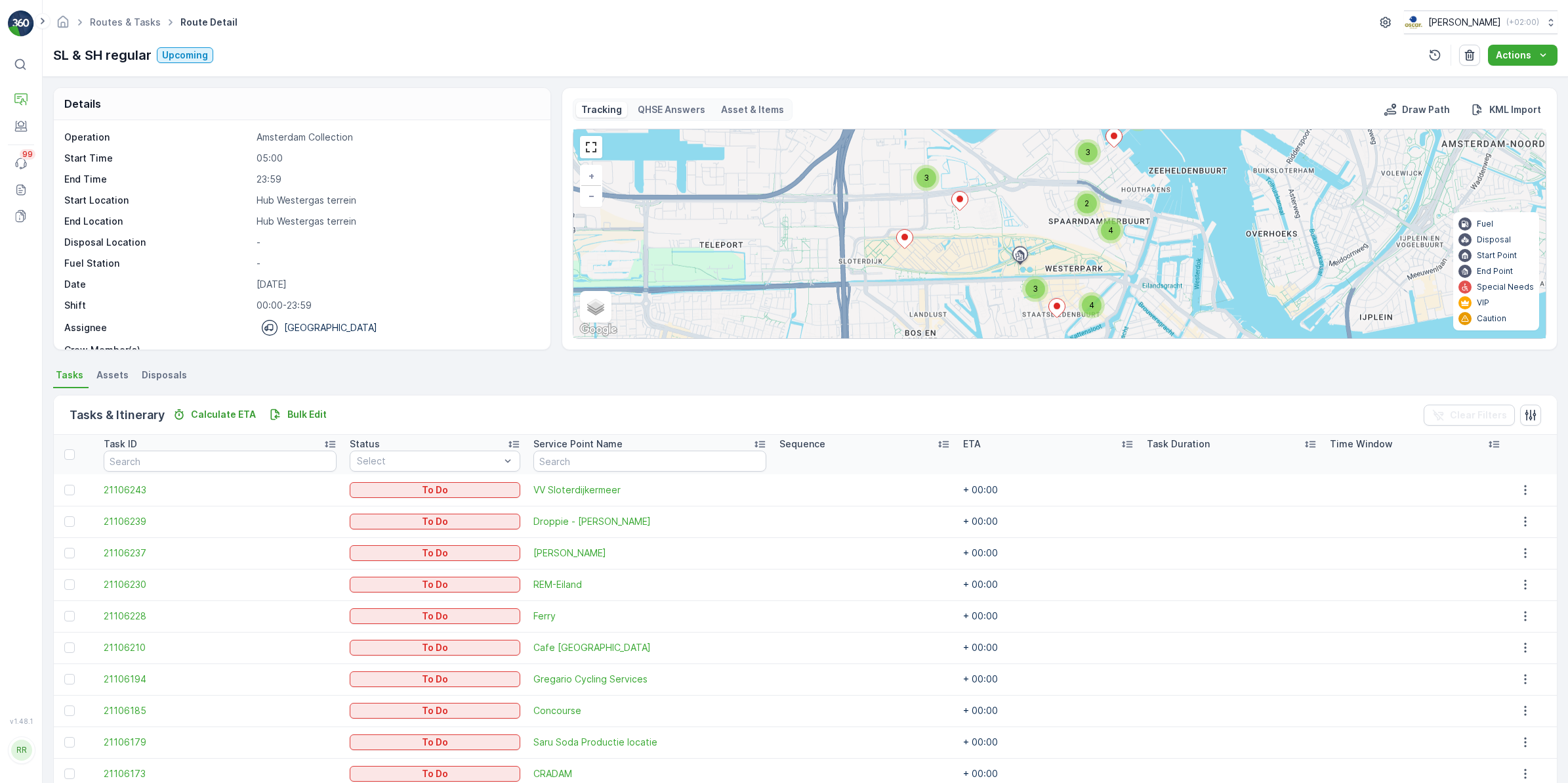
drag, startPoint x: 1107, startPoint y: 197, endPoint x: 1084, endPoint y: 217, distance: 30.5
click at [1084, 217] on div "3 3 3 4 2 4 2 + − Satellite Roadmap Terrain Hybrid Leaflet Keyboard shortcuts M…" at bounding box center [1059, 233] width 973 height 209
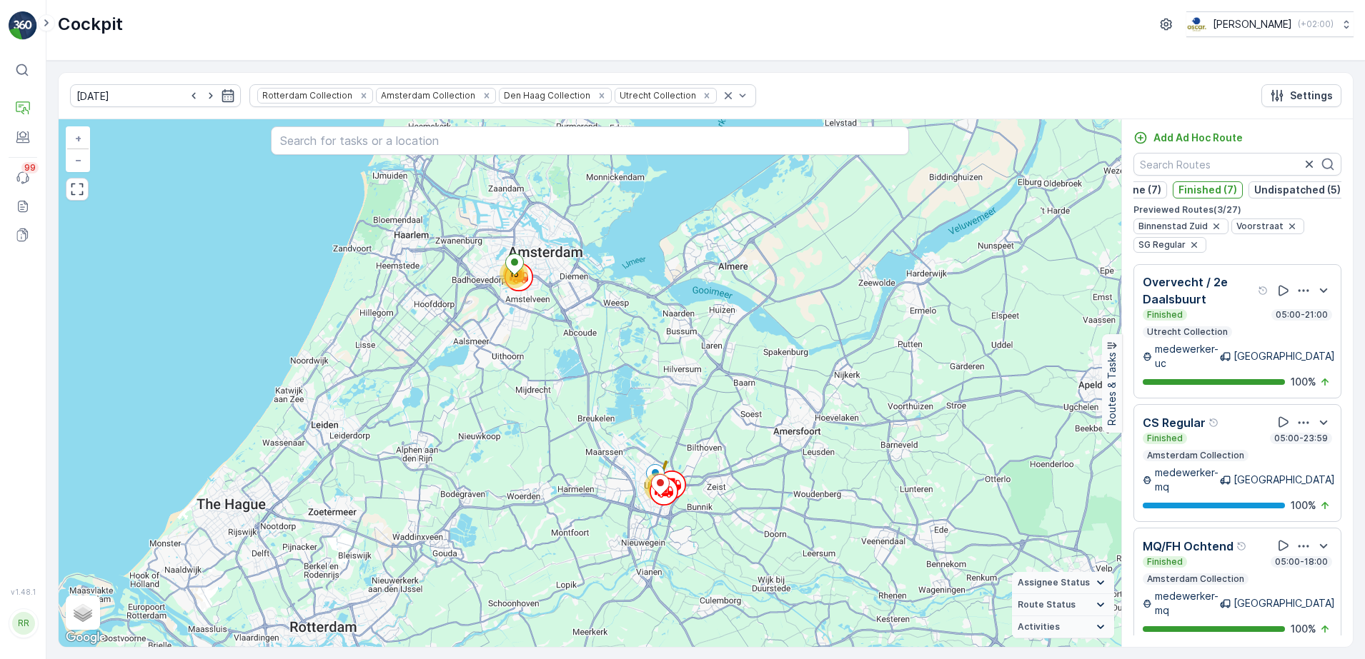
scroll to position [0, 121]
click at [1222, 164] on input "text" at bounding box center [1237, 164] width 208 height 23
click at [1222, 189] on p "Finished (7)" at bounding box center [1208, 190] width 59 height 14
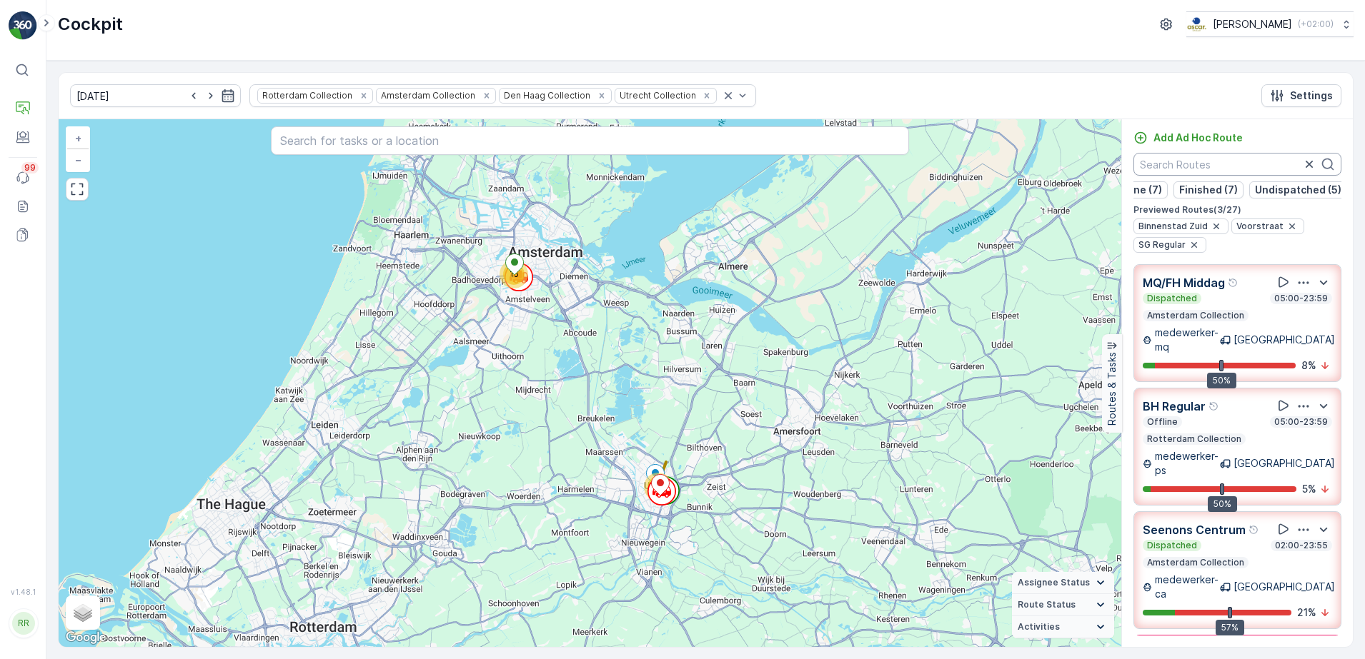
click at [1195, 164] on input "text" at bounding box center [1237, 164] width 208 height 23
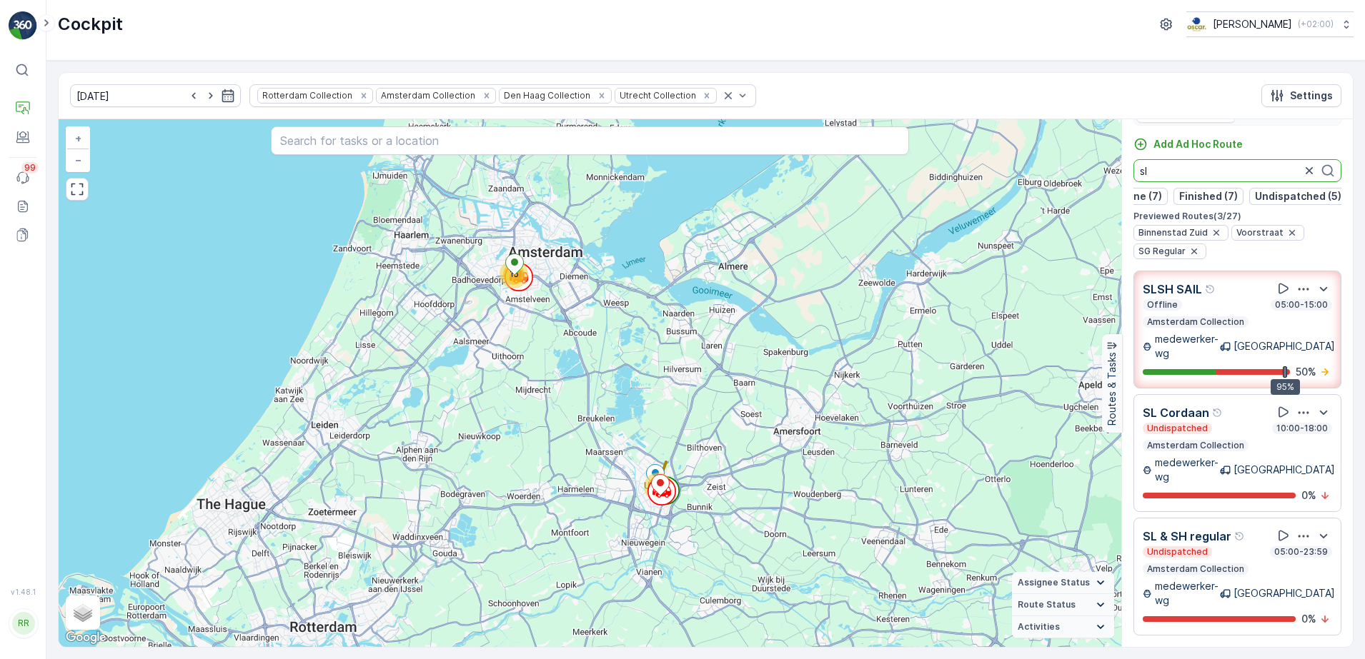
scroll to position [0, 117]
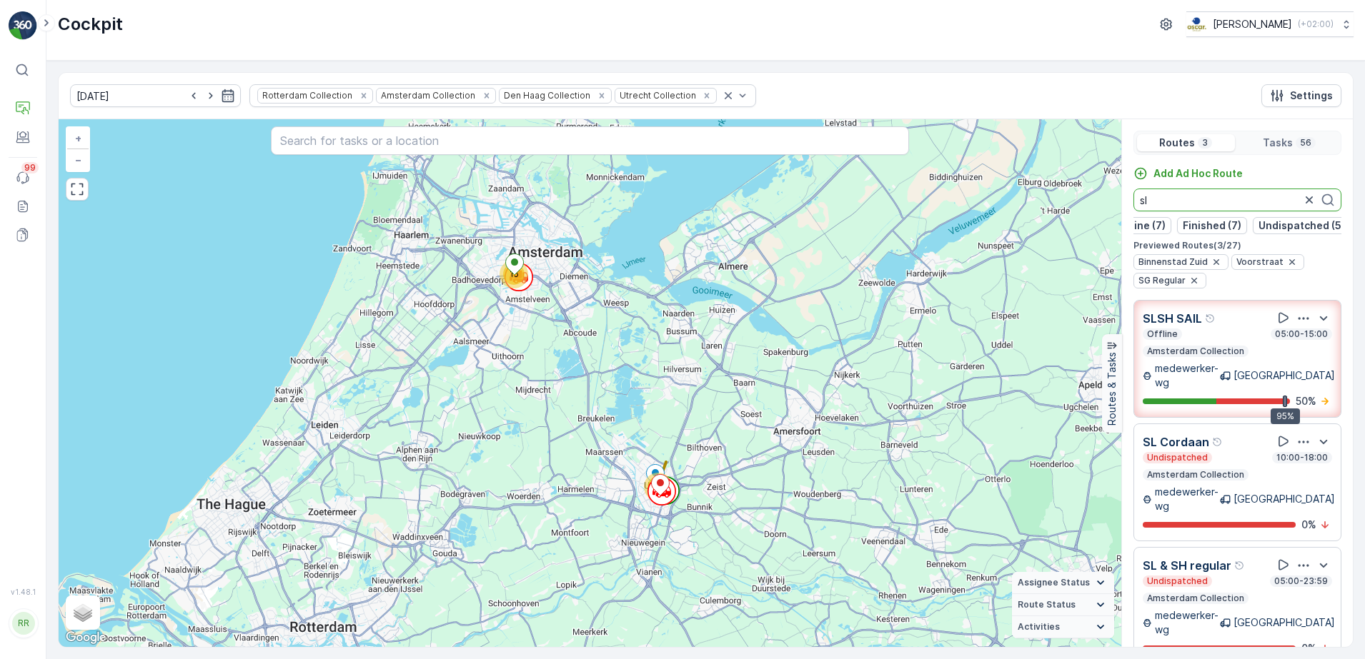
drag, startPoint x: 1156, startPoint y: 193, endPoint x: 1130, endPoint y: 196, distance: 25.9
click at [1130, 196] on div "Add Ad Hoc Route sl Dispatched (8) Offline (7) Finished (7) Undispatched (5) Pr…" at bounding box center [1237, 227] width 231 height 122
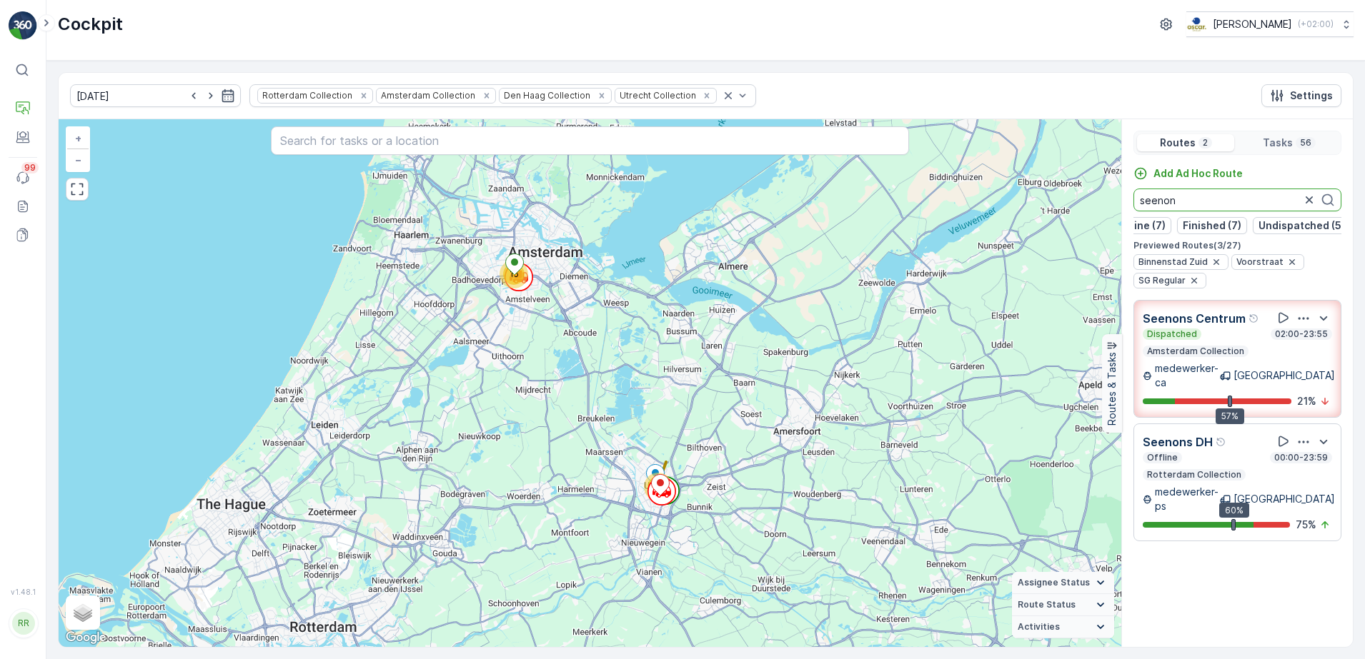
type input "seenon"
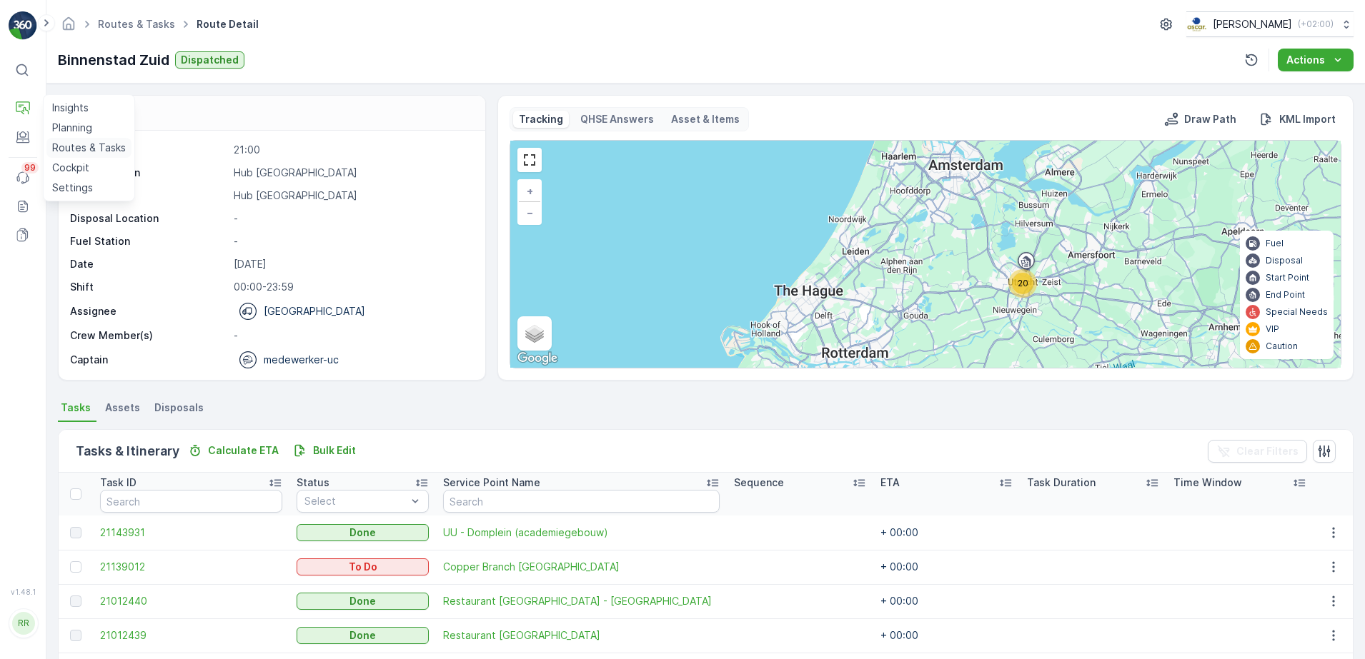
click at [71, 144] on p "Routes & Tasks" at bounding box center [89, 148] width 74 height 14
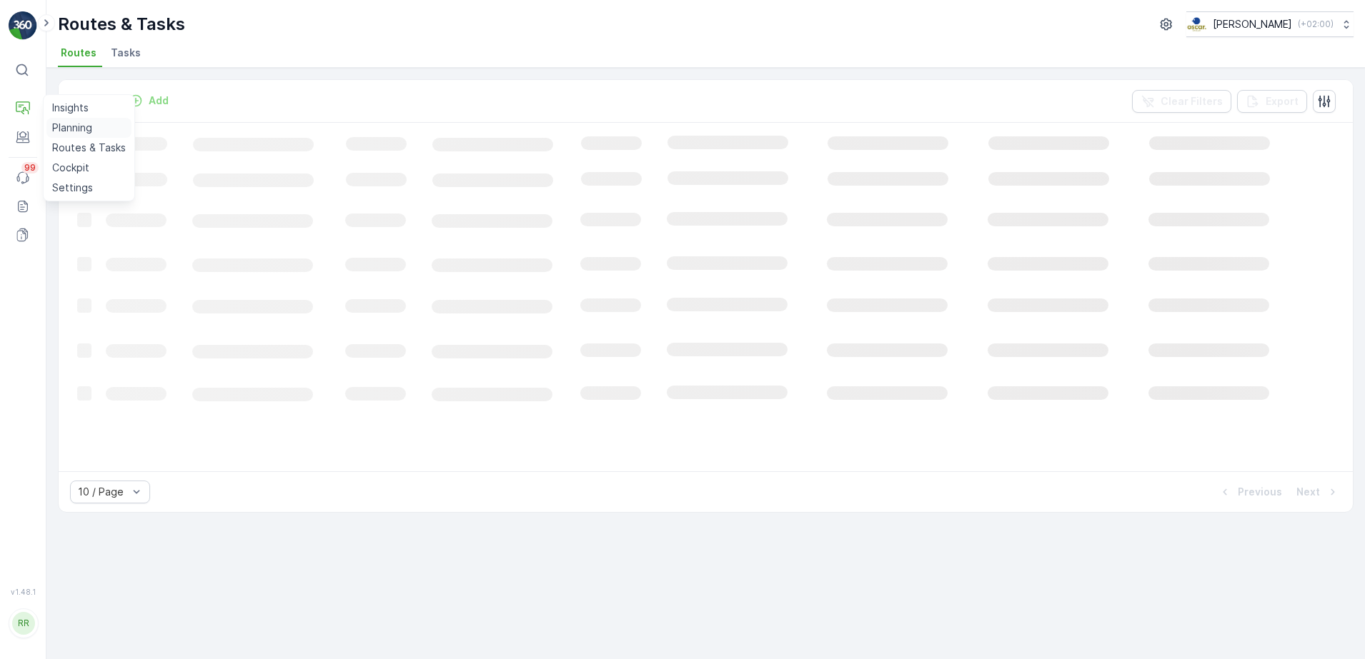
click at [79, 128] on p "Planning" at bounding box center [72, 128] width 40 height 14
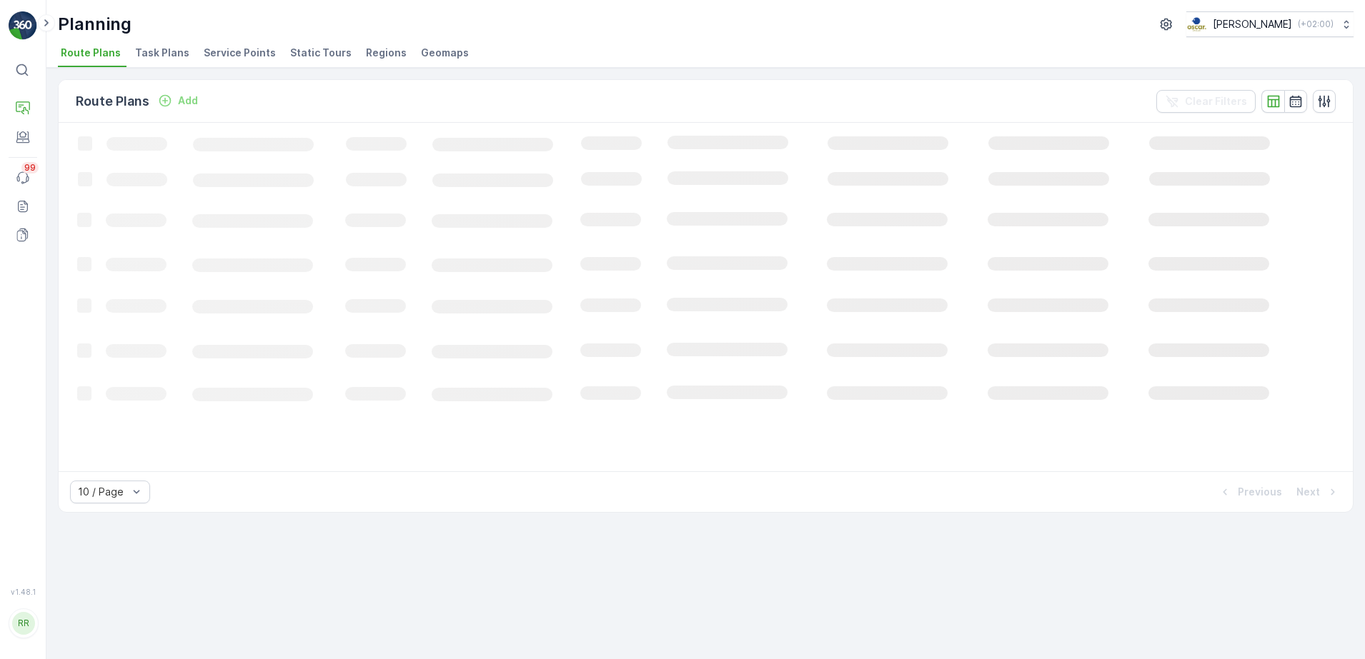
click at [149, 52] on span "Task Plans" at bounding box center [162, 53] width 54 height 14
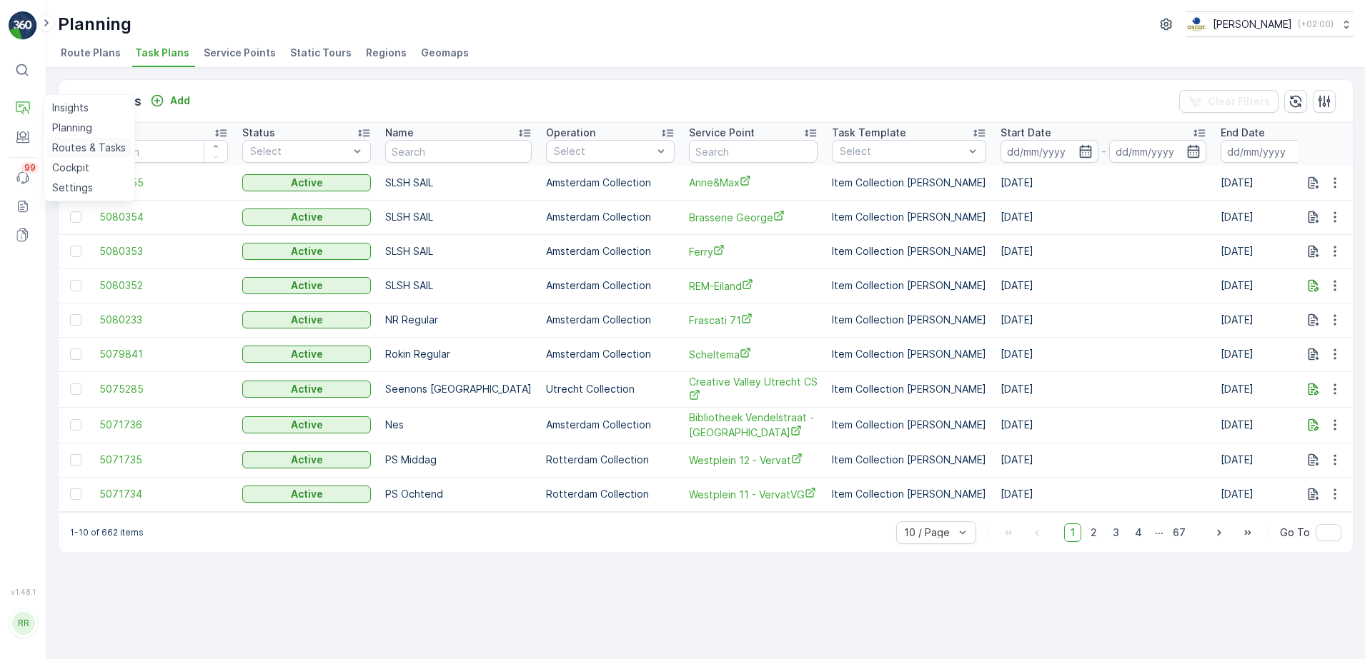
click at [71, 144] on p "Routes & Tasks" at bounding box center [89, 148] width 74 height 14
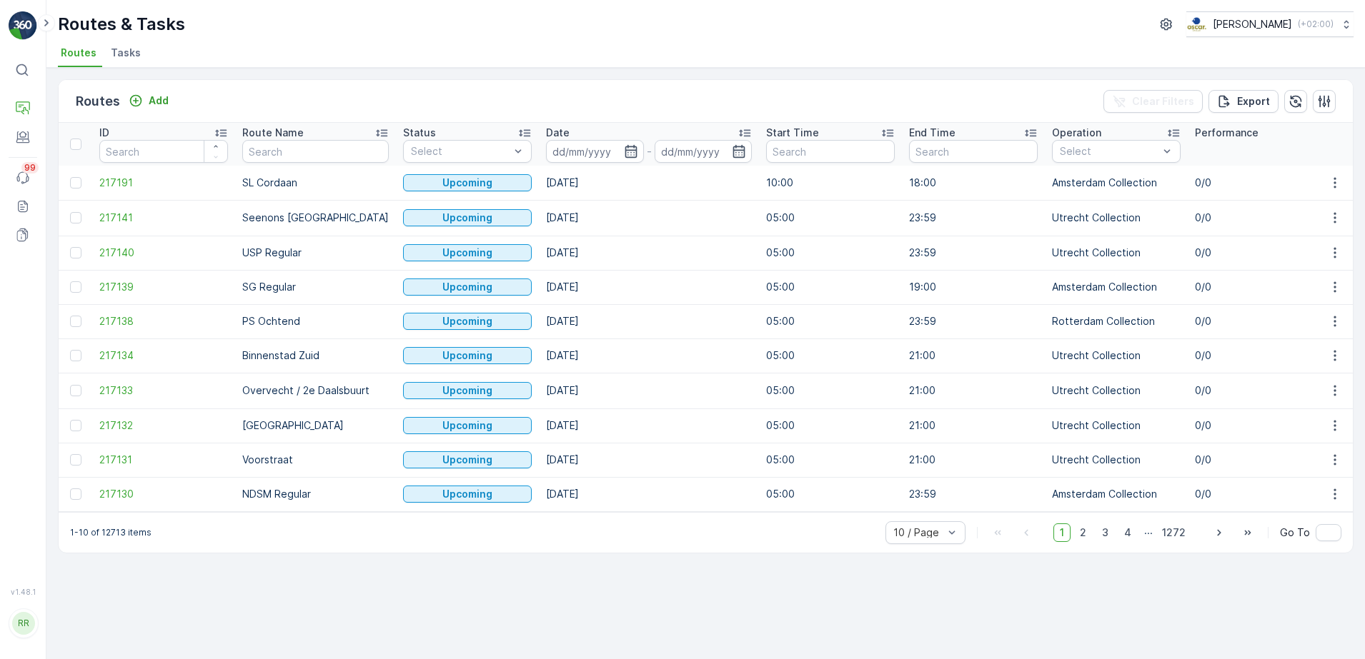
click at [116, 58] on span "Tasks" at bounding box center [126, 53] width 30 height 14
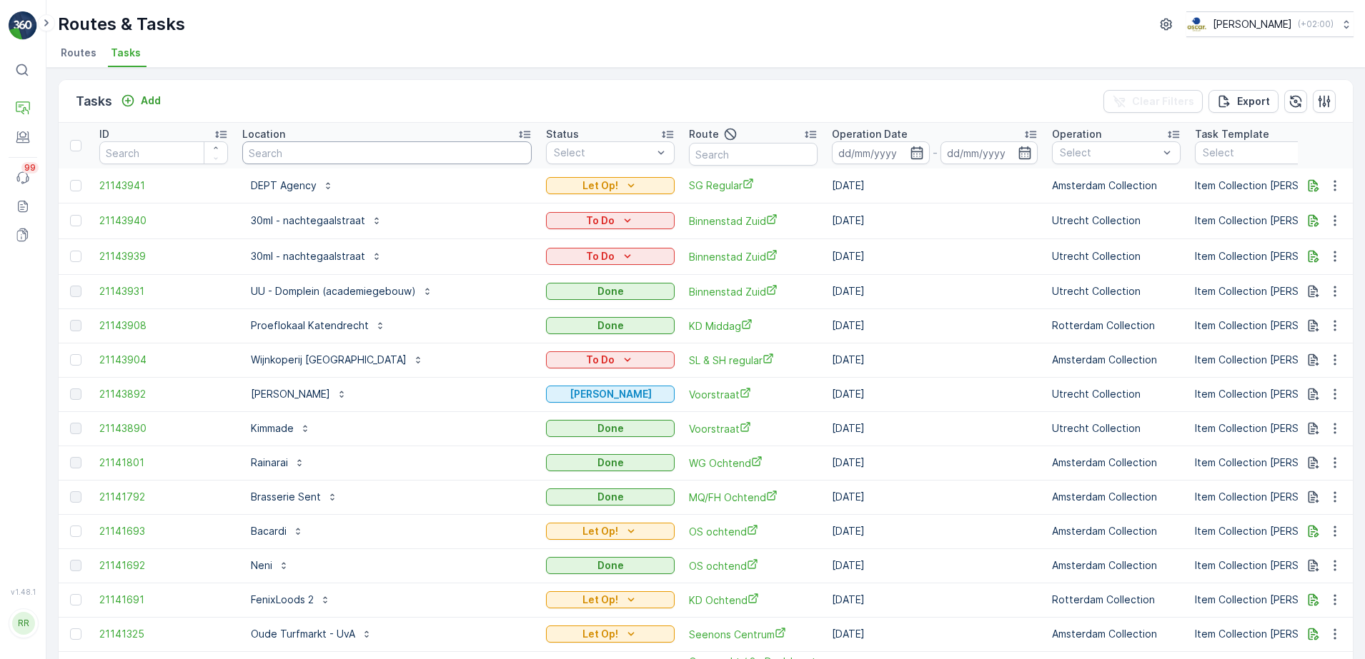
click at [353, 152] on input "text" at bounding box center [386, 152] width 289 height 23
type input "wall"
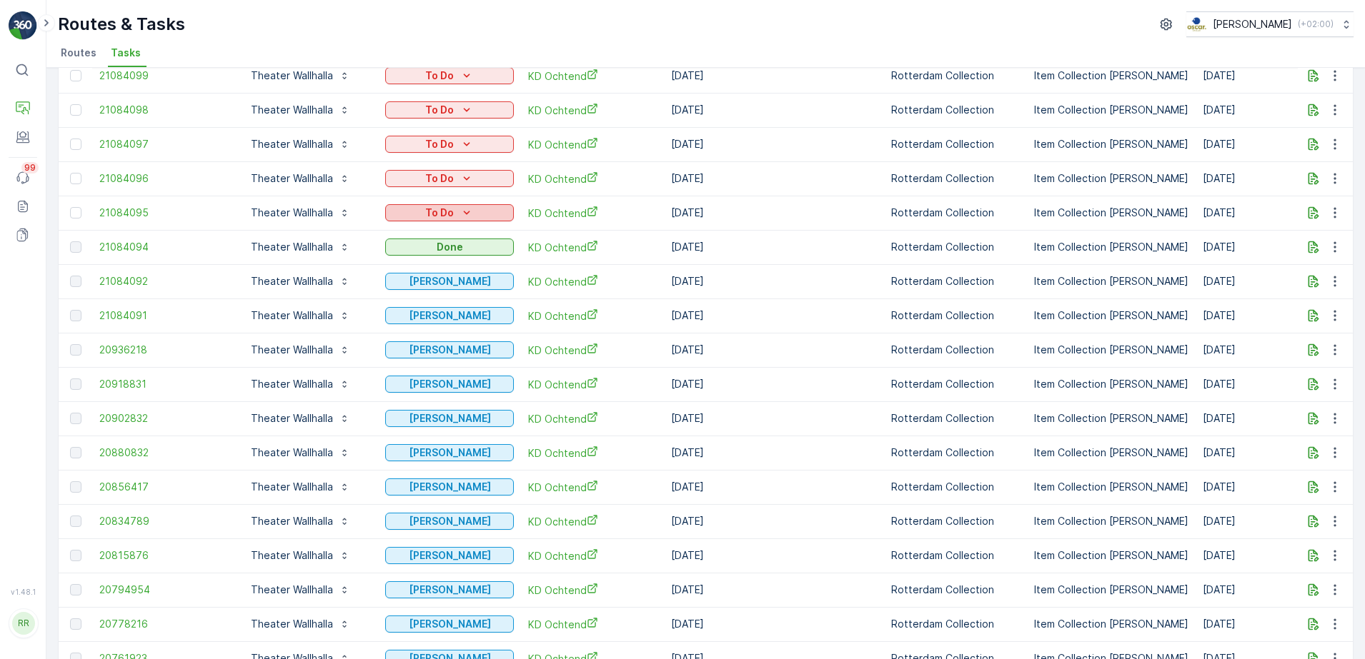
scroll to position [89, 0]
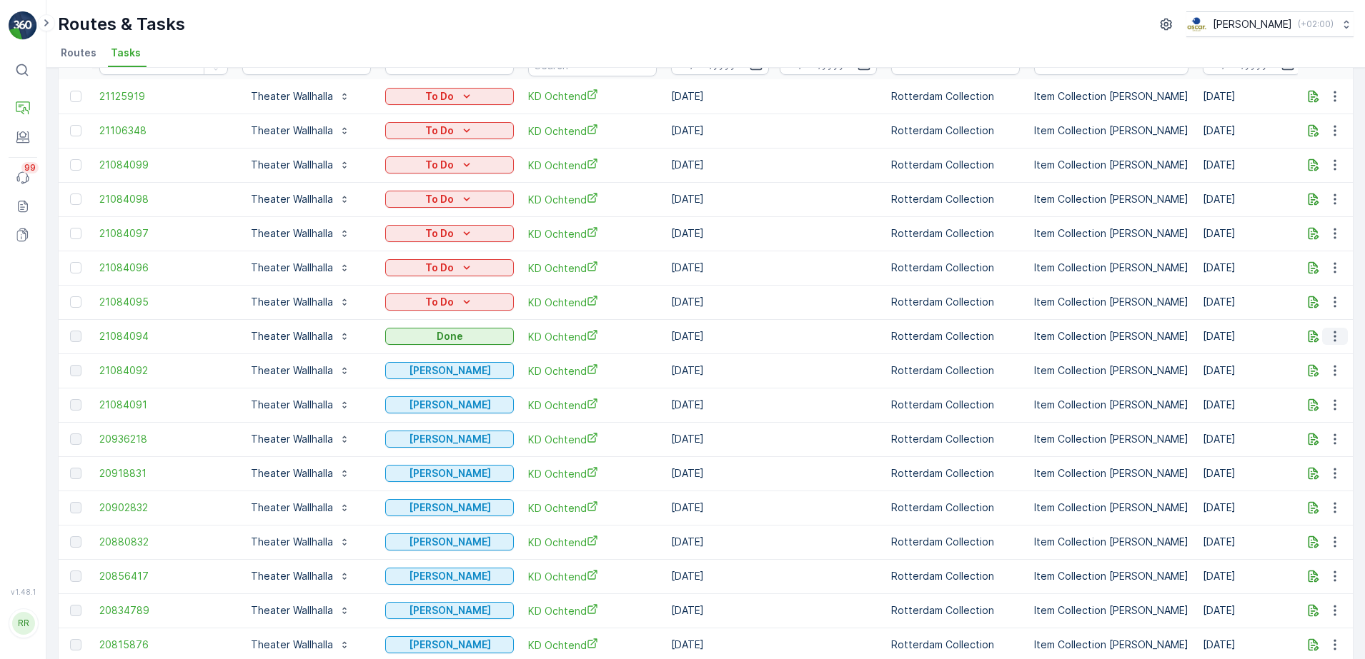
click at [1333, 337] on icon "button" at bounding box center [1334, 336] width 2 height 11
click at [1325, 353] on span "See More Details" at bounding box center [1317, 358] width 83 height 14
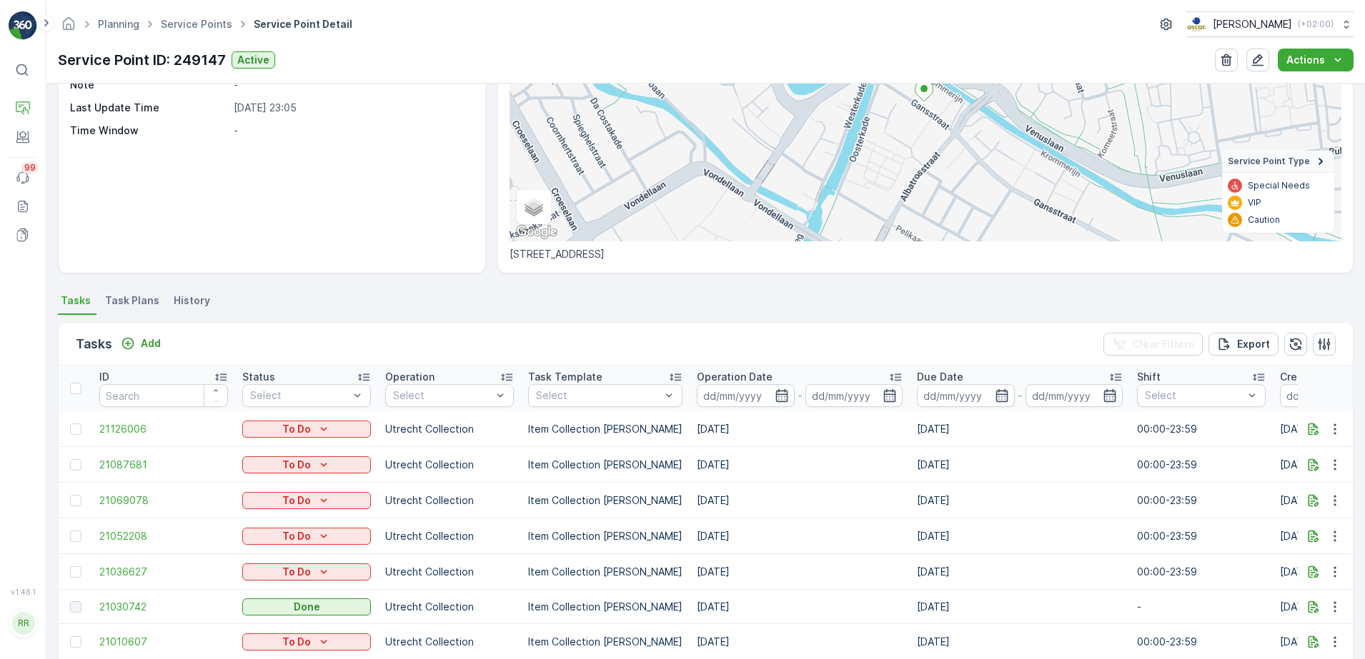
scroll to position [354, 0]
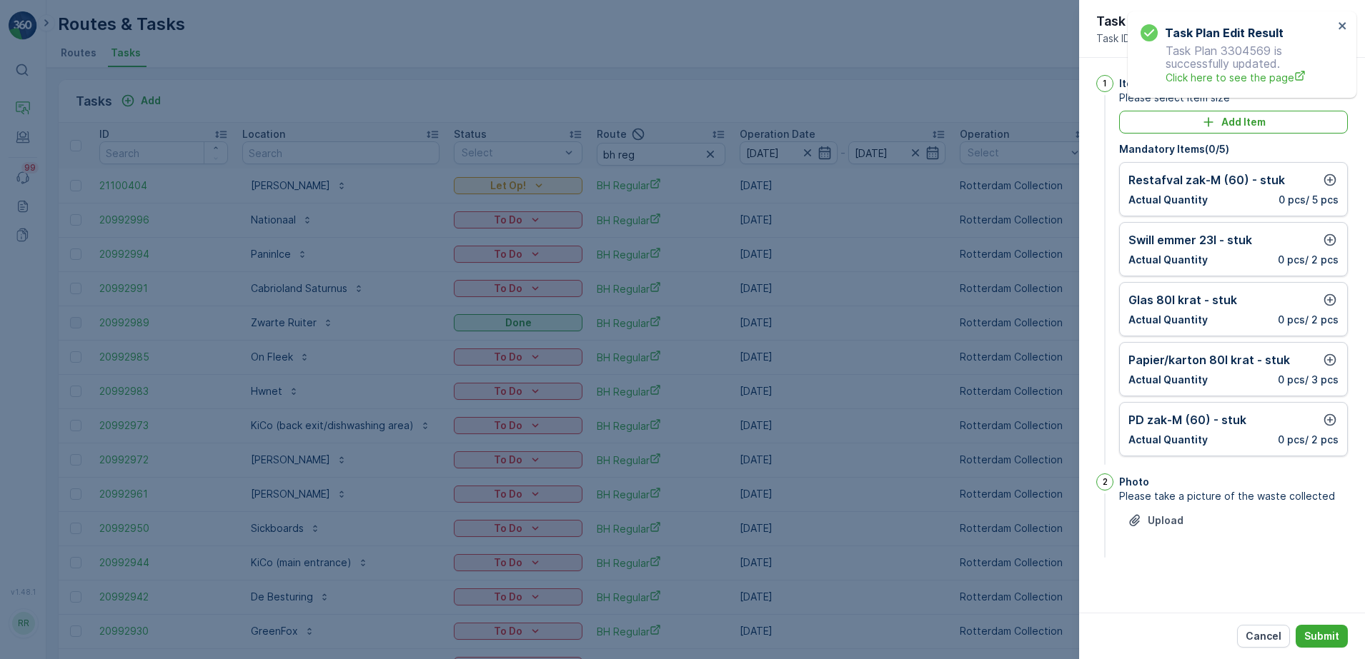
scroll to position [62, 0]
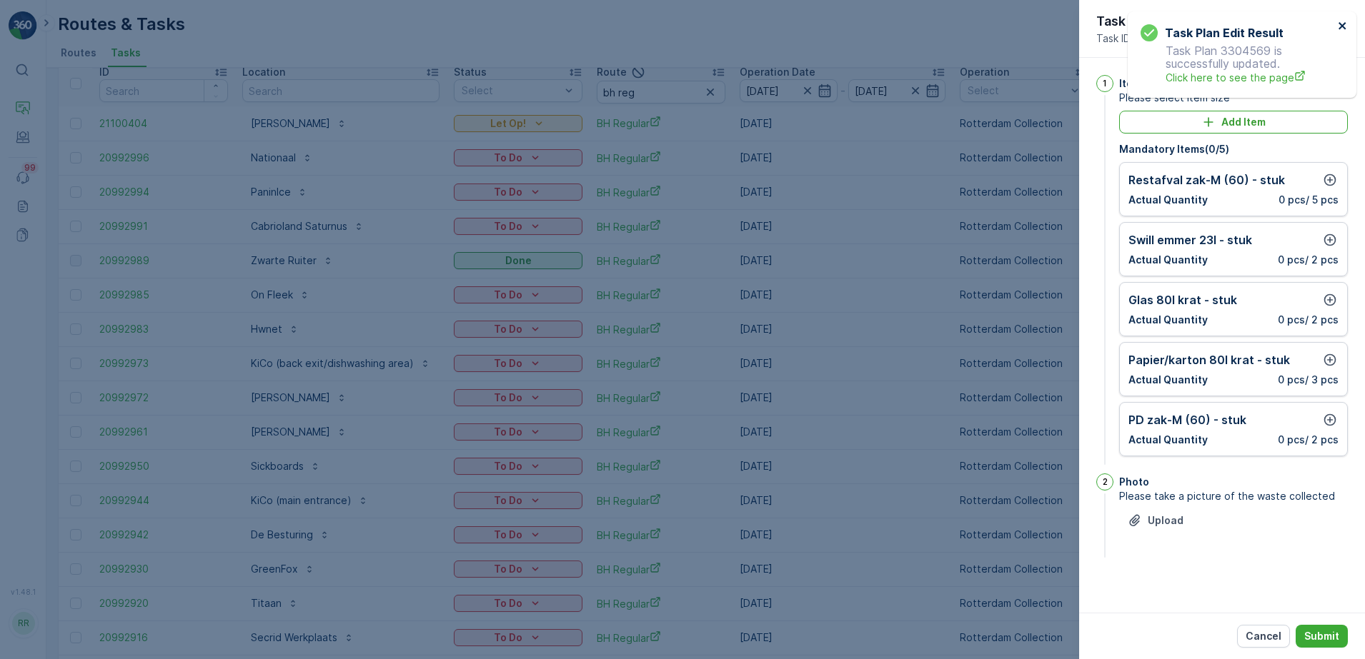
click at [1343, 27] on icon "close" at bounding box center [1341, 25] width 7 height 7
click at [678, 279] on div at bounding box center [682, 329] width 1365 height 659
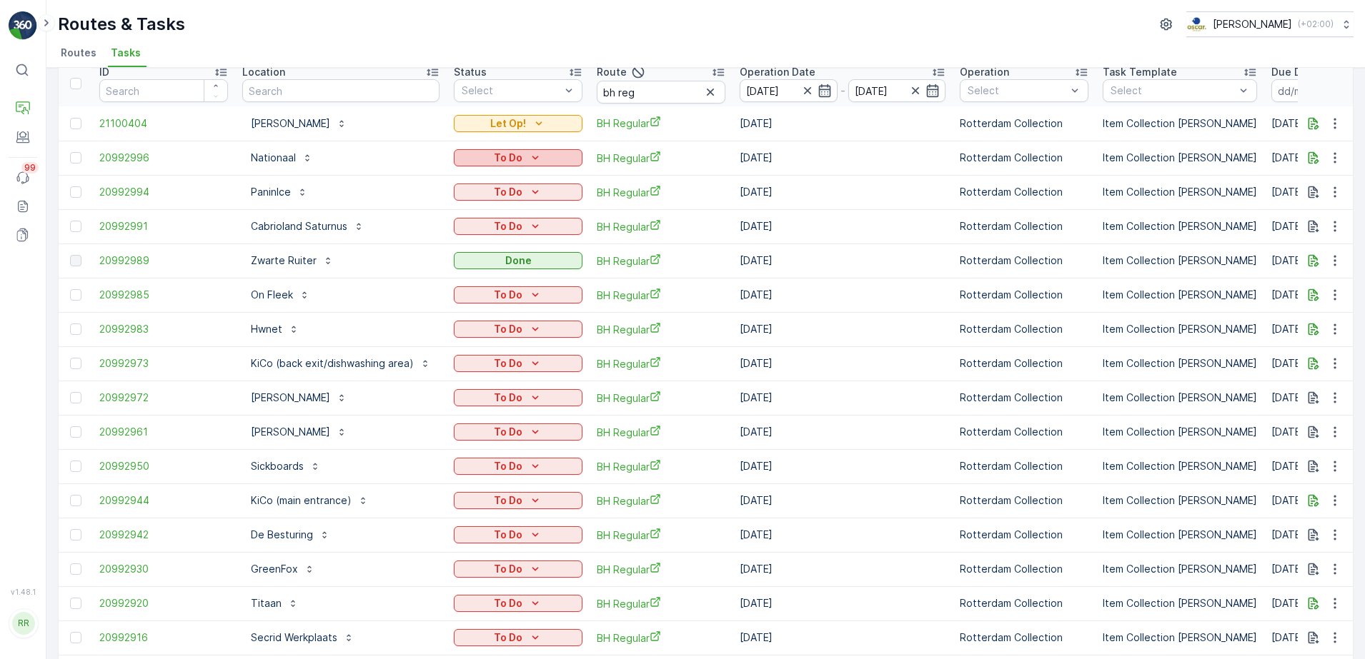
click at [525, 155] on div "To Do" at bounding box center [517, 158] width 117 height 14
click at [479, 218] on span "Done" at bounding box center [474, 219] width 26 height 14
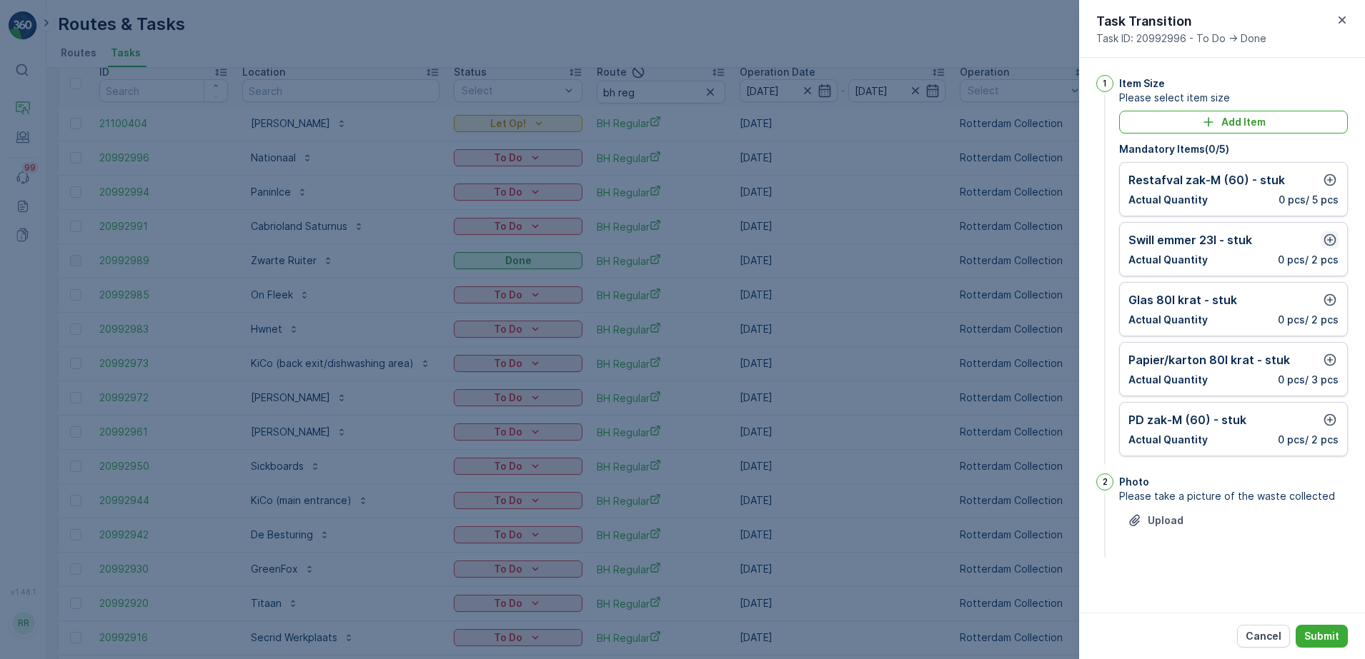
click at [1330, 239] on icon "button" at bounding box center [1330, 240] width 12 height 12
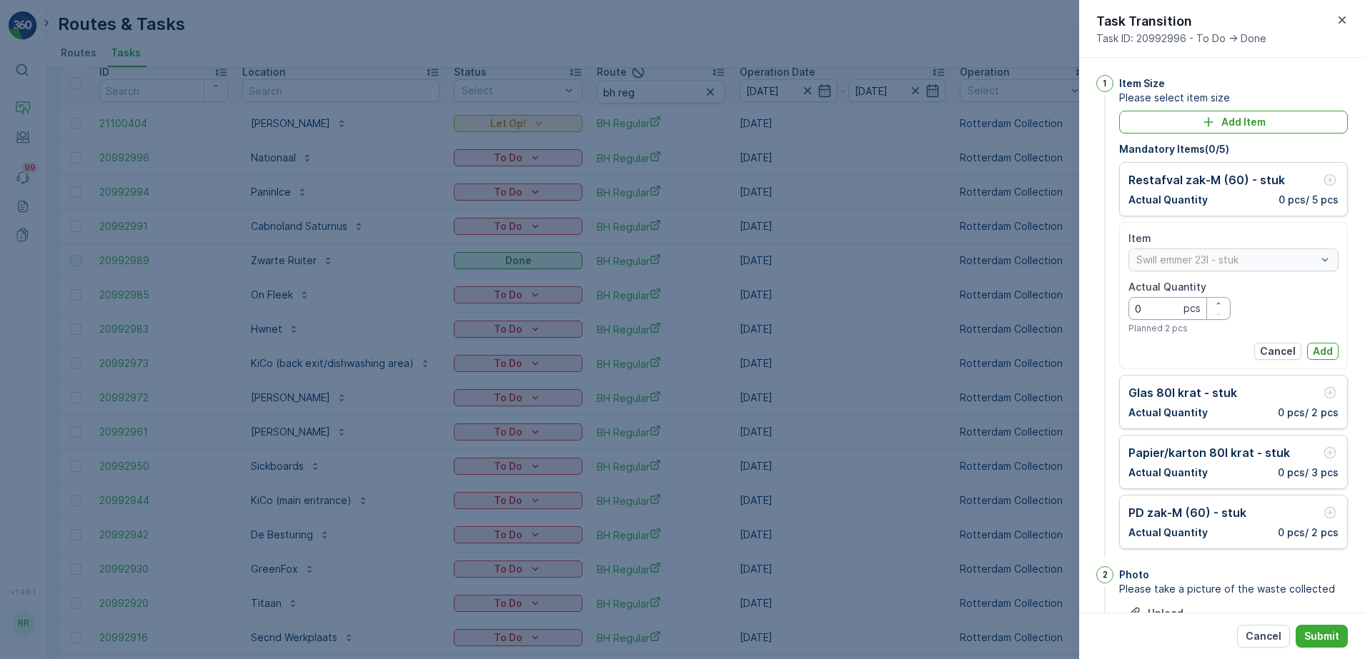
click at [1167, 309] on Quantity "0" at bounding box center [1179, 308] width 102 height 23
type Quantity "1"
click at [1317, 356] on p "Add" at bounding box center [1322, 351] width 20 height 14
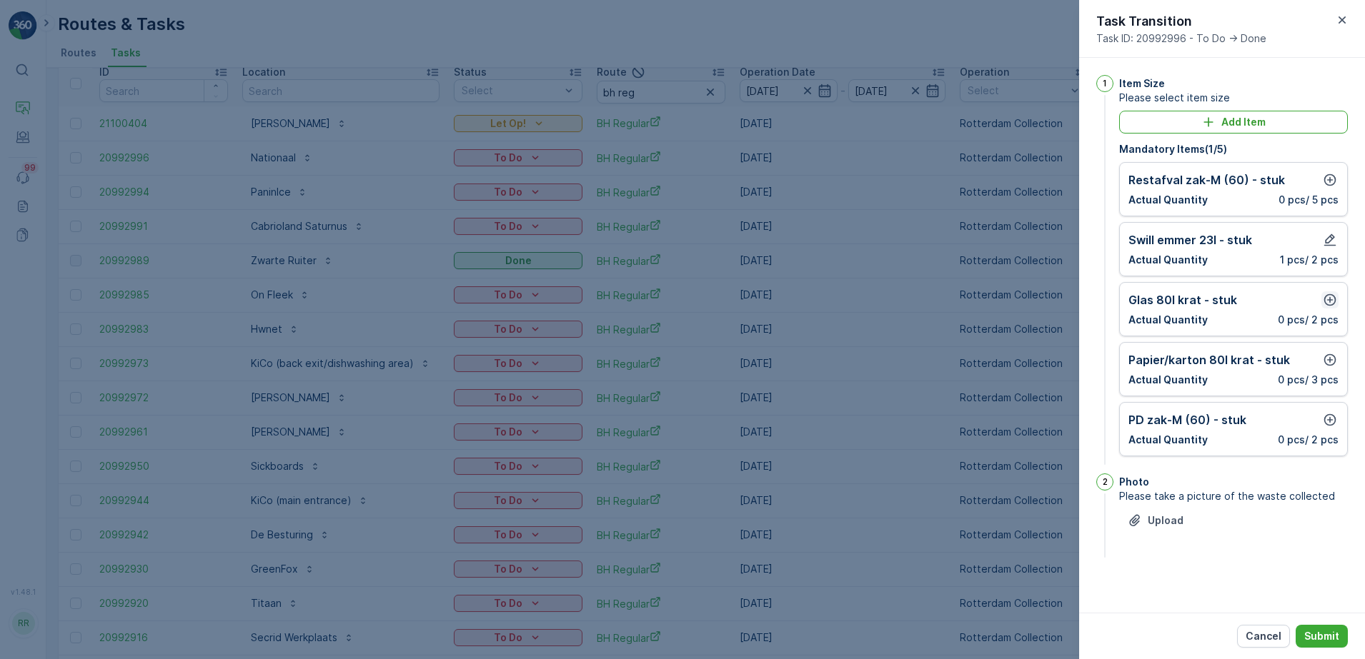
click at [1327, 300] on icon "button" at bounding box center [1330, 300] width 12 height 12
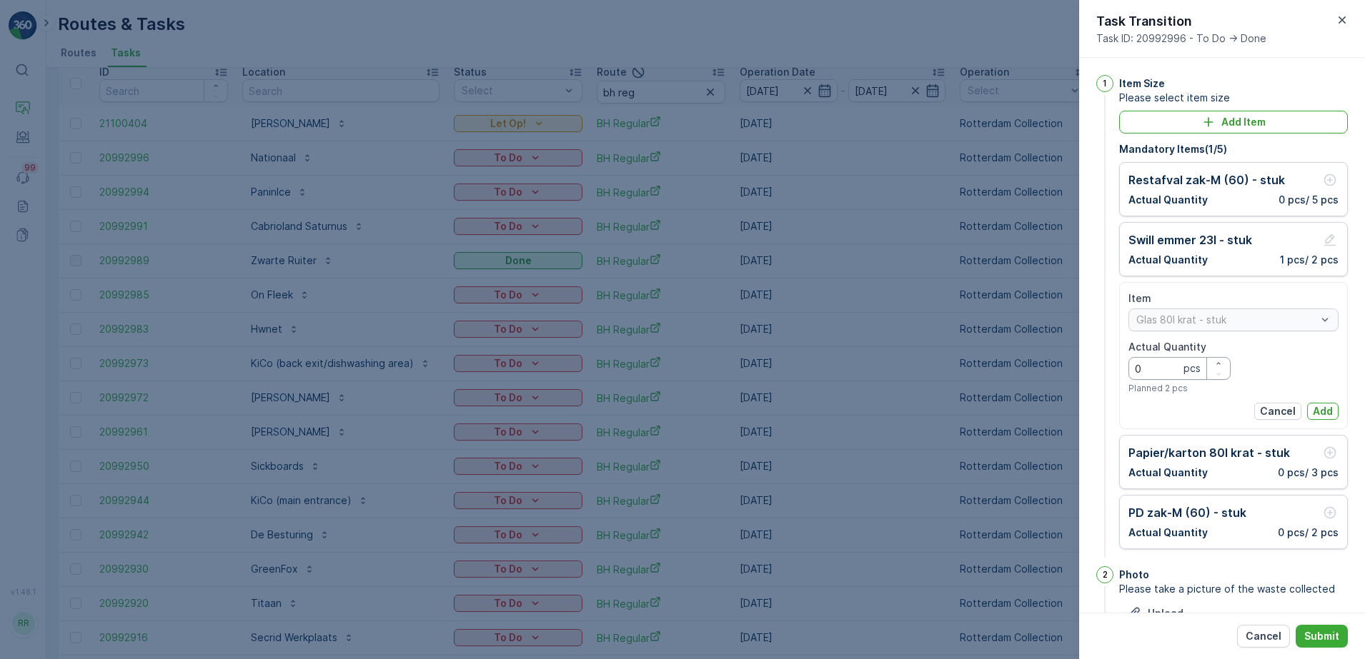
click at [1159, 372] on Quantity "0" at bounding box center [1179, 368] width 102 height 23
type Quantity "1"
click at [1321, 411] on p "Add" at bounding box center [1322, 411] width 20 height 14
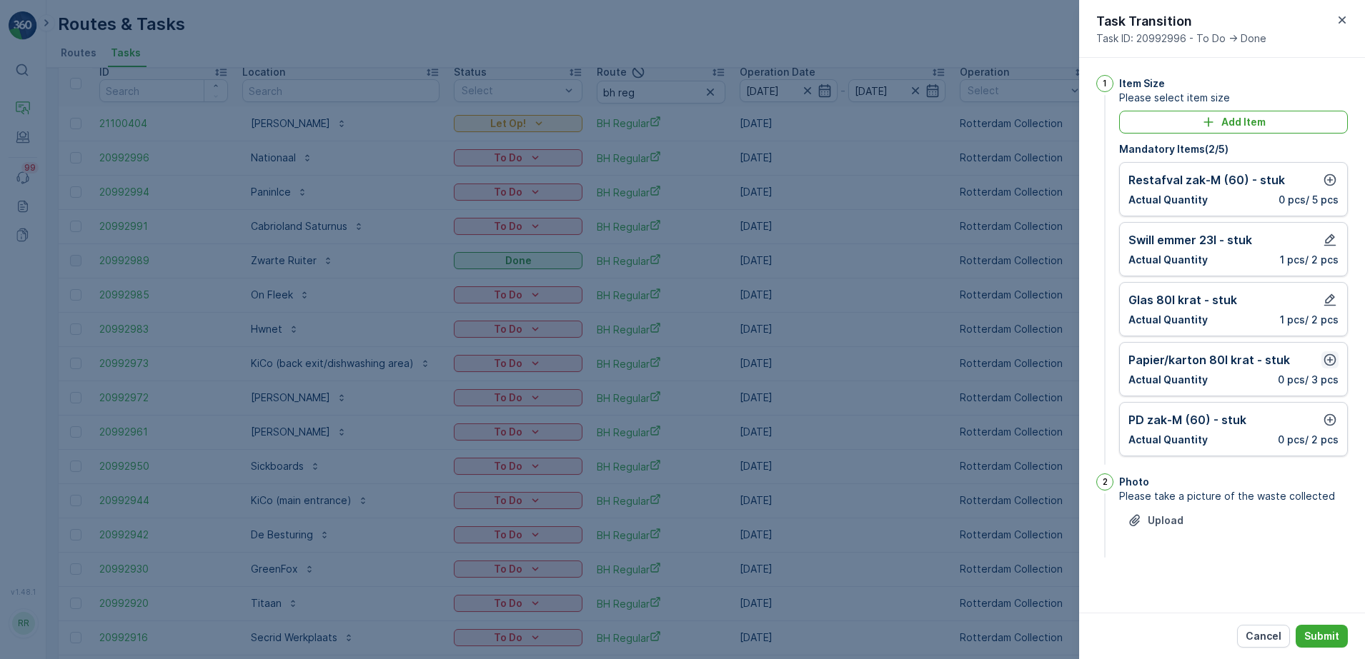
click at [1333, 361] on icon "button" at bounding box center [1329, 360] width 14 height 14
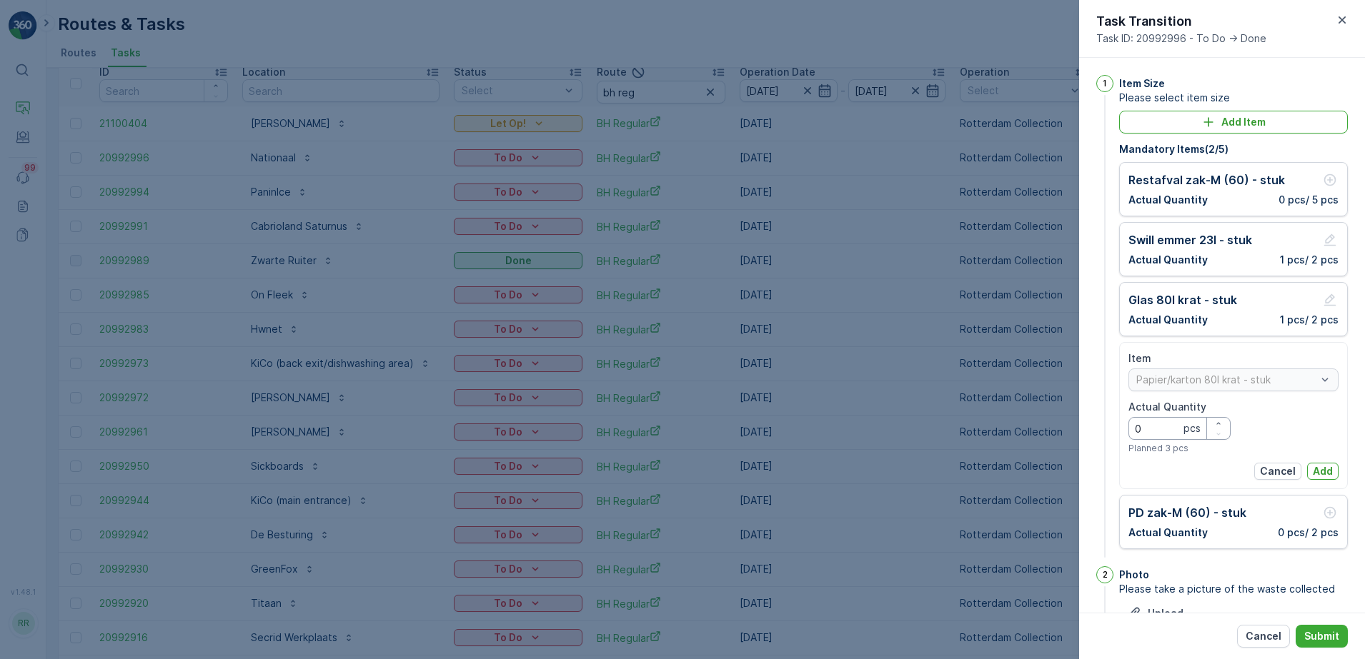
click at [1163, 423] on Quantity "0" at bounding box center [1179, 428] width 102 height 23
type Quantity "1"
click at [1315, 472] on p "Add" at bounding box center [1322, 471] width 20 height 14
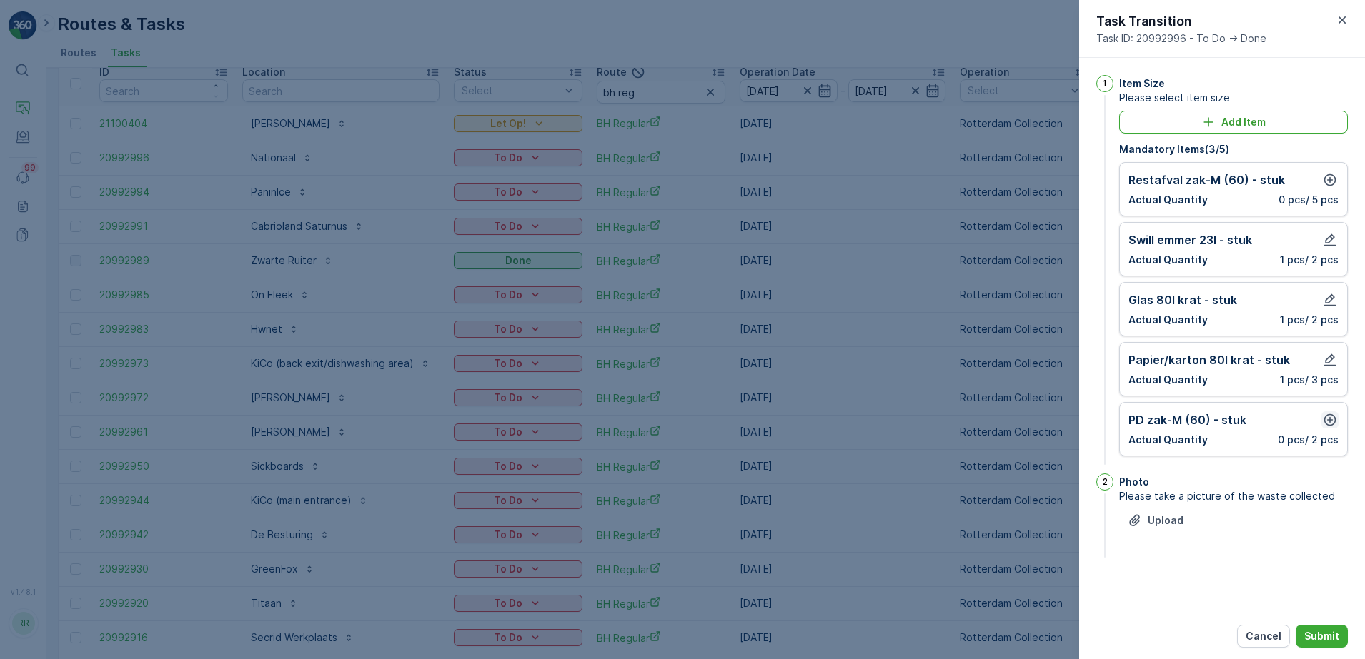
click at [1331, 422] on icon "button" at bounding box center [1329, 420] width 14 height 14
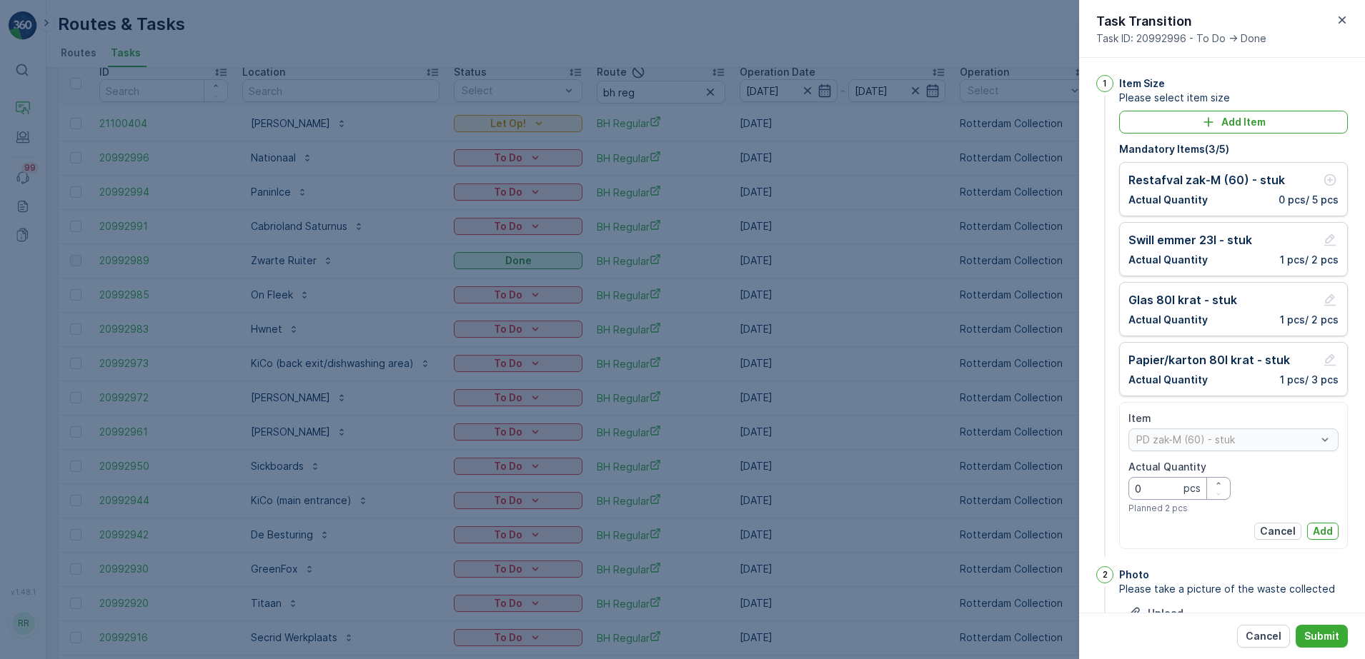
click at [1150, 483] on Quantity "0" at bounding box center [1179, 488] width 102 height 23
type Quantity "2"
drag, startPoint x: 1325, startPoint y: 531, endPoint x: 1323, endPoint y: 483, distance: 47.9
click at [1327, 529] on p "Add" at bounding box center [1322, 531] width 20 height 14
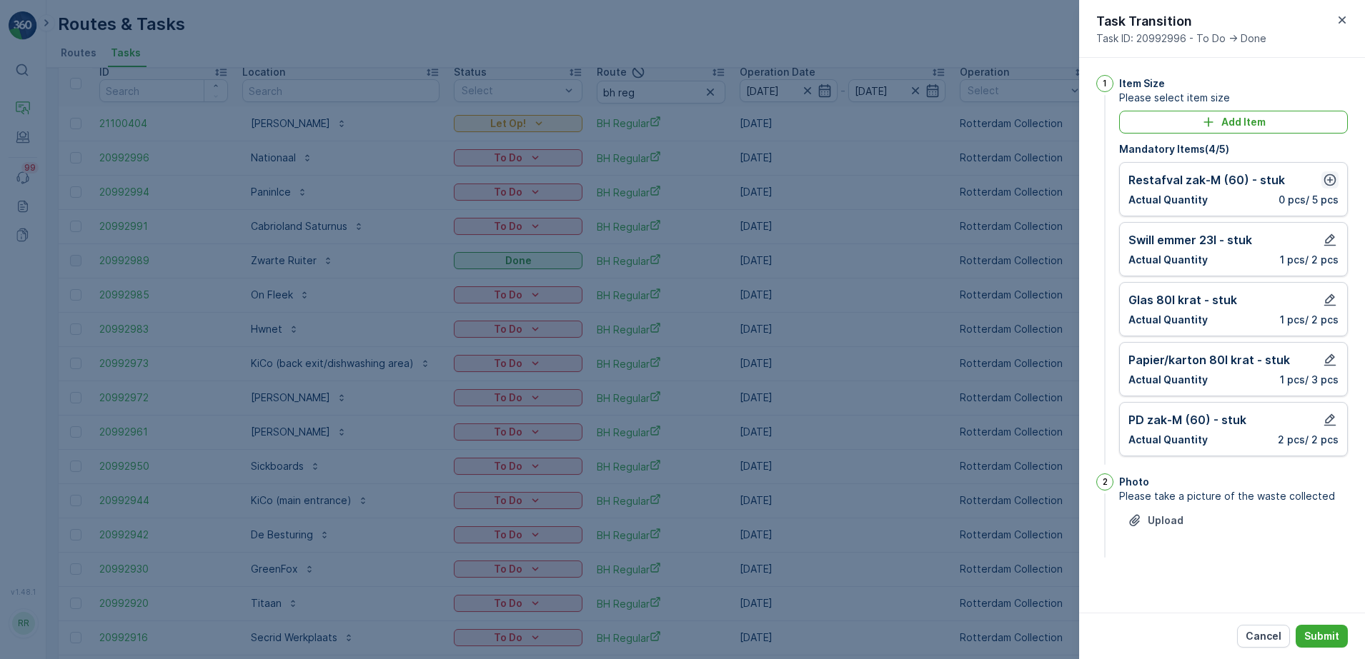
click at [1325, 177] on icon "button" at bounding box center [1330, 180] width 12 height 12
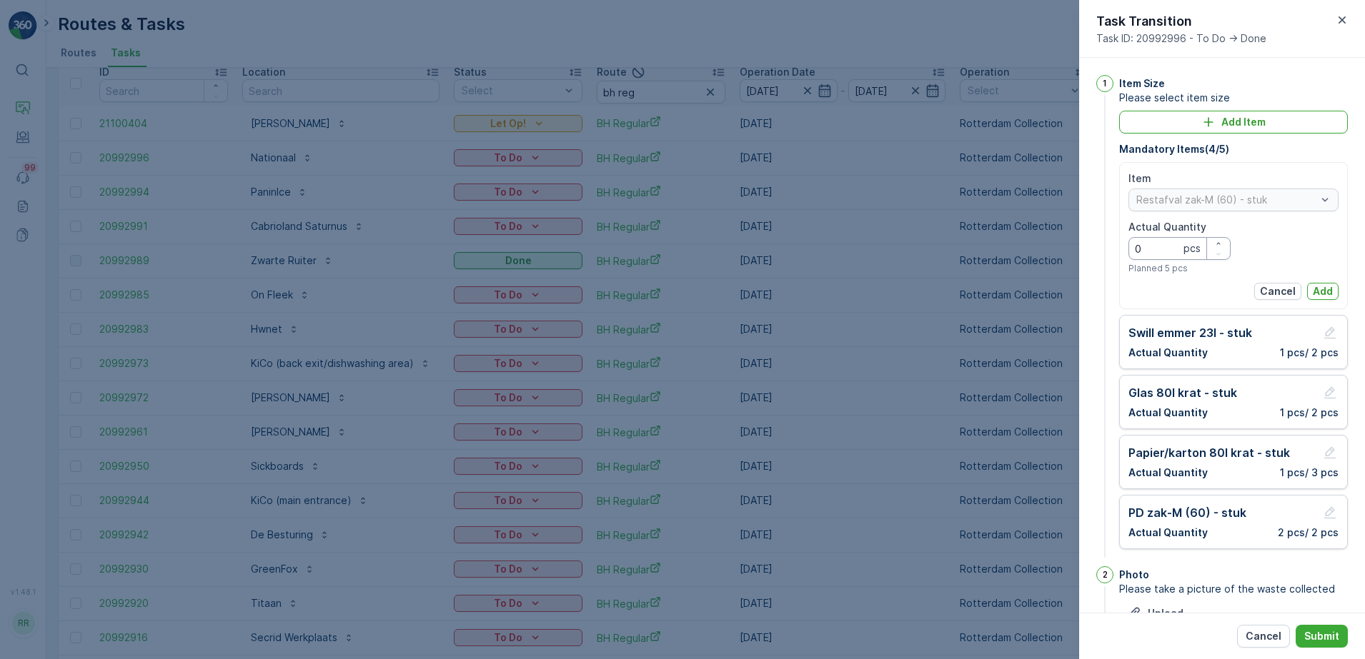
drag, startPoint x: 1155, startPoint y: 259, endPoint x: 1161, endPoint y: 253, distance: 8.6
click at [1155, 258] on Quantity "0" at bounding box center [1179, 248] width 102 height 23
type Quantity "4"
click at [1323, 286] on p "Add" at bounding box center [1322, 291] width 20 height 14
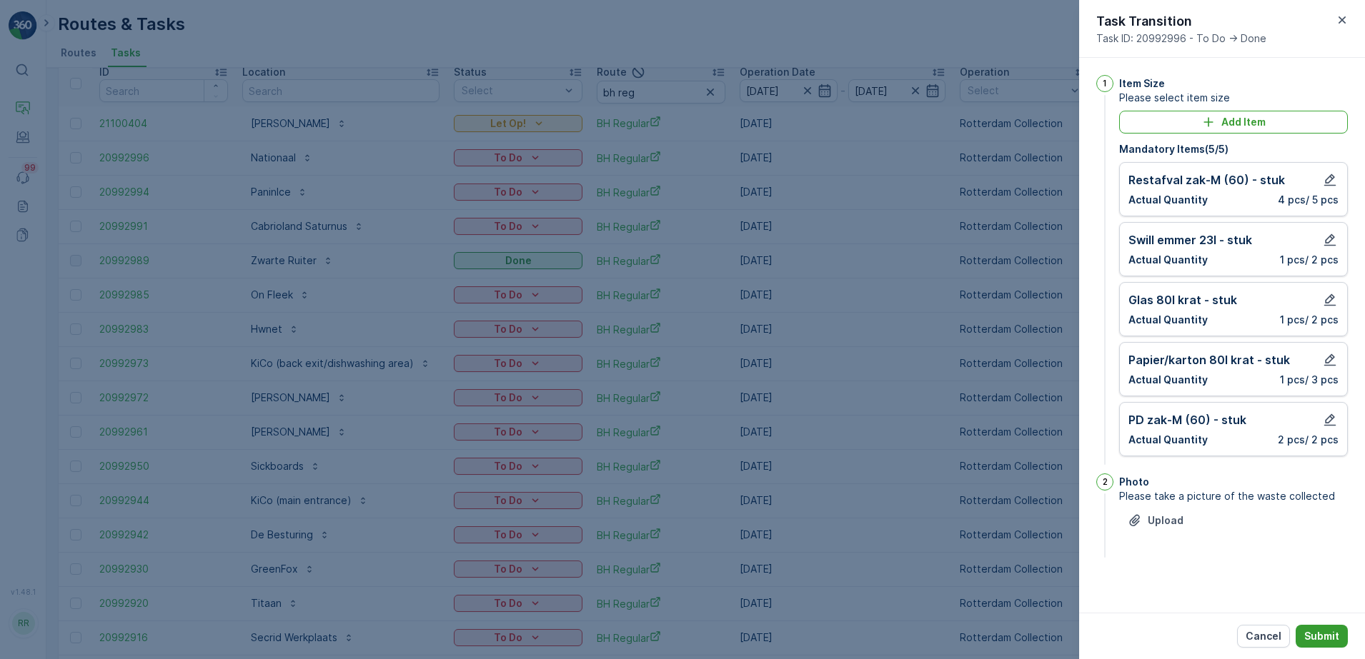
click at [1335, 632] on p "Submit" at bounding box center [1321, 636] width 35 height 14
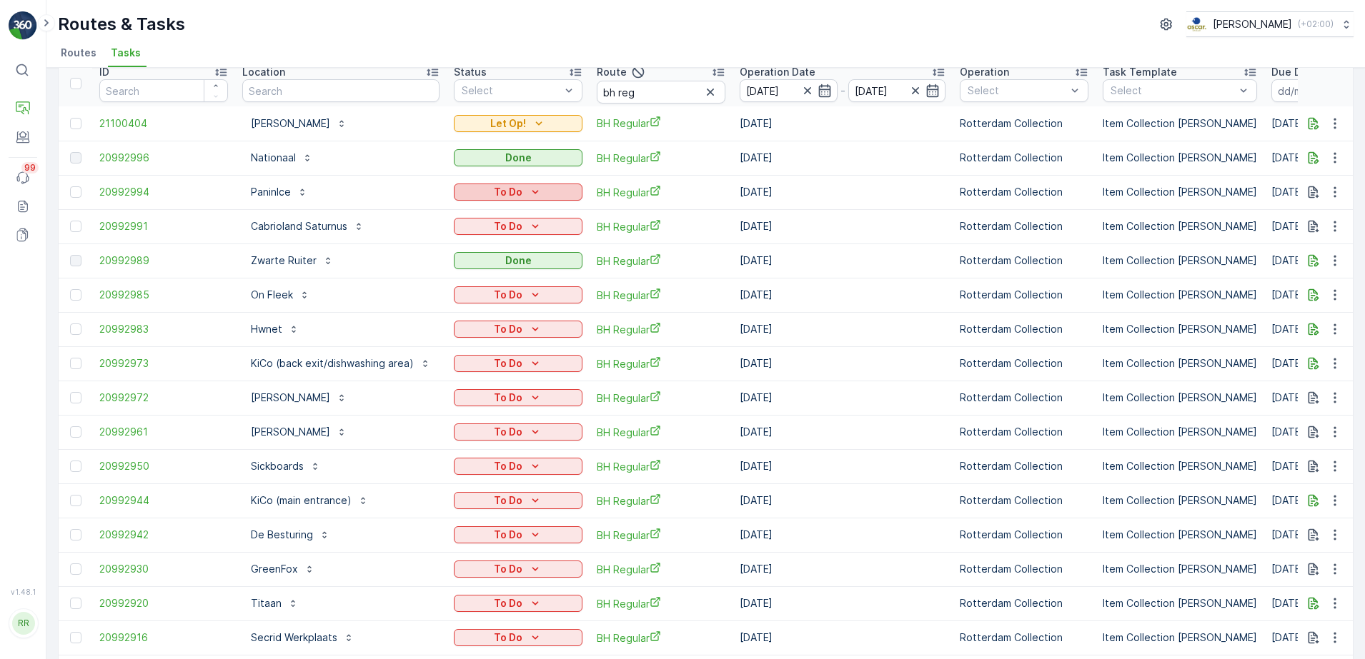
click at [524, 194] on div "To Do" at bounding box center [517, 192] width 117 height 14
click at [481, 250] on span "Done" at bounding box center [474, 253] width 26 height 14
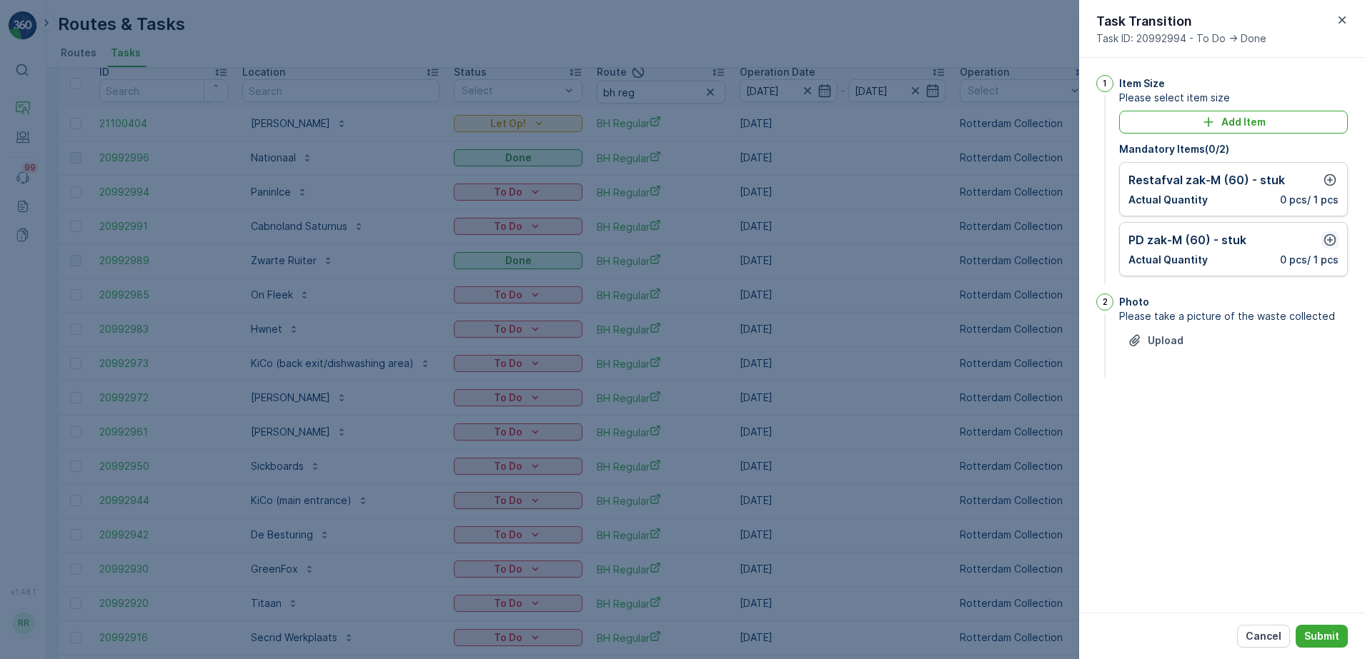
click at [1330, 239] on icon "button" at bounding box center [1330, 240] width 12 height 12
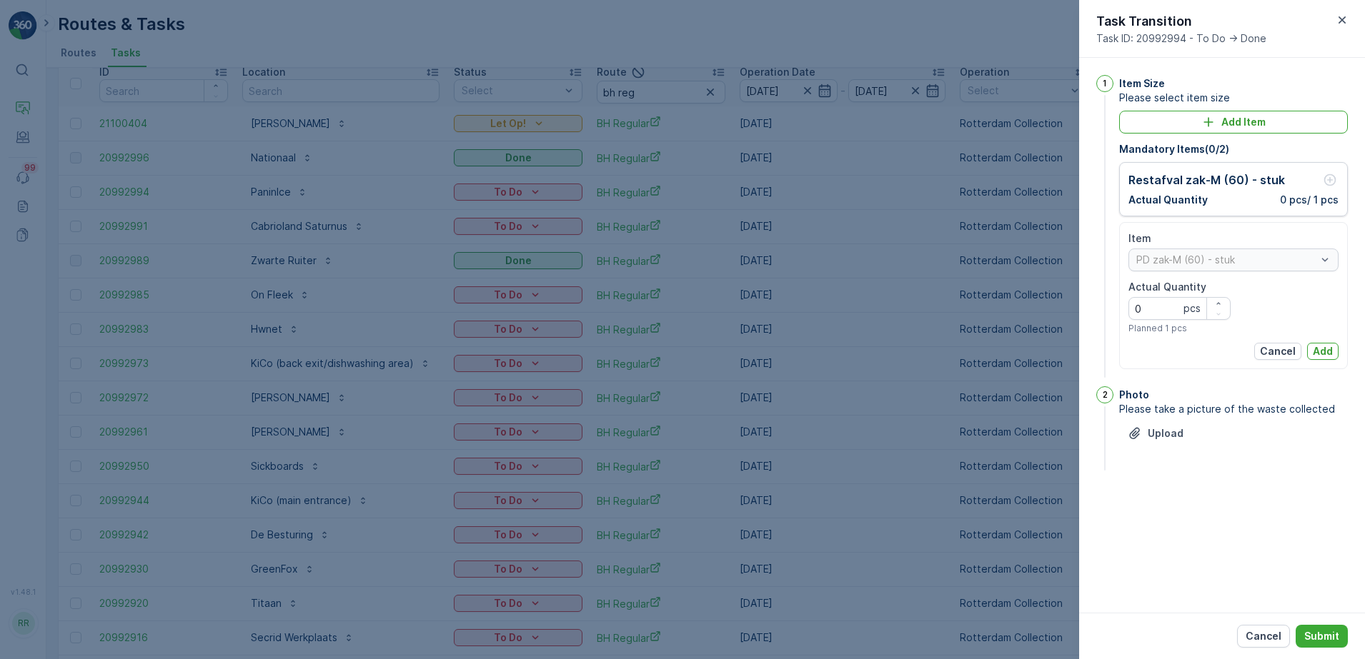
click at [1182, 311] on Quantity "0" at bounding box center [1179, 308] width 102 height 23
type Quantity "4"
click at [1320, 352] on p "Add" at bounding box center [1322, 351] width 20 height 14
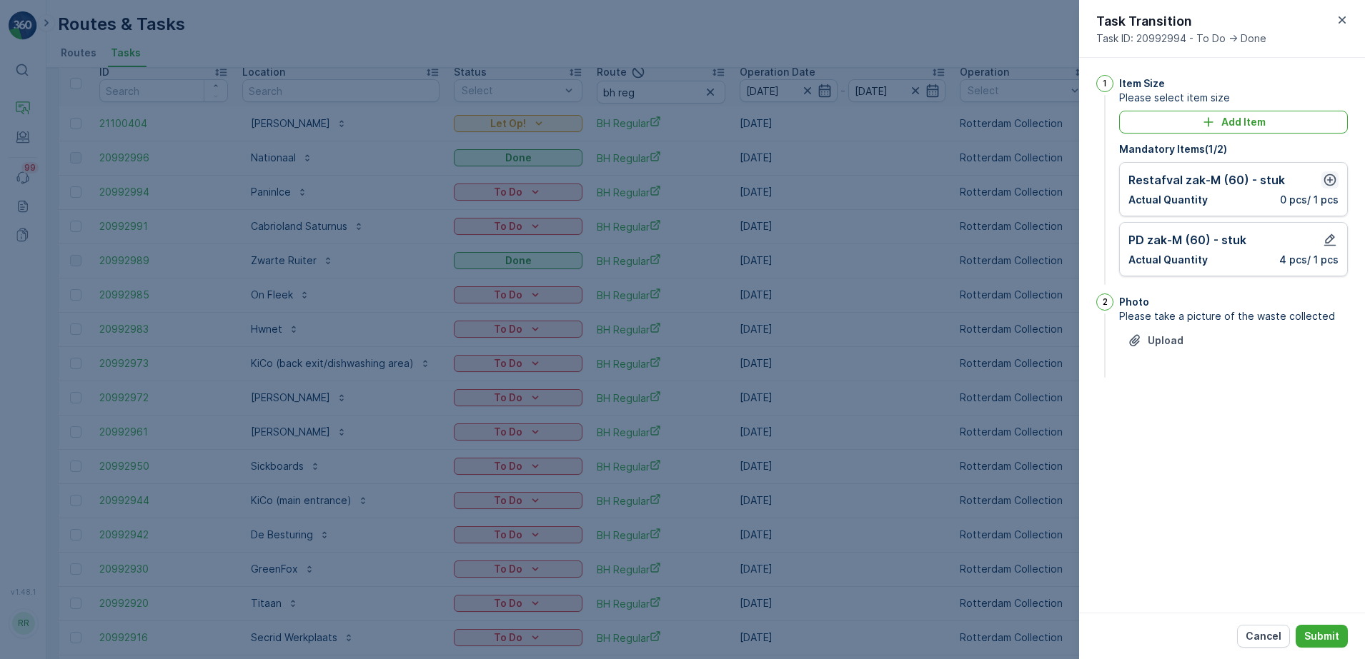
click at [1328, 185] on icon "button" at bounding box center [1330, 180] width 12 height 12
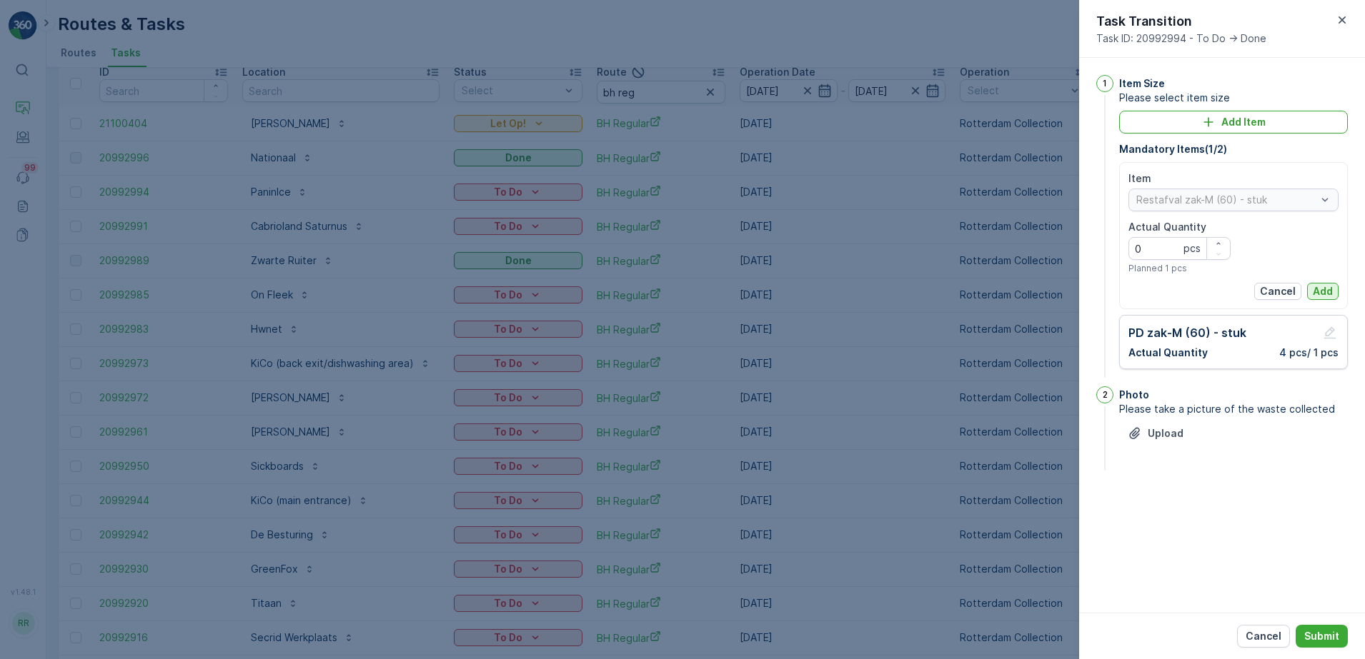
click at [1330, 285] on p "Add" at bounding box center [1322, 291] width 20 height 14
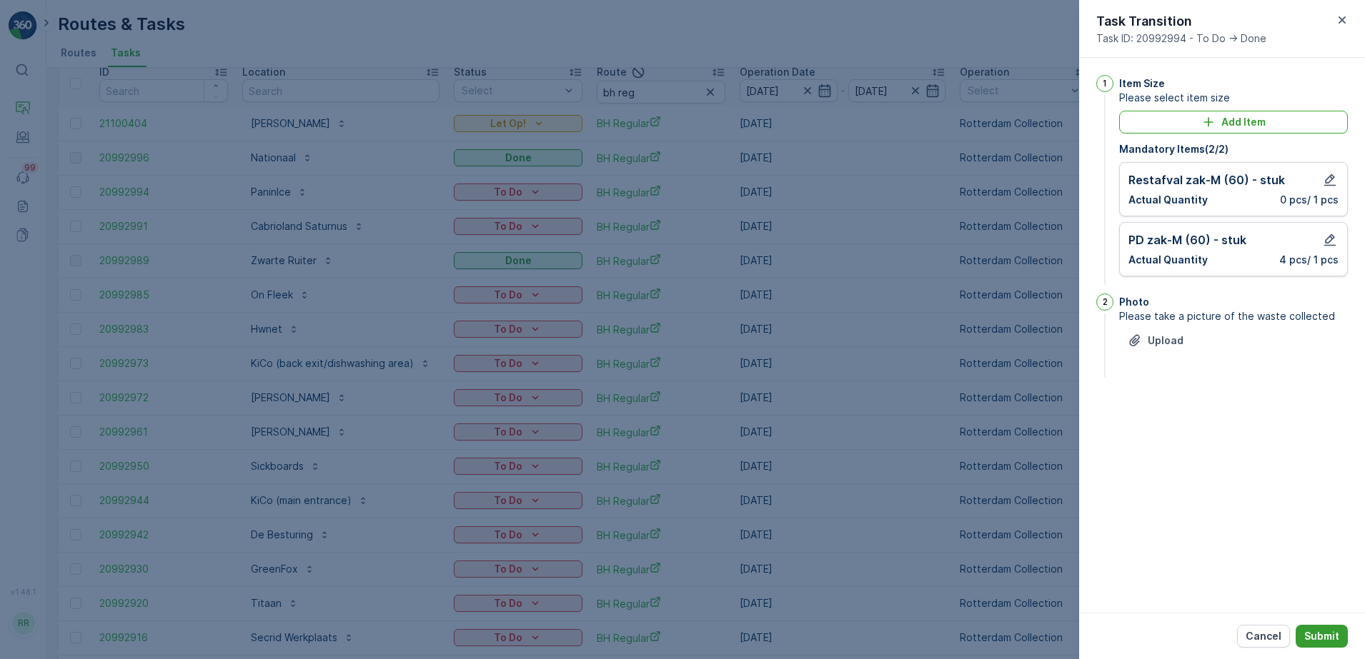
click at [1330, 637] on p "Submit" at bounding box center [1321, 636] width 35 height 14
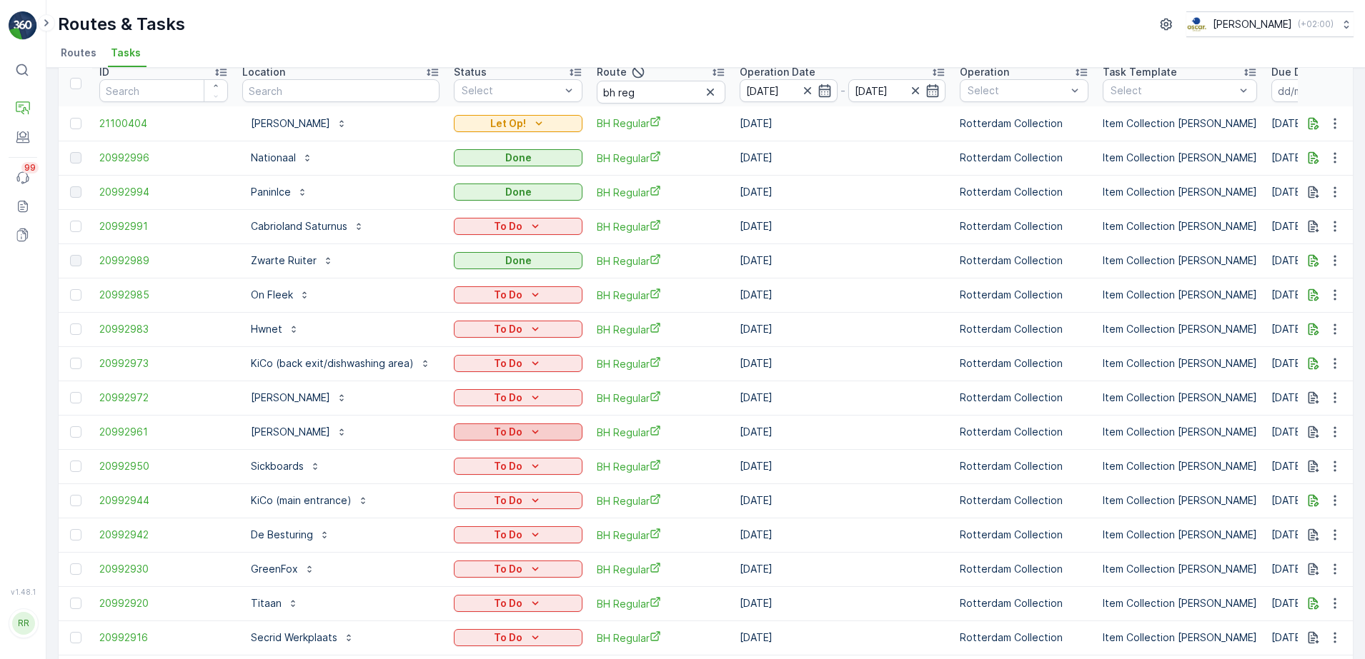
click at [494, 434] on p "To Do" at bounding box center [508, 432] width 29 height 14
click at [489, 493] on div "Done" at bounding box center [500, 494] width 91 height 20
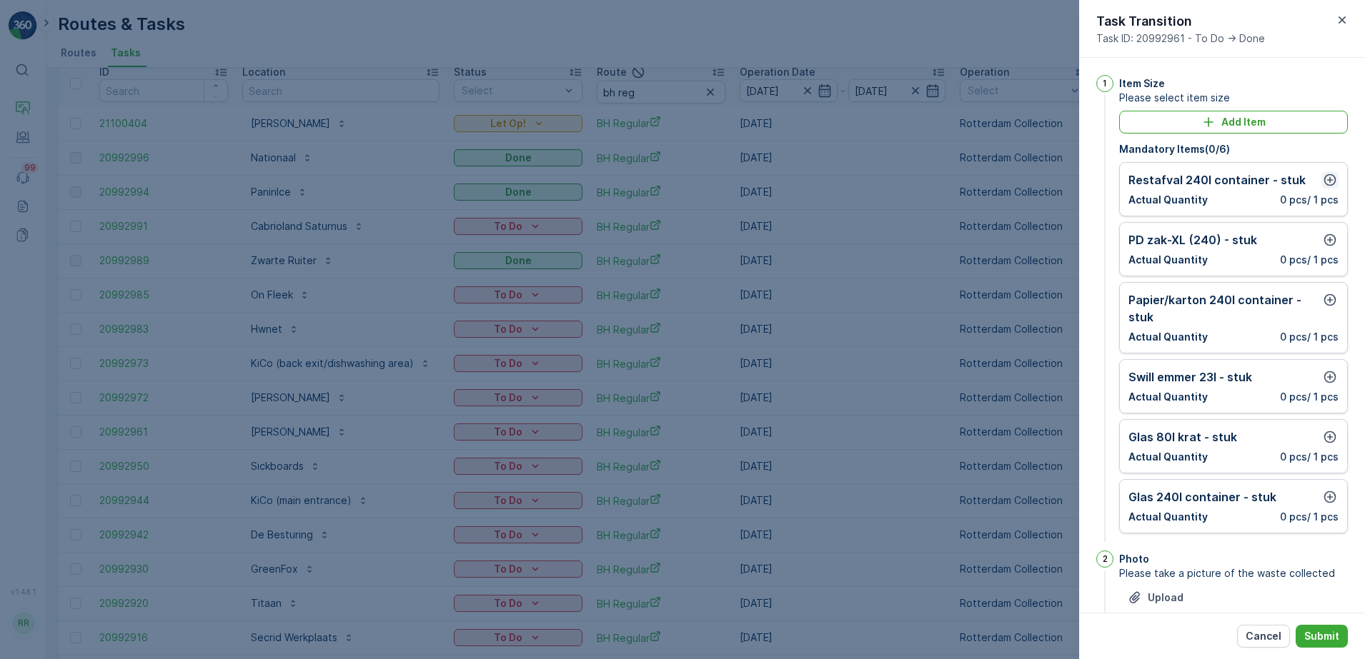
click at [1325, 178] on icon "button" at bounding box center [1329, 180] width 14 height 14
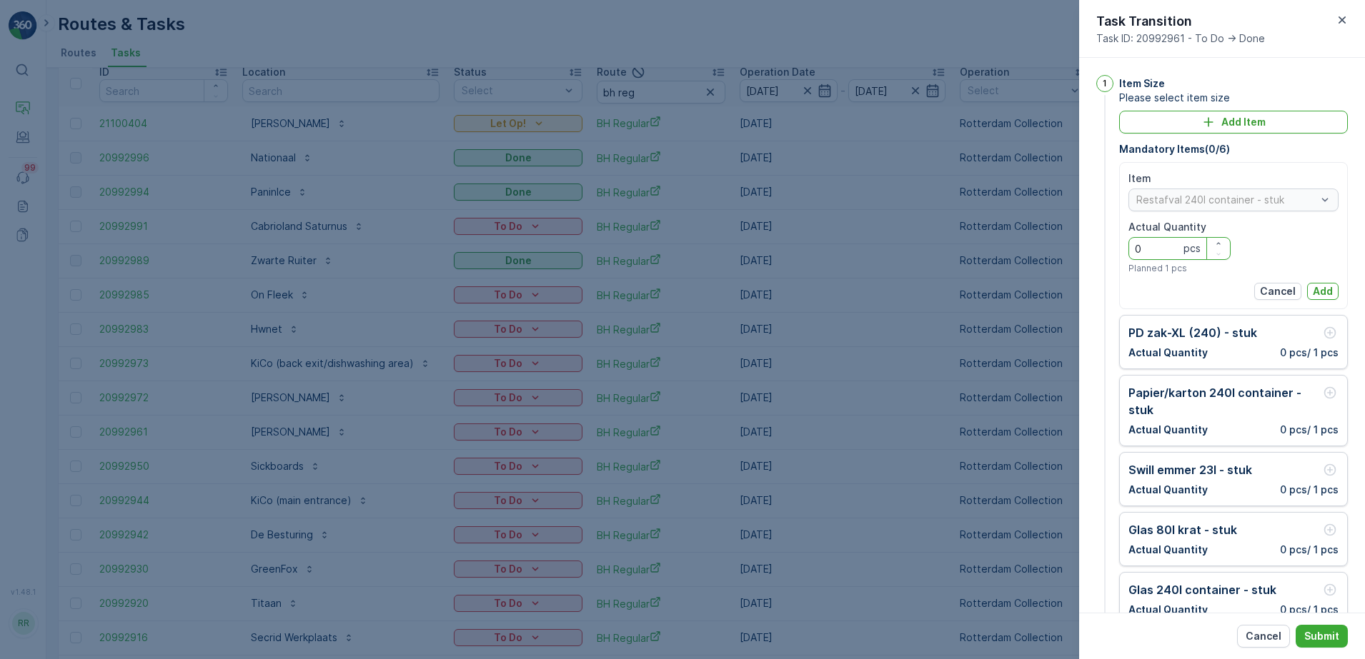
click at [1162, 246] on Quantity "0" at bounding box center [1179, 248] width 102 height 23
type Quantity "1"
click at [1326, 294] on p "Add" at bounding box center [1322, 291] width 20 height 14
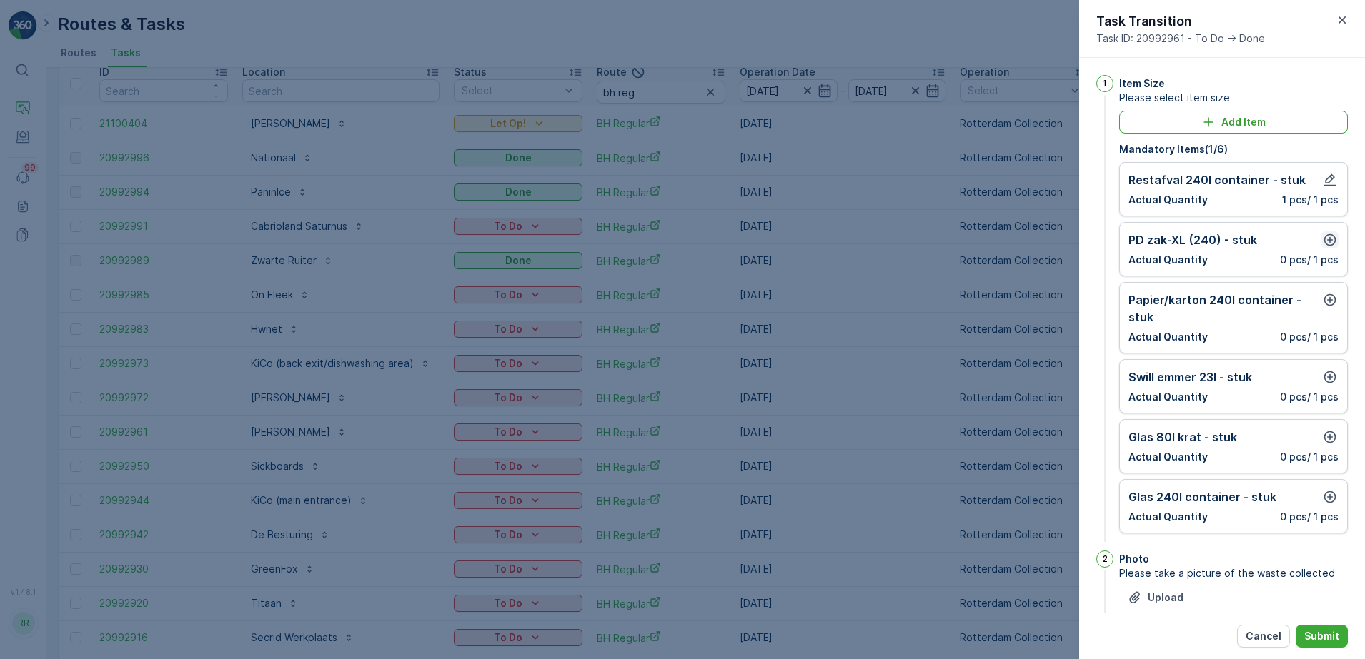
click at [1326, 244] on icon "button" at bounding box center [1329, 240] width 14 height 14
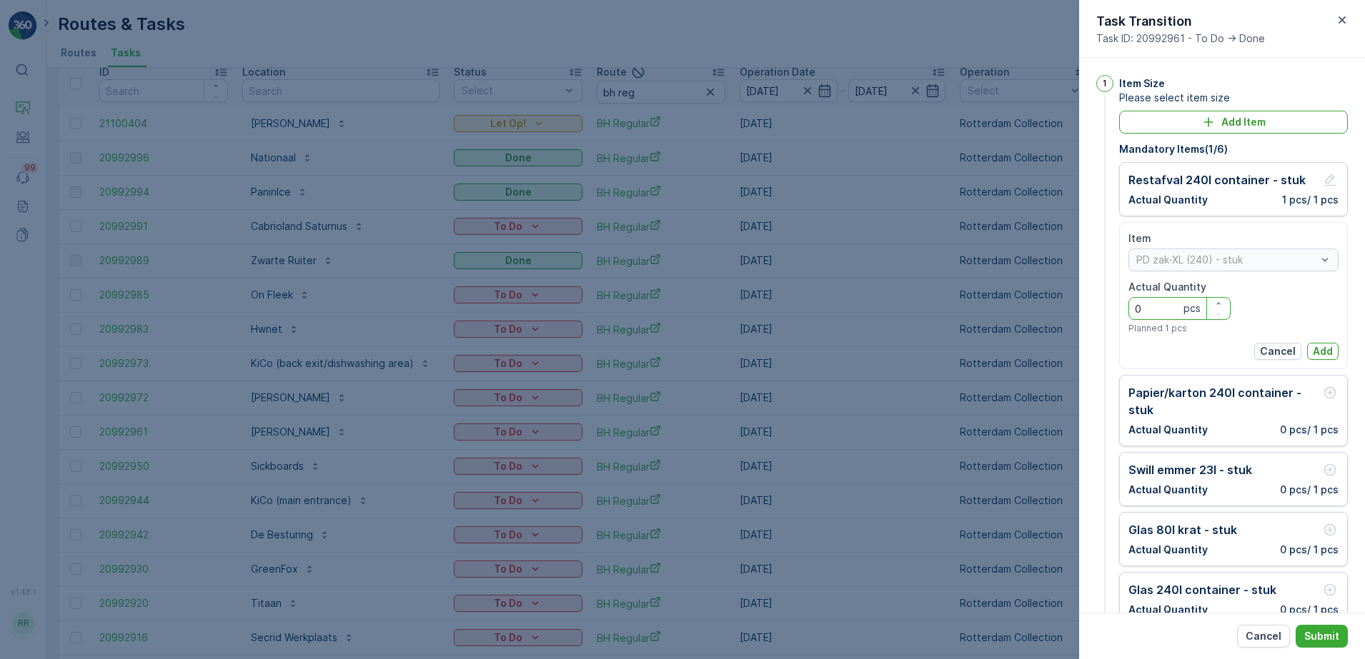
click at [1162, 307] on Quantity "0" at bounding box center [1179, 308] width 102 height 23
type Quantity "1"
click at [1315, 351] on p "Add" at bounding box center [1322, 351] width 20 height 14
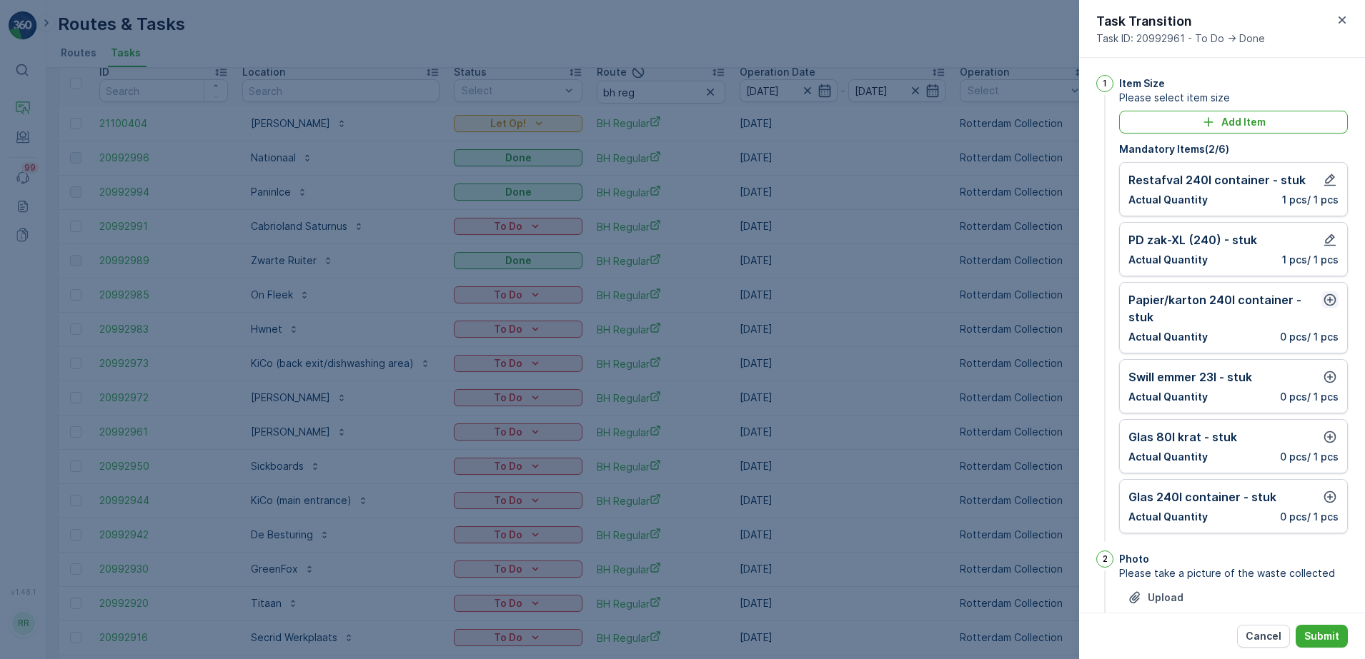
click at [1325, 302] on icon "button" at bounding box center [1329, 300] width 14 height 14
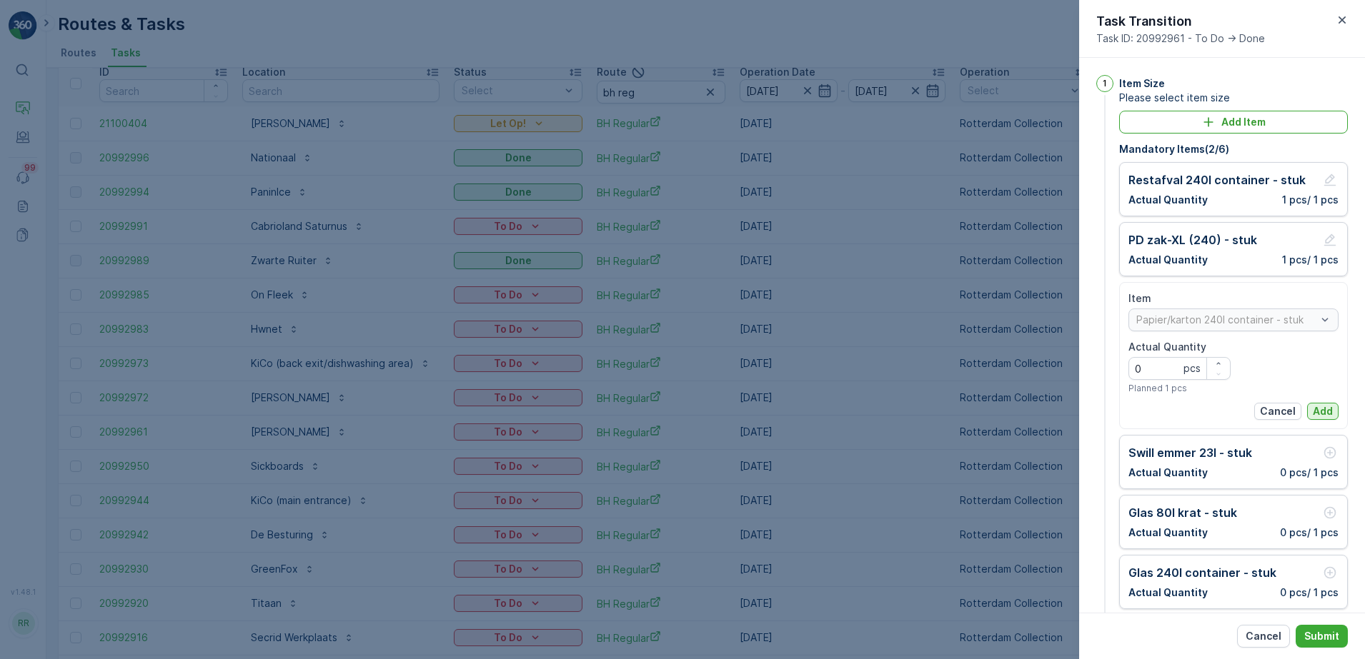
click at [1317, 418] on p "Add" at bounding box center [1322, 411] width 20 height 14
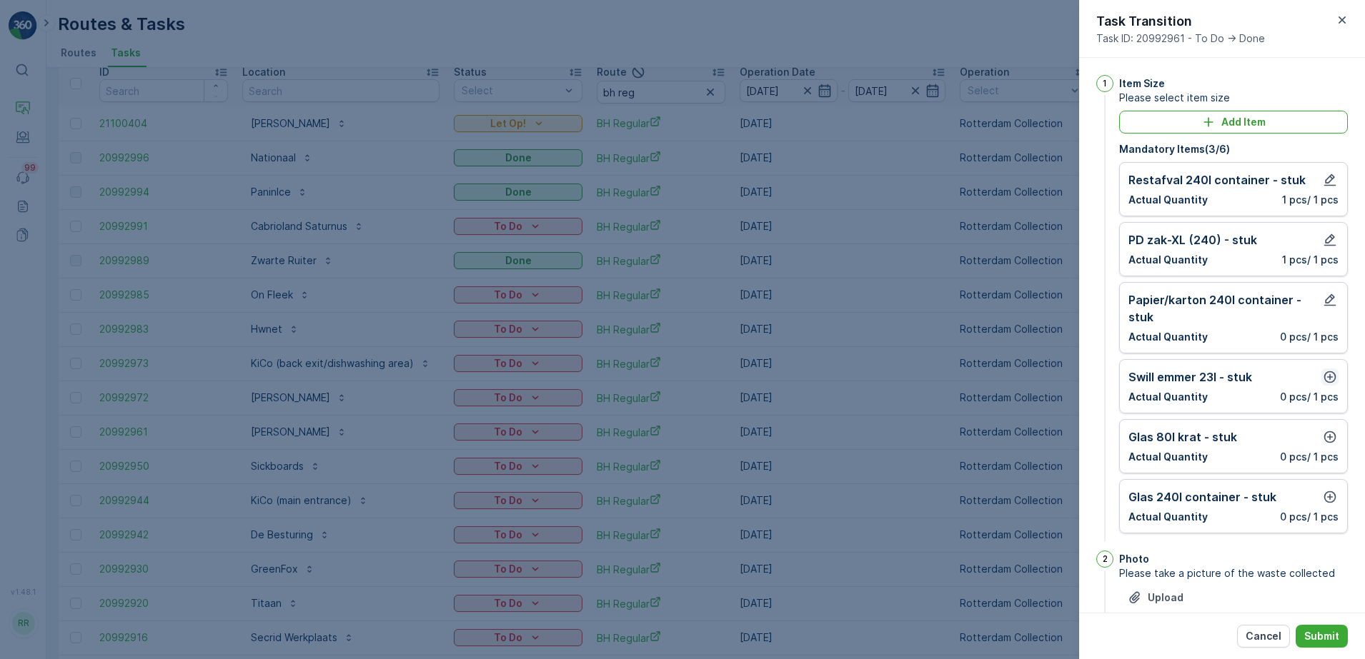
click at [1325, 376] on icon "button" at bounding box center [1329, 377] width 14 height 14
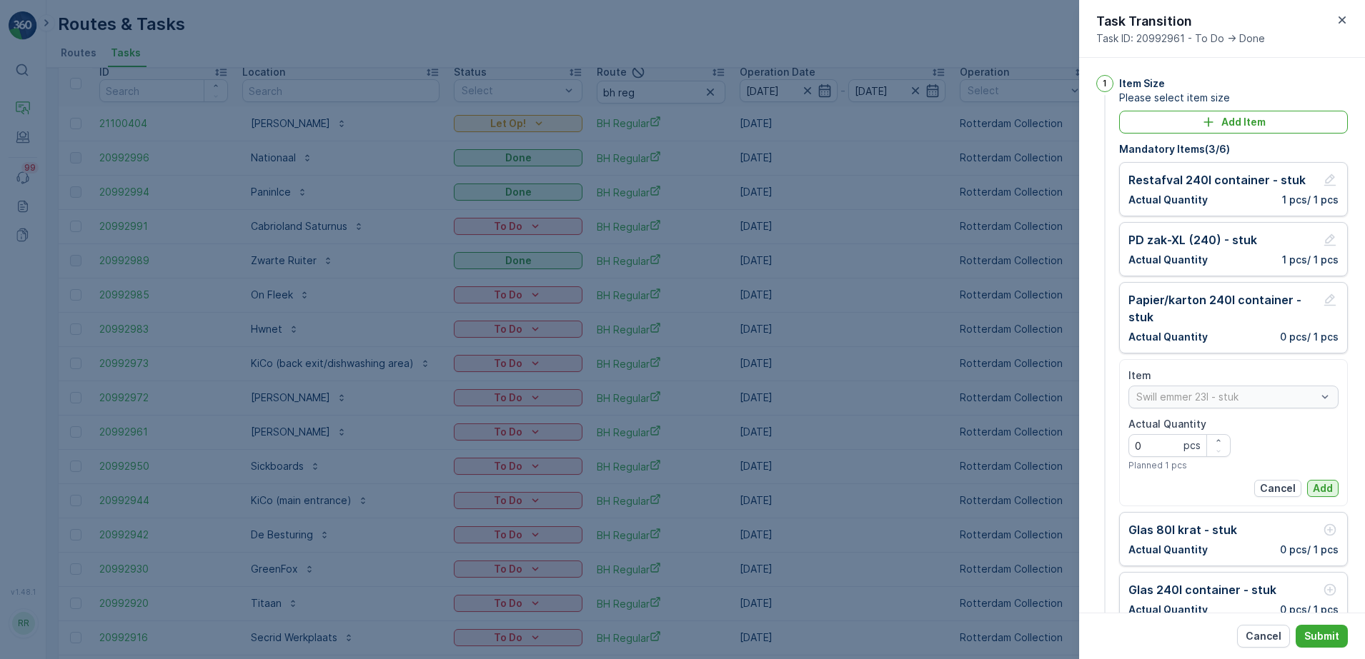
click at [1319, 489] on p "Add" at bounding box center [1322, 489] width 20 height 14
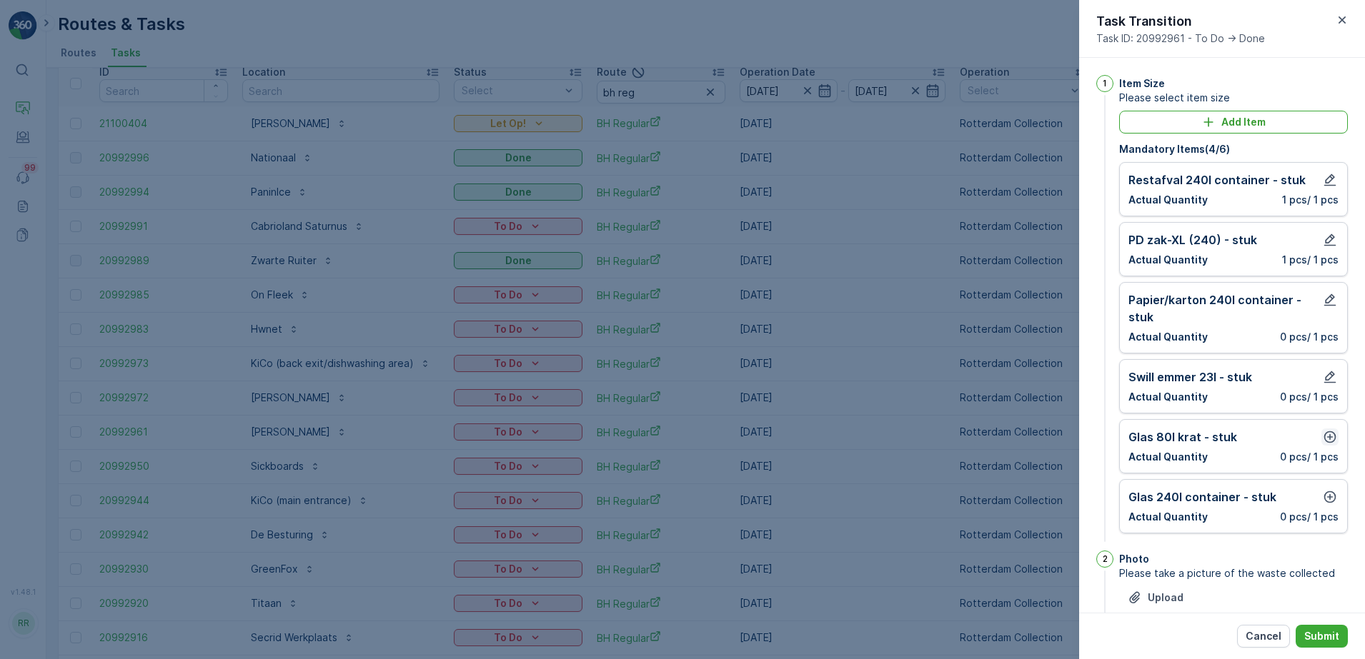
click at [1325, 437] on icon "button" at bounding box center [1330, 438] width 12 height 12
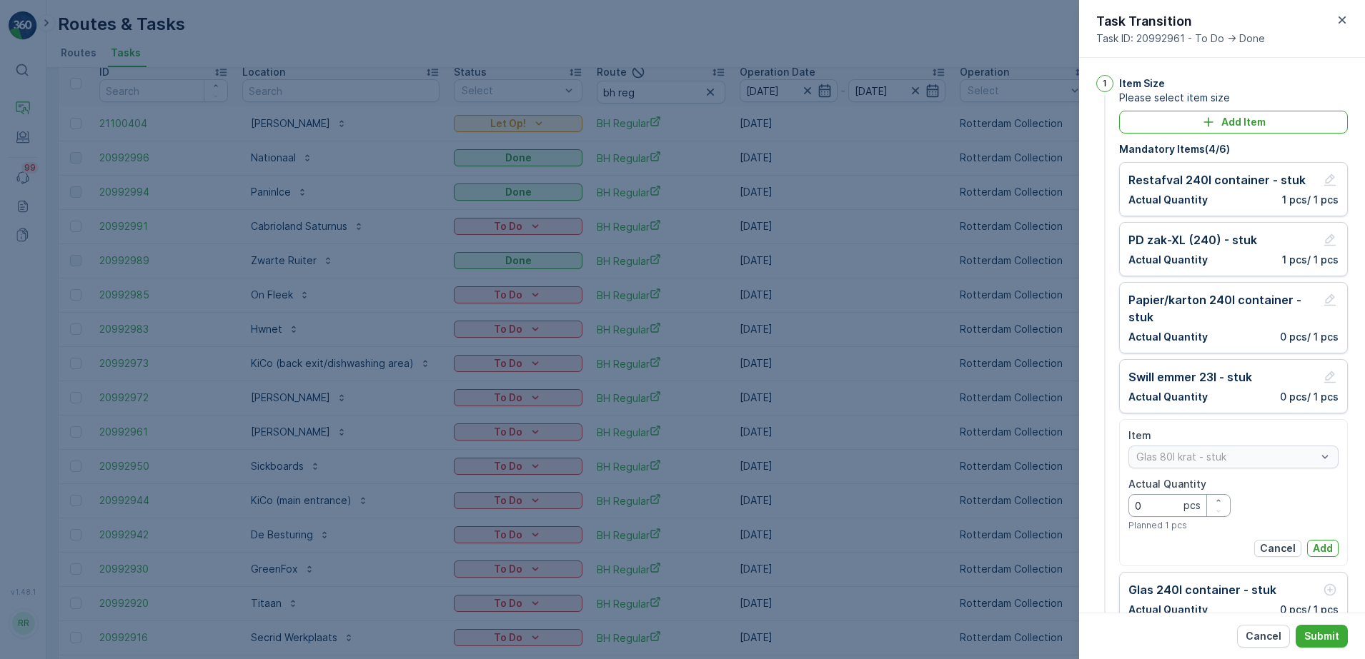
click at [1165, 498] on Quantity "0" at bounding box center [1179, 505] width 102 height 23
type Quantity "1"
click at [1319, 552] on p "Add" at bounding box center [1322, 549] width 20 height 14
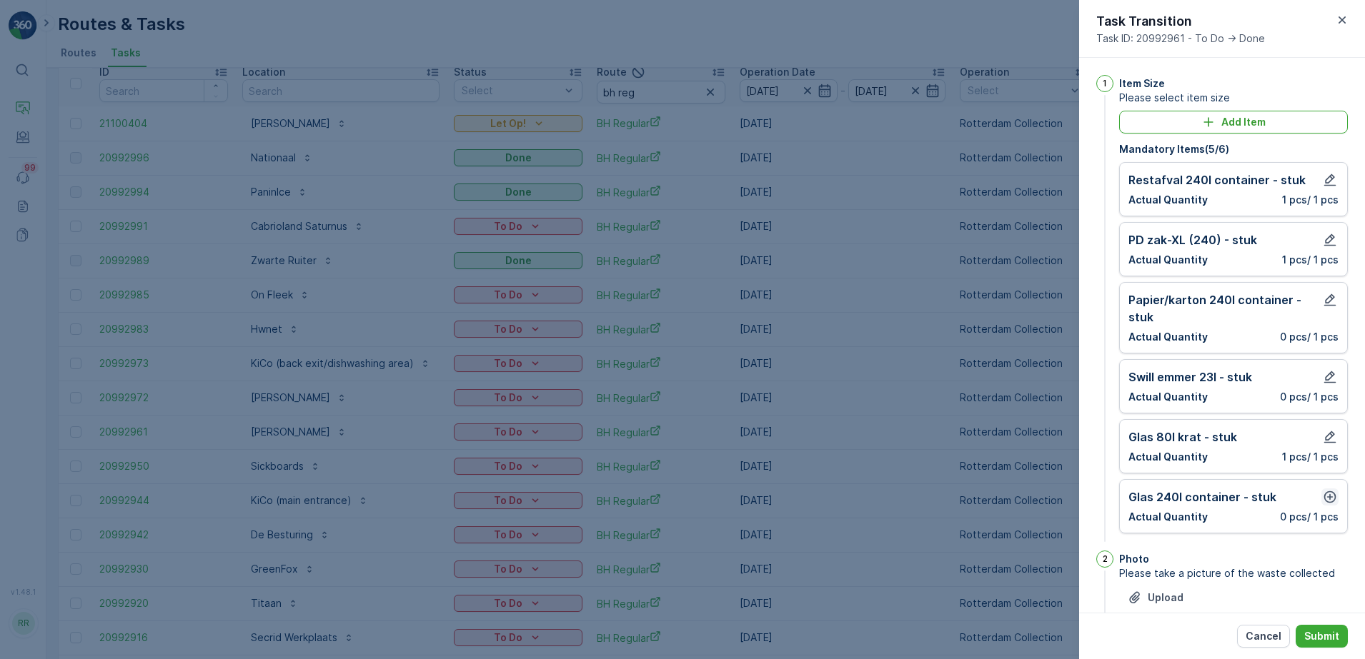
click at [1325, 502] on icon "button" at bounding box center [1329, 497] width 14 height 14
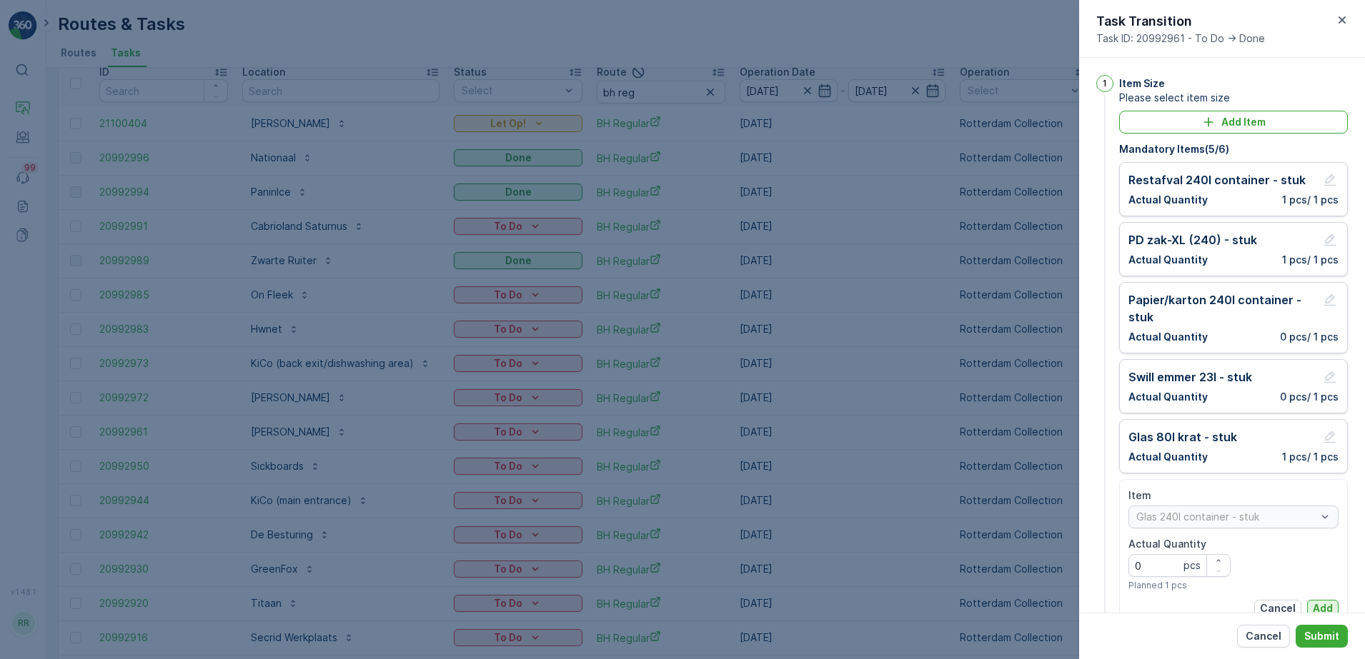
click at [1312, 609] on p "Add" at bounding box center [1322, 609] width 20 height 14
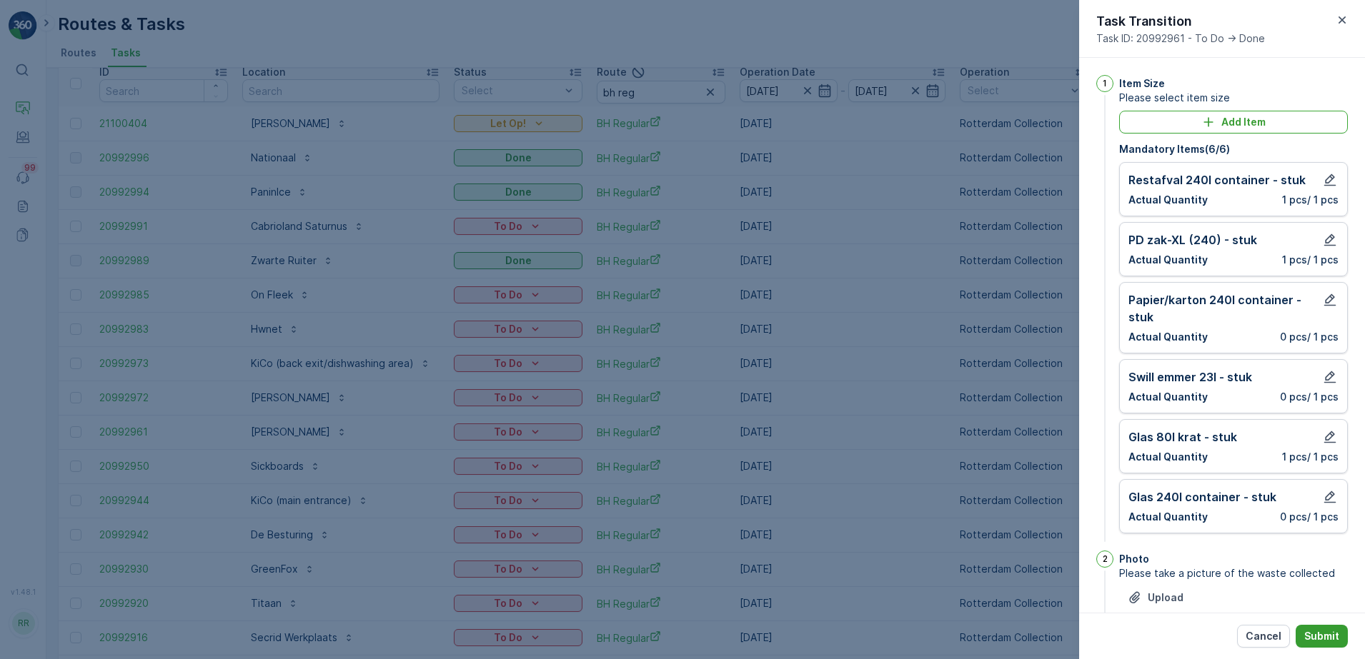
click at [1320, 643] on p "Submit" at bounding box center [1321, 636] width 35 height 14
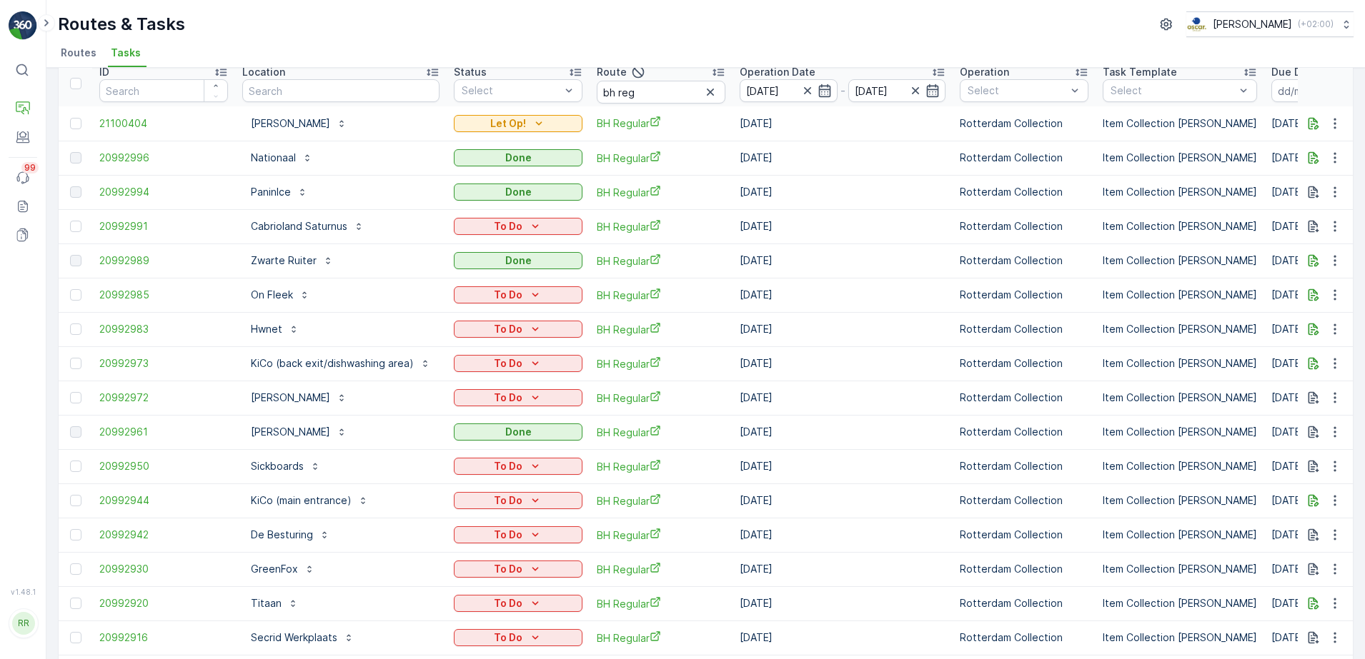
scroll to position [0, 0]
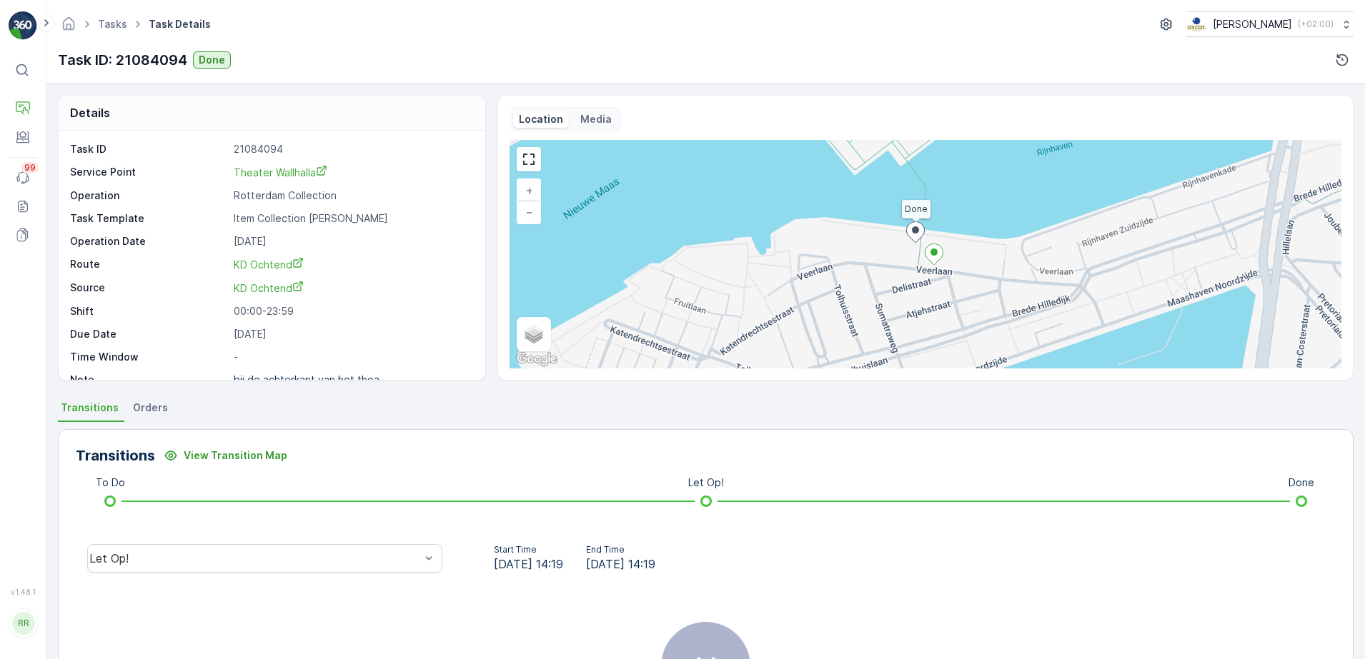
drag, startPoint x: 132, startPoint y: 408, endPoint x: 141, endPoint y: 414, distance: 10.9
click at [133, 408] on span "Orders" at bounding box center [150, 408] width 35 height 14
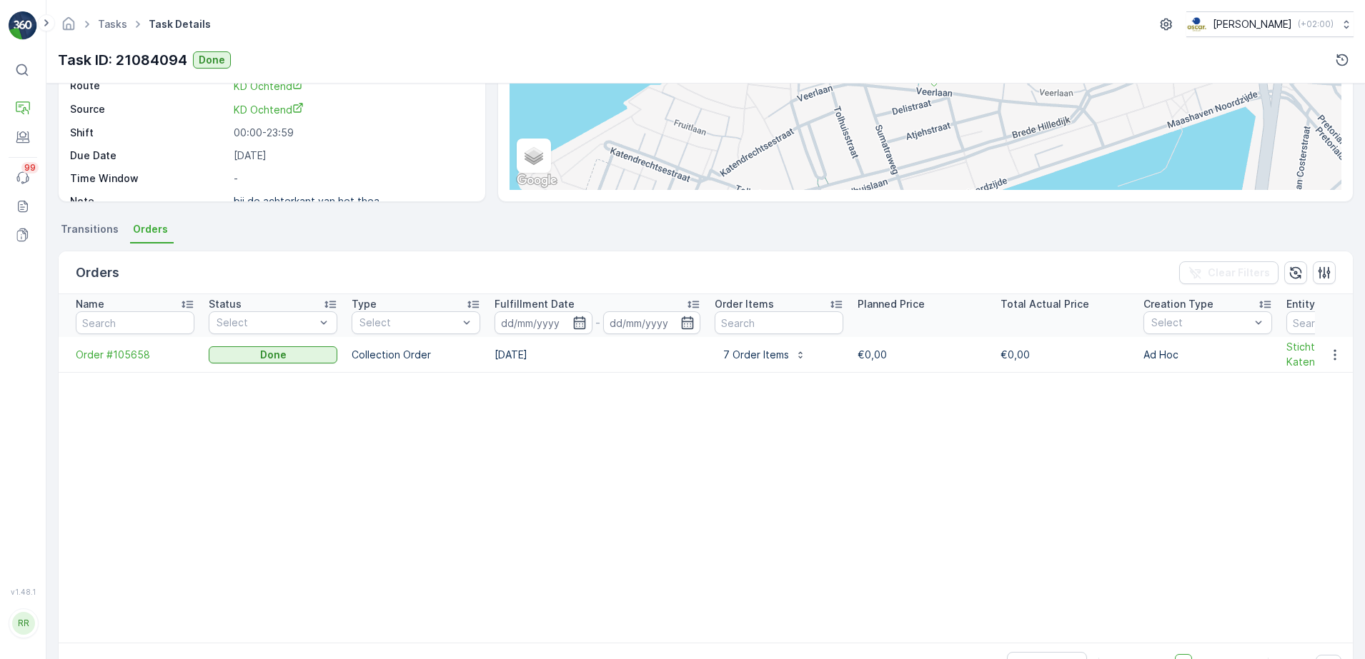
scroll to position [179, 0]
click at [1324, 351] on button "button" at bounding box center [1335, 354] width 26 height 17
click at [1290, 383] on div "See more details" at bounding box center [1317, 377] width 93 height 20
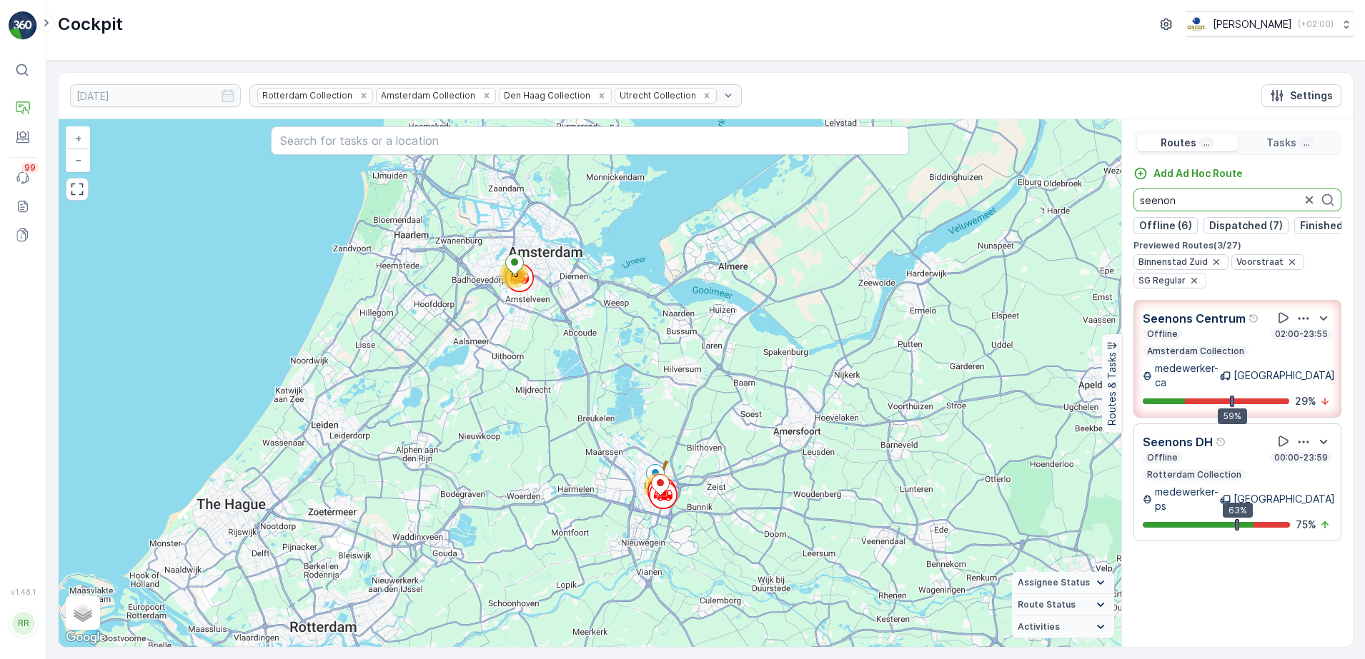
scroll to position [0, 117]
drag, startPoint x: 1162, startPoint y: 199, endPoint x: 1074, endPoint y: 213, distance: 89.6
click at [1092, 205] on div "38 15 + − Satellite Roadmap Terrain Hybrid Leaflet Keyboard shortcuts Map Data …" at bounding box center [706, 383] width 1294 height 528
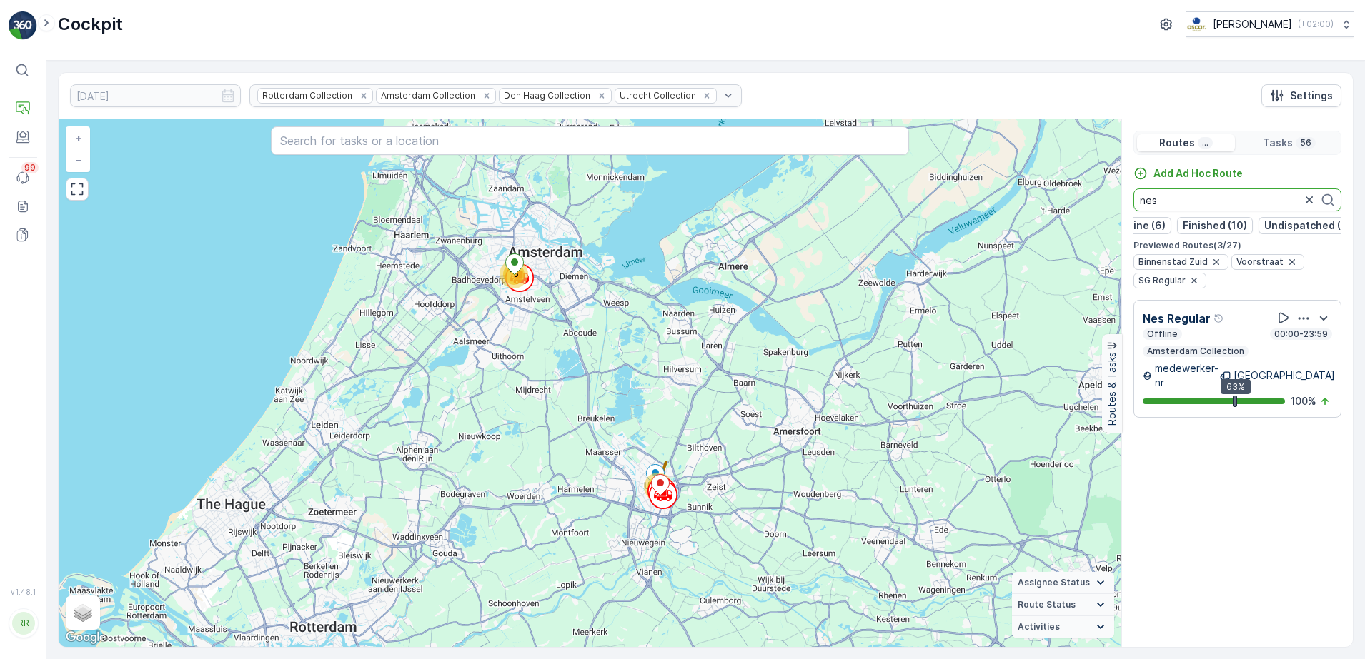
drag, startPoint x: 1146, startPoint y: 214, endPoint x: 1105, endPoint y: 222, distance: 42.2
click at [1105, 222] on div "38 15 + − Satellite Roadmap Terrain Hybrid Leaflet Keyboard shortcuts Map Data …" at bounding box center [706, 383] width 1294 height 528
drag, startPoint x: 1121, startPoint y: 209, endPoint x: 1094, endPoint y: 211, distance: 27.3
click at [1094, 211] on div "38 15 + − Satellite Roadmap Terrain Hybrid Leaflet Keyboard shortcuts Map Data …" at bounding box center [706, 383] width 1294 height 528
drag, startPoint x: 1154, startPoint y: 205, endPoint x: 1133, endPoint y: 206, distance: 20.8
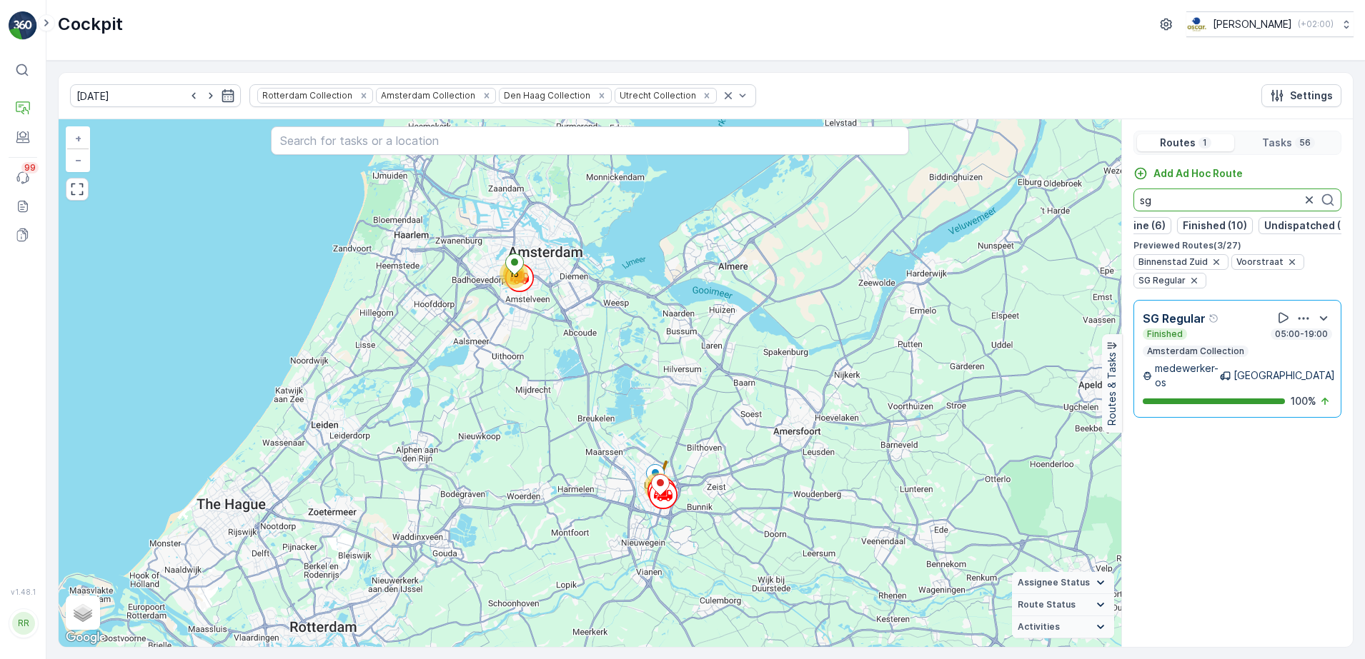
click at [1133, 206] on input "sg" at bounding box center [1237, 200] width 208 height 23
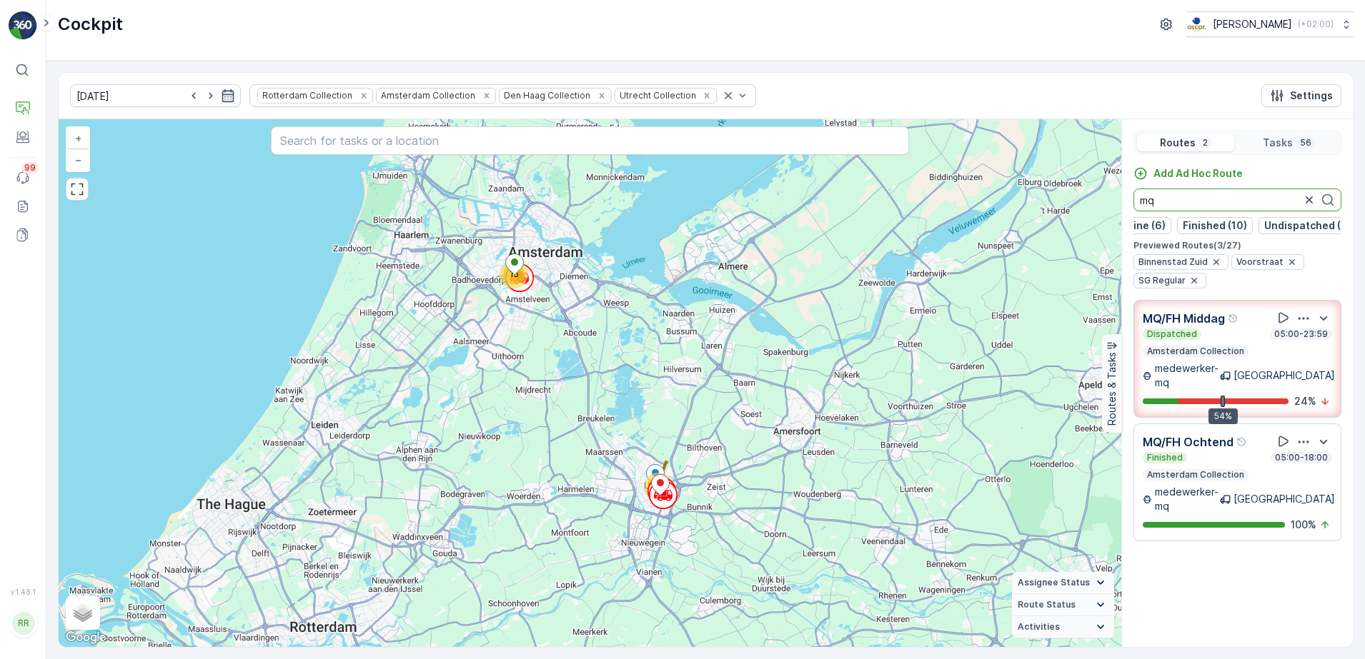
type input "mq"
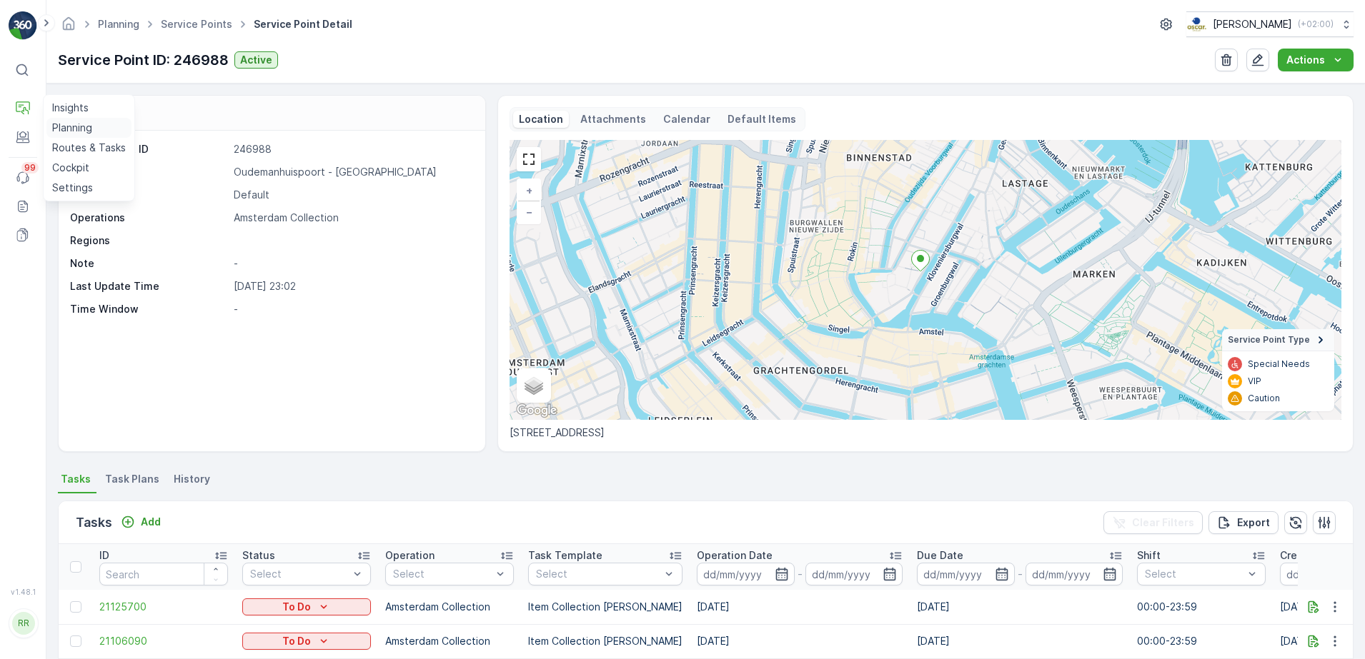
click at [83, 119] on link "Planning" at bounding box center [88, 128] width 85 height 20
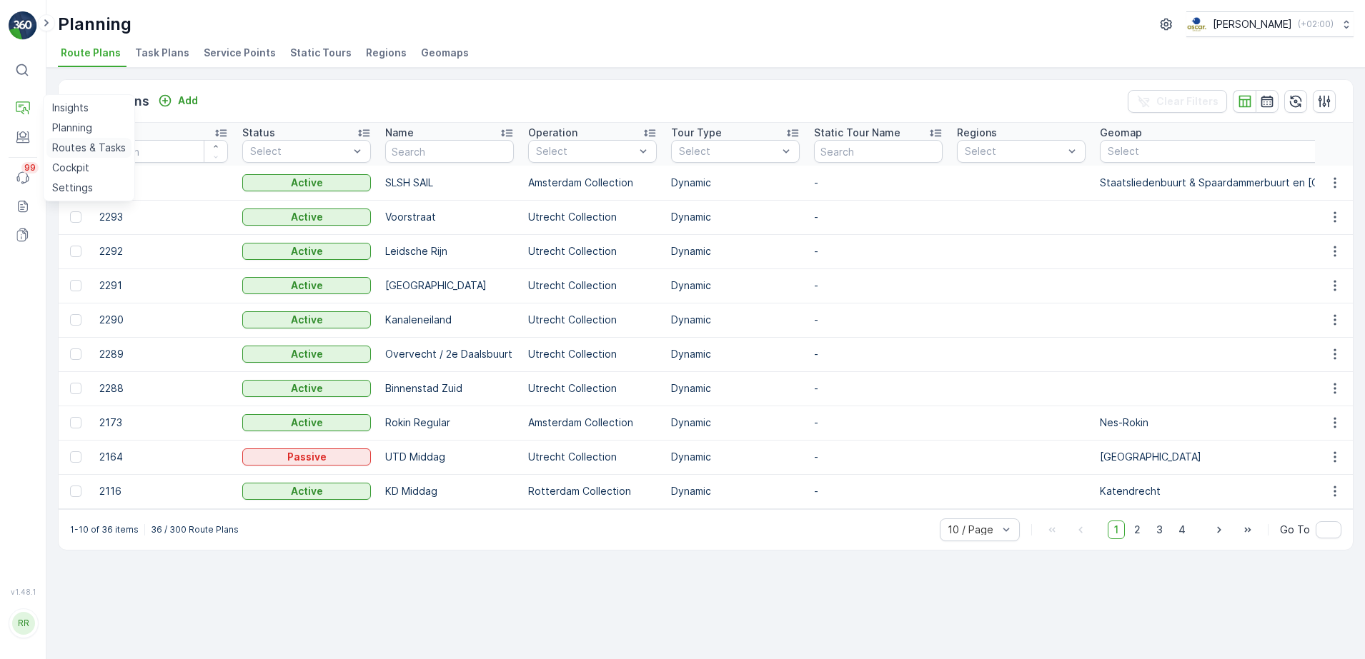
click at [81, 151] on p "Routes & Tasks" at bounding box center [89, 148] width 74 height 14
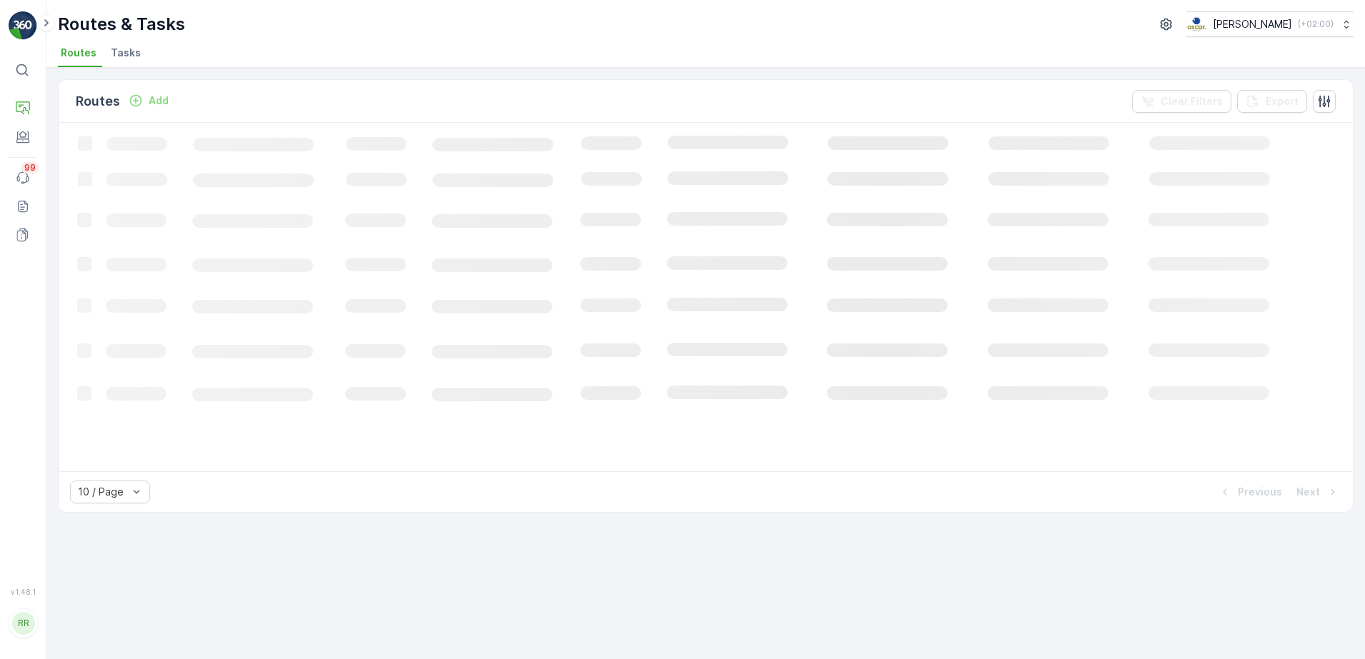
click at [137, 52] on li "Tasks" at bounding box center [127, 55] width 39 height 24
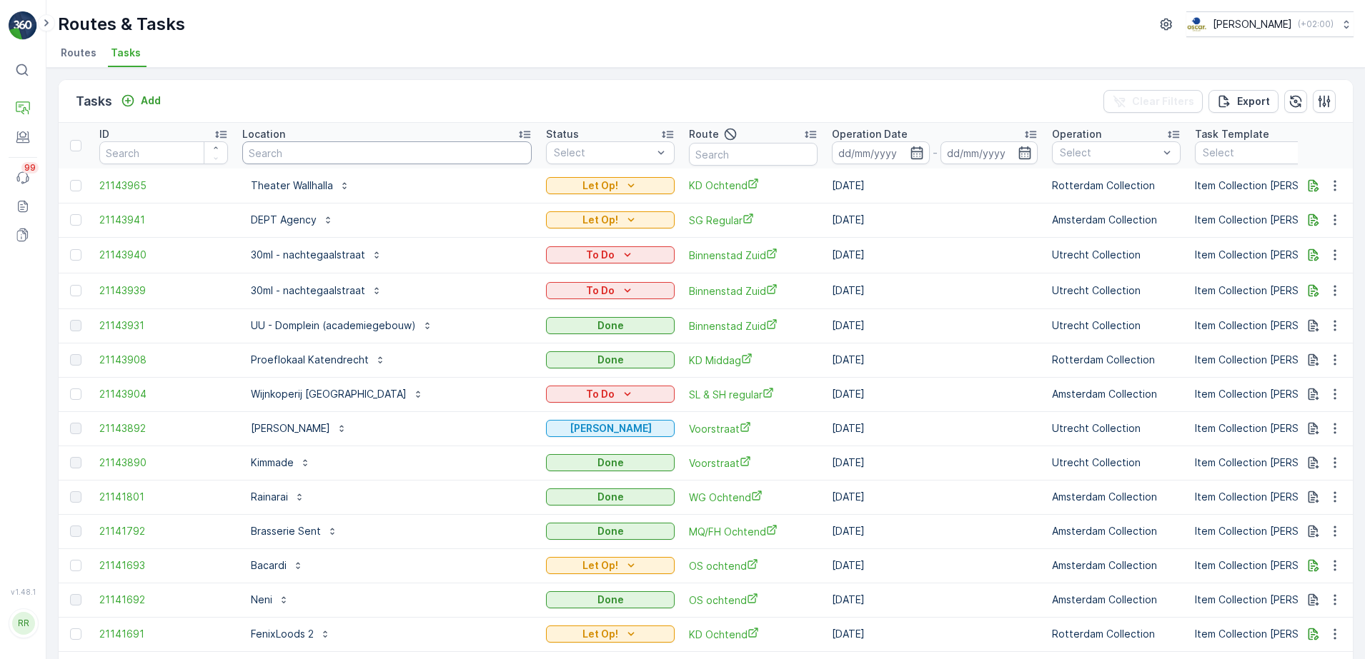
click at [315, 149] on input "text" at bounding box center [386, 152] width 289 height 23
type input "het zuid"
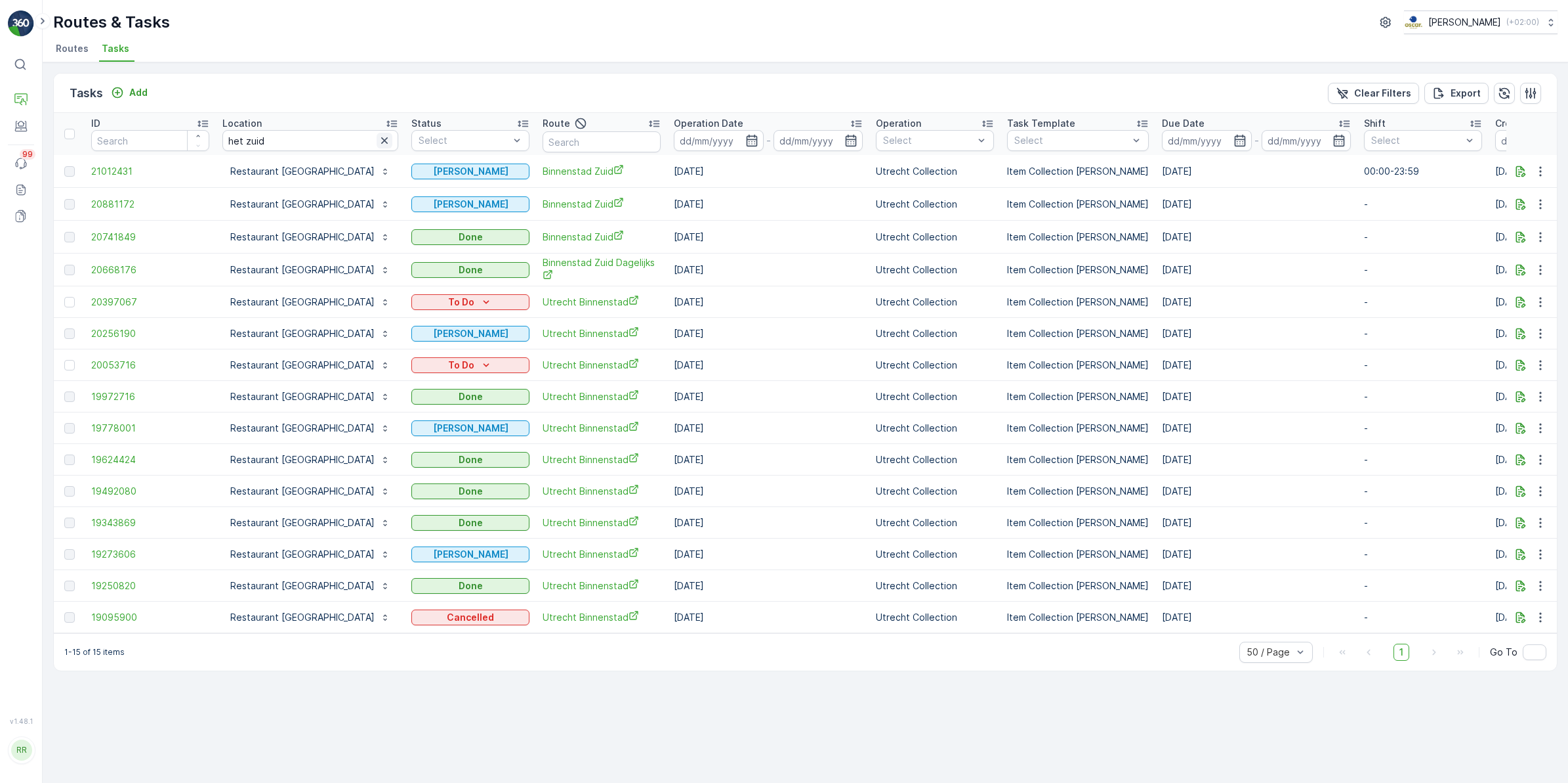
click at [378, 142] on icon "button" at bounding box center [385, 141] width 13 height 13
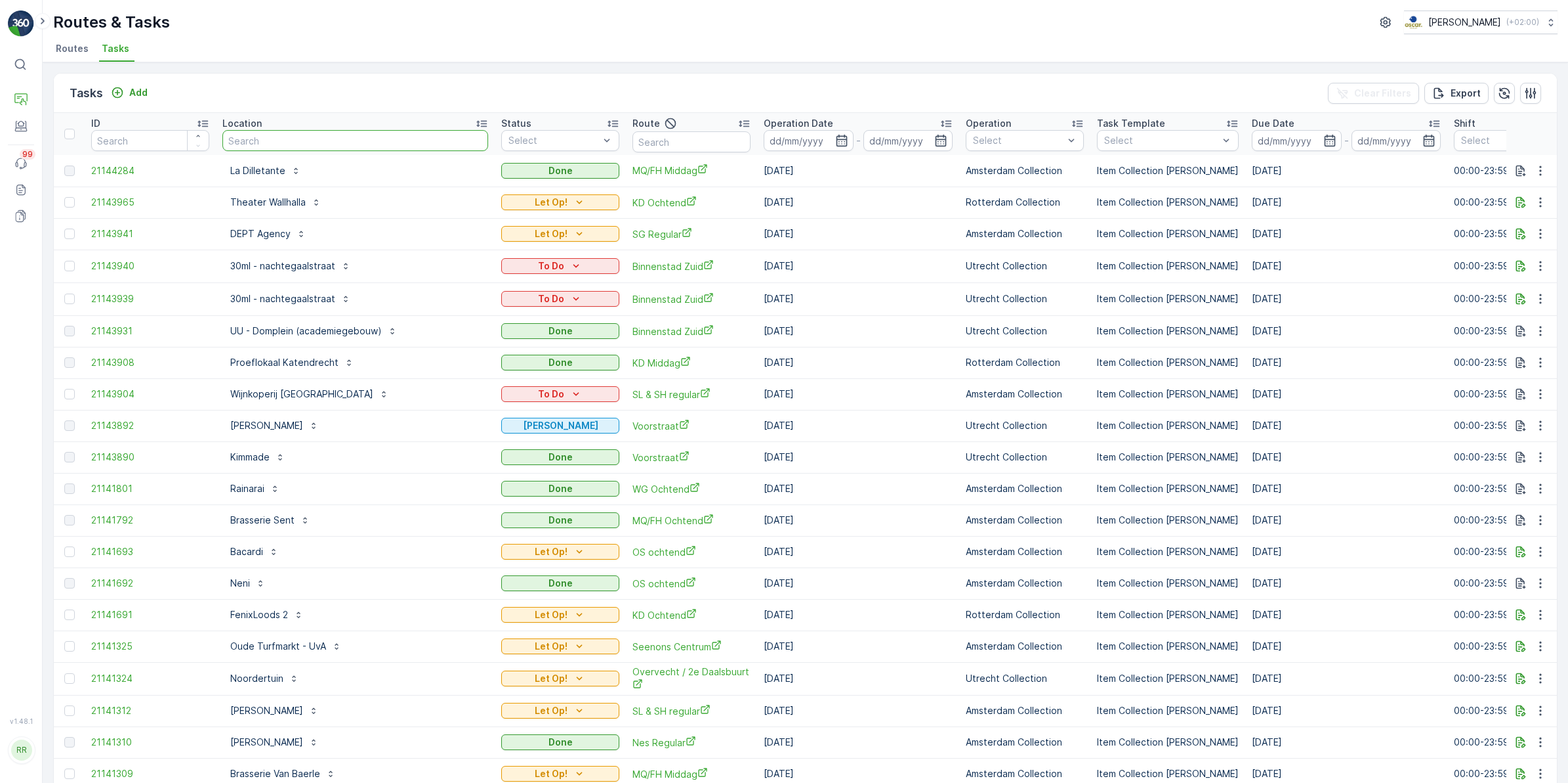
click at [316, 145] on input "text" at bounding box center [355, 140] width 265 height 21
click at [640, 137] on input "text" at bounding box center [692, 142] width 118 height 21
type input "mq"
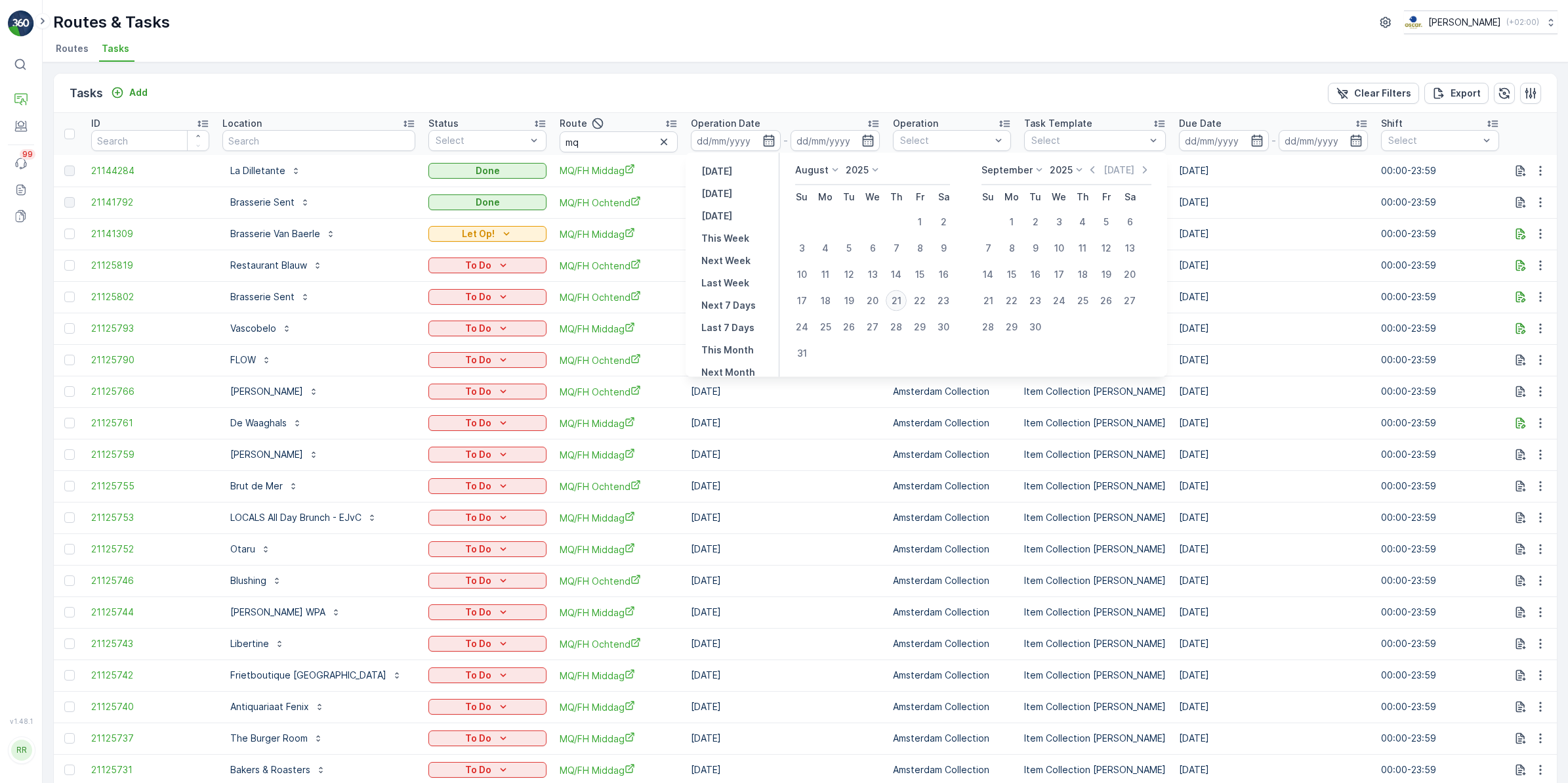
click at [894, 302] on div "21" at bounding box center [896, 301] width 21 height 21
type input "[DATE]"
click at [894, 302] on div "21" at bounding box center [896, 301] width 21 height 21
type input "[DATE]"
click at [894, 302] on div "21" at bounding box center [896, 301] width 21 height 21
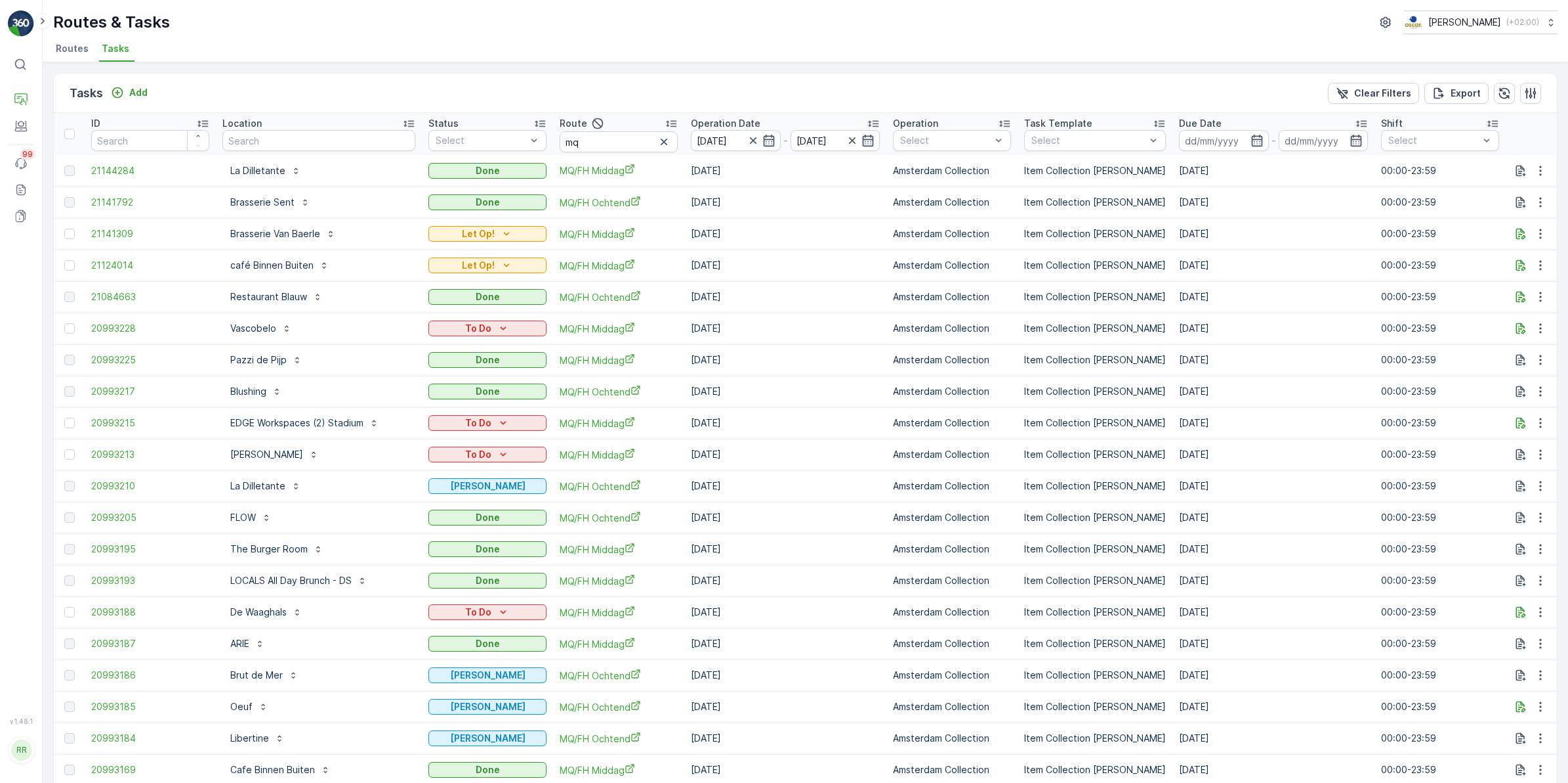
scroll to position [82, 0]
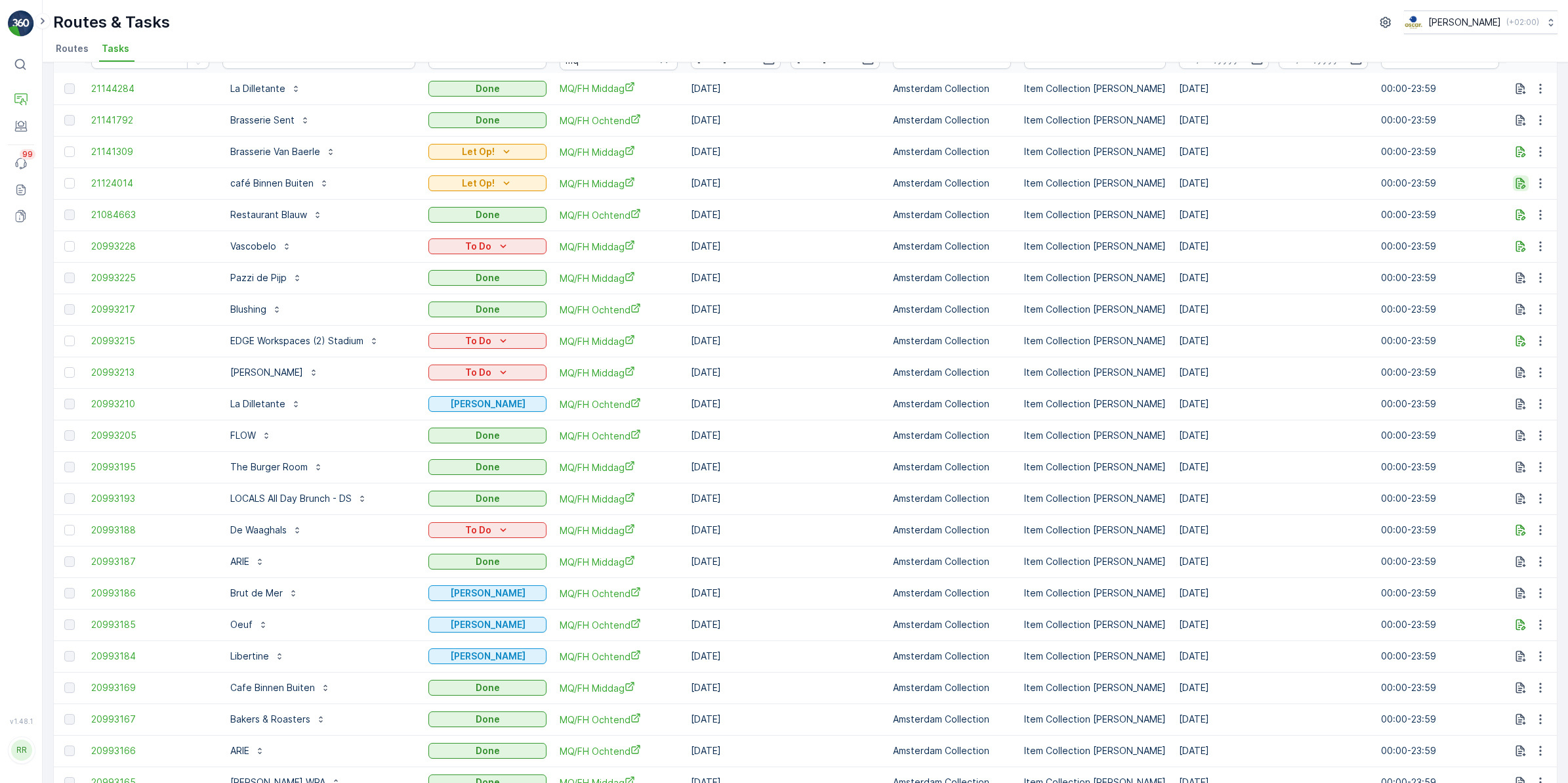
click at [1253, 180] on icon "button" at bounding box center [1521, 183] width 13 height 13
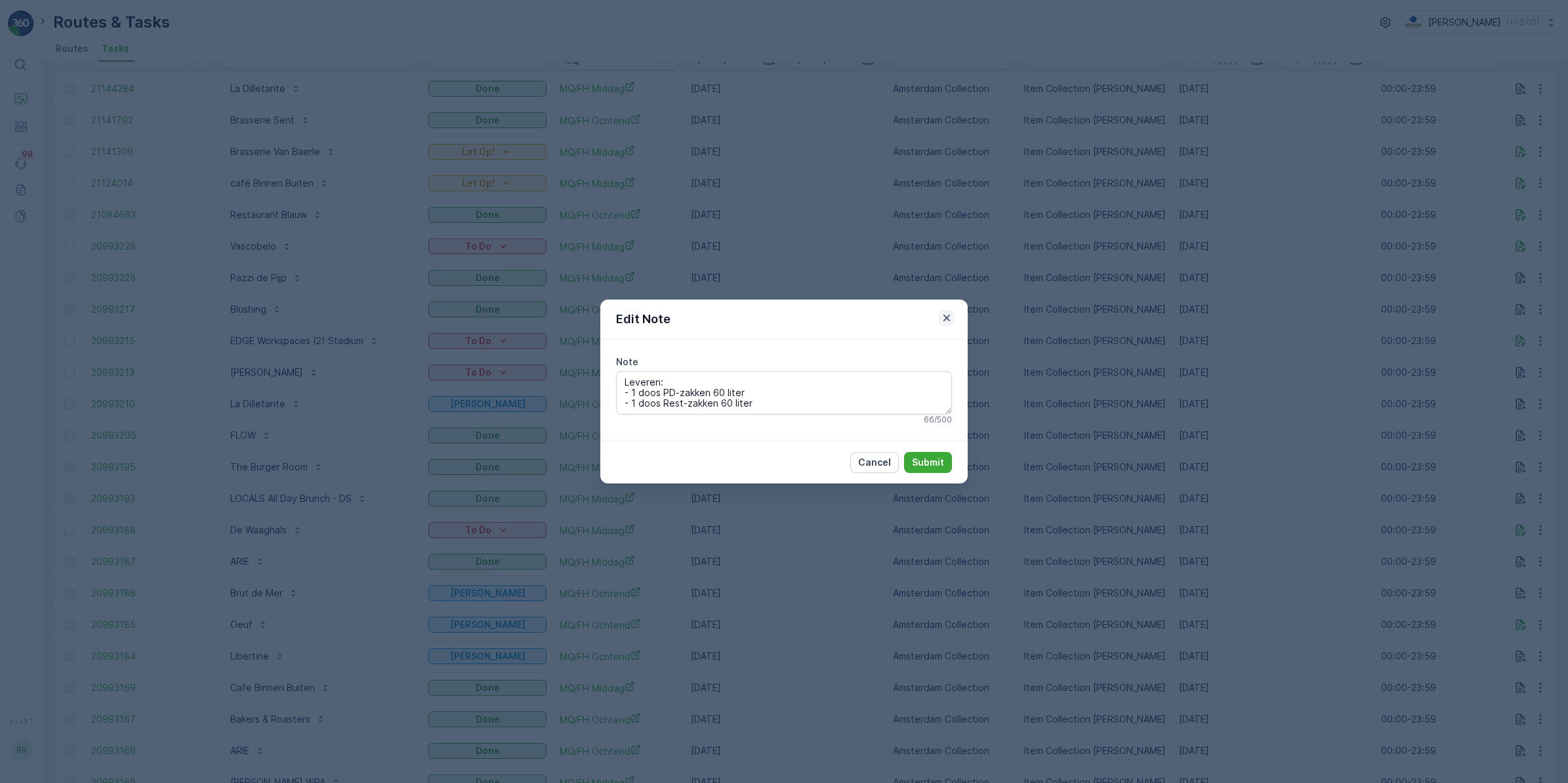
click at [947, 321] on icon "button" at bounding box center [947, 318] width 13 height 13
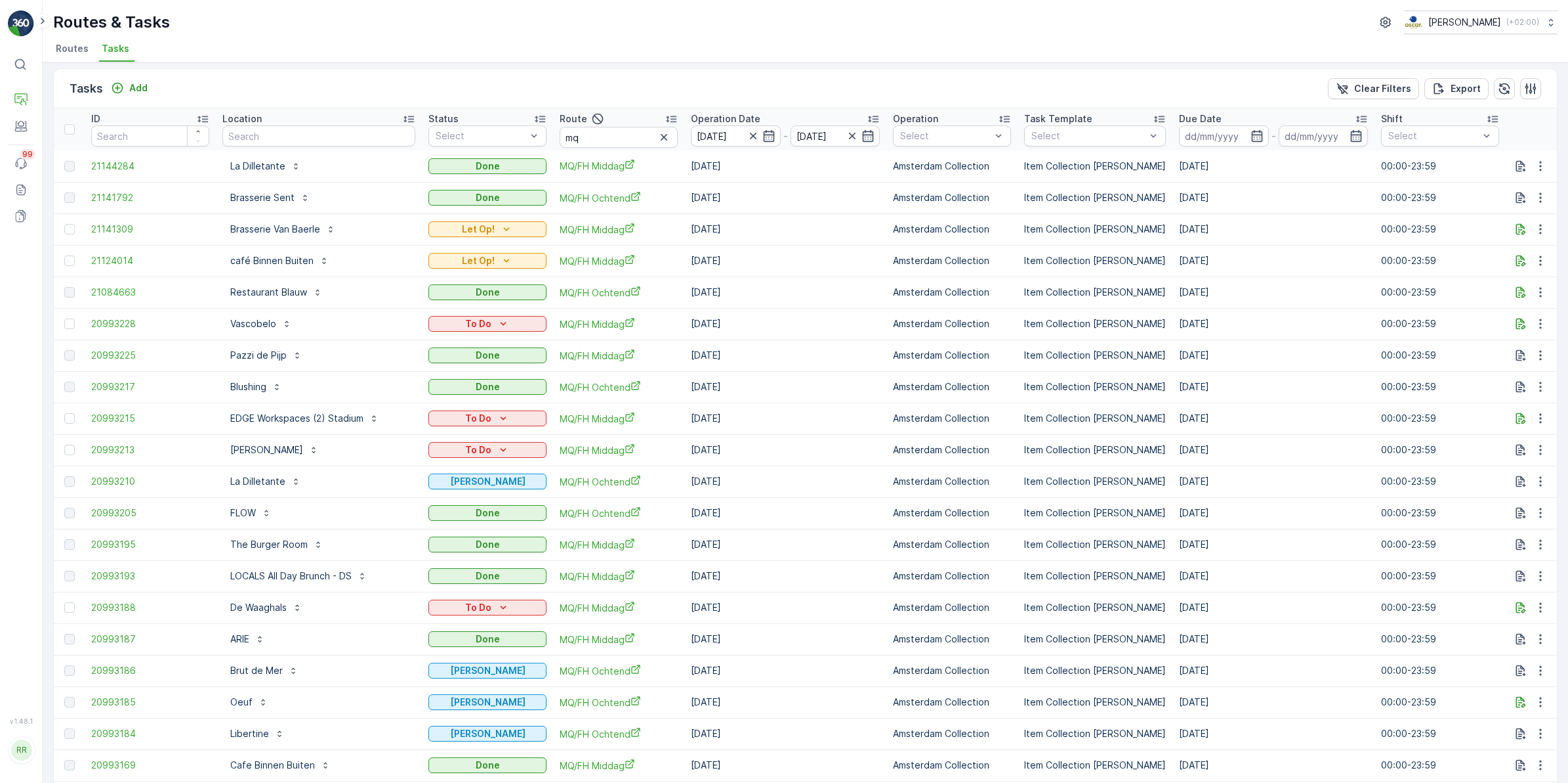
scroll to position [0, 0]
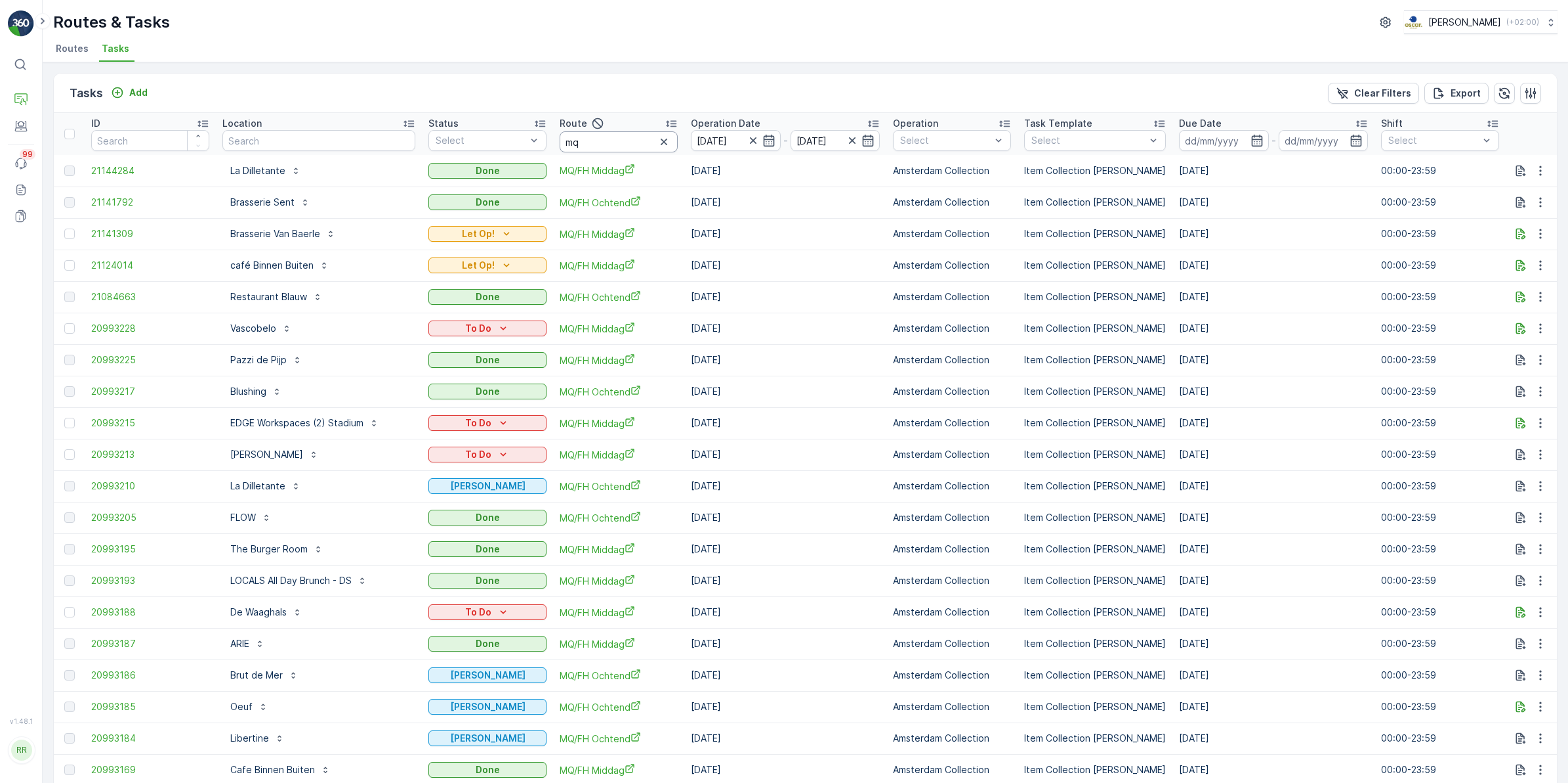
click at [608, 145] on input "mq" at bounding box center [618, 142] width 118 height 21
click at [660, 144] on icon "button" at bounding box center [663, 142] width 6 height 6
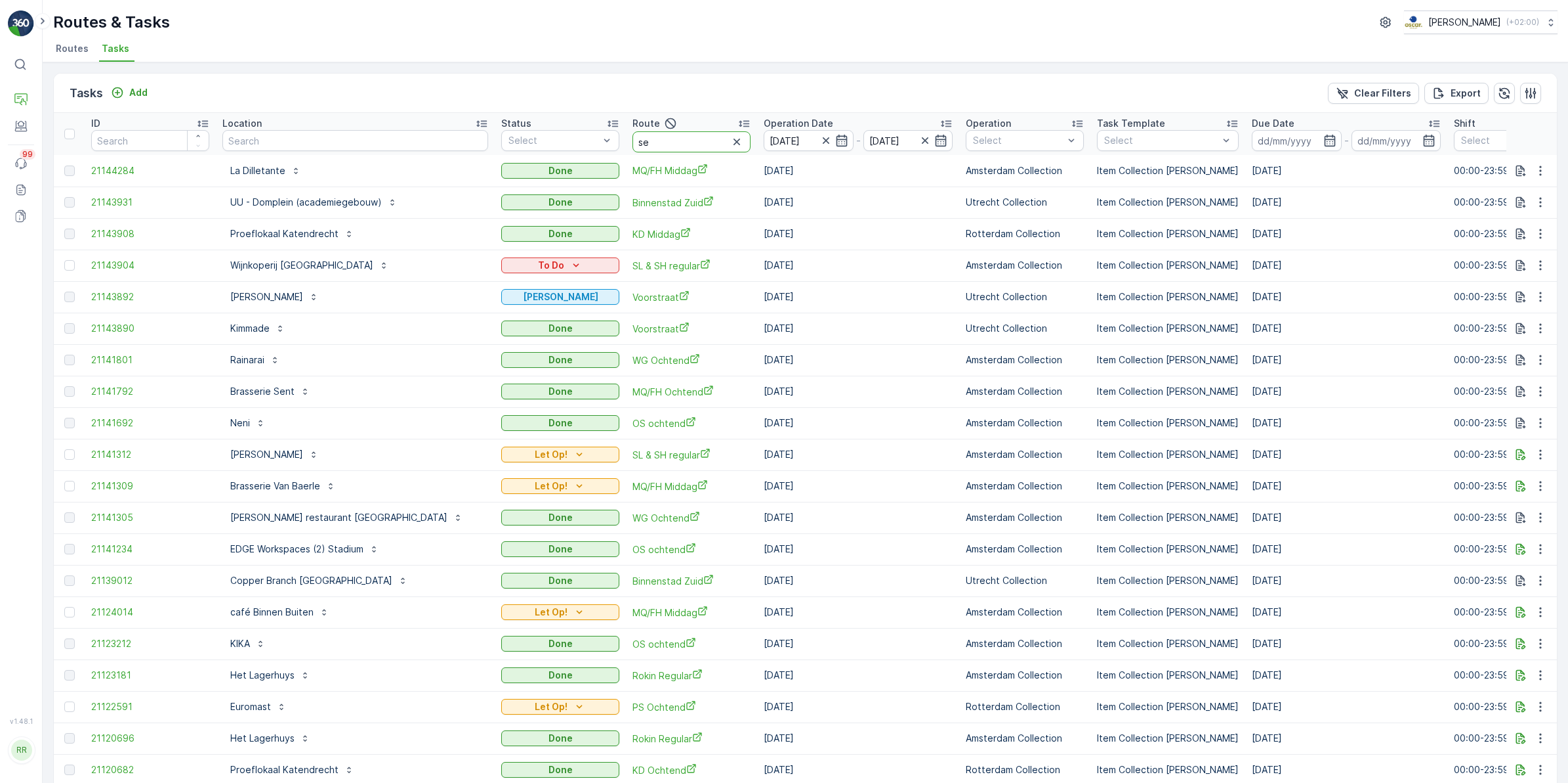
type input "see"
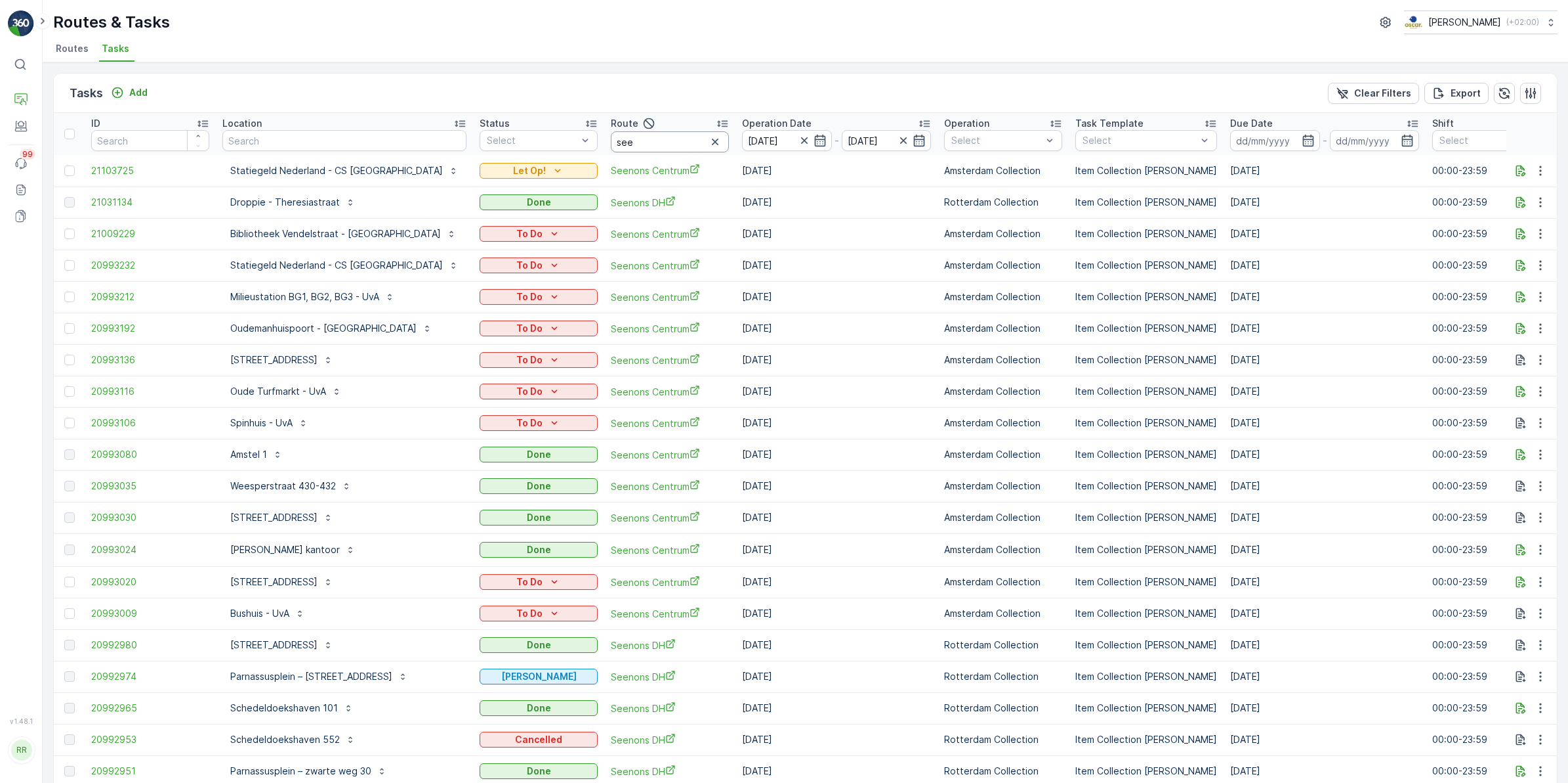
click at [611, 142] on input "see" at bounding box center [670, 142] width 118 height 21
type input "seenons c"
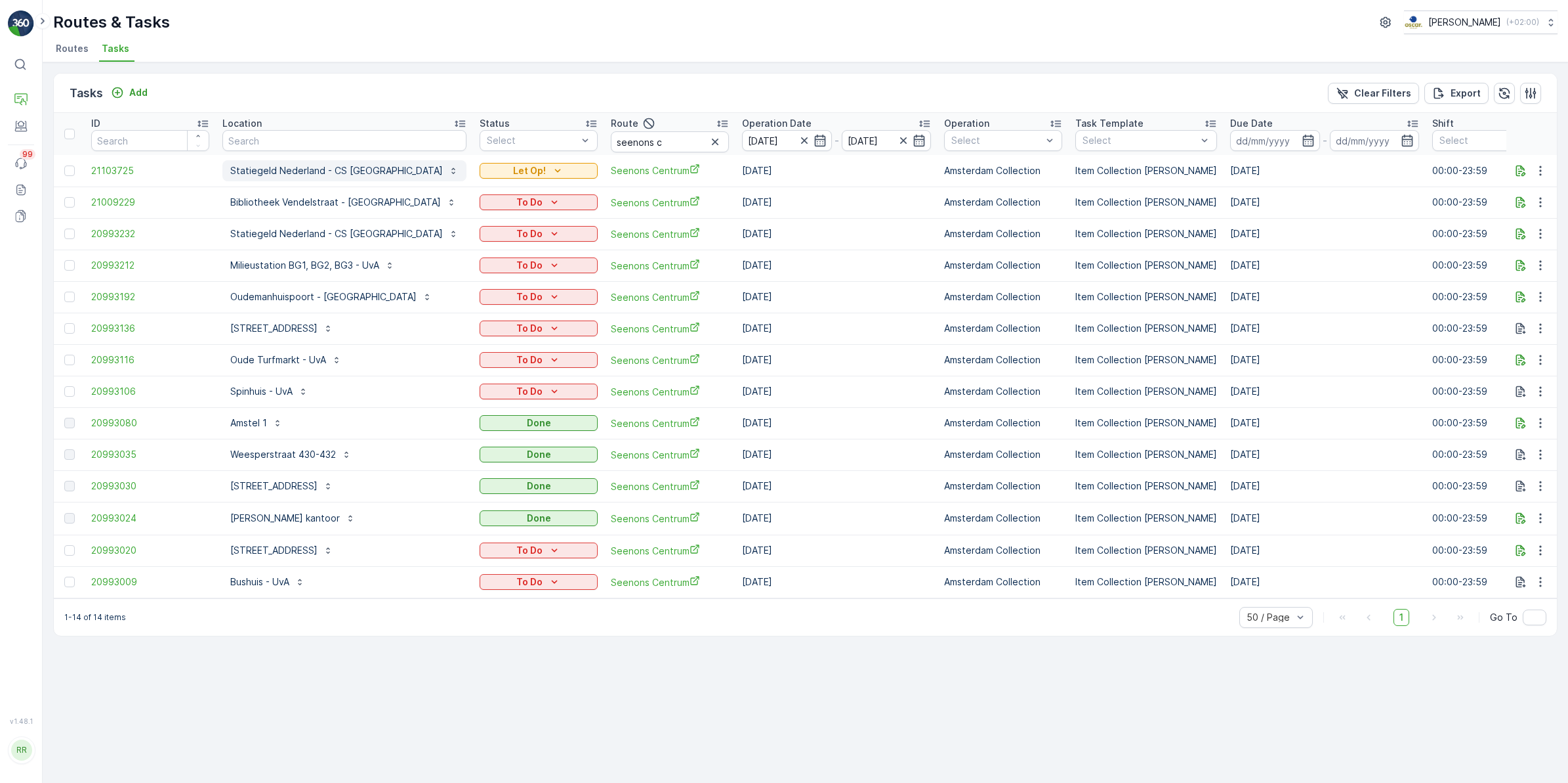
click at [318, 171] on p "Statiegeld Nederland - CS [GEOGRAPHIC_DATA]" at bounding box center [336, 171] width 212 height 13
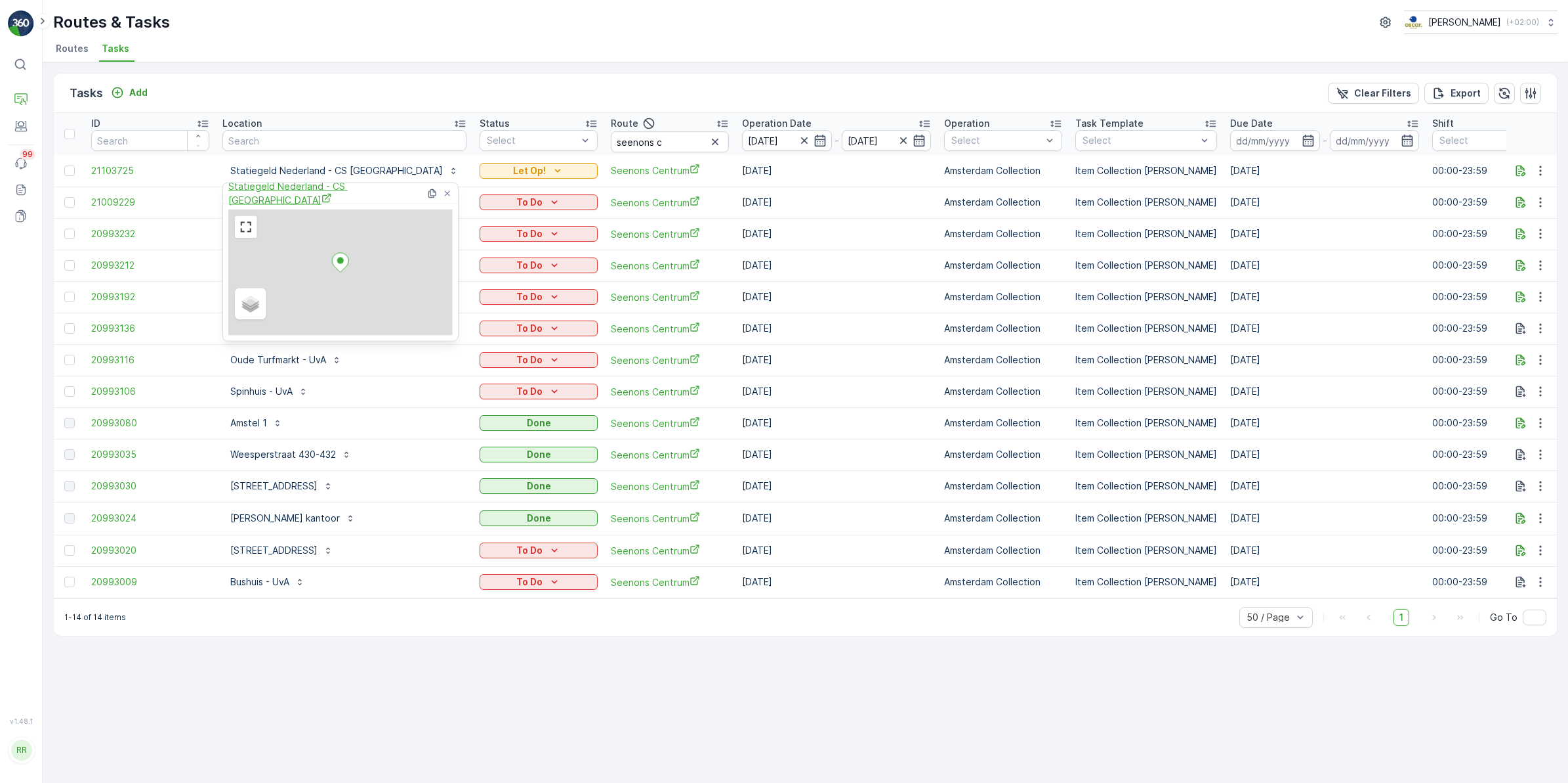
click at [340, 189] on span "Statiegeld Nederland - CS [GEOGRAPHIC_DATA]" at bounding box center [327, 193] width 197 height 27
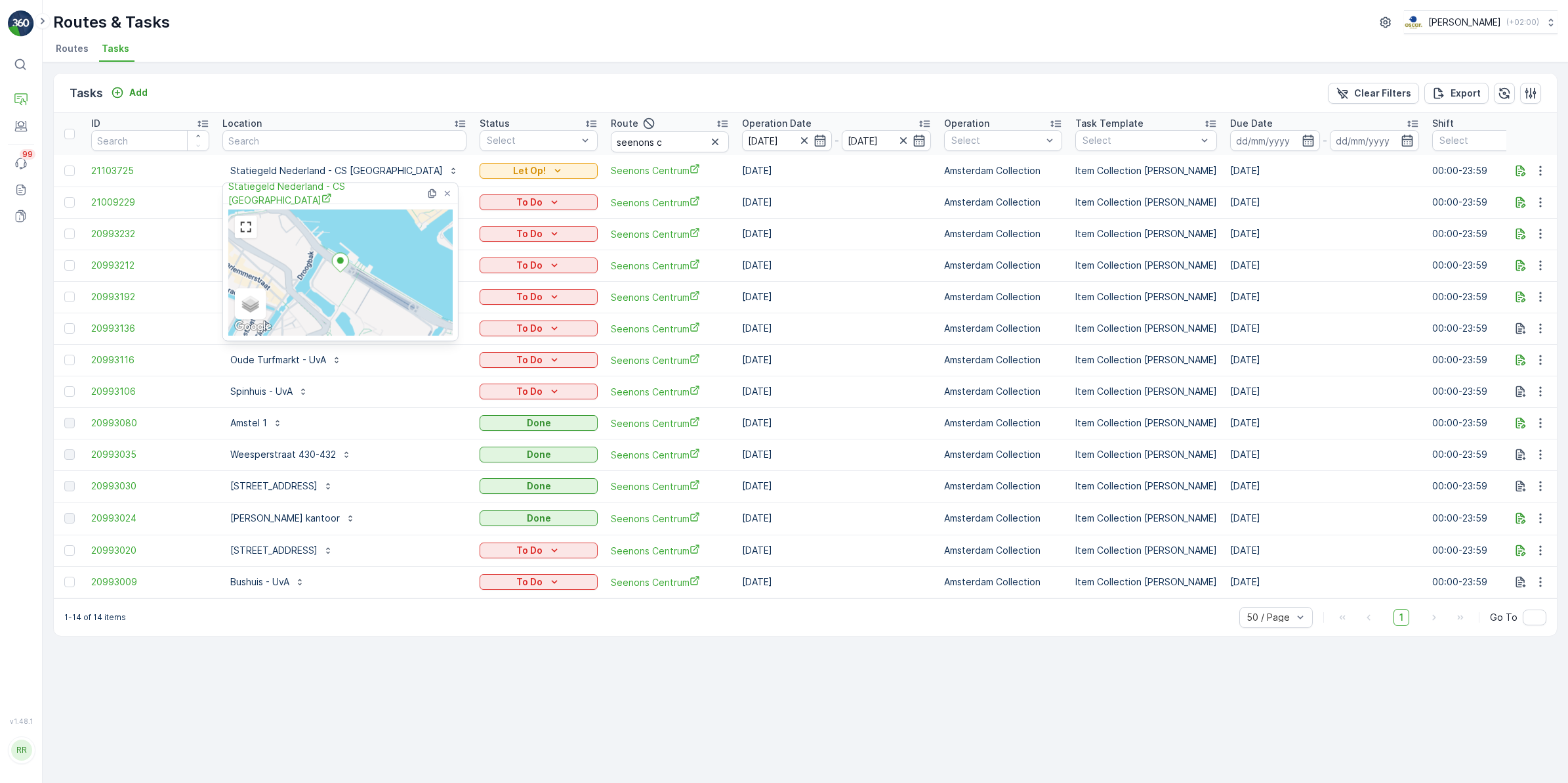
click at [497, 47] on ul "Routes Tasks" at bounding box center [800, 51] width 1495 height 22
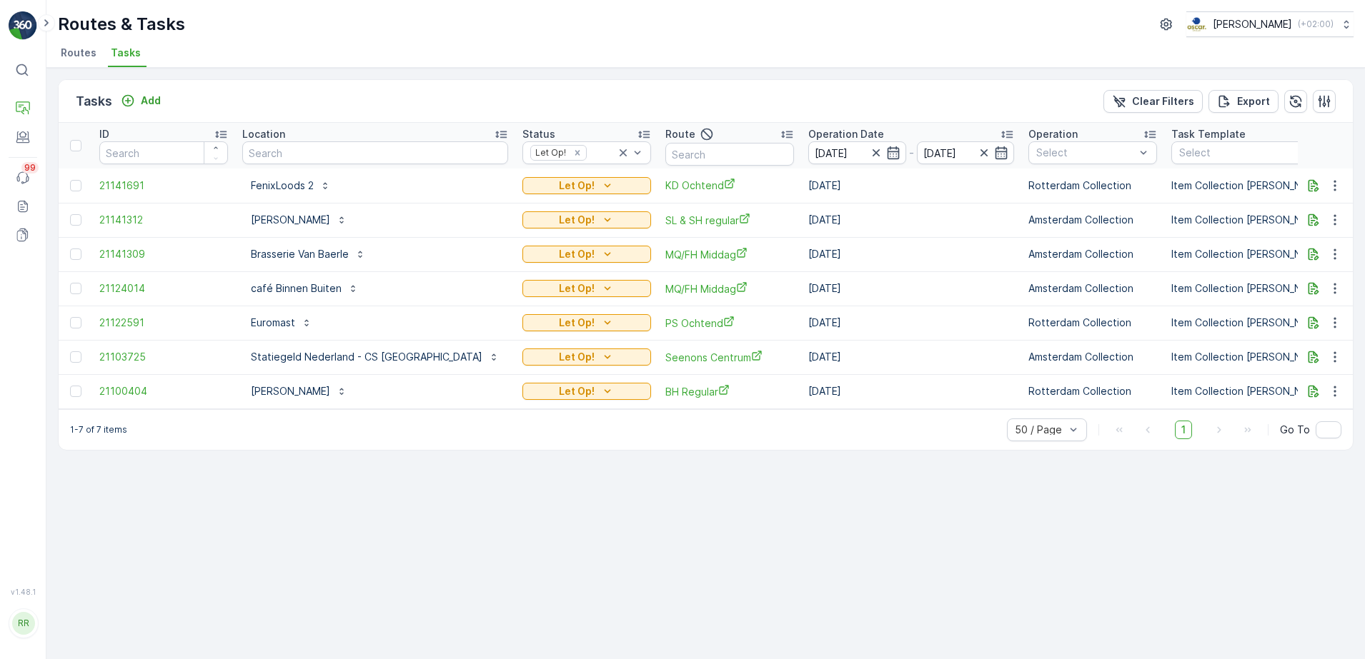
click at [338, 49] on ul "Routes Tasks" at bounding box center [700, 55] width 1284 height 24
click at [1317, 260] on icon "button" at bounding box center [1313, 254] width 14 height 14
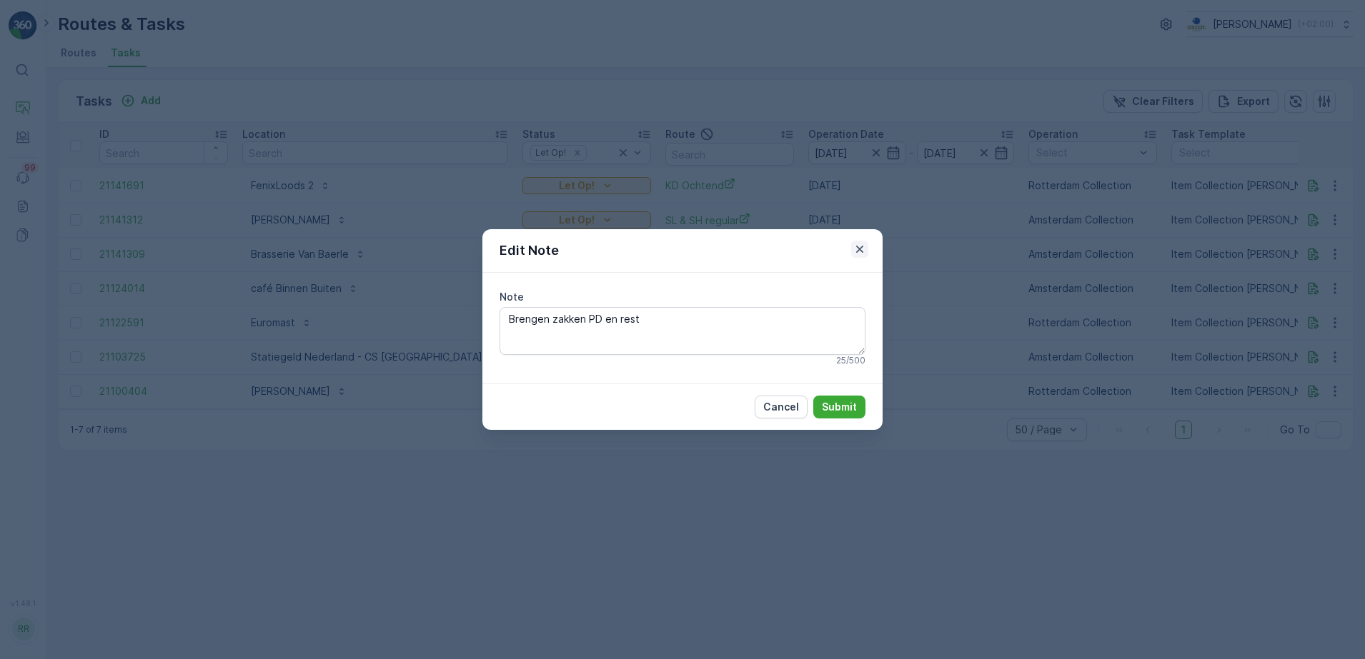
click icon "button"
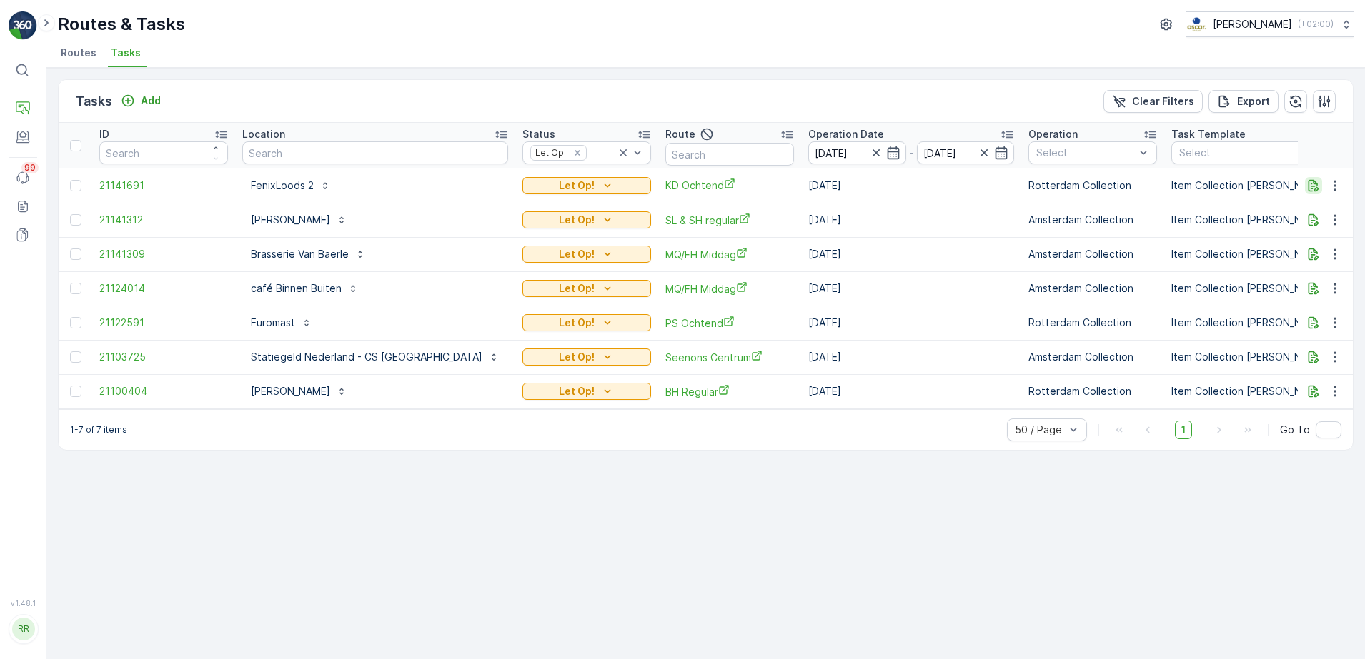
click icon "button"
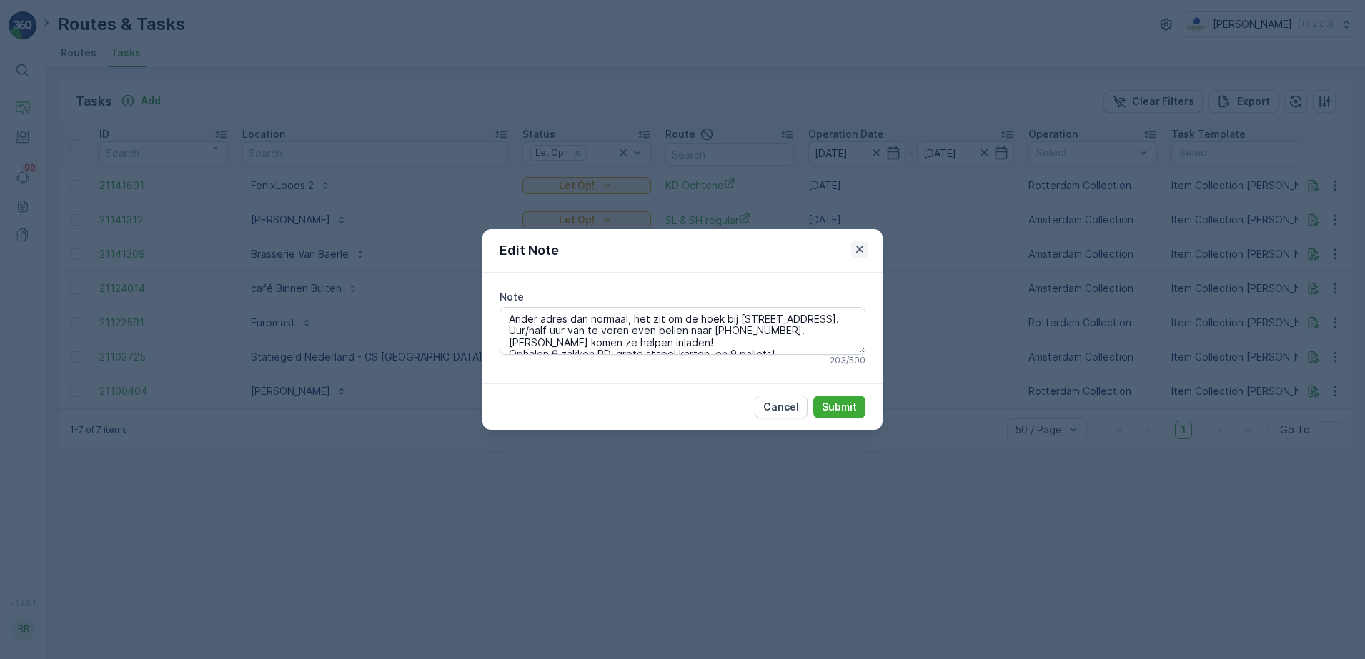
click icon "button"
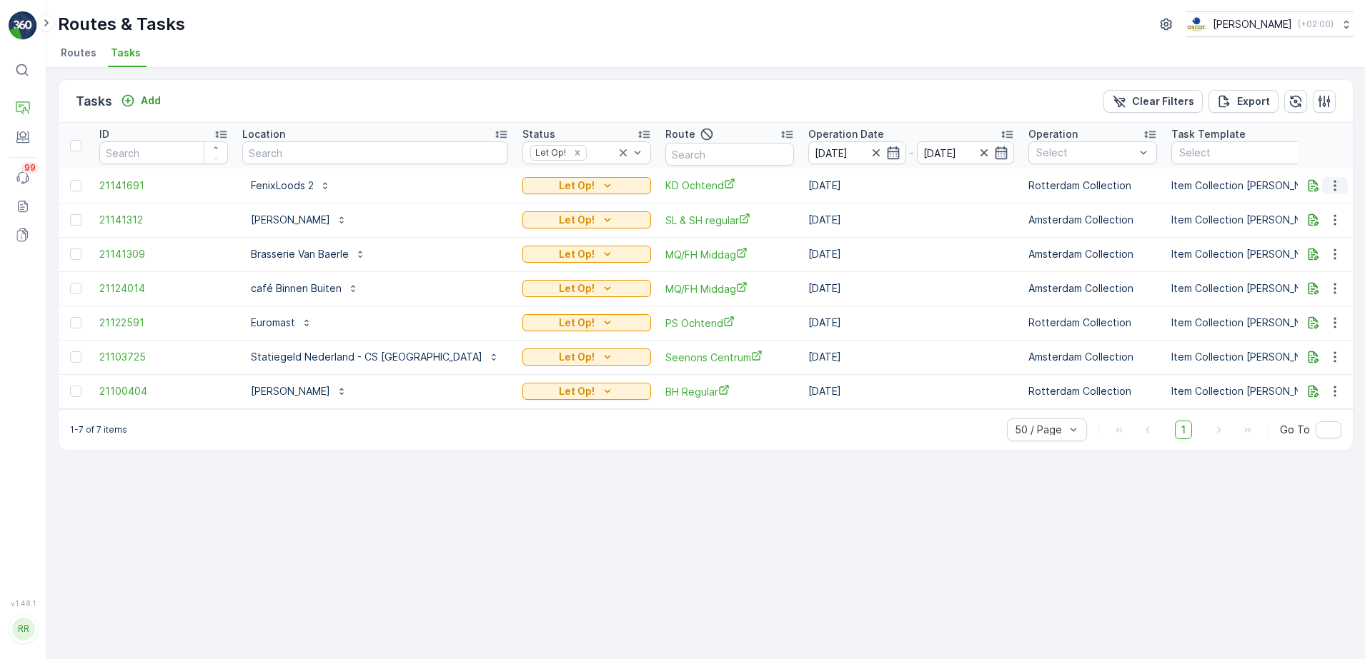
click icon "button"
click span "Change Route"
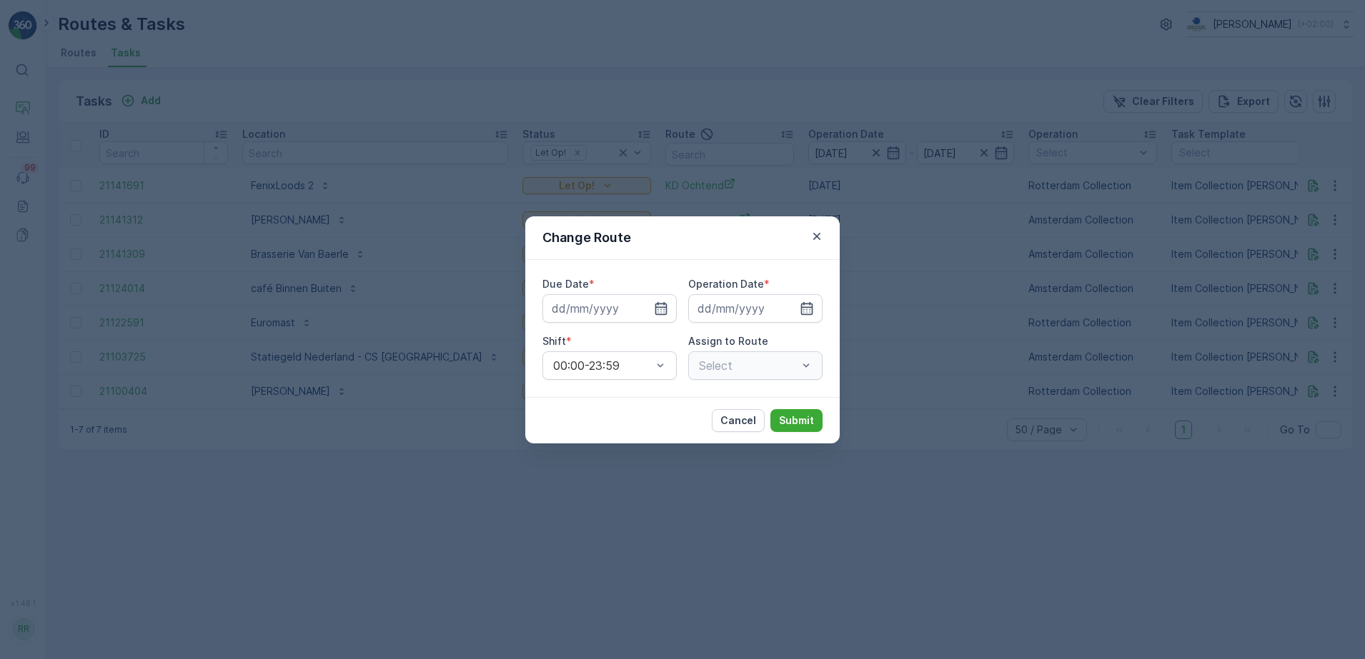
type input "[DATE]"
click icon "button"
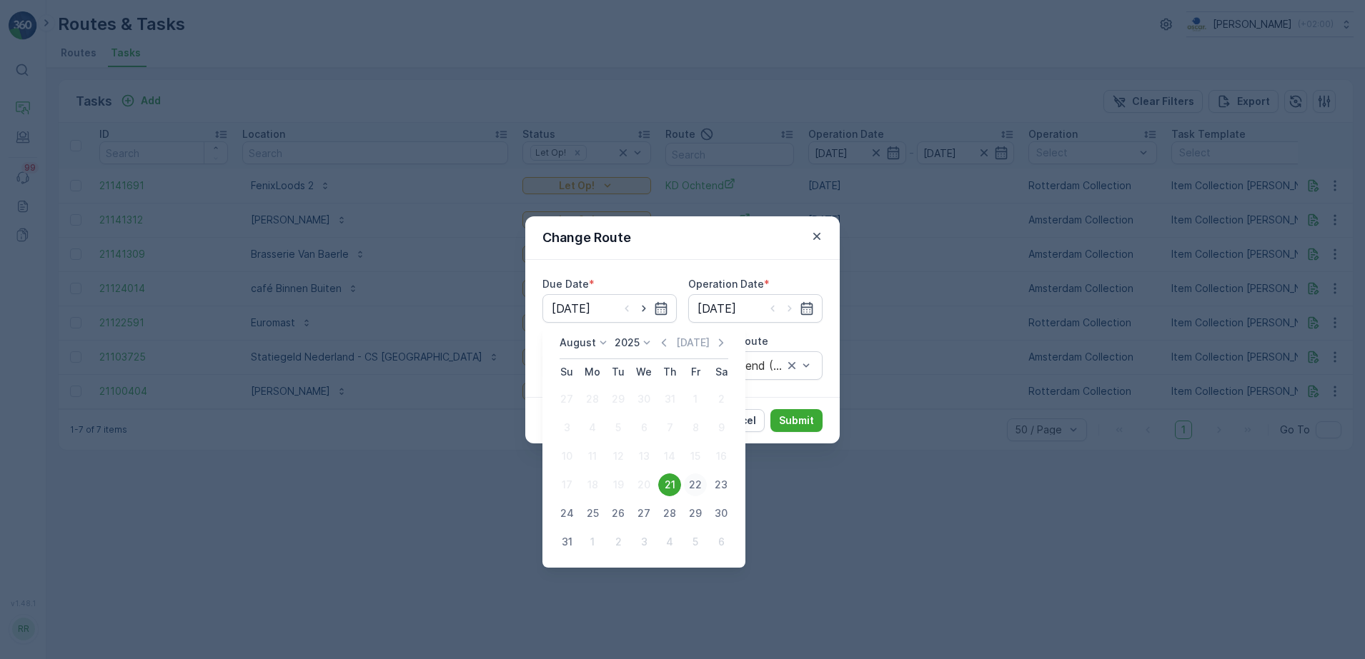
click div "22"
type input "[DATE]"
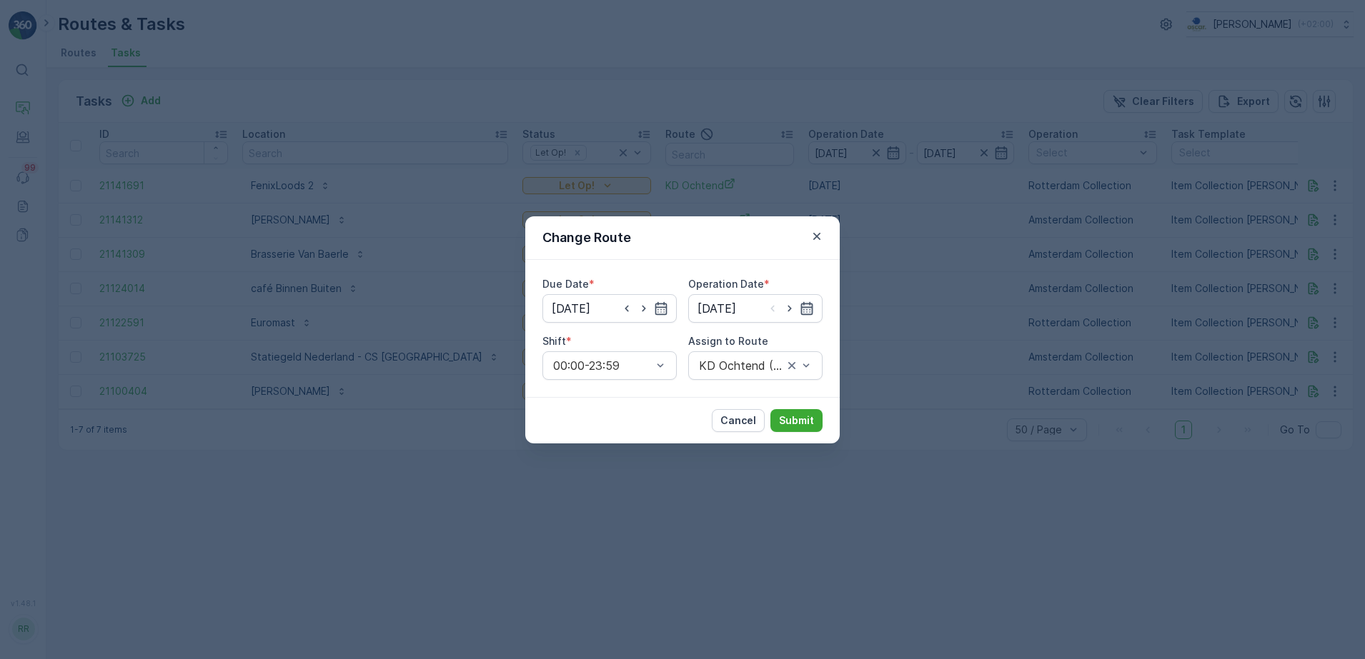
click icon "button"
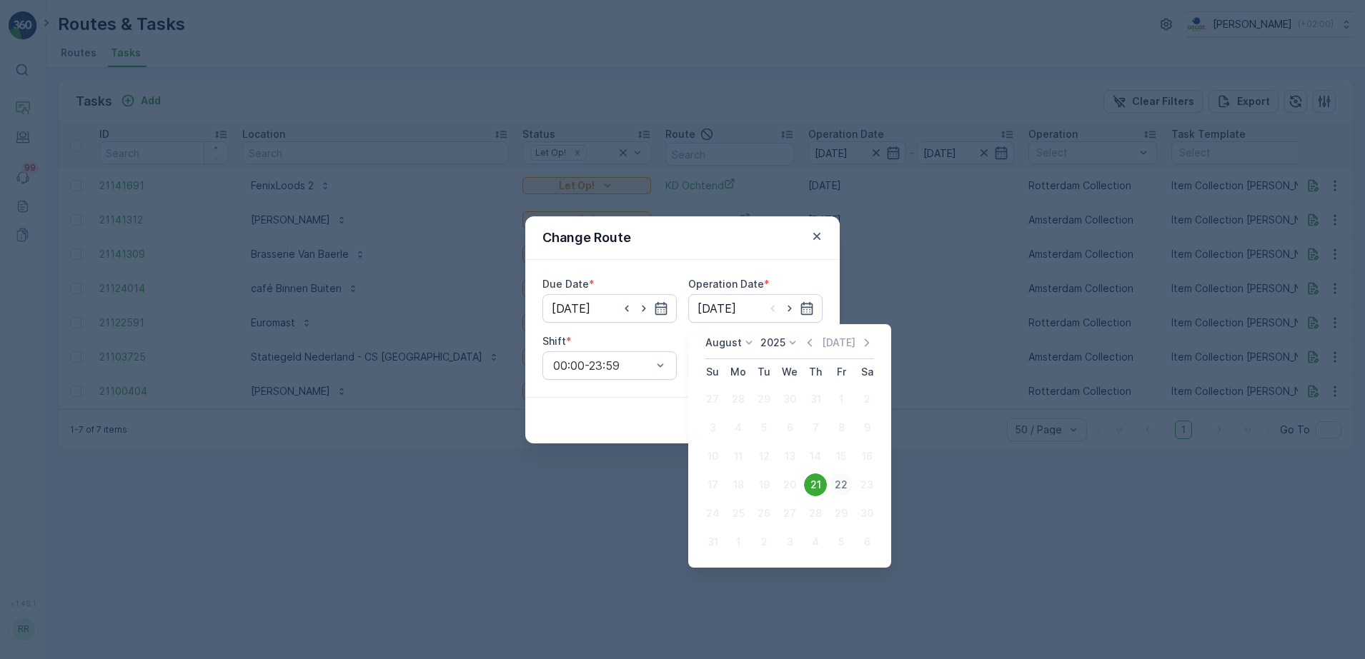
click div "22"
type input "[DATE]"
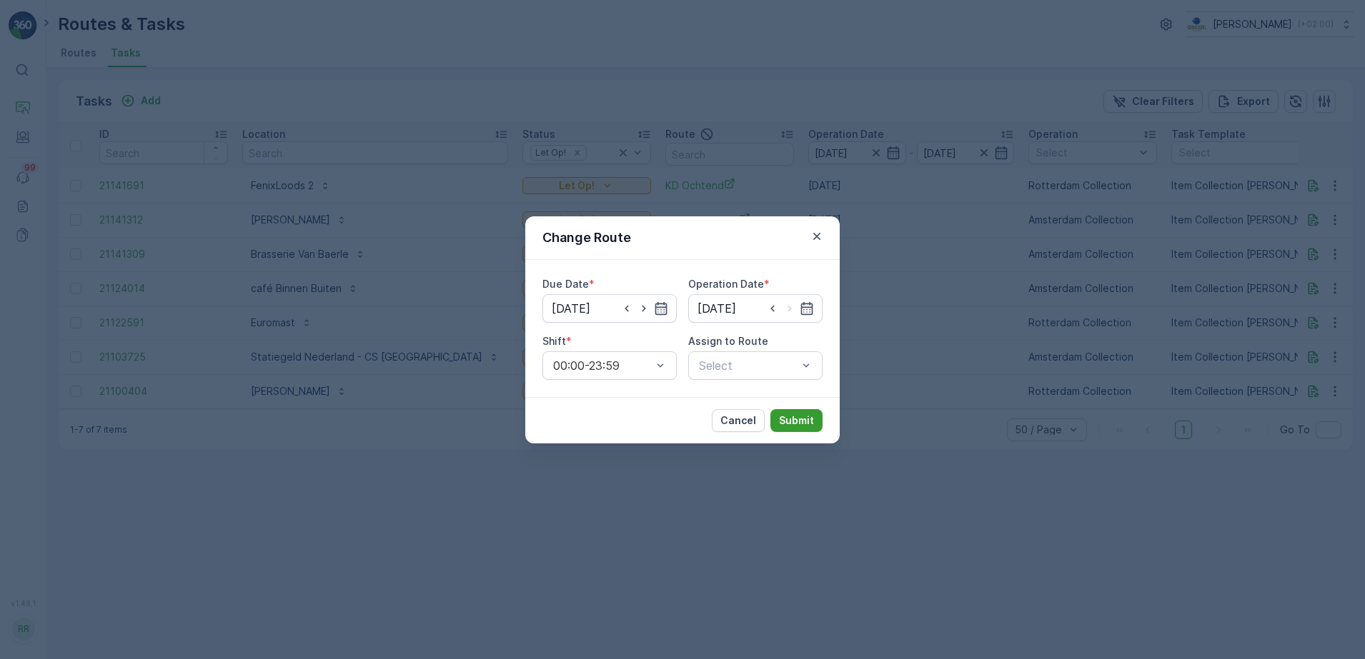
click p "Submit"
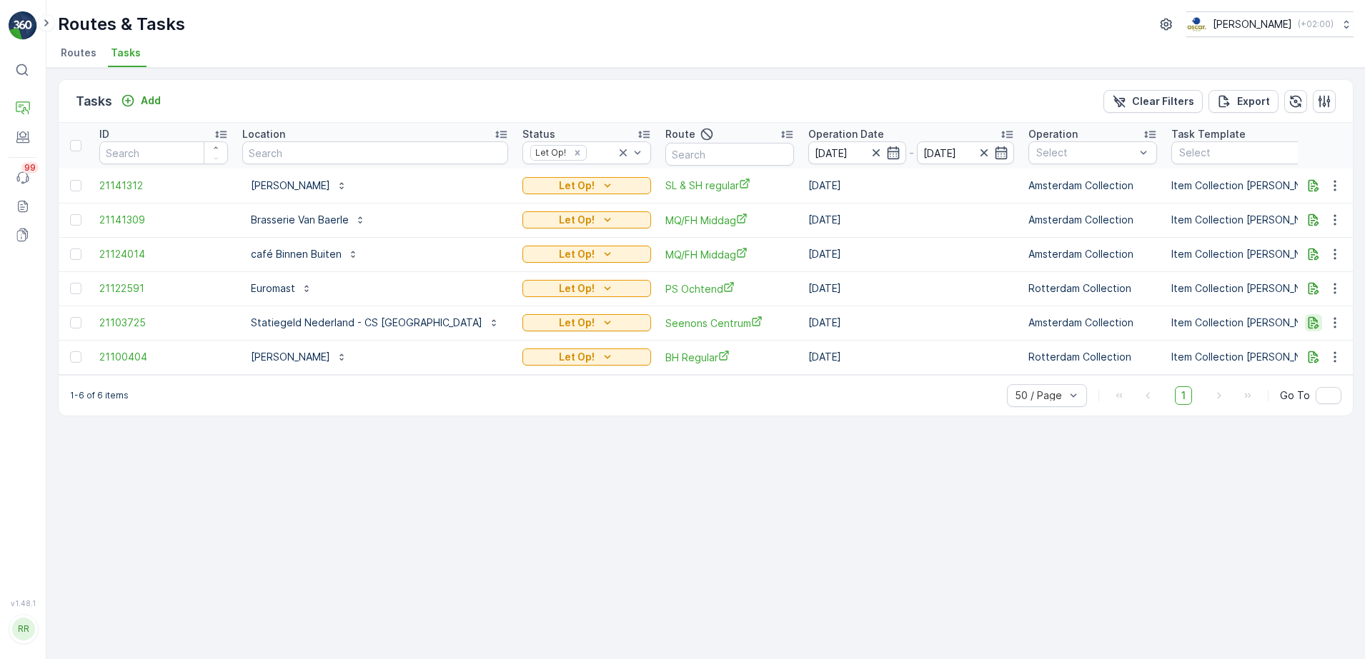
click icon "button"
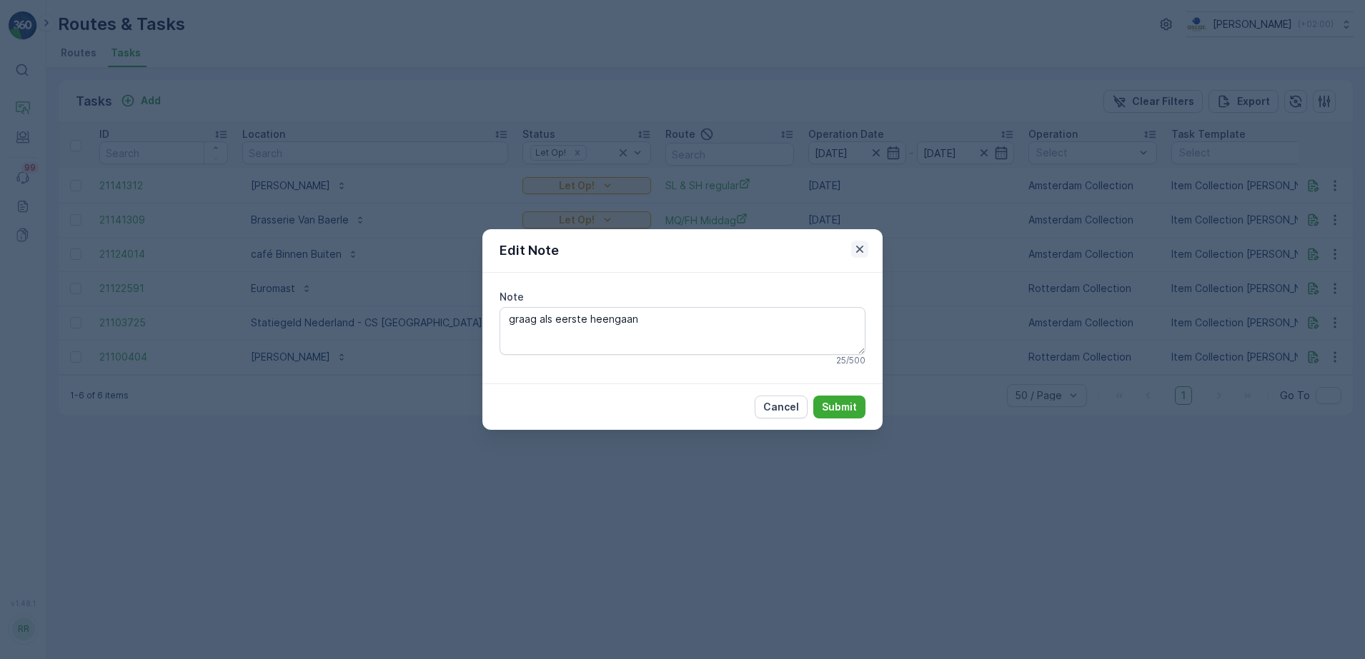
click icon "button"
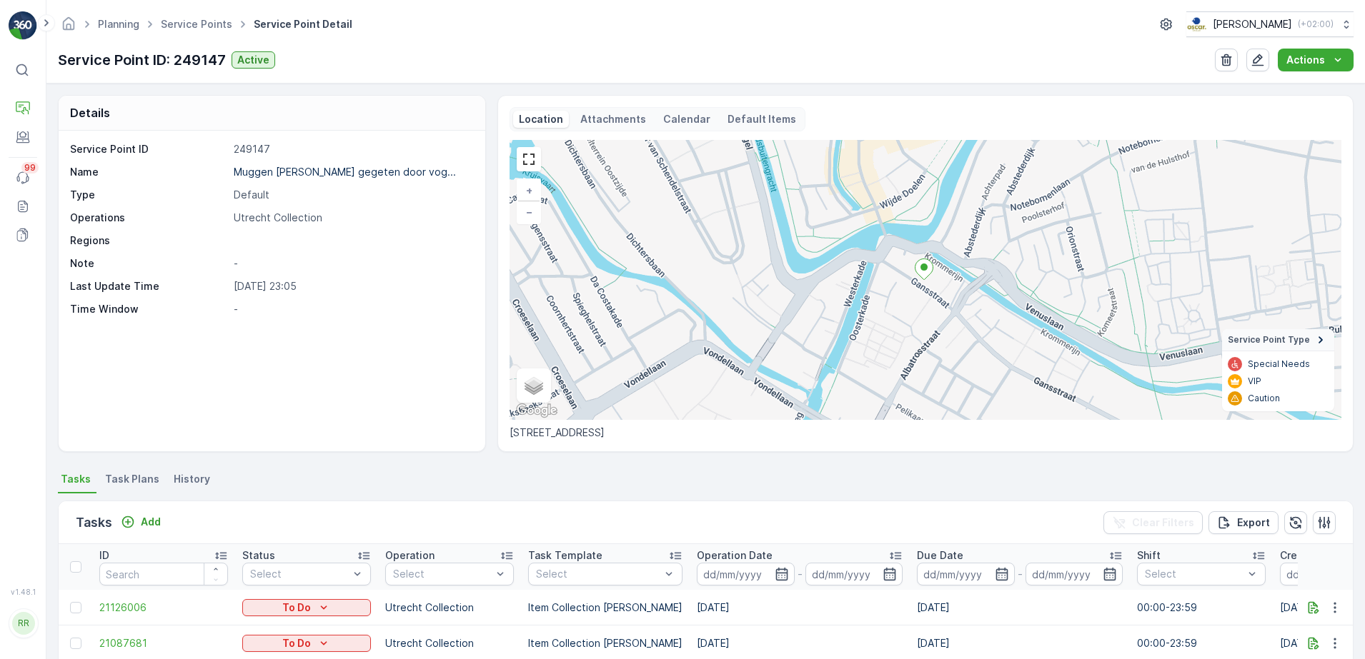
scroll to position [354, 0]
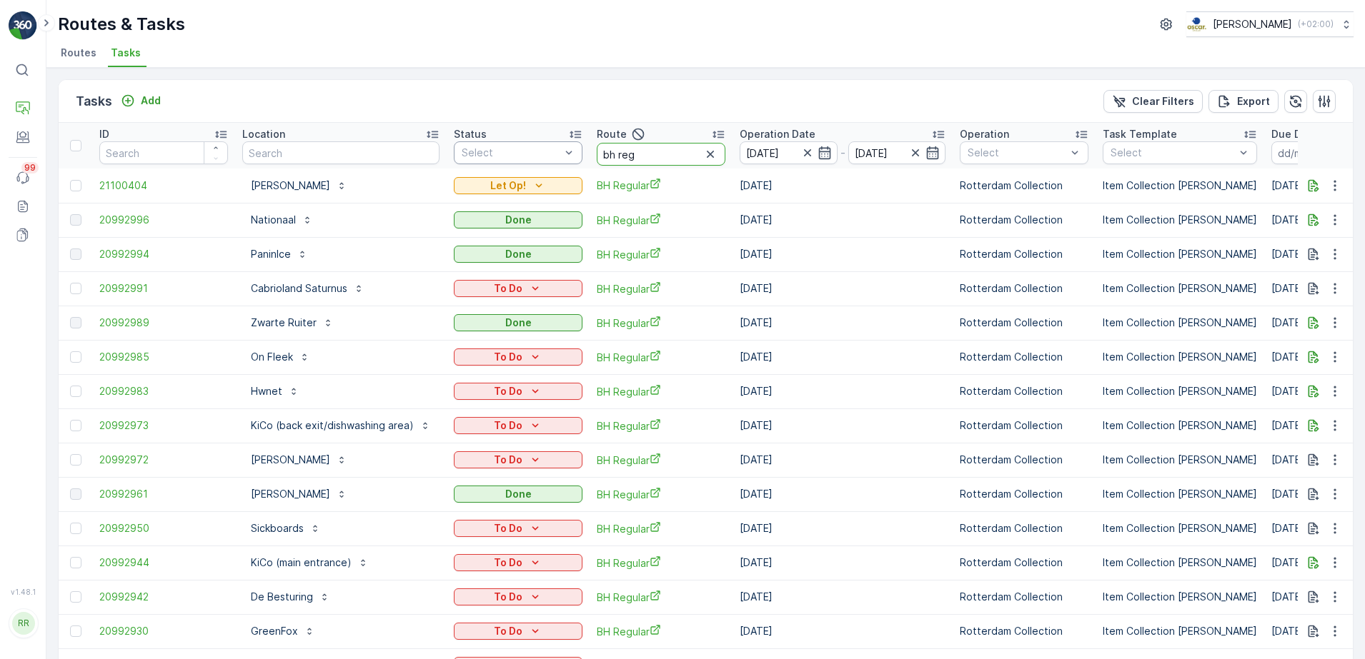
drag, startPoint x: 653, startPoint y: 151, endPoint x: 564, endPoint y: 156, distance: 88.7
click at [564, 156] on tr "ID Location Status Select Route bh reg Operation Date [DATE] - [DATE] Operation…" at bounding box center [1195, 146] width 2273 height 46
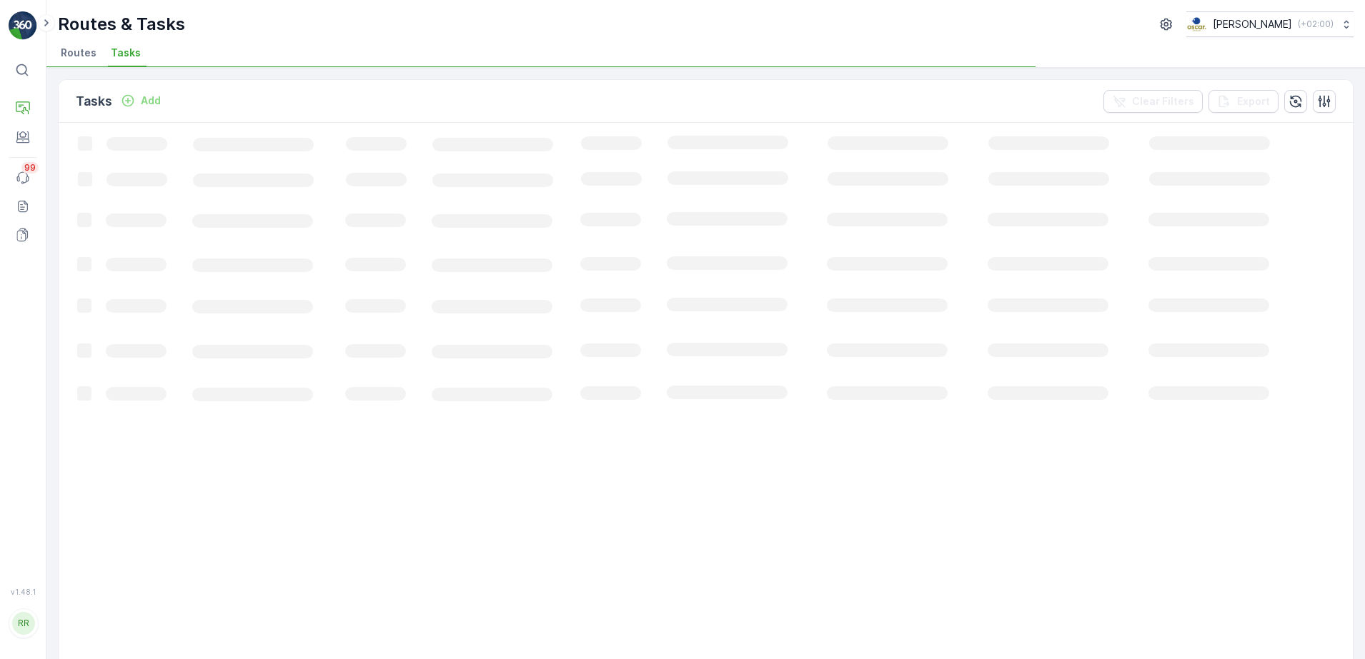
click at [664, 88] on div "Tasks Add Clear Filters Export" at bounding box center [706, 101] width 1294 height 43
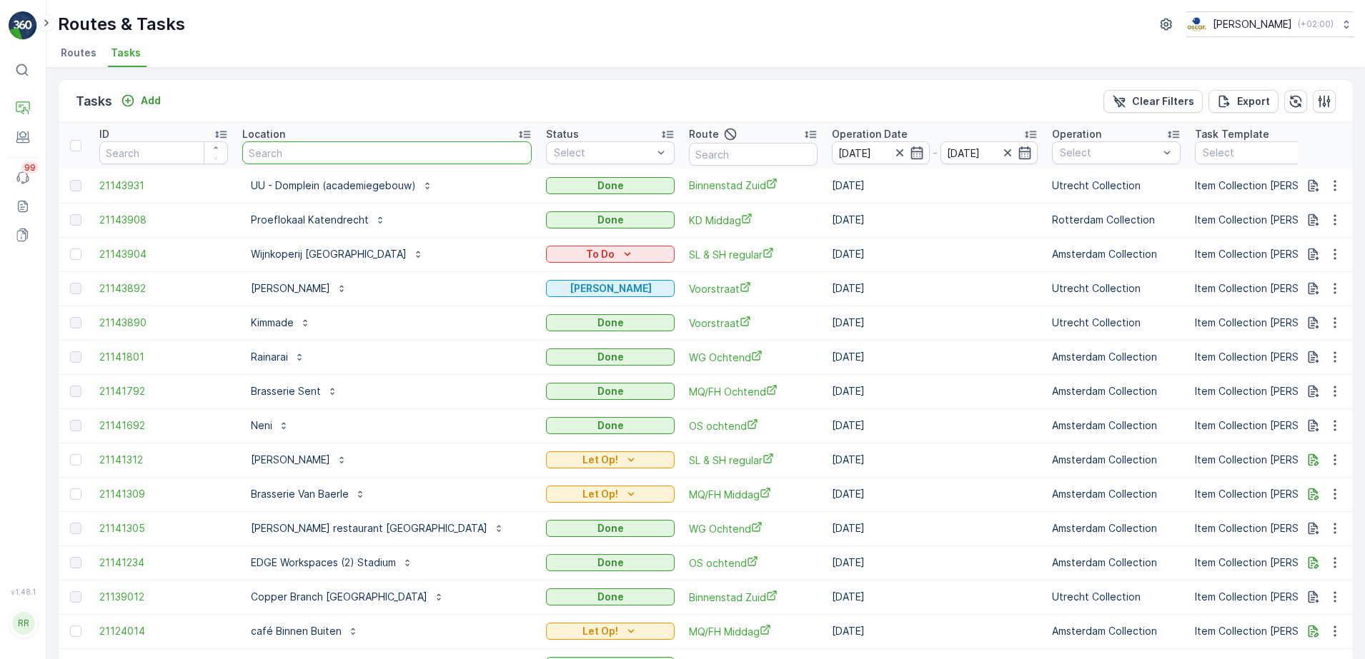
click at [365, 150] on input "text" at bounding box center [386, 152] width 289 height 23
type input "v"
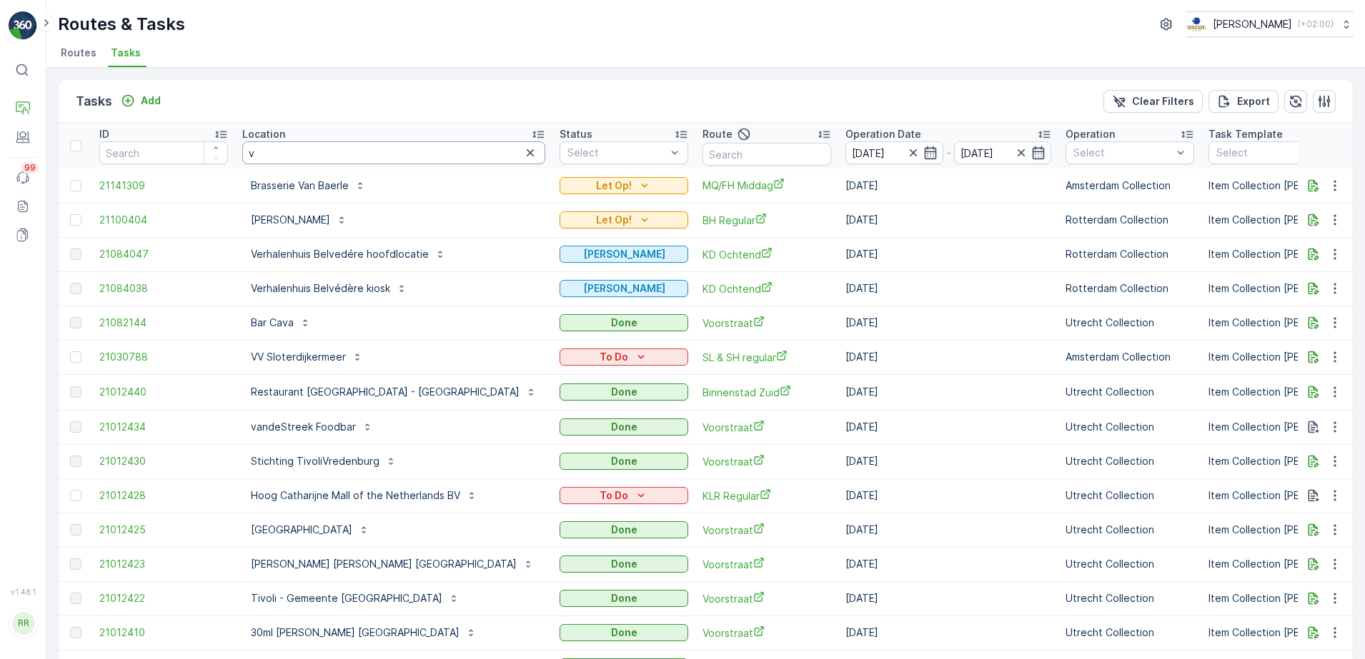
click at [373, 151] on input "v" at bounding box center [393, 152] width 303 height 23
type input "feni"
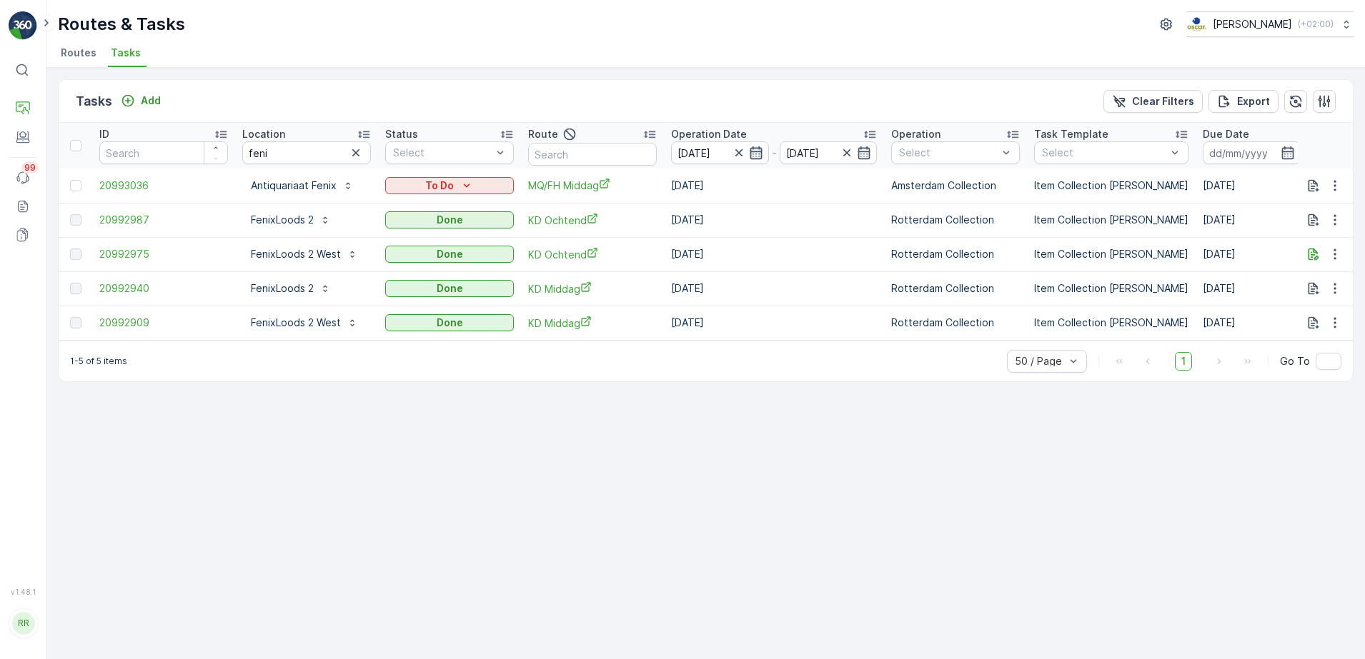
click at [753, 154] on icon "button" at bounding box center [756, 153] width 14 height 14
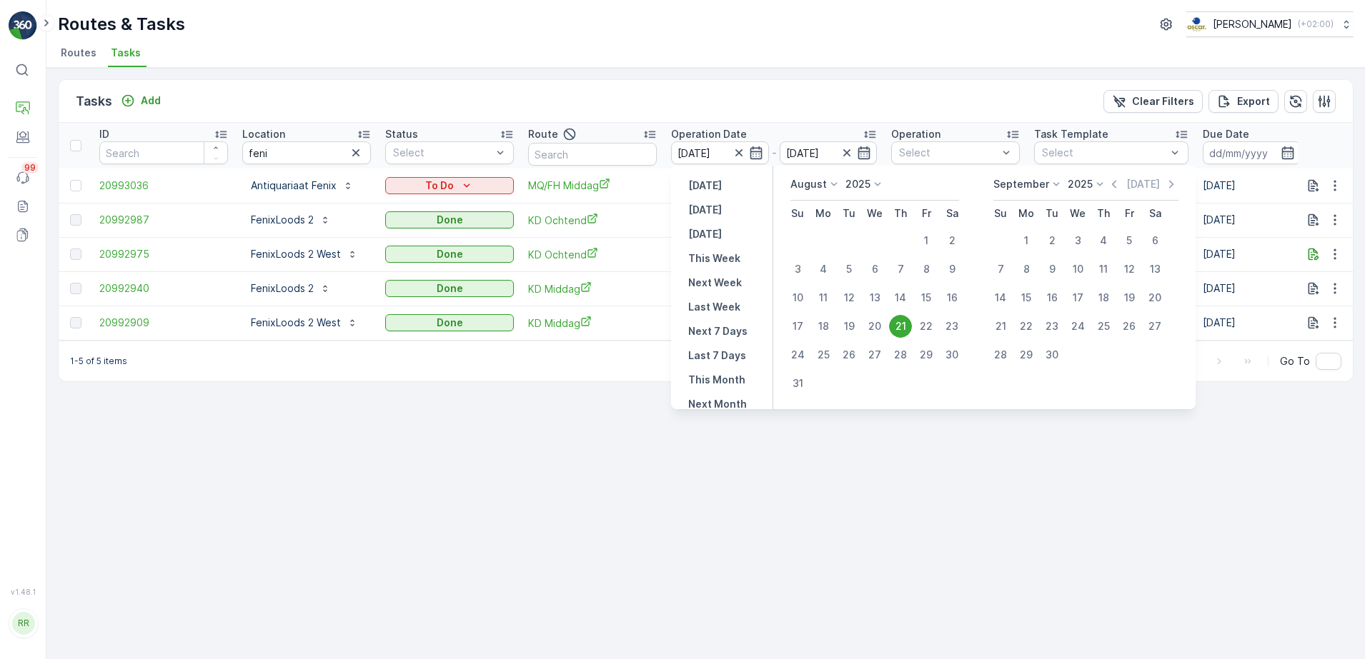
drag, startPoint x: 929, startPoint y: 329, endPoint x: 927, endPoint y: 304, distance: 24.5
click at [930, 329] on div "22" at bounding box center [925, 326] width 23 height 23
type input "[DATE]"
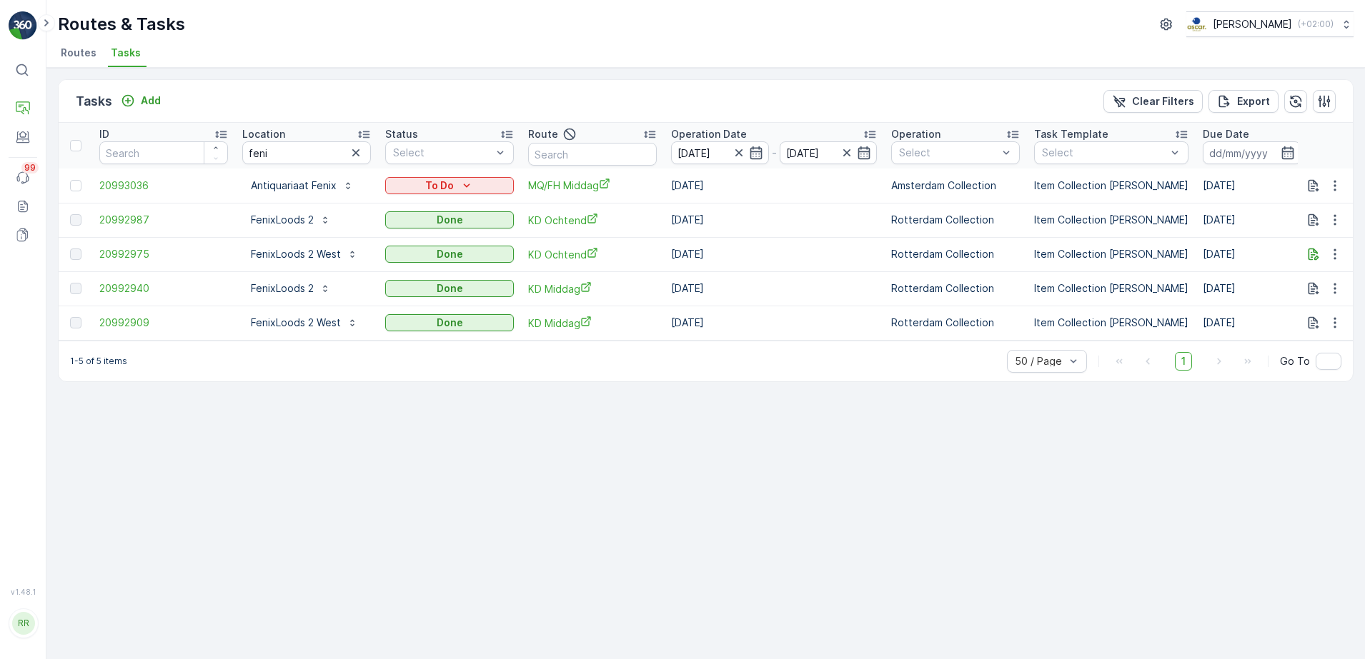
click at [923, 94] on div "Tasks Add Clear Filters Export" at bounding box center [706, 101] width 1294 height 43
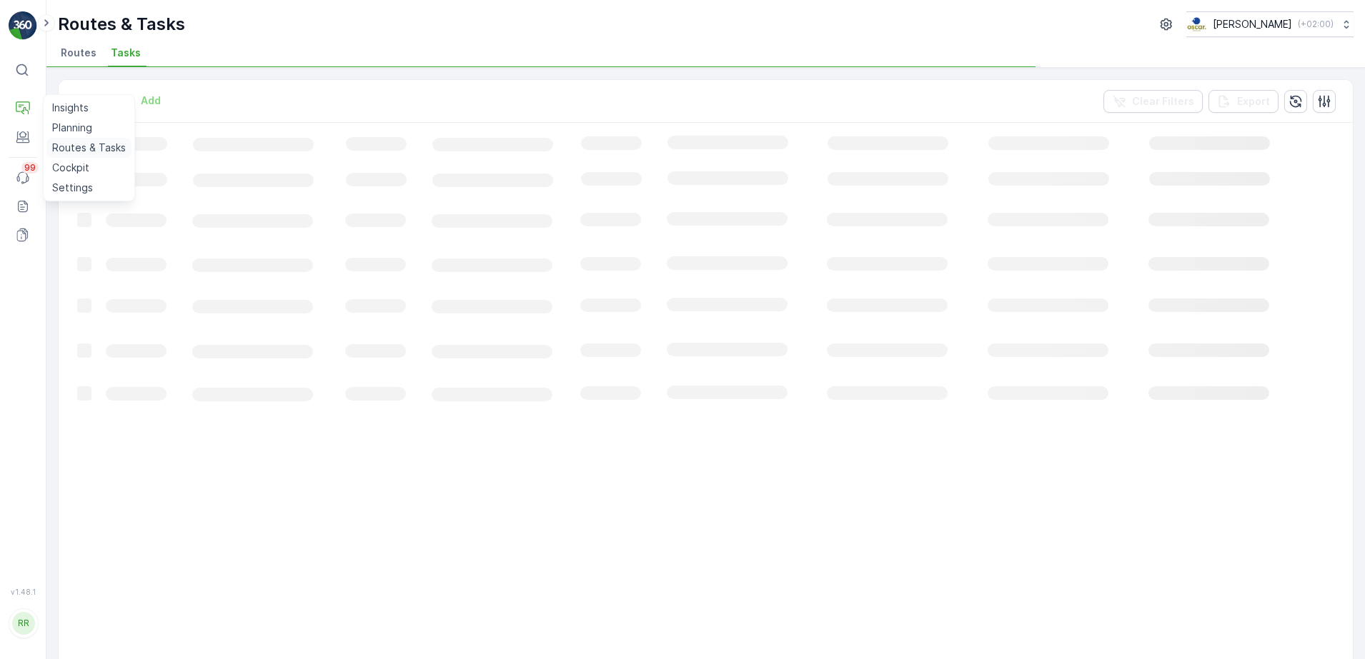
click at [74, 145] on p "Routes & Tasks" at bounding box center [89, 148] width 74 height 14
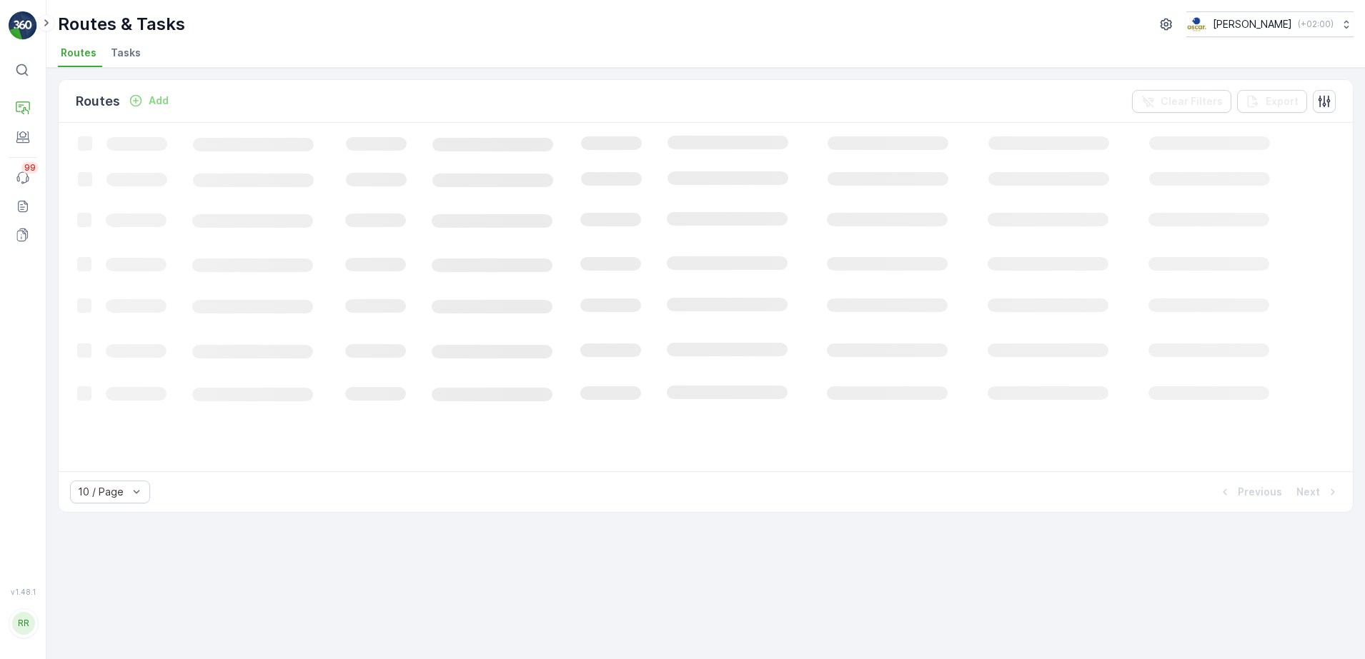
click at [123, 47] on span "Tasks" at bounding box center [126, 53] width 30 height 14
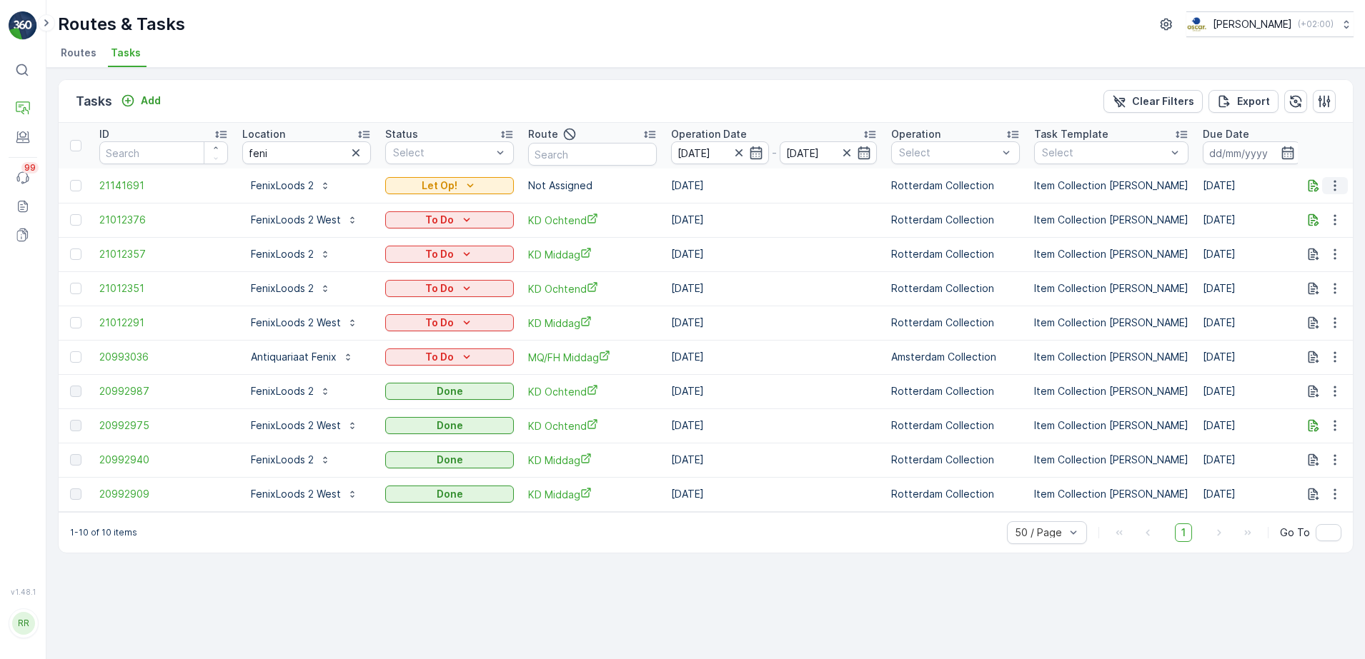
click at [1332, 181] on icon "button" at bounding box center [1334, 186] width 14 height 14
click at [1302, 248] on span "Change Route" at bounding box center [1297, 247] width 69 height 14
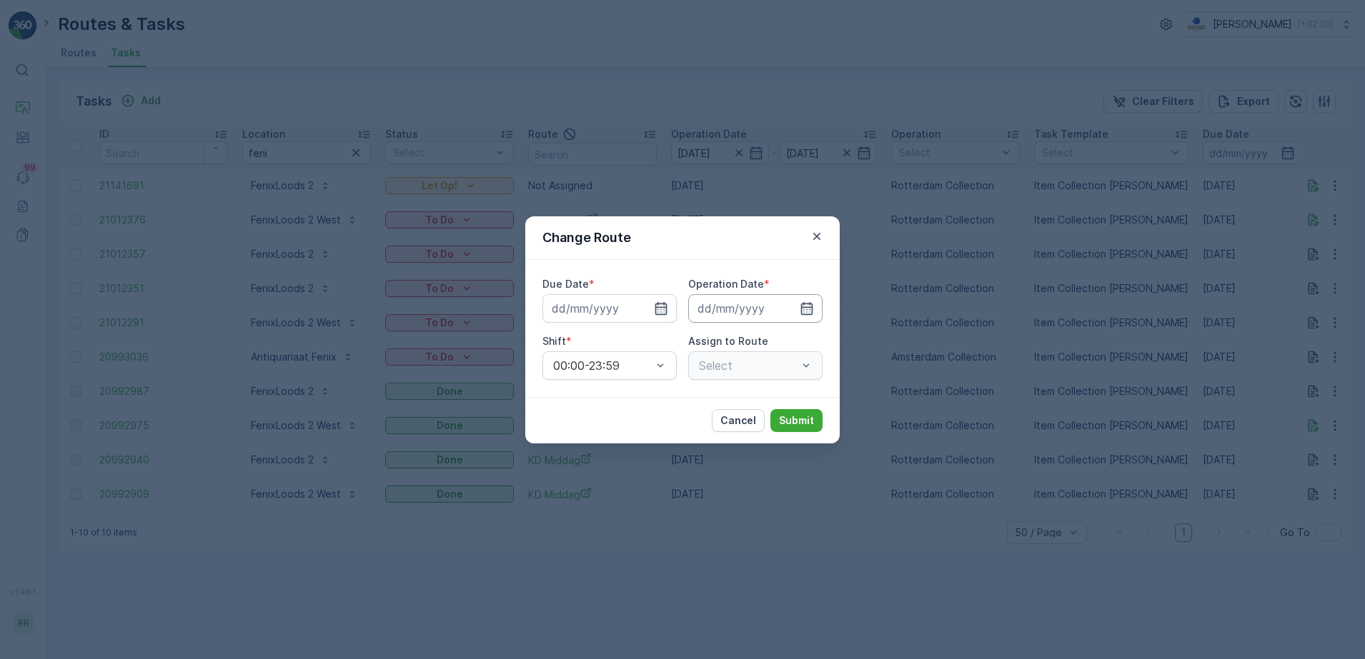
type input "[DATE]"
click at [749, 369] on div at bounding box center [747, 365] width 101 height 13
drag, startPoint x: 648, startPoint y: 239, endPoint x: 718, endPoint y: 233, distance: 70.3
click at [718, 233] on div "Change Route" at bounding box center [682, 238] width 314 height 44
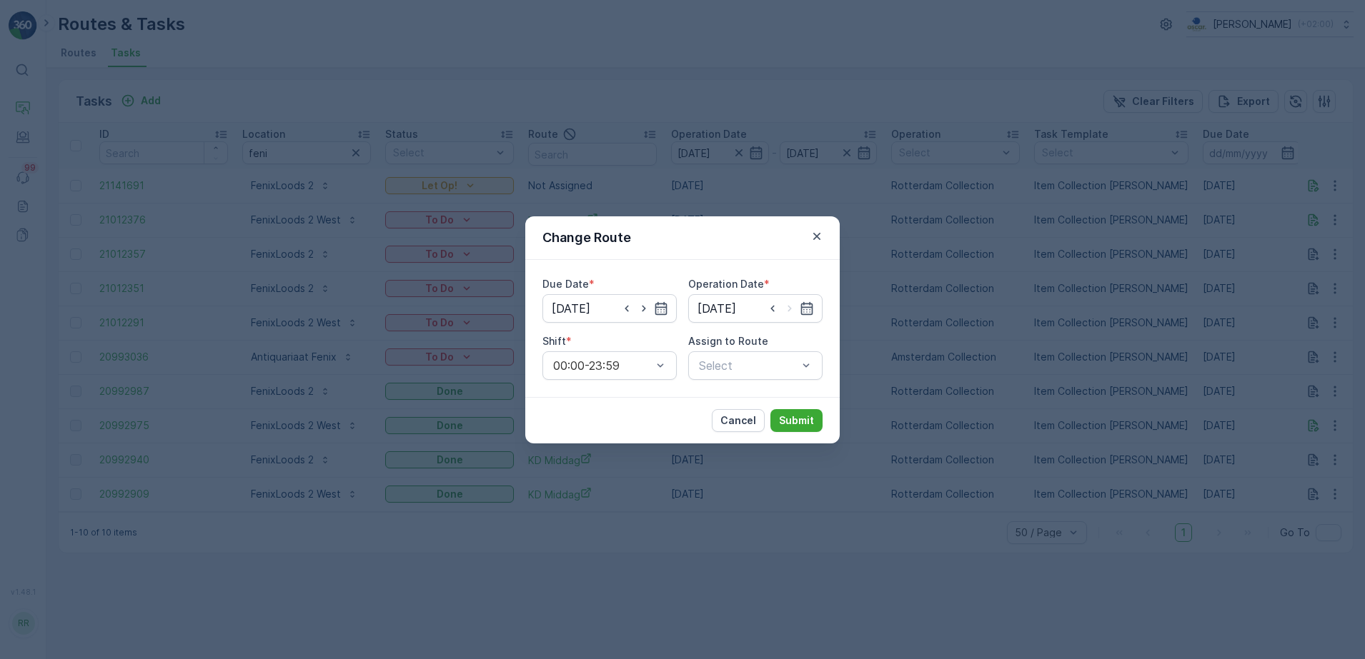
drag, startPoint x: 718, startPoint y: 233, endPoint x: 777, endPoint y: 231, distance: 59.3
click at [782, 231] on div "Change Route" at bounding box center [682, 238] width 314 height 44
click at [816, 239] on icon "button" at bounding box center [816, 236] width 14 height 14
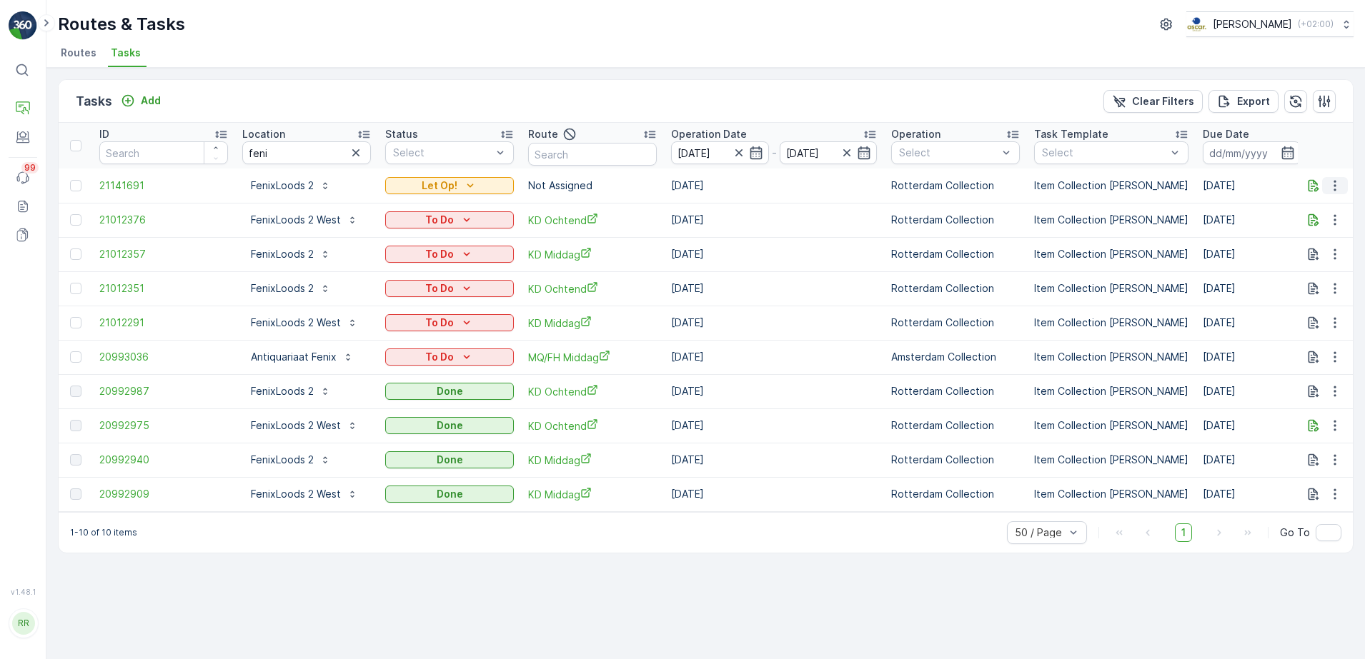
click at [1337, 184] on icon "button" at bounding box center [1334, 186] width 14 height 14
click at [1318, 241] on span "Change Route" at bounding box center [1297, 247] width 69 height 14
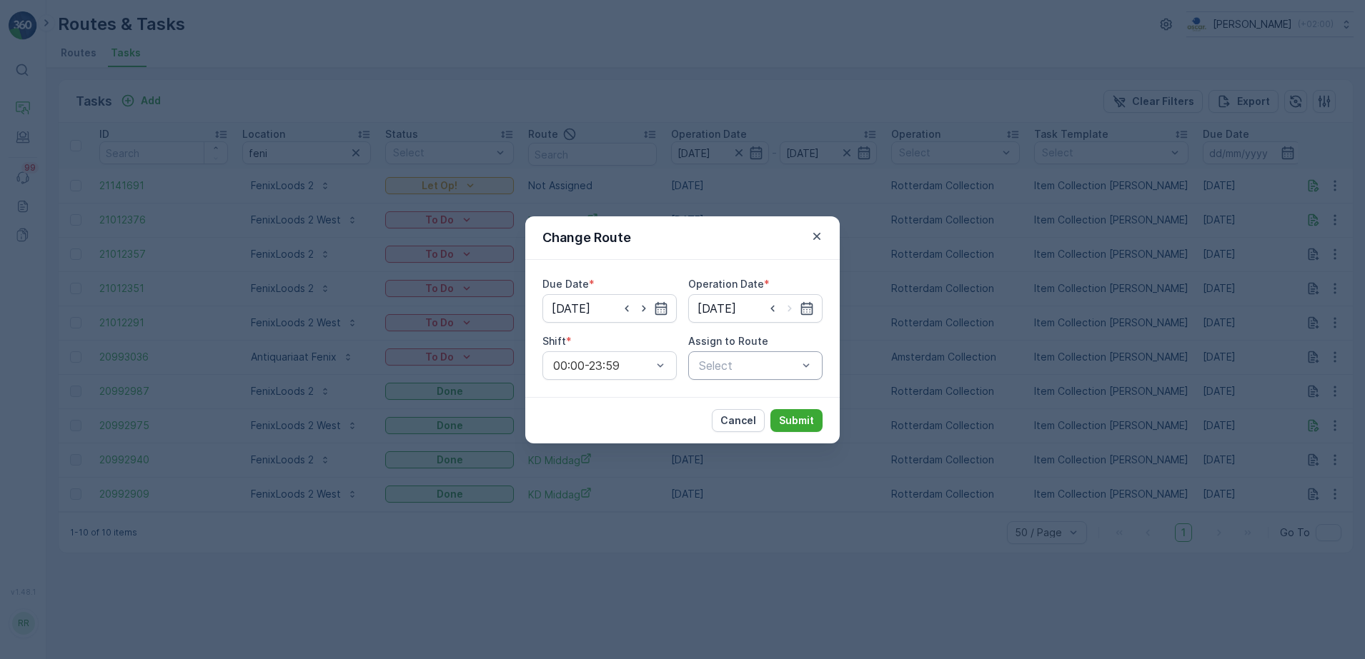
click at [743, 375] on div "Select" at bounding box center [755, 365] width 134 height 29
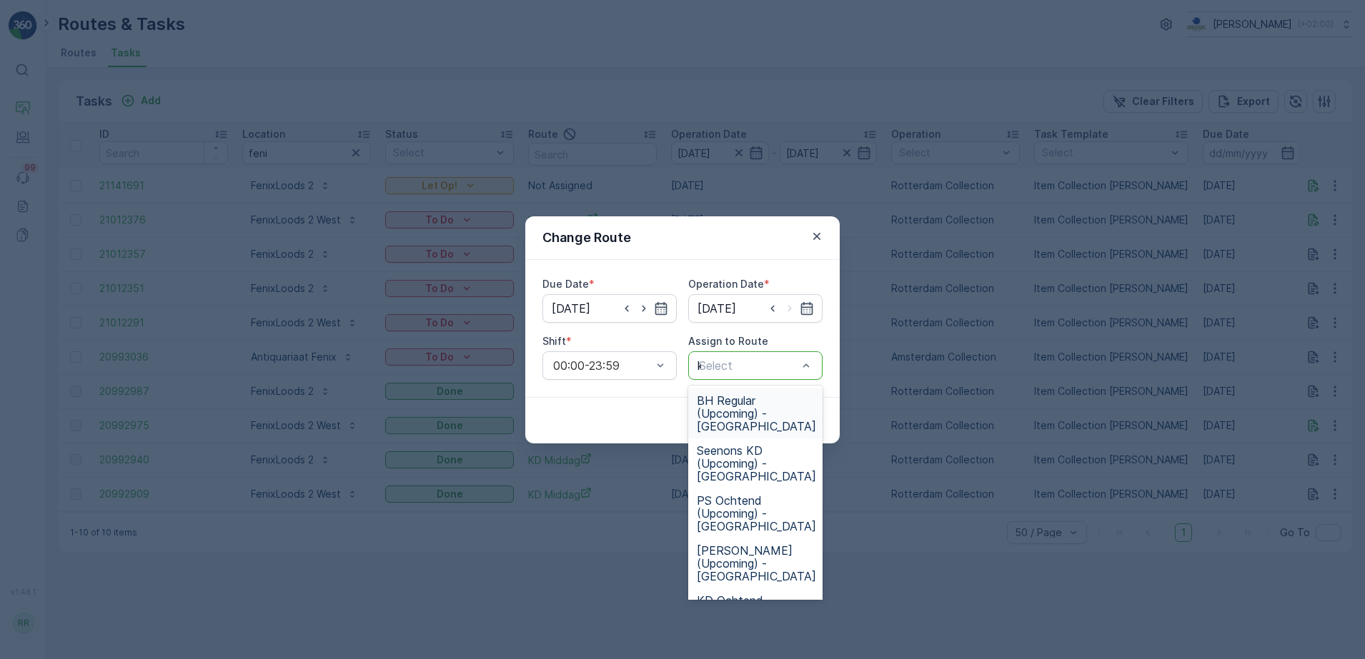
type input "kd"
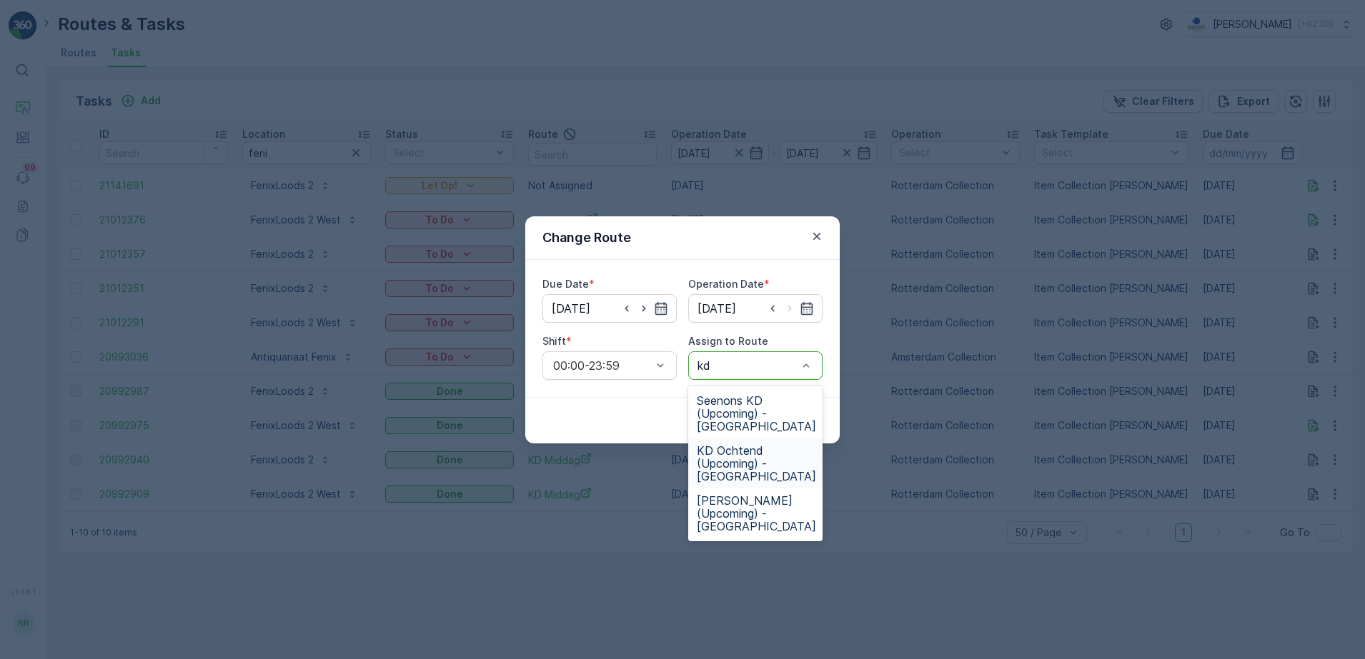
click at [752, 462] on span "KD Ochtend (Upcoming) - [GEOGRAPHIC_DATA]" at bounding box center [756, 463] width 119 height 39
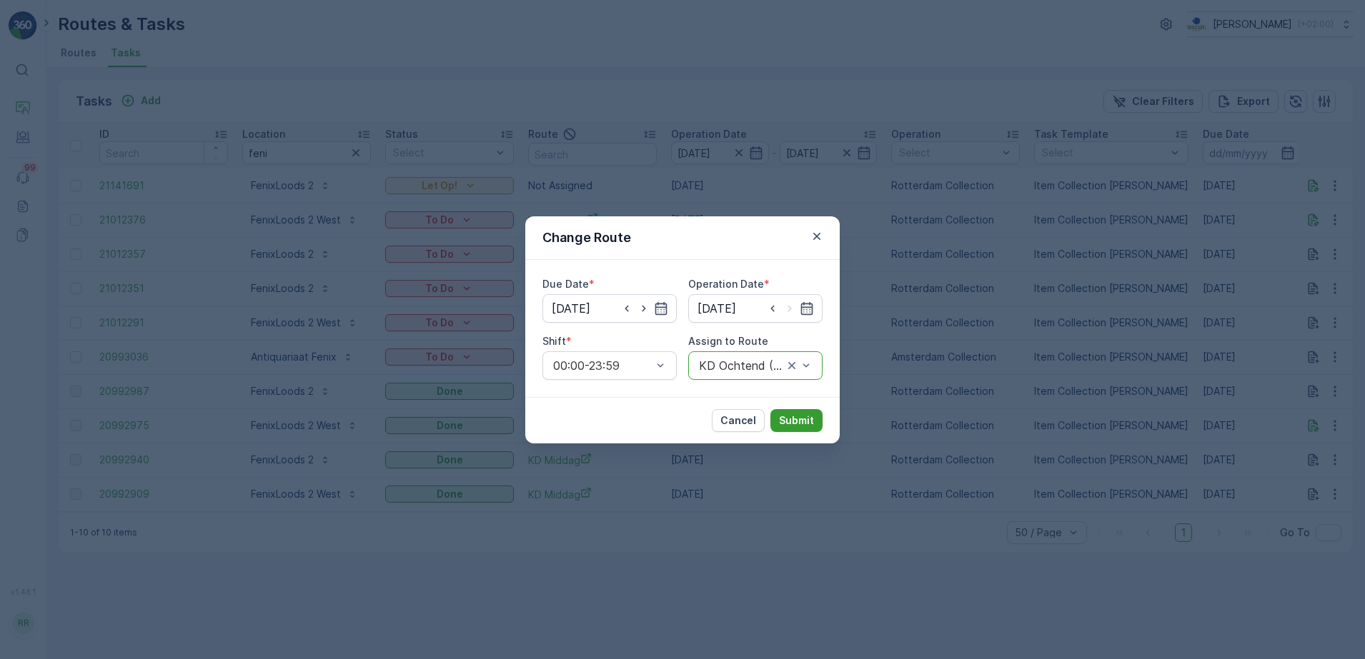
click at [795, 424] on p "Submit" at bounding box center [796, 421] width 35 height 14
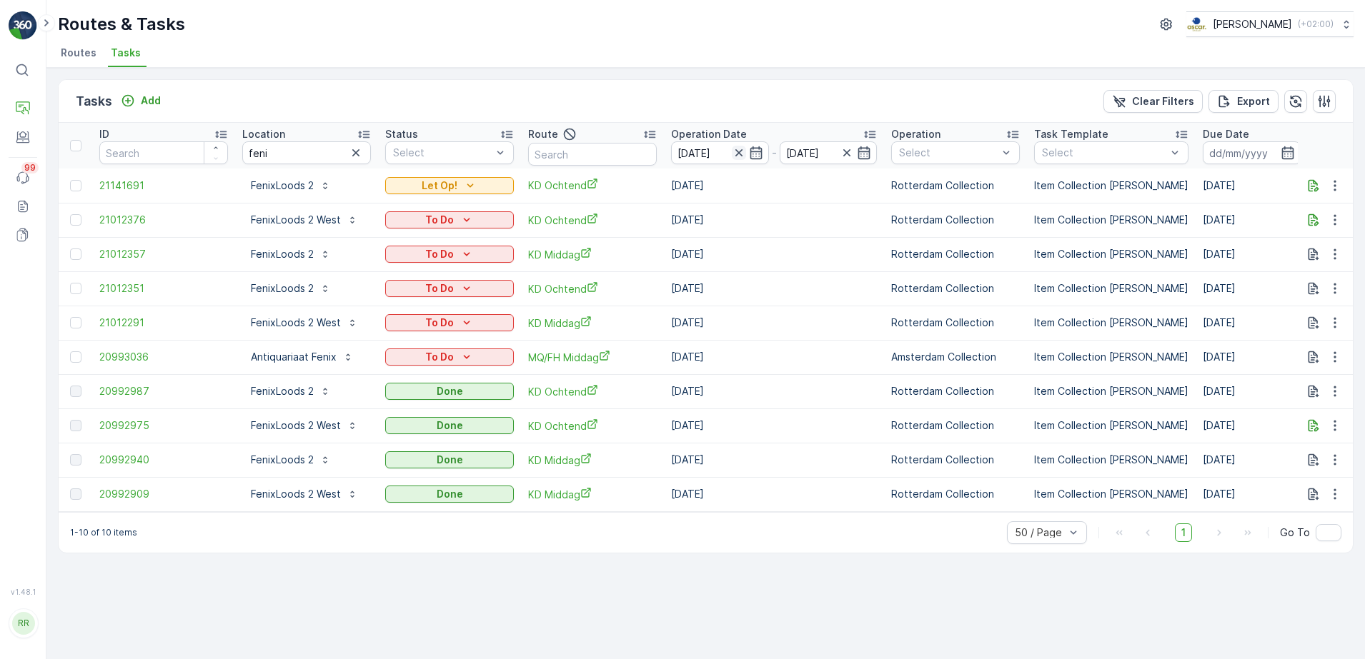
click at [739, 156] on icon "button" at bounding box center [739, 153] width 14 height 14
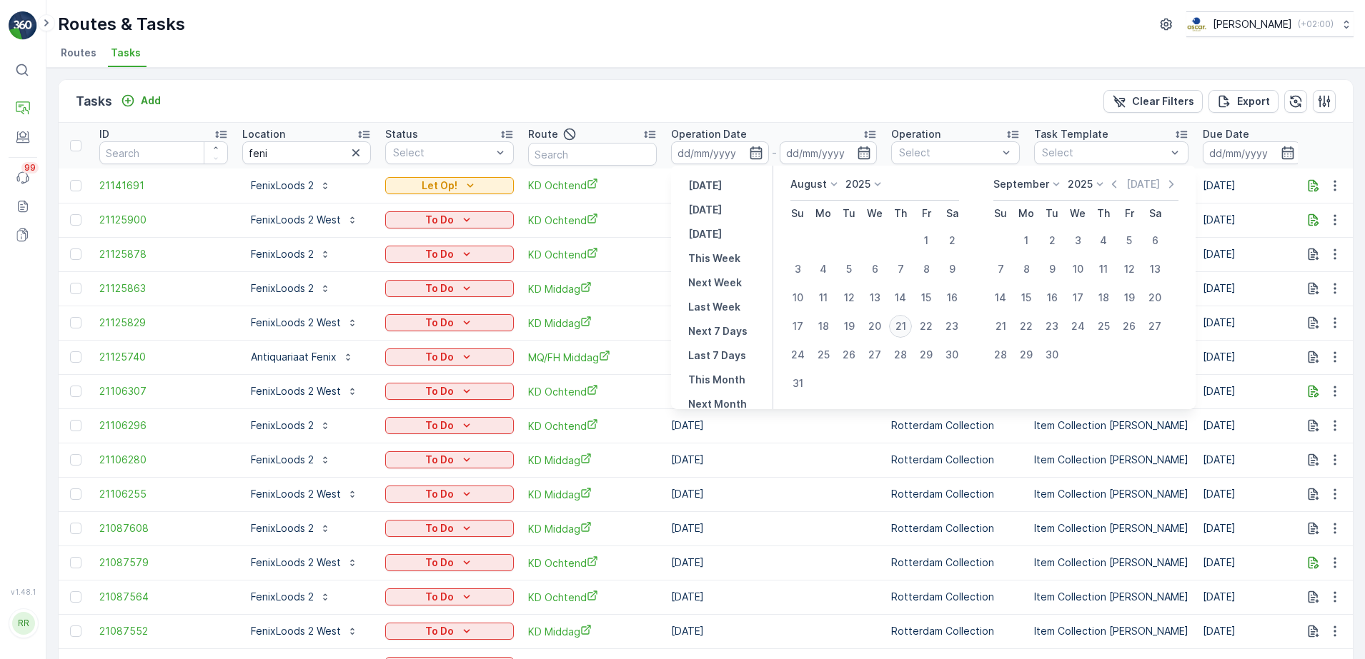
click at [903, 321] on div "21" at bounding box center [900, 326] width 23 height 23
type input "[DATE]"
click at [903, 321] on div "21" at bounding box center [900, 326] width 23 height 23
type input "[DATE]"
click at [903, 321] on div "21" at bounding box center [900, 326] width 23 height 23
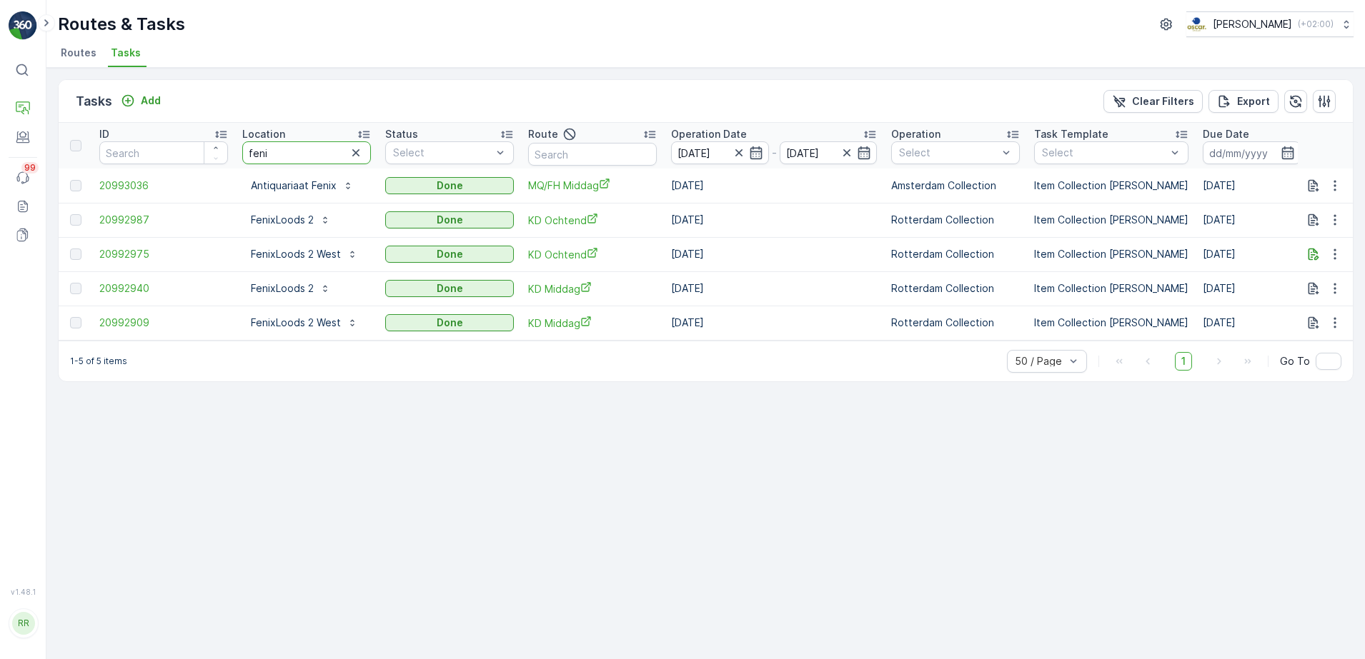
click at [205, 160] on tr "ID Location feni Status Select Route Operation Date 21.08.2025 - 21.08.2025 Ope…" at bounding box center [1161, 146] width 2204 height 46
click at [586, 159] on input "text" at bounding box center [592, 154] width 129 height 23
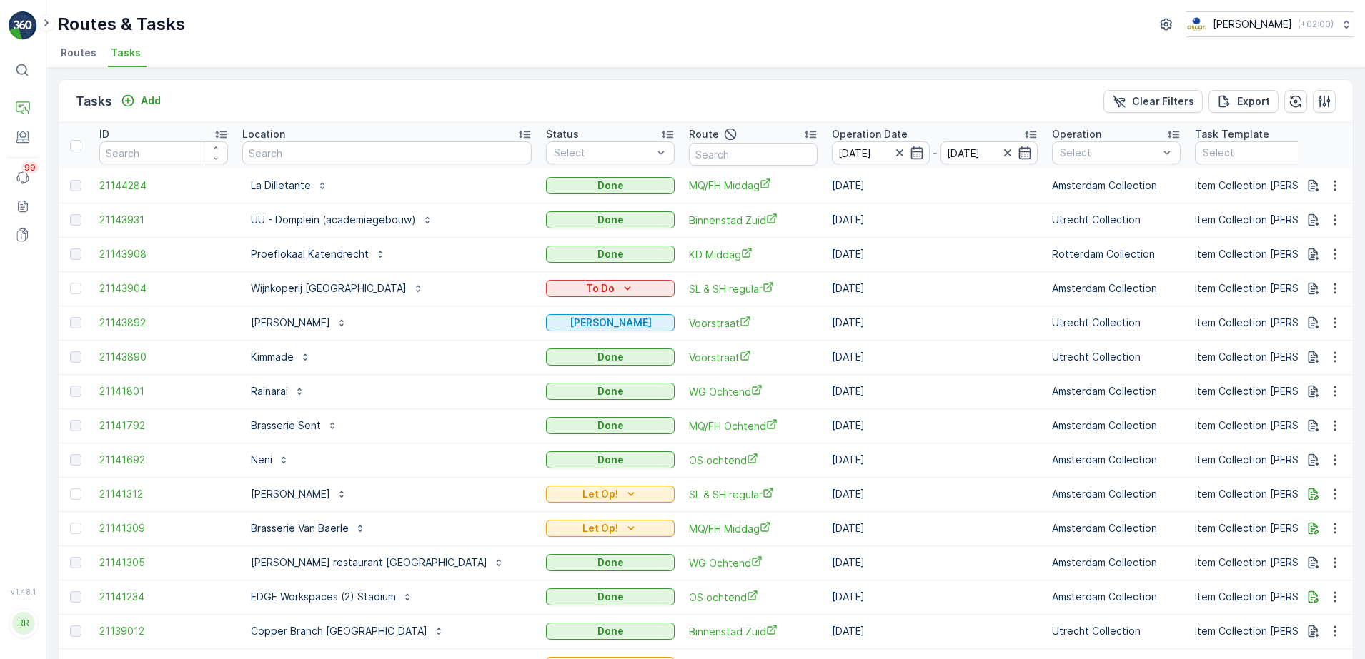
click at [689, 156] on input "text" at bounding box center [753, 154] width 129 height 23
type input "seenons c"
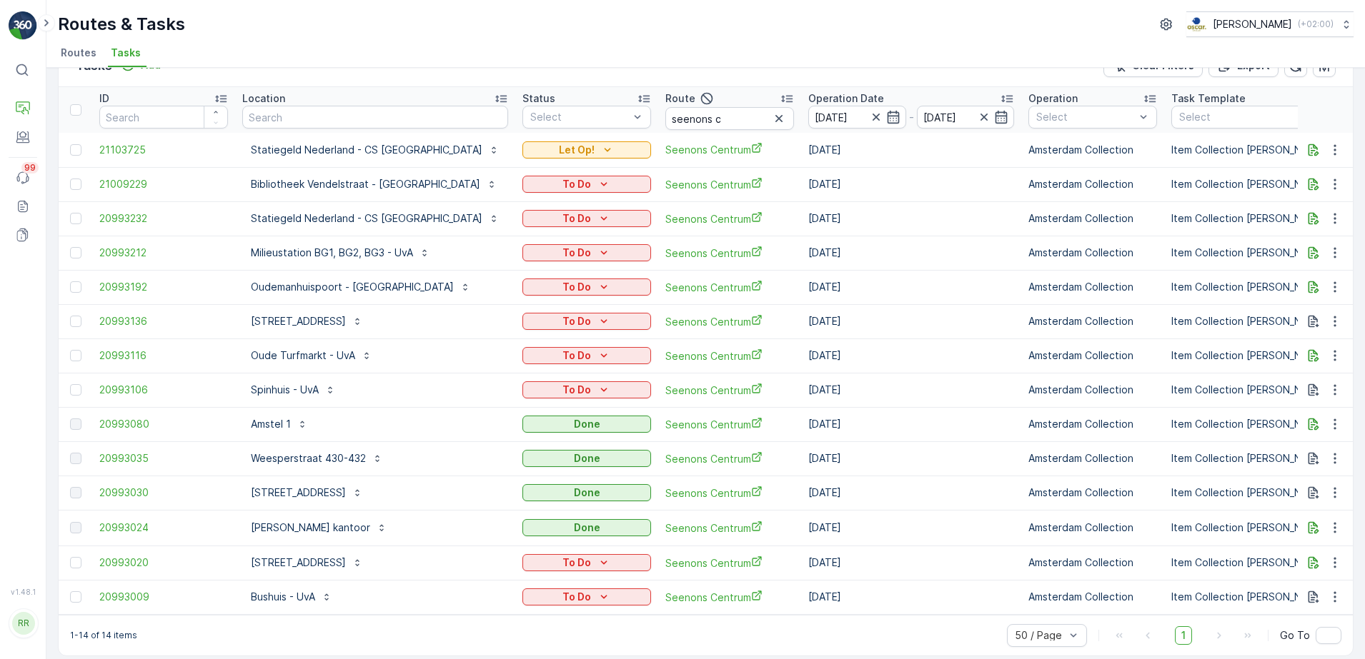
scroll to position [51, 0]
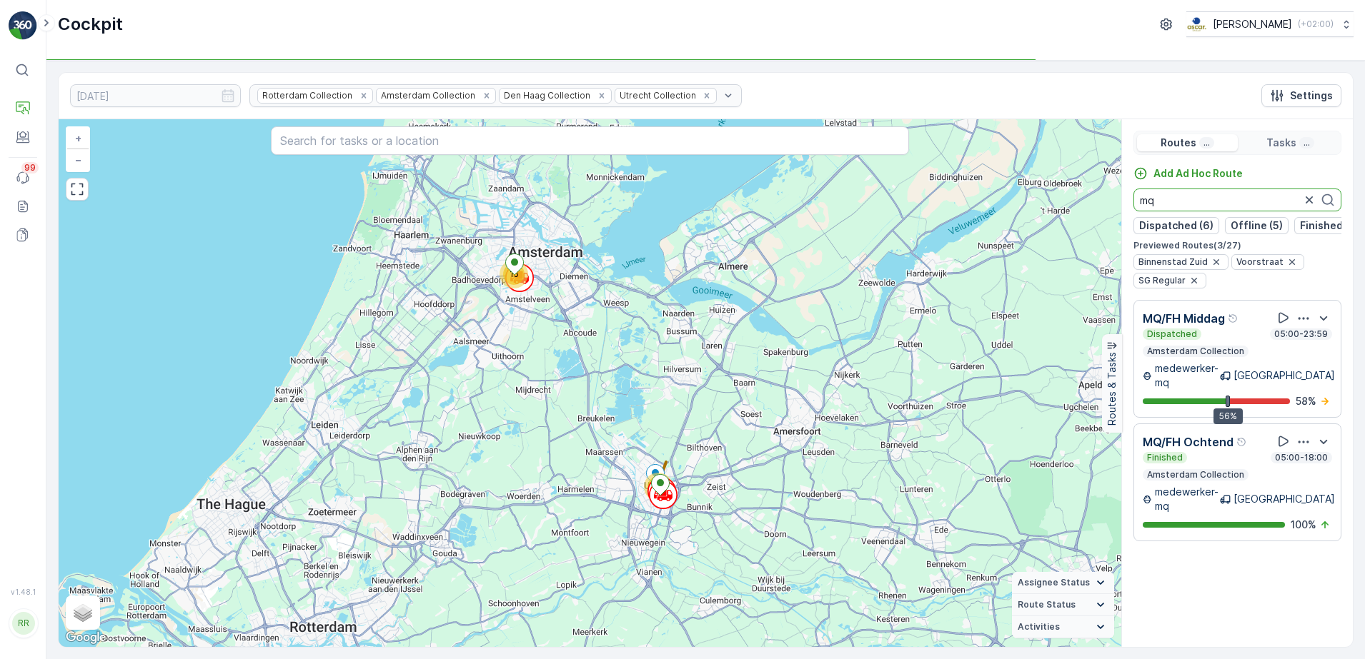
scroll to position [0, 117]
click at [1311, 200] on icon "button" at bounding box center [1309, 200] width 14 height 14
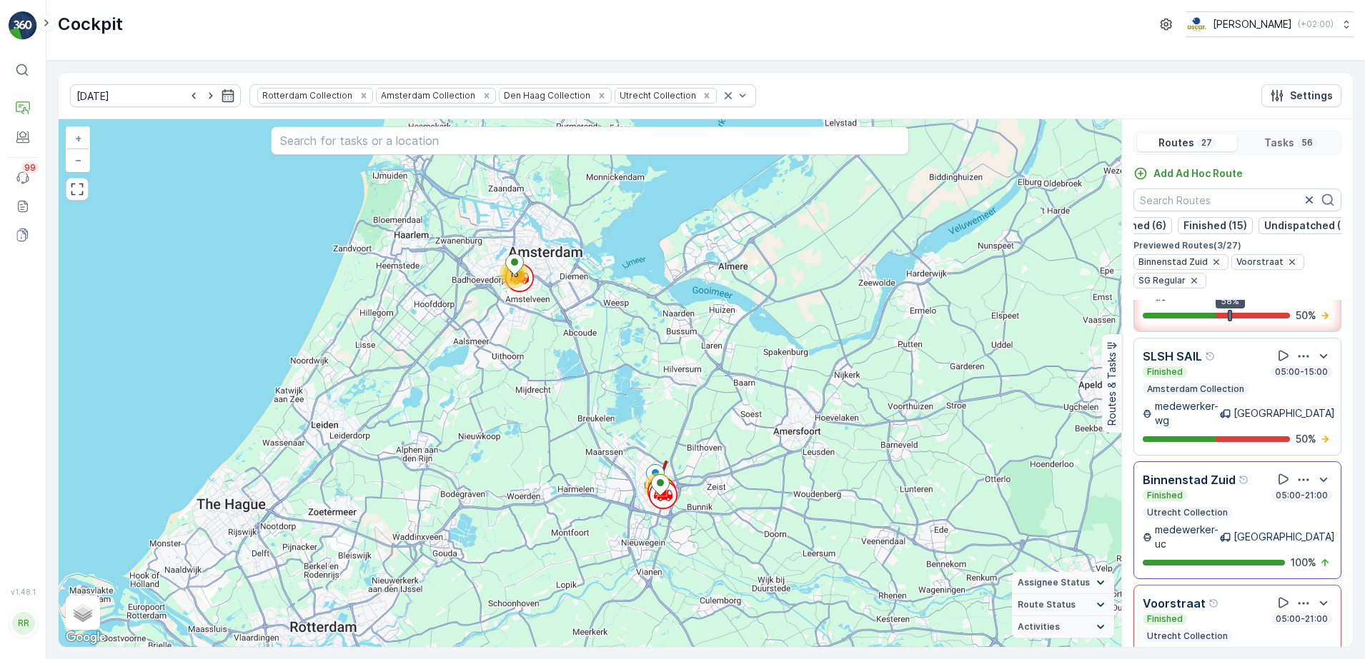
scroll to position [0, 0]
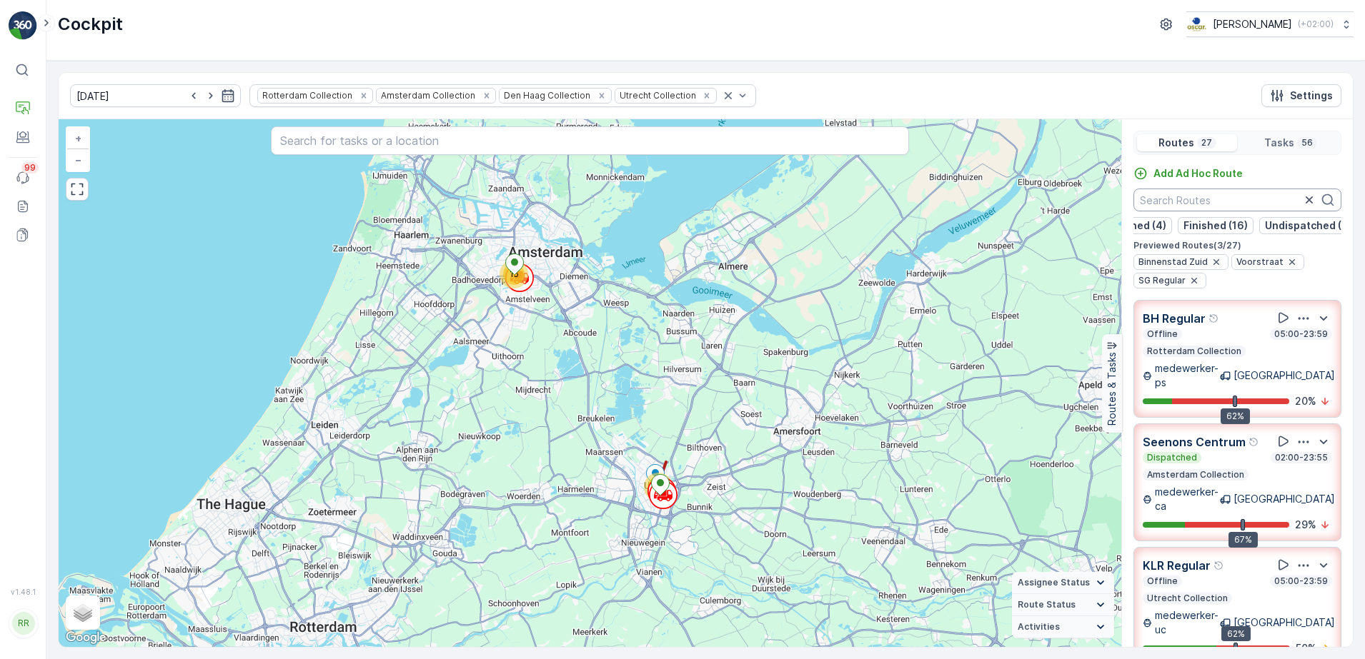
click at [1193, 199] on input "text" at bounding box center [1237, 200] width 208 height 23
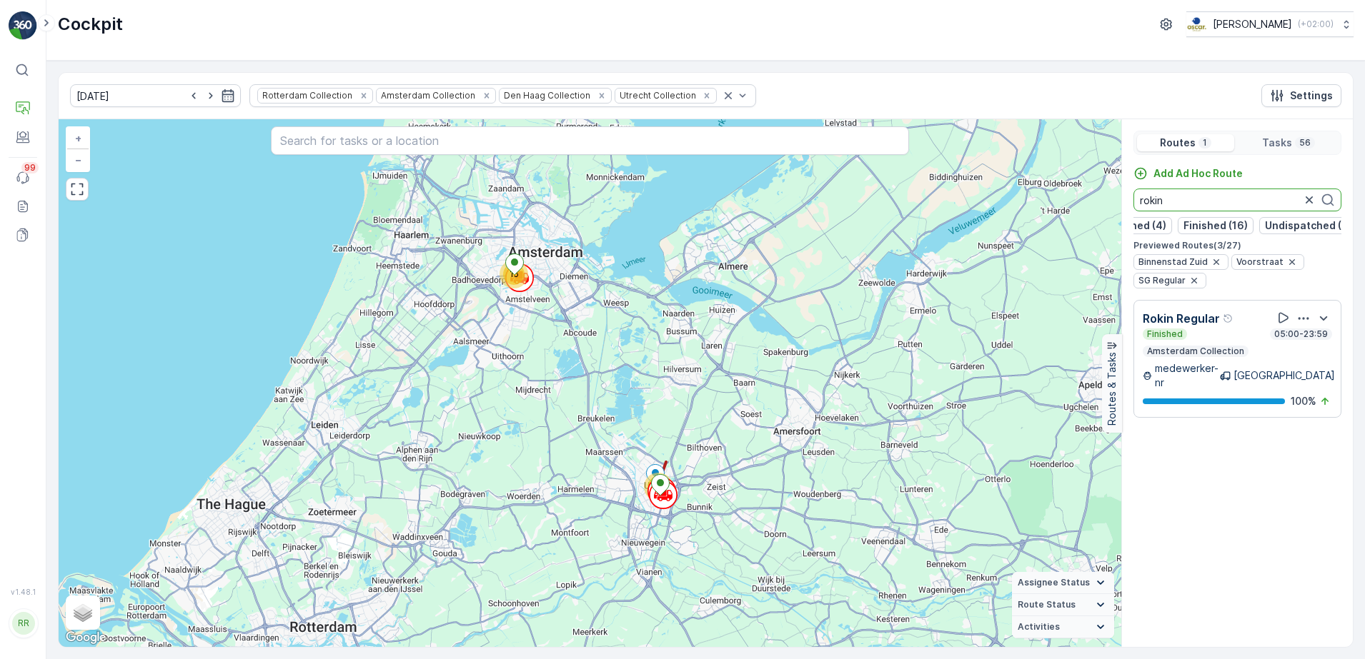
type input "rokin"
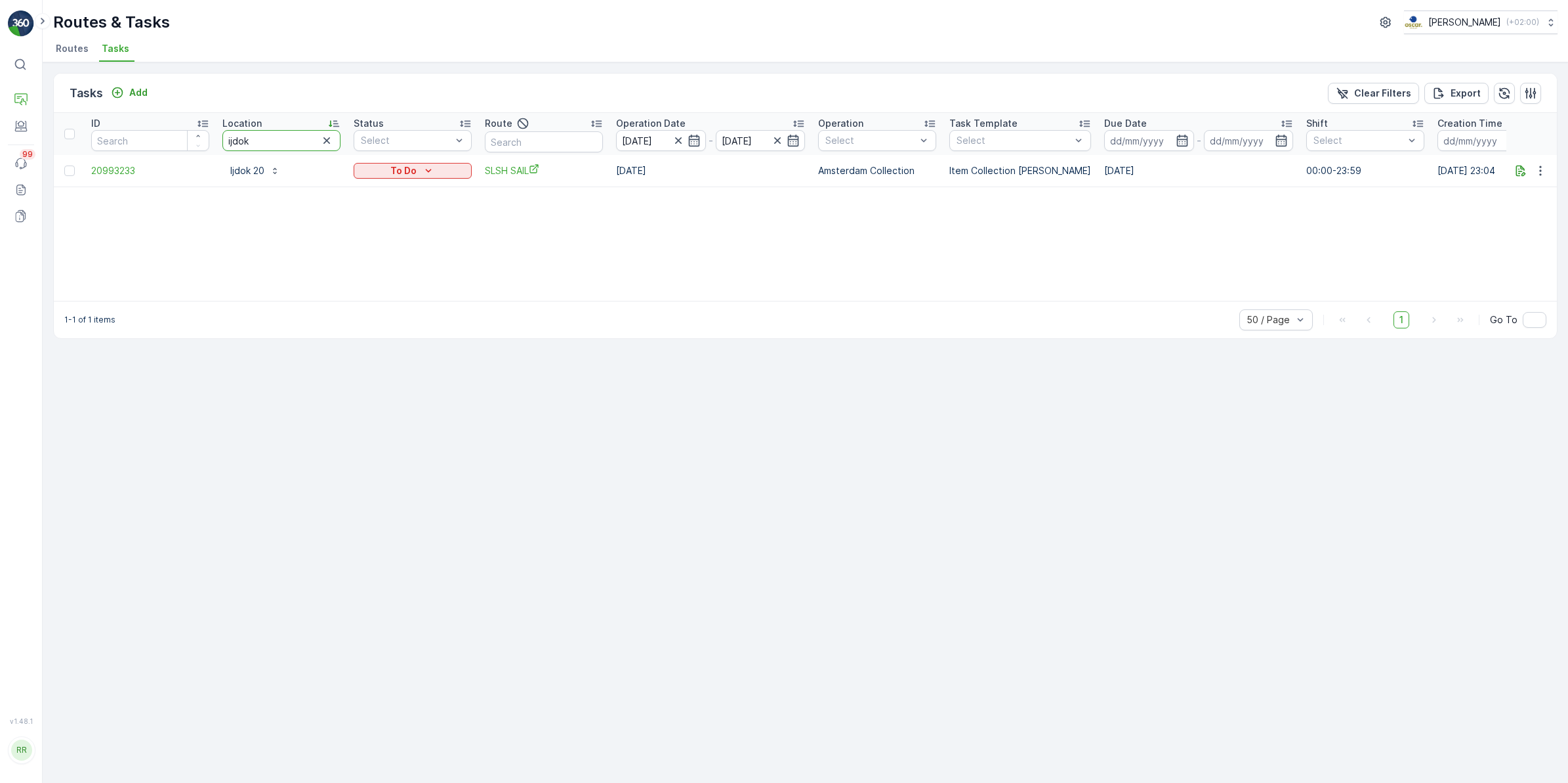
click at [196, 146] on tr "ID Location ijdok Status Select Route Operation Date 21.08.2025 - 21.08.2025 Op…" at bounding box center [1066, 134] width 2025 height 42
type input "europ"
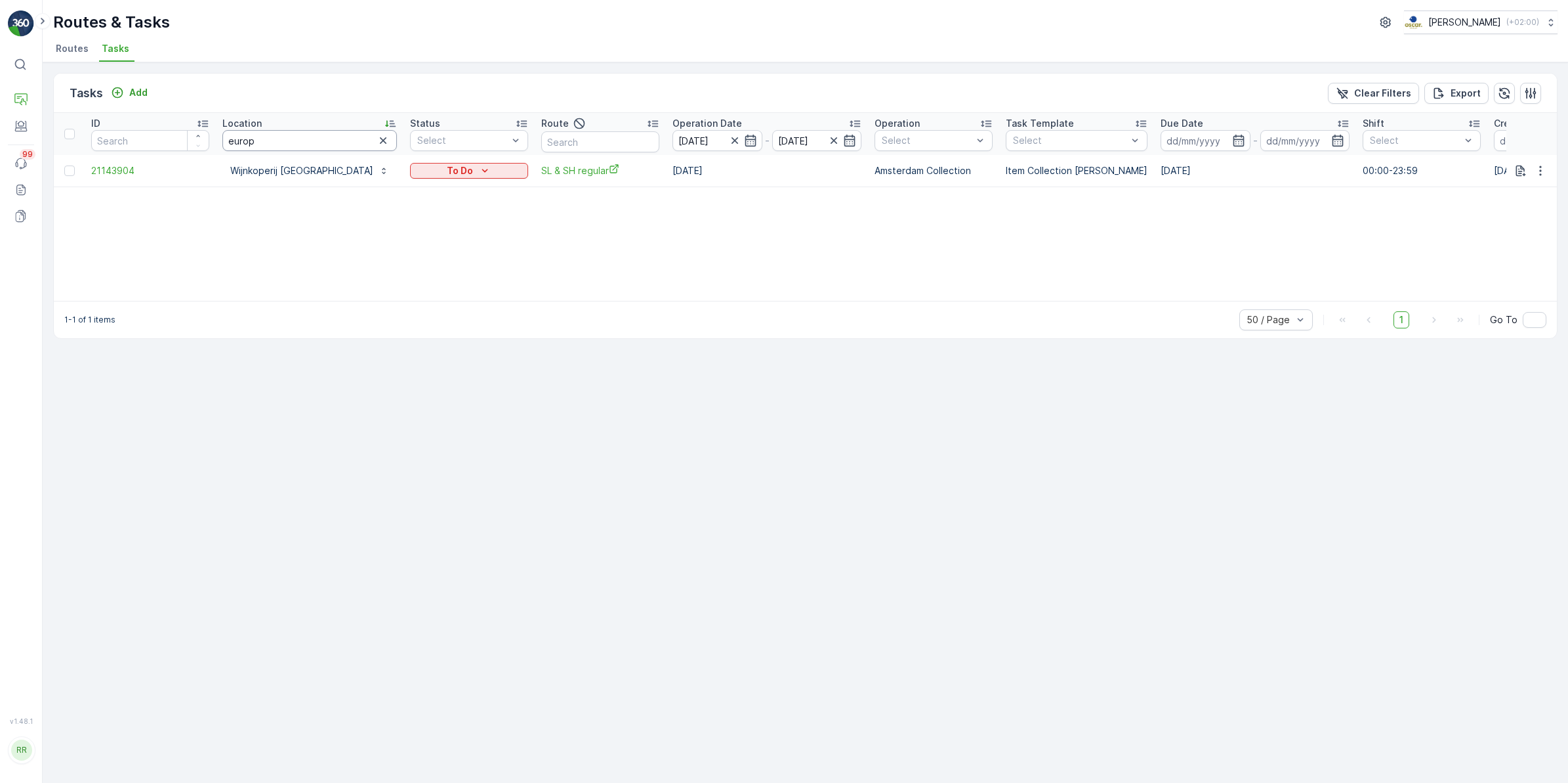
click at [253, 136] on input "europ" at bounding box center [310, 140] width 175 height 21
type input "eurom"
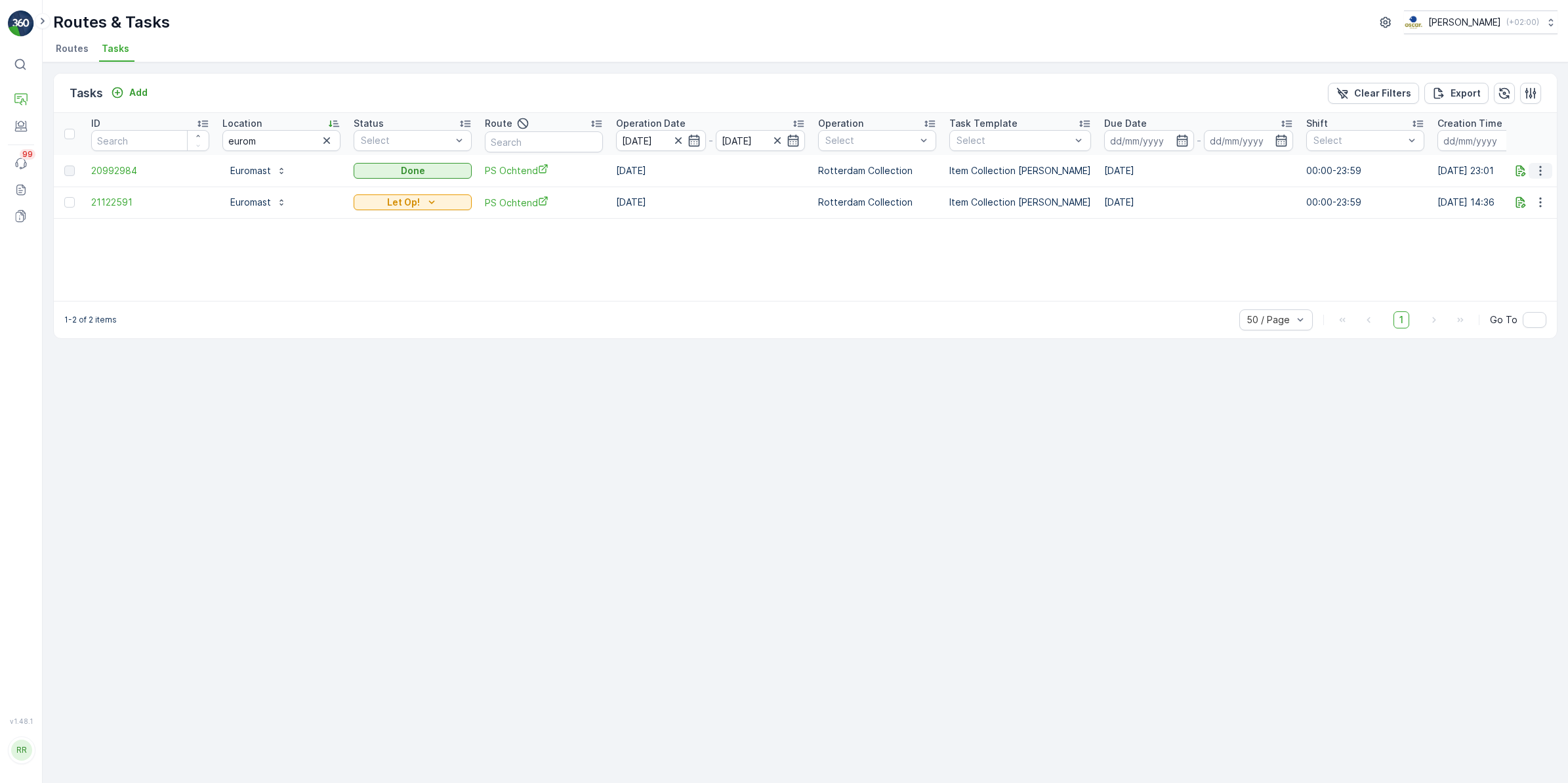
click at [1537, 174] on icon "button" at bounding box center [1540, 171] width 13 height 13
click at [1260, 257] on div "ID Location eurom Status Select Route Operation Date 21.08.2025 - 21.08.2025 Op…" at bounding box center [806, 207] width 1504 height 187
click at [1542, 174] on icon "button" at bounding box center [1540, 171] width 13 height 13
click at [1530, 192] on span "See More Details" at bounding box center [1525, 189] width 76 height 13
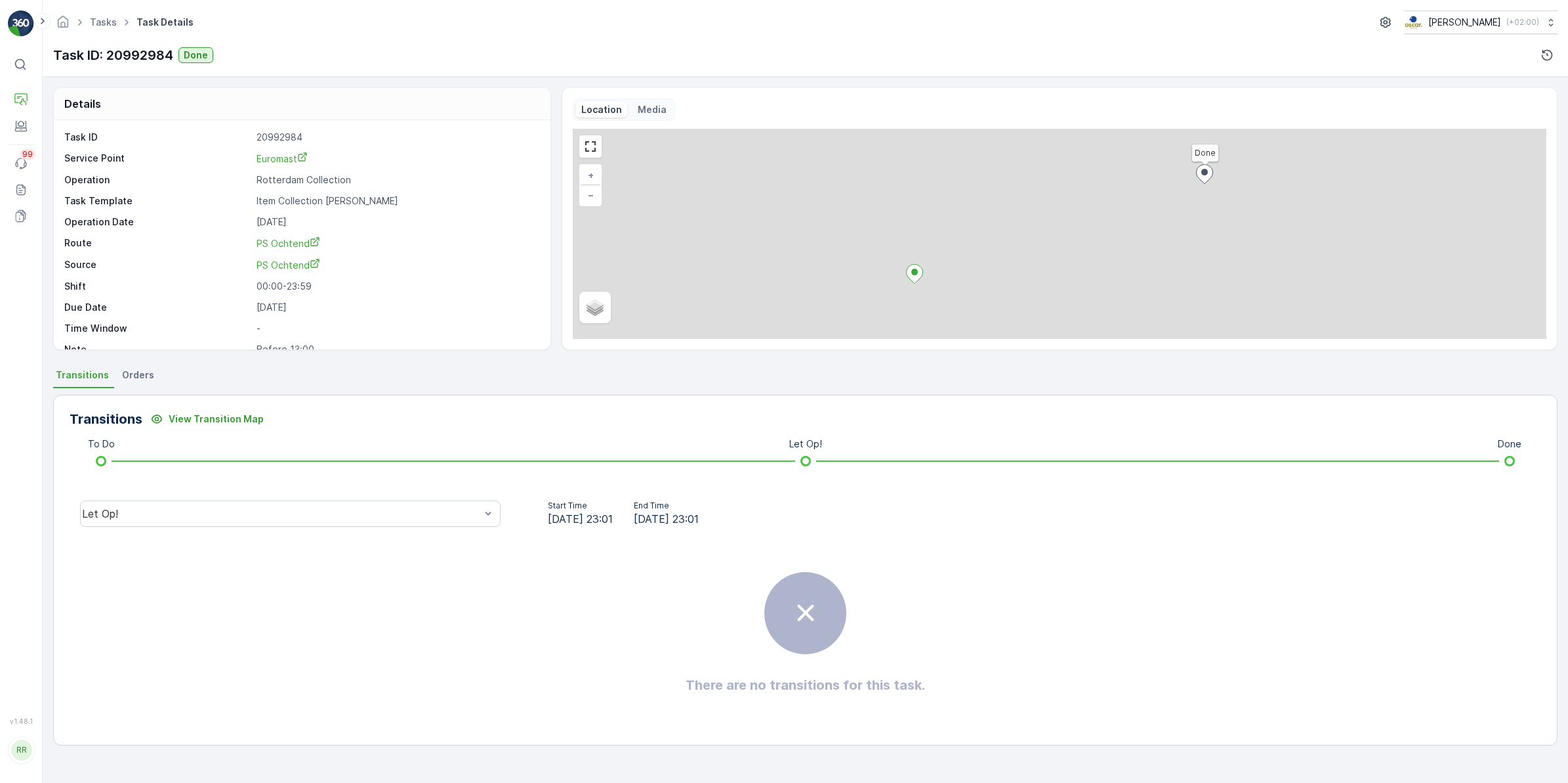
click at [150, 376] on li "Orders" at bounding box center [140, 377] width 40 height 22
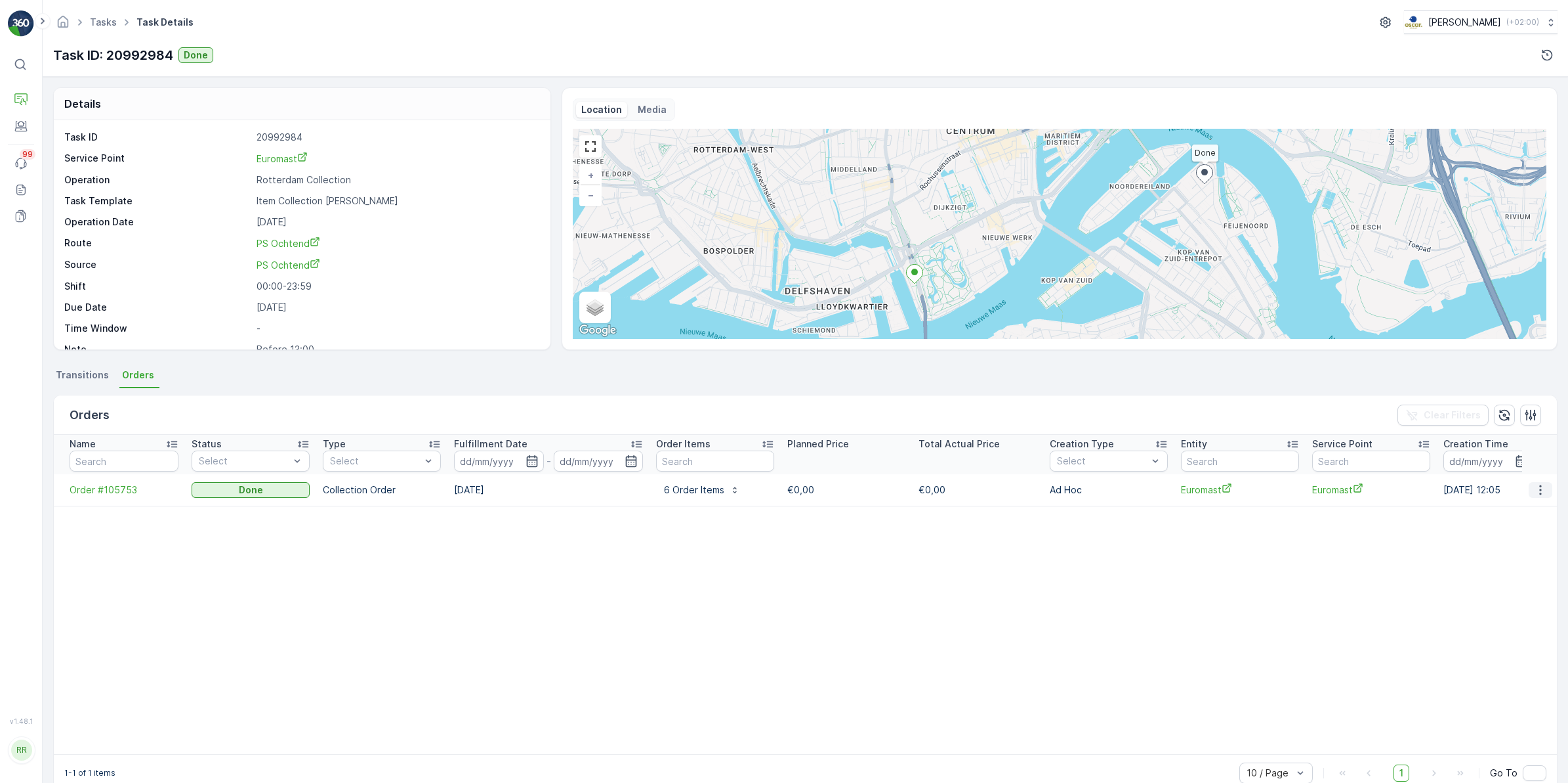
click at [1540, 494] on icon "button" at bounding box center [1540, 490] width 13 height 13
click at [1521, 507] on span "See more details" at bounding box center [1525, 509] width 74 height 13
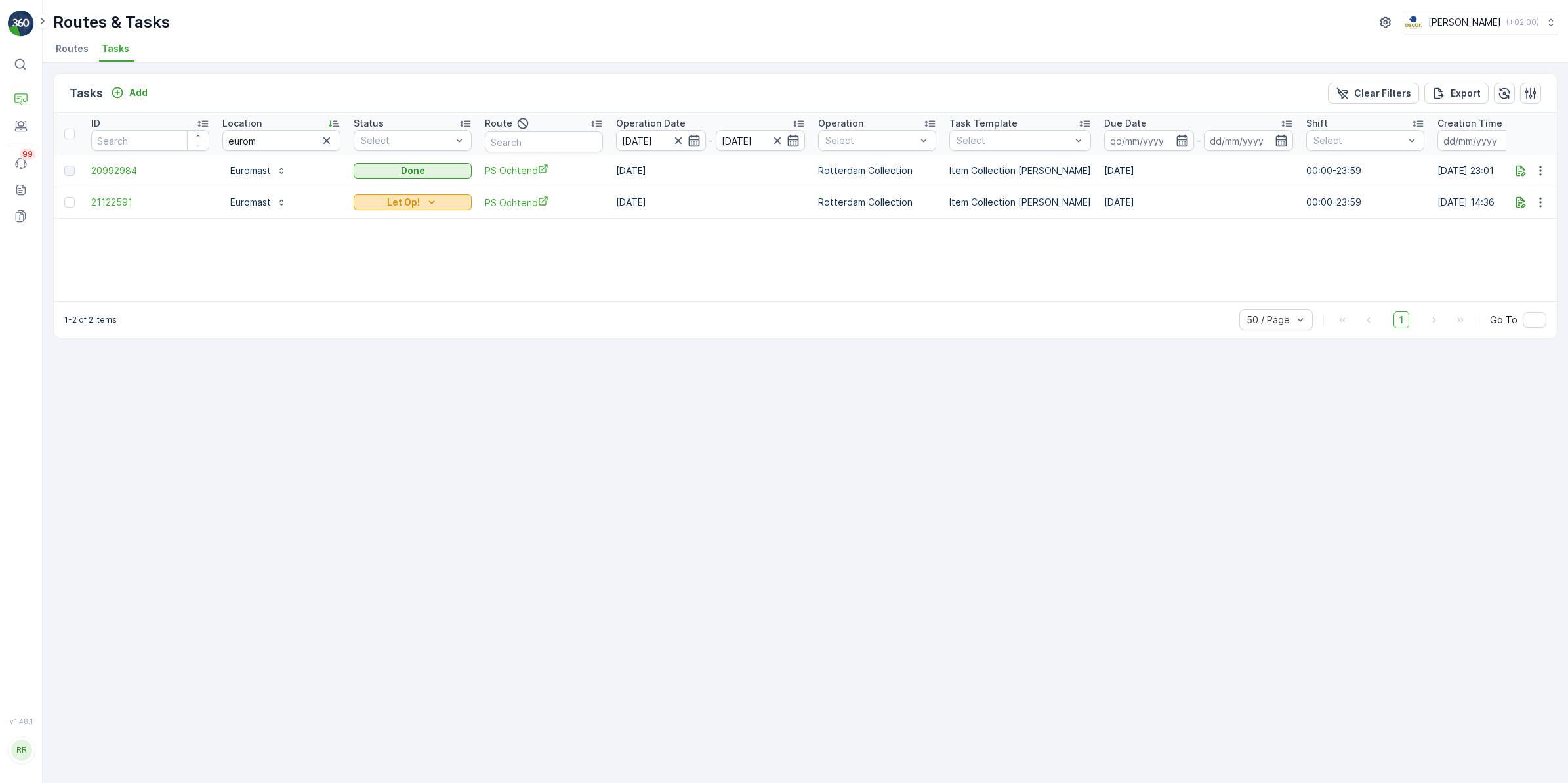
click at [425, 201] on icon "Let Op!" at bounding box center [432, 202] width 13 height 13
click at [385, 238] on div "Done" at bounding box center [398, 240] width 84 height 18
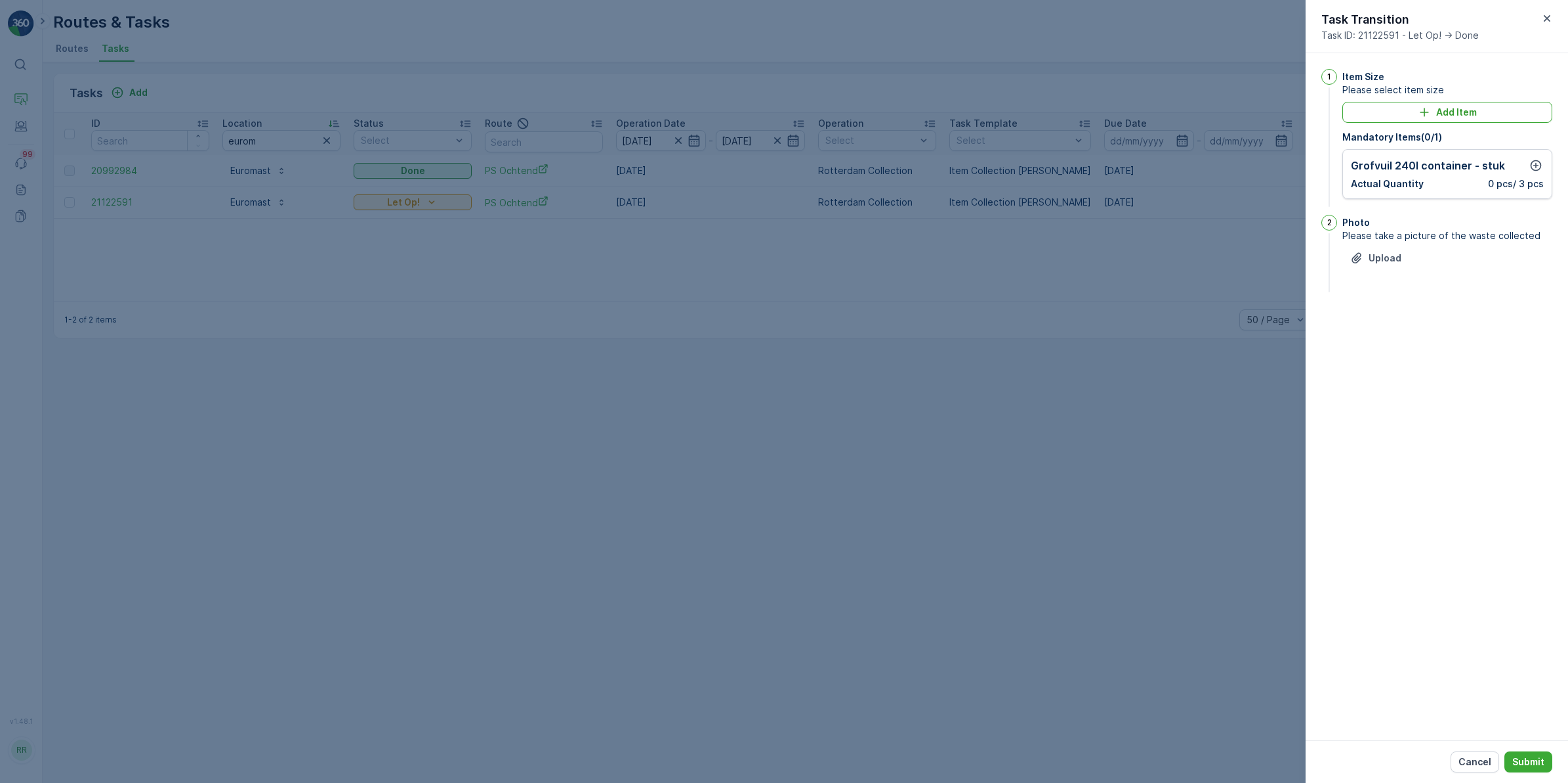
click at [1265, 240] on div at bounding box center [784, 392] width 1568 height 783
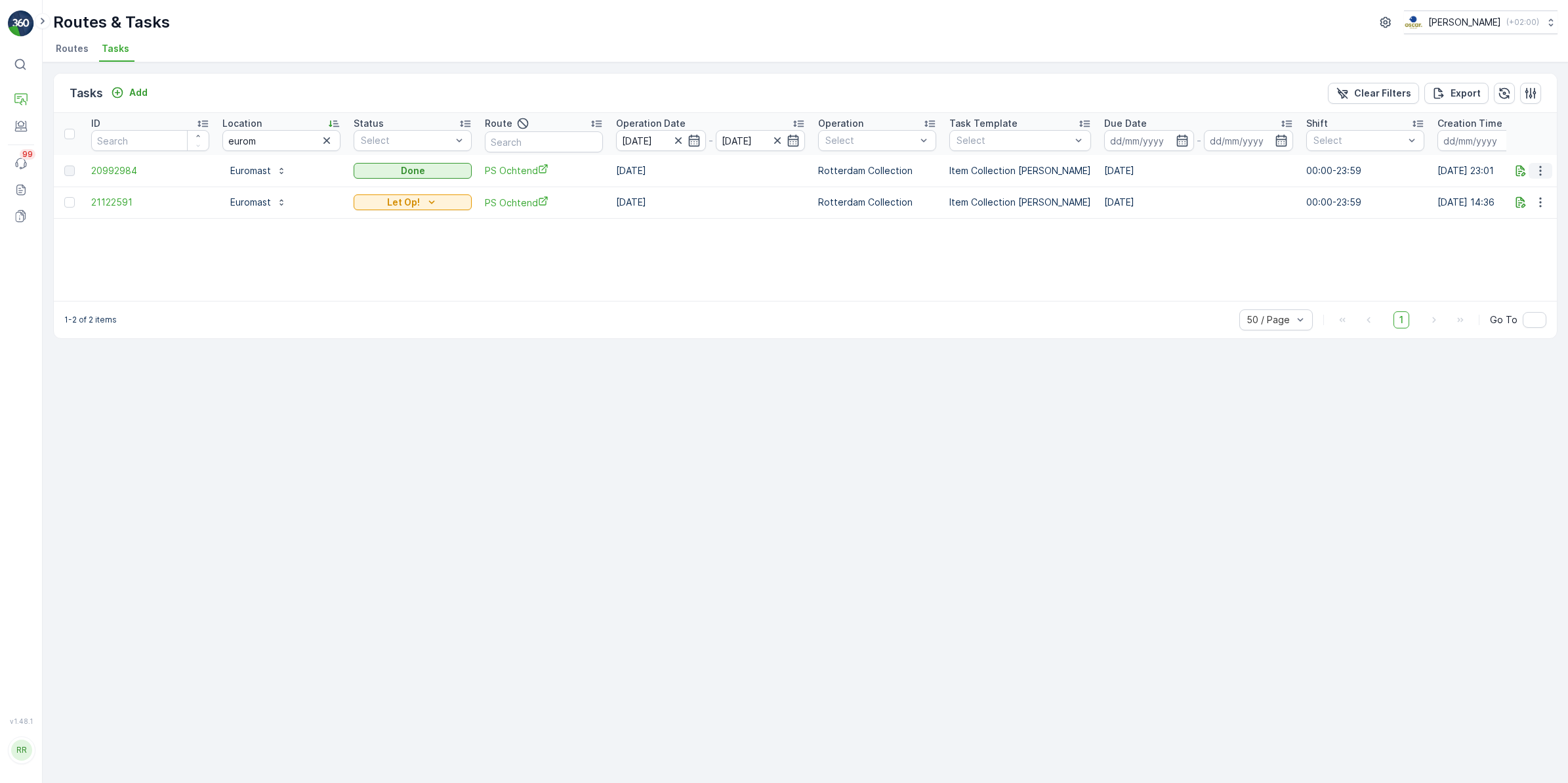
click at [1531, 174] on button "button" at bounding box center [1541, 170] width 24 height 16
click at [1531, 183] on span "See More Details" at bounding box center [1525, 189] width 76 height 13
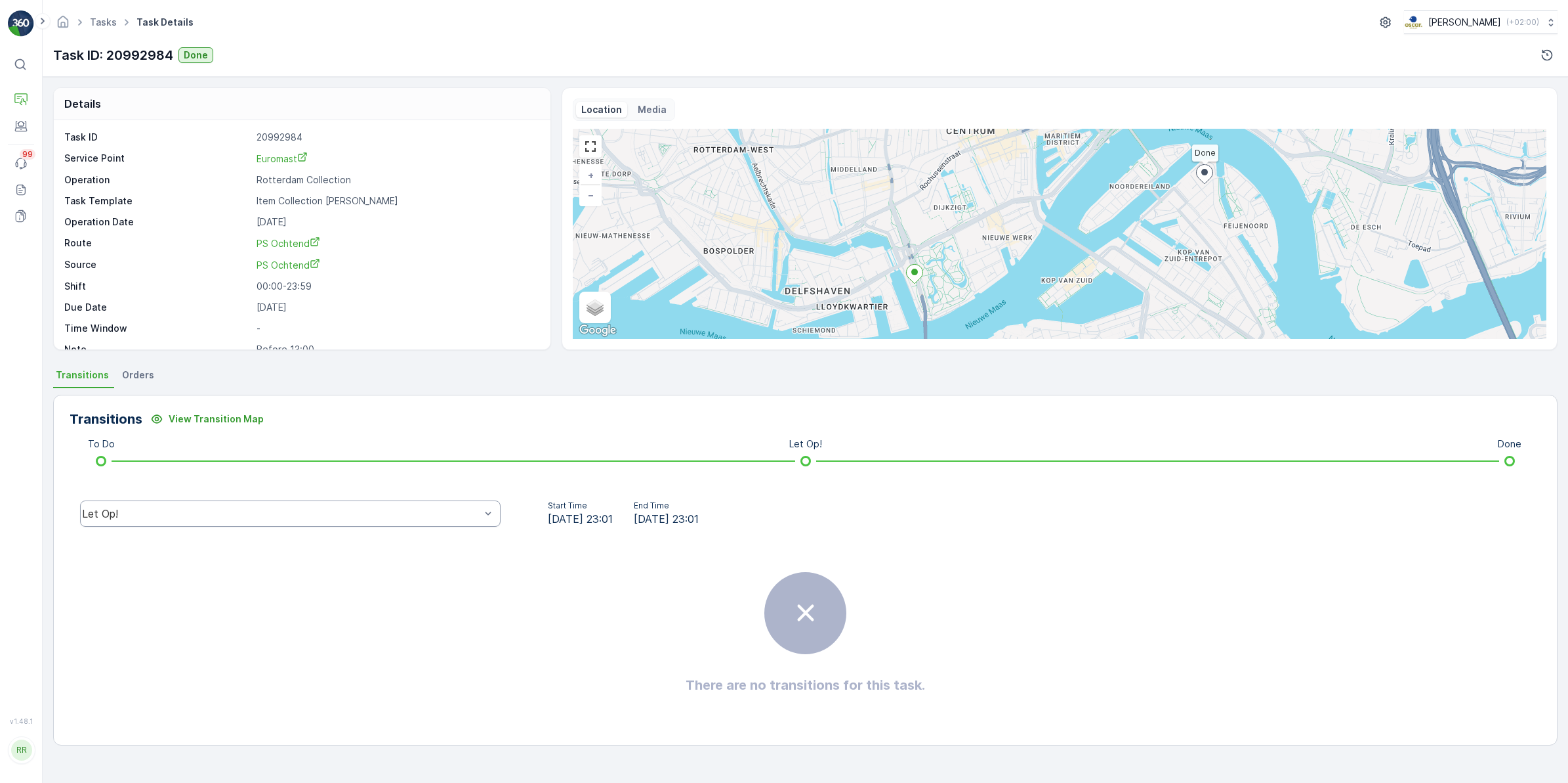
click at [143, 516] on div "Let Op!" at bounding box center [281, 513] width 399 height 12
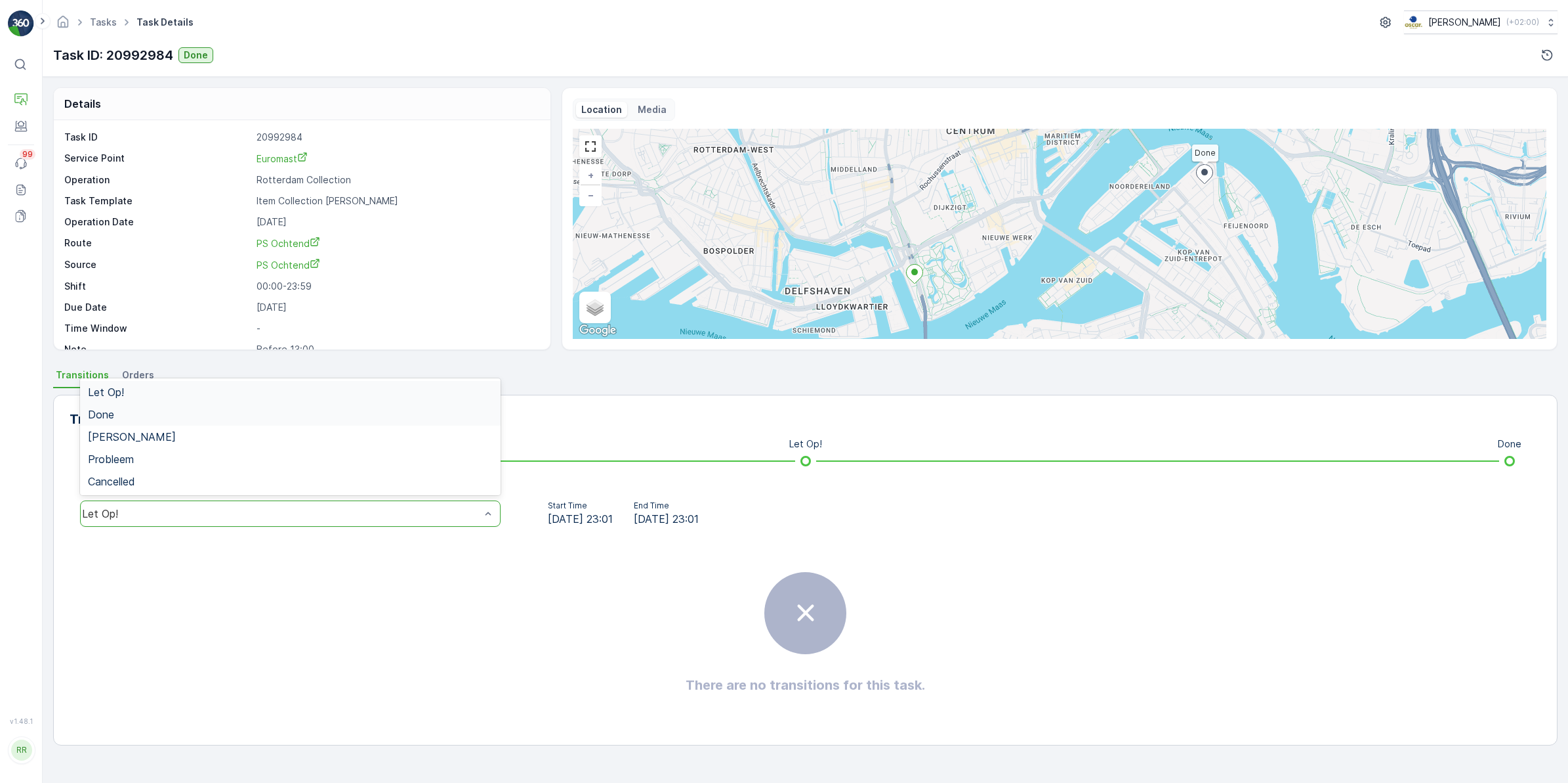
click at [134, 414] on div "Done" at bounding box center [290, 414] width 405 height 12
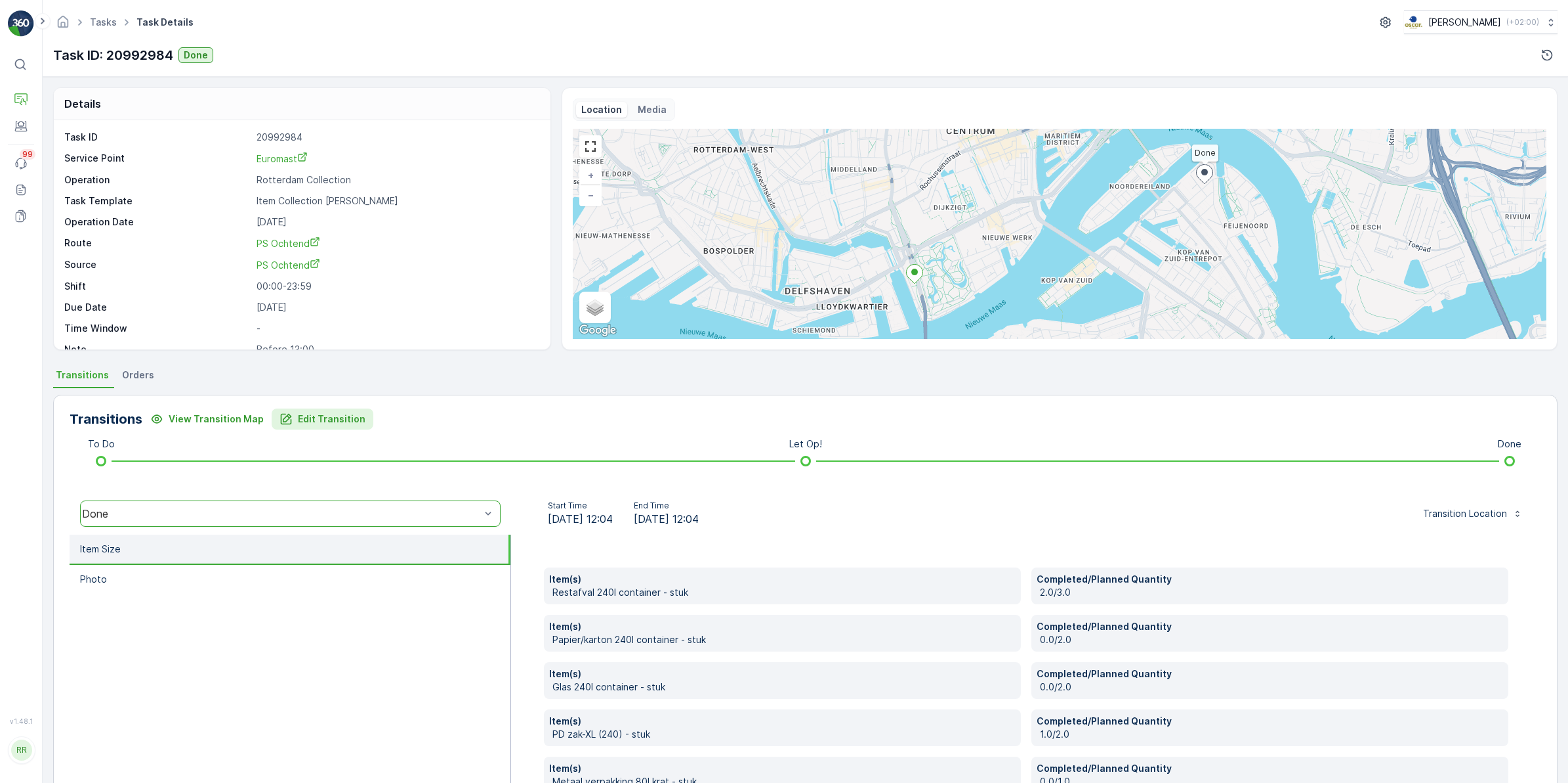
click at [317, 414] on p "Edit Transition" at bounding box center [332, 419] width 68 height 13
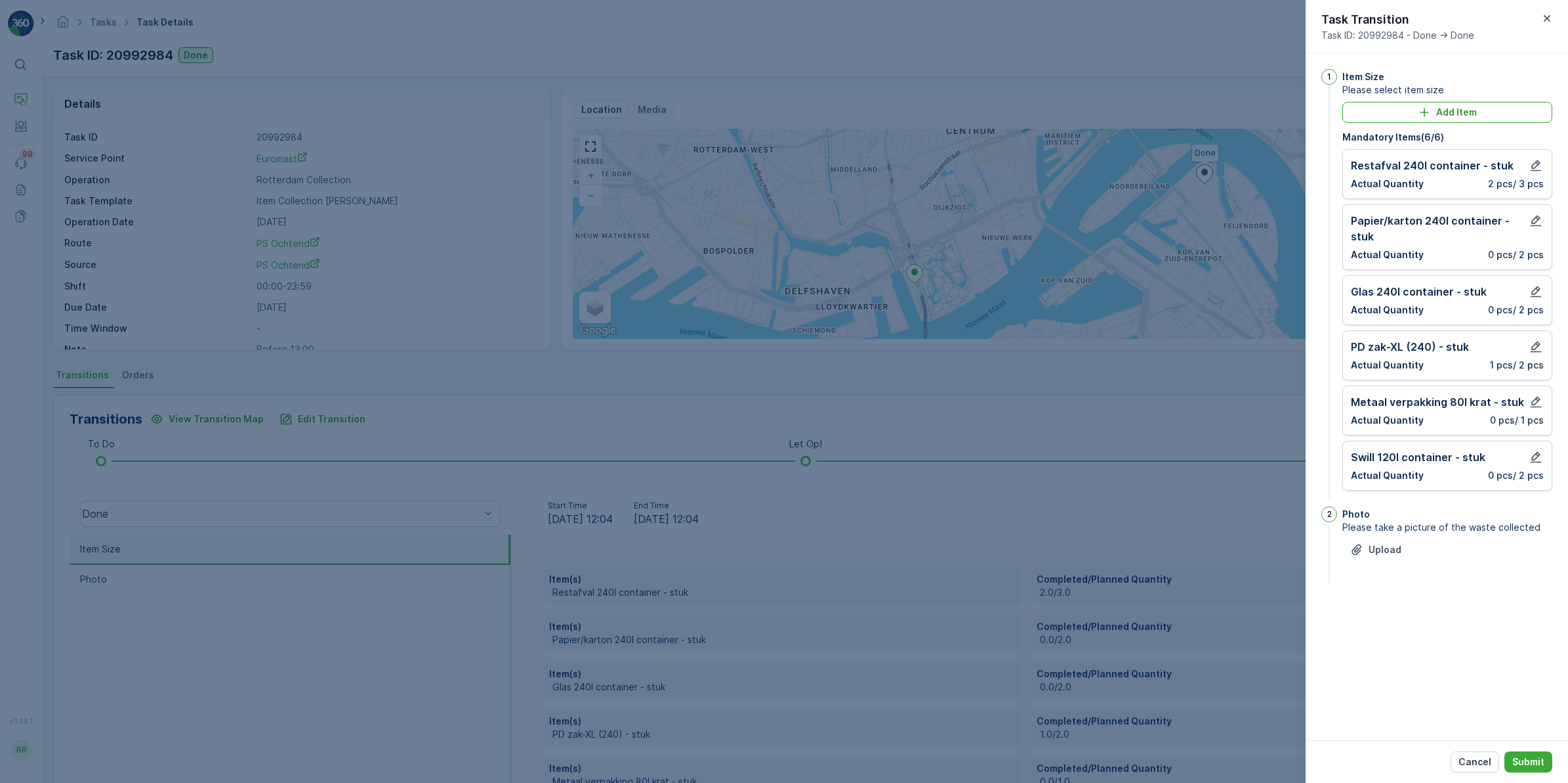
click at [1127, 500] on div at bounding box center [784, 392] width 1568 height 783
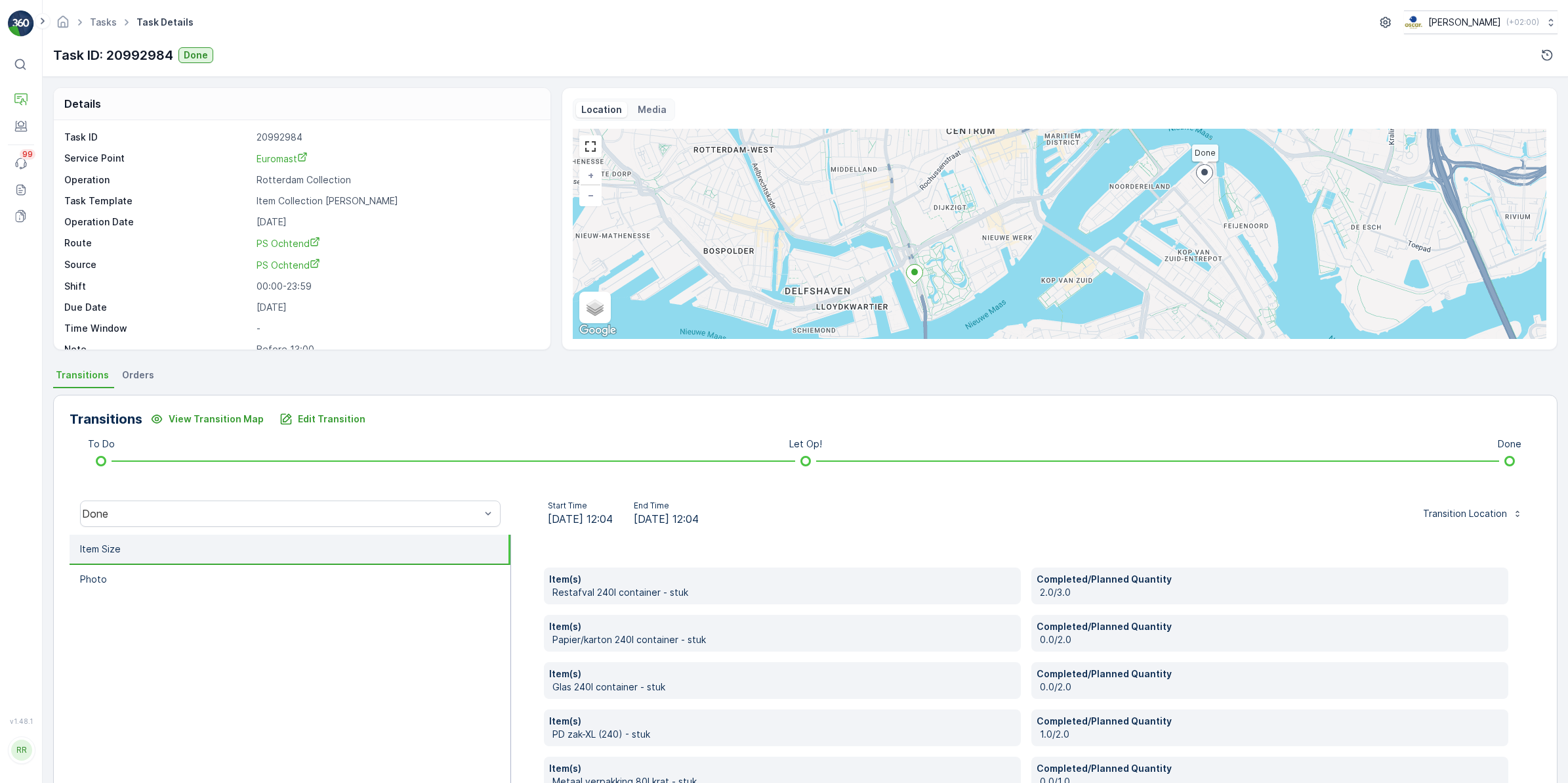
click at [134, 376] on span "Orders" at bounding box center [138, 375] width 32 height 13
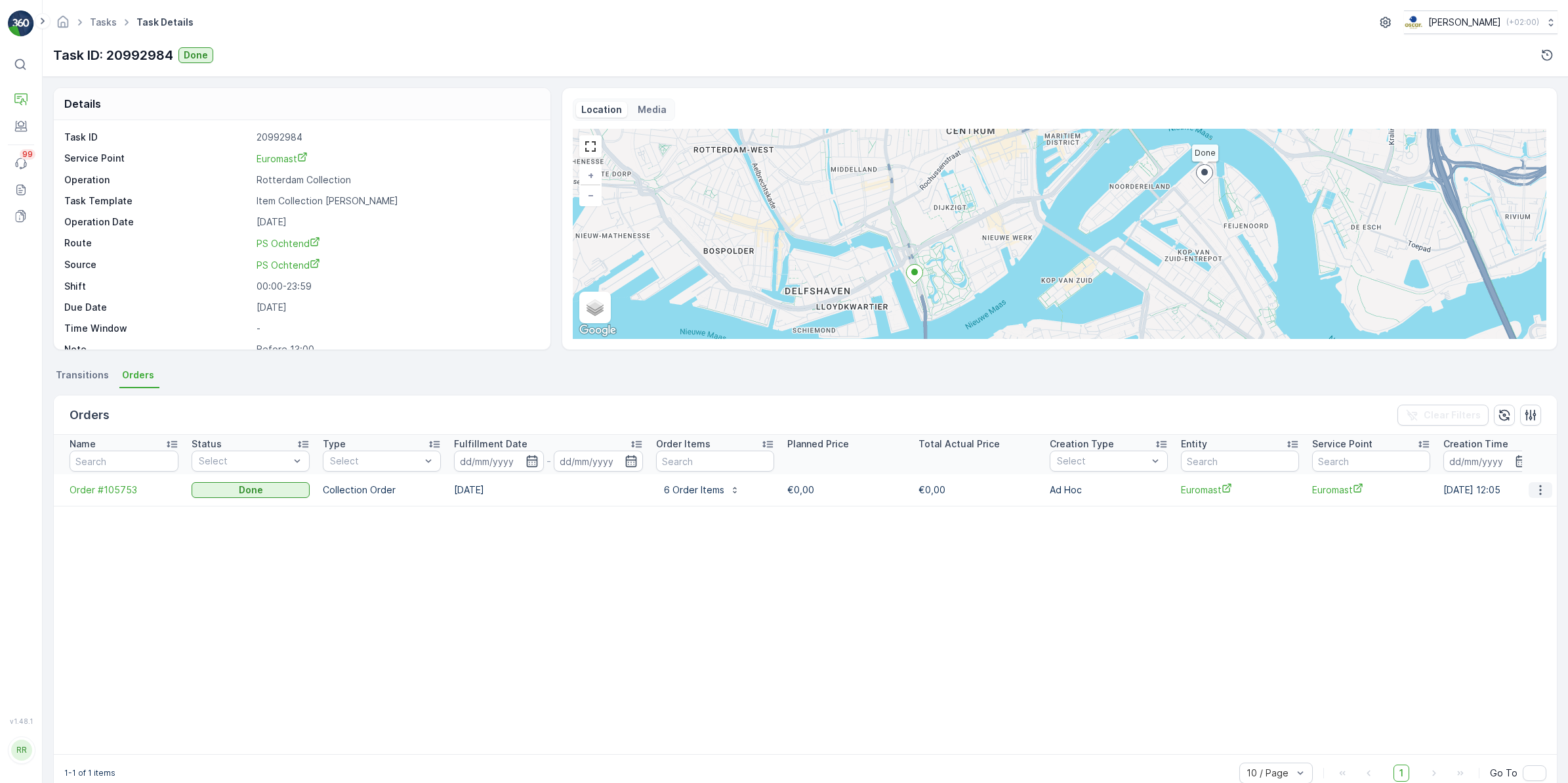
click at [1540, 490] on icon "button" at bounding box center [1540, 489] width 2 height 10
click at [1525, 506] on span "See more details" at bounding box center [1525, 509] width 74 height 13
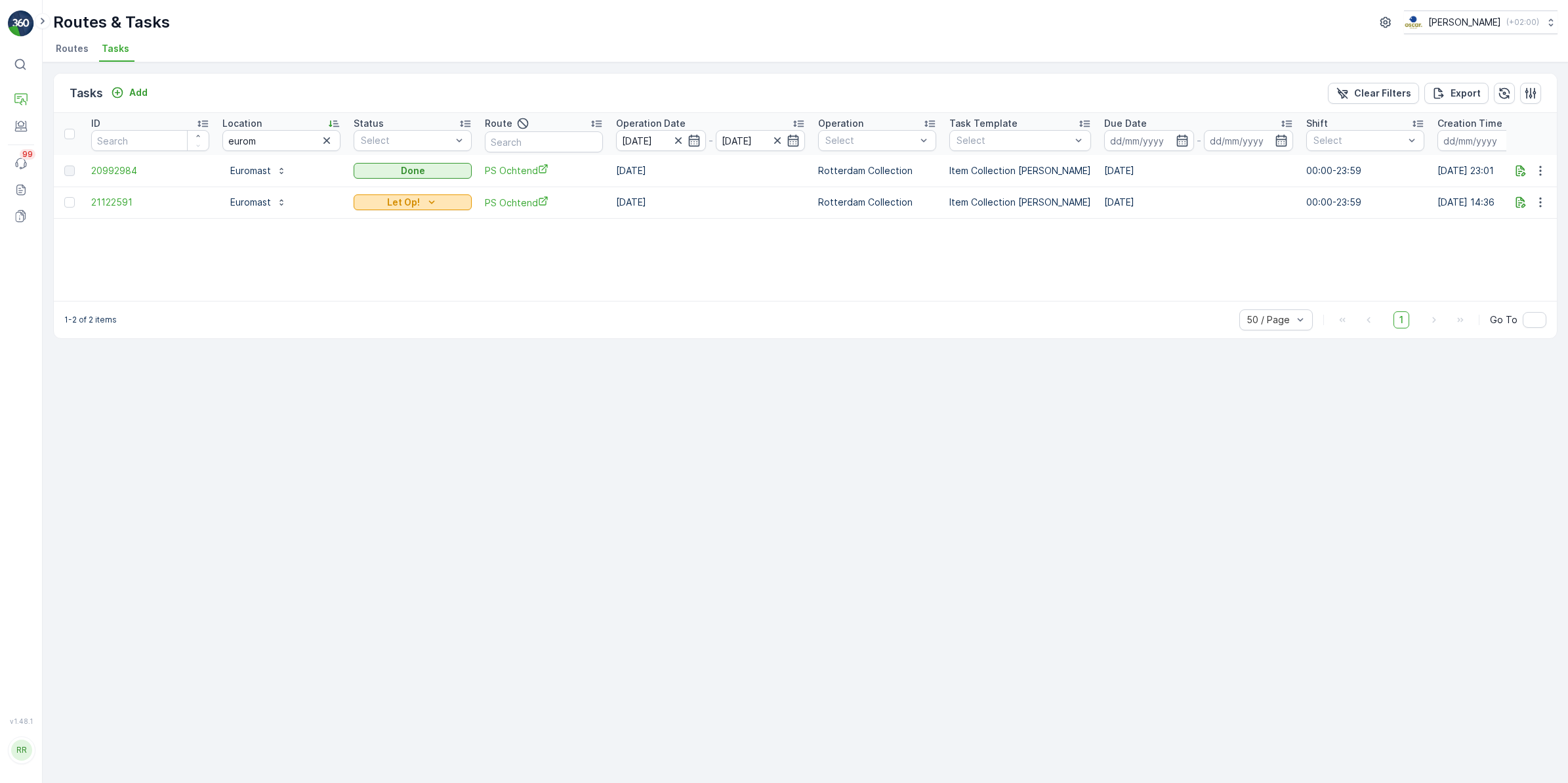
click at [442, 207] on div "Let Op!" at bounding box center [412, 202] width 107 height 13
click at [382, 240] on span "Done" at bounding box center [374, 240] width 24 height 13
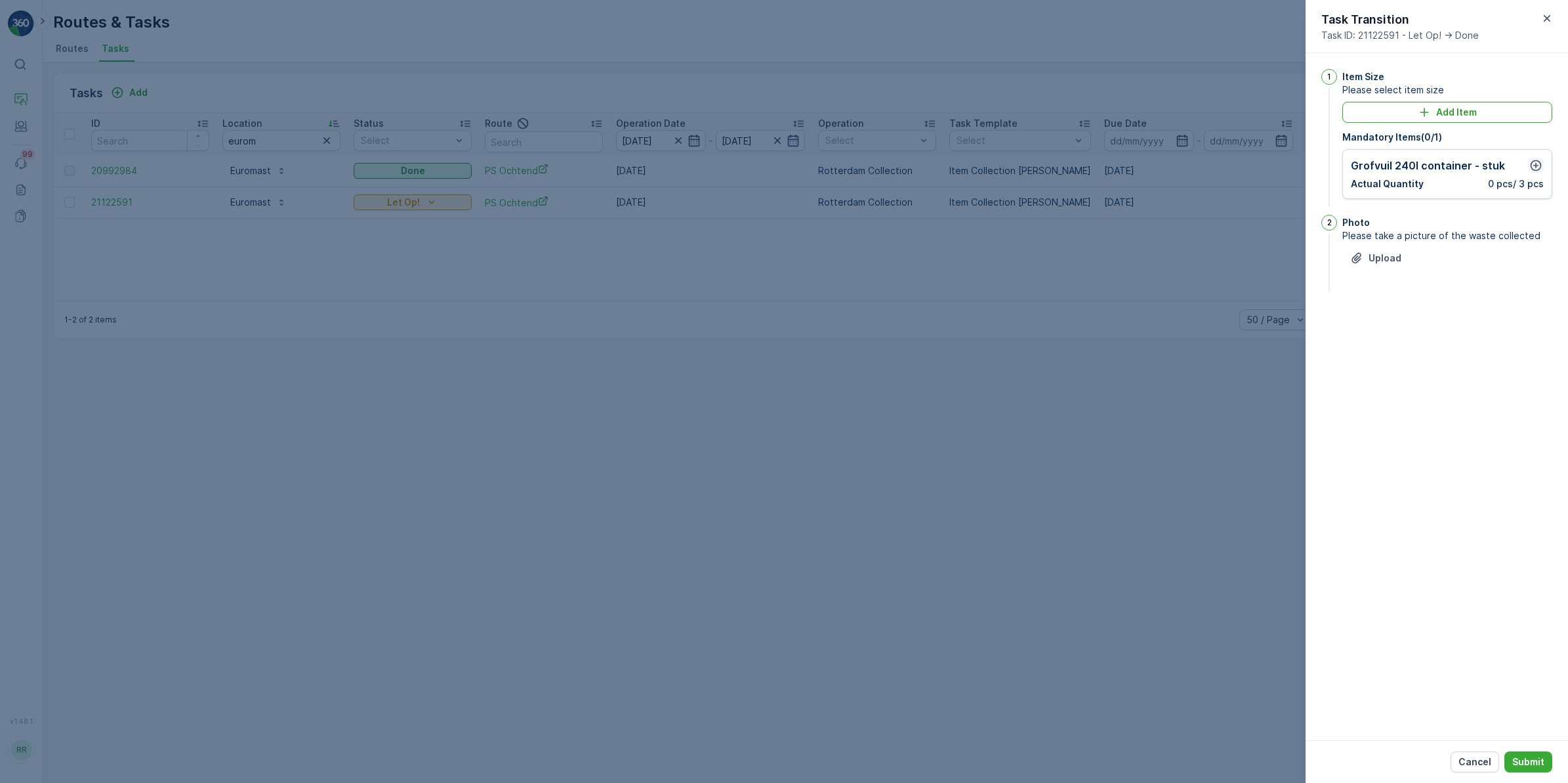
click at [1534, 162] on icon "button" at bounding box center [1537, 165] width 11 height 11
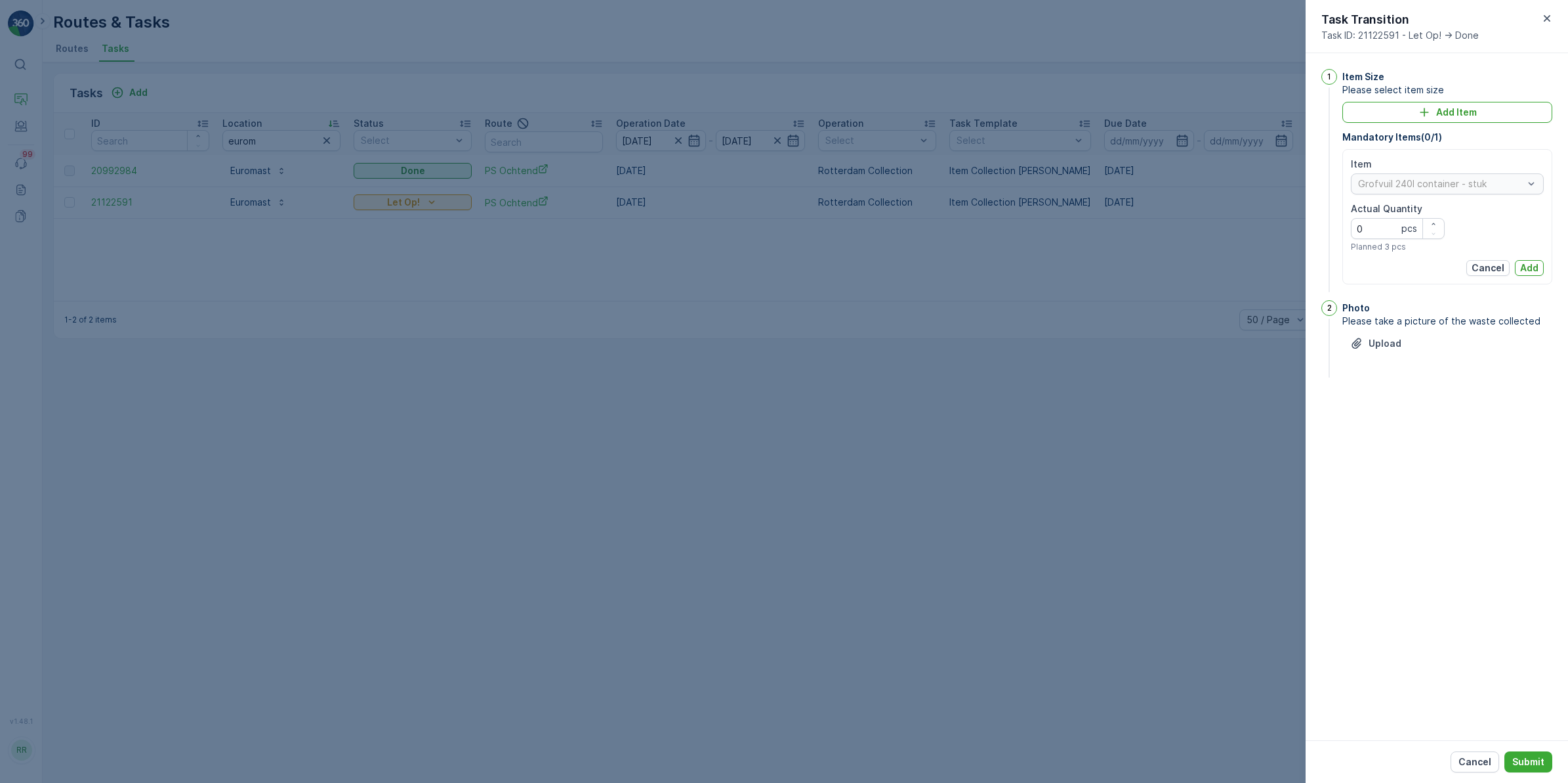
click at [1219, 233] on div at bounding box center [784, 392] width 1568 height 783
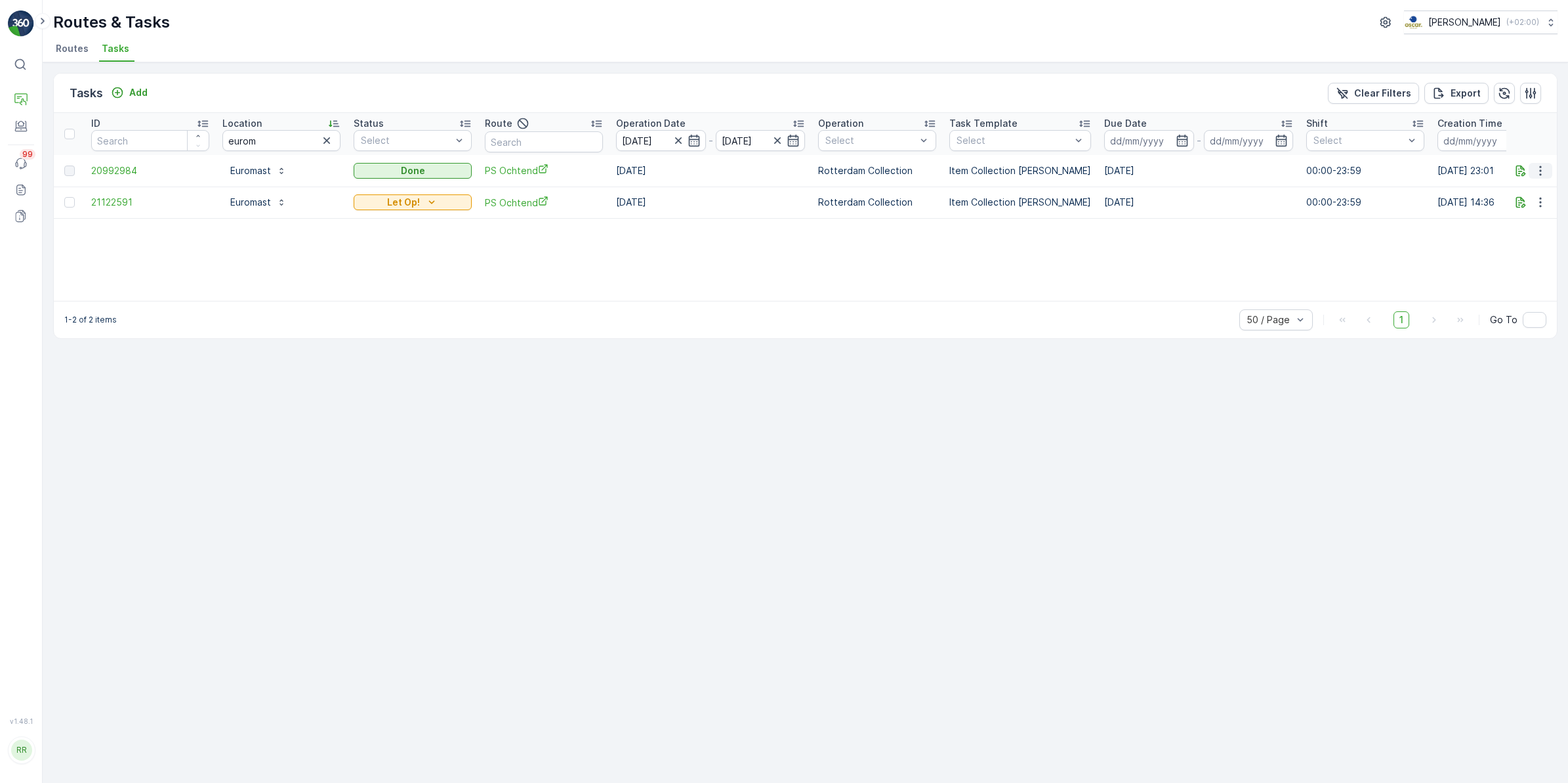
click at [1544, 172] on icon "button" at bounding box center [1540, 171] width 13 height 13
click at [1534, 189] on span "See More Details" at bounding box center [1525, 189] width 76 height 13
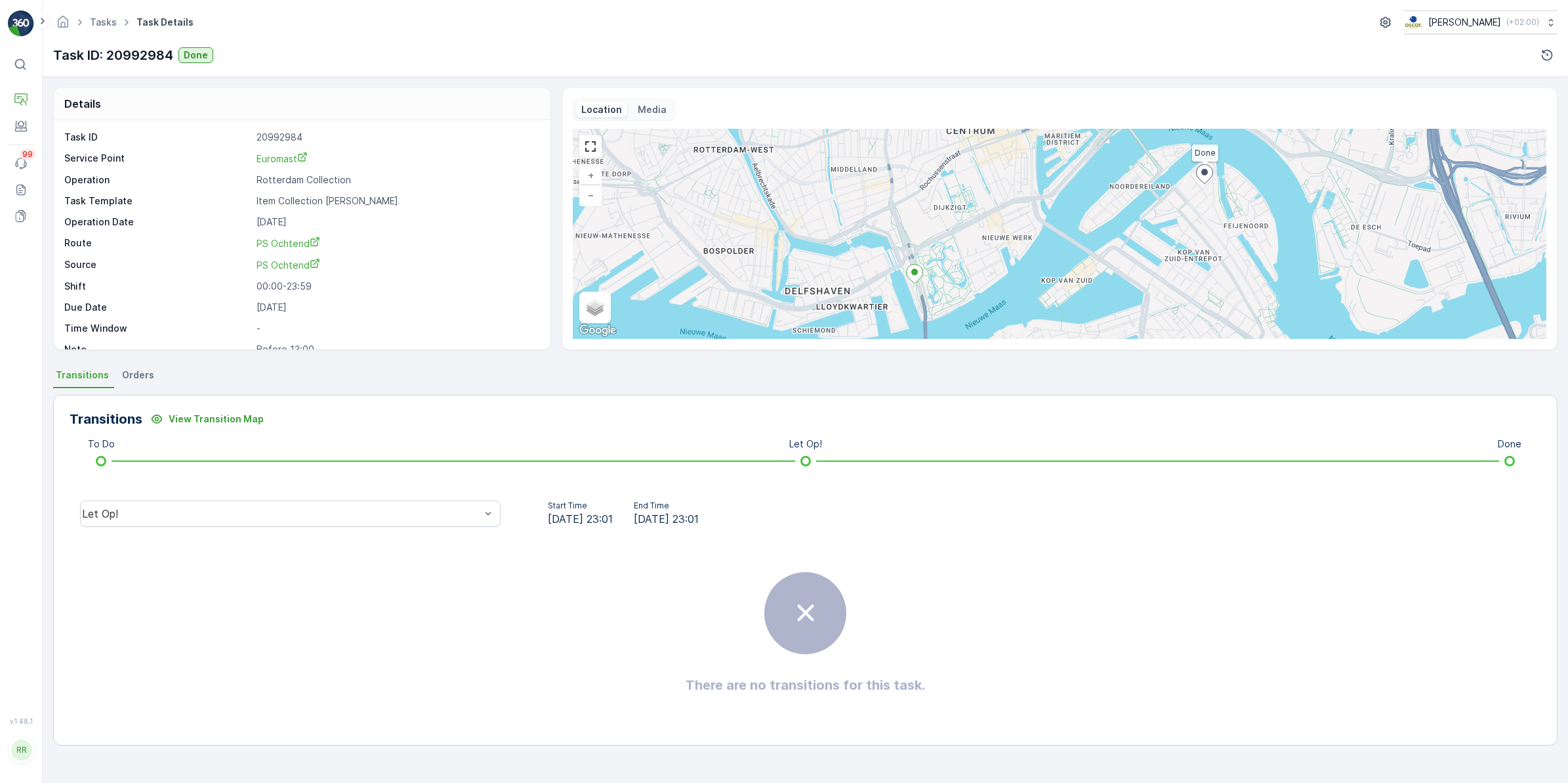
click at [145, 379] on span "Orders" at bounding box center [138, 375] width 32 height 13
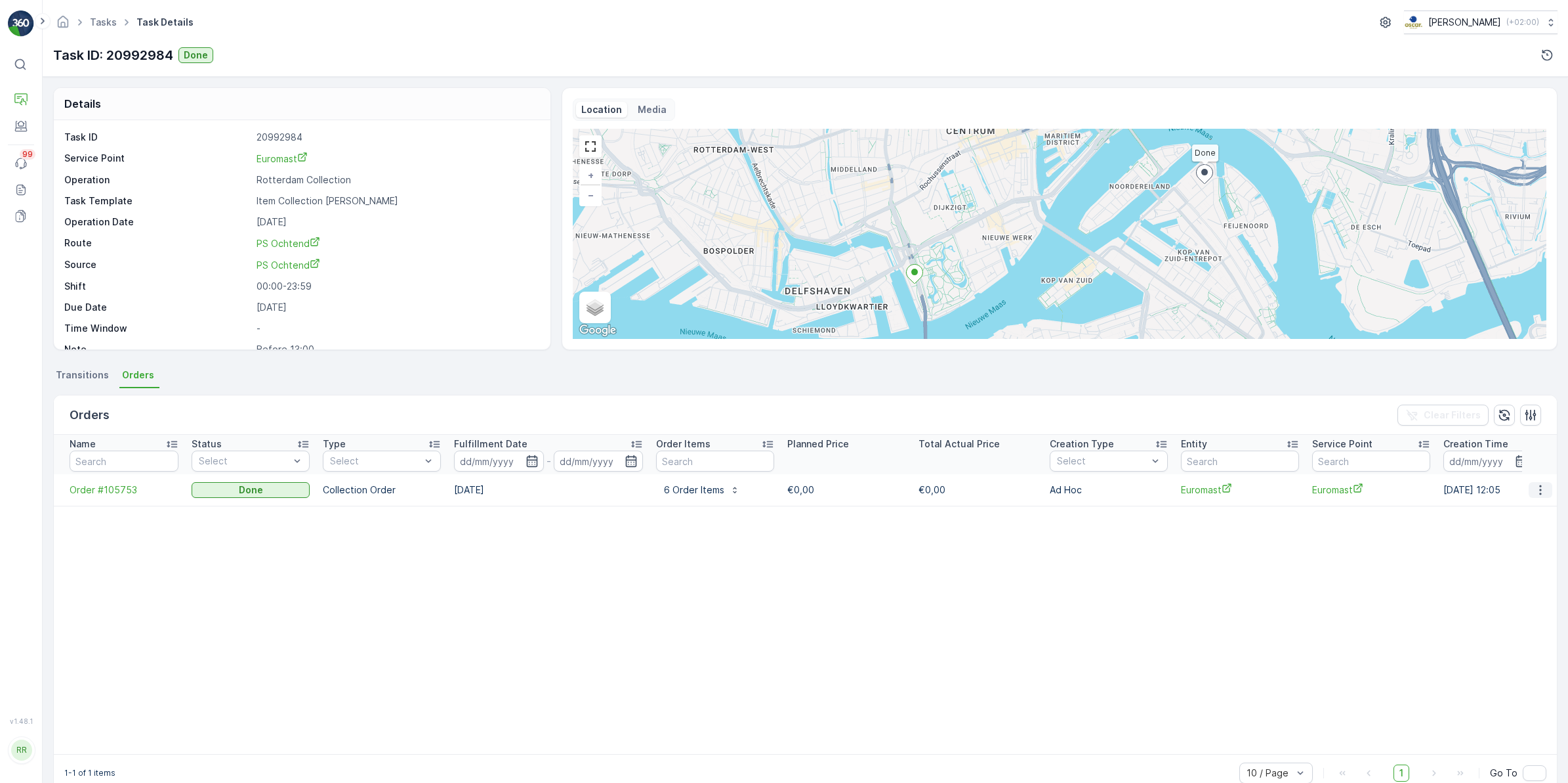
click at [1543, 494] on icon "button" at bounding box center [1540, 490] width 13 height 13
click at [1506, 513] on span "See more details" at bounding box center [1525, 509] width 74 height 13
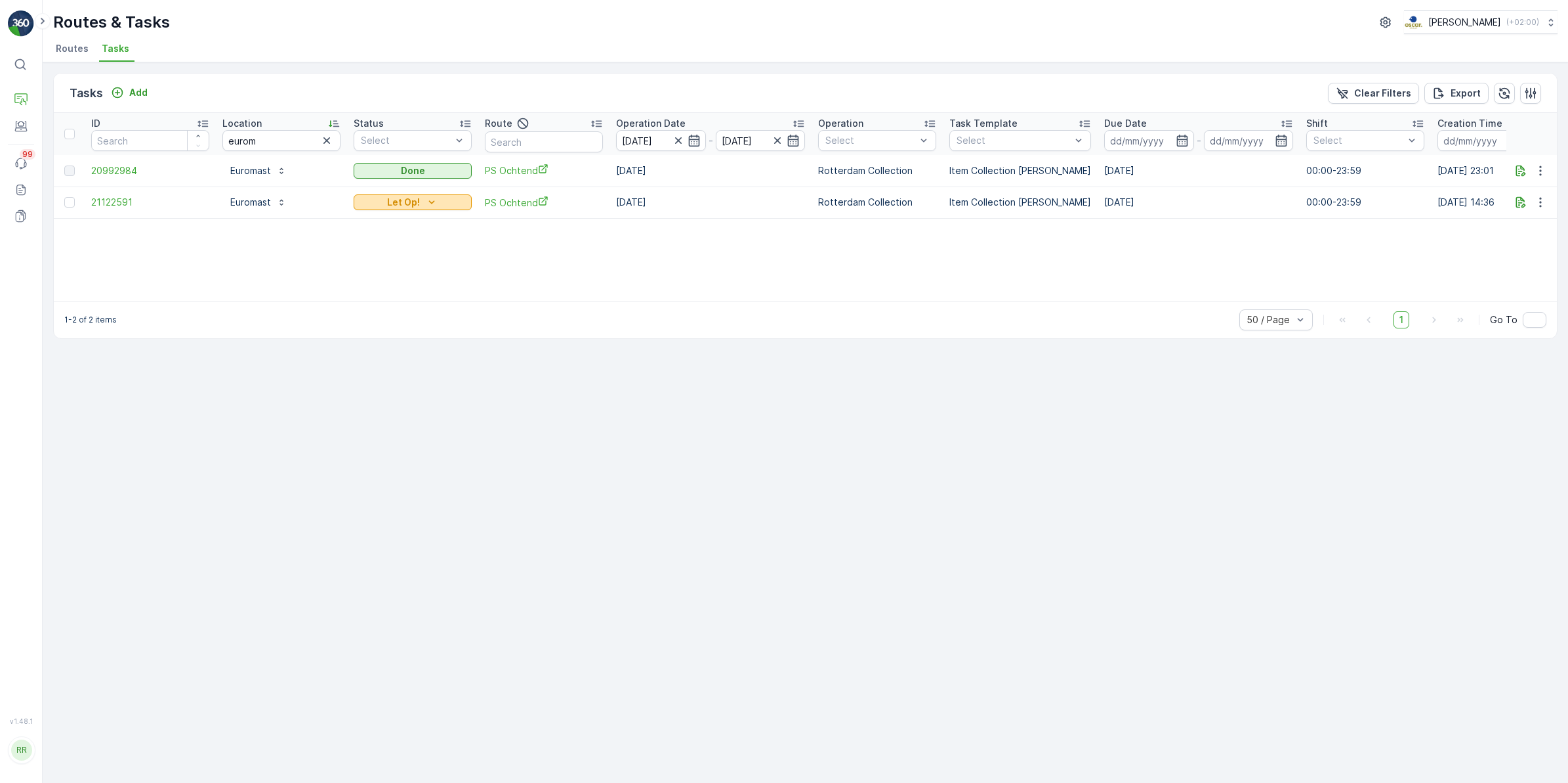
click at [428, 200] on icon "Let Op!" at bounding box center [432, 202] width 13 height 13
click at [376, 238] on span "Done" at bounding box center [374, 240] width 24 height 13
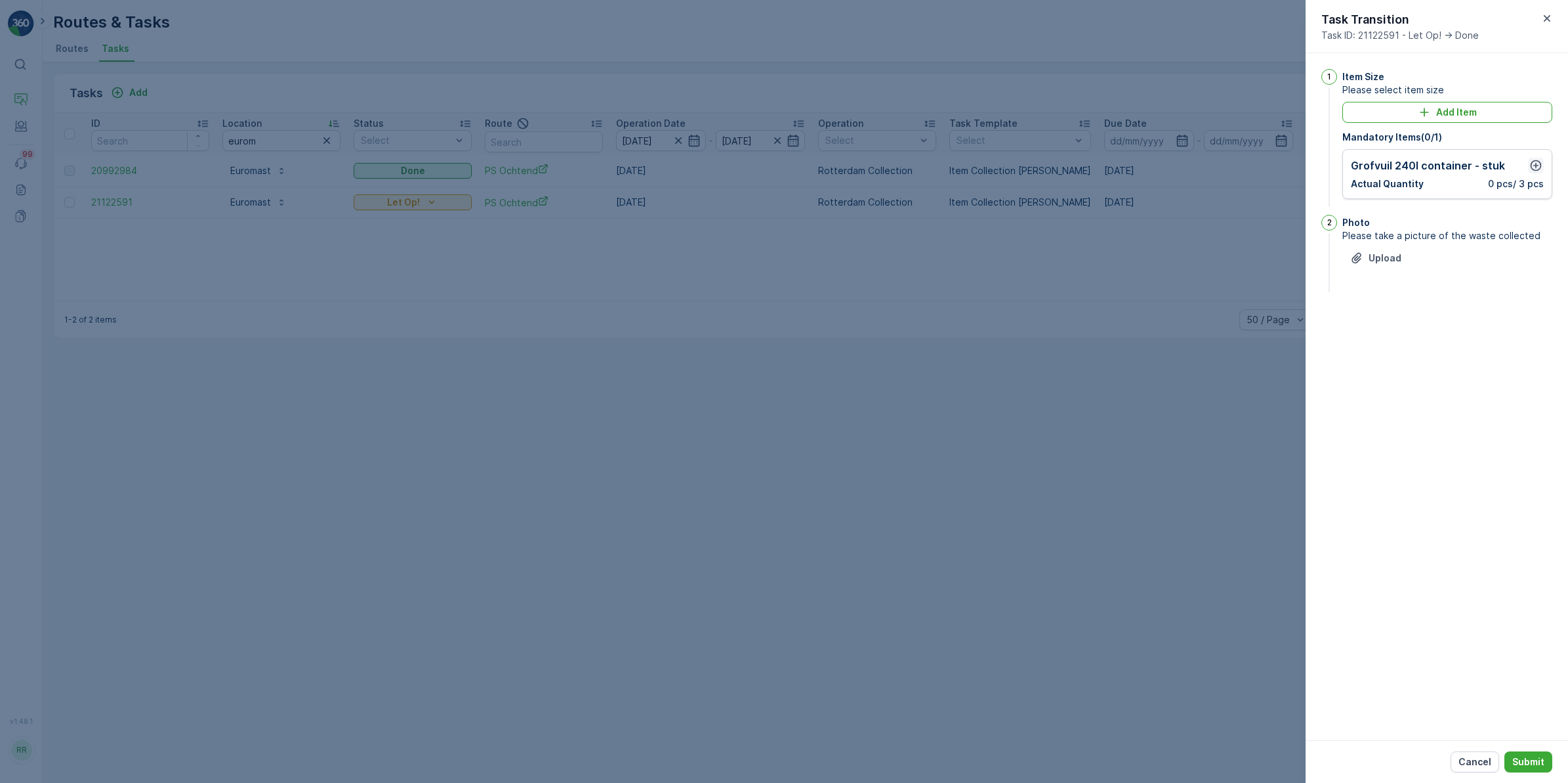
click at [1534, 163] on icon "button" at bounding box center [1536, 165] width 13 height 13
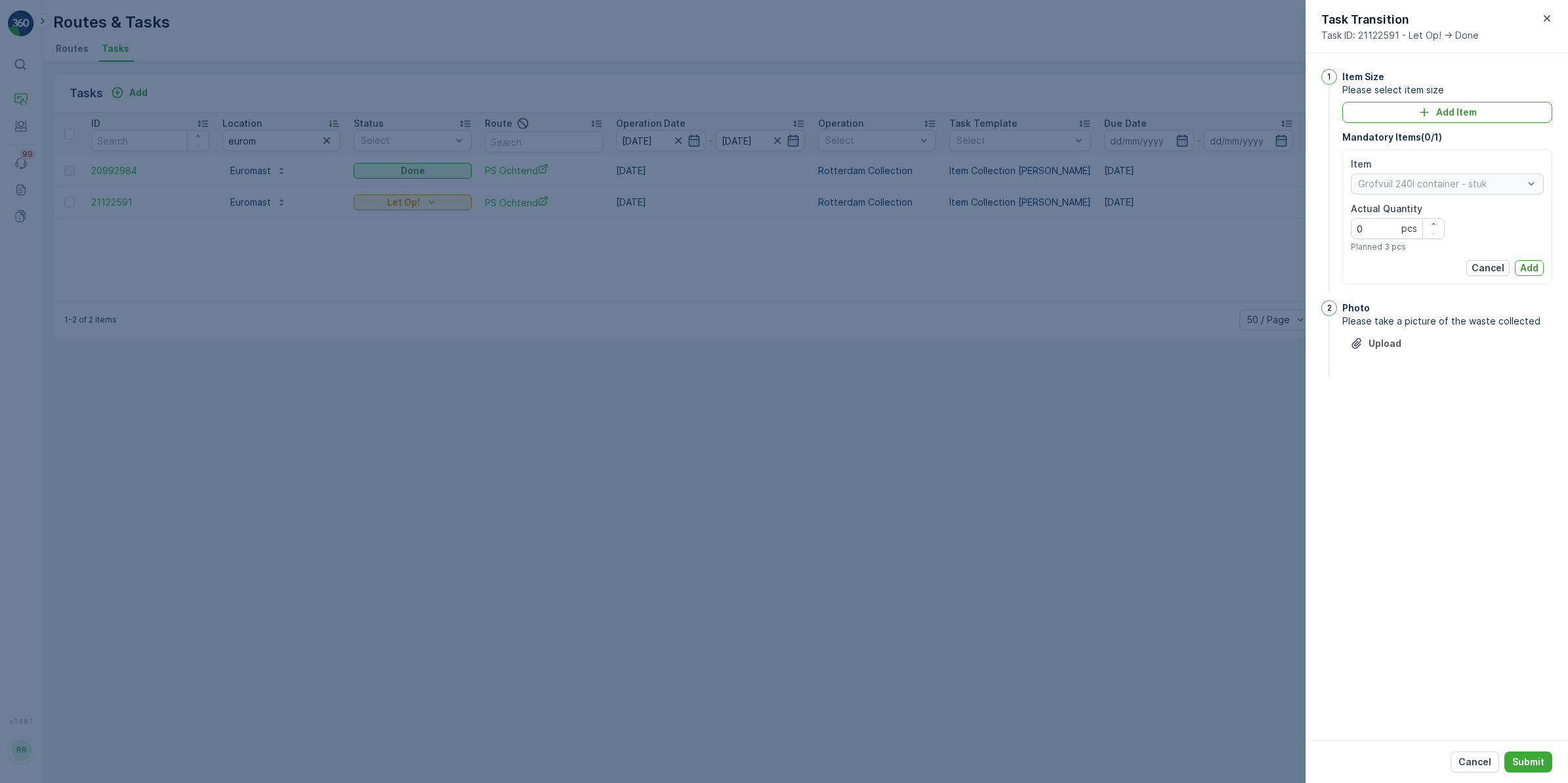
click at [1393, 233] on Quantity "0" at bounding box center [1398, 228] width 94 height 21
type Quantity "3"
click at [1528, 270] on p "Add" at bounding box center [1529, 267] width 18 height 13
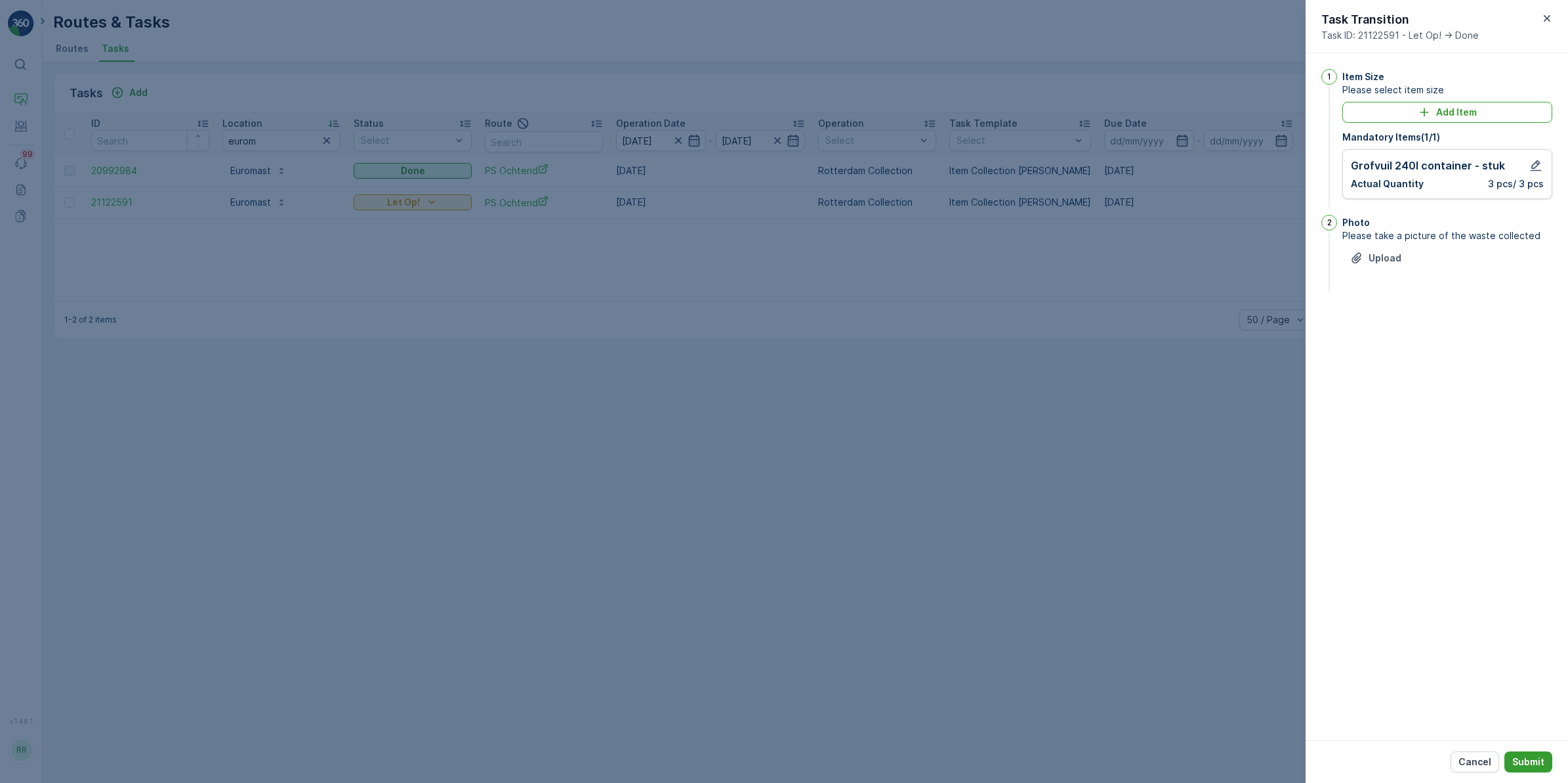
click at [1527, 757] on p "Submit" at bounding box center [1529, 762] width 32 height 13
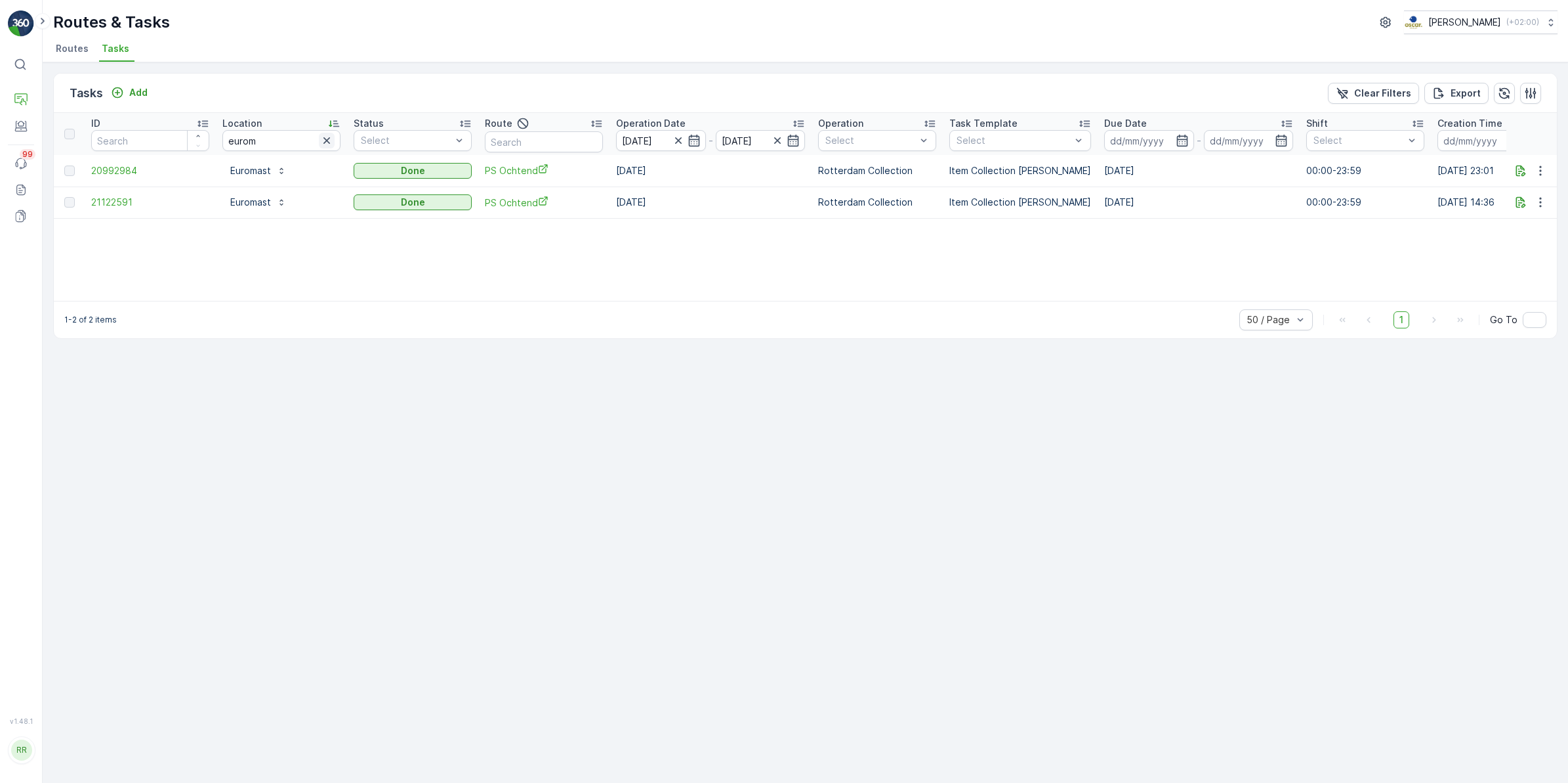
click at [321, 139] on icon "button" at bounding box center [327, 141] width 13 height 13
click at [424, 136] on div at bounding box center [406, 140] width 93 height 10
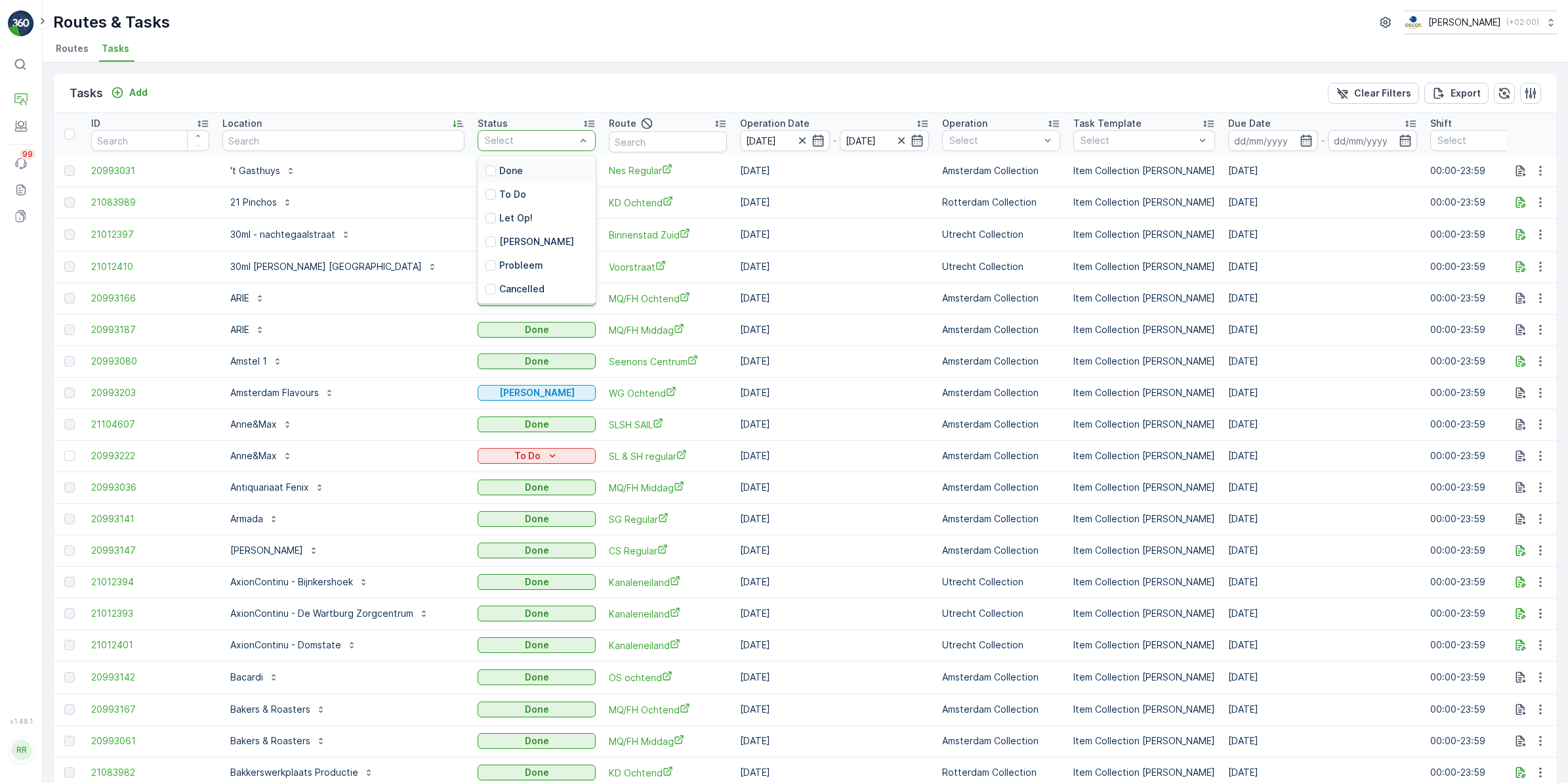
click at [528, 140] on div at bounding box center [530, 140] width 93 height 10
click at [486, 215] on div at bounding box center [491, 217] width 10 height 10
click at [523, 89] on div "Tasks Add Clear Filters Export" at bounding box center [806, 93] width 1504 height 40
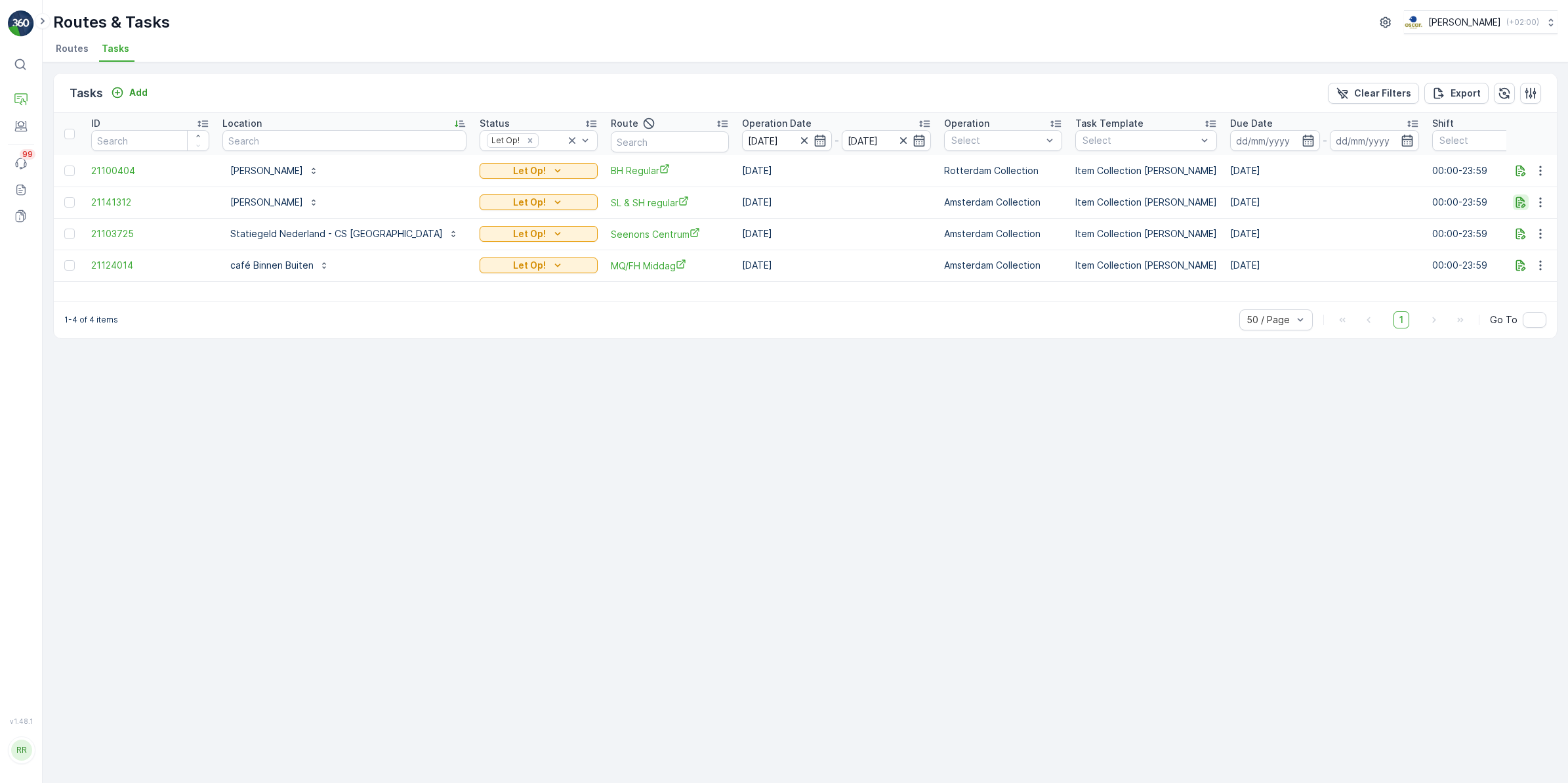
click at [1526, 204] on icon "button" at bounding box center [1521, 202] width 13 height 13
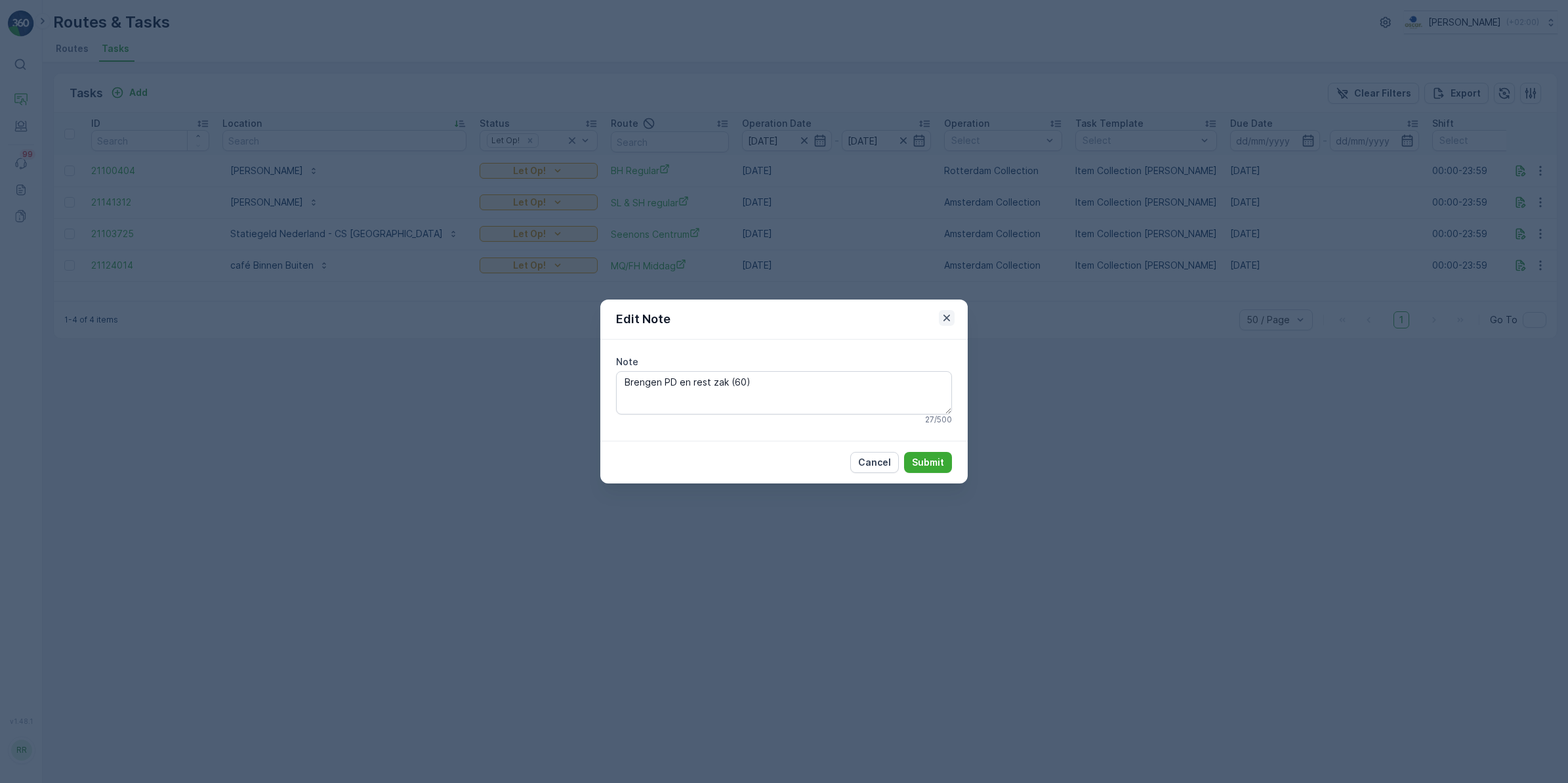
click at [953, 316] on icon "button" at bounding box center [947, 318] width 13 height 13
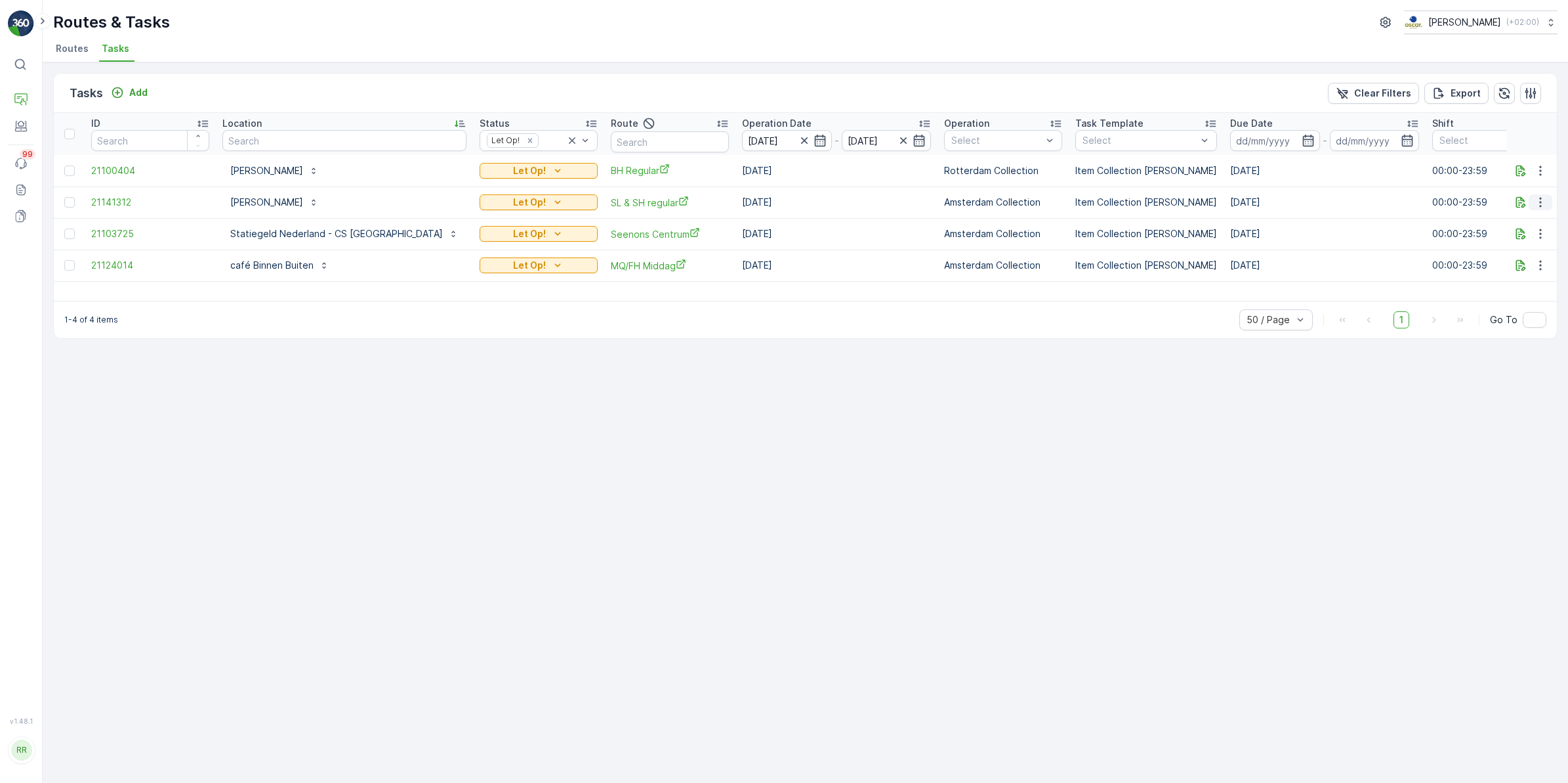
click at [1533, 203] on button "button" at bounding box center [1541, 201] width 24 height 16
click at [1506, 254] on span "Change Route" at bounding box center [1506, 258] width 63 height 13
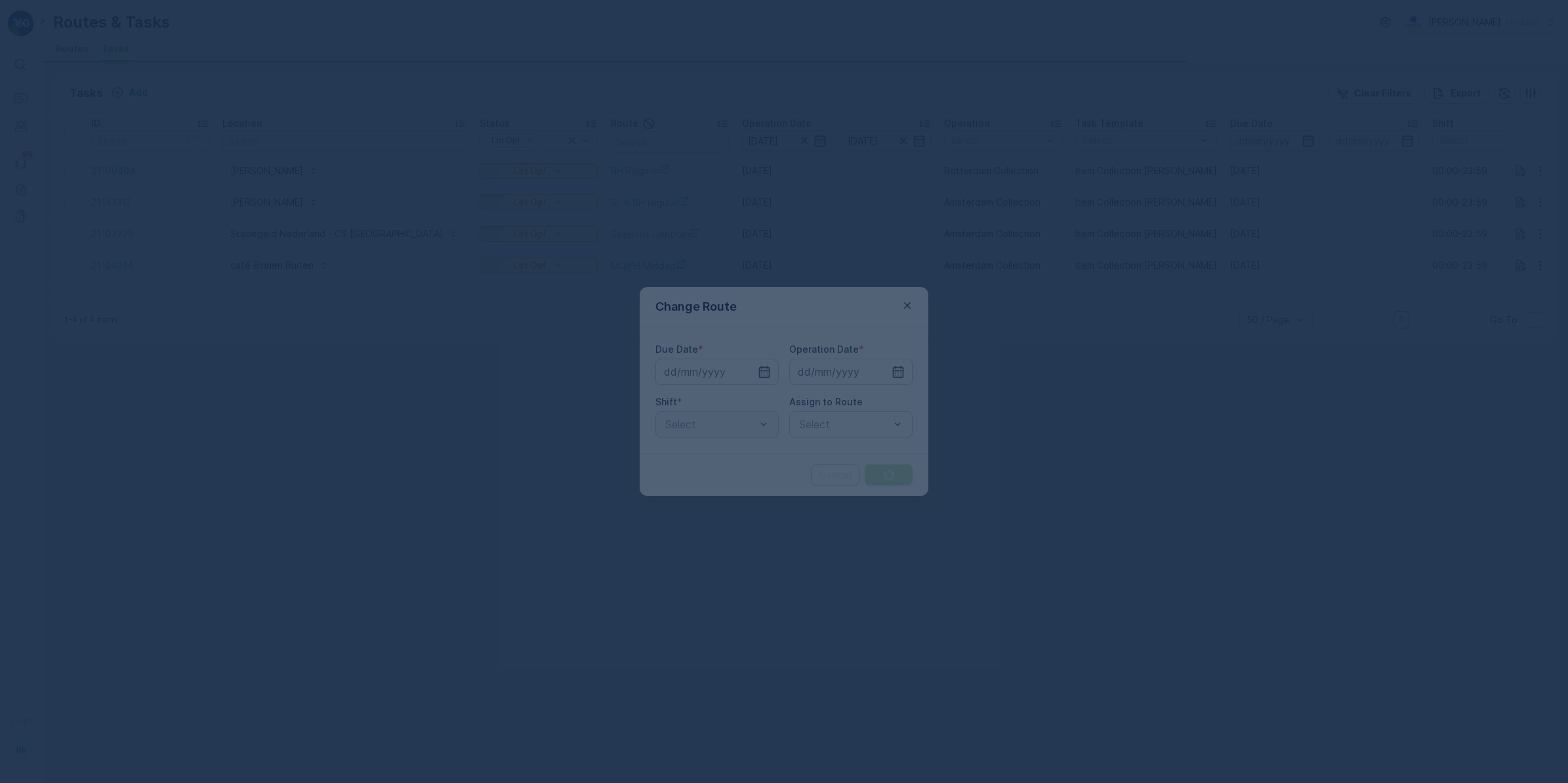
type input "[DATE]"
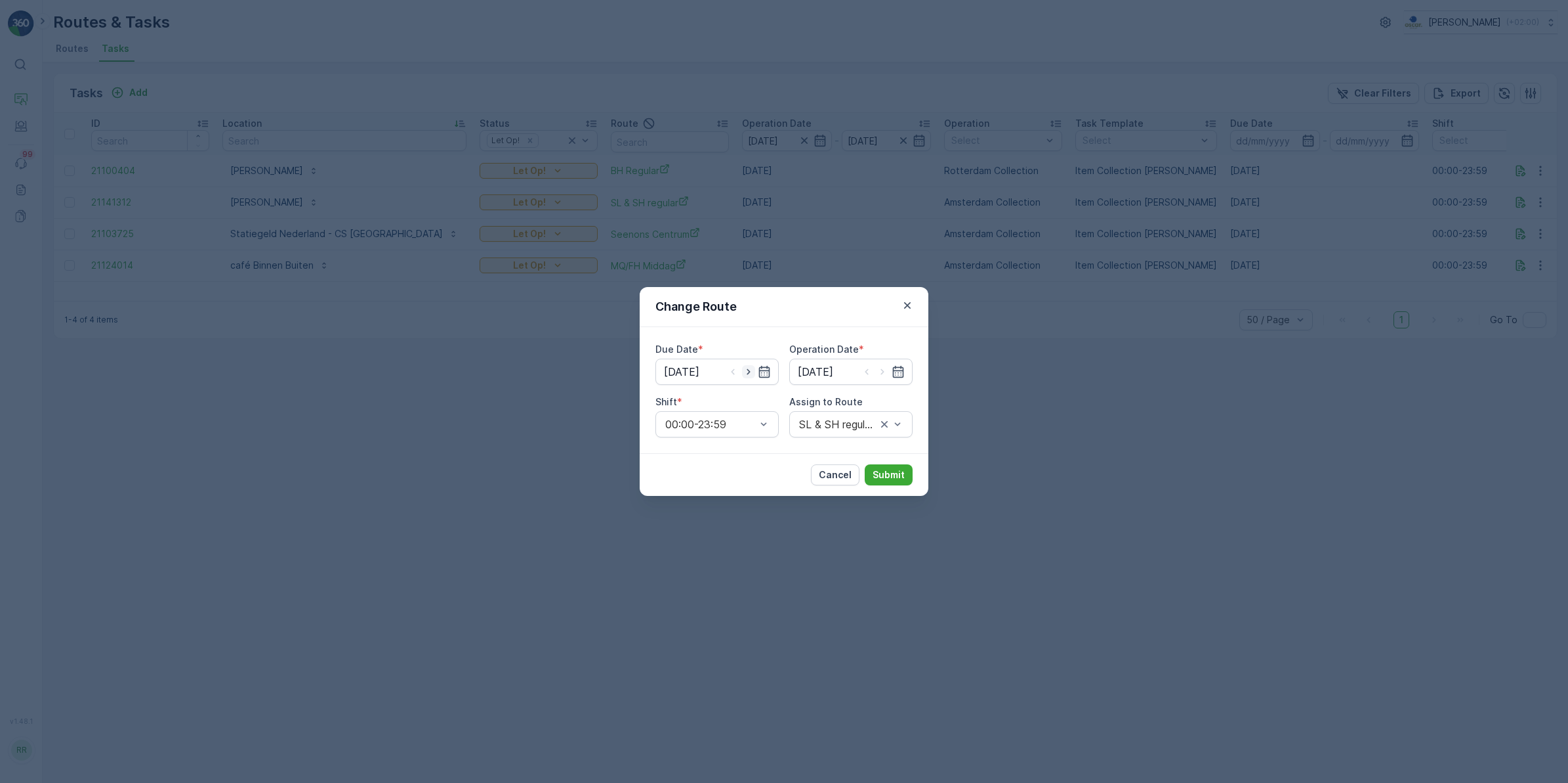
click at [748, 374] on icon "button" at bounding box center [749, 372] width 4 height 6
type input "[DATE]"
click at [881, 375] on icon "button" at bounding box center [883, 371] width 13 height 13
type input "[DATE]"
click at [870, 427] on div at bounding box center [844, 424] width 93 height 12
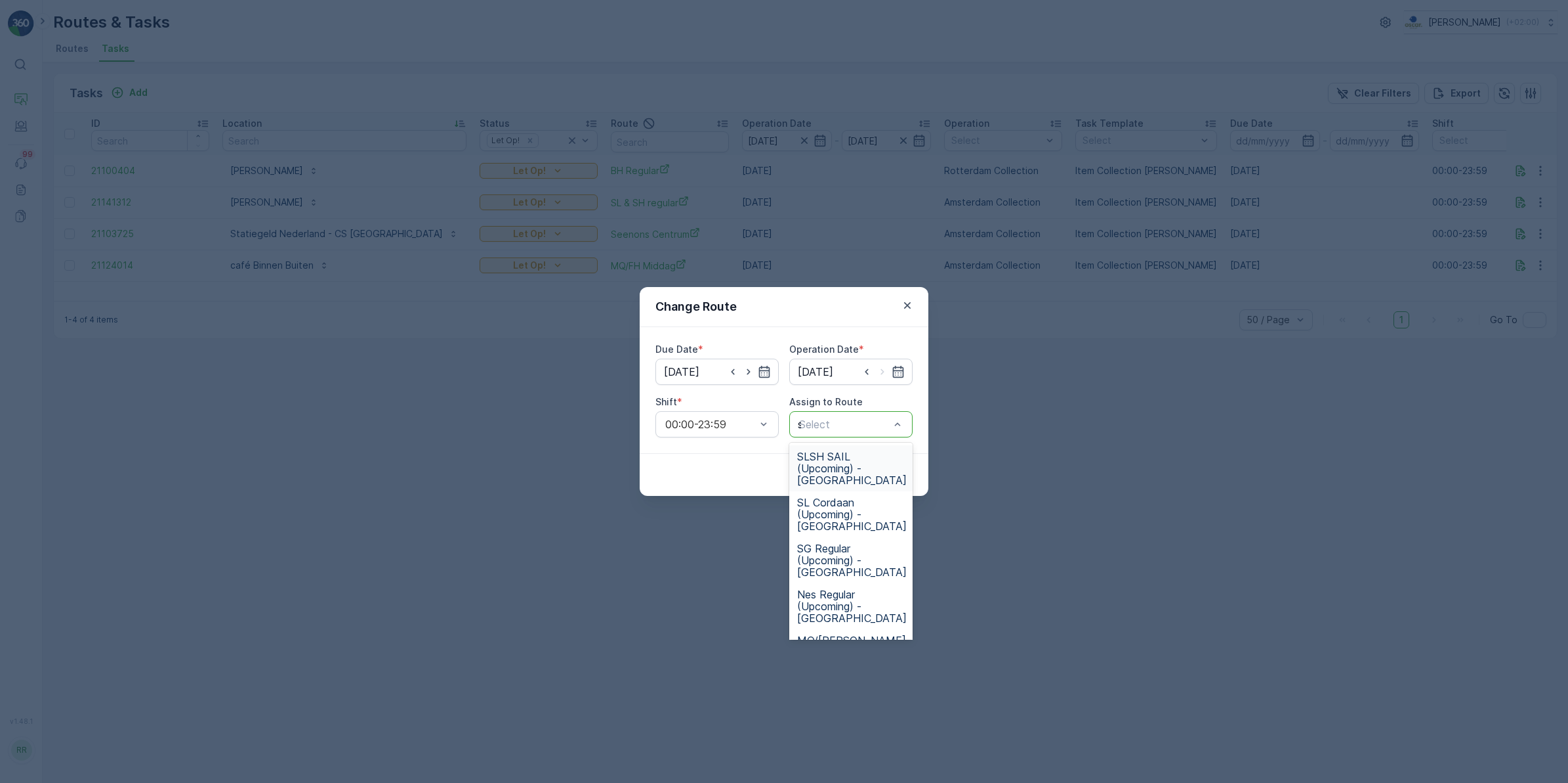
type input "sl"
click at [844, 549] on span "SL & SH regular (Upcoming) - Amsterdam" at bounding box center [852, 560] width 109 height 36
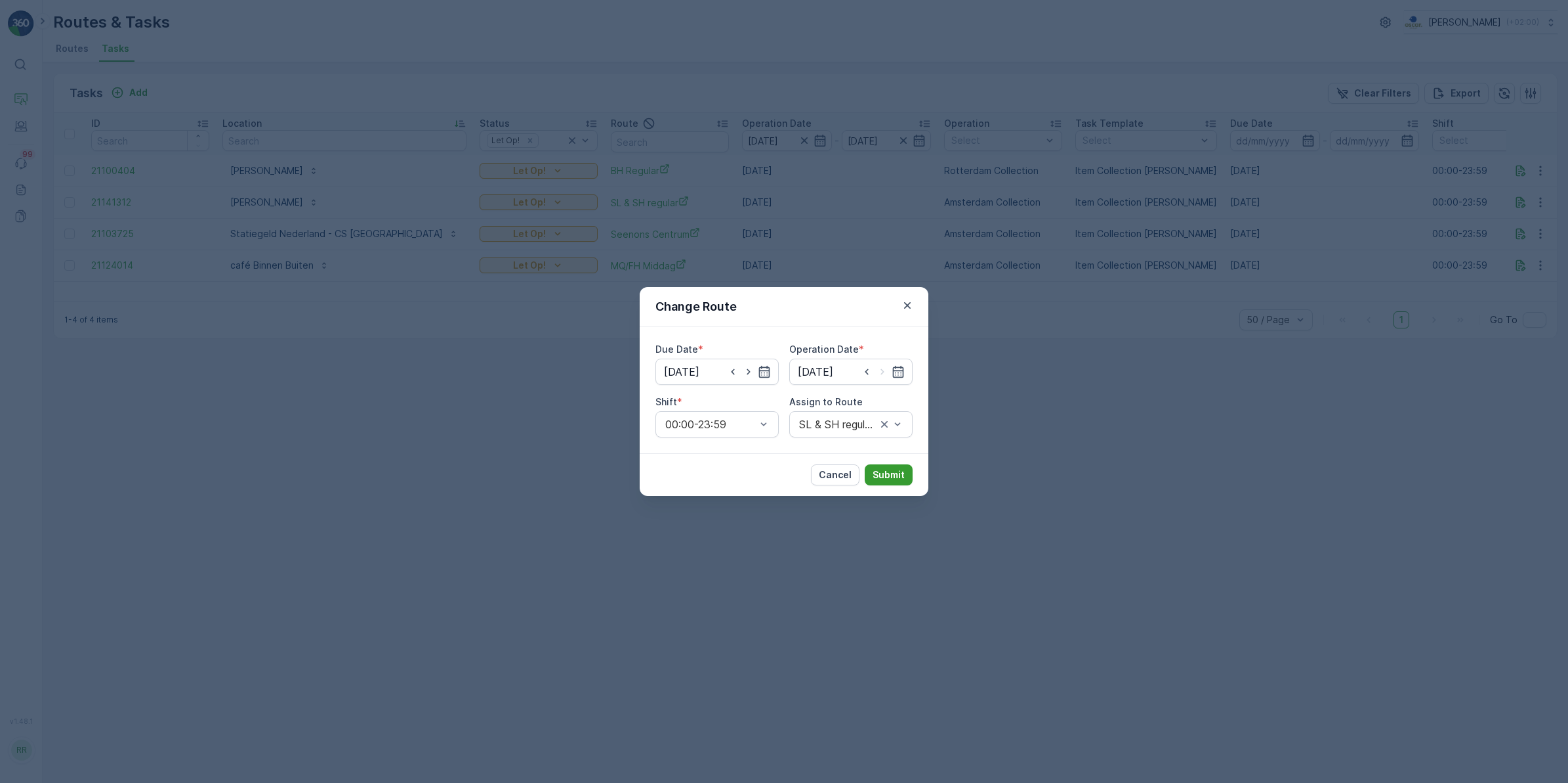
click at [897, 471] on p "Submit" at bounding box center [888, 474] width 32 height 13
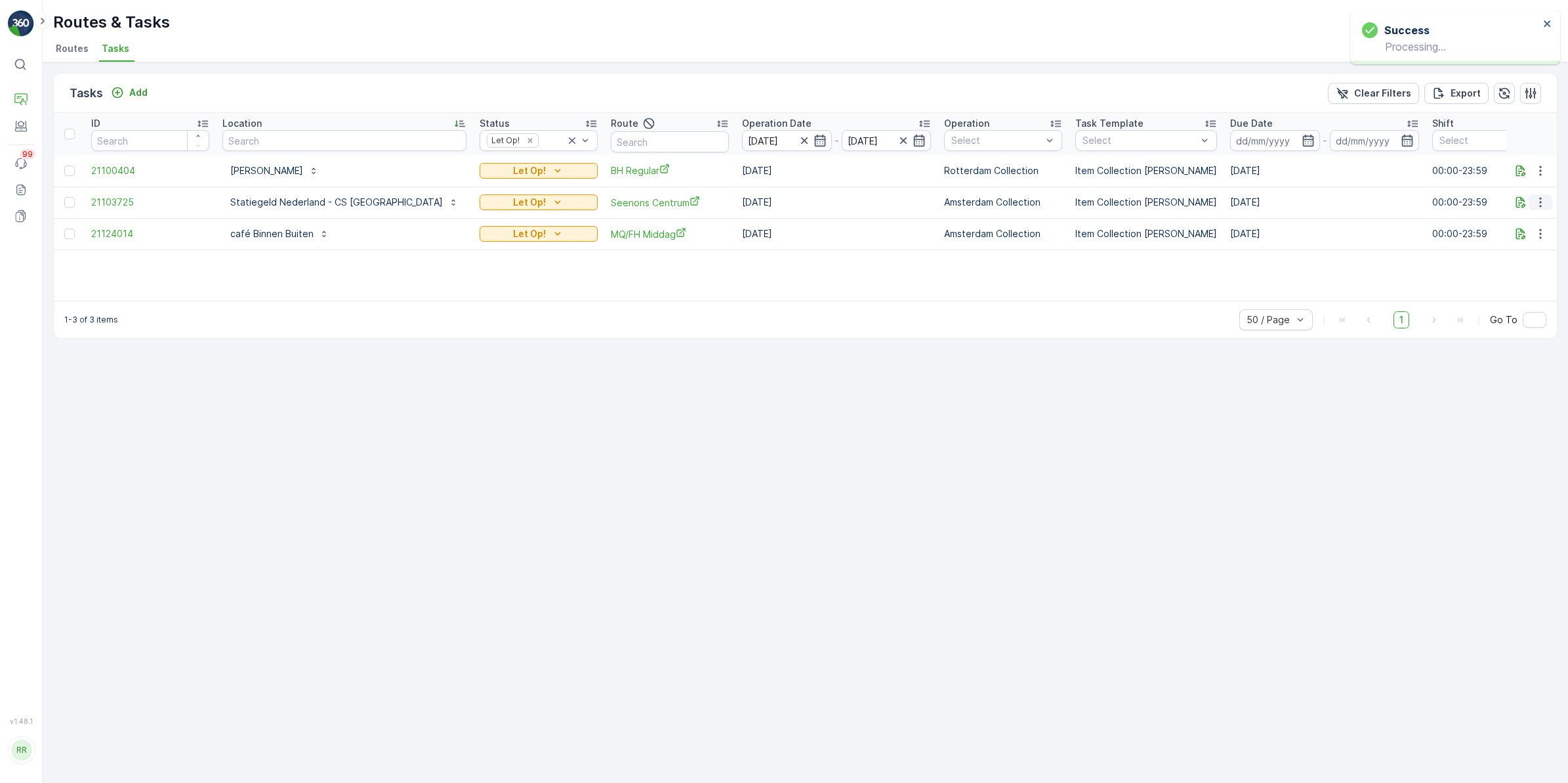
click at [1536, 206] on icon "button" at bounding box center [1540, 202] width 13 height 13
click at [1522, 253] on span "Change Route" at bounding box center [1506, 258] width 63 height 13
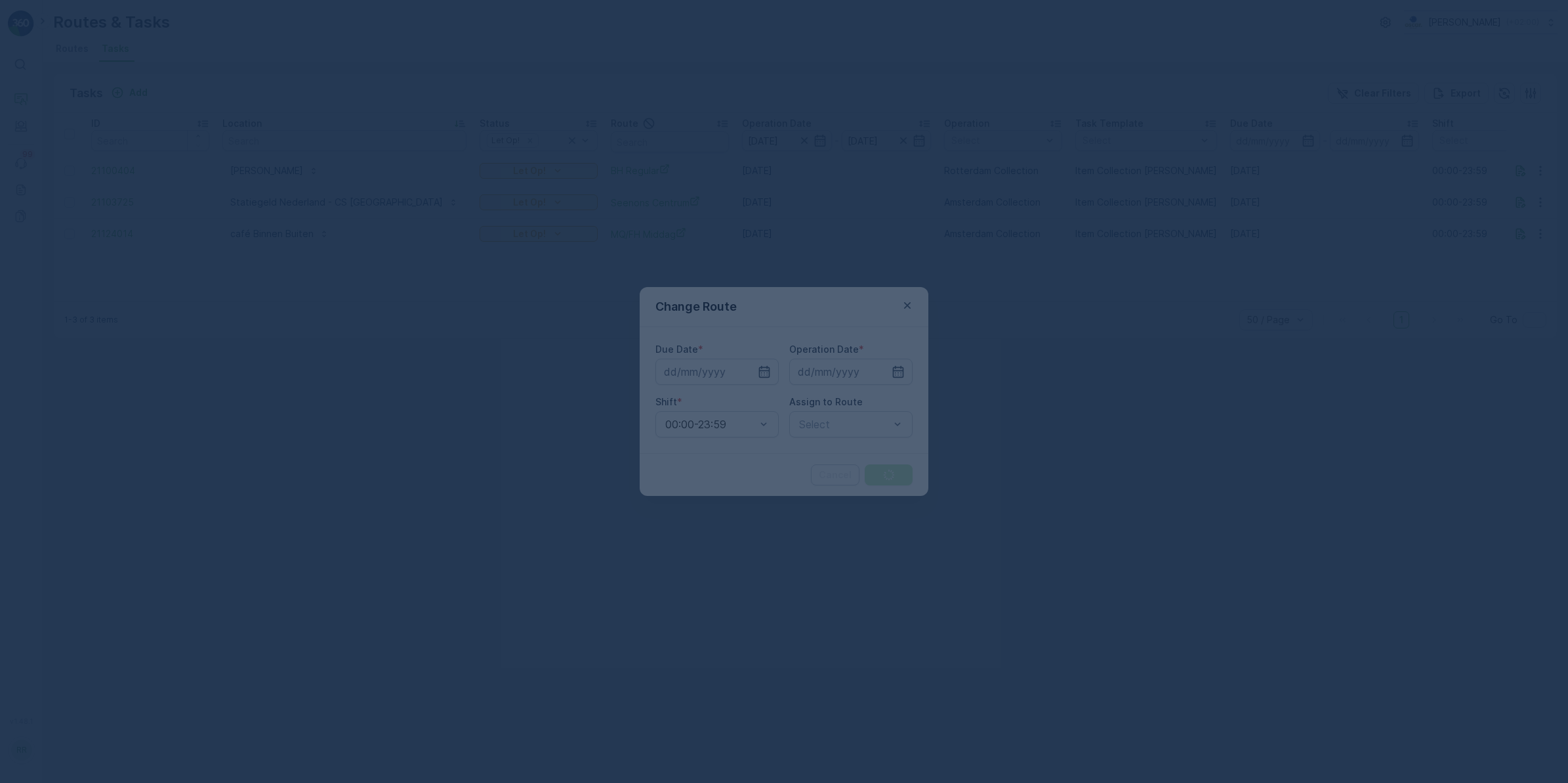
type input "[DATE]"
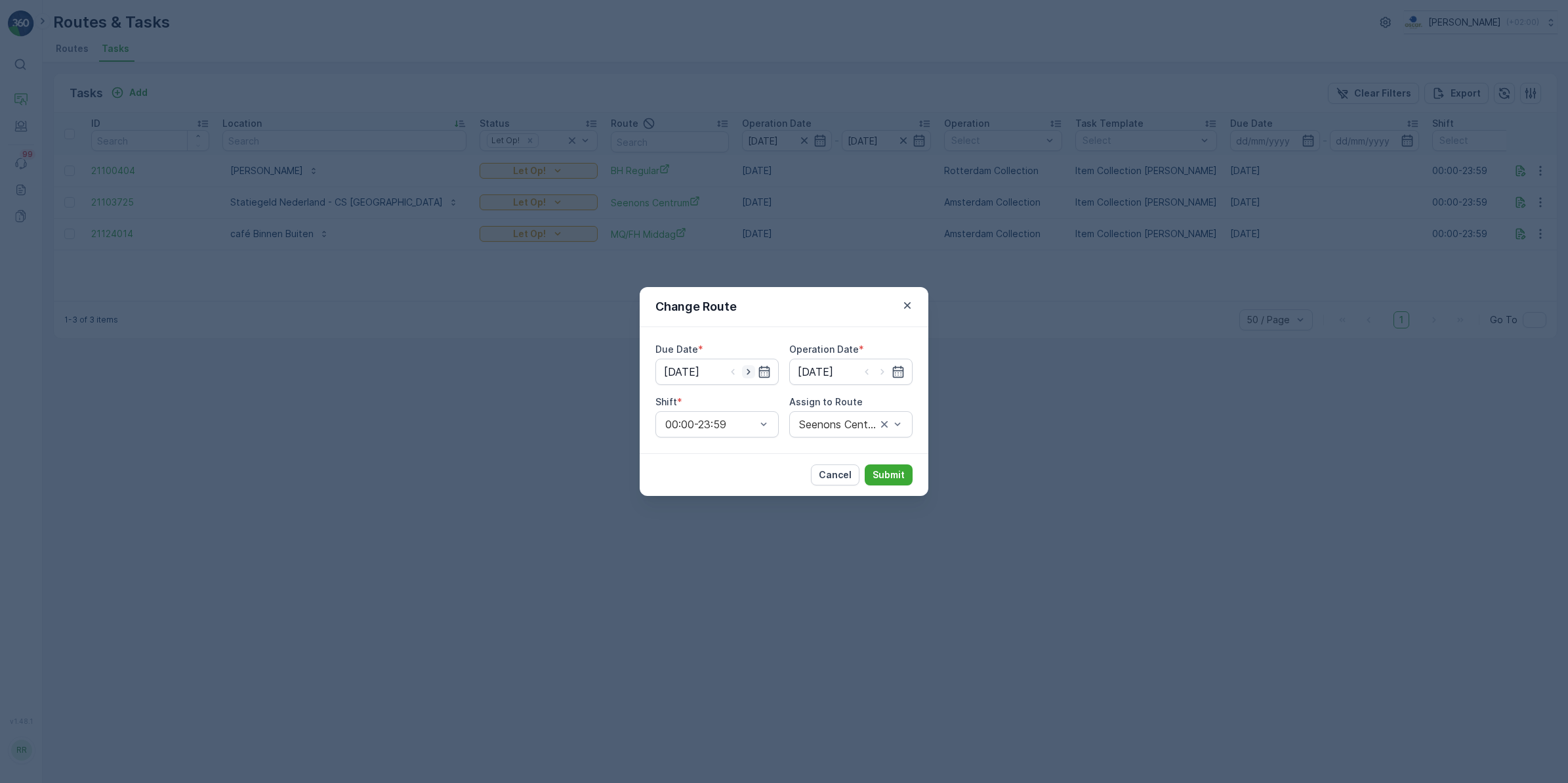
click at [747, 372] on icon "button" at bounding box center [749, 371] width 13 height 13
type input "[DATE]"
click at [883, 376] on icon "button" at bounding box center [883, 371] width 13 height 13
type input "[DATE]"
type input "seen"
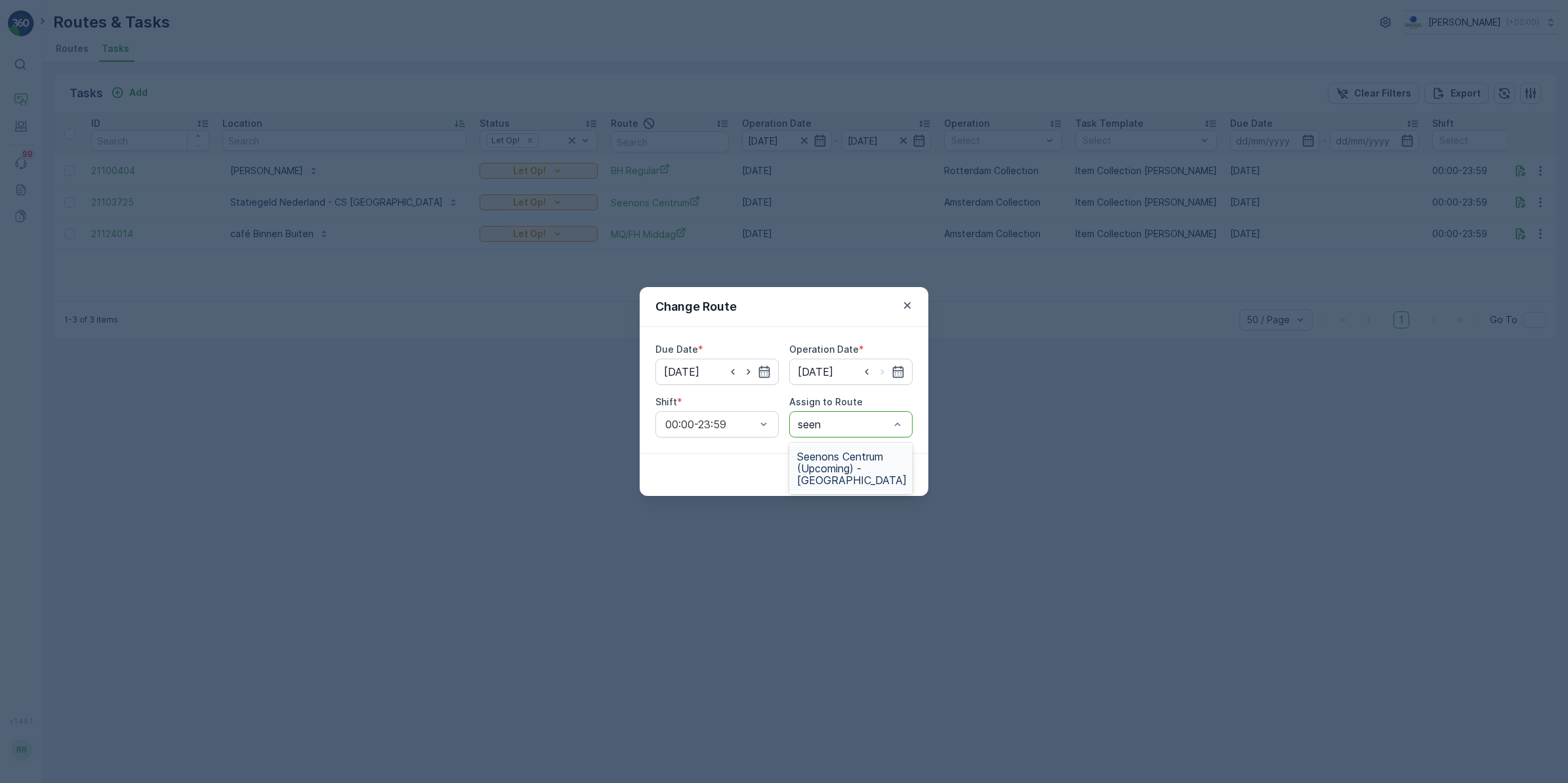
click at [840, 458] on span "Seenons Centrum (Upcoming) - Amsterdam" at bounding box center [852, 468] width 109 height 36
click at [897, 474] on p "Submit" at bounding box center [888, 474] width 32 height 13
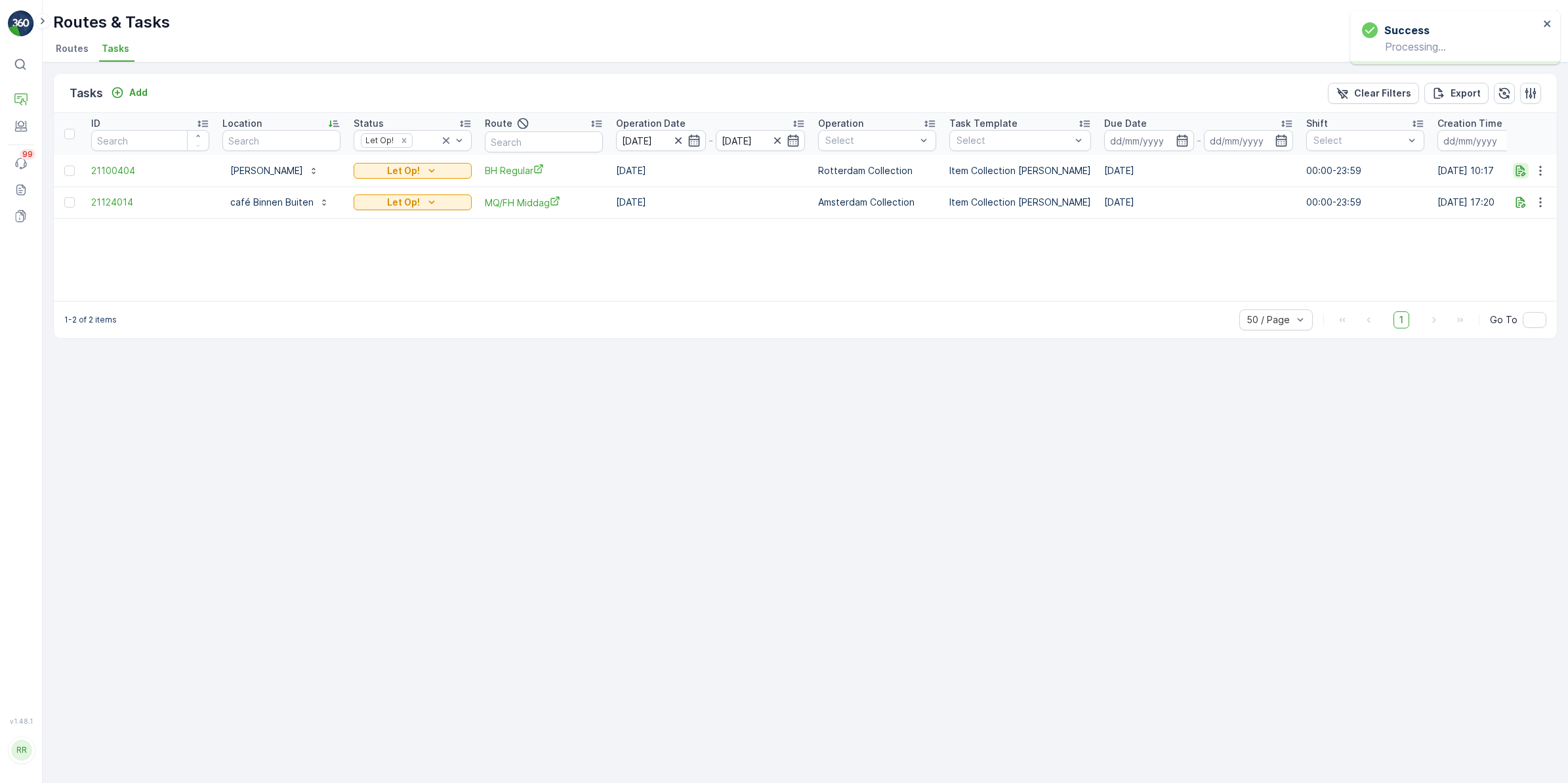
click at [1527, 173] on icon "button" at bounding box center [1521, 171] width 13 height 13
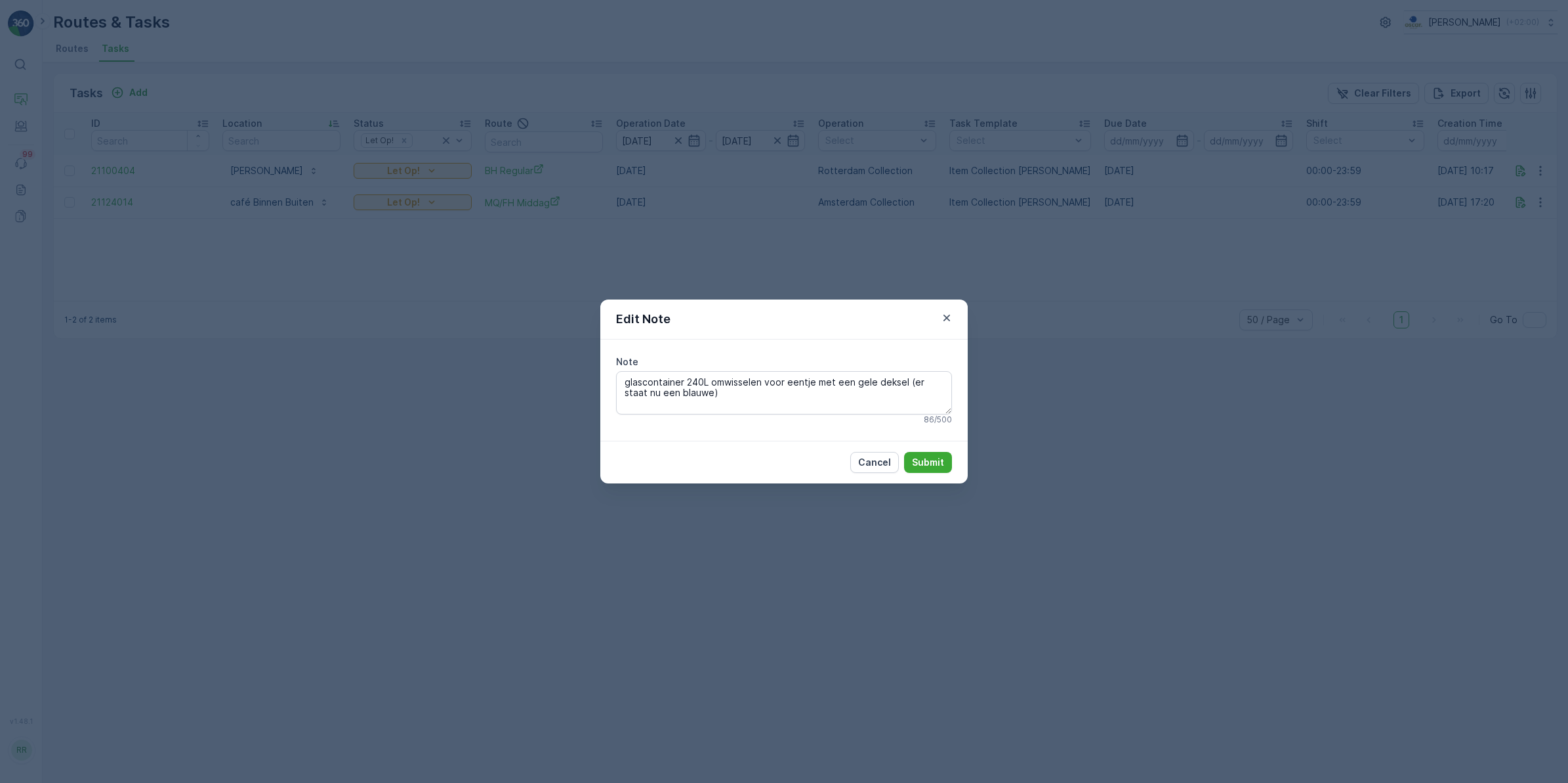
click at [946, 322] on icon "button" at bounding box center [947, 318] width 13 height 13
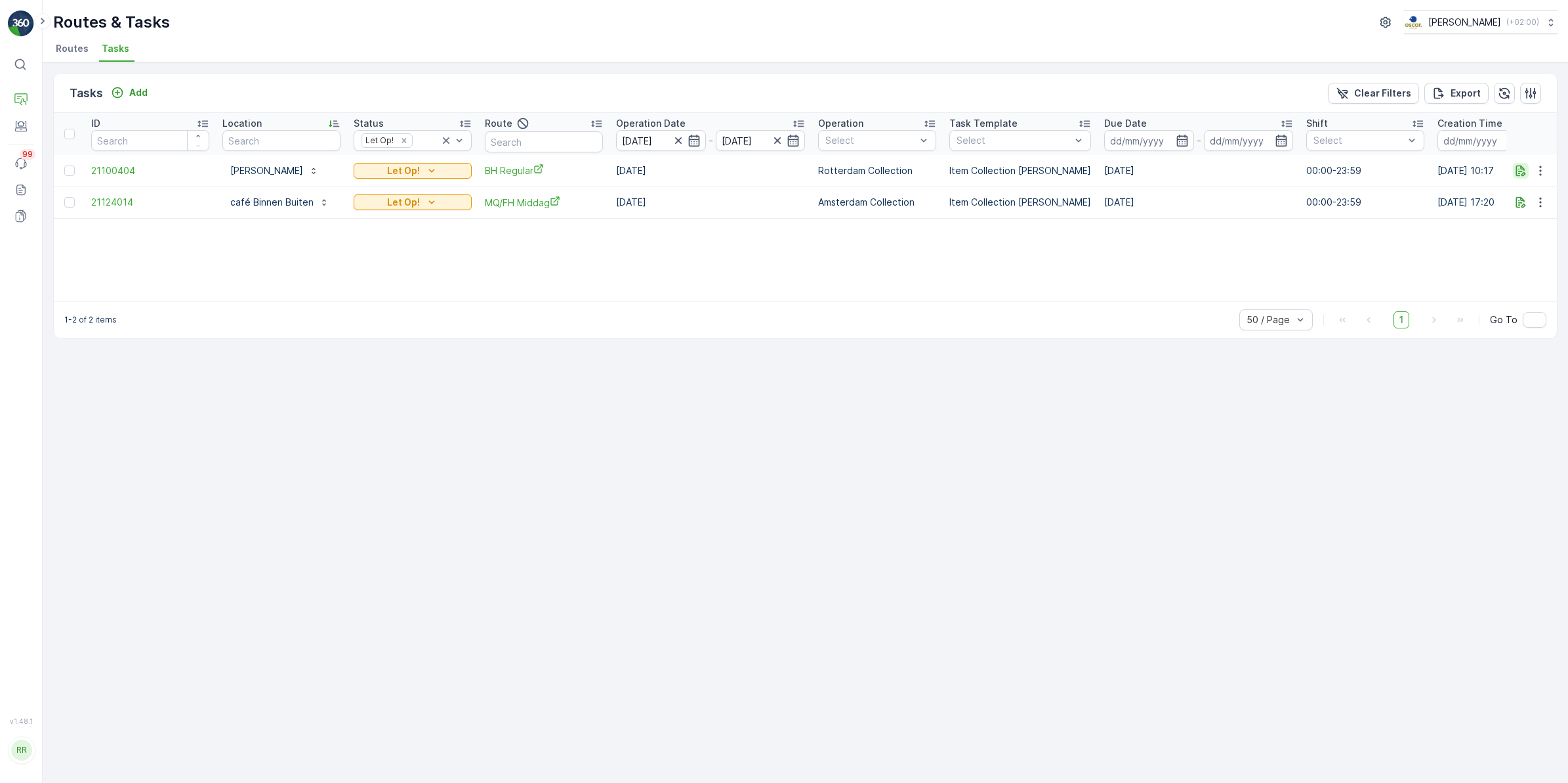
click at [1520, 173] on icon "button" at bounding box center [1521, 171] width 13 height 13
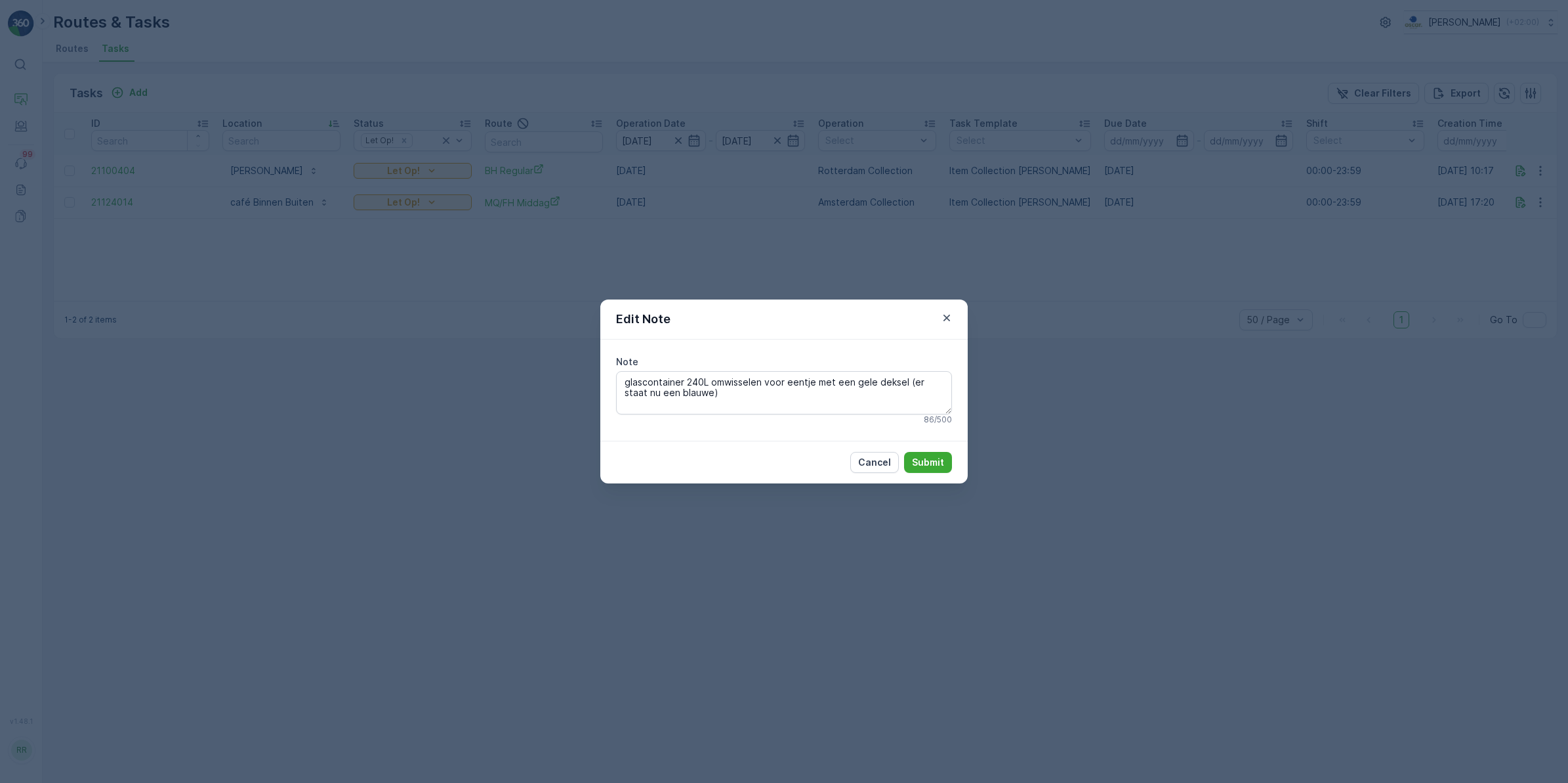
click at [1131, 464] on div "Edit Note Note glascontainer 240L omwisselen voor eentje met een gele deksel (e…" at bounding box center [784, 392] width 1568 height 783
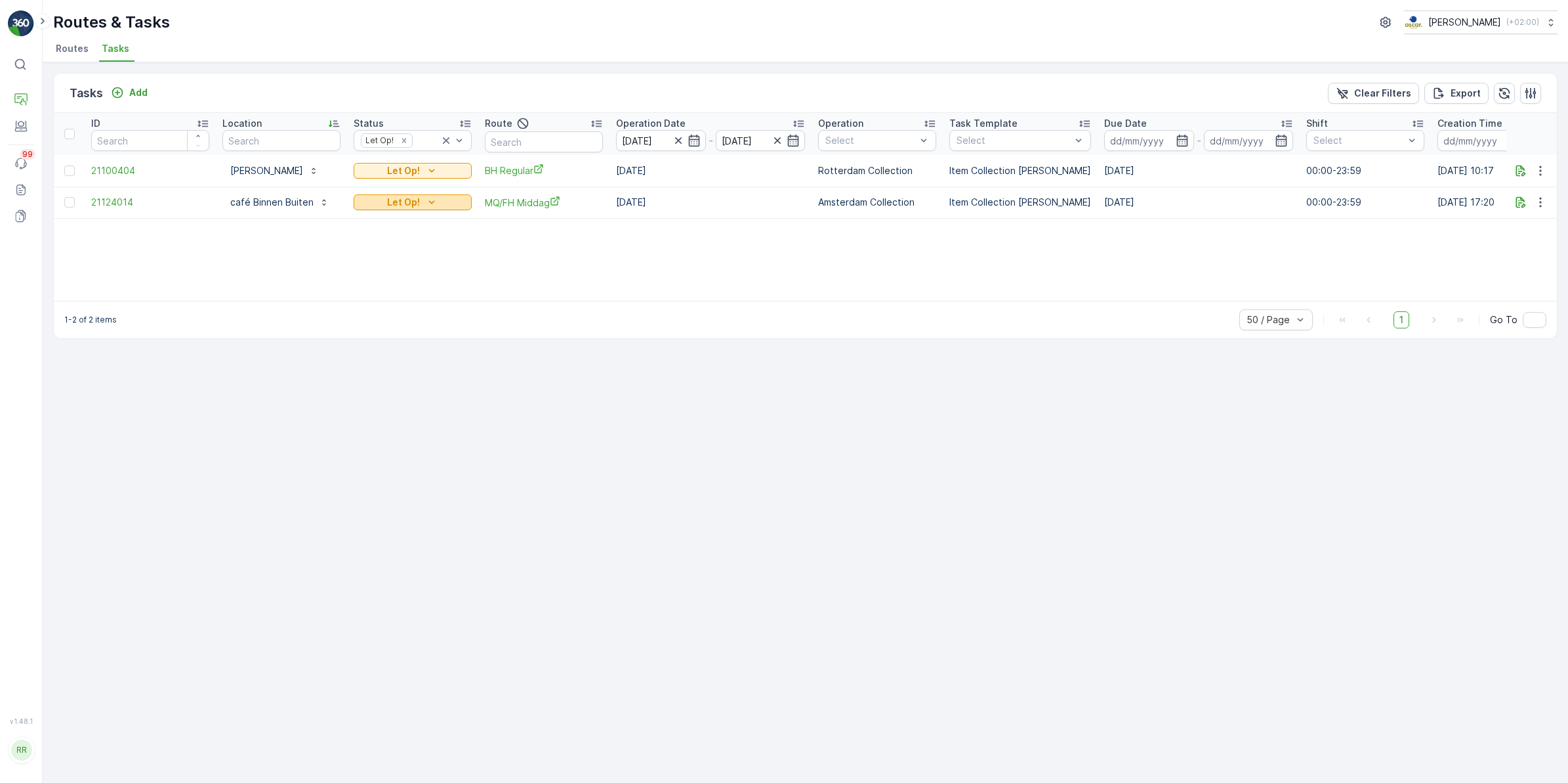
click at [425, 203] on icon "Let Op!" at bounding box center [432, 202] width 13 height 13
click at [388, 235] on div "Done" at bounding box center [398, 240] width 84 height 18
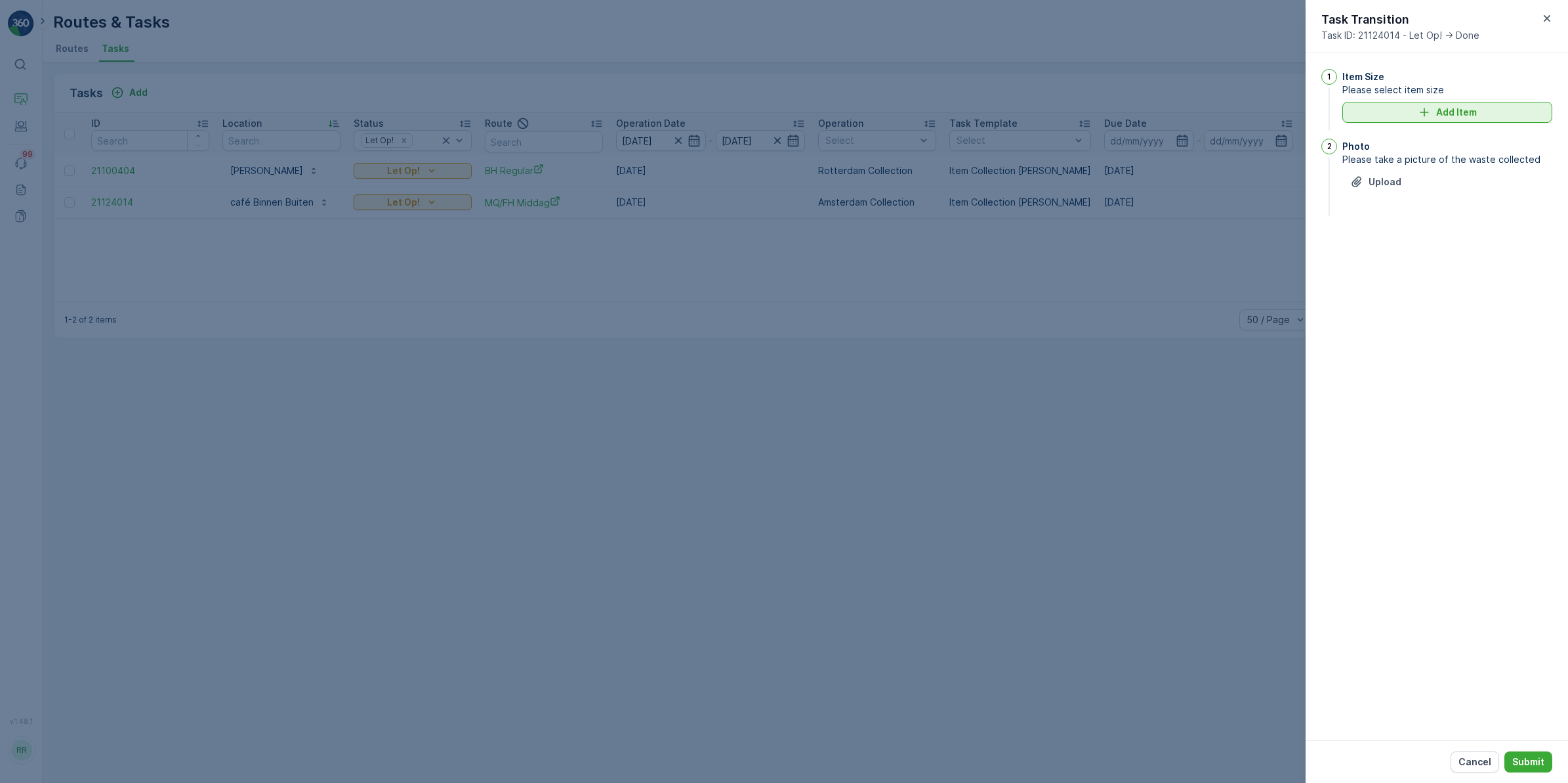
click at [1457, 116] on p "Add Item" at bounding box center [1457, 112] width 40 height 13
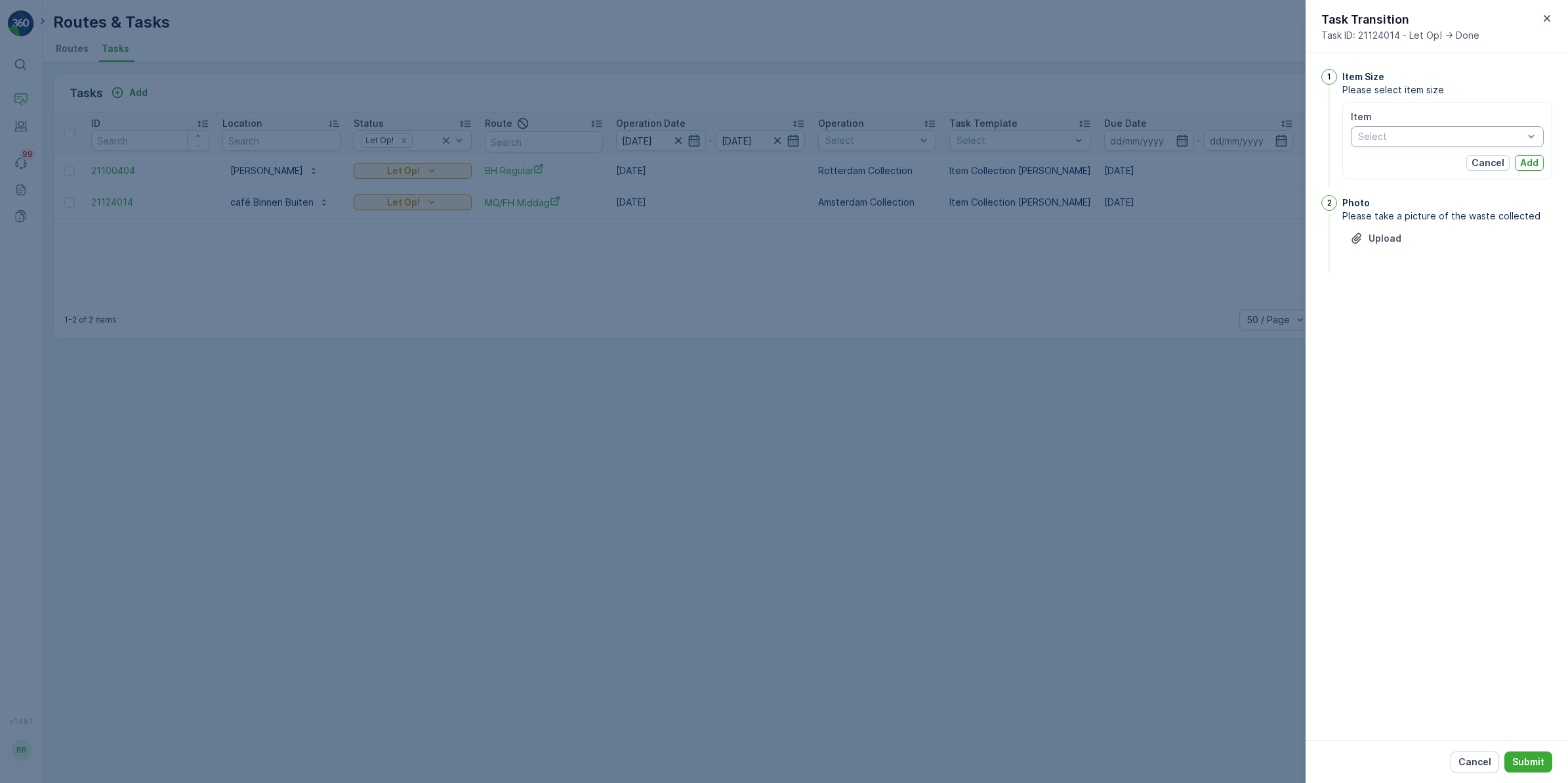
click at [1452, 142] on div at bounding box center [1440, 136] width 168 height 10
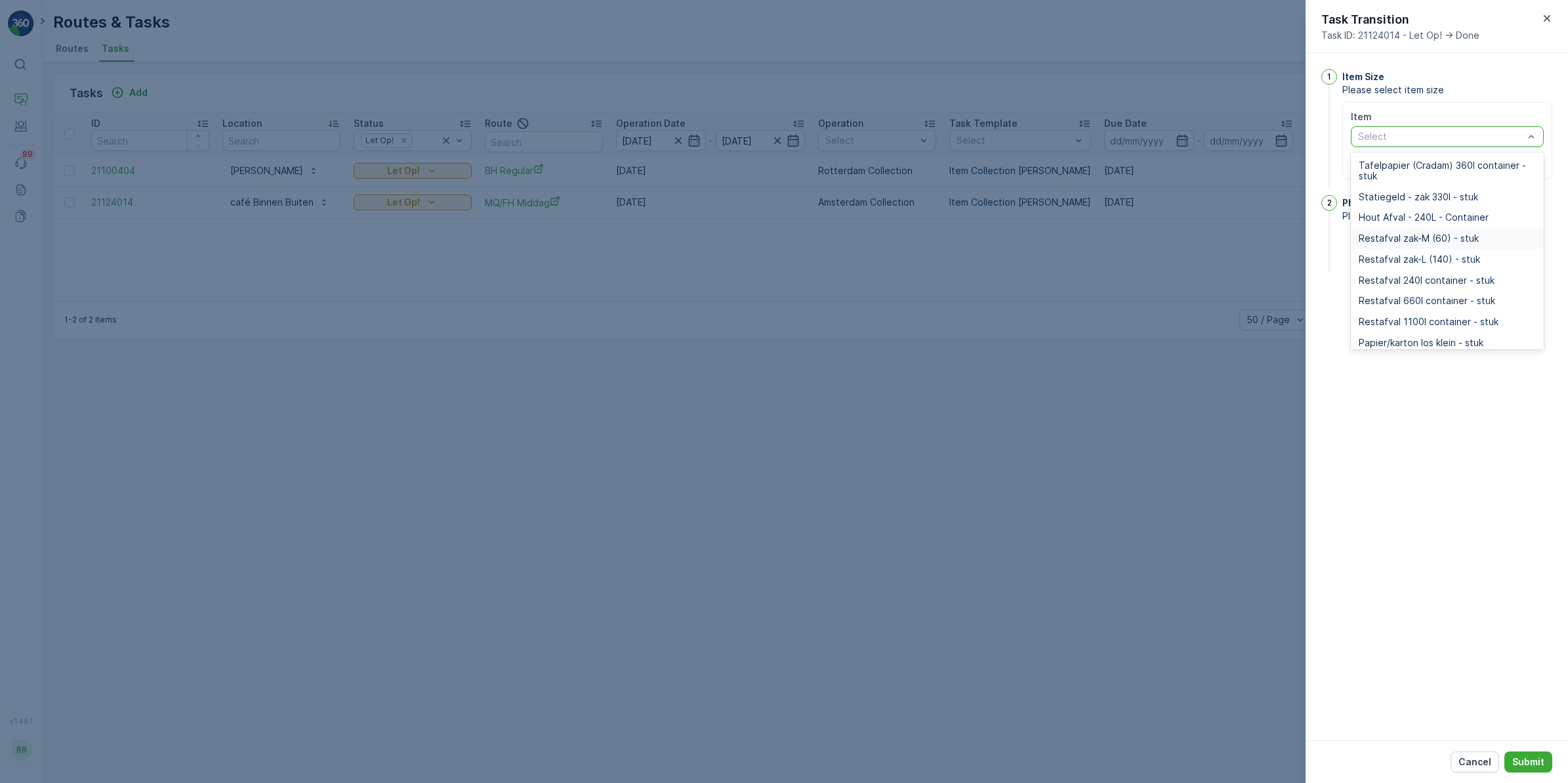
click at [1447, 229] on div "Restafval zak-M (60) - stuk" at bounding box center [1448, 238] width 193 height 21
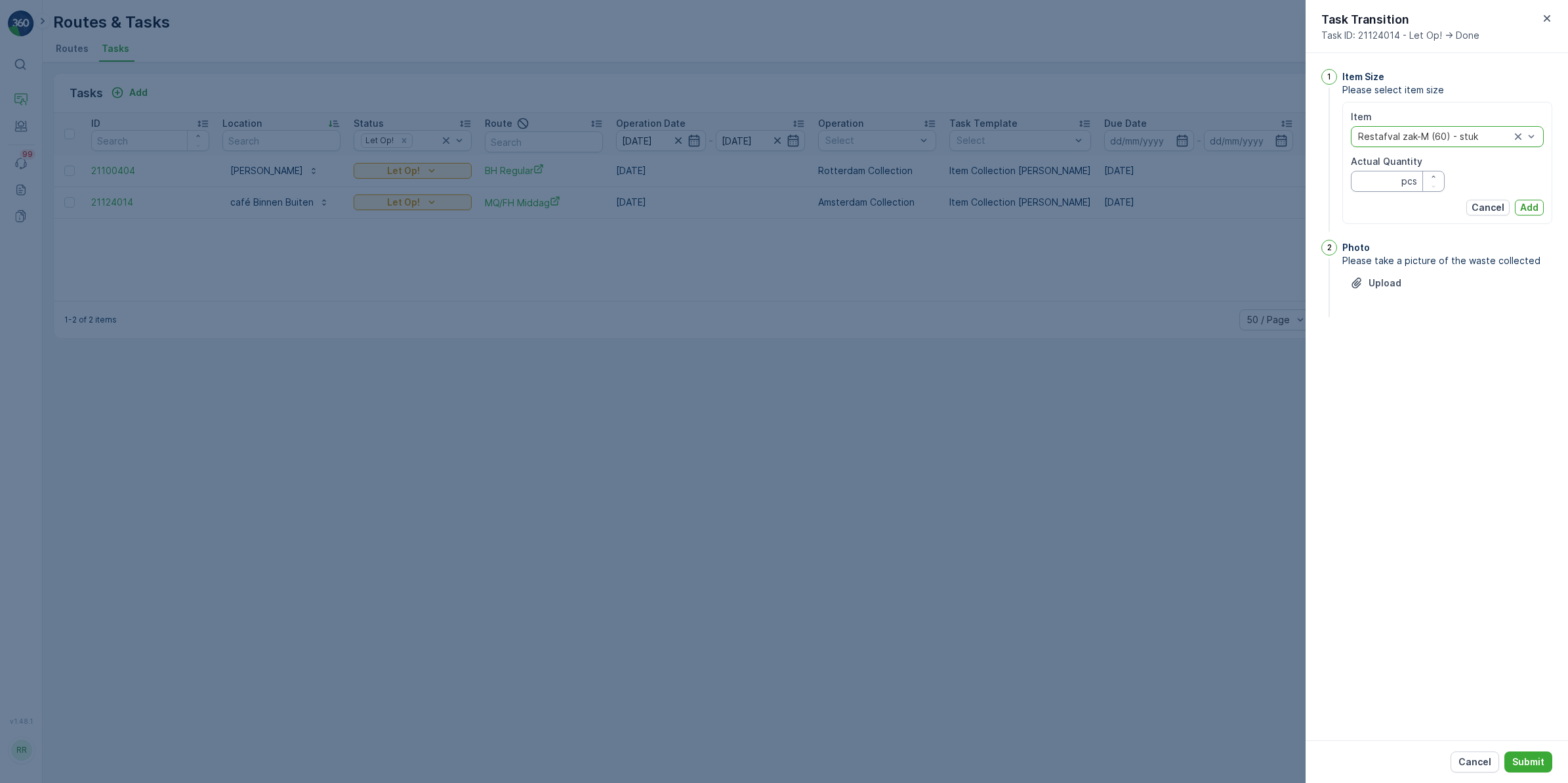
click at [1388, 175] on Quantity "Actual Quantity" at bounding box center [1398, 181] width 94 height 21
type Quantity "0"
click at [1531, 213] on p "Add" at bounding box center [1529, 208] width 18 height 13
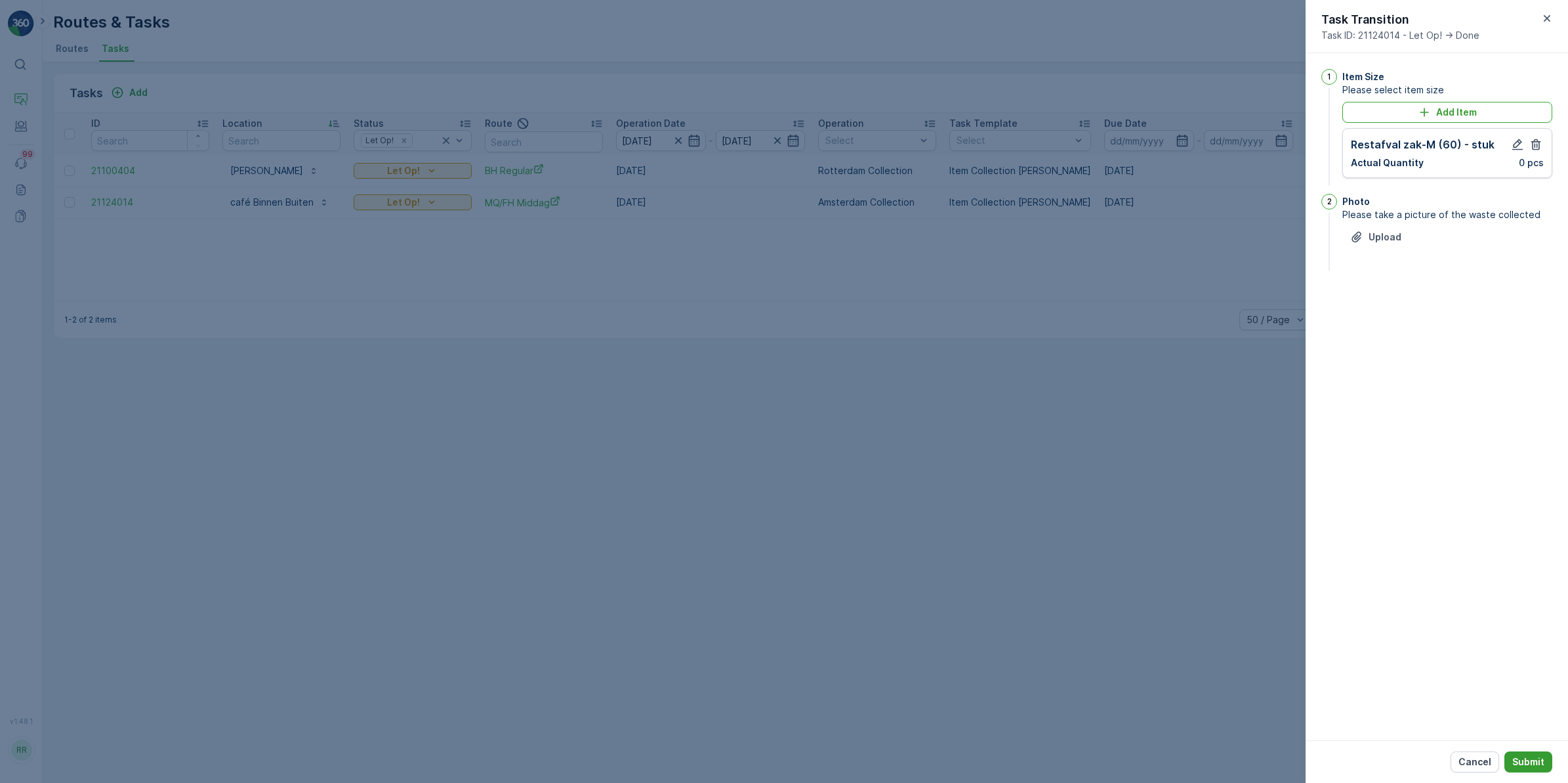
click at [1534, 763] on p "Submit" at bounding box center [1529, 762] width 32 height 13
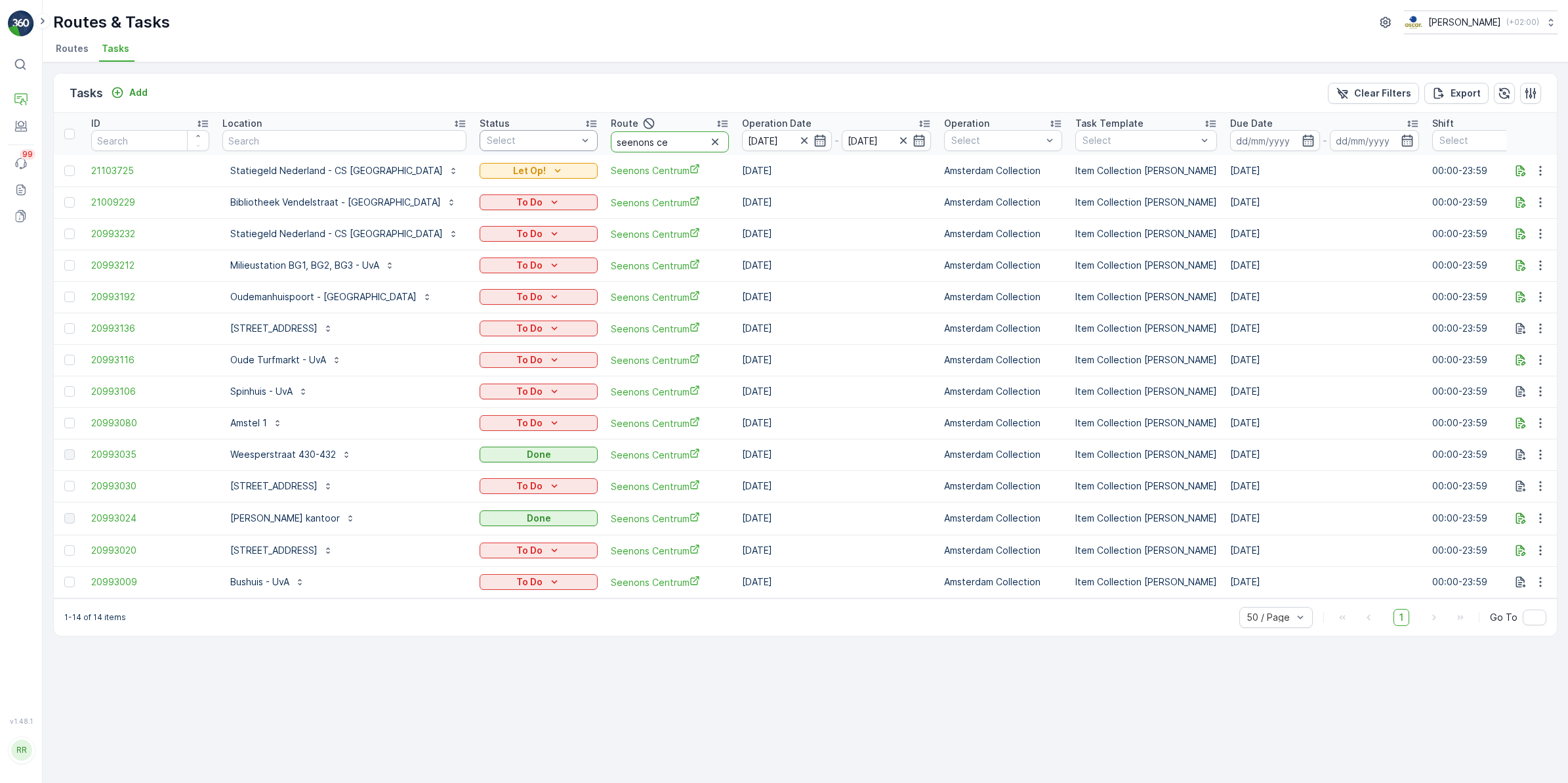
drag, startPoint x: 638, startPoint y: 149, endPoint x: 546, endPoint y: 146, distance: 92.0
click at [548, 151] on tr "ID Location Status Select Route seenons ce Operation Date [DATE] - [DATE] Opera…" at bounding box center [1129, 134] width 2150 height 42
type input "mq"
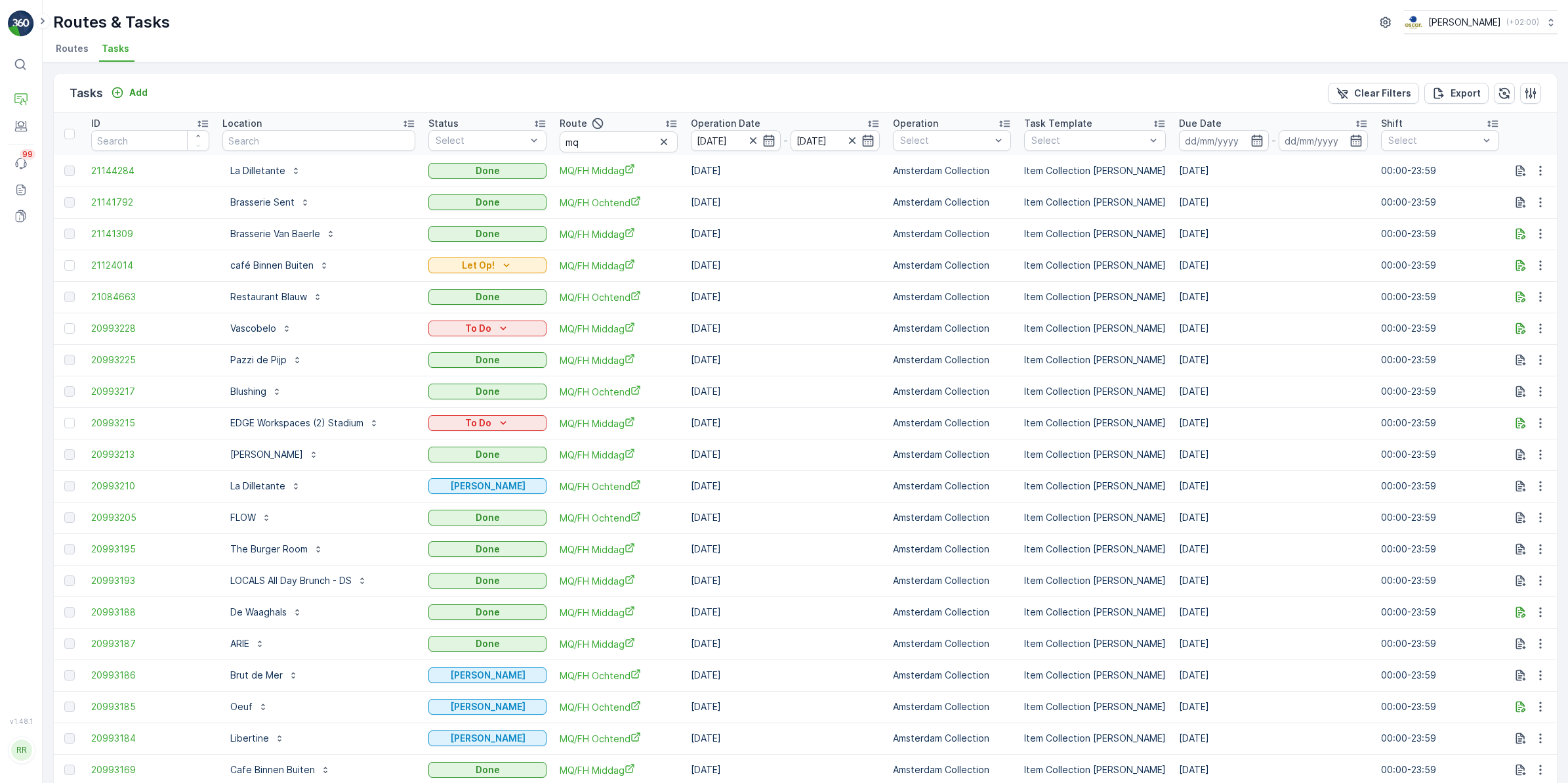
click at [307, 128] on div "Location" at bounding box center [319, 123] width 193 height 13
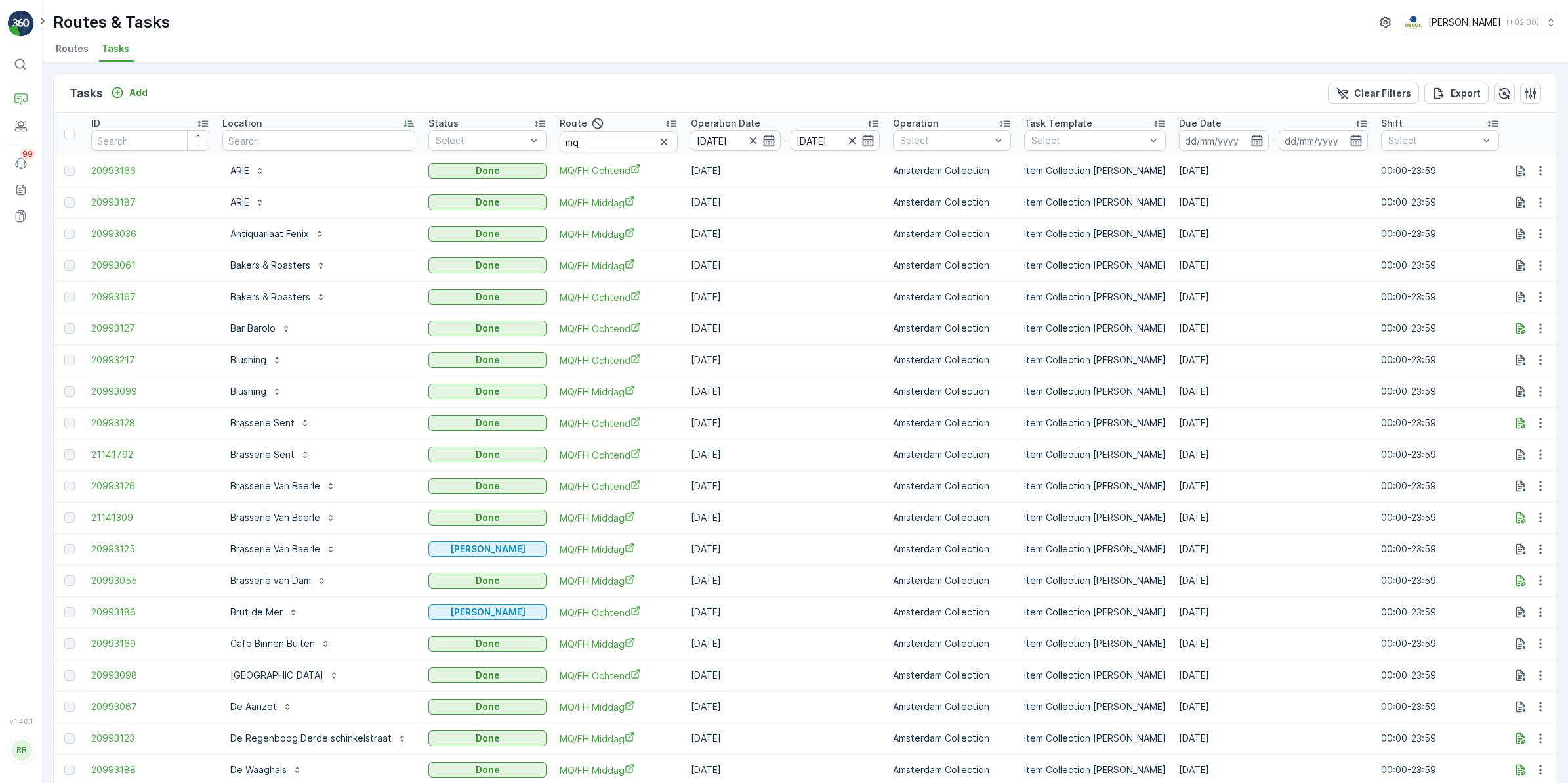
click at [247, 123] on p "Location" at bounding box center [242, 123] width 39 height 13
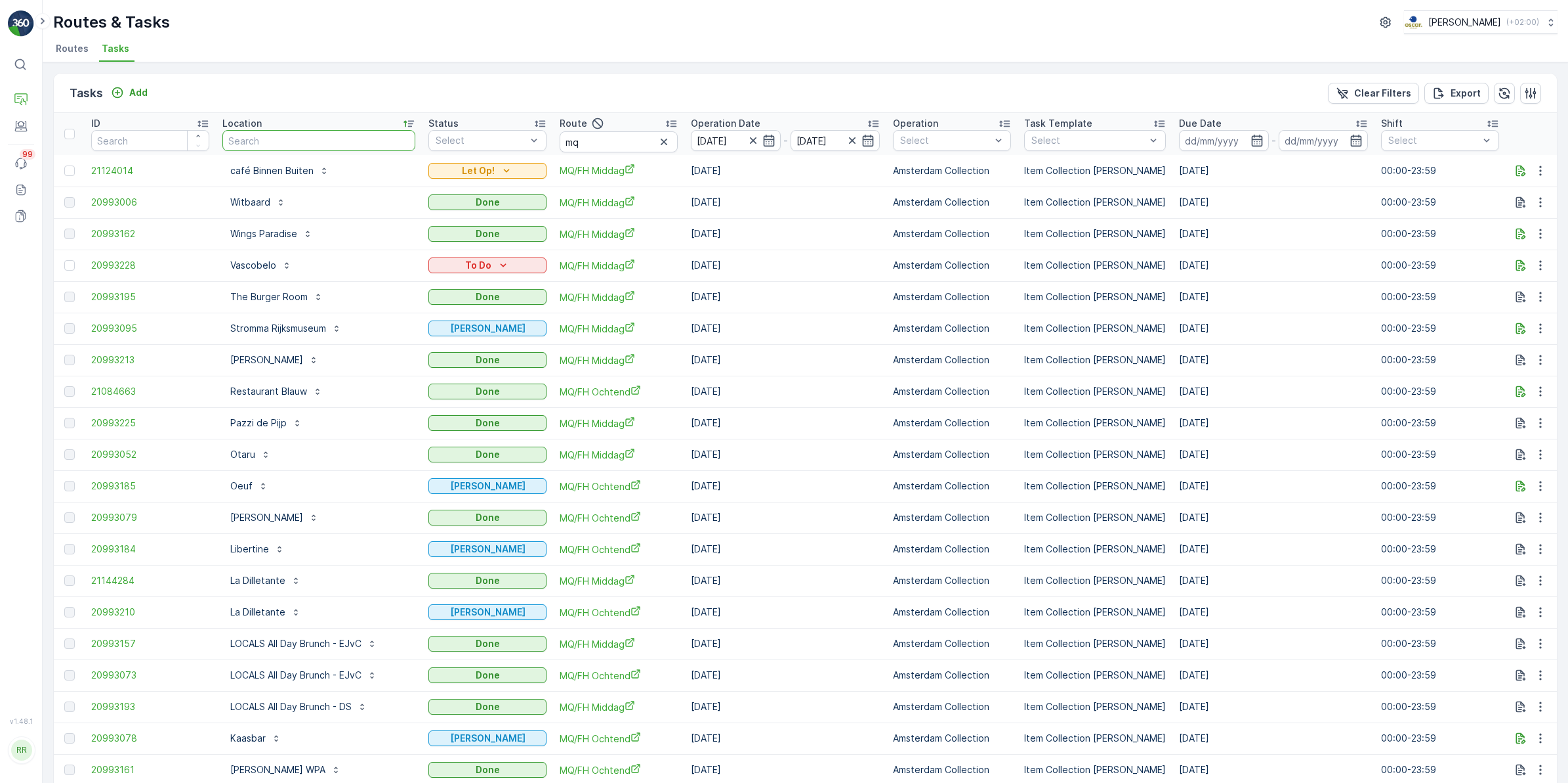
click at [357, 142] on input "text" at bounding box center [319, 140] width 193 height 21
type input "binnen"
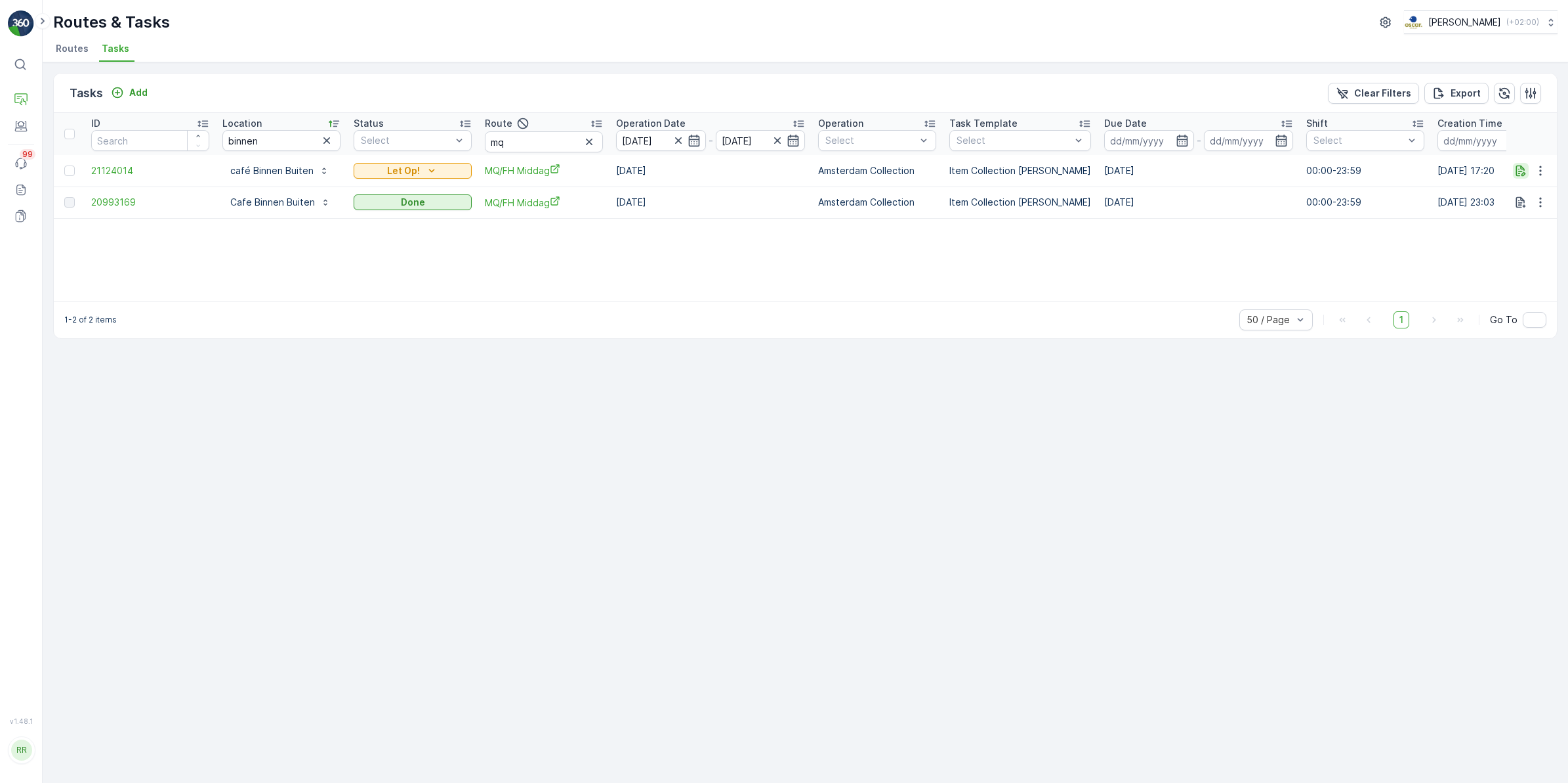
click at [1523, 175] on icon "button" at bounding box center [1521, 171] width 13 height 13
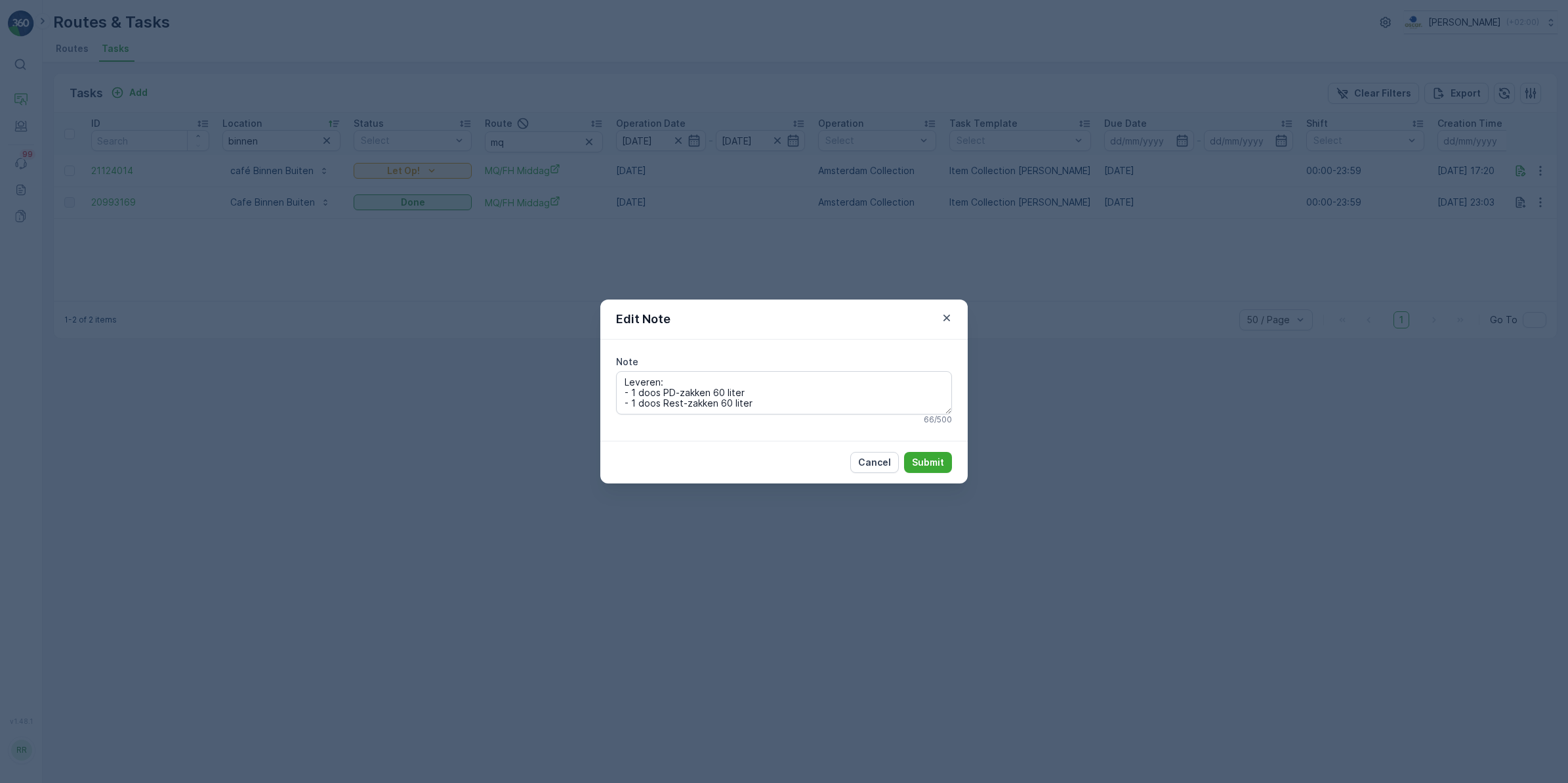
click at [947, 321] on icon "button" at bounding box center [947, 318] width 13 height 13
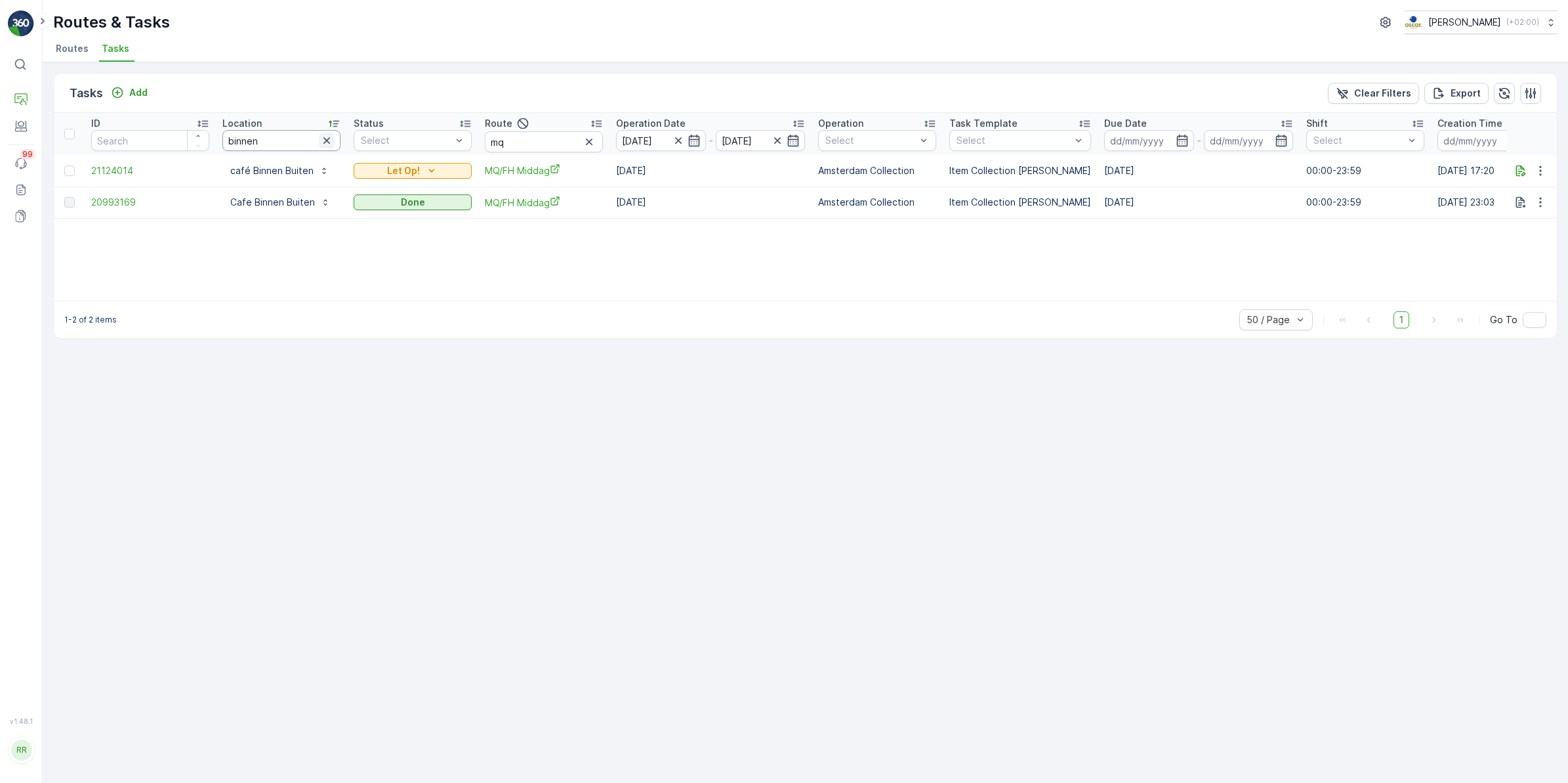
drag, startPoint x: 317, startPoint y: 142, endPoint x: 330, endPoint y: 139, distance: 13.3
click at [318, 142] on div "binnen" at bounding box center [281, 140] width 118 height 21
click at [329, 138] on icon "button" at bounding box center [326, 140] width 6 height 6
drag, startPoint x: 486, startPoint y: 143, endPoint x: 468, endPoint y: 145, distance: 18.1
click at [468, 145] on tr "ID Location Status Select Route mq Operation Date [DATE] - [DATE] Operation Sel…" at bounding box center [1066, 134] width 2025 height 42
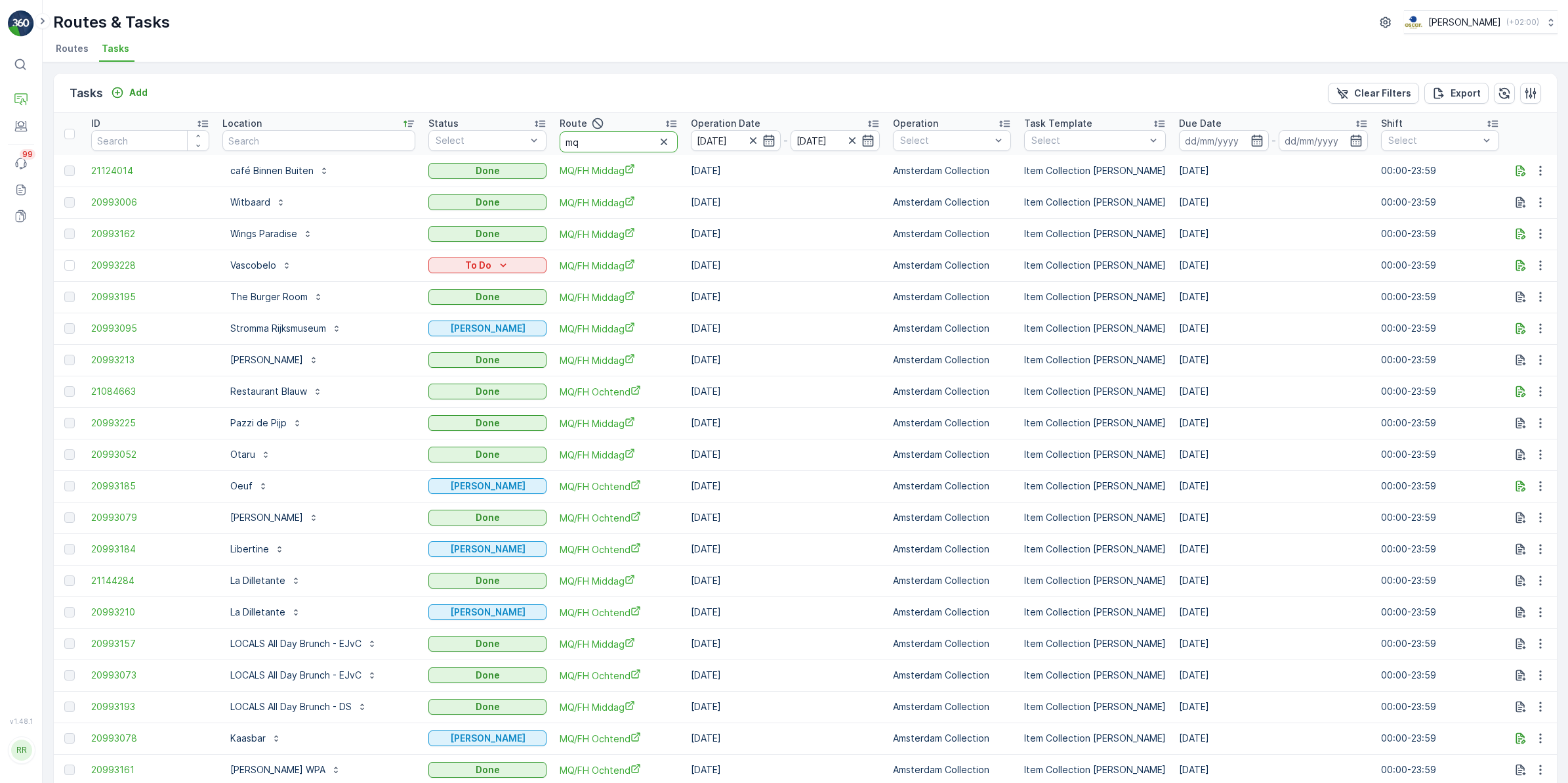
click at [608, 142] on input "mq" at bounding box center [618, 142] width 118 height 21
drag, startPoint x: 585, startPoint y: 146, endPoint x: 553, endPoint y: 142, distance: 32.2
click at [553, 142] on th "Route mq" at bounding box center [618, 134] width 131 height 42
type input "bh"
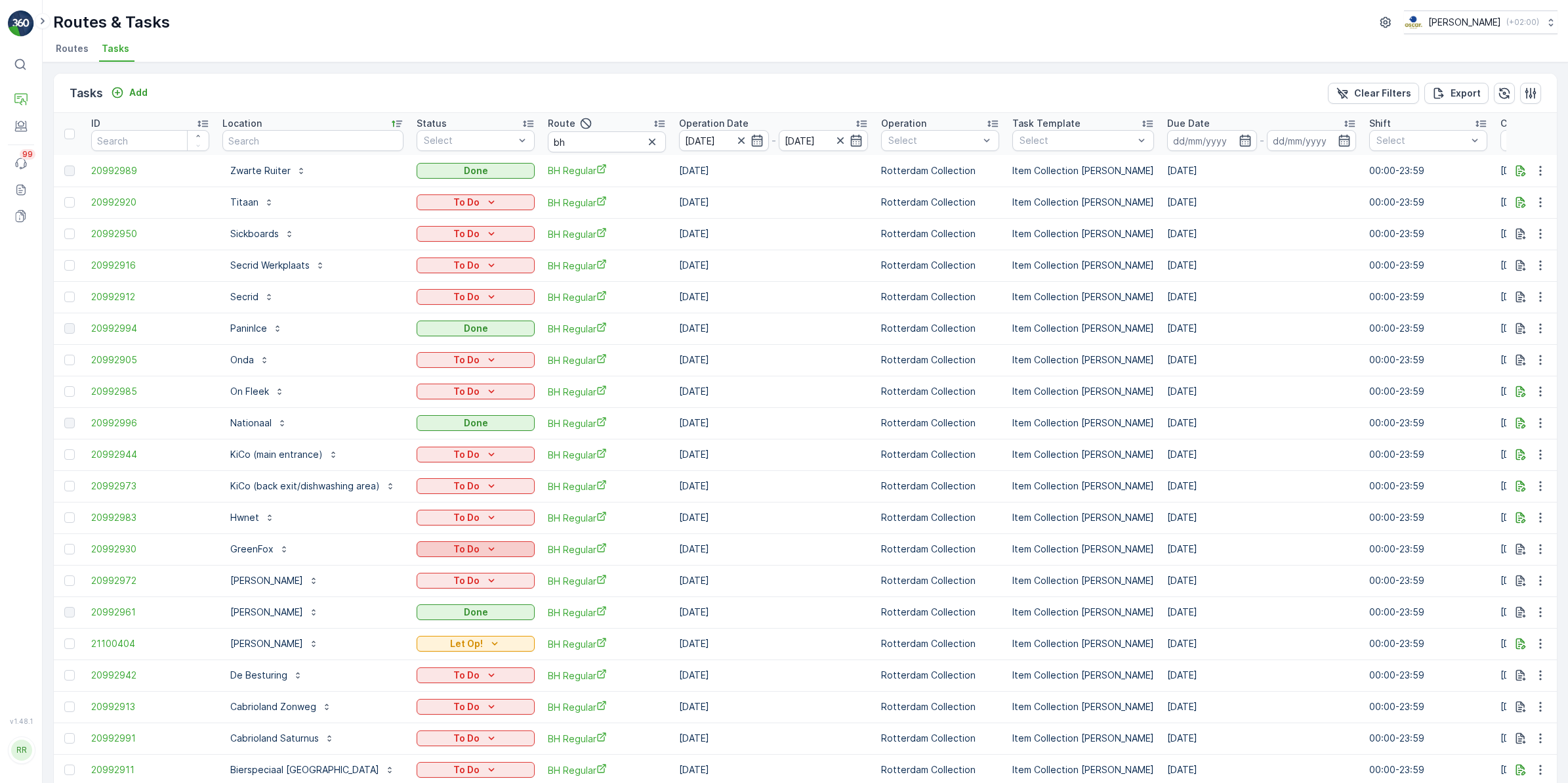
click at [496, 550] on icon "To Do" at bounding box center [491, 549] width 13 height 13
click at [442, 599] on span "Done" at bounding box center [435, 605] width 24 height 13
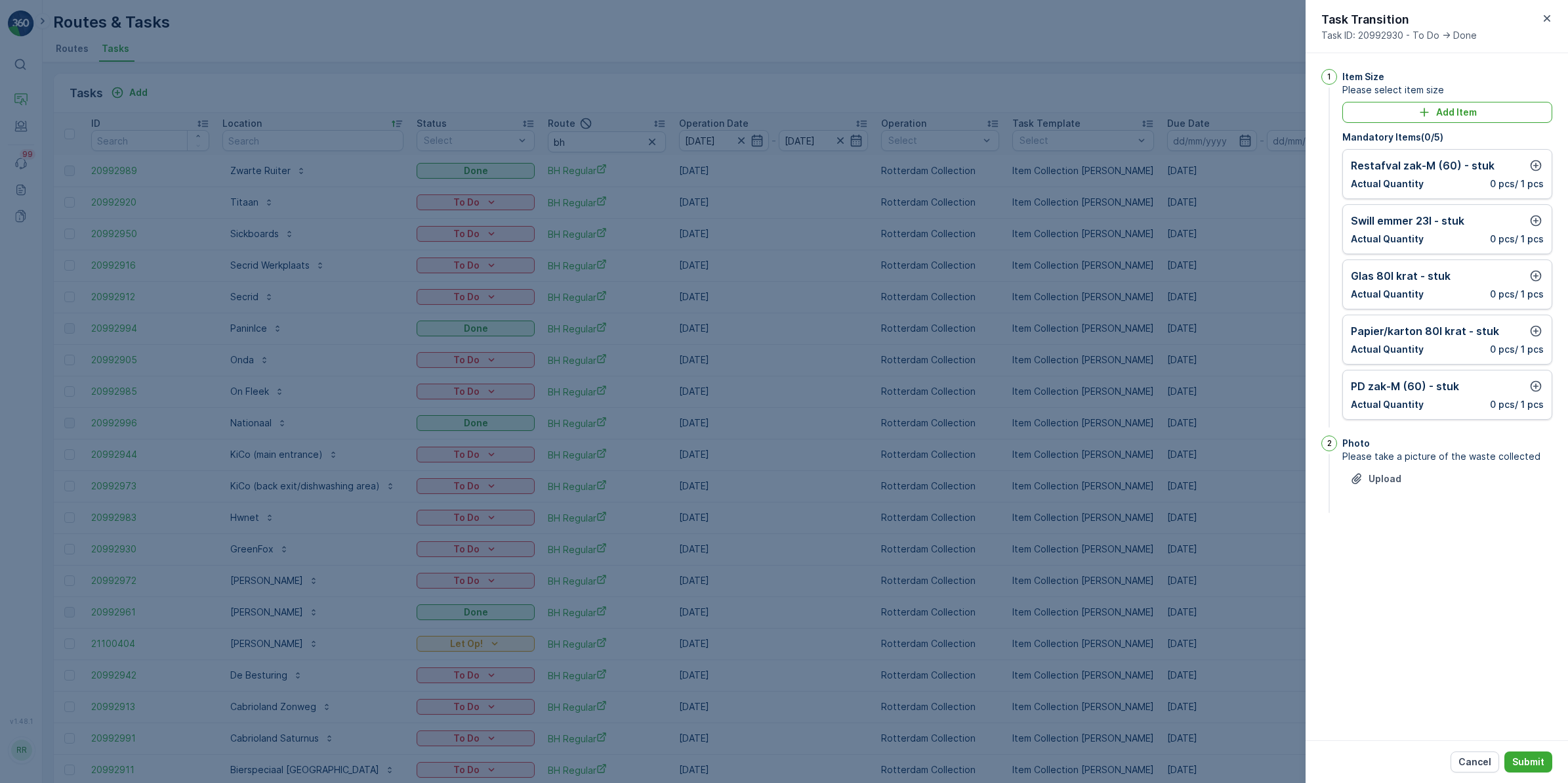
click at [622, 615] on div at bounding box center [784, 392] width 1568 height 783
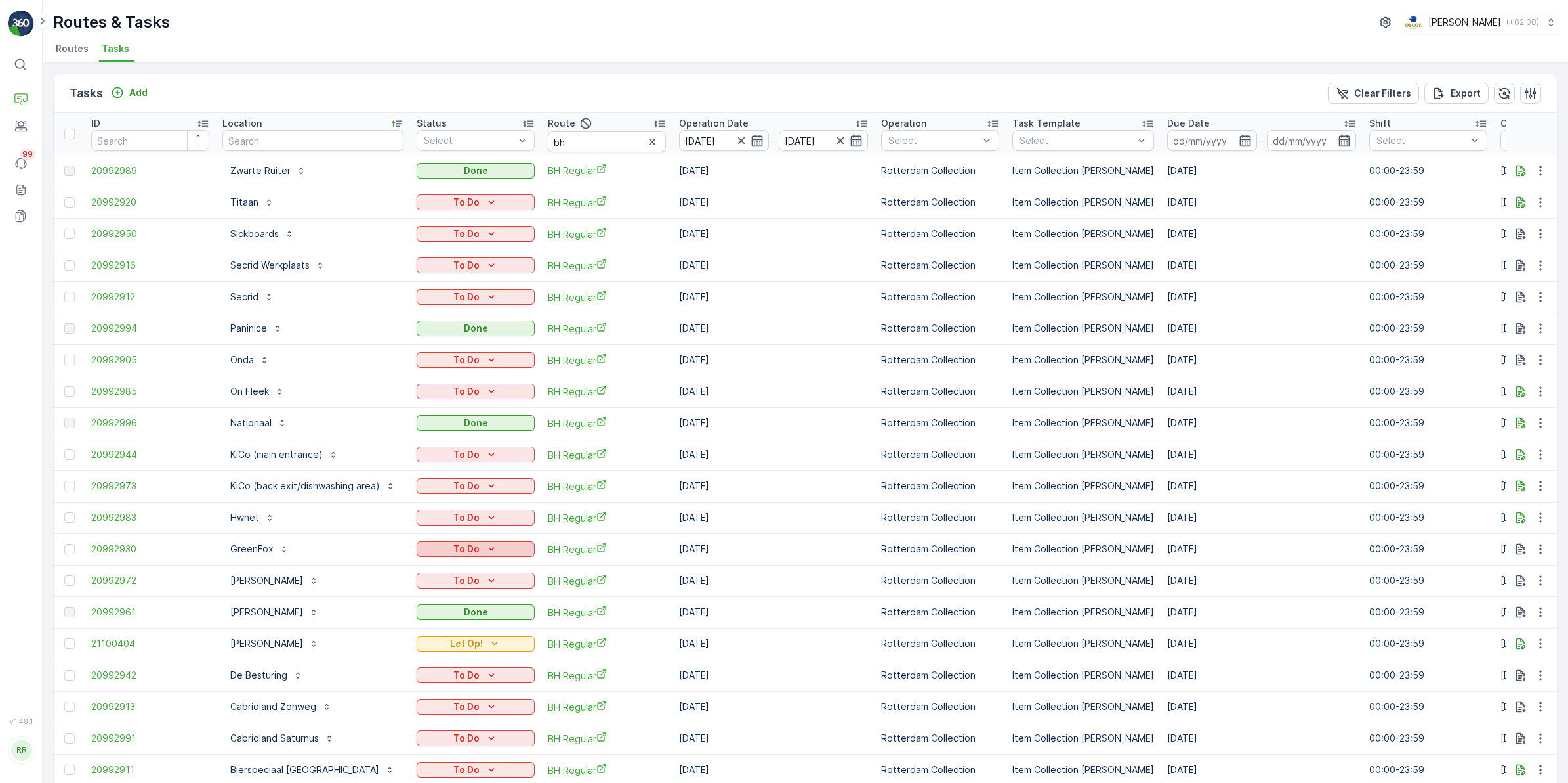
click at [469, 549] on p "To Do" at bounding box center [467, 549] width 27 height 13
click at [443, 603] on span "Done" at bounding box center [435, 605] width 24 height 13
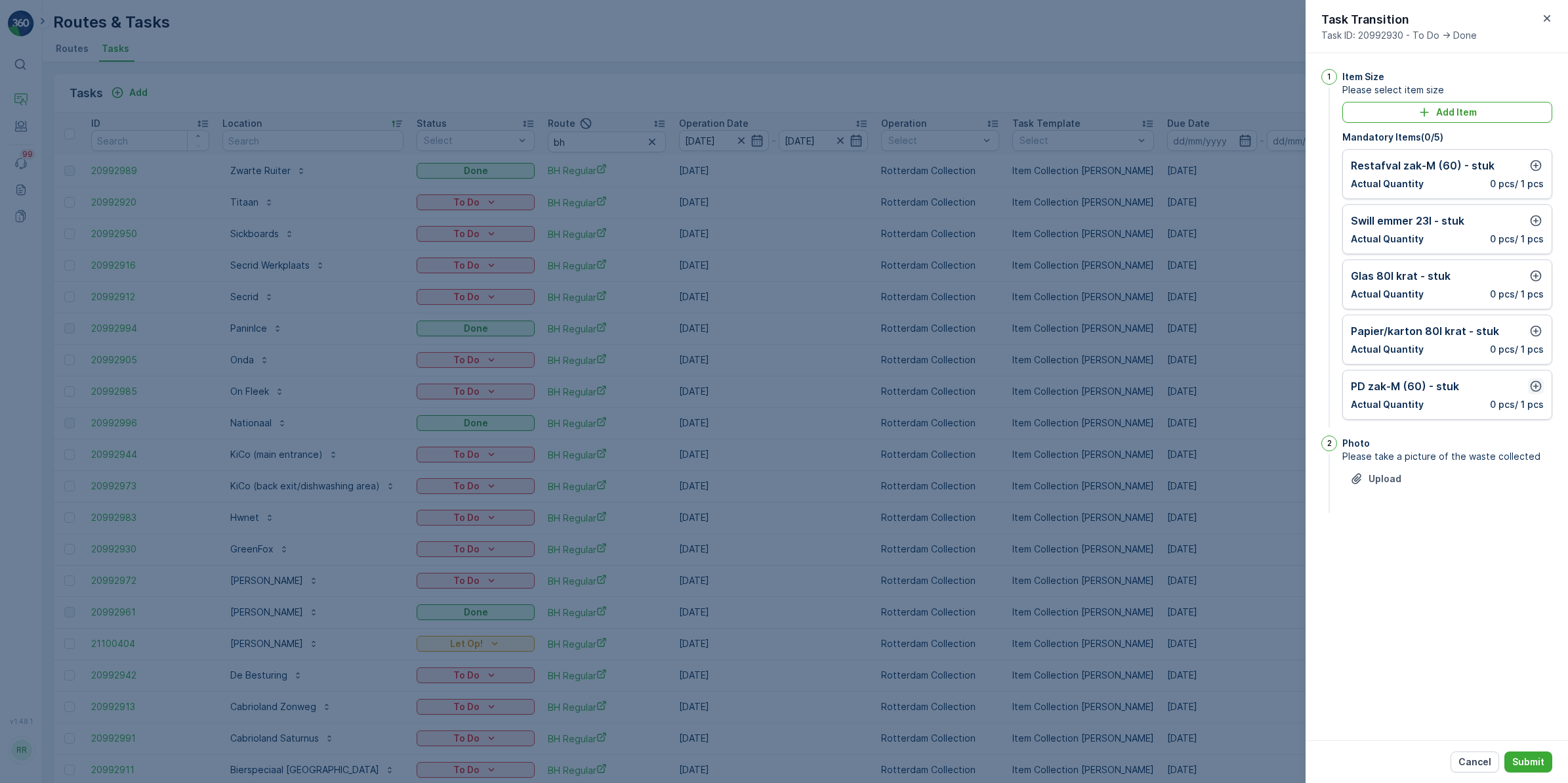
click at [1533, 381] on icon "button" at bounding box center [1536, 386] width 13 height 13
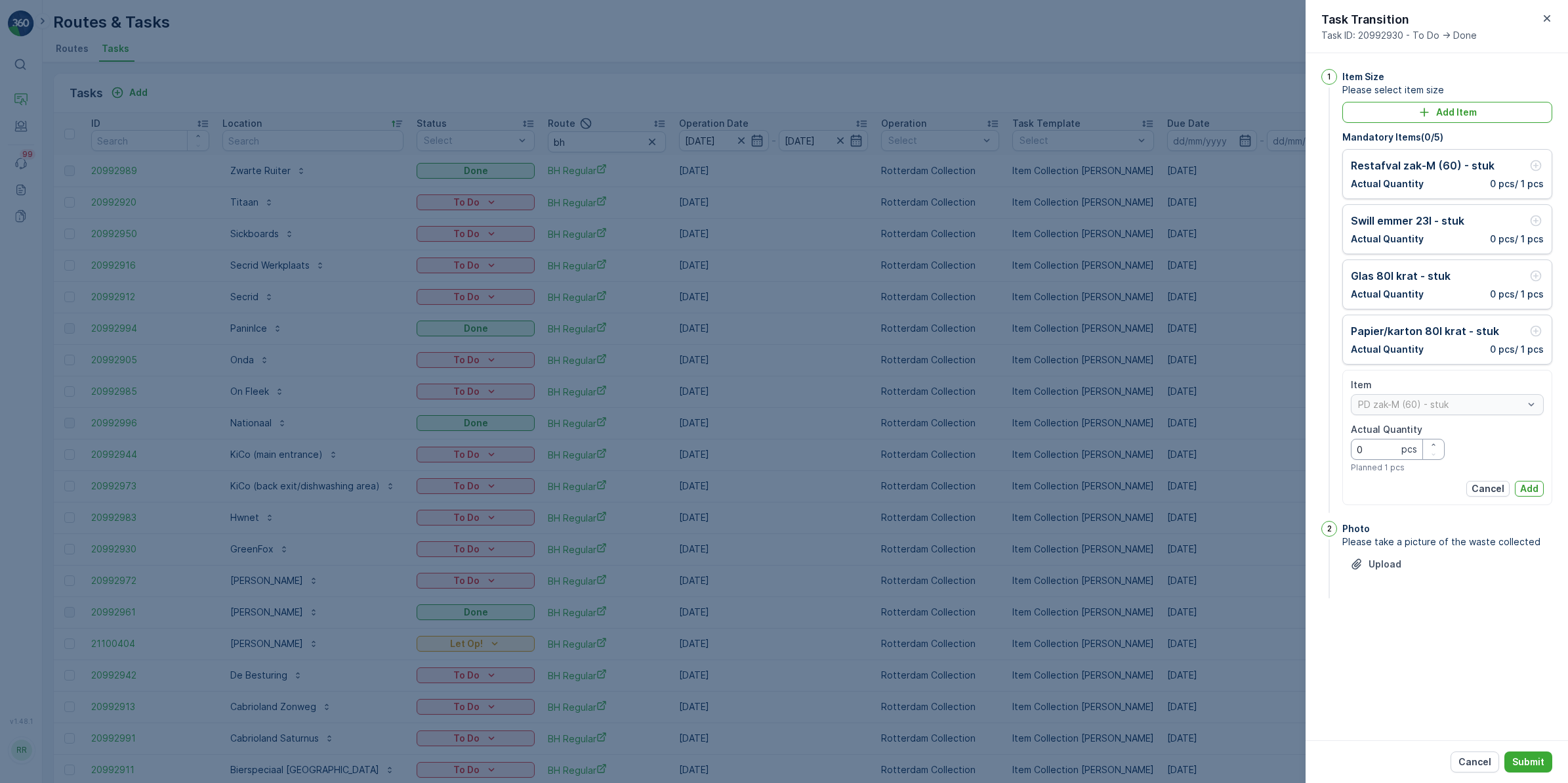
click at [1379, 452] on Quantity "0" at bounding box center [1398, 448] width 94 height 21
type Quantity "2"
click at [1529, 488] on p "Add" at bounding box center [1529, 488] width 18 height 13
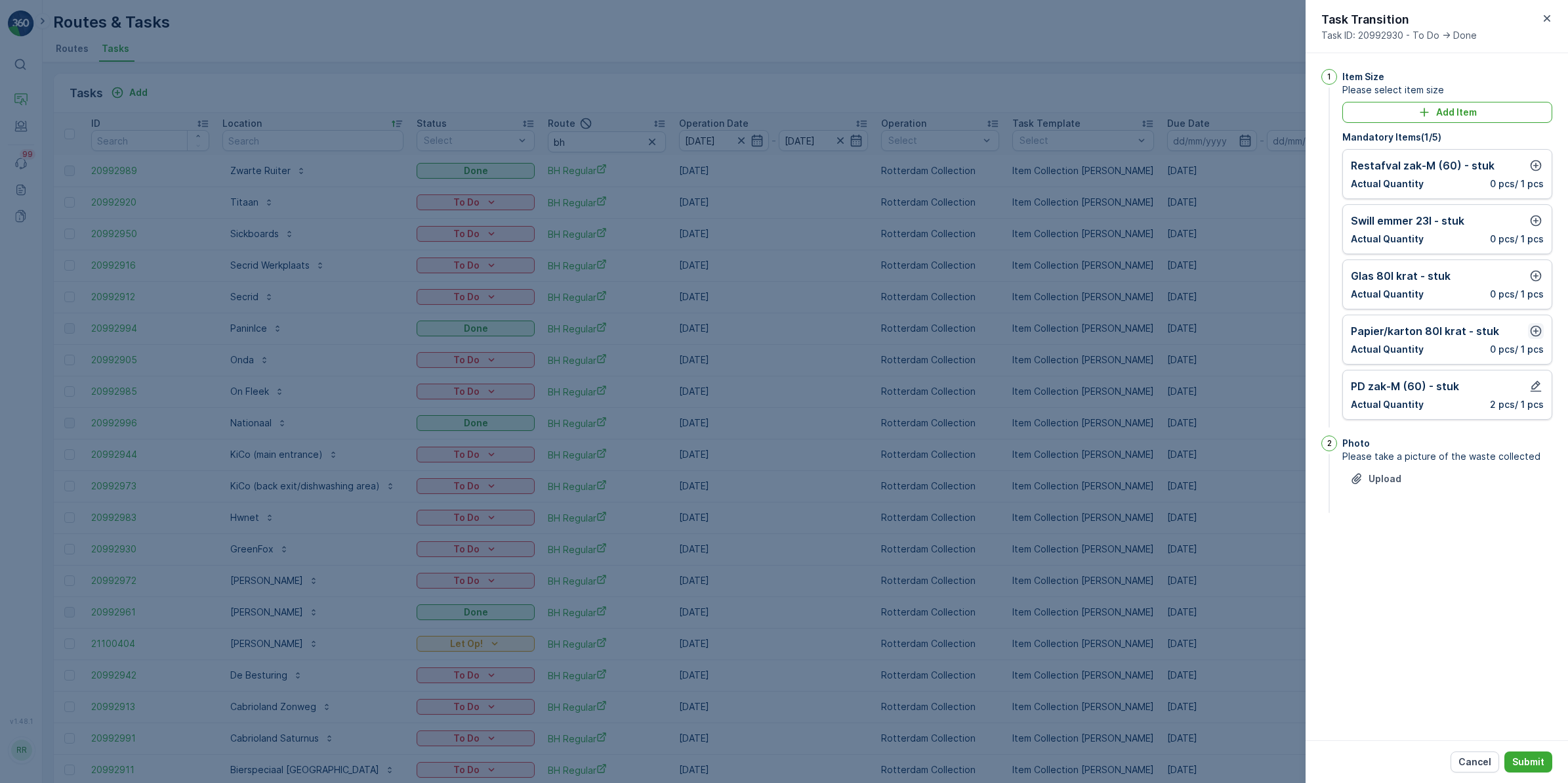
click at [1531, 332] on icon "button" at bounding box center [1537, 331] width 11 height 11
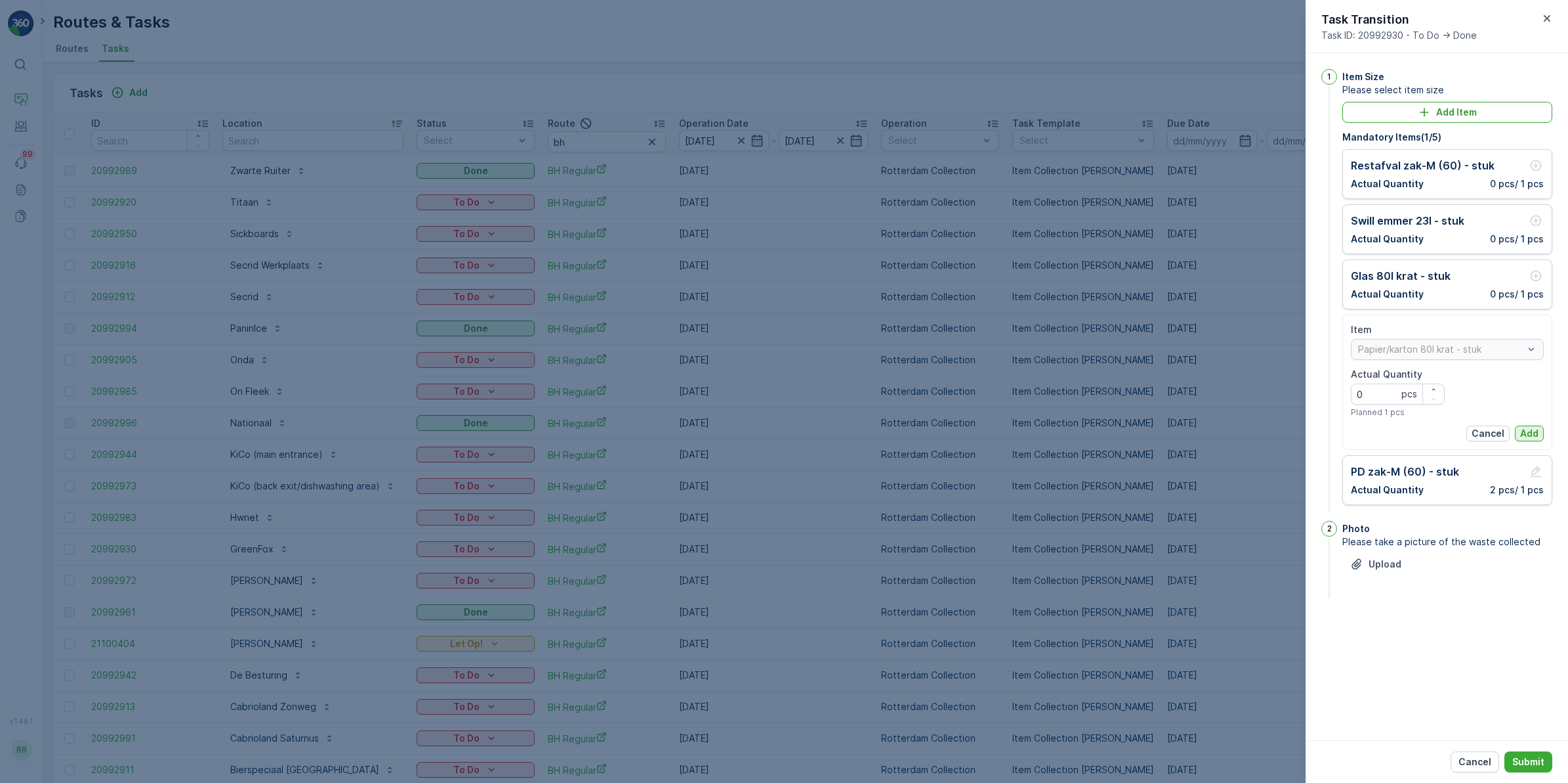
click at [1525, 436] on p "Add" at bounding box center [1529, 433] width 18 height 13
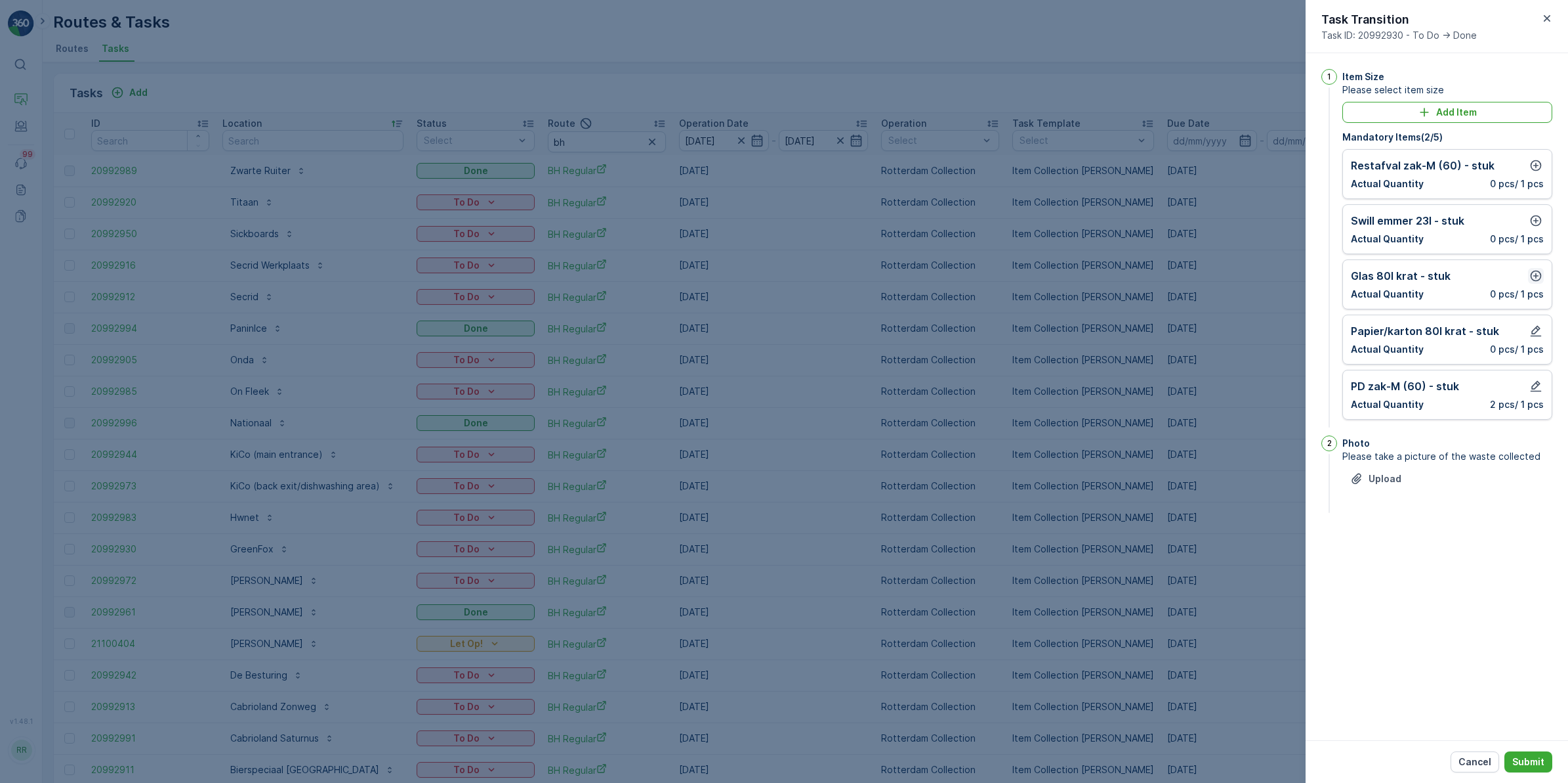
click at [1537, 279] on icon "button" at bounding box center [1536, 276] width 13 height 13
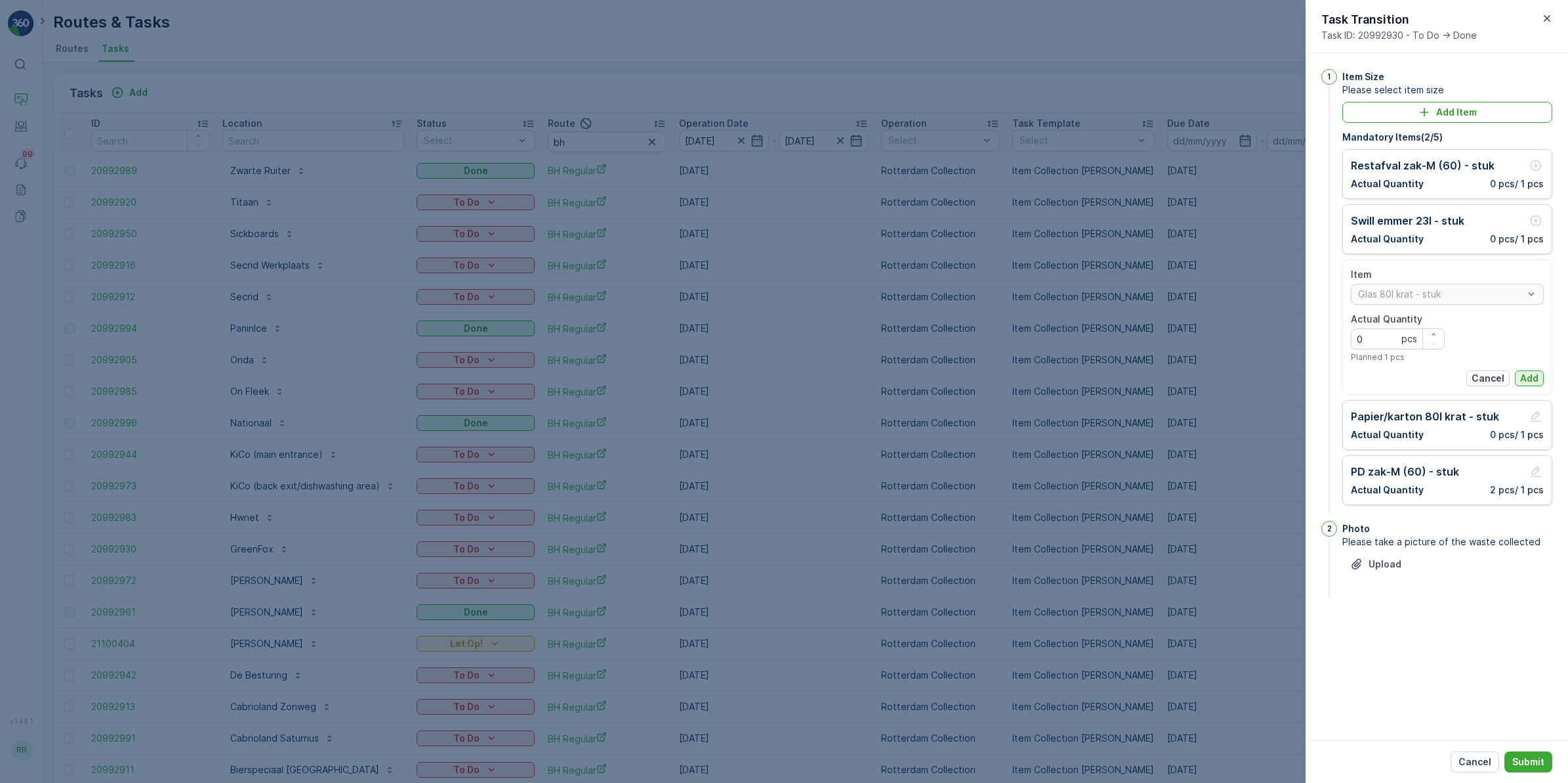
click at [1532, 375] on p "Add" at bounding box center [1529, 378] width 18 height 13
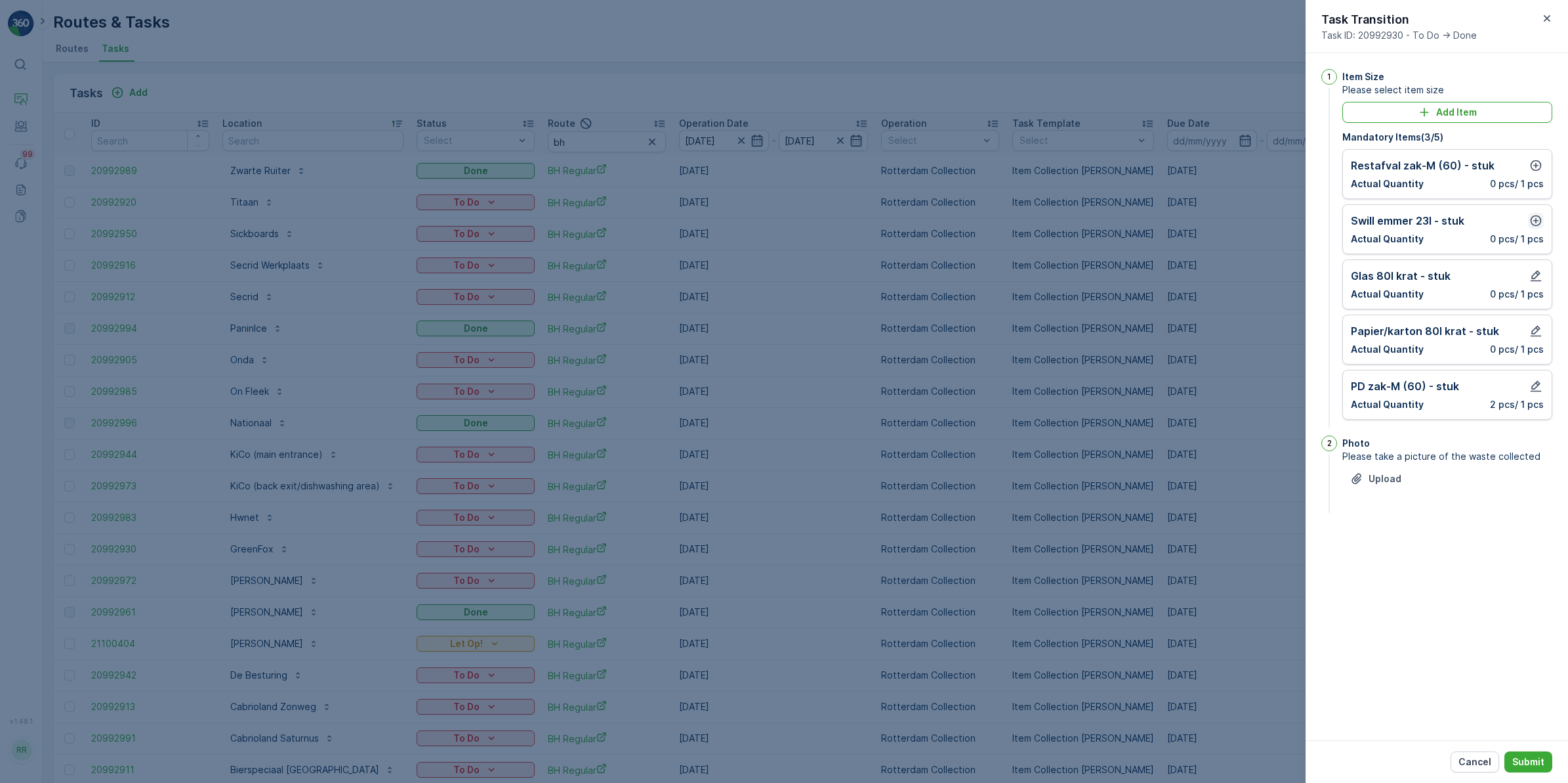
click at [1534, 219] on icon "button" at bounding box center [1536, 221] width 13 height 13
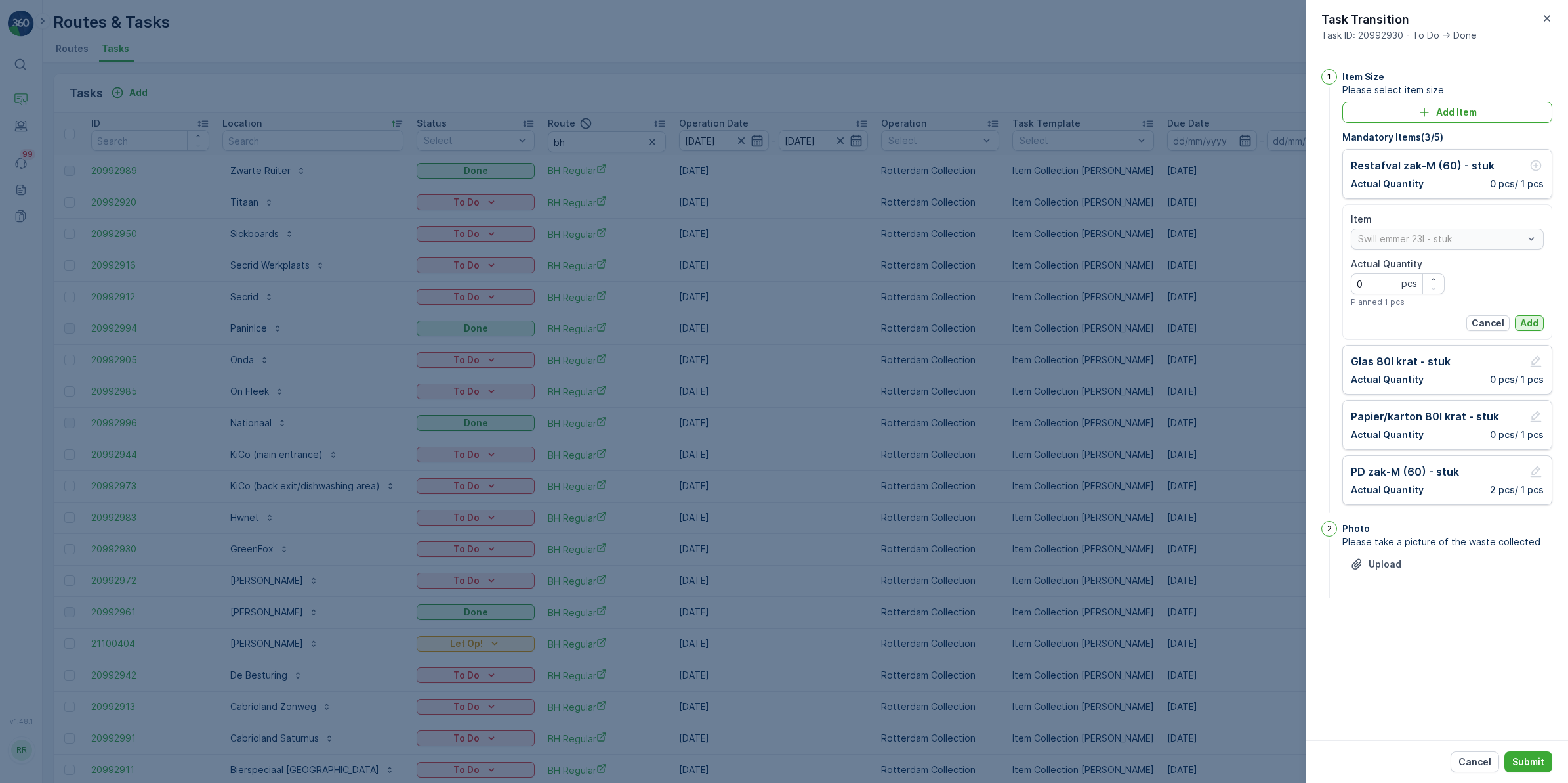
click at [1527, 323] on p "Add" at bounding box center [1529, 323] width 18 height 13
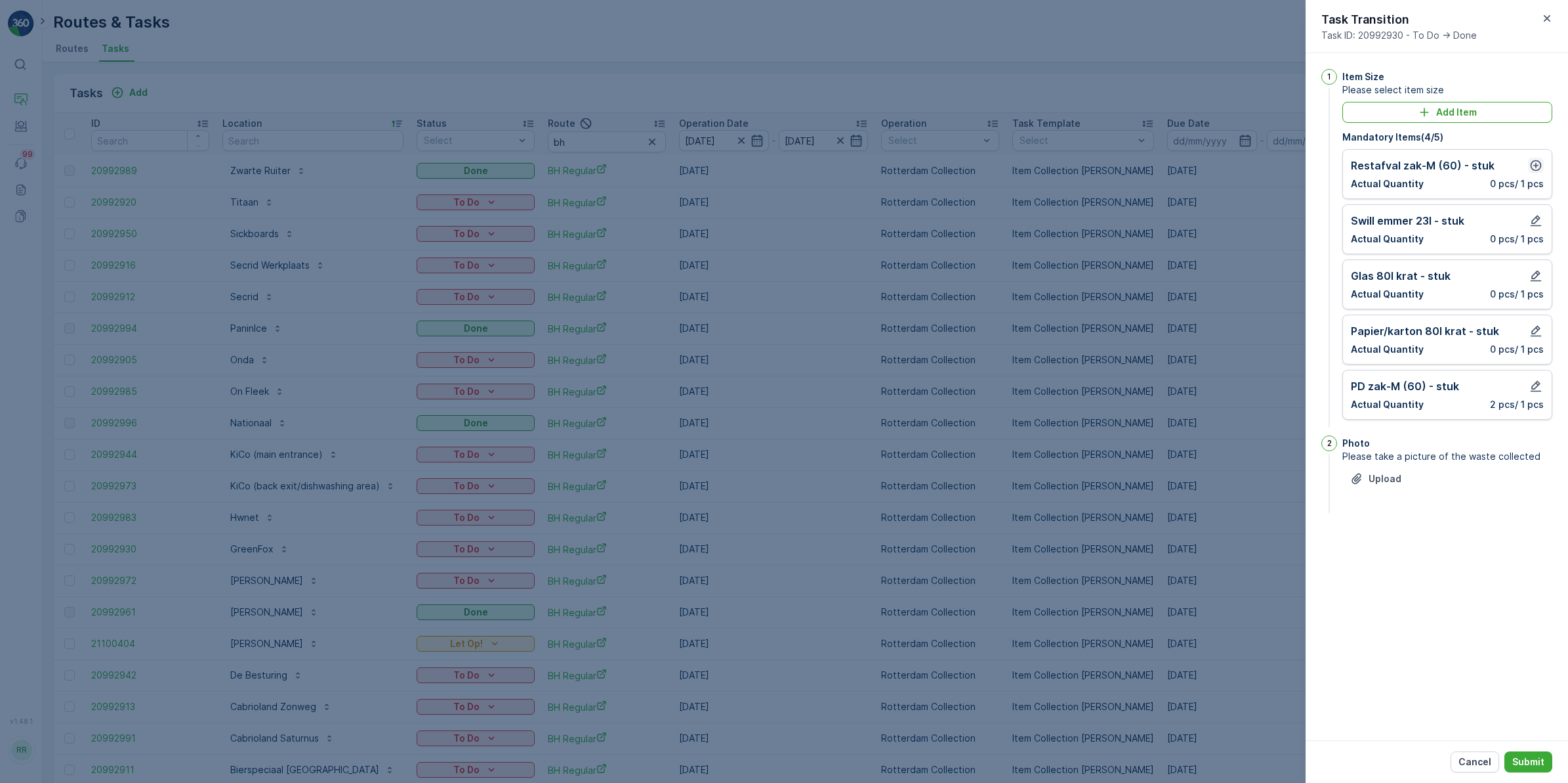
click at [1536, 165] on icon "button" at bounding box center [1537, 165] width 11 height 11
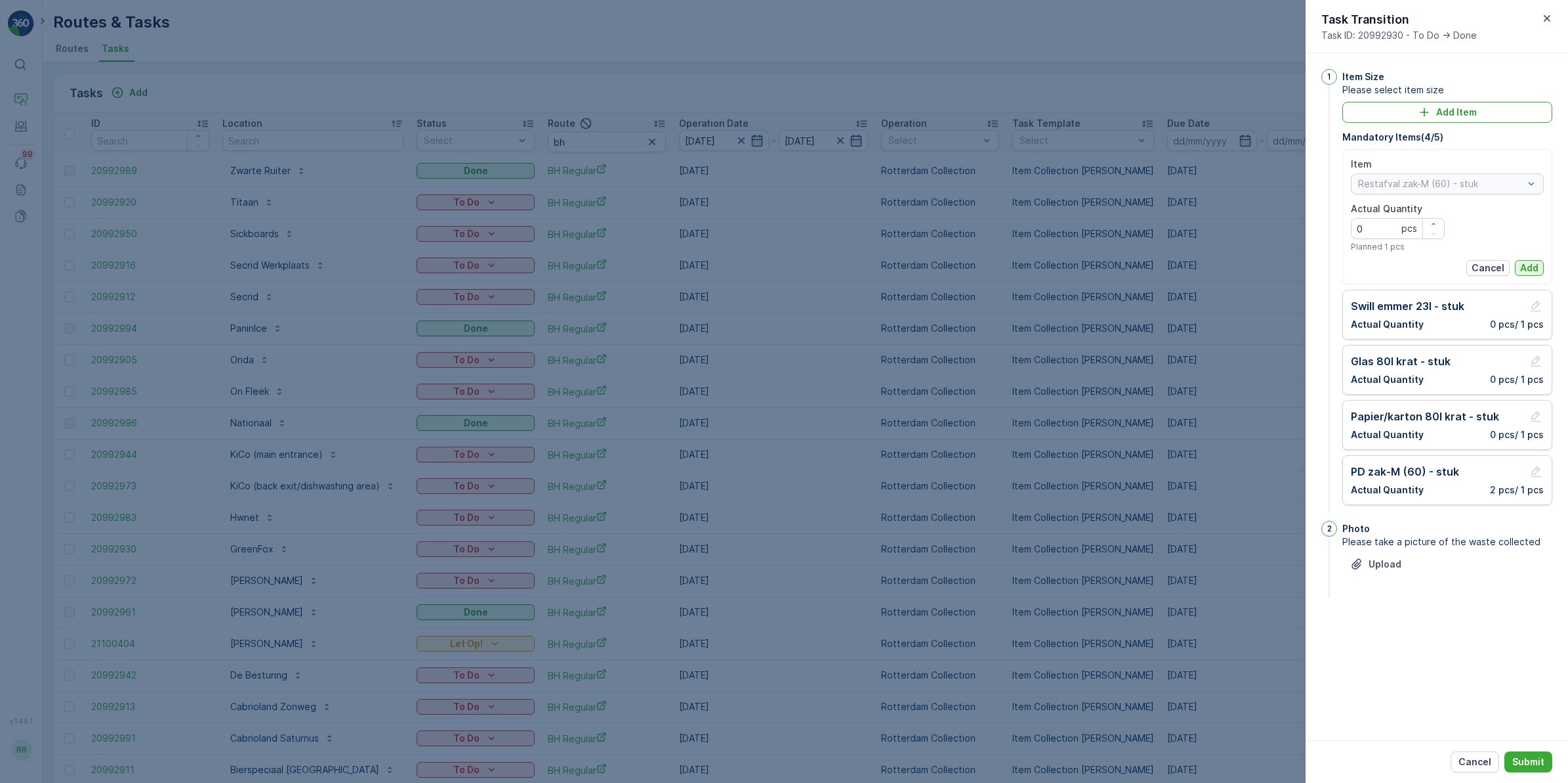
click at [1530, 264] on p "Add" at bounding box center [1529, 267] width 18 height 13
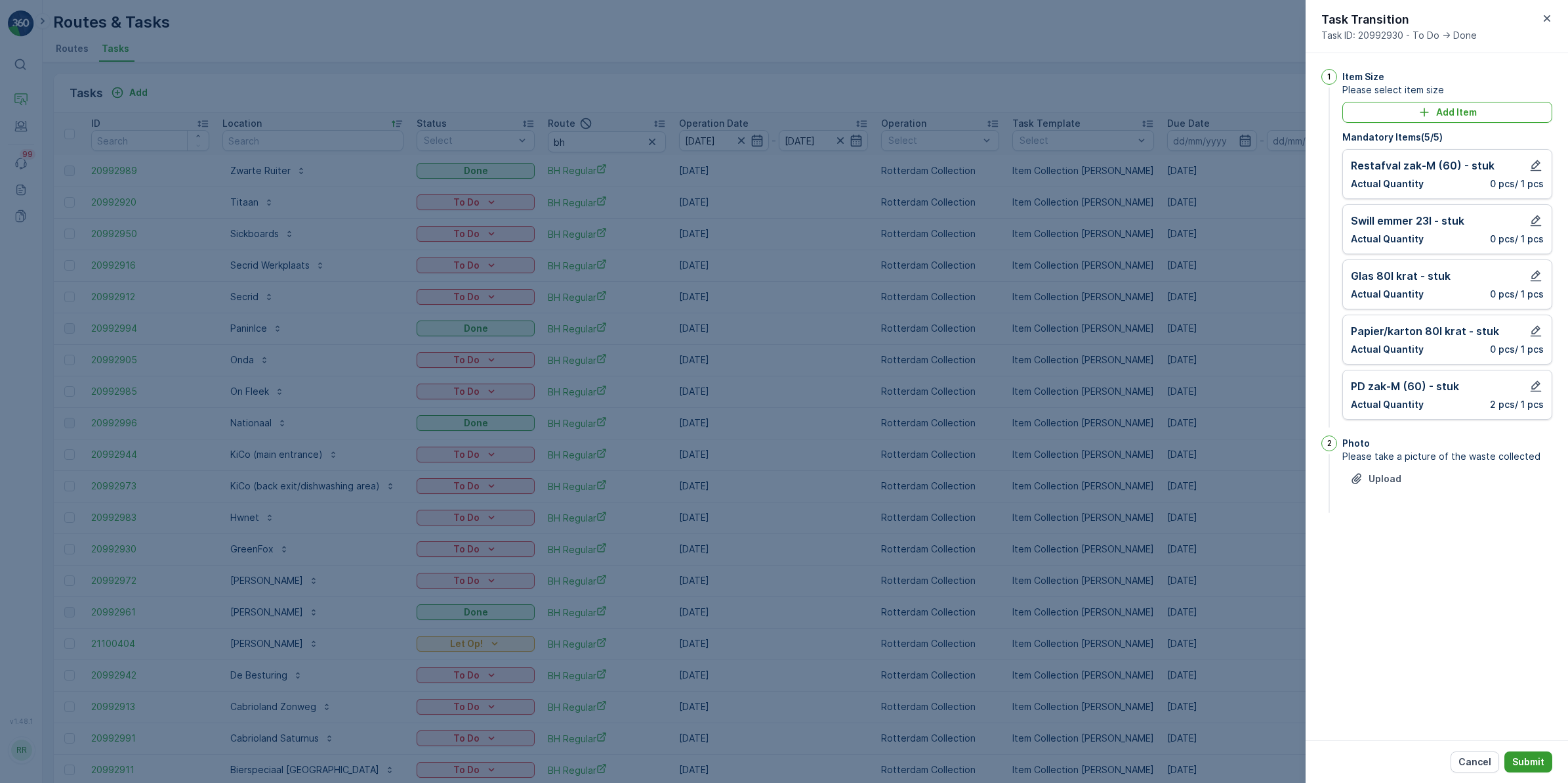
click at [1538, 759] on p "Submit" at bounding box center [1529, 762] width 32 height 13
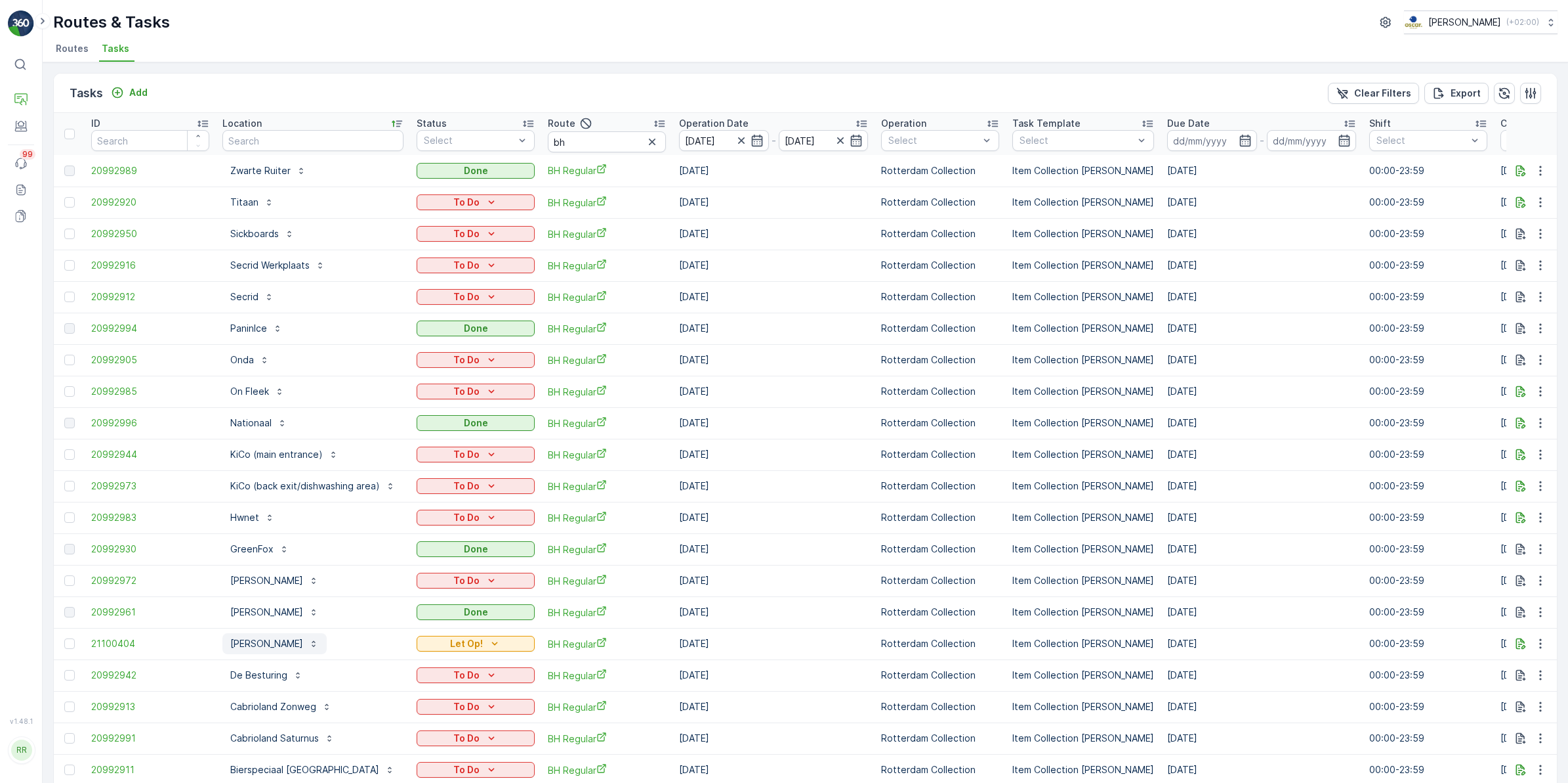
scroll to position [58, 0]
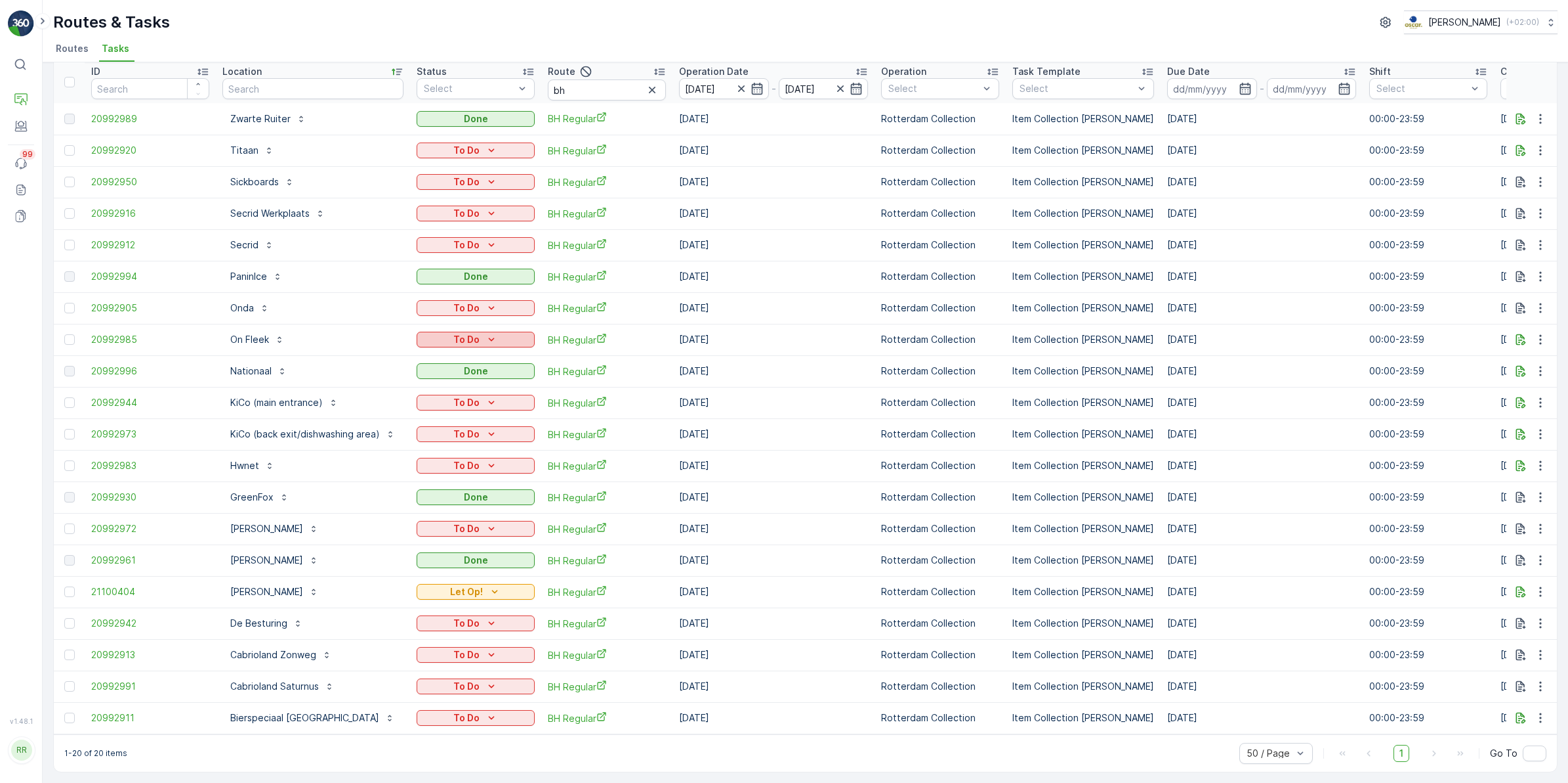
click at [472, 333] on p "To Do" at bounding box center [467, 339] width 27 height 13
click at [446, 385] on div "Done" at bounding box center [459, 389] width 84 height 18
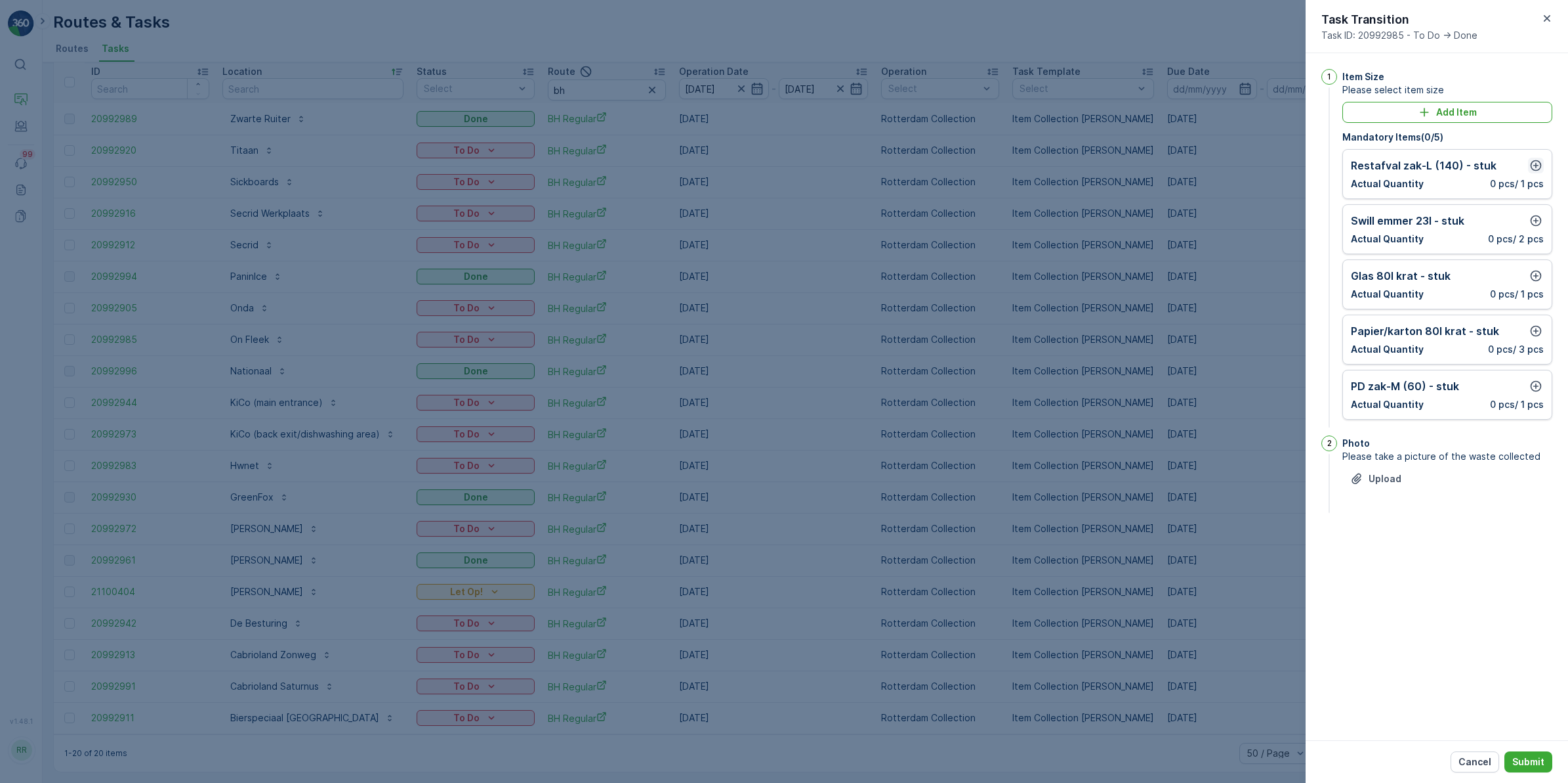
click at [1537, 167] on icon "button" at bounding box center [1536, 165] width 13 height 13
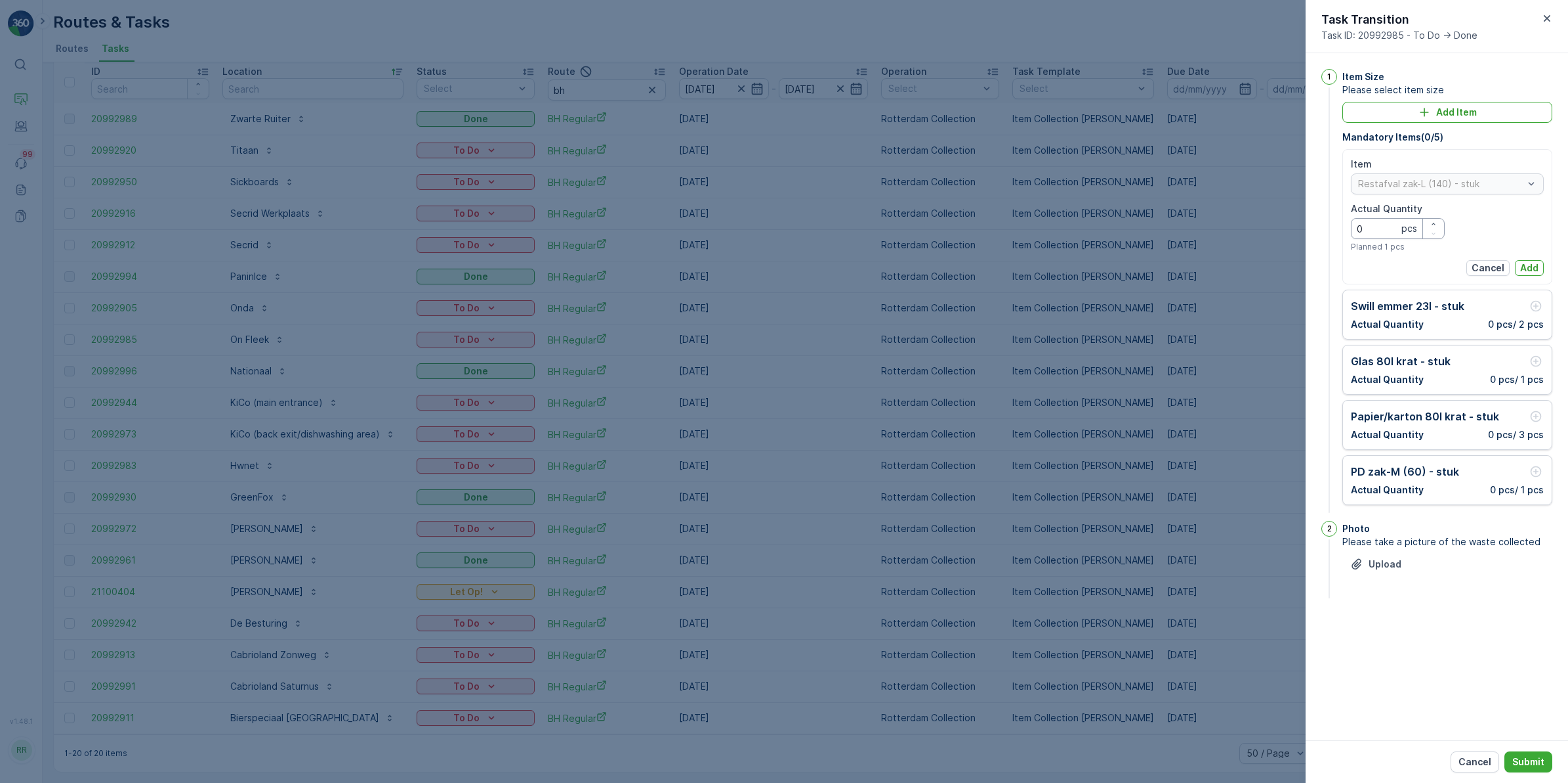
click at [1380, 233] on Quantity "0" at bounding box center [1398, 228] width 94 height 21
type Quantity "5"
click at [1531, 267] on p "Add" at bounding box center [1529, 267] width 18 height 13
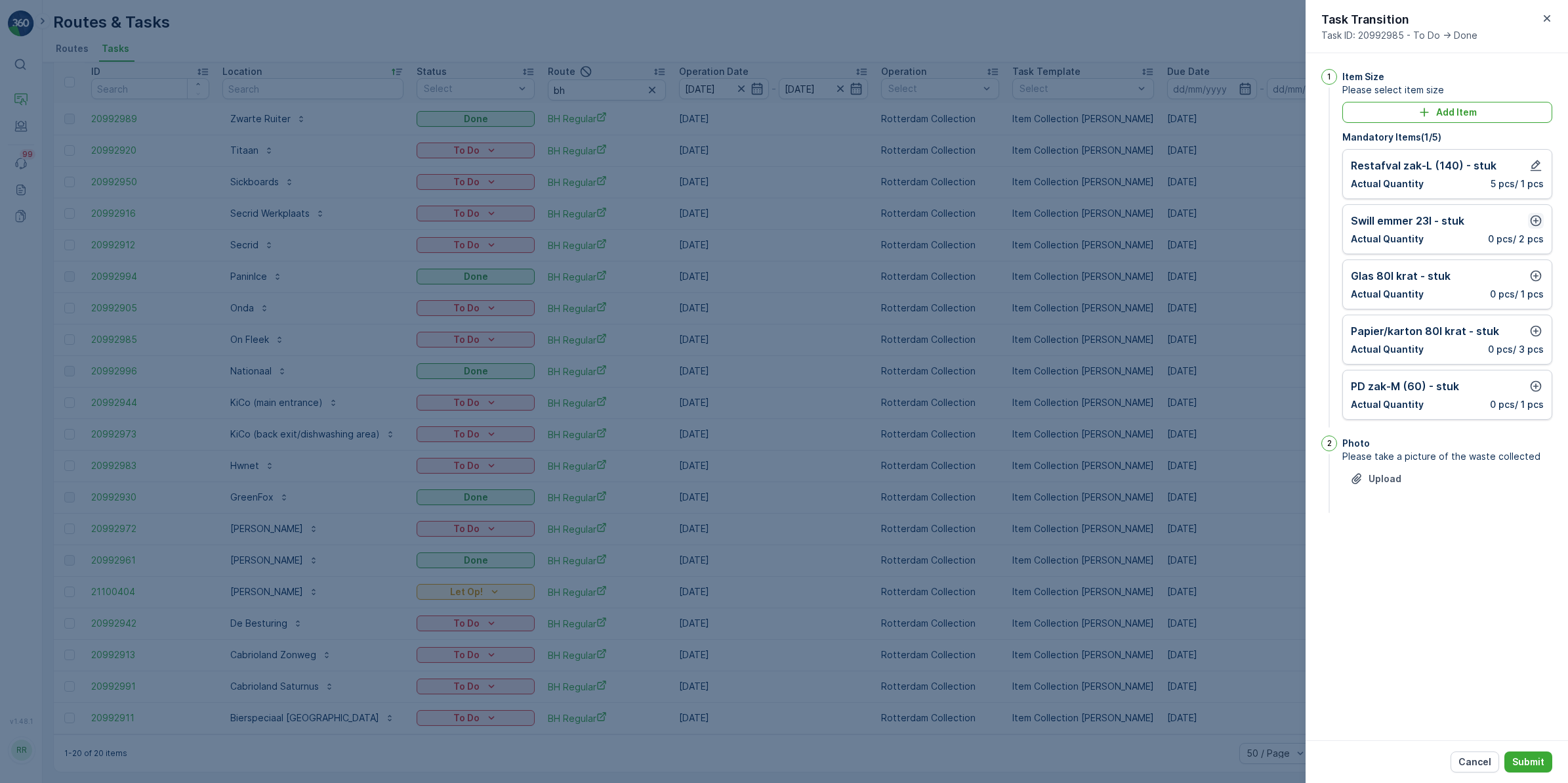
click at [1536, 224] on icon "button" at bounding box center [1536, 221] width 13 height 13
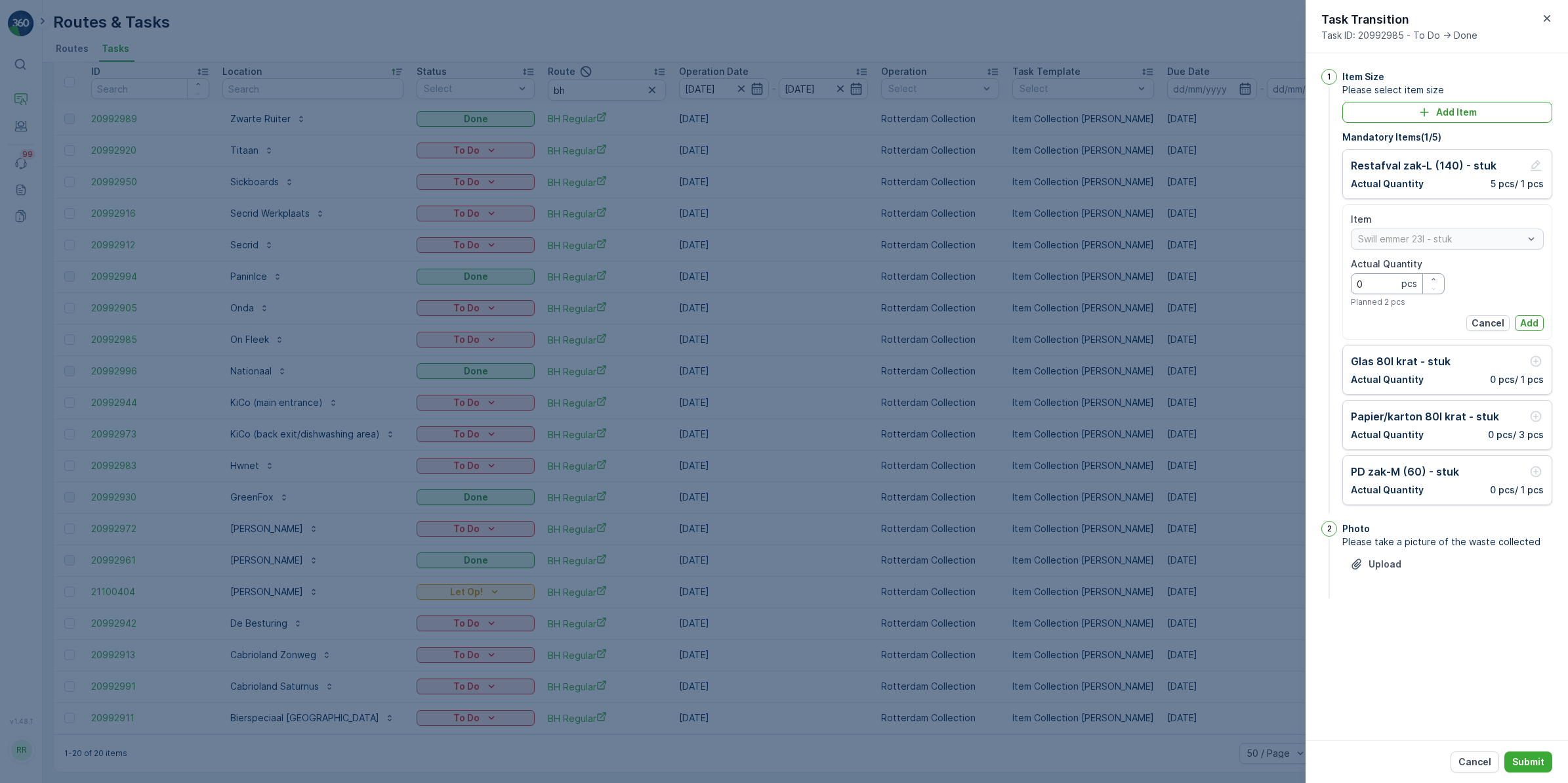
click at [1395, 288] on Quantity "0" at bounding box center [1398, 283] width 94 height 21
type Quantity "2"
click at [1529, 322] on p "Add" at bounding box center [1529, 323] width 18 height 13
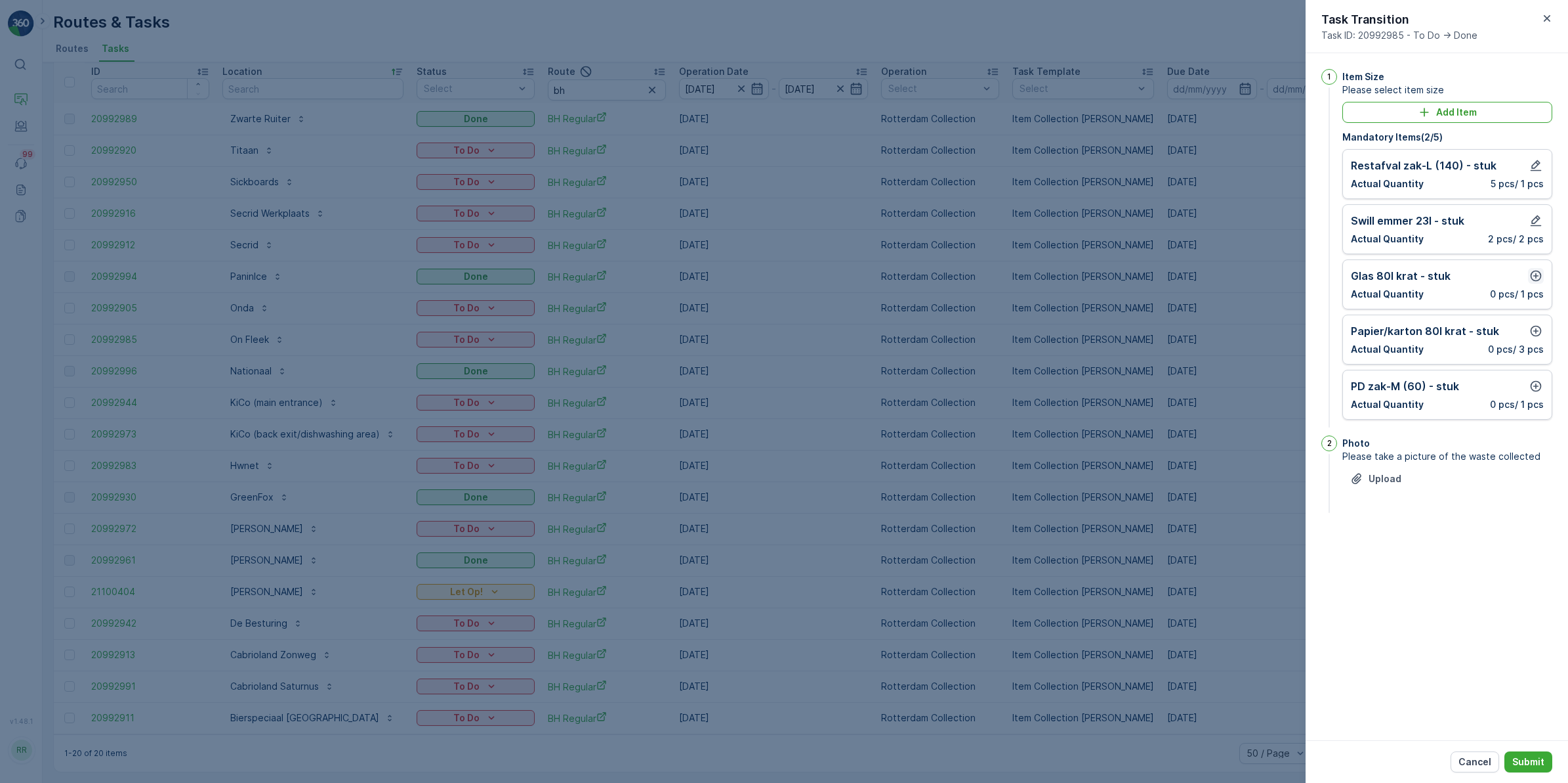
click at [1537, 278] on icon "button" at bounding box center [1536, 276] width 13 height 13
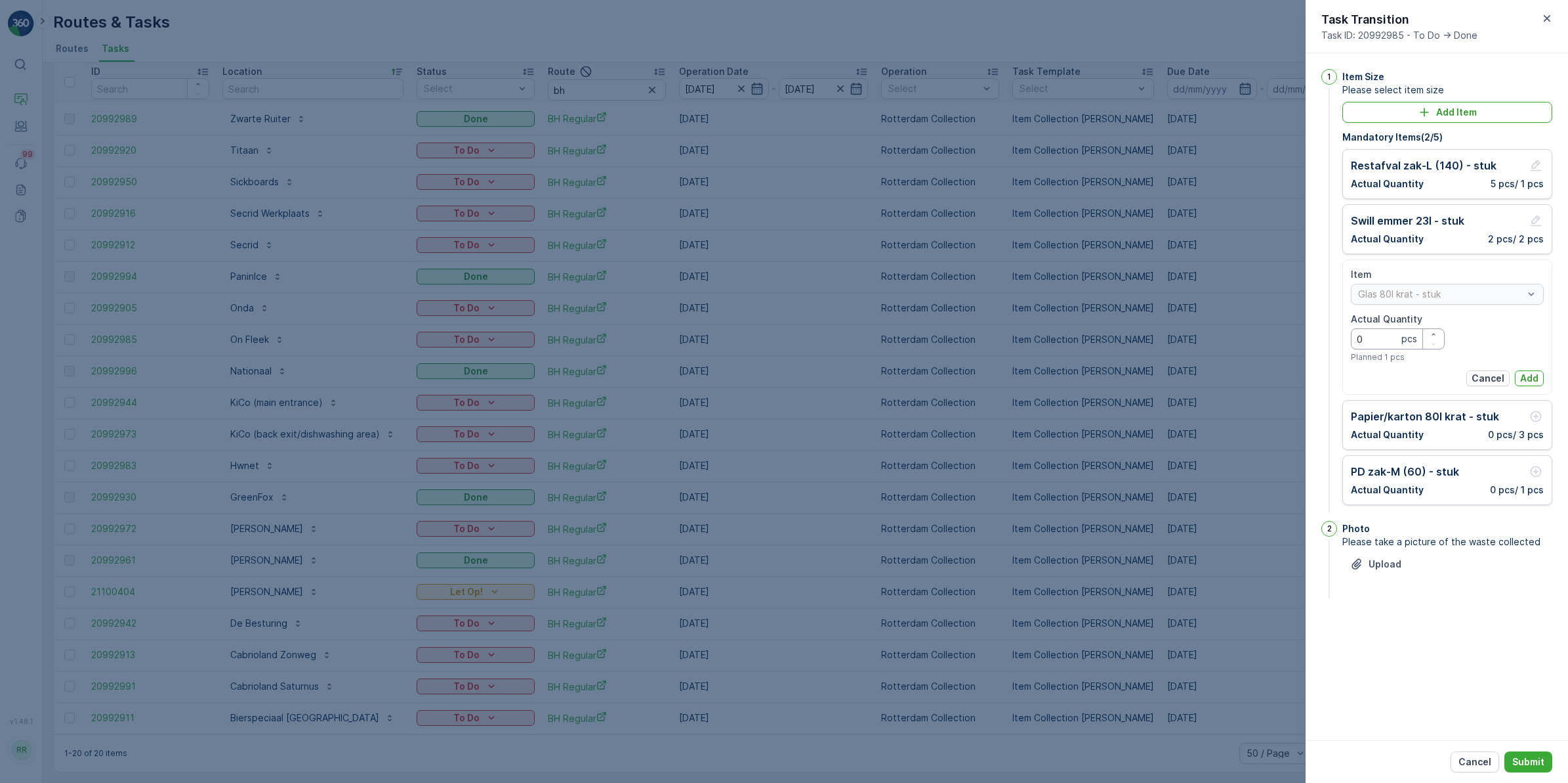
click at [1380, 337] on Quantity "0" at bounding box center [1398, 338] width 94 height 21
click at [1530, 375] on p "Add" at bounding box center [1529, 378] width 18 height 13
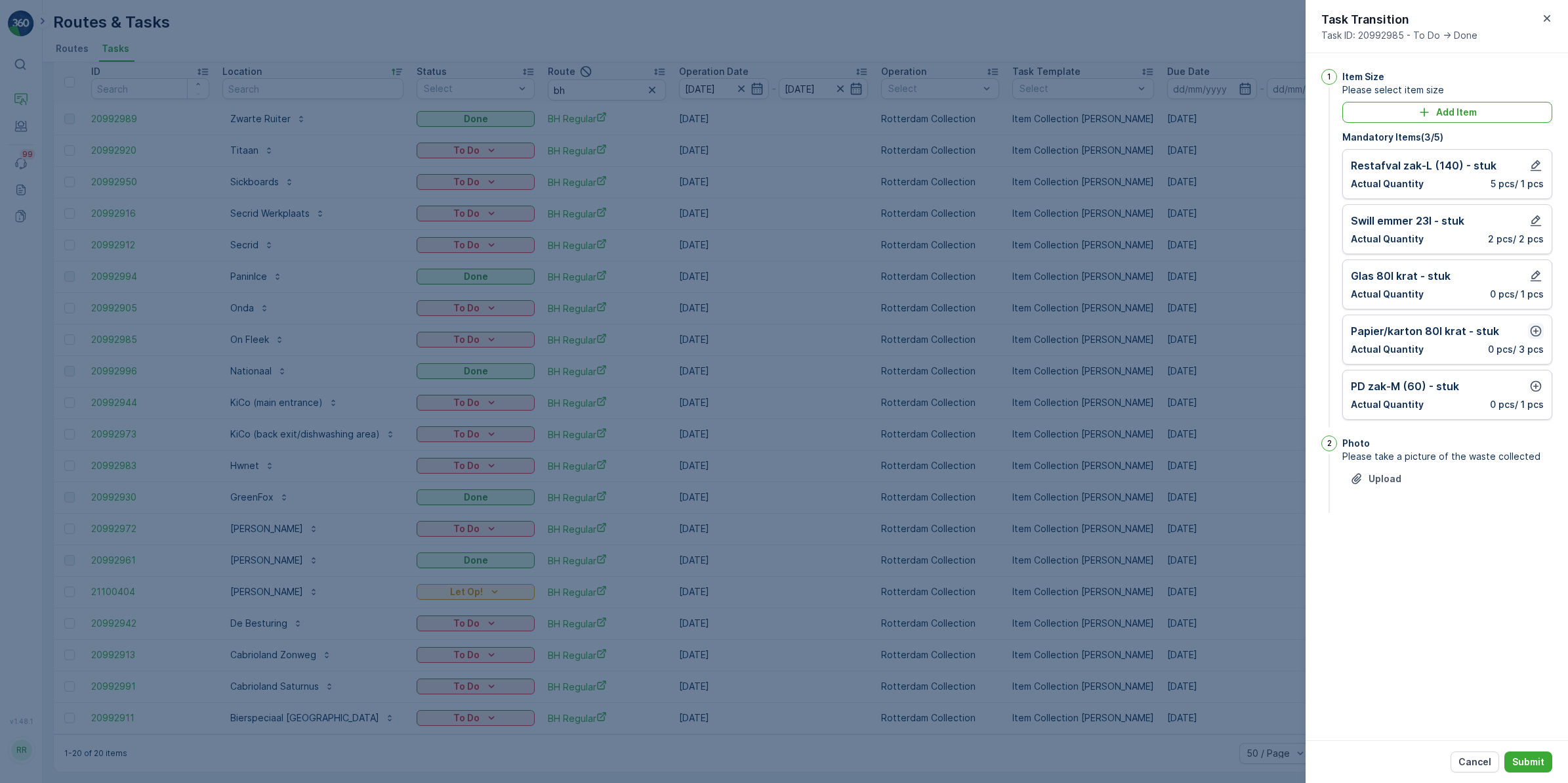
click at [1536, 336] on icon "button" at bounding box center [1537, 331] width 11 height 11
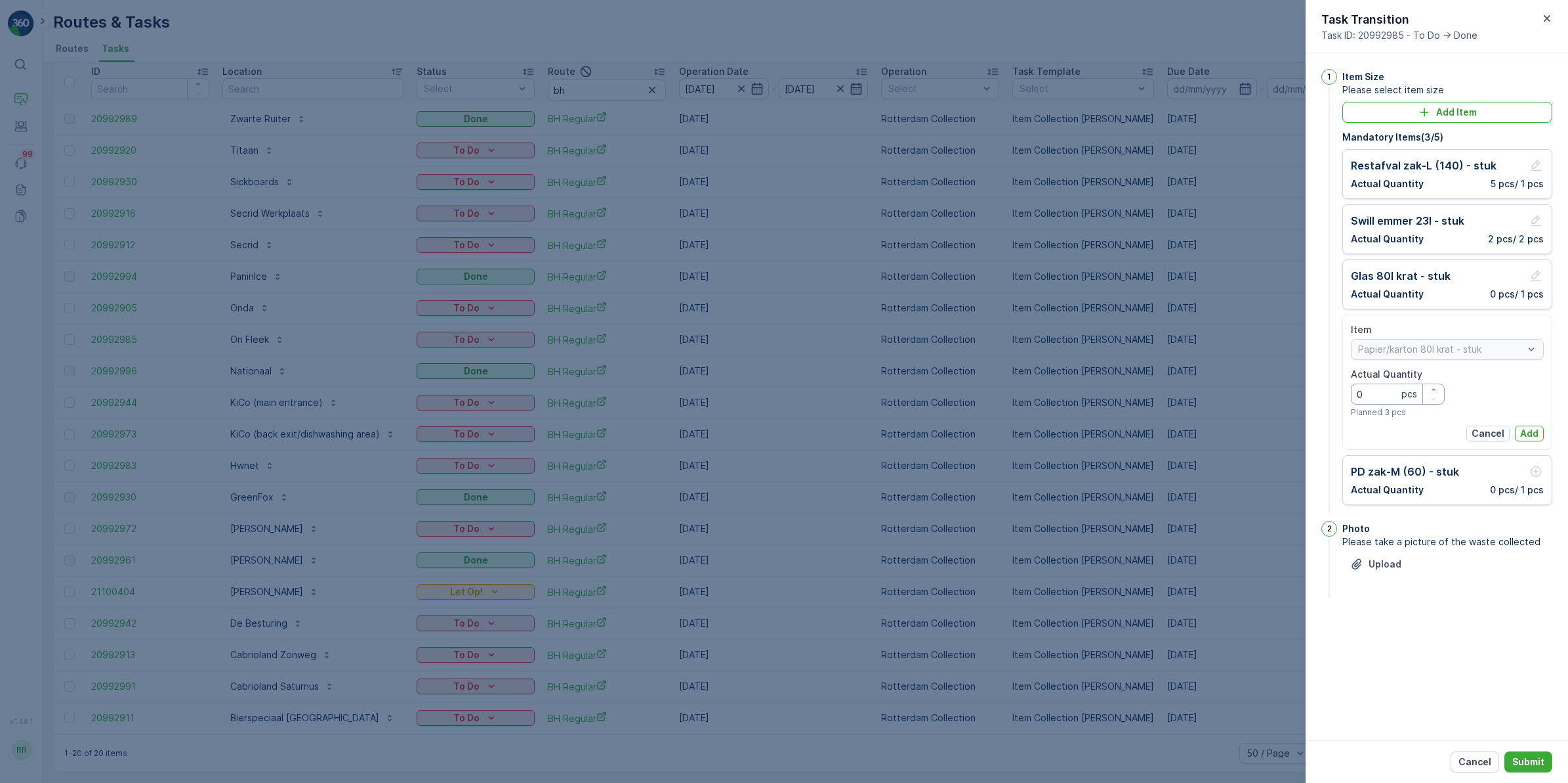
click at [1378, 390] on Quantity "0" at bounding box center [1398, 393] width 94 height 21
type Quantity "1"
click at [1521, 428] on p "Add" at bounding box center [1529, 433] width 18 height 13
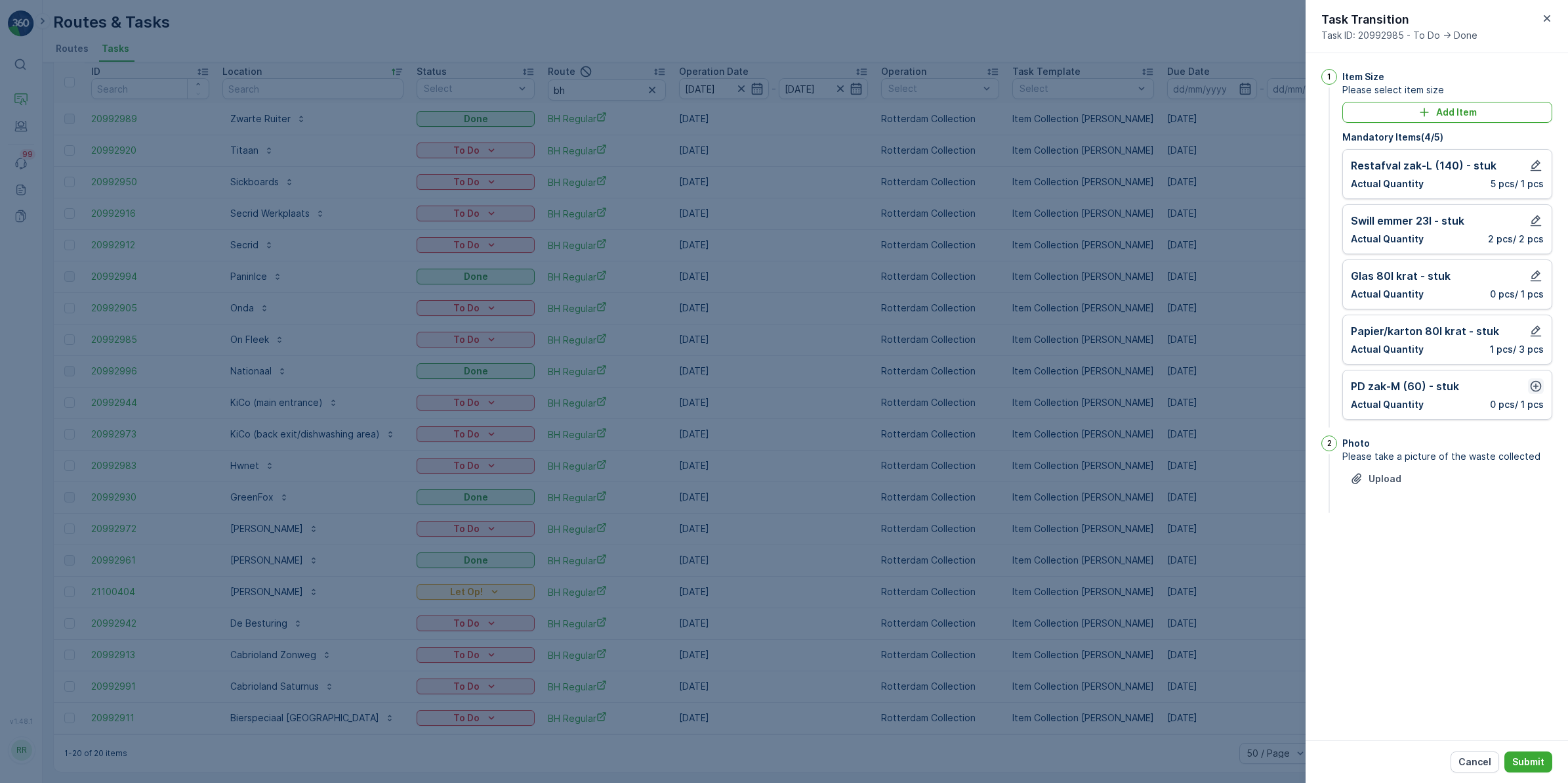
click at [1538, 389] on icon "button" at bounding box center [1536, 386] width 13 height 13
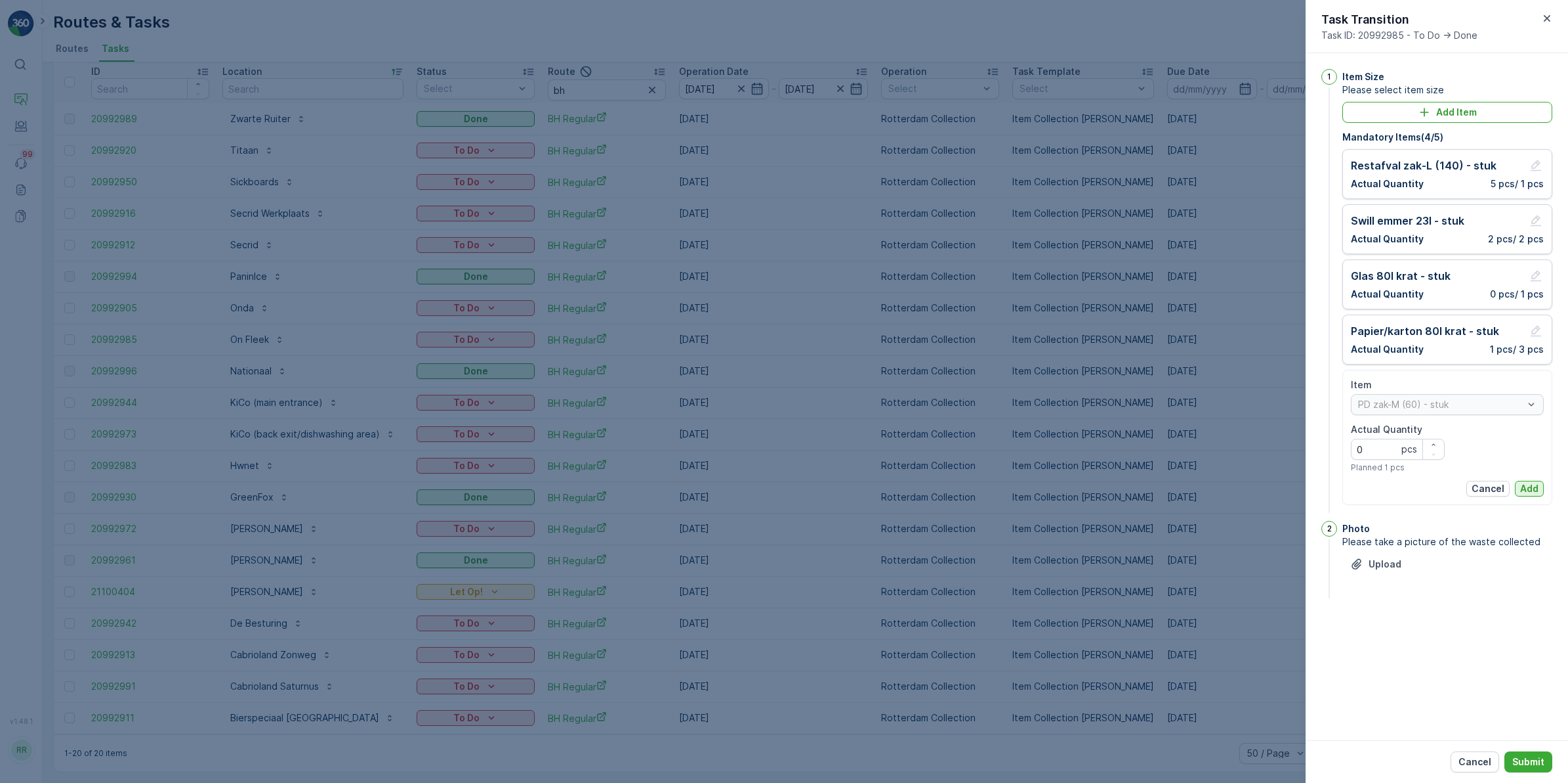
click at [1536, 494] on p "Add" at bounding box center [1529, 488] width 18 height 13
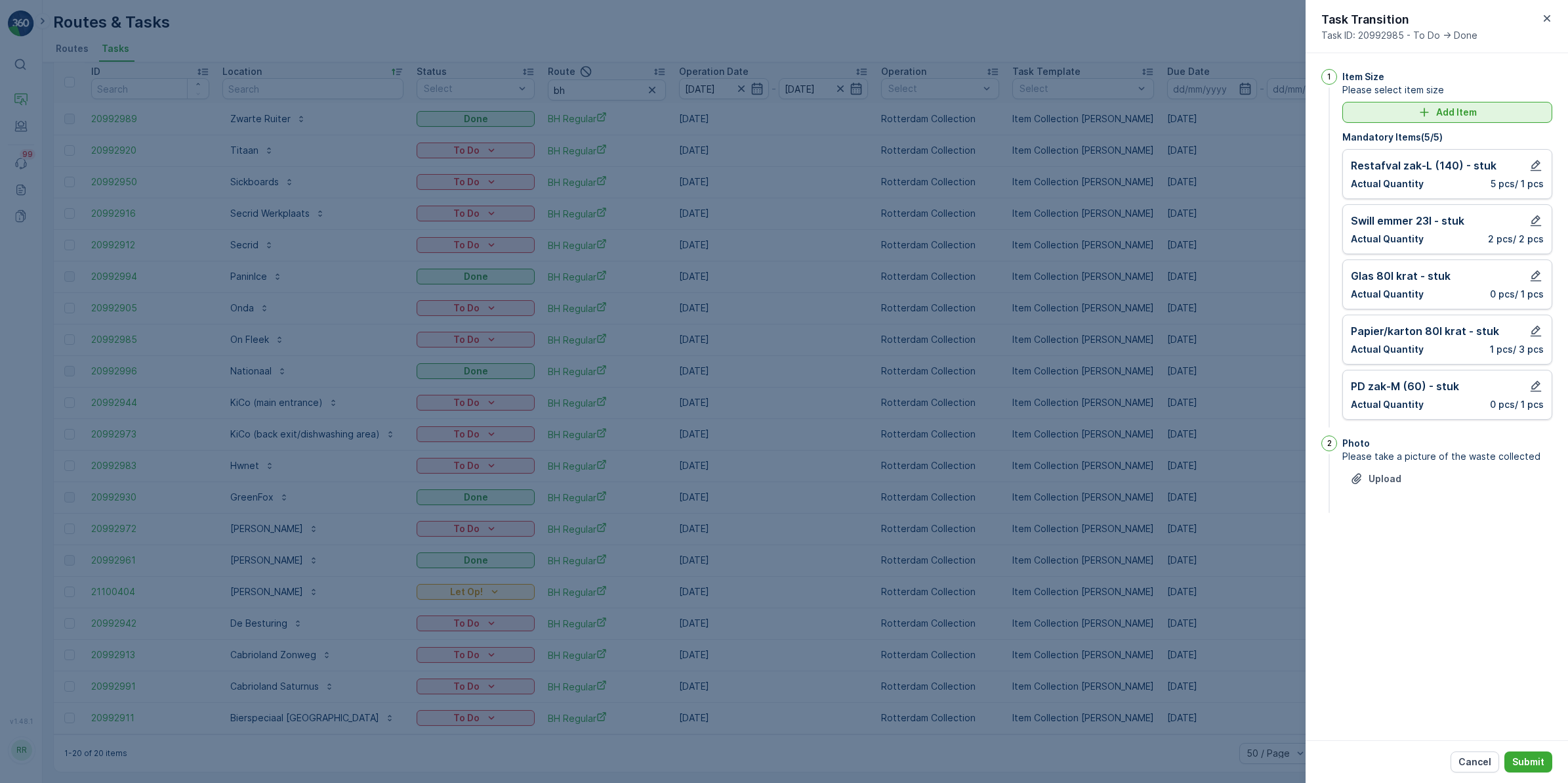
click at [1451, 116] on p "Add Item" at bounding box center [1457, 112] width 40 height 13
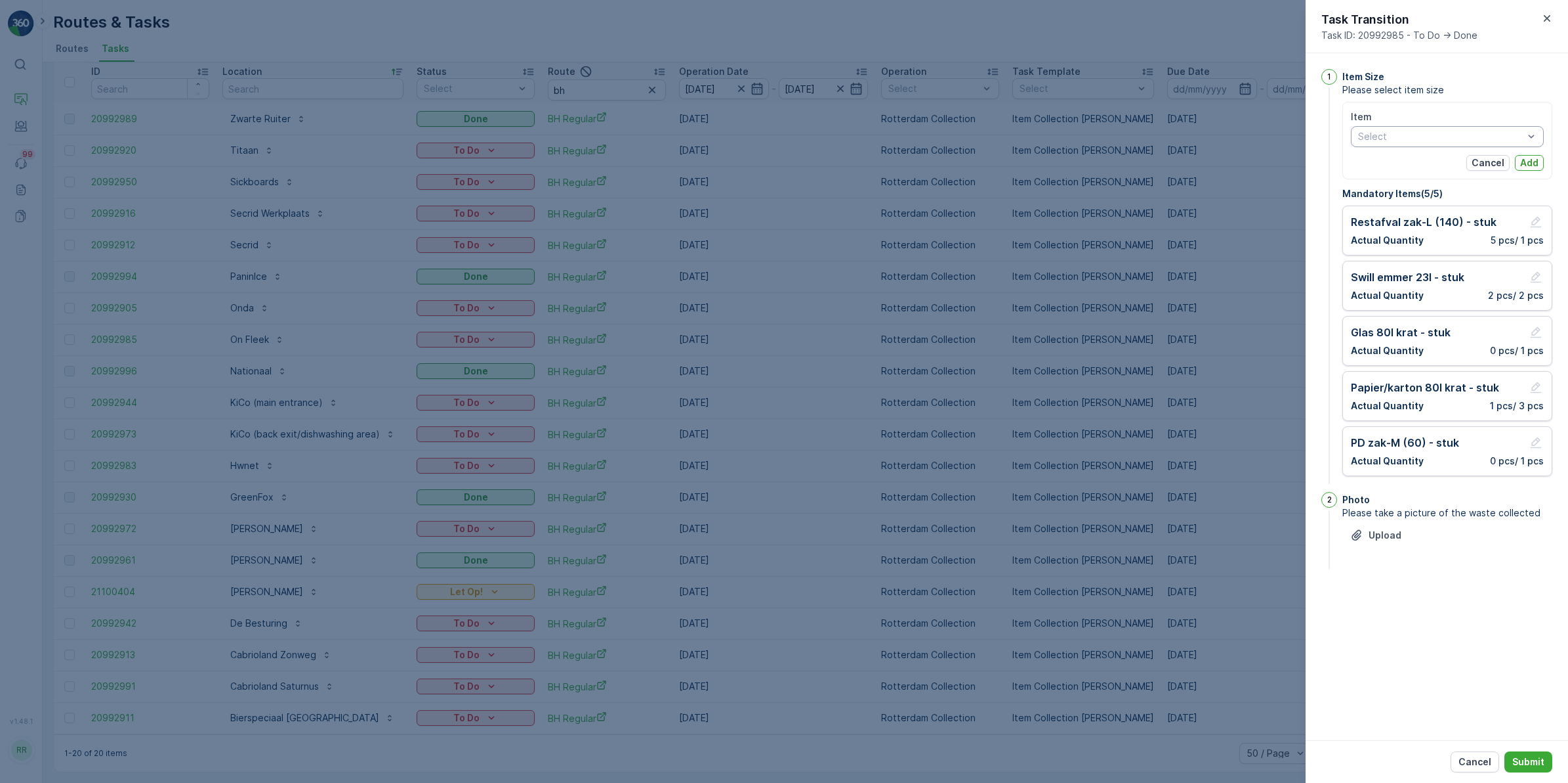
click at [1454, 139] on div at bounding box center [1440, 136] width 168 height 10
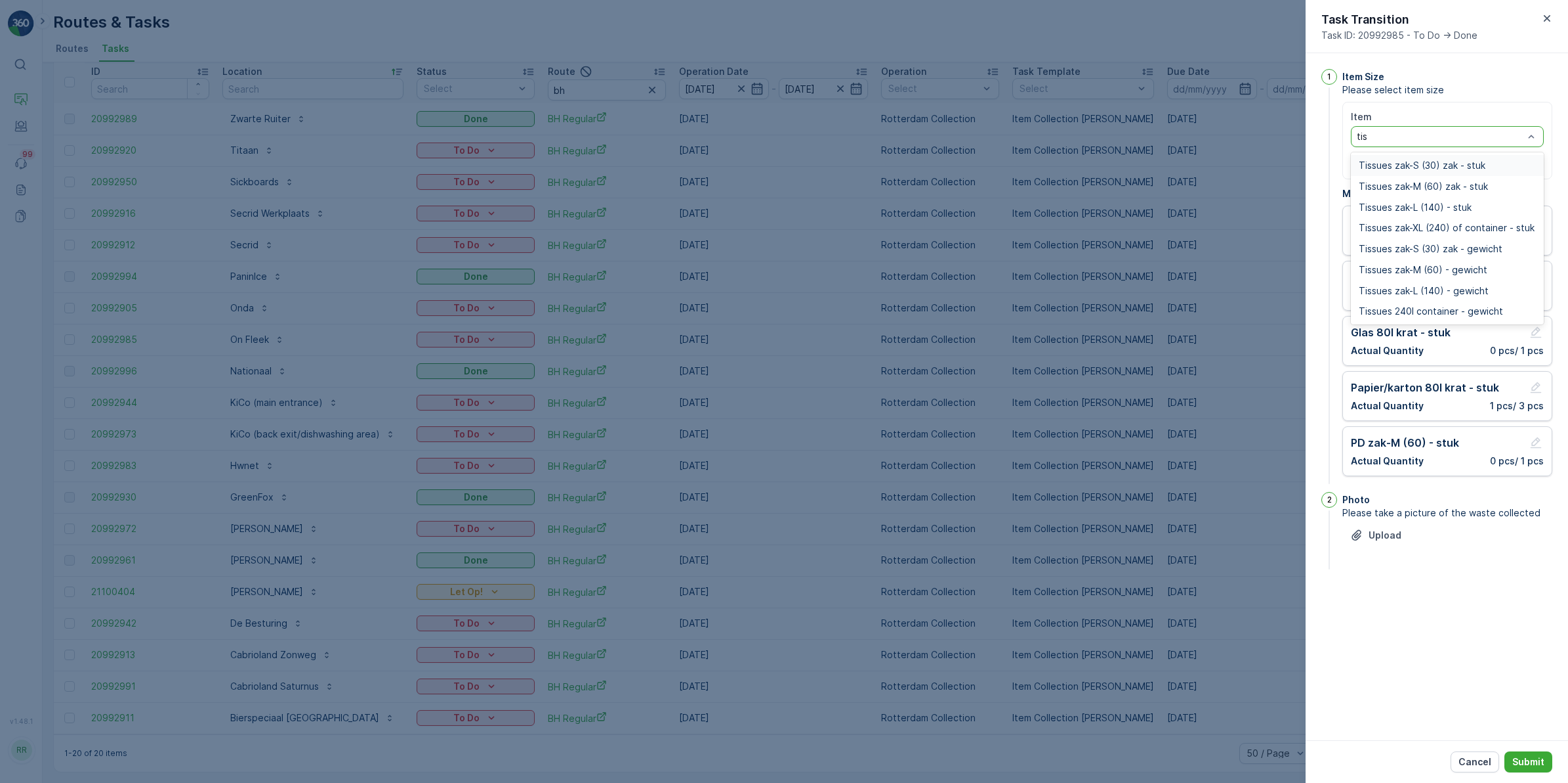
type input "tiss"
click at [1474, 182] on span "Tissues zak-M (60) zak - stuk" at bounding box center [1424, 186] width 130 height 10
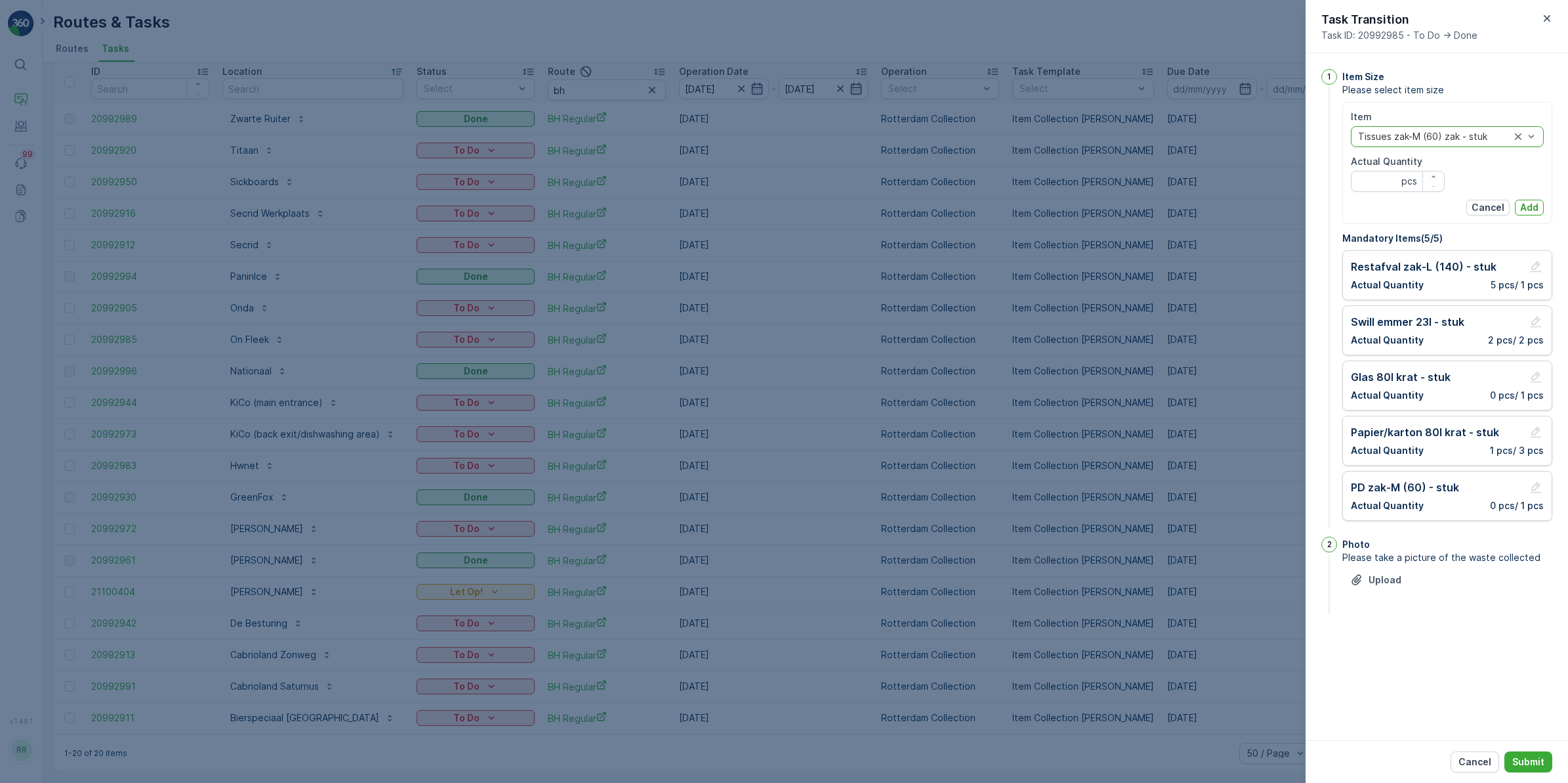
click at [1403, 179] on p "pcs" at bounding box center [1409, 181] width 16 height 13
click at [1388, 183] on Quantity "Actual Quantity" at bounding box center [1398, 181] width 94 height 21
type Quantity "1"
click at [1525, 200] on button "Add" at bounding box center [1529, 207] width 28 height 16
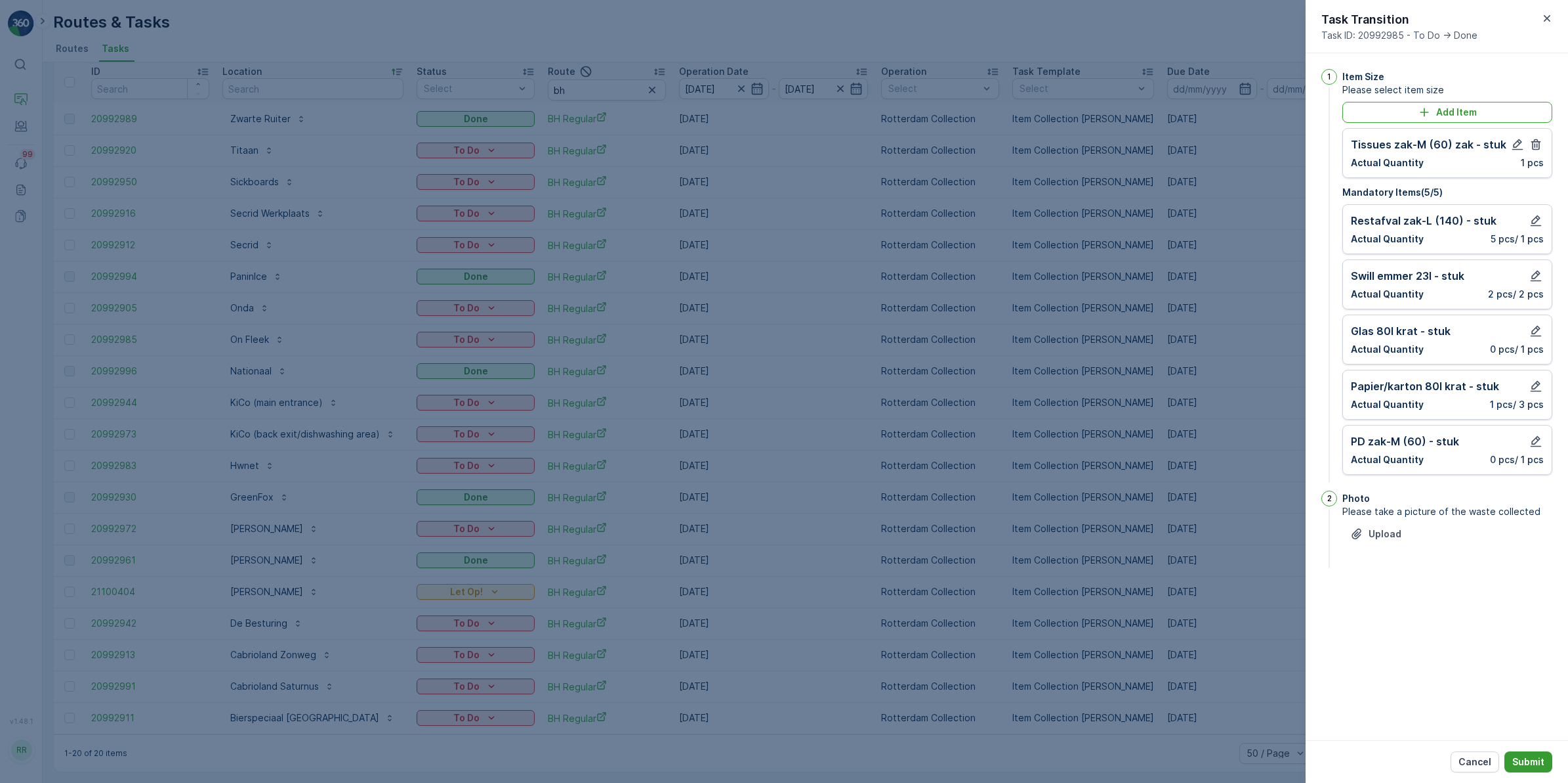
click at [1536, 762] on p "Submit" at bounding box center [1529, 762] width 32 height 13
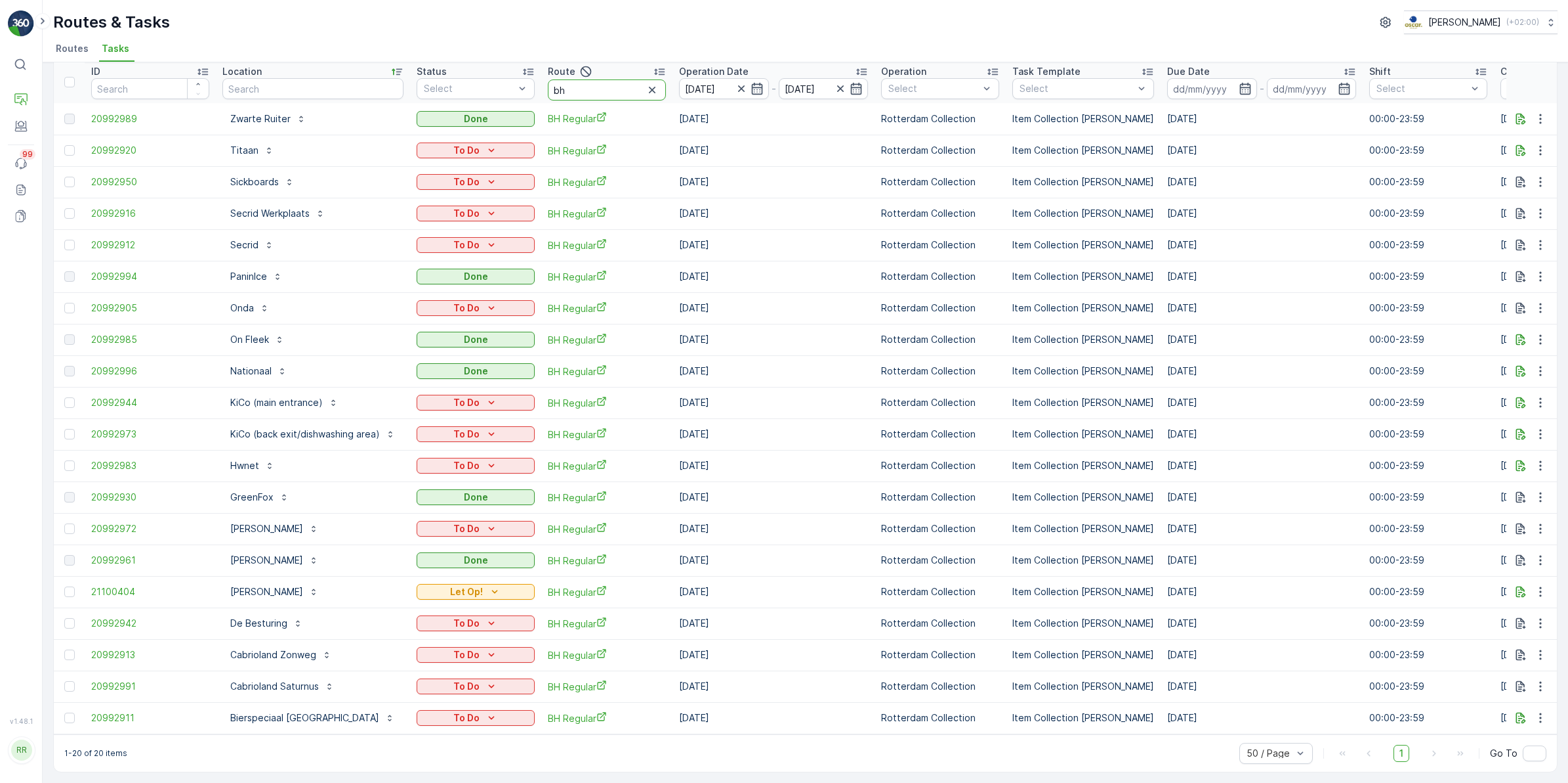
drag, startPoint x: 578, startPoint y: 86, endPoint x: 509, endPoint y: 96, distance: 69.7
click at [509, 96] on tr "ID Location Status Select Route bh Operation Date 21.08.2025 - 21.08.2025 Opera…" at bounding box center [1098, 82] width 2088 height 42
type input "sl"
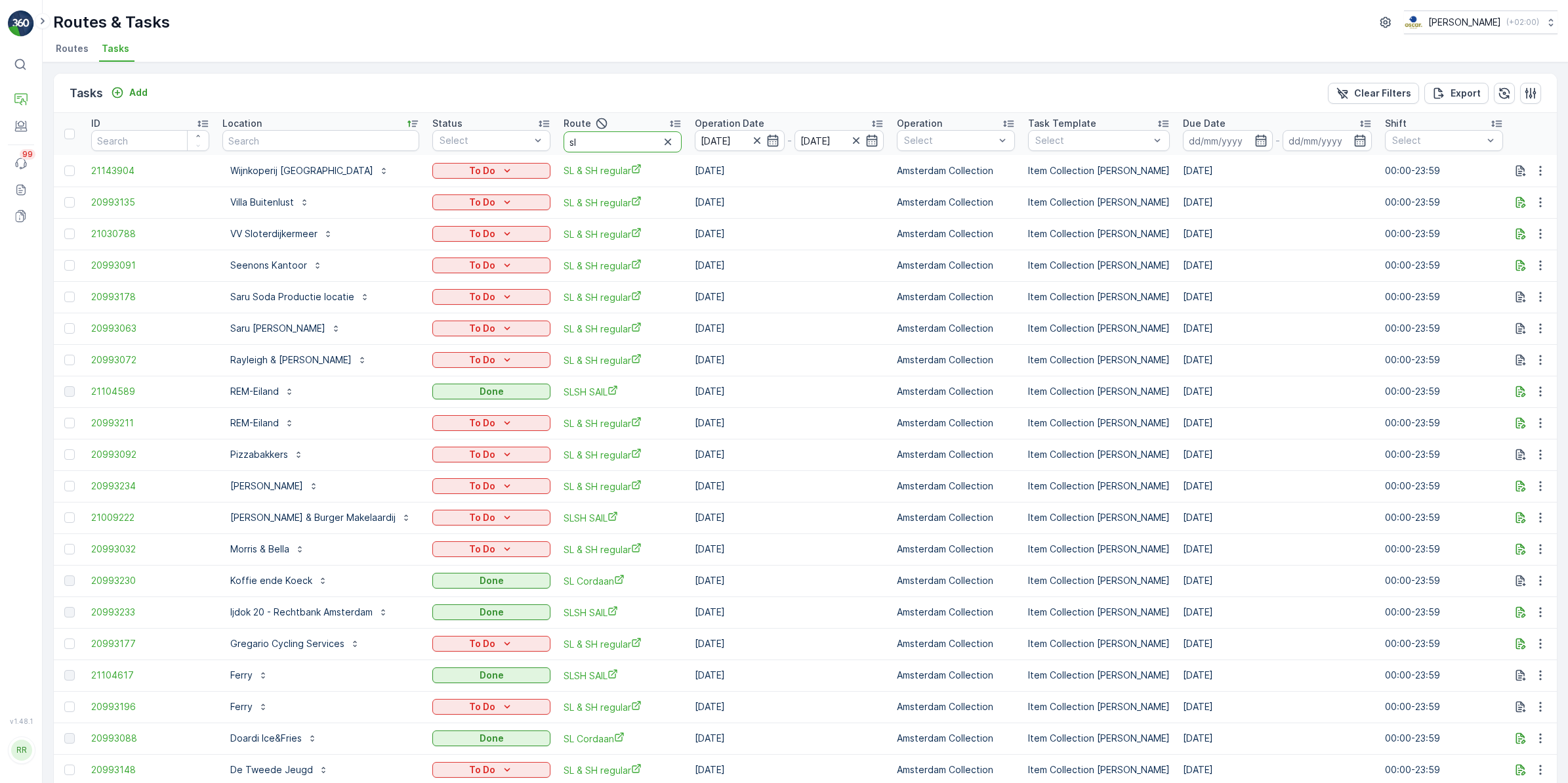
click at [592, 139] on input "sl" at bounding box center [623, 142] width 118 height 21
type input "sl & sh"
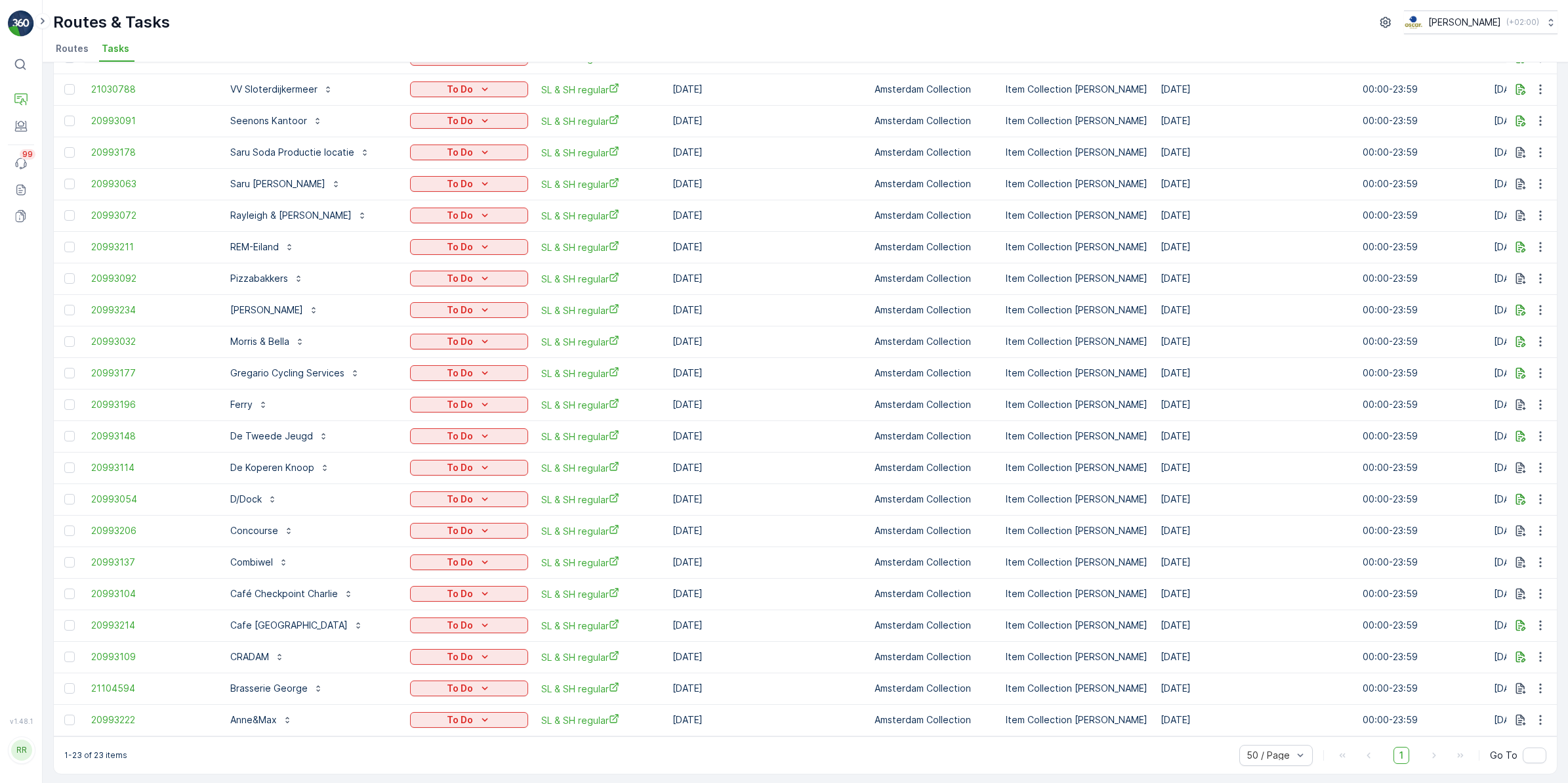
scroll to position [153, 0]
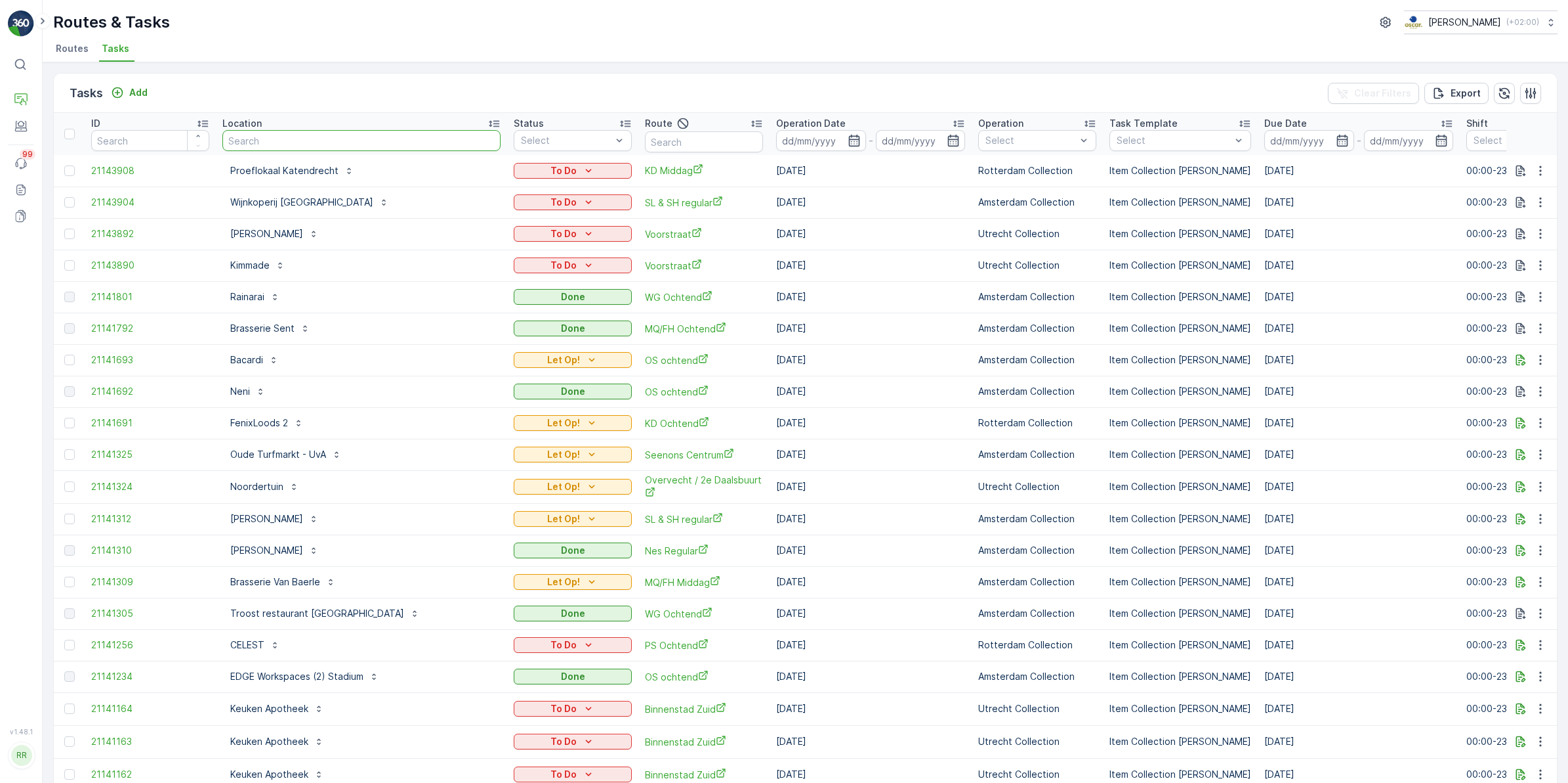
click at [366, 138] on input "text" at bounding box center [361, 140] width 278 height 21
click at [649, 142] on input "text" at bounding box center [704, 142] width 118 height 21
type input "kanalen"
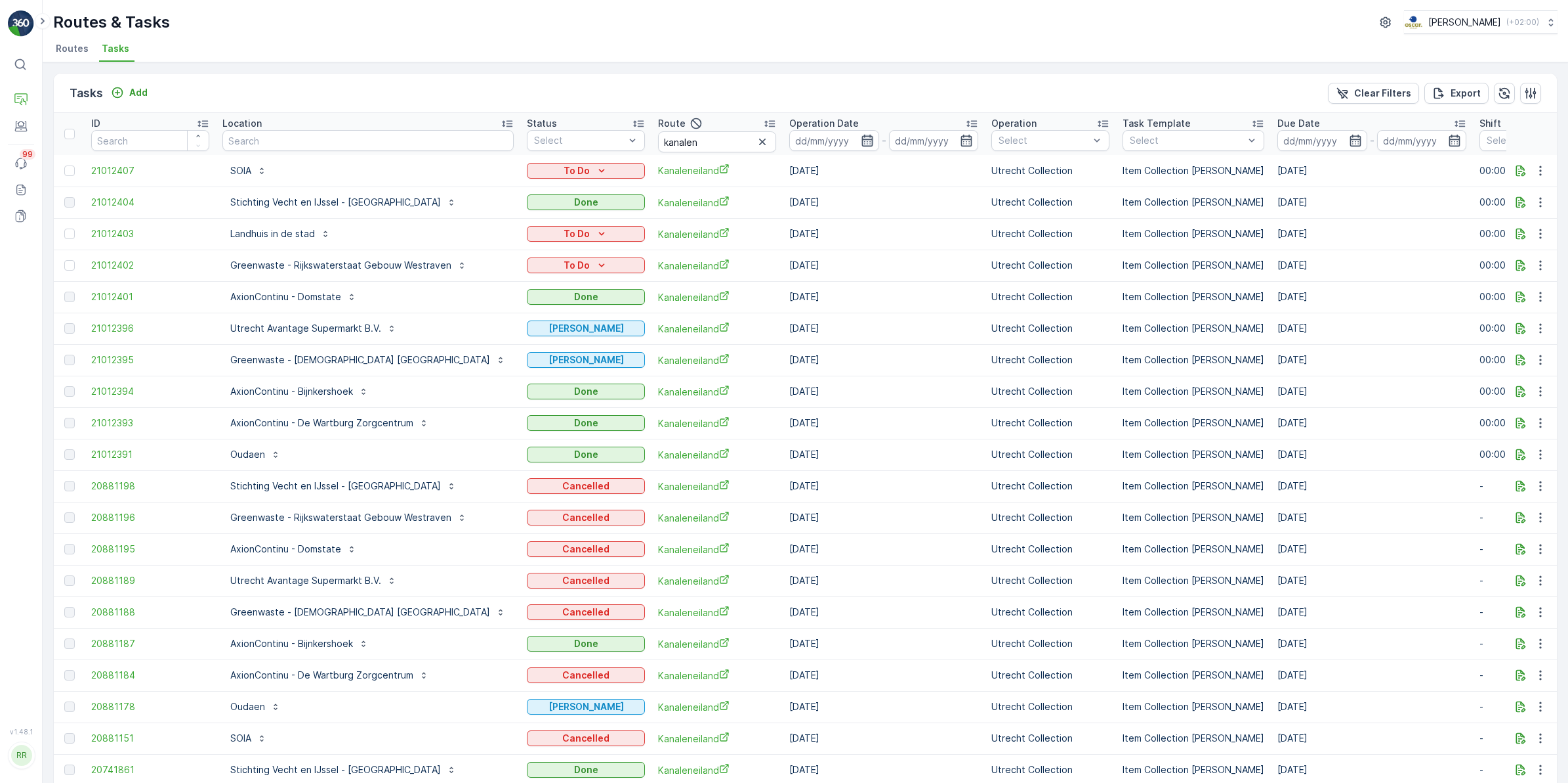
click at [861, 139] on icon "button" at bounding box center [867, 141] width 13 height 13
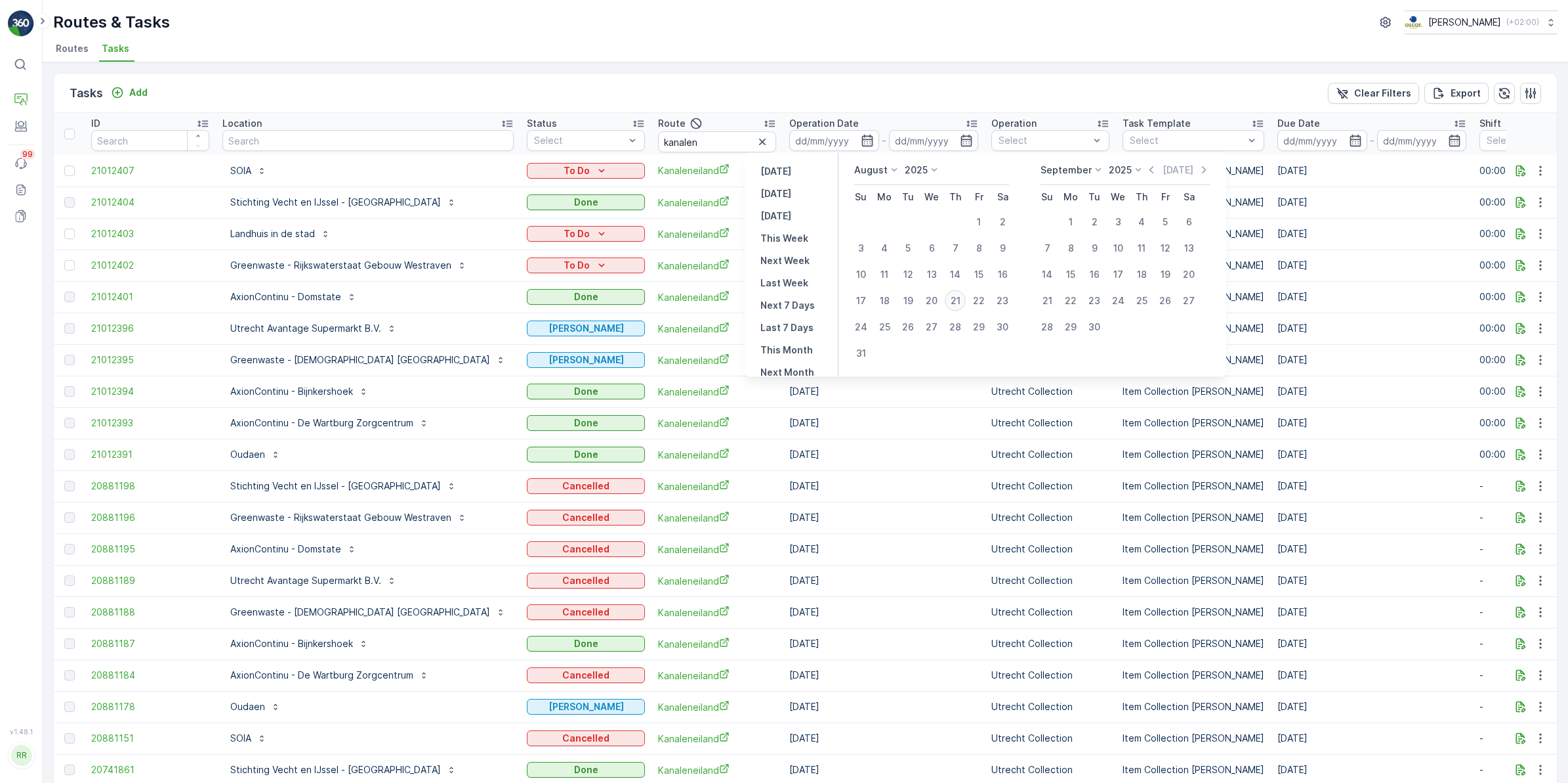
click at [963, 302] on div "21" at bounding box center [955, 301] width 21 height 21
type input "[DATE]"
click at [963, 302] on div "21" at bounding box center [955, 301] width 21 height 21
type input "[DATE]"
click at [963, 302] on div "21" at bounding box center [955, 301] width 21 height 21
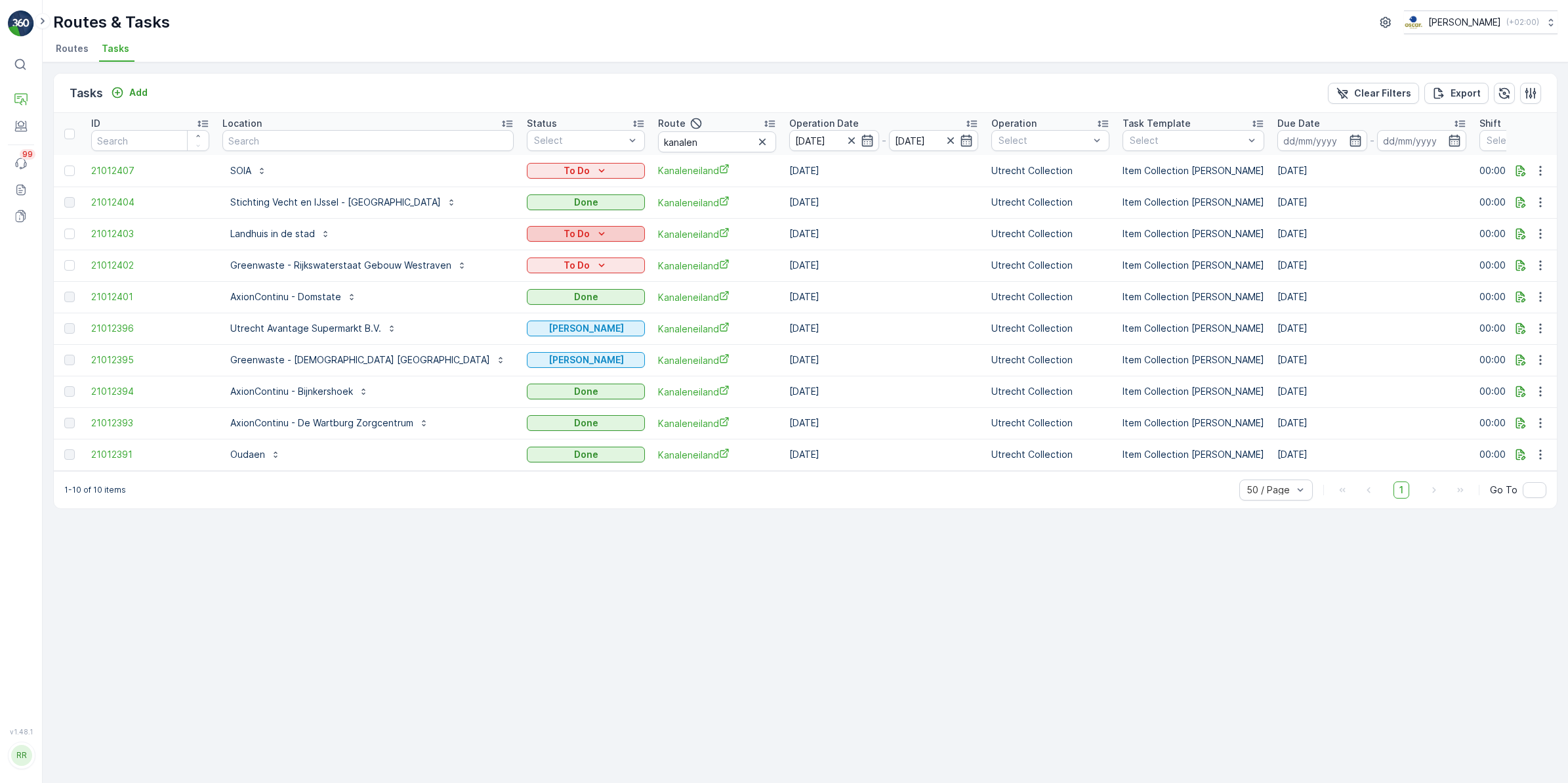
click at [595, 235] on icon "To Do" at bounding box center [602, 233] width 13 height 13
click at [523, 302] on span "Cancelled" at bounding box center [513, 308] width 44 height 13
click at [571, 265] on div "To Do" at bounding box center [585, 265] width 107 height 13
click at [521, 338] on span "Cancelled" at bounding box center [513, 339] width 44 height 13
click at [566, 169] on div "To Do" at bounding box center [585, 171] width 107 height 13
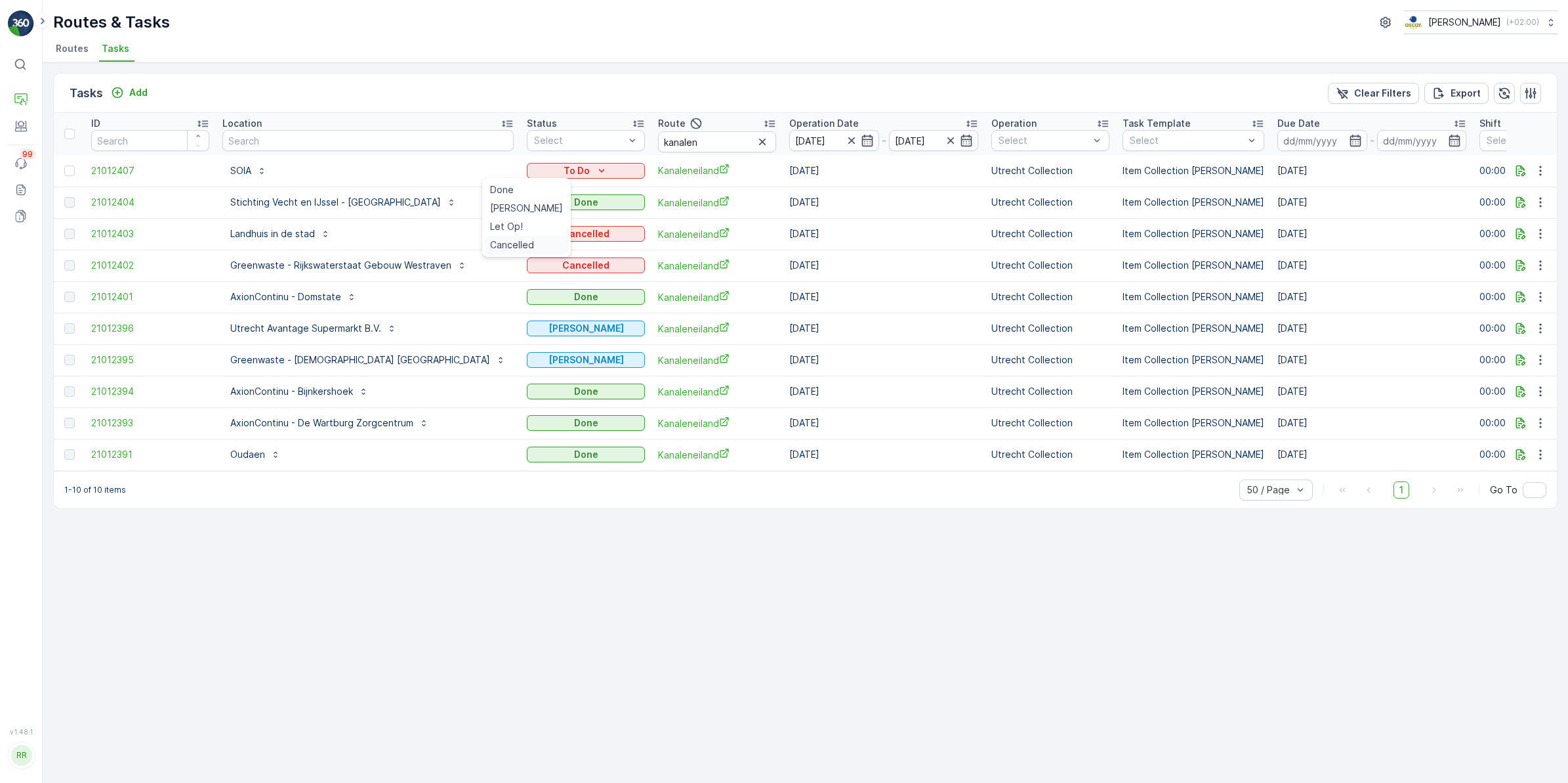
click at [520, 244] on span "Cancelled" at bounding box center [513, 244] width 44 height 13
drag, startPoint x: 686, startPoint y: 143, endPoint x: 579, endPoint y: 138, distance: 107.1
click at [579, 138] on tr "ID Location Status Select Route kanalen Operation Date [DATE] - [DATE] Operatio…" at bounding box center [1153, 134] width 2198 height 42
type input "voor"
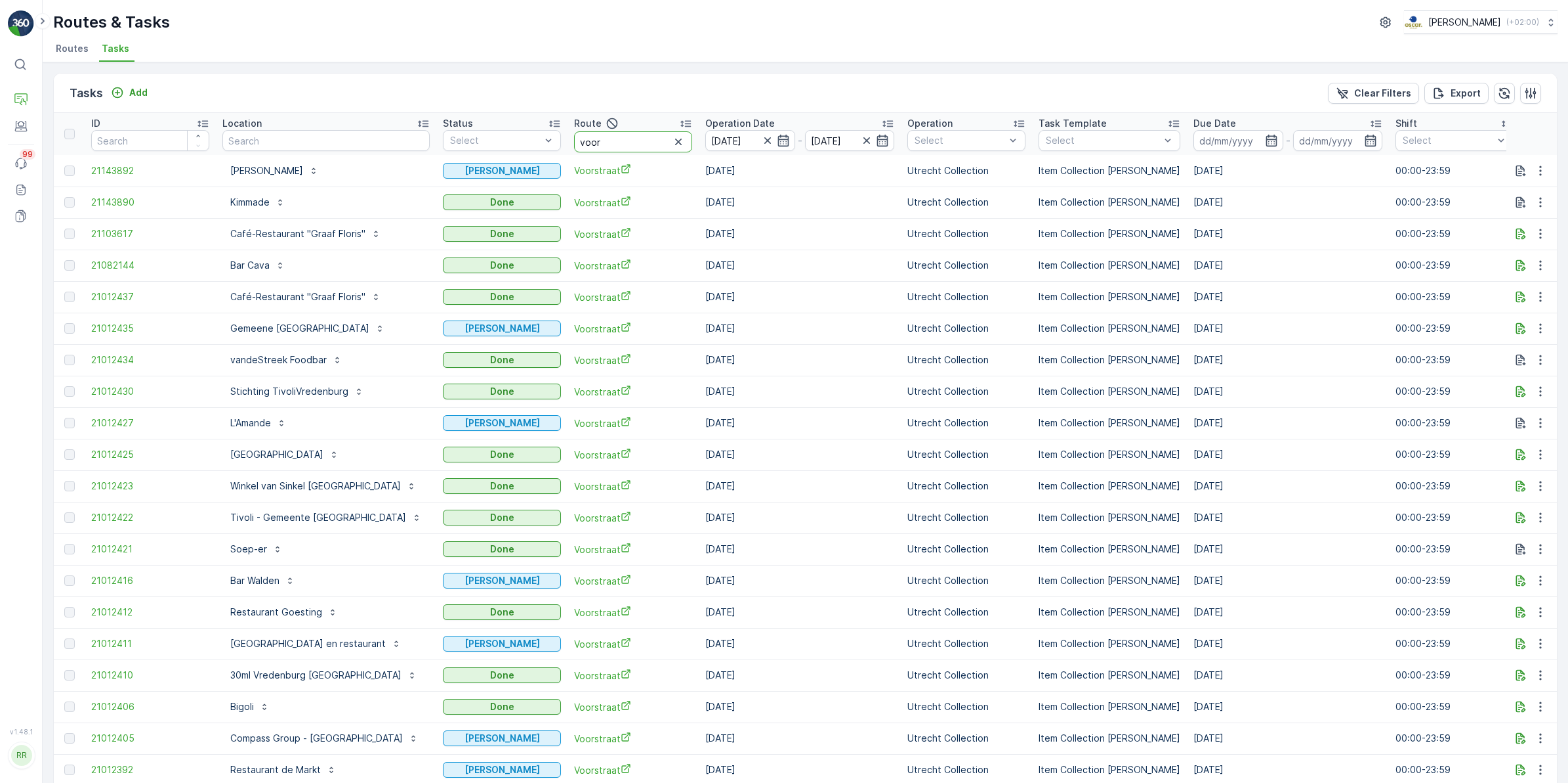
drag, startPoint x: 637, startPoint y: 145, endPoint x: 594, endPoint y: 145, distance: 43.0
click at [594, 145] on th "Route voor" at bounding box center [633, 134] width 131 height 42
type input "binnen"
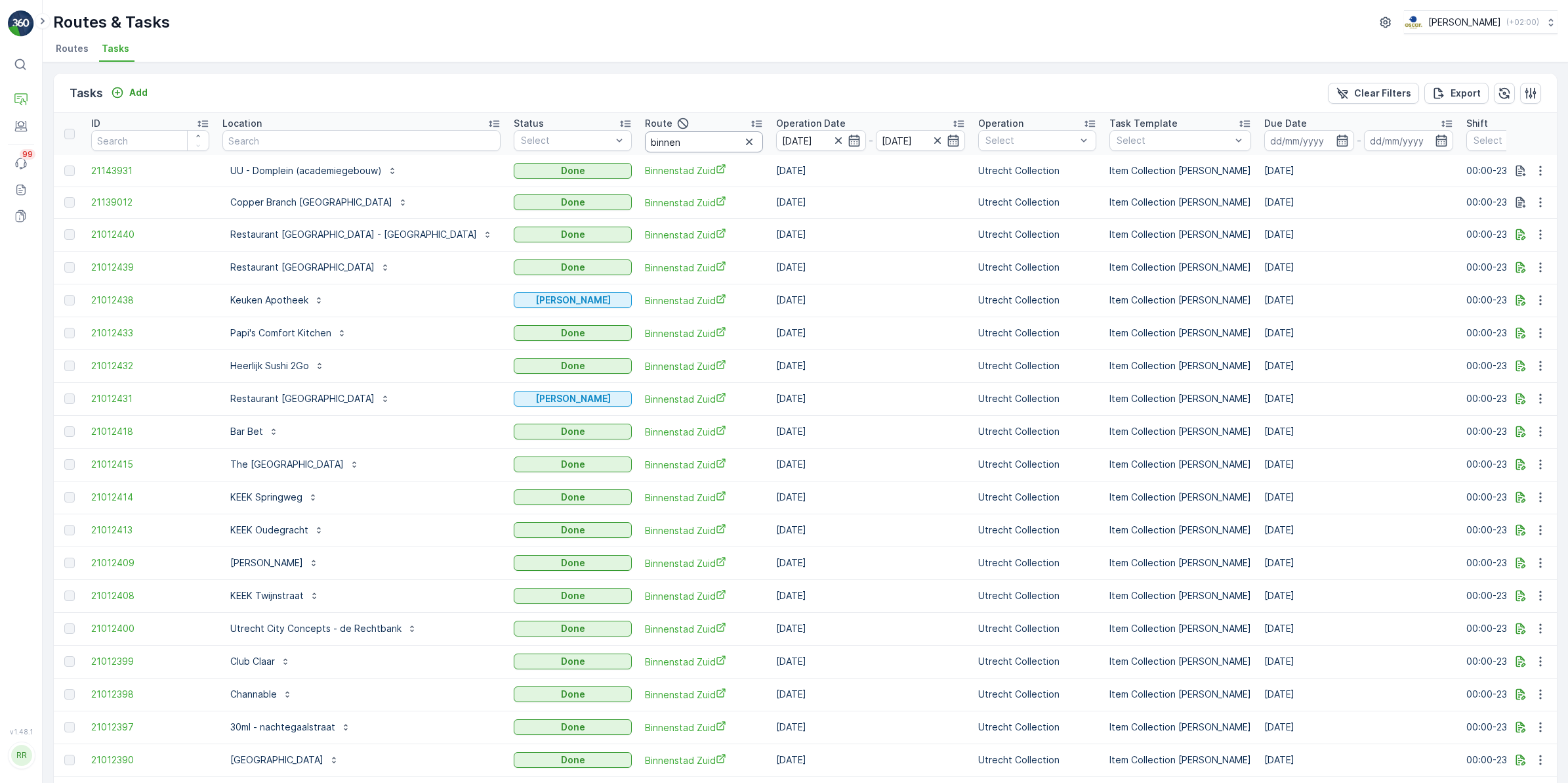
click at [645, 146] on input "binnen" at bounding box center [704, 142] width 118 height 21
drag, startPoint x: 626, startPoint y: 146, endPoint x: 559, endPoint y: 146, distance: 67.0
click at [559, 146] on tr "ID Location Status Select Route binnen Operation Date [DATE] - [DATE] Operation…" at bounding box center [1146, 134] width 2184 height 42
type input "sl & sh"
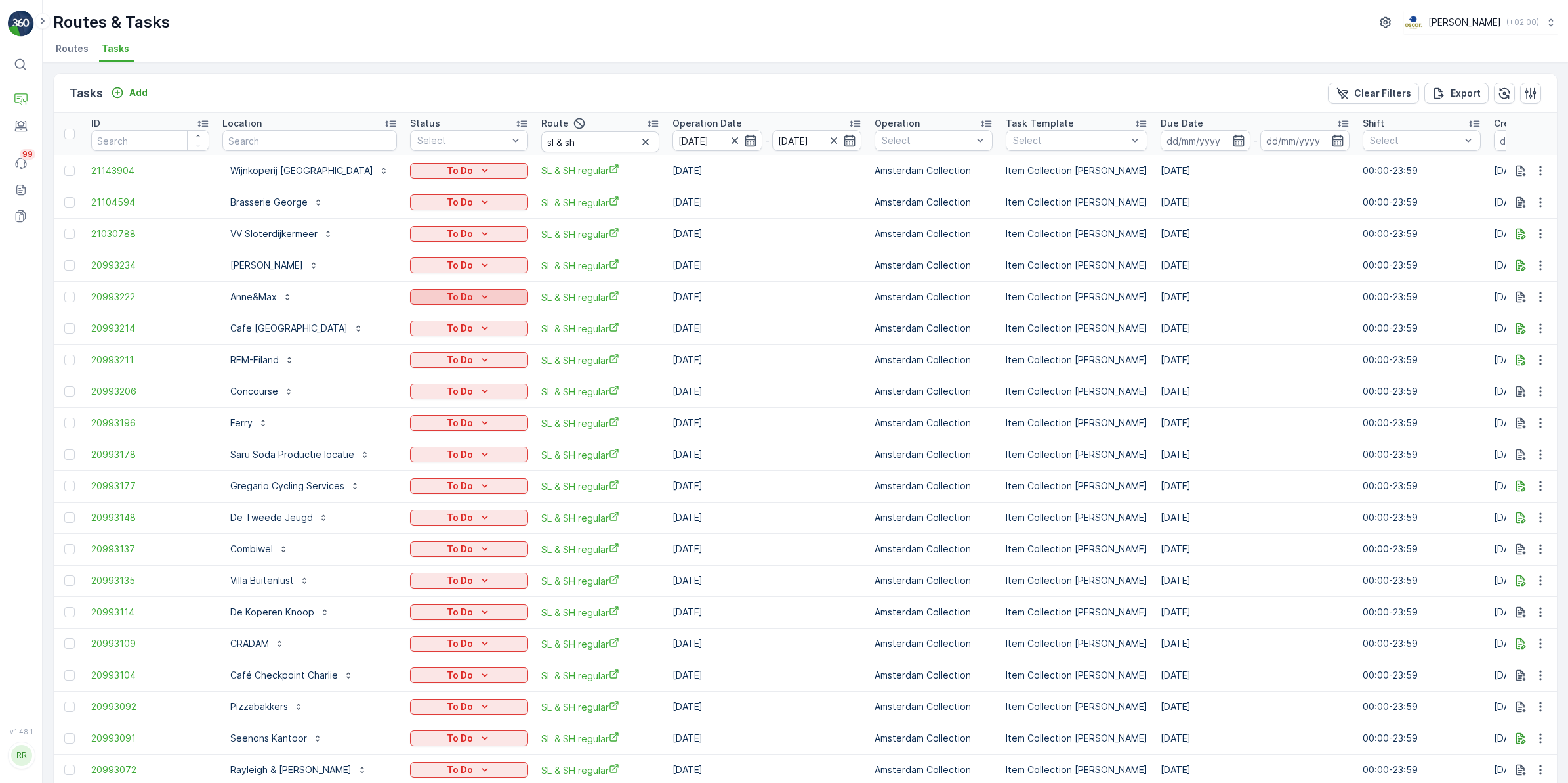
click at [471, 296] on div "To Do" at bounding box center [468, 297] width 107 height 13
click at [525, 84] on div "Tasks Add Clear Filters Export" at bounding box center [806, 93] width 1504 height 40
